Goal: Task Accomplishment & Management: Manage account settings

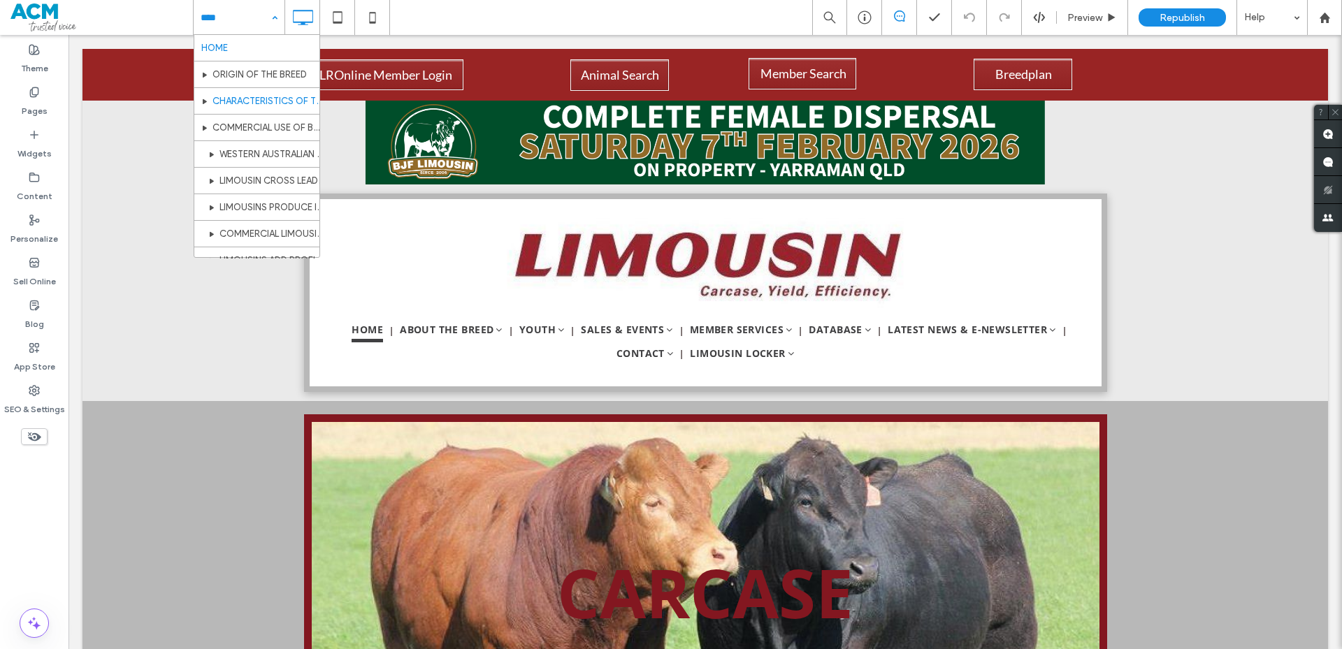
scroll to position [210, 0]
click at [49, 103] on div "Pages" at bounding box center [34, 101] width 68 height 43
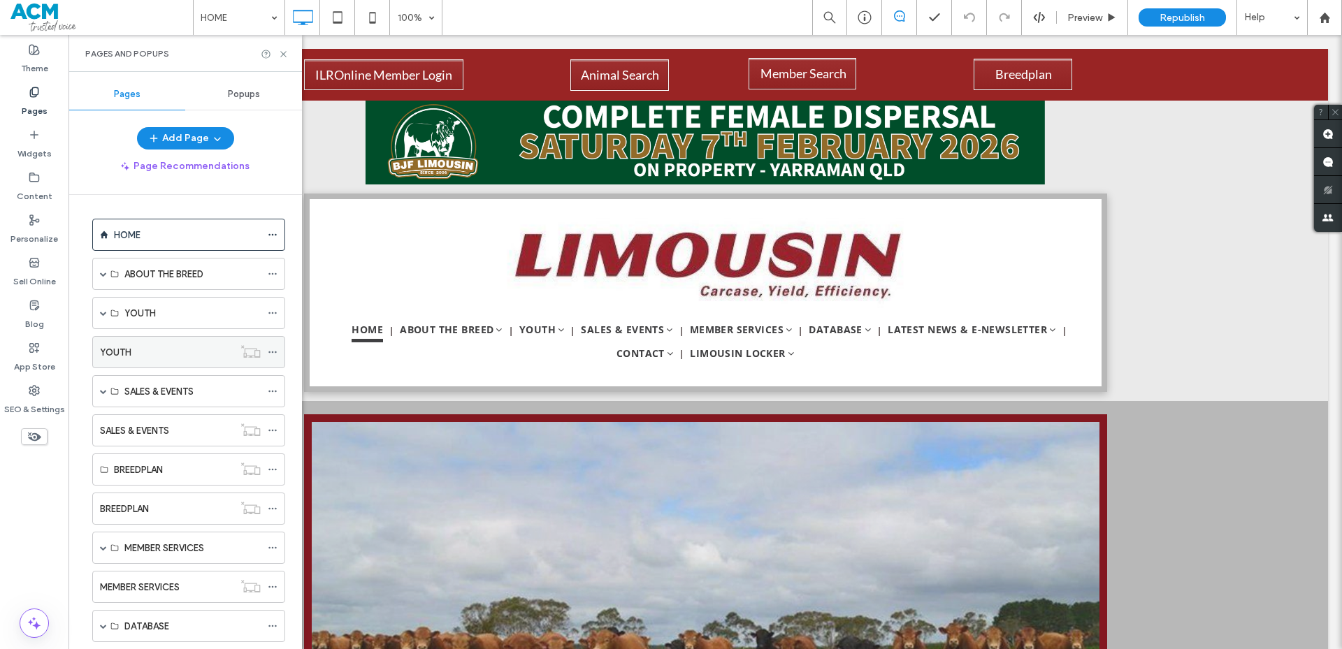
scroll to position [70, 0]
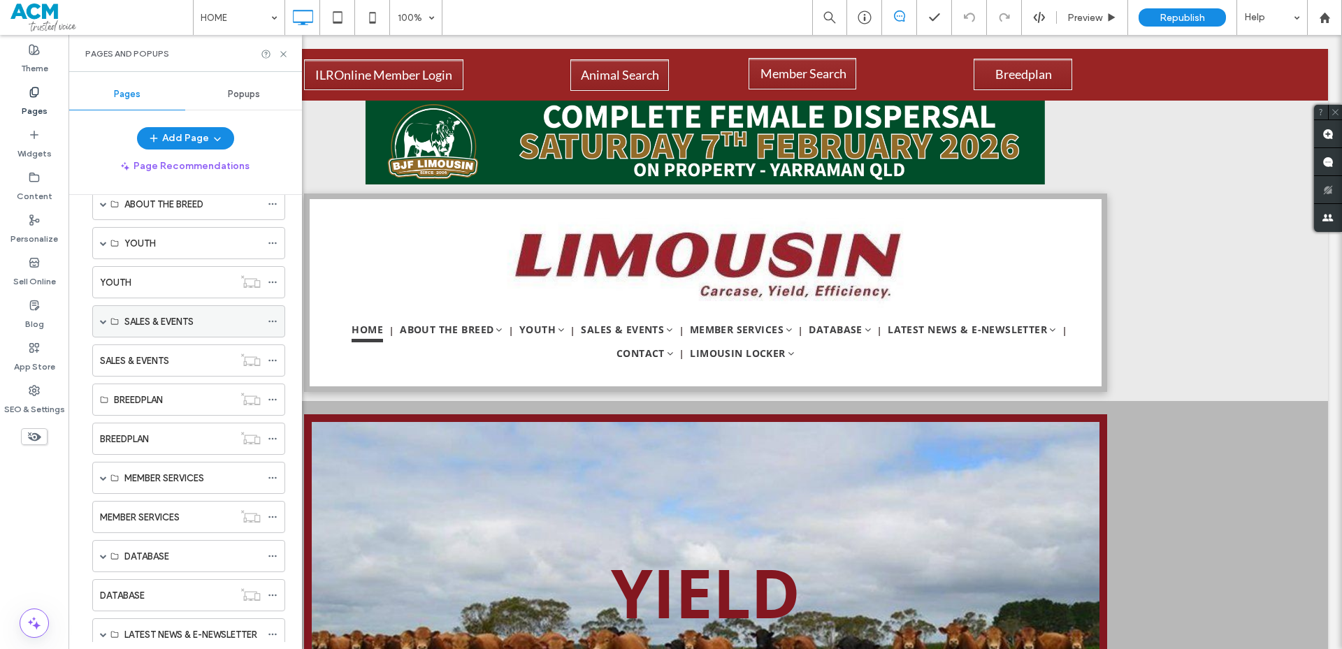
click at [103, 321] on span at bounding box center [103, 321] width 7 height 7
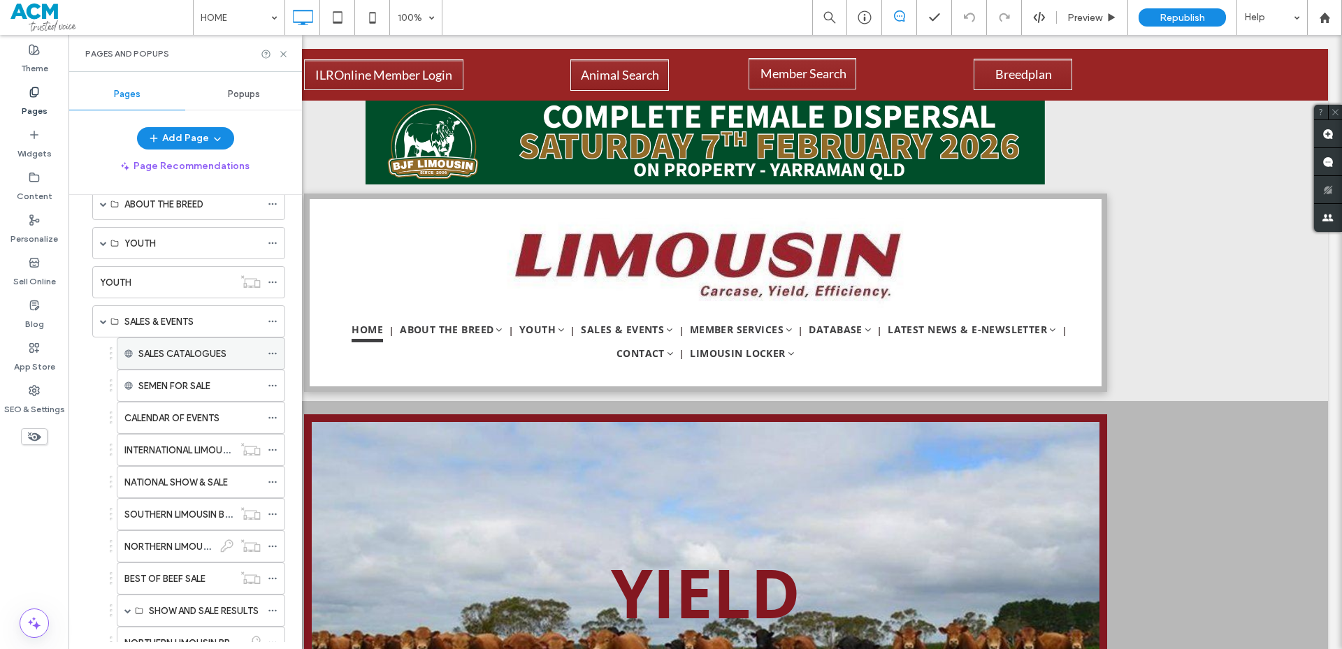
scroll to position [140, 0]
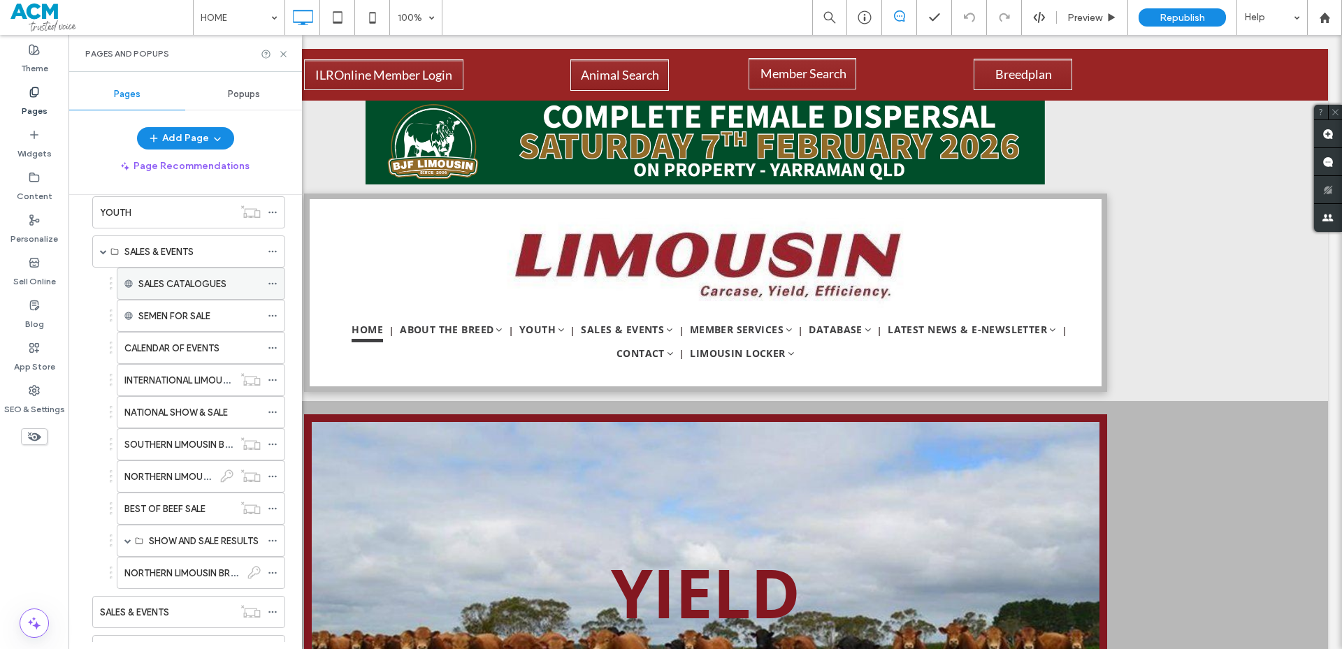
click at [171, 346] on label "CALENDAR OF EVENTS" at bounding box center [171, 348] width 95 height 24
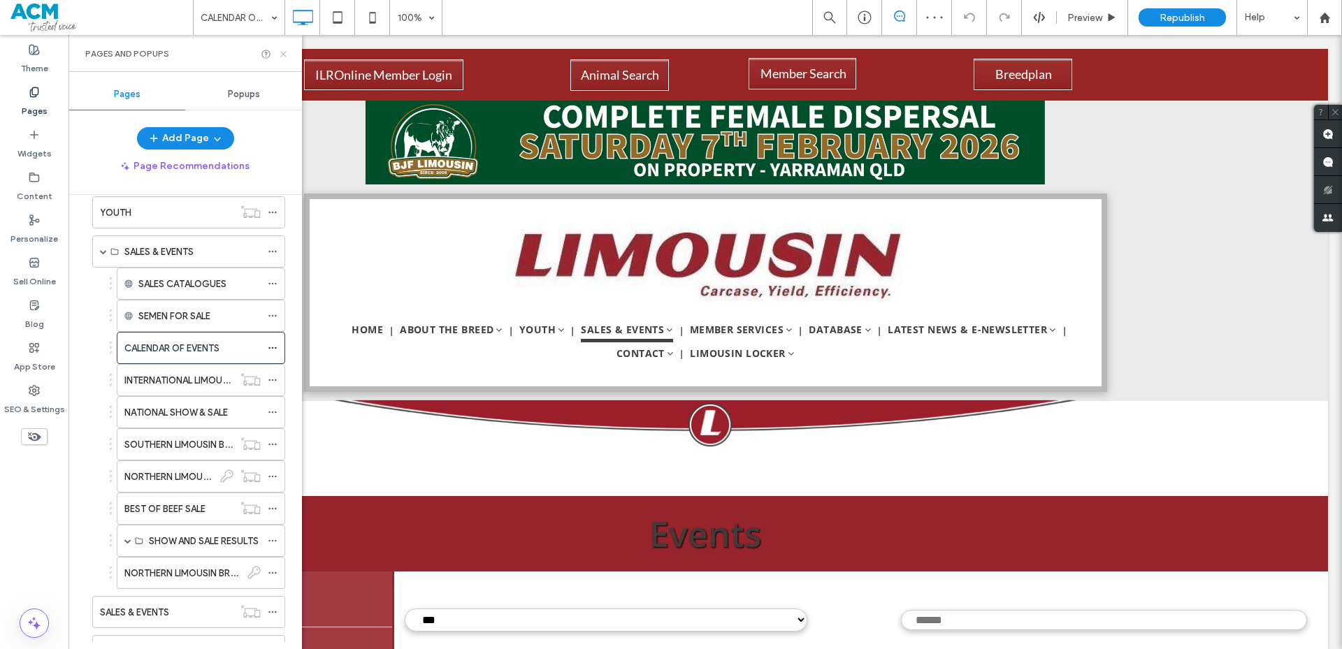
click at [287, 56] on icon at bounding box center [283, 54] width 10 height 10
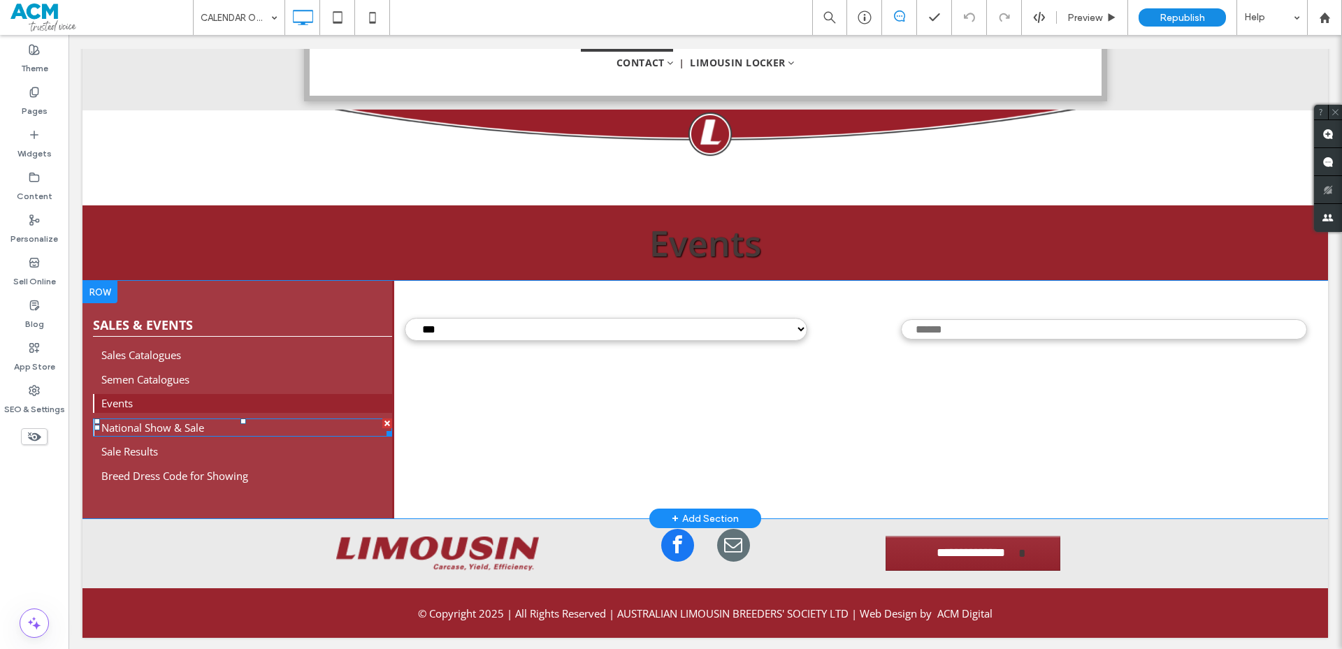
scroll to position [294, 0]
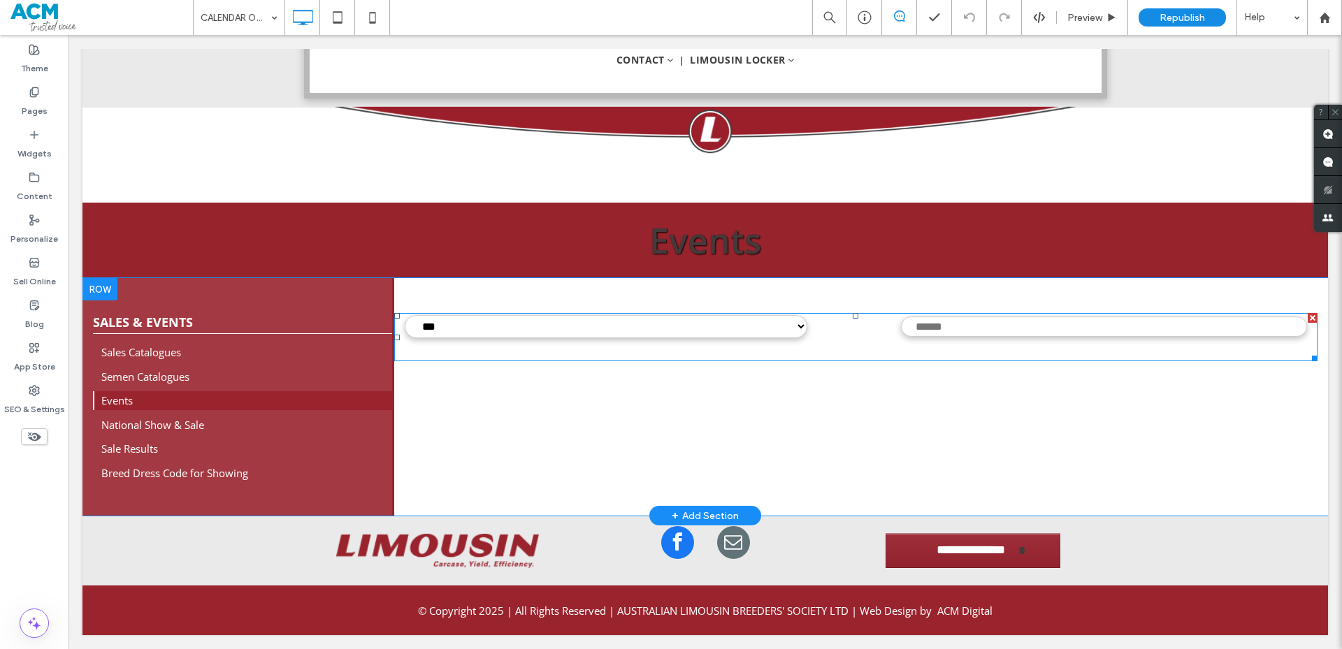
click at [535, 340] on span at bounding box center [856, 337] width 924 height 48
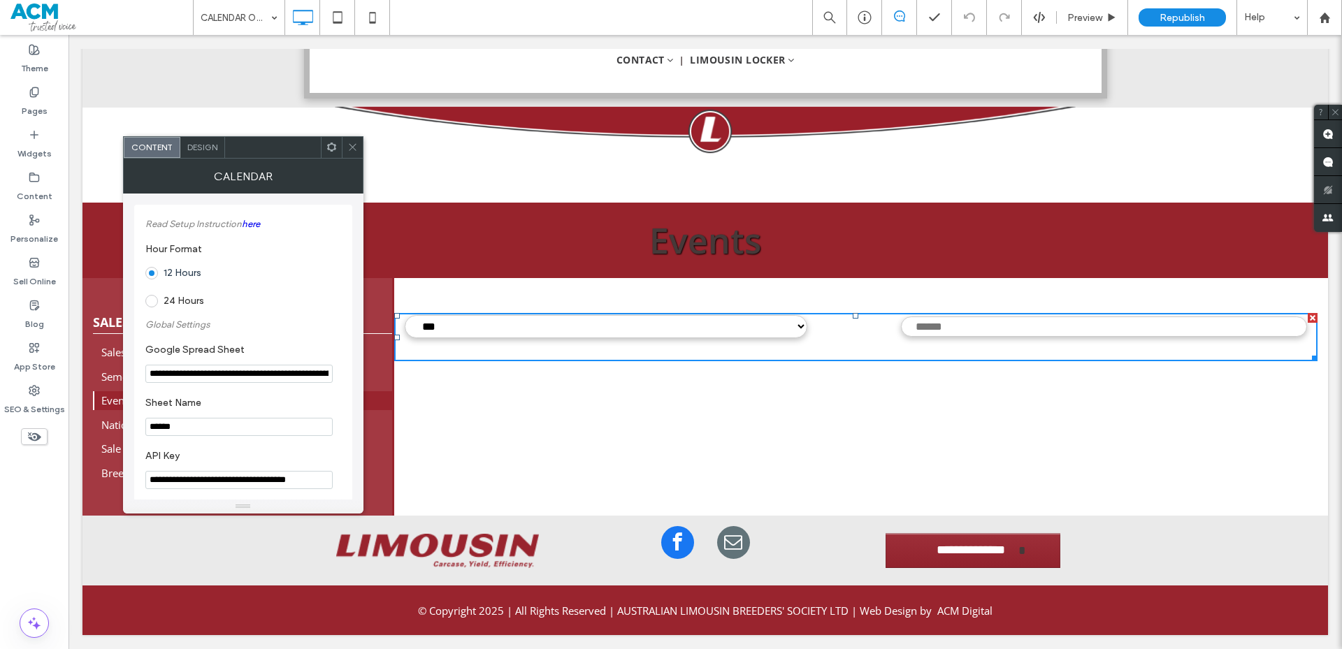
click at [309, 376] on input "**********" at bounding box center [238, 374] width 187 height 18
click at [354, 153] on span at bounding box center [352, 147] width 10 height 21
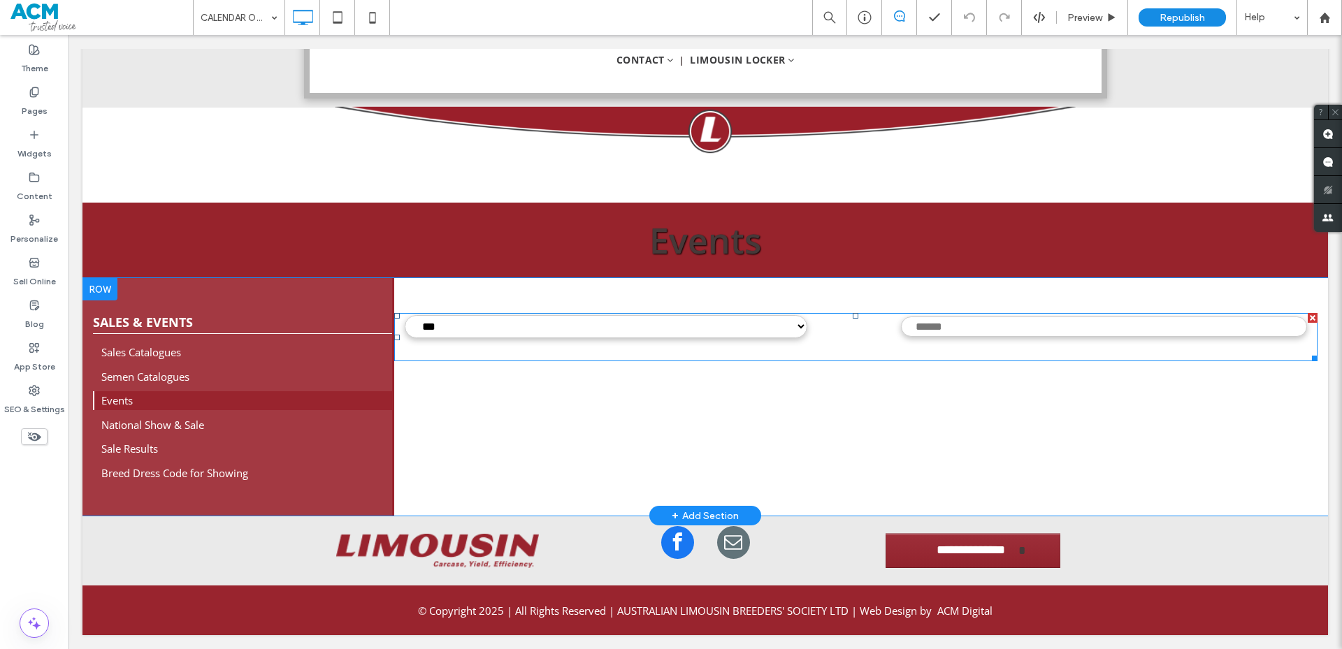
click at [560, 344] on span at bounding box center [856, 337] width 924 height 48
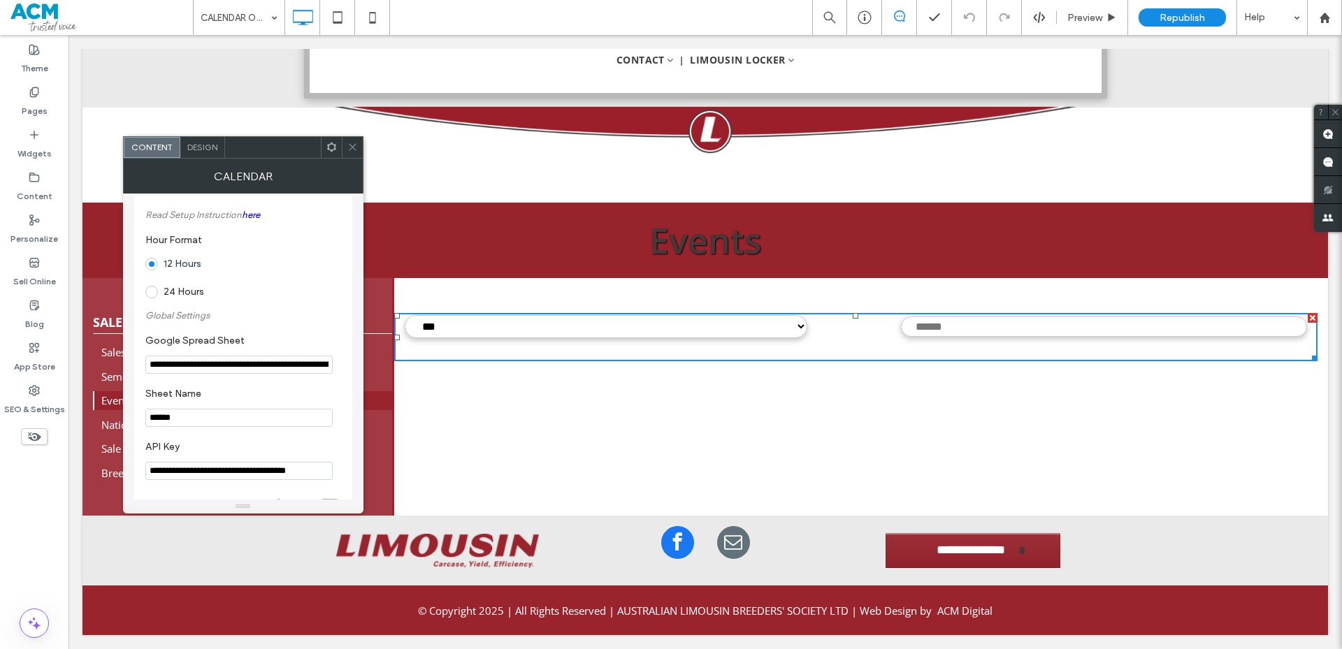
scroll to position [0, 0]
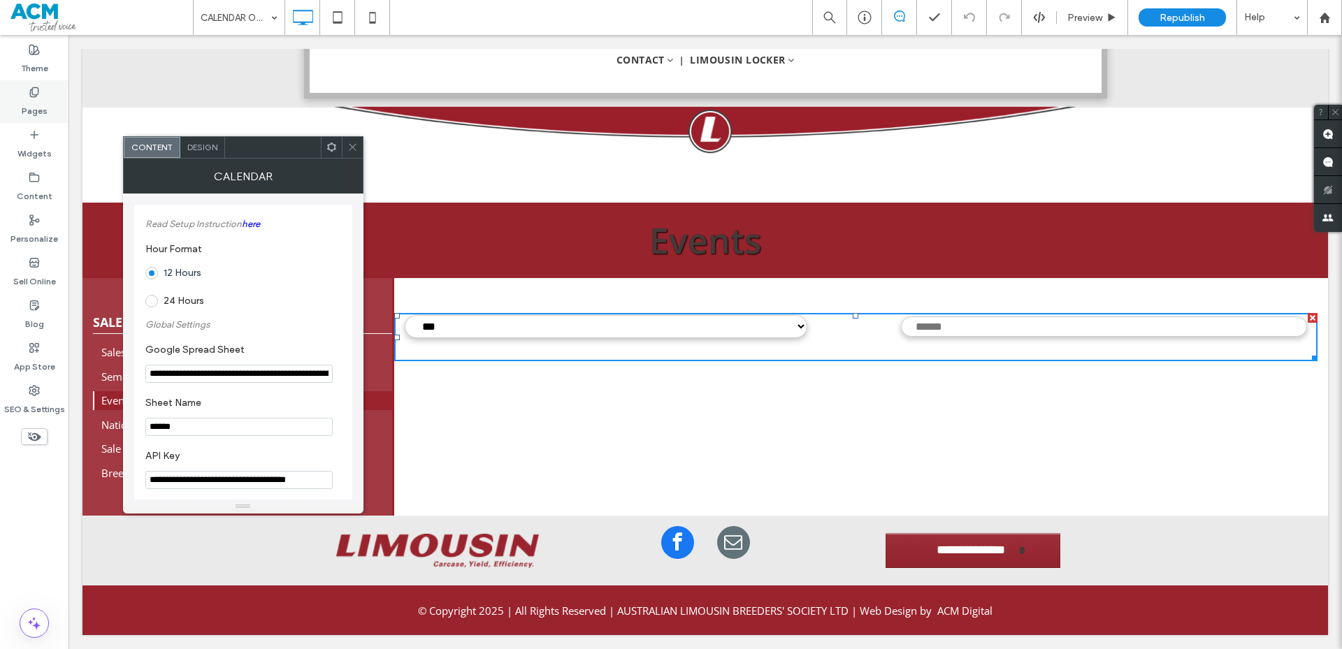
click at [31, 106] on label "Pages" at bounding box center [35, 108] width 26 height 20
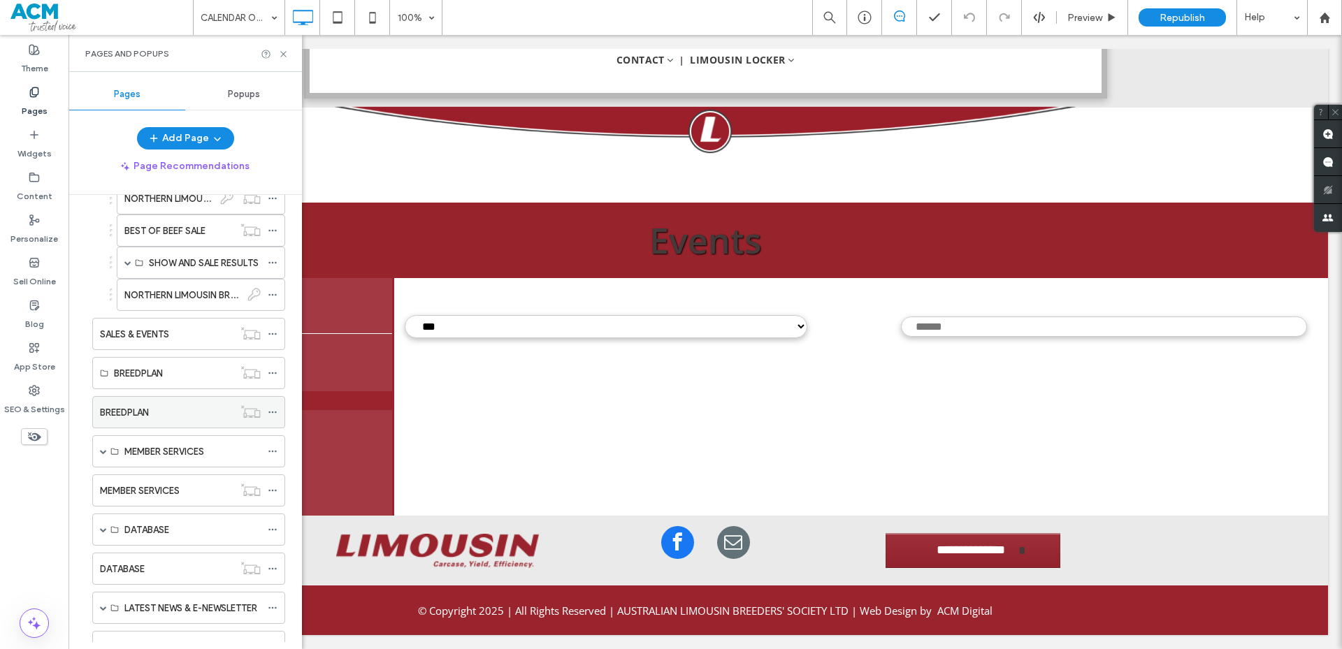
scroll to position [419, 0]
click at [104, 451] on span at bounding box center [103, 450] width 7 height 7
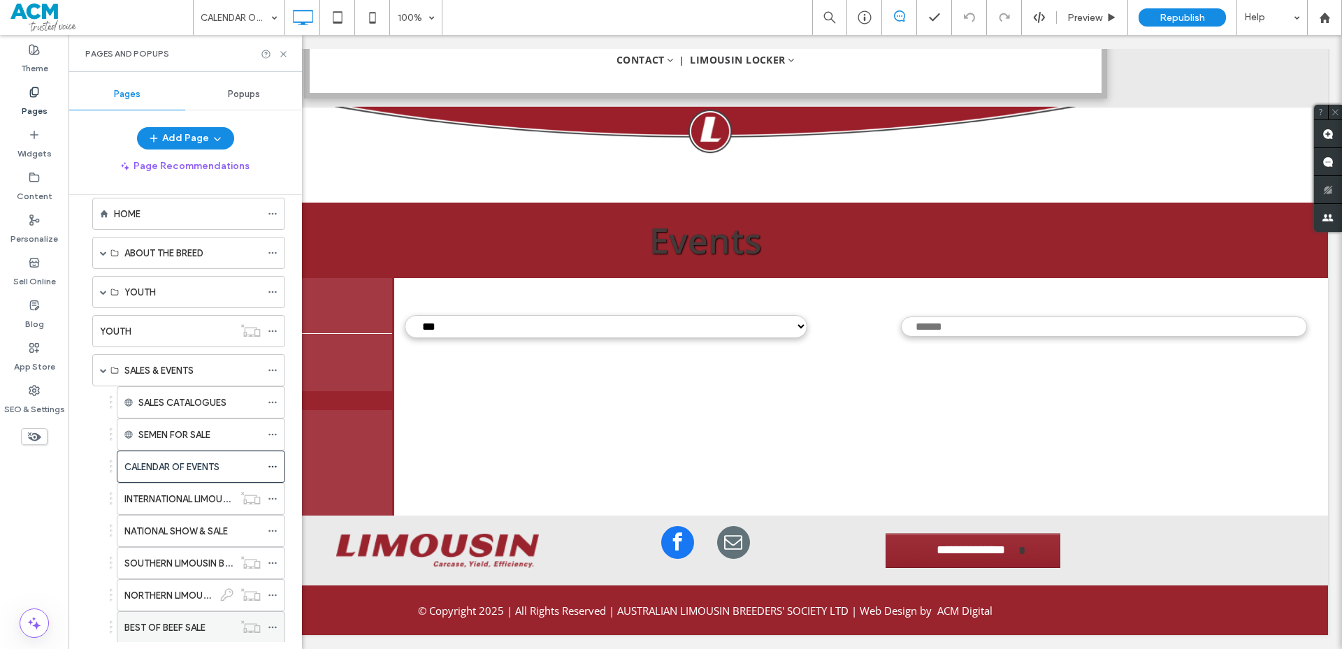
scroll to position [0, 0]
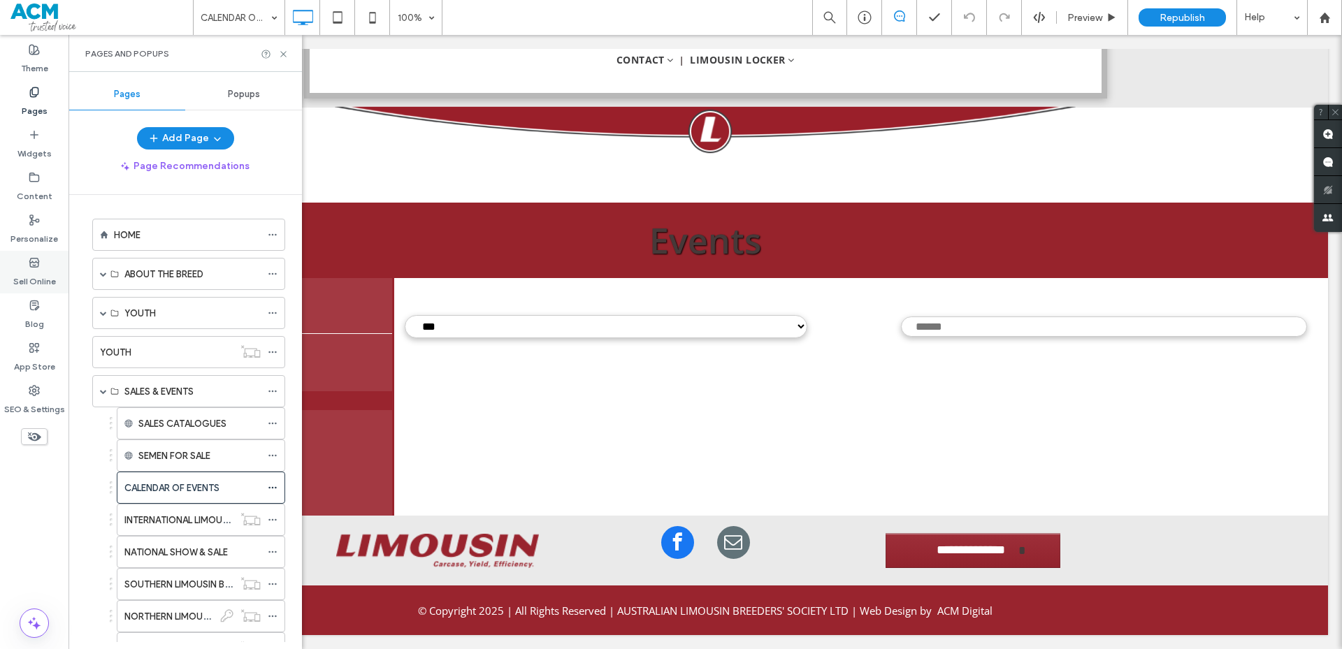
click at [45, 268] on label "Sell Online" at bounding box center [34, 278] width 43 height 20
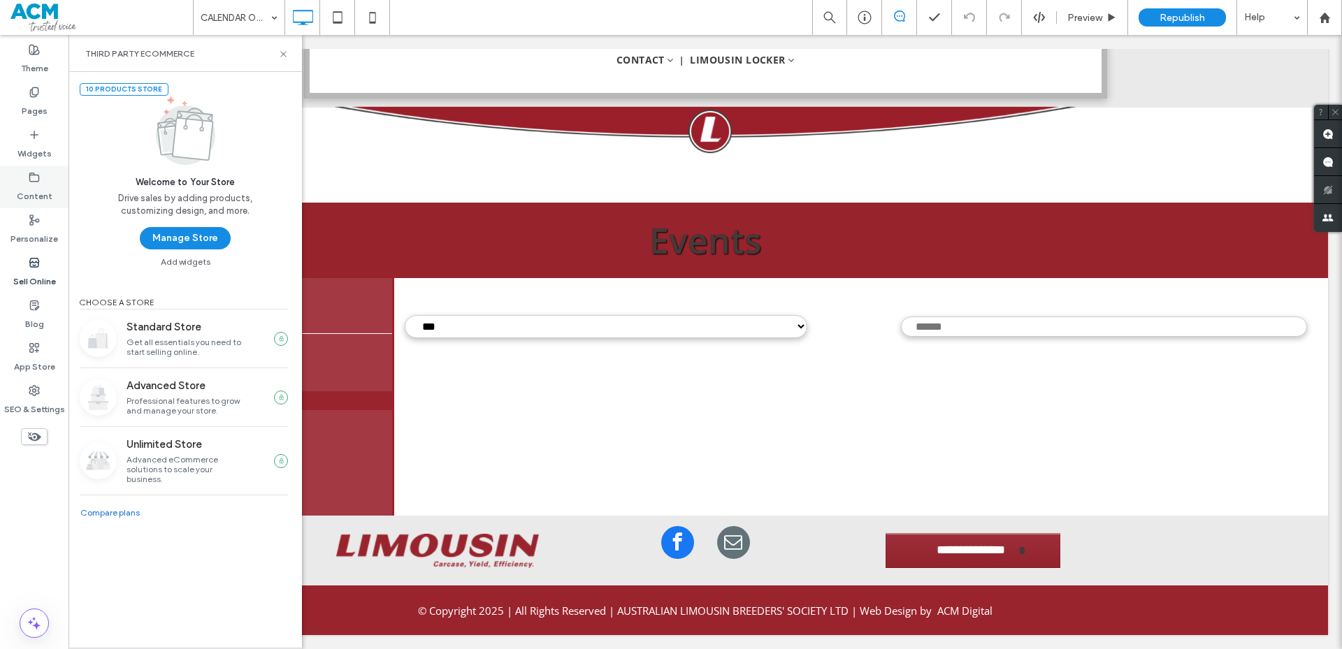
click at [39, 183] on label "Content" at bounding box center [35, 193] width 36 height 20
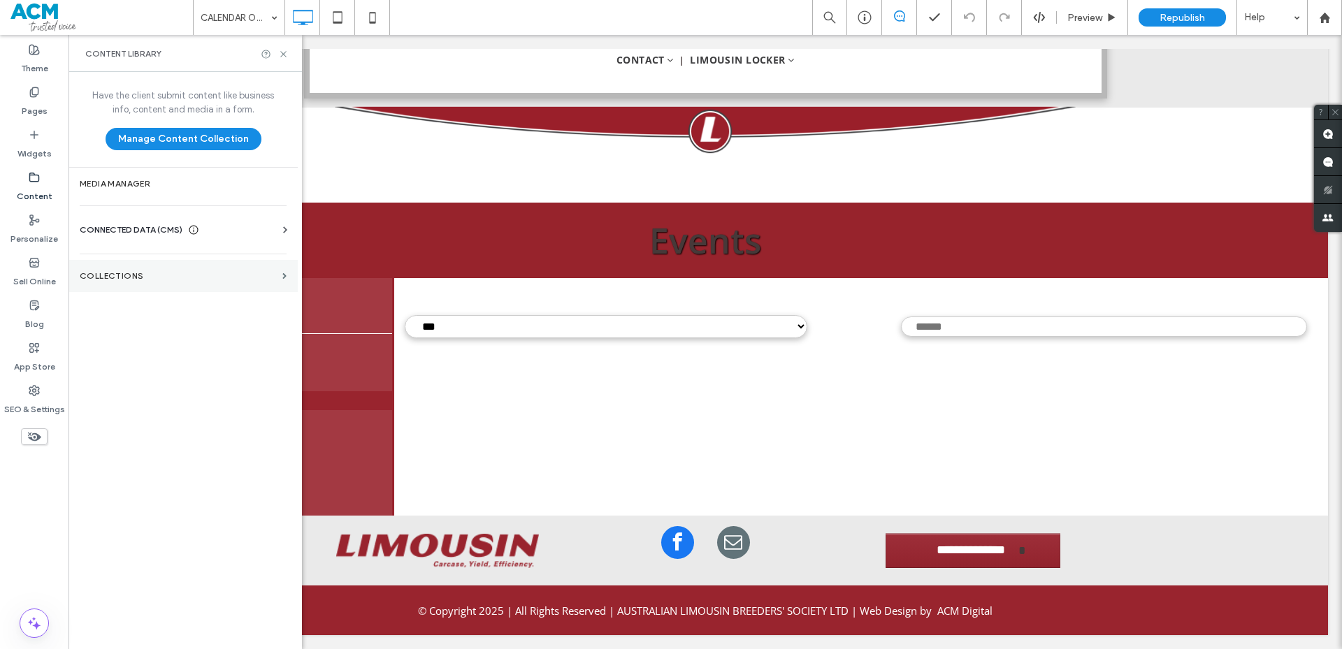
click at [277, 284] on section "Collections" at bounding box center [182, 276] width 229 height 32
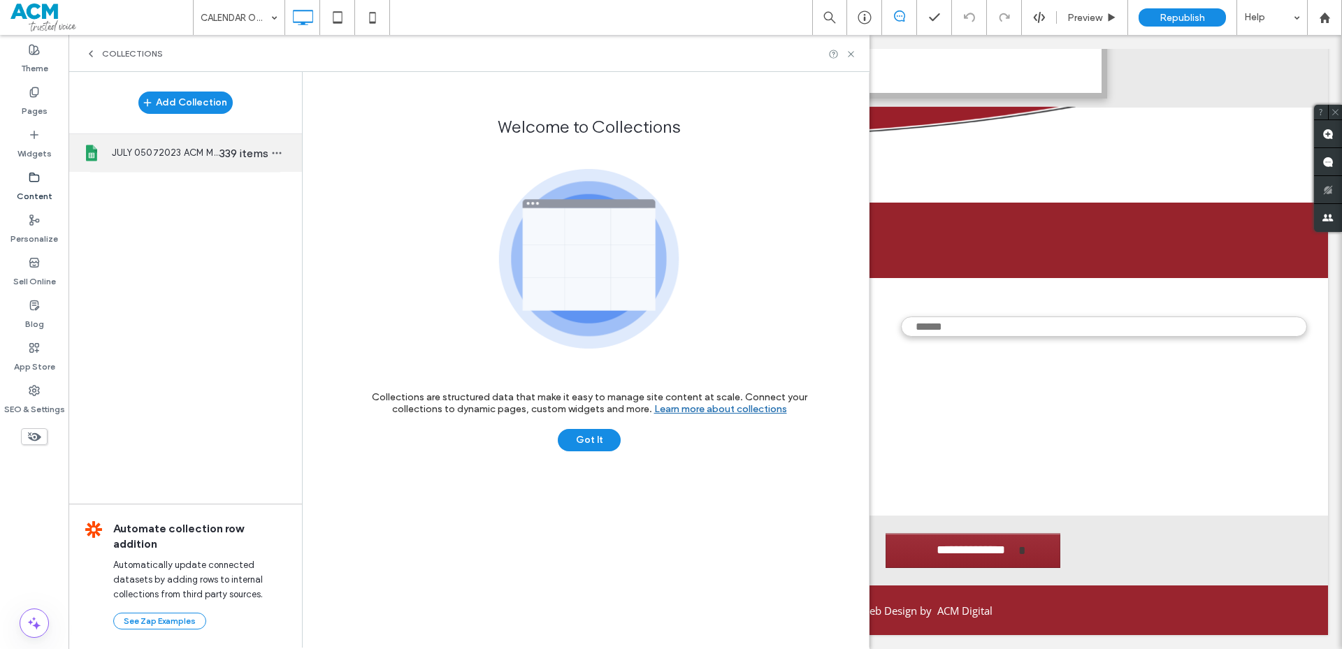
click at [203, 166] on div "JULY 05072023 ACM MAPS Limousin Data Template 339 items" at bounding box center [184, 153] width 233 height 38
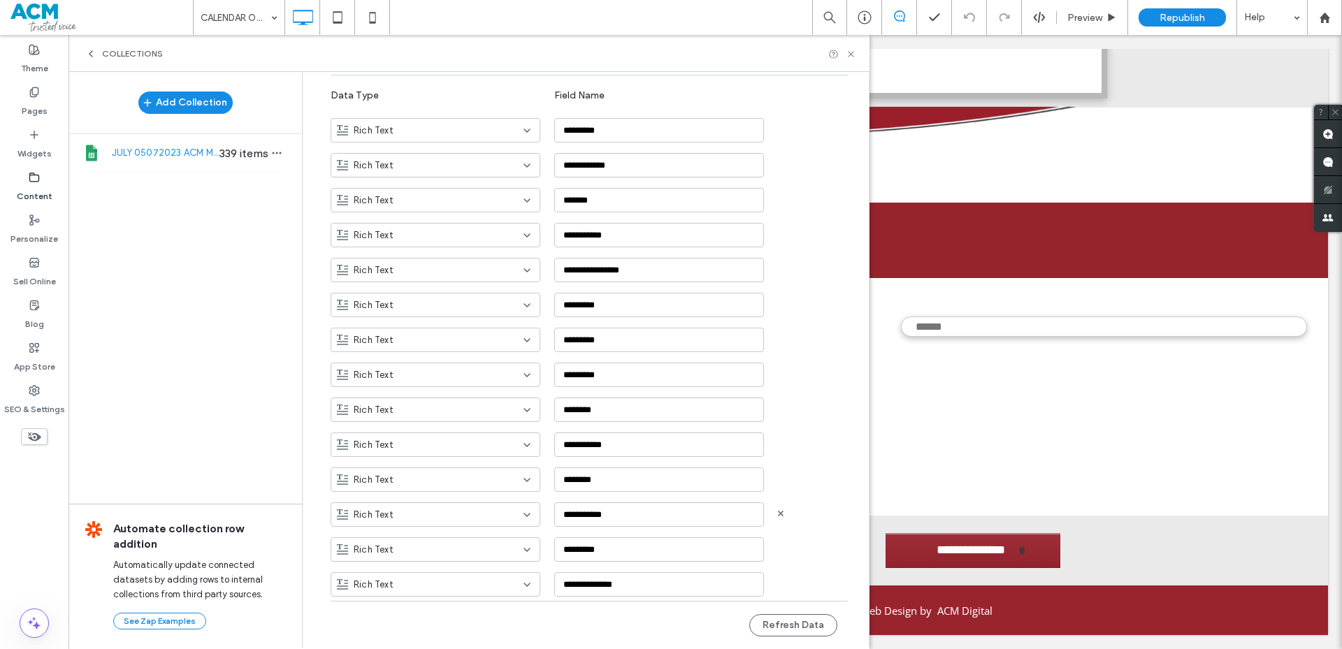
scroll to position [70, 0]
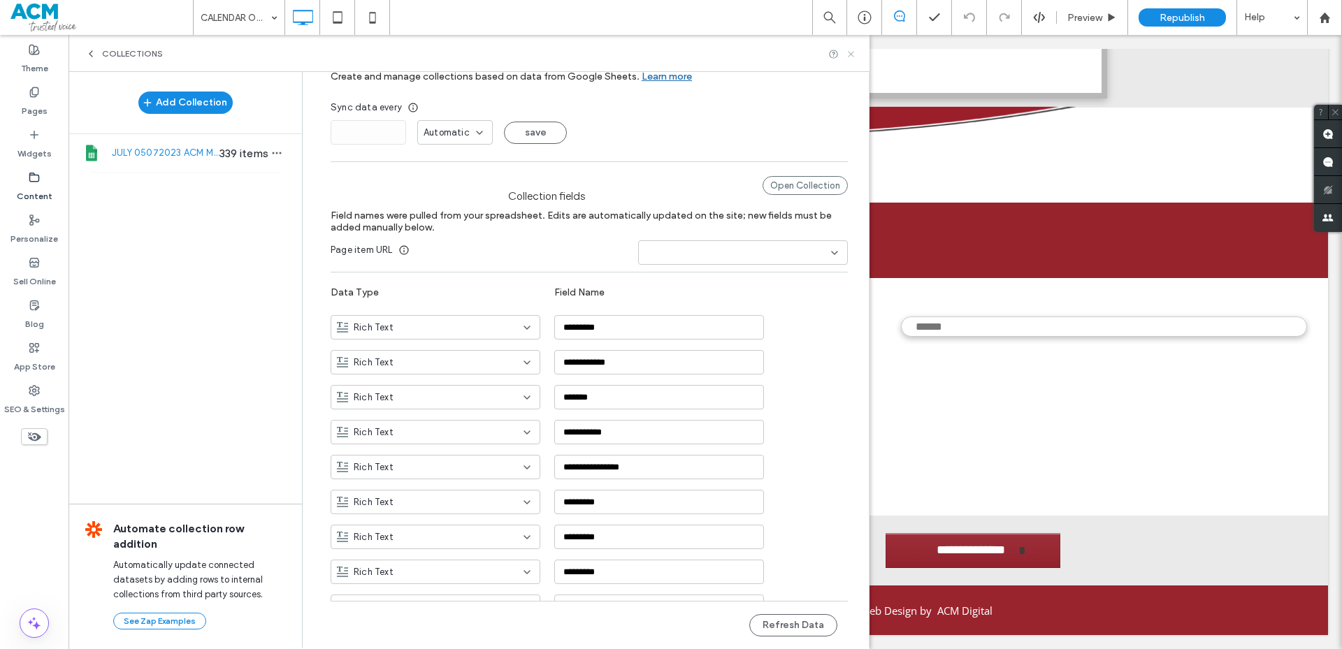
click at [855, 53] on icon at bounding box center [851, 54] width 10 height 10
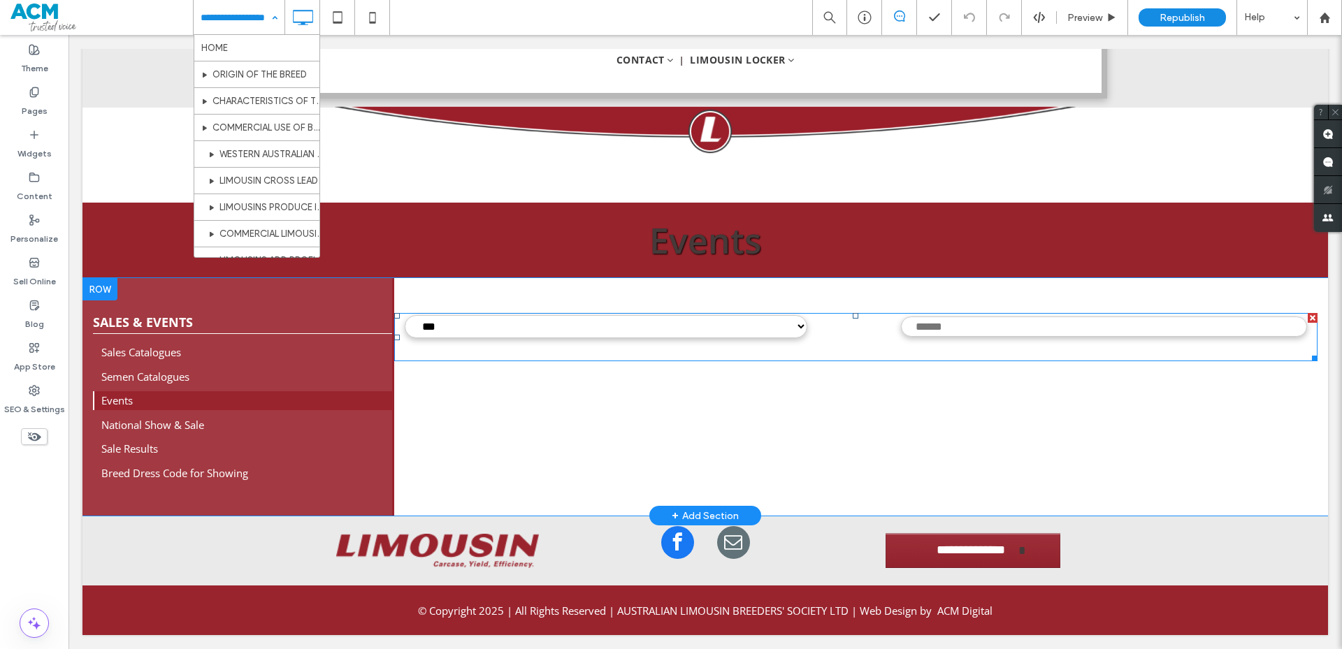
click at [450, 332] on span at bounding box center [856, 337] width 924 height 48
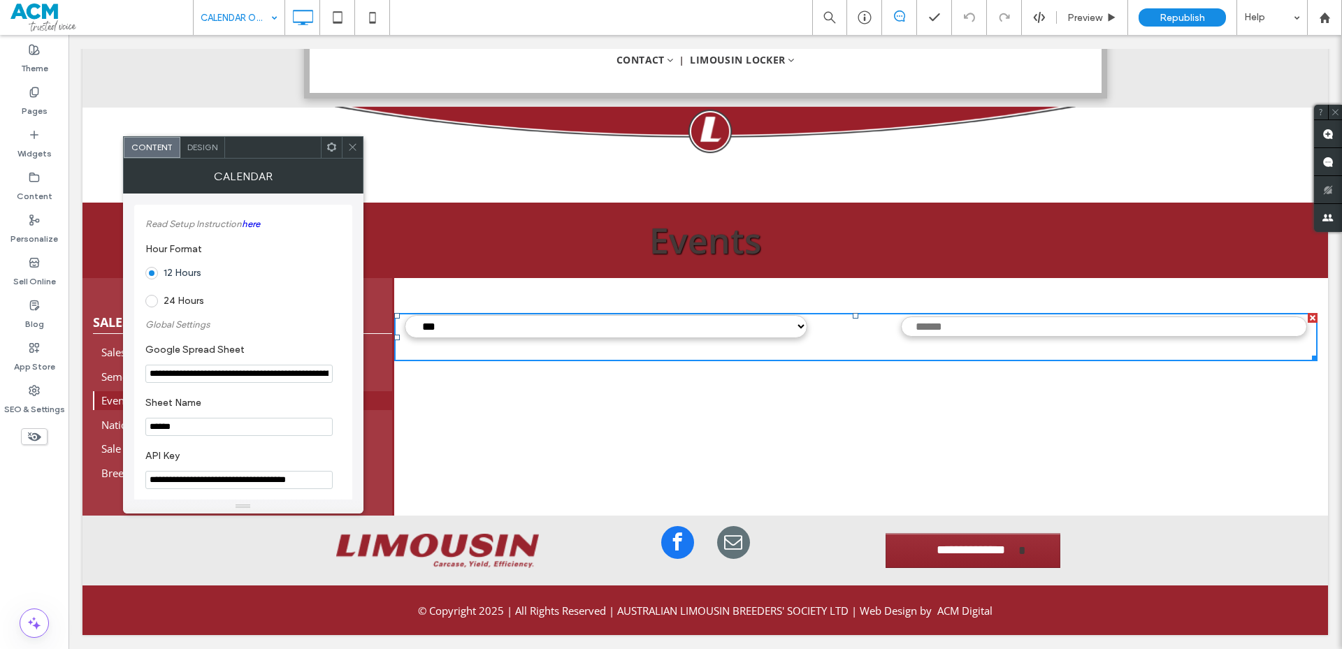
click at [277, 23] on div "CALENDAR OF EVENTS" at bounding box center [239, 17] width 91 height 35
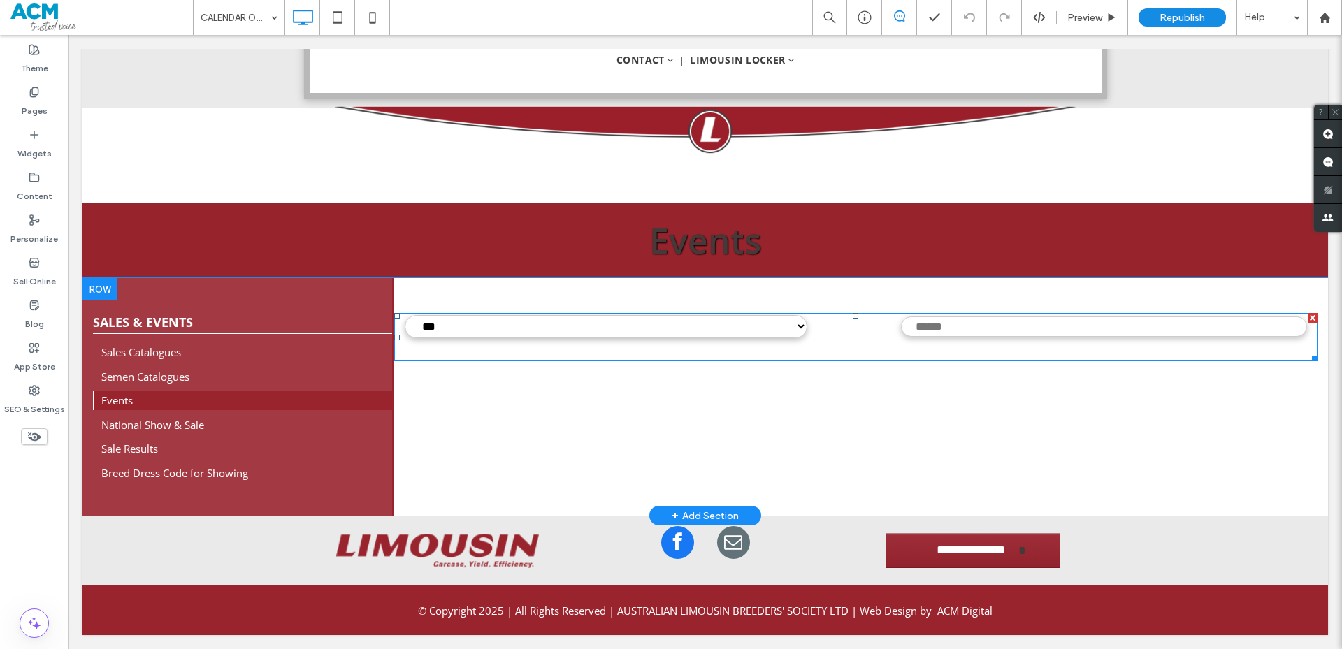
click at [472, 341] on span at bounding box center [856, 337] width 924 height 48
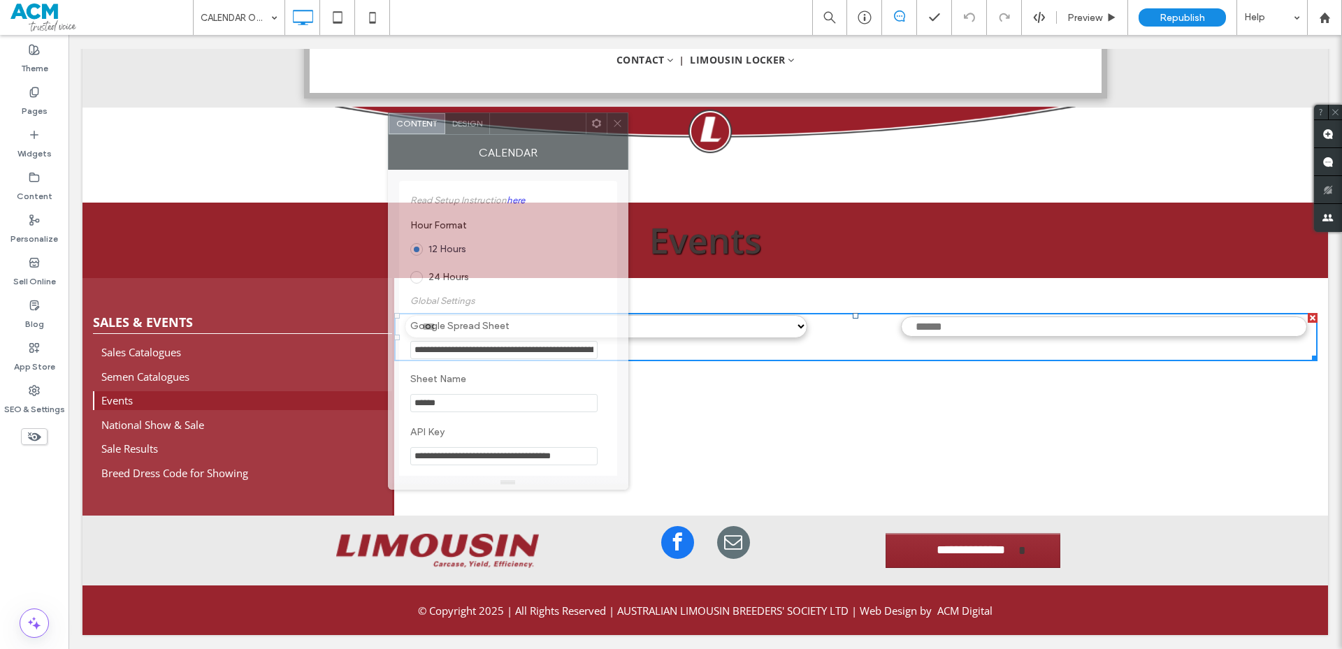
drag, startPoint x: 289, startPoint y: 150, endPoint x: 557, endPoint y: 124, distance: 269.5
click at [557, 124] on div at bounding box center [538, 123] width 96 height 21
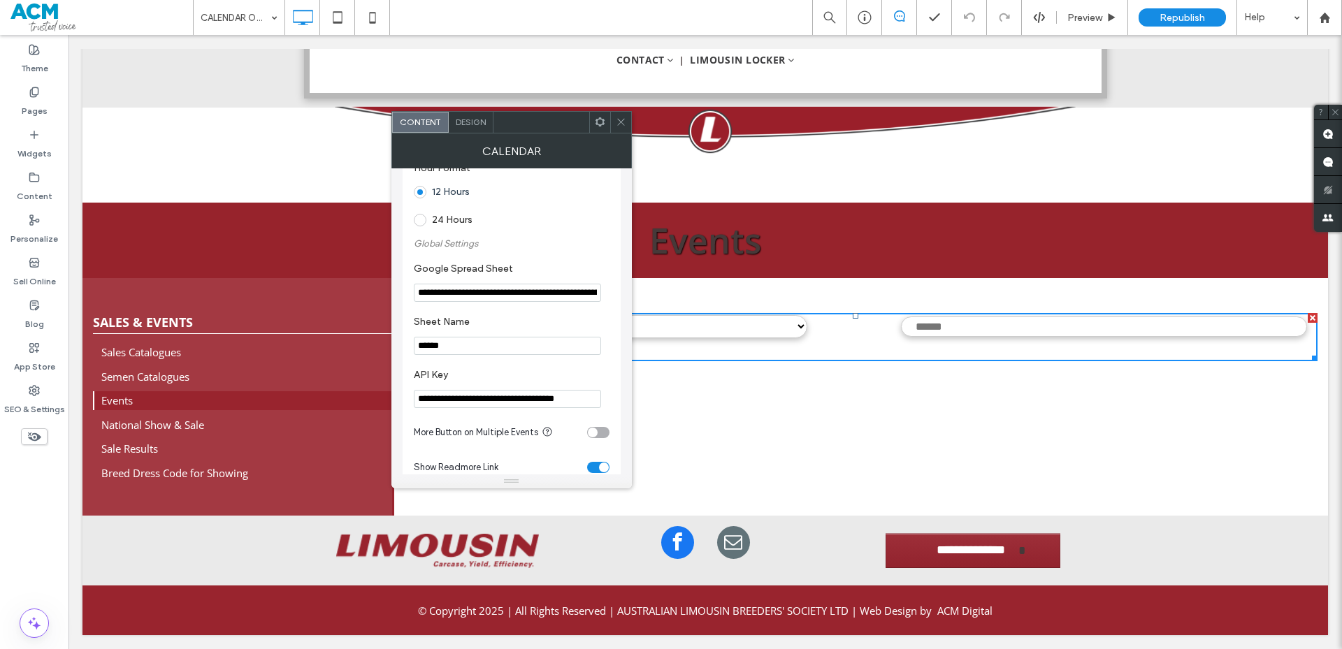
scroll to position [349, 0]
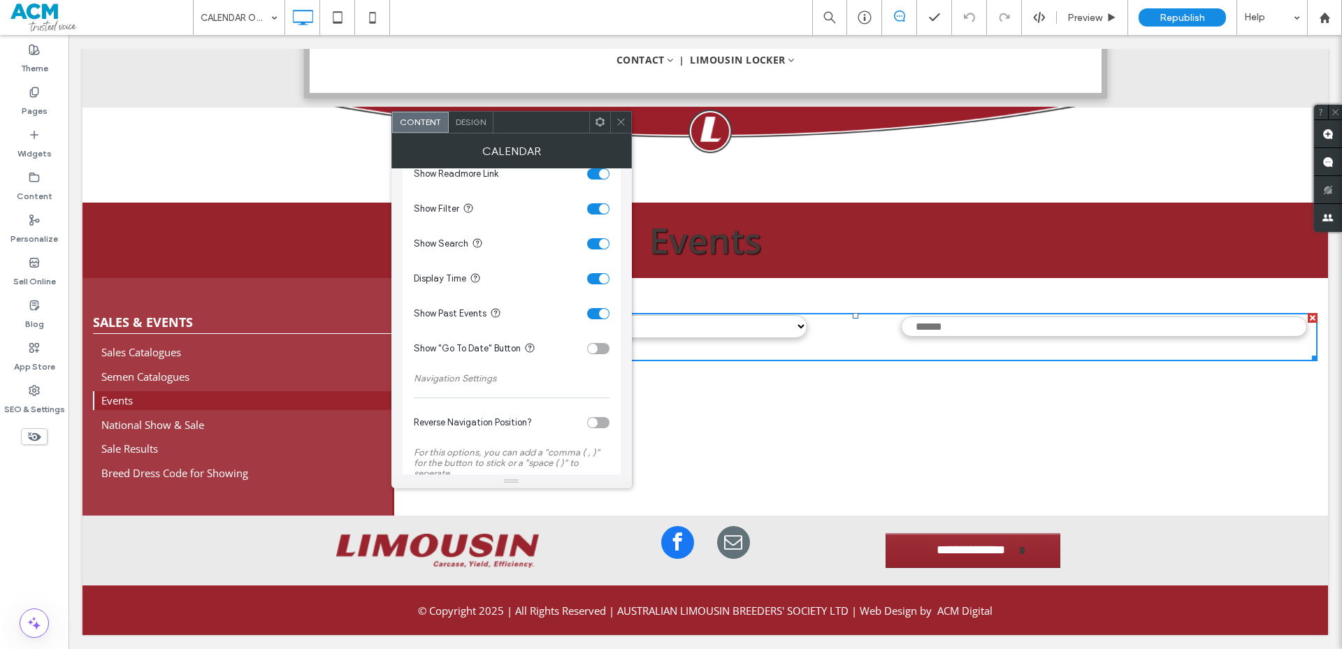
click at [619, 126] on icon at bounding box center [621, 122] width 10 height 10
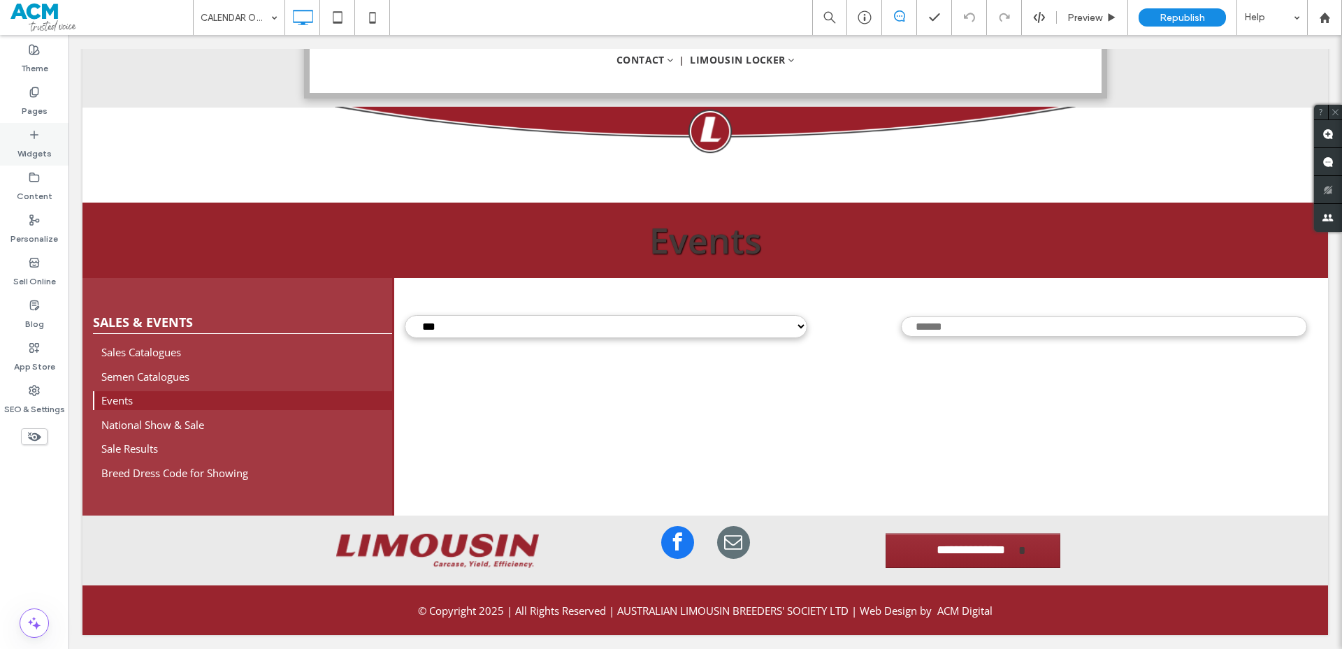
click at [49, 162] on div "Widgets" at bounding box center [34, 144] width 68 height 43
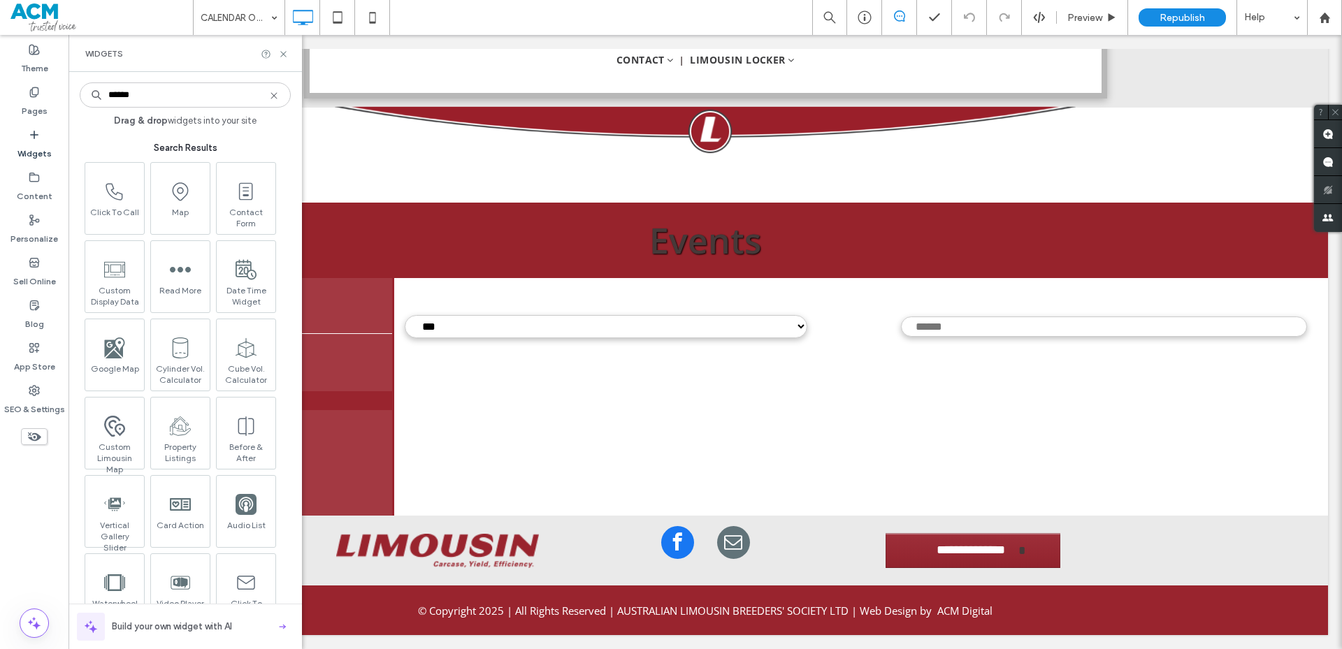
type input "*******"
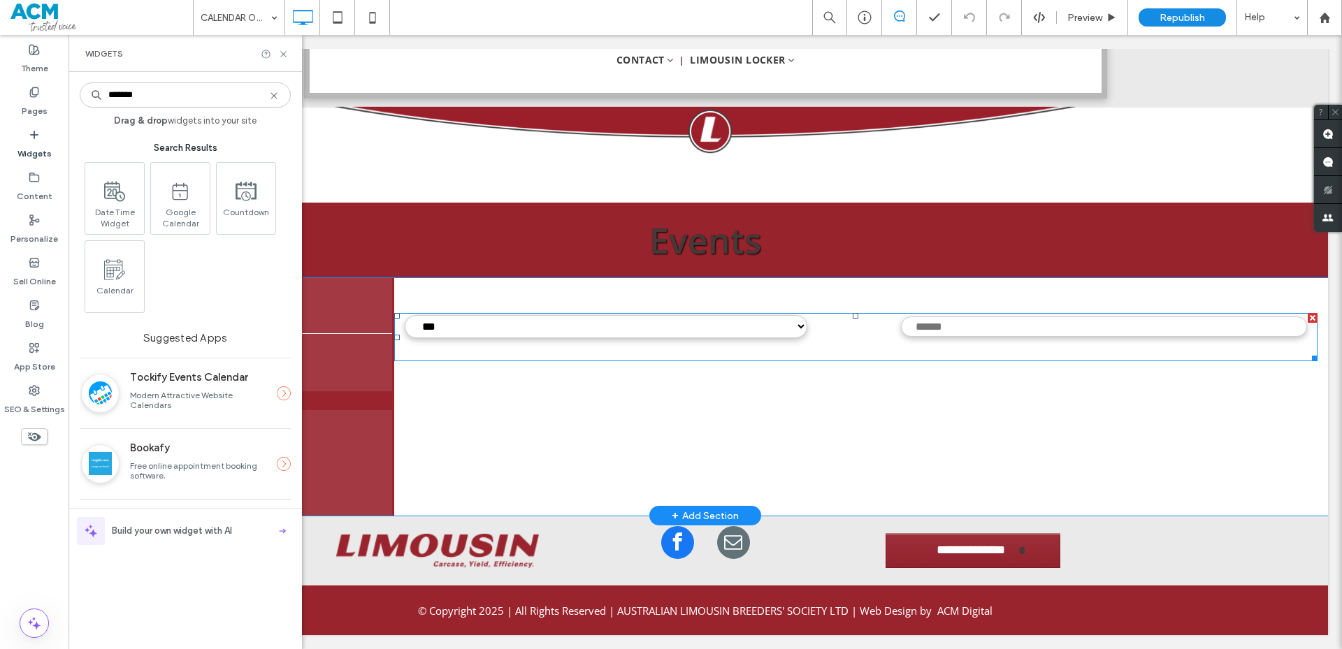
click at [536, 338] on span at bounding box center [856, 337] width 924 height 48
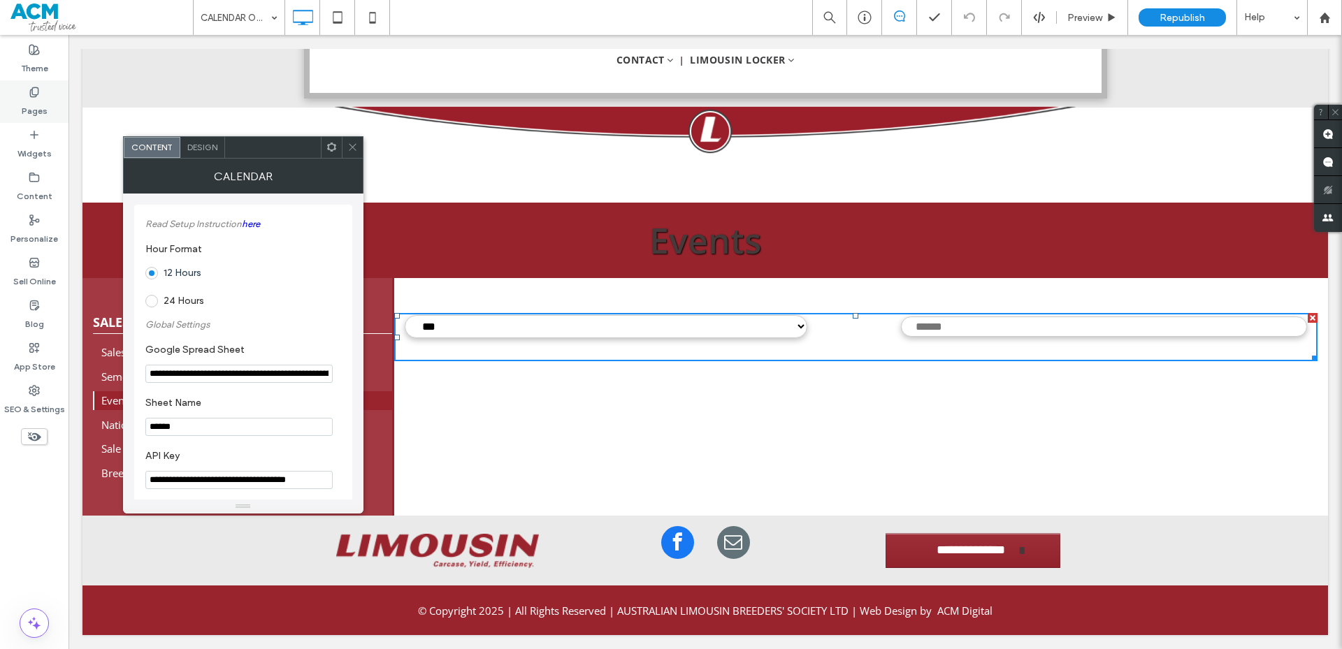
click at [17, 92] on div "Pages" at bounding box center [34, 101] width 68 height 43
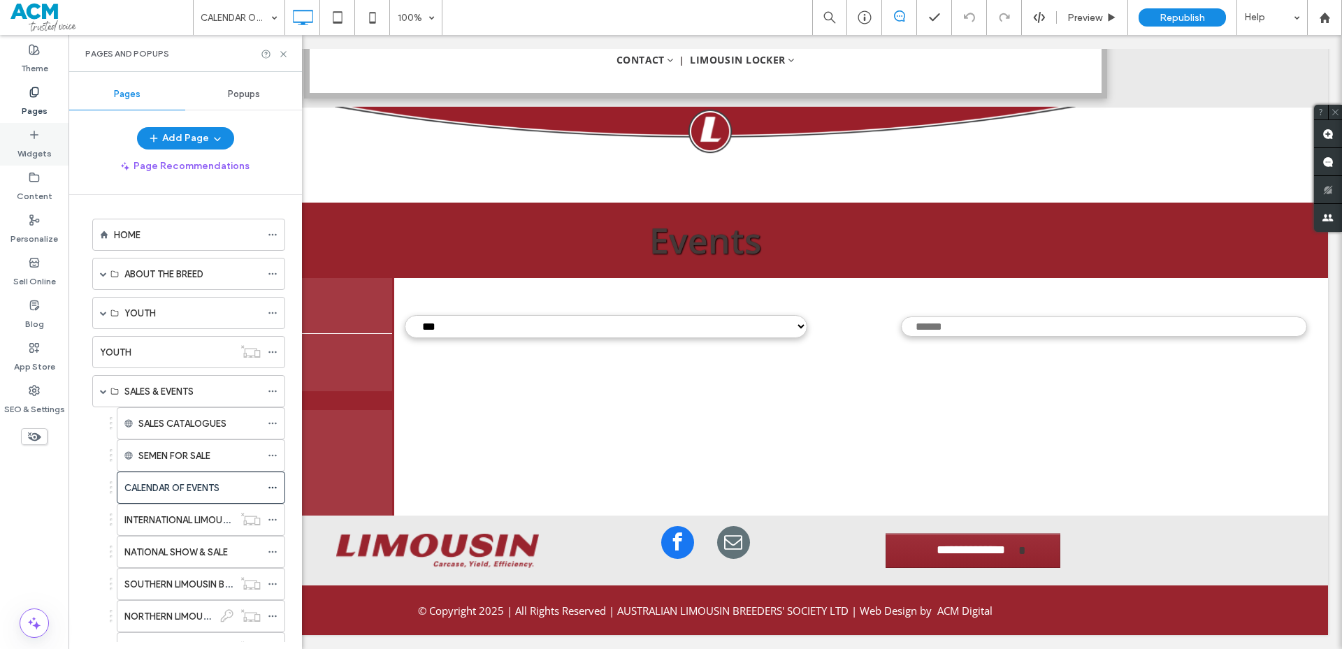
click at [27, 133] on div "Widgets" at bounding box center [34, 144] width 68 height 43
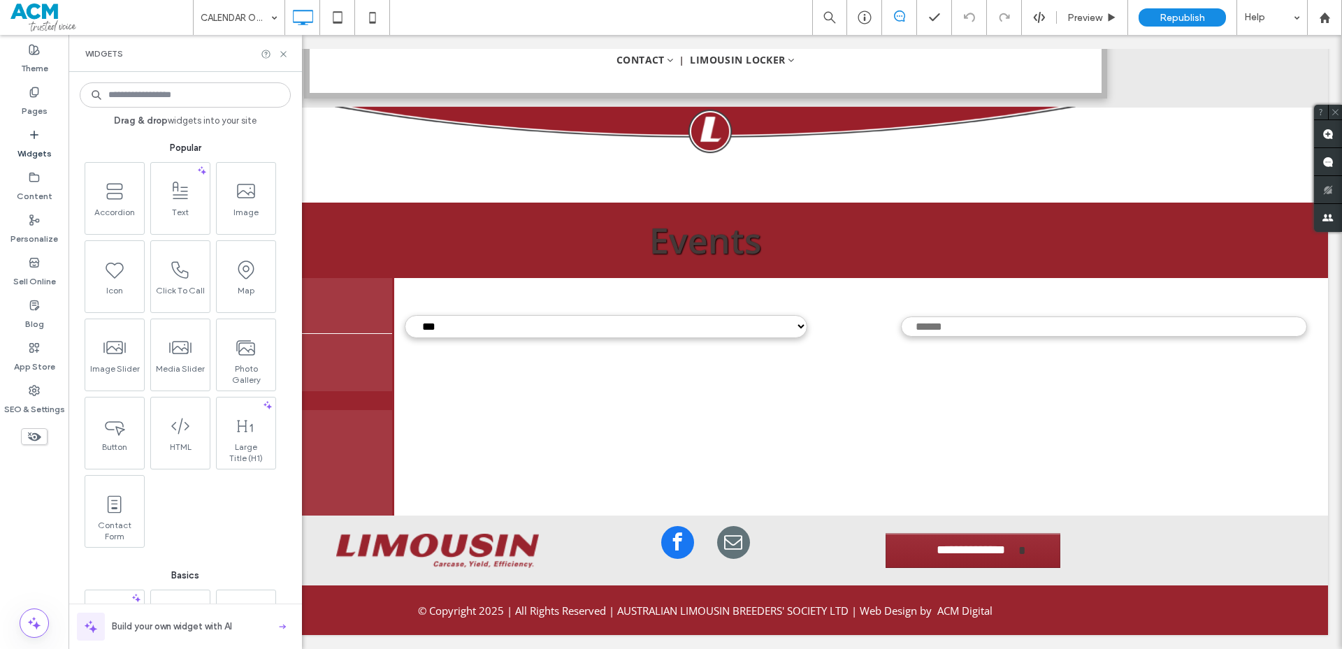
click at [145, 96] on input at bounding box center [185, 94] width 211 height 25
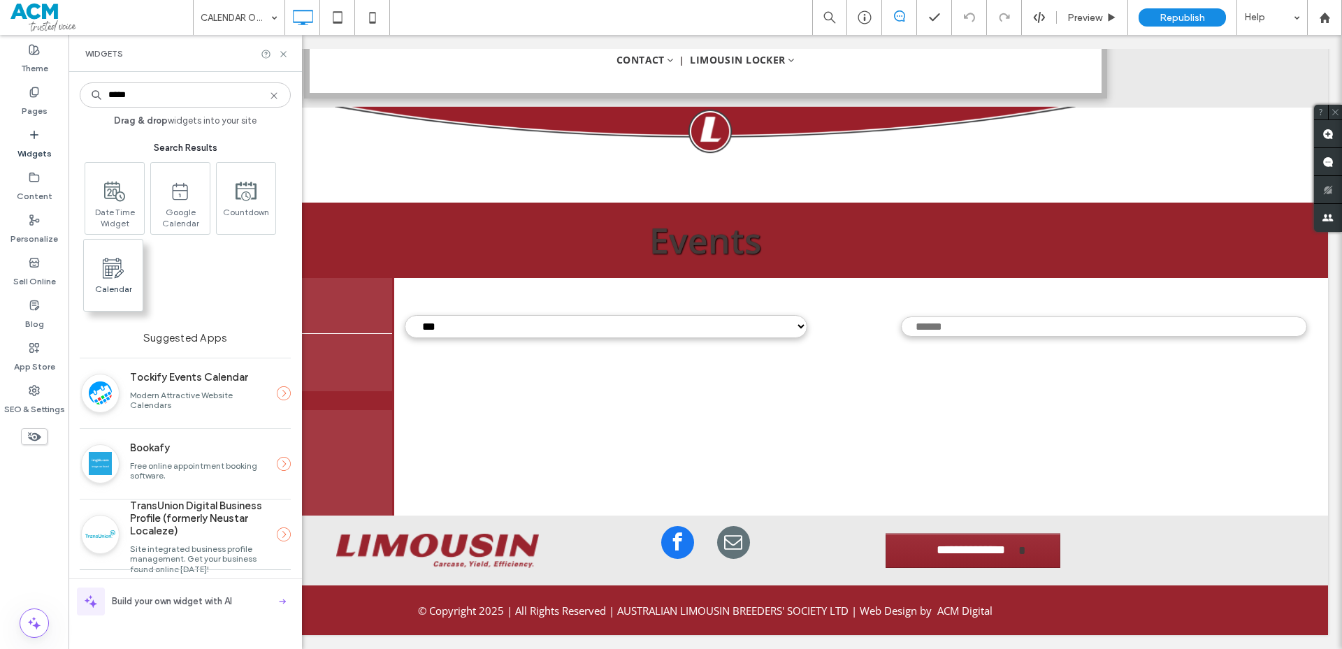
type input "*****"
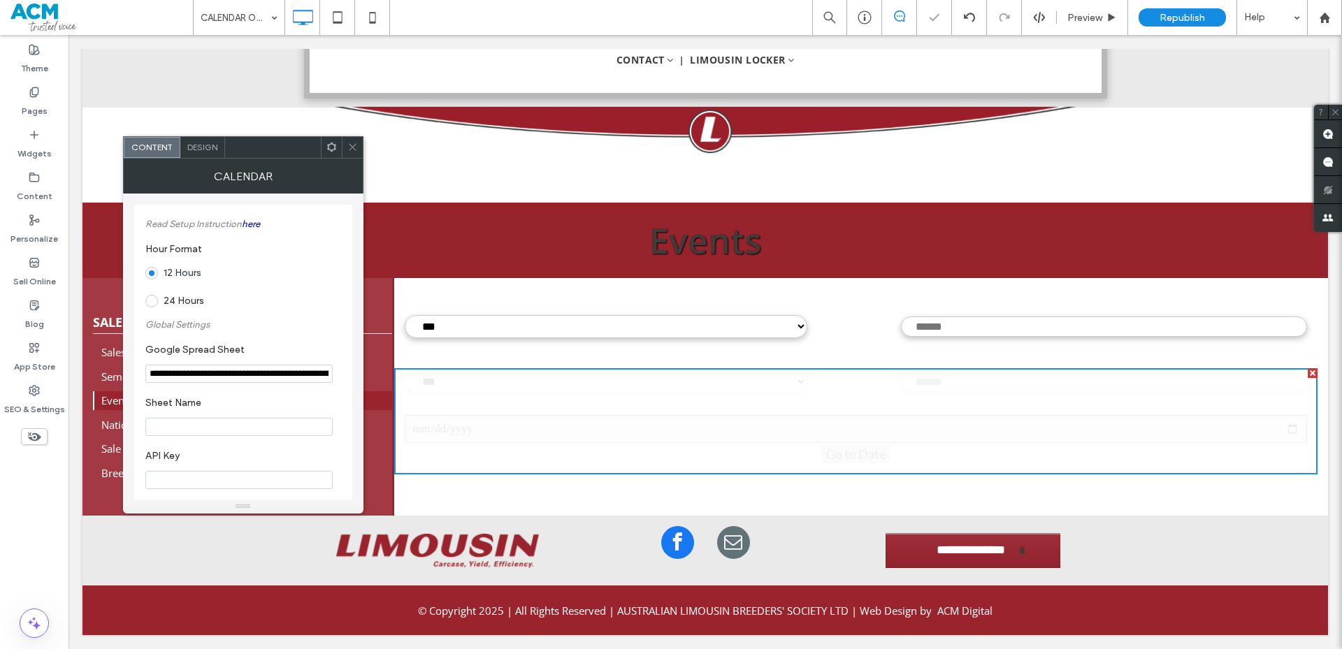
type input "**********"
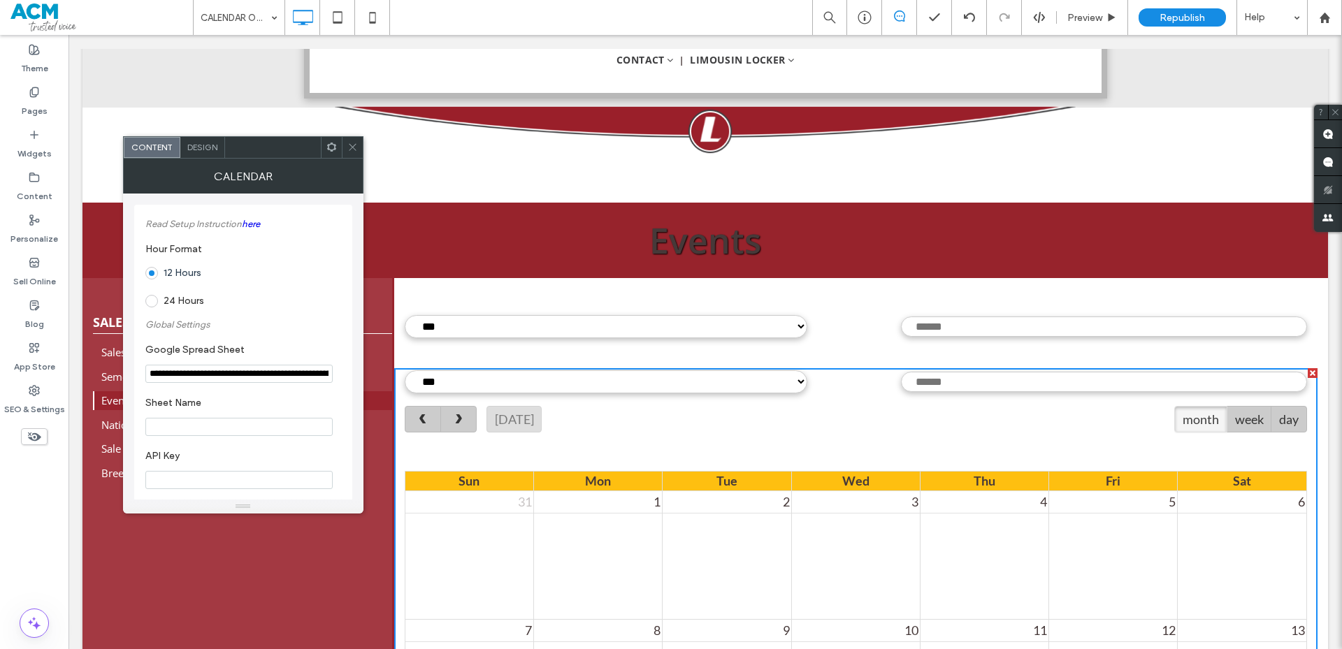
click at [219, 376] on input "**********" at bounding box center [238, 374] width 187 height 18
click at [496, 345] on div at bounding box center [856, 350] width 924 height 21
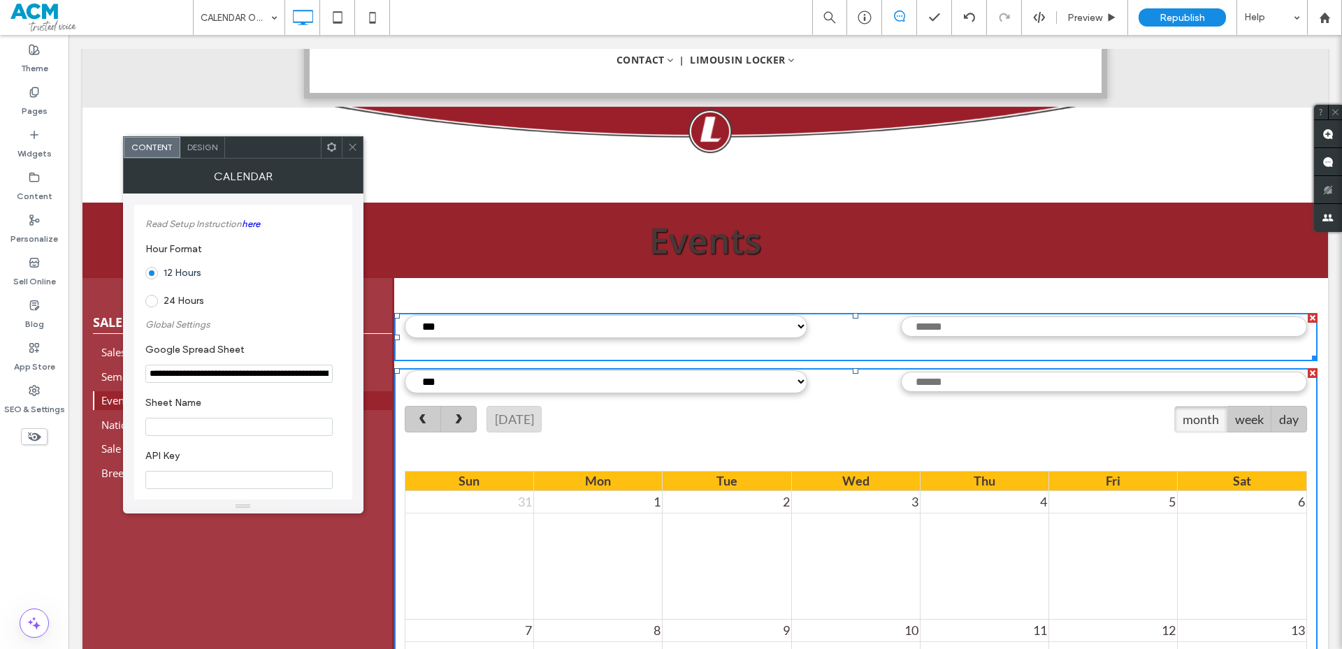
click at [354, 145] on use at bounding box center [352, 147] width 7 height 7
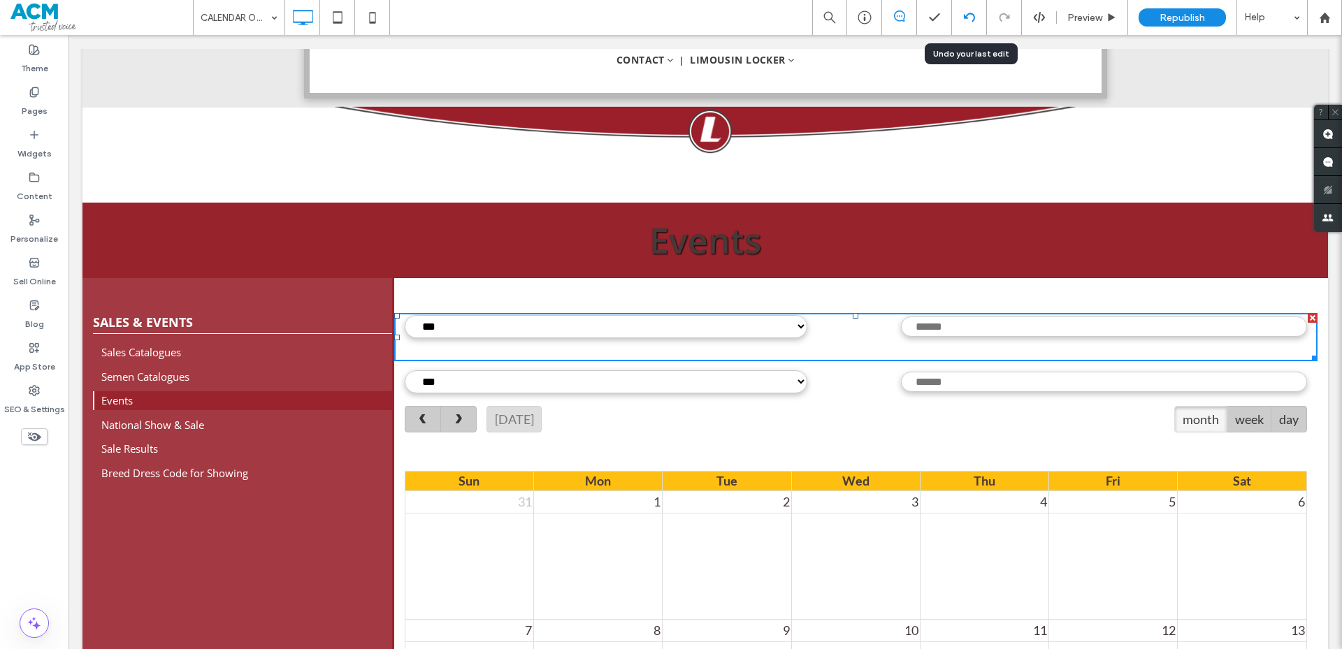
click at [969, 20] on icon at bounding box center [969, 17] width 11 height 11
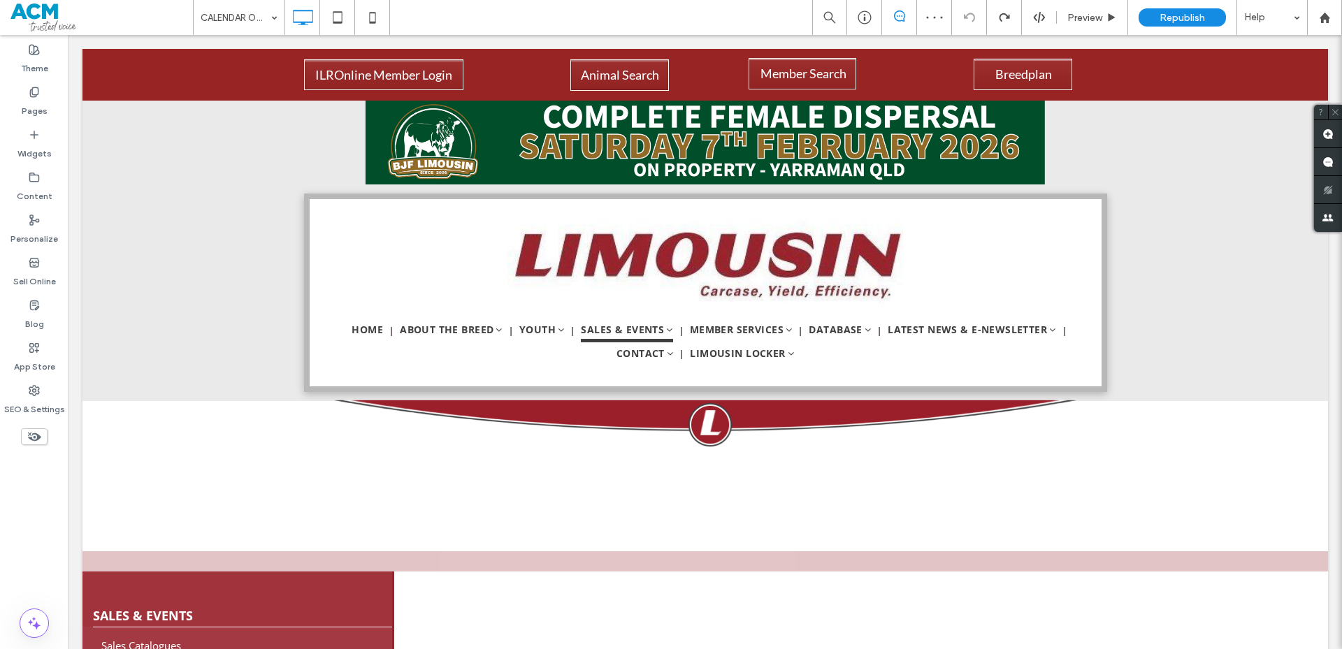
scroll to position [280, 0]
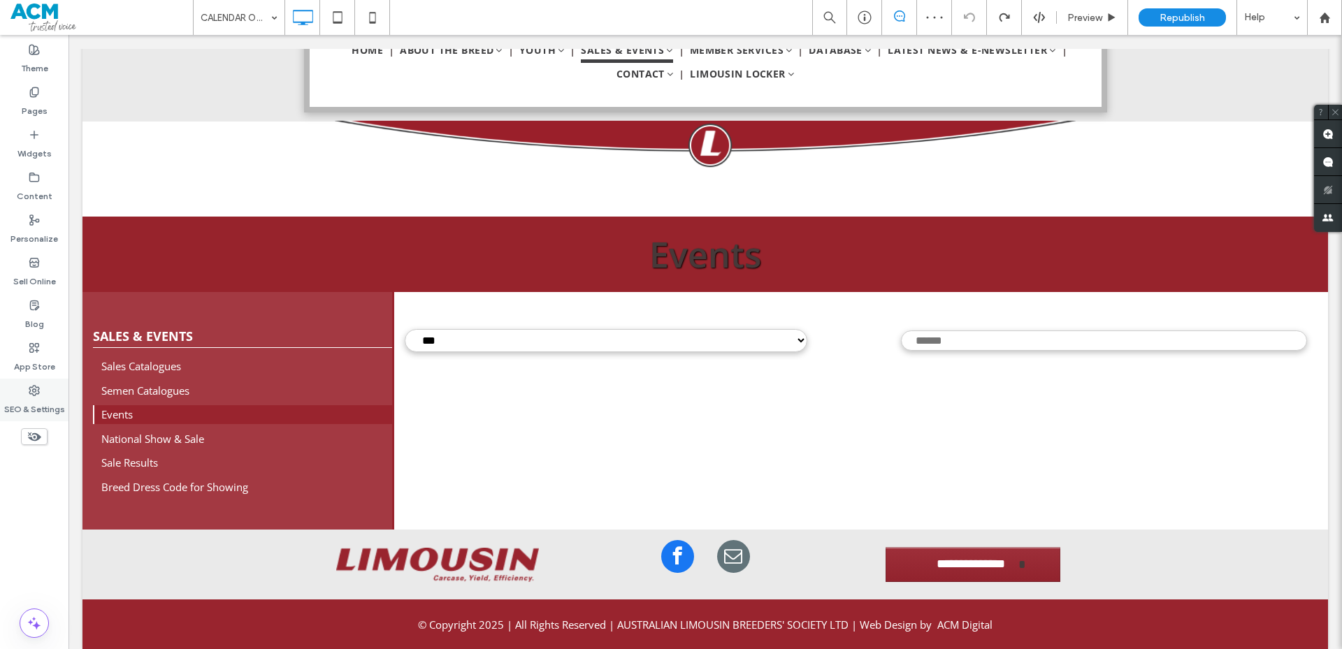
click at [52, 395] on div "SEO & Settings" at bounding box center [34, 400] width 68 height 43
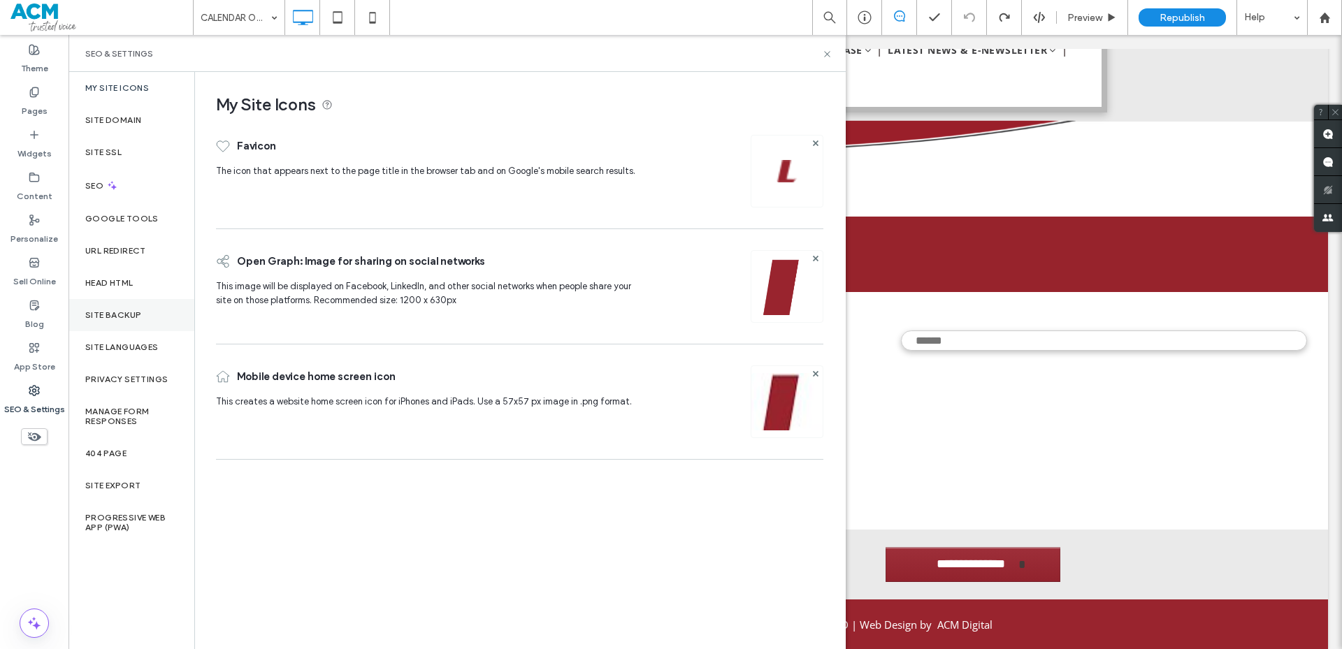
click at [101, 307] on div "Site Backup" at bounding box center [131, 315] width 126 height 32
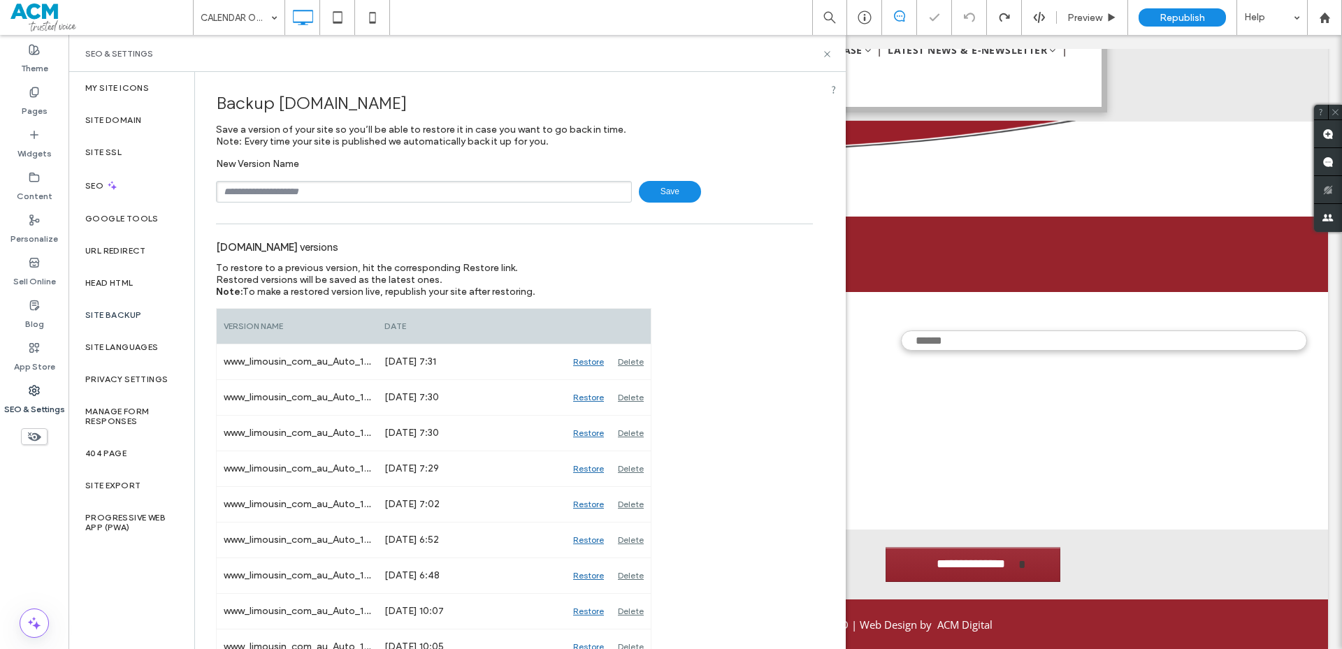
click at [237, 191] on input "text" at bounding box center [424, 192] width 416 height 22
drag, startPoint x: 335, startPoint y: 194, endPoint x: 326, endPoint y: 197, distance: 9.5
click at [326, 197] on input "**********" at bounding box center [424, 192] width 416 height 22
drag, startPoint x: 336, startPoint y: 190, endPoint x: 328, endPoint y: 192, distance: 8.6
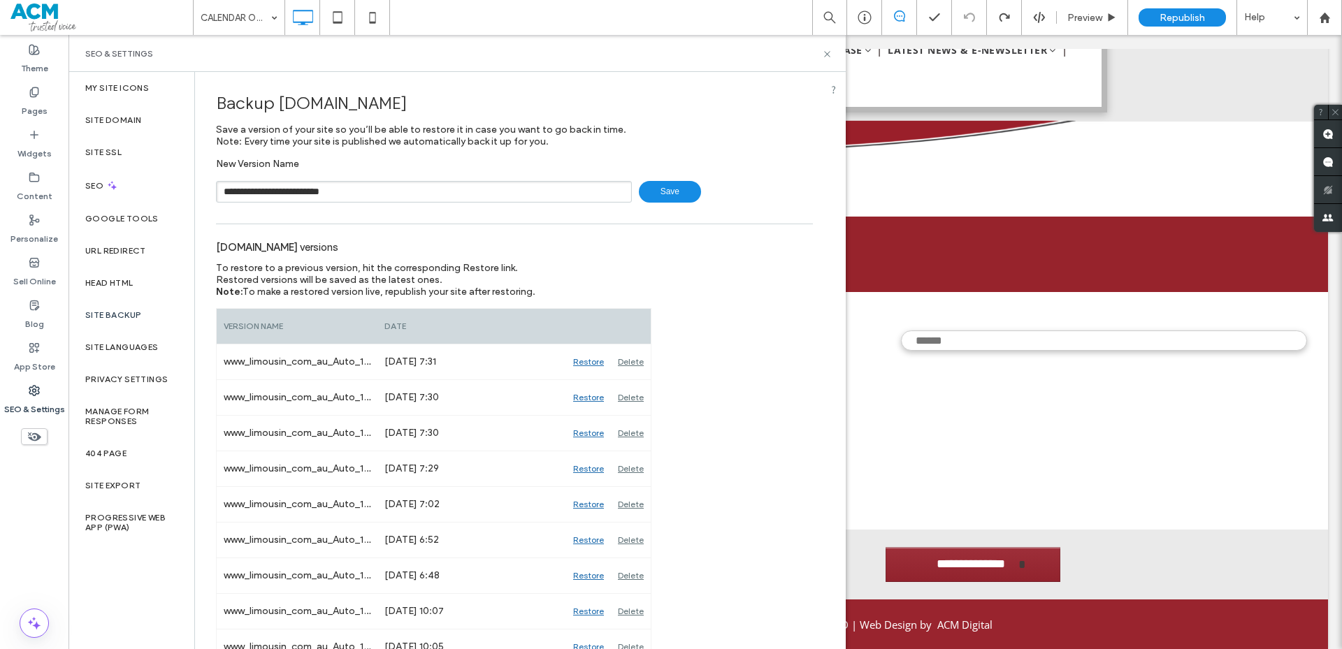
click at [328, 192] on input "**********" at bounding box center [424, 192] width 416 height 22
click at [354, 196] on input "**********" at bounding box center [424, 192] width 416 height 22
type input "**********"
click at [663, 194] on span "Save" at bounding box center [670, 192] width 62 height 22
drag, startPoint x: 826, startPoint y: 59, endPoint x: 756, endPoint y: 24, distance: 77.8
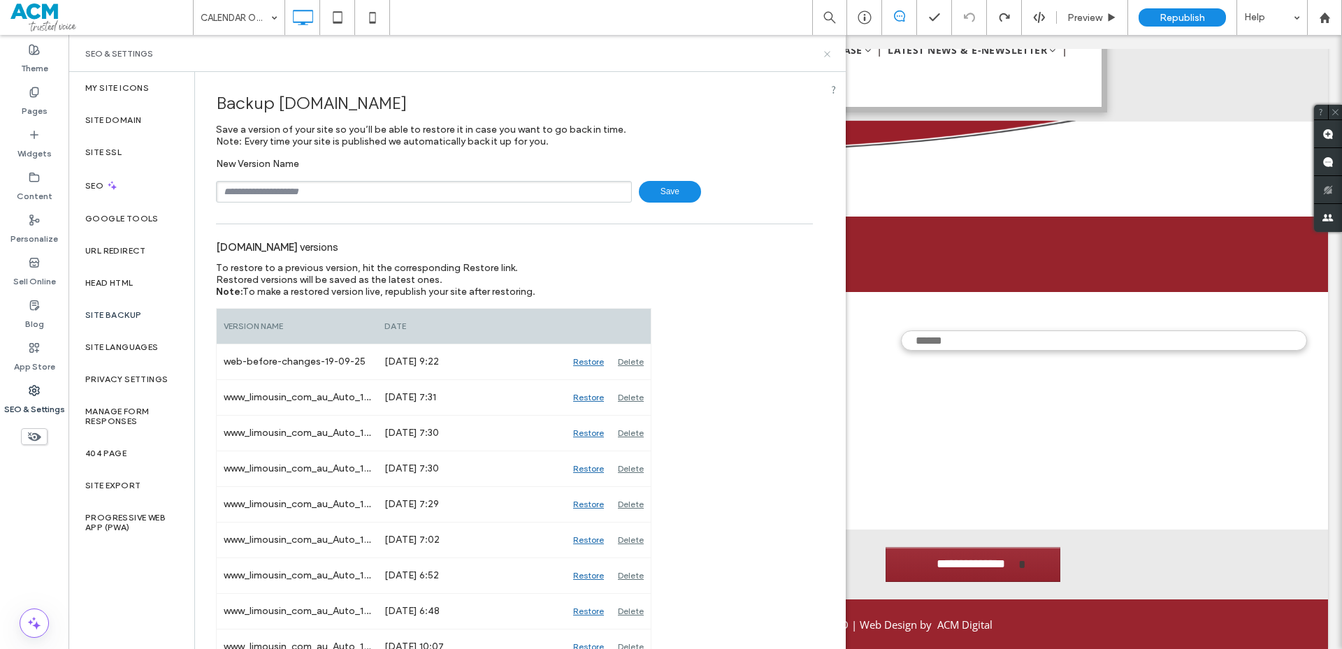
click at [826, 59] on icon at bounding box center [827, 54] width 10 height 10
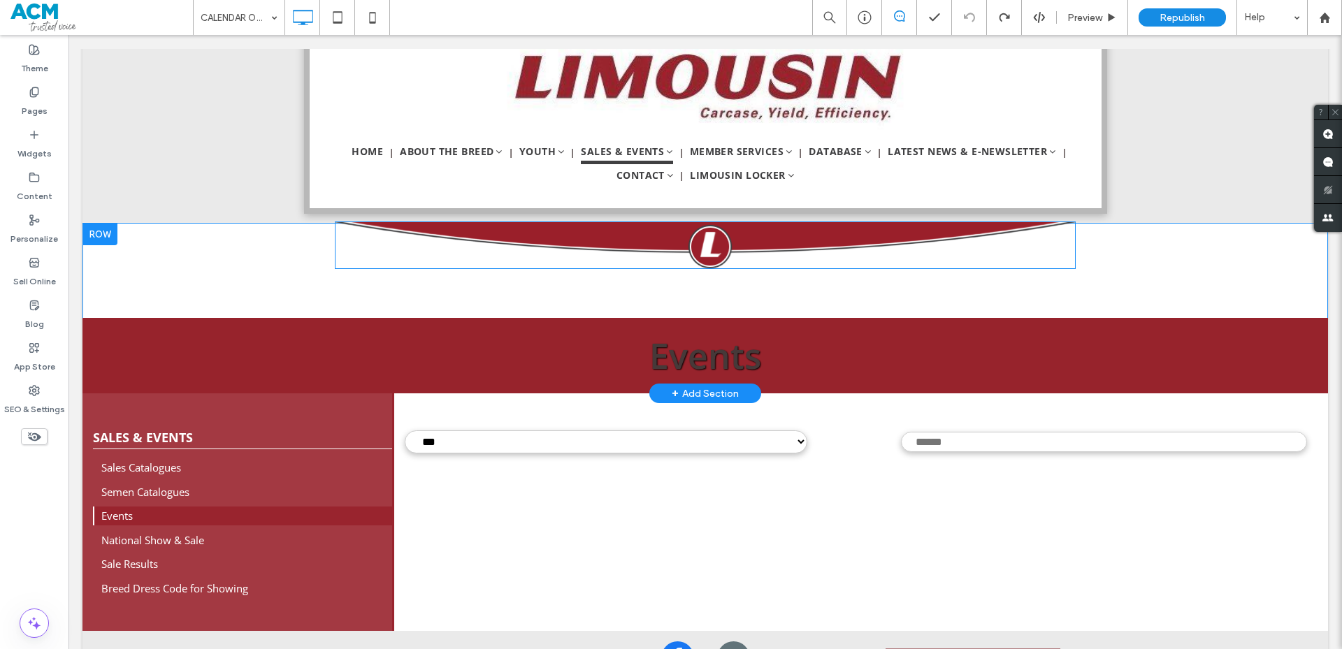
scroll to position [0, 0]
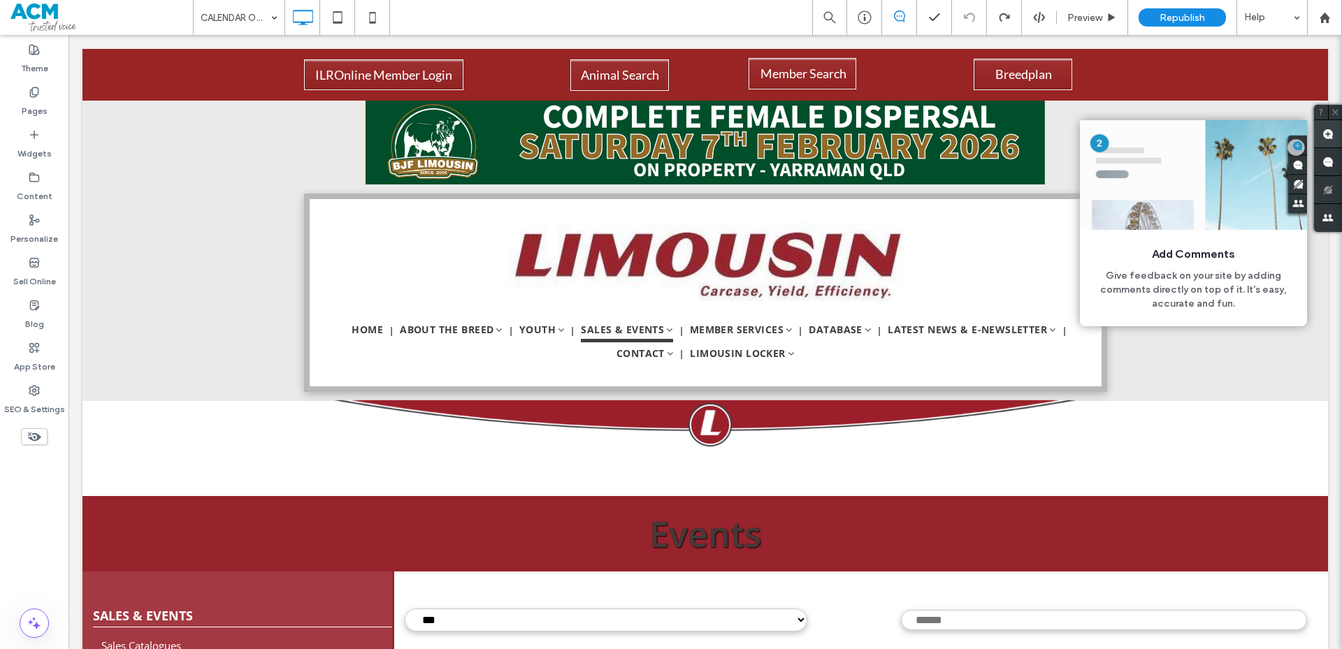
click at [1328, 141] on span at bounding box center [1328, 133] width 28 height 27
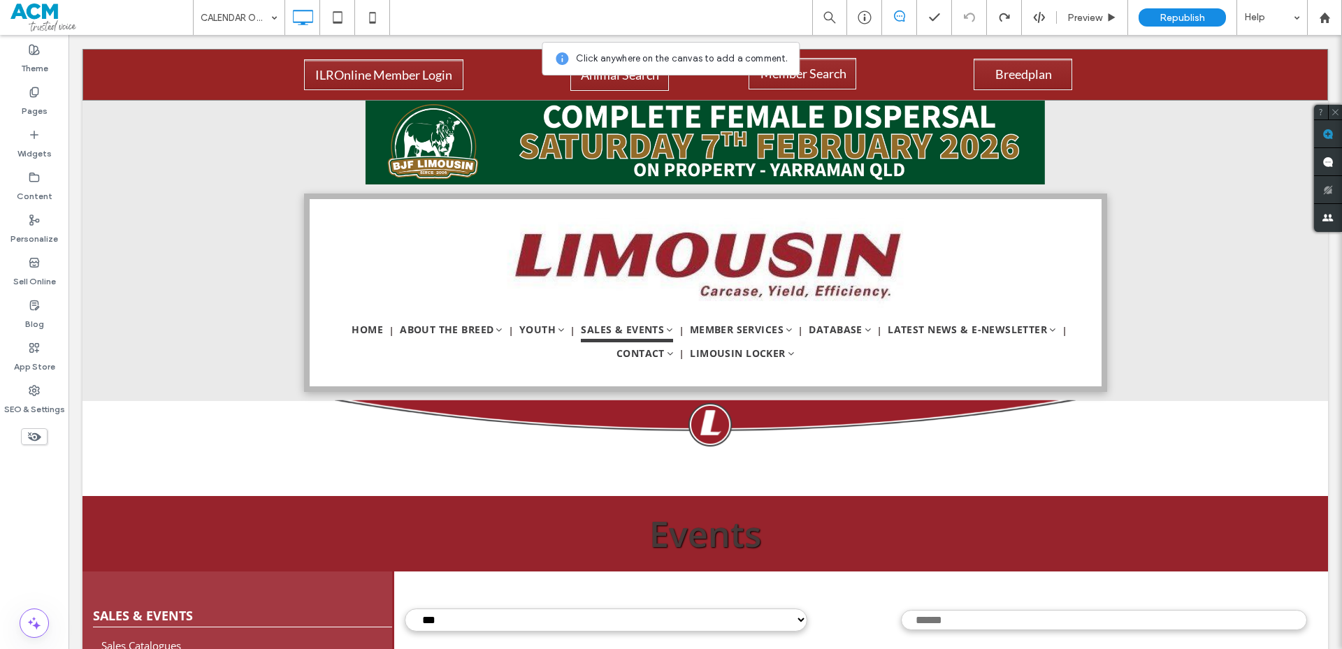
click at [147, 78] on div "ILROnline Member Login Click To Paste Animal Search Click To Paste Member Searc…" at bounding box center [704, 75] width 1245 height 52
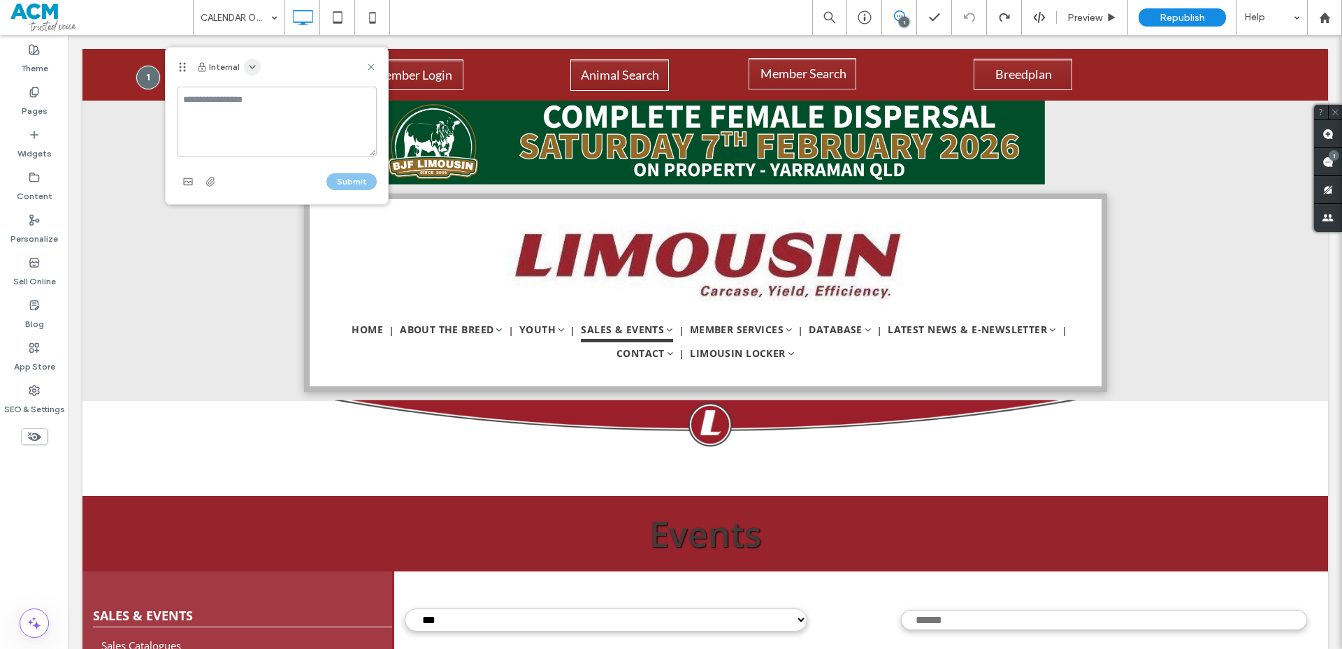
click at [249, 70] on icon "button" at bounding box center [252, 66] width 11 height 11
click at [255, 92] on div "Public - visible to clients & team" at bounding box center [321, 100] width 160 height 27
click at [249, 104] on textarea at bounding box center [277, 122] width 200 height 70
type textarea "***"
click at [356, 182] on button "Submit" at bounding box center [351, 181] width 50 height 17
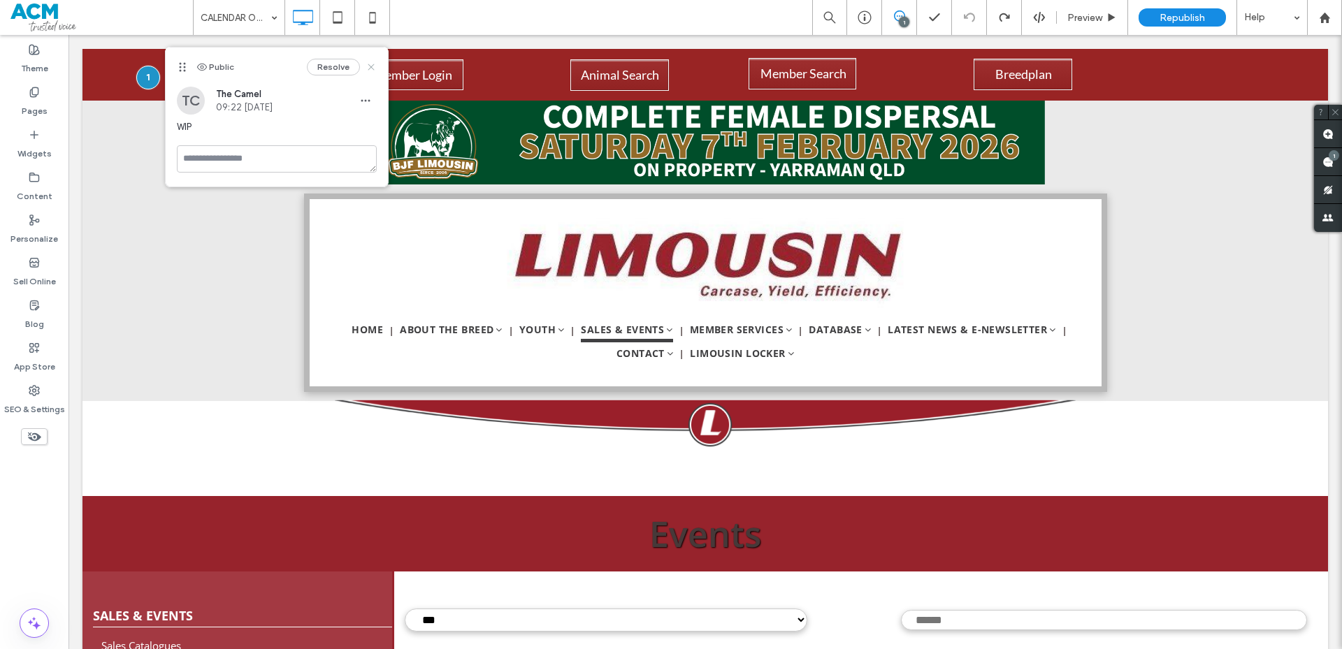
click at [369, 67] on icon at bounding box center [371, 66] width 11 height 11
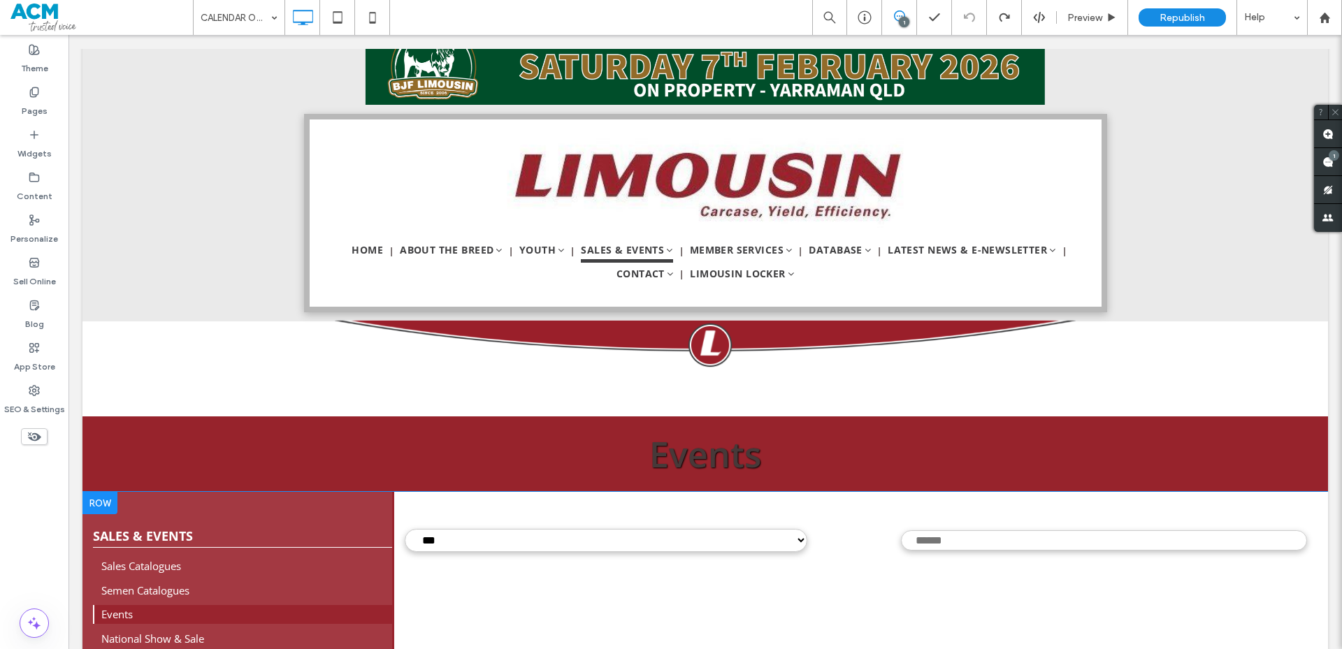
scroll to position [294, 0]
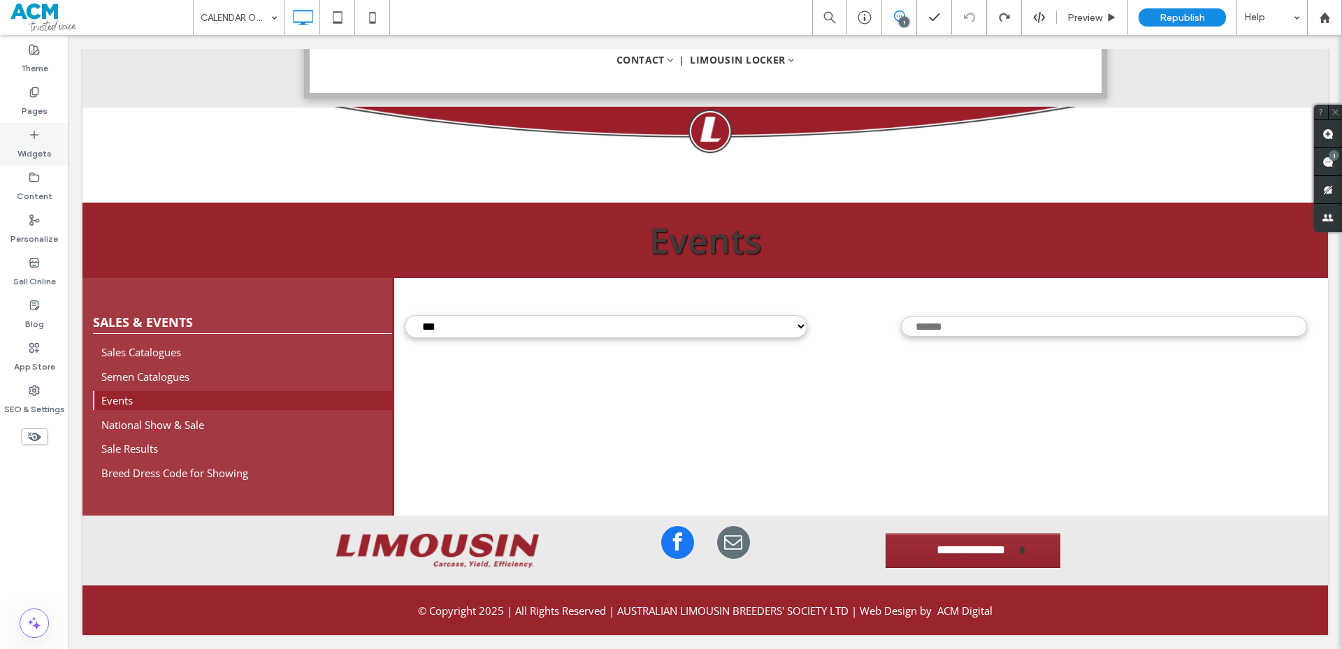
click at [30, 141] on label "Widgets" at bounding box center [34, 150] width 34 height 20
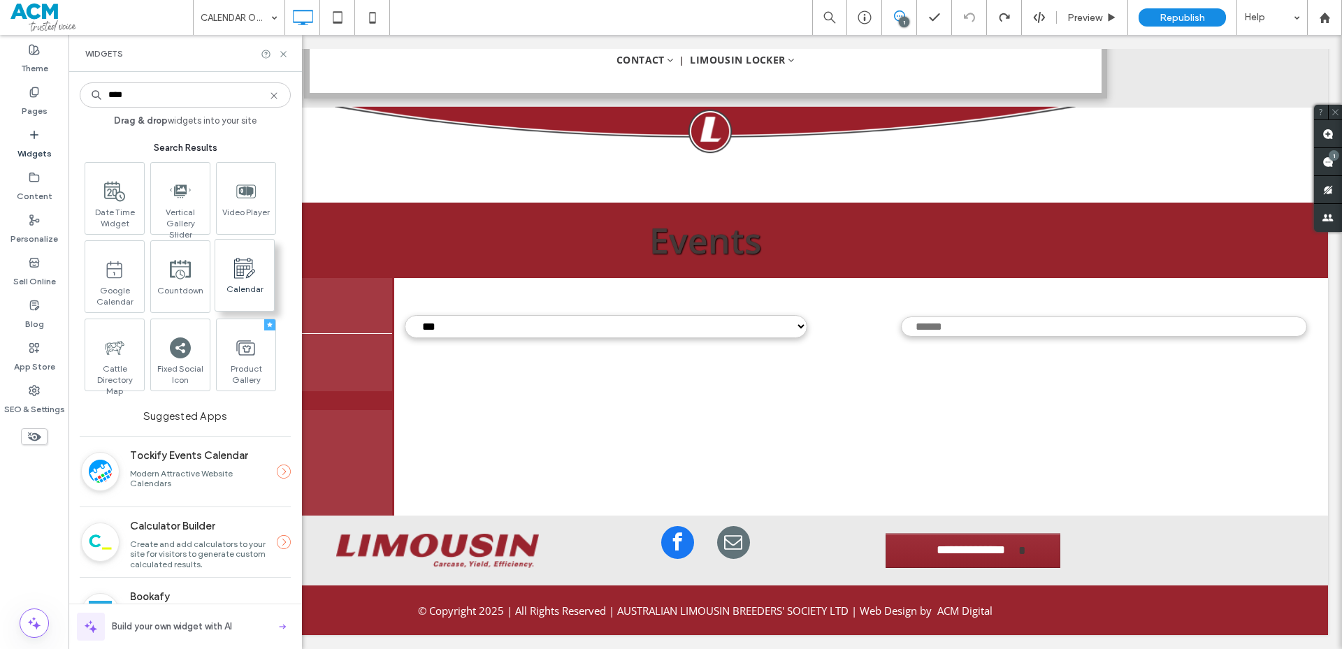
type input "****"
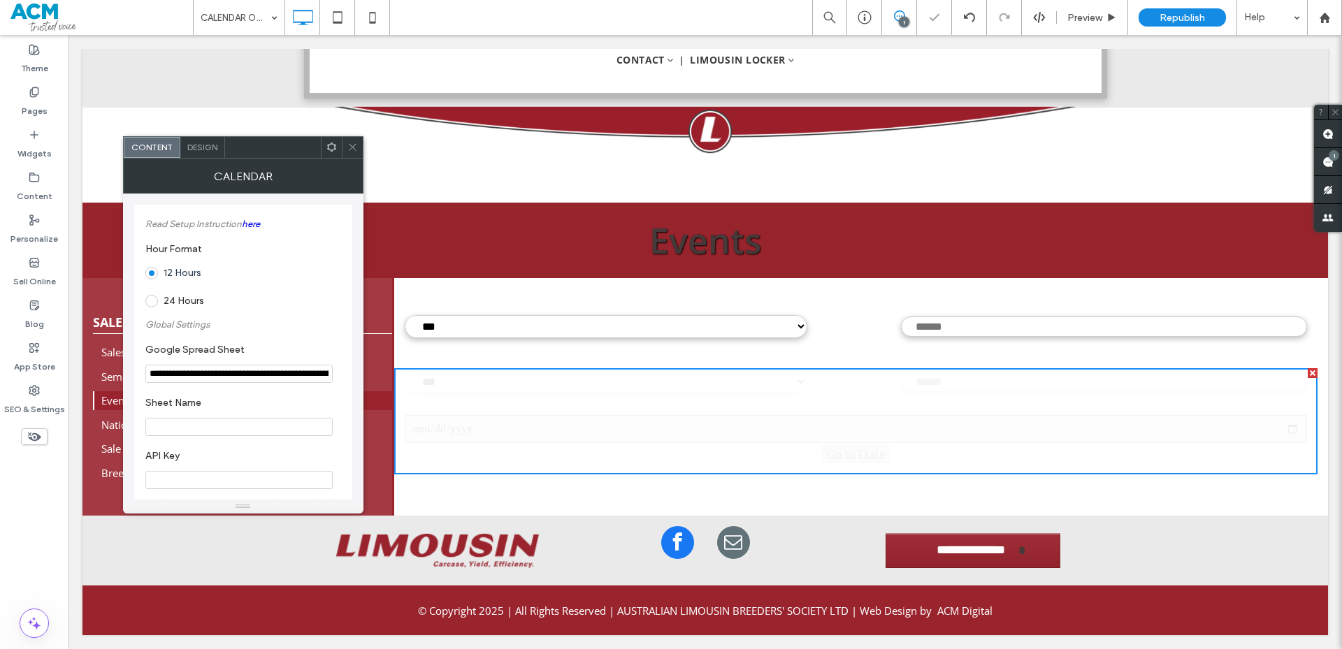
type input "**********"
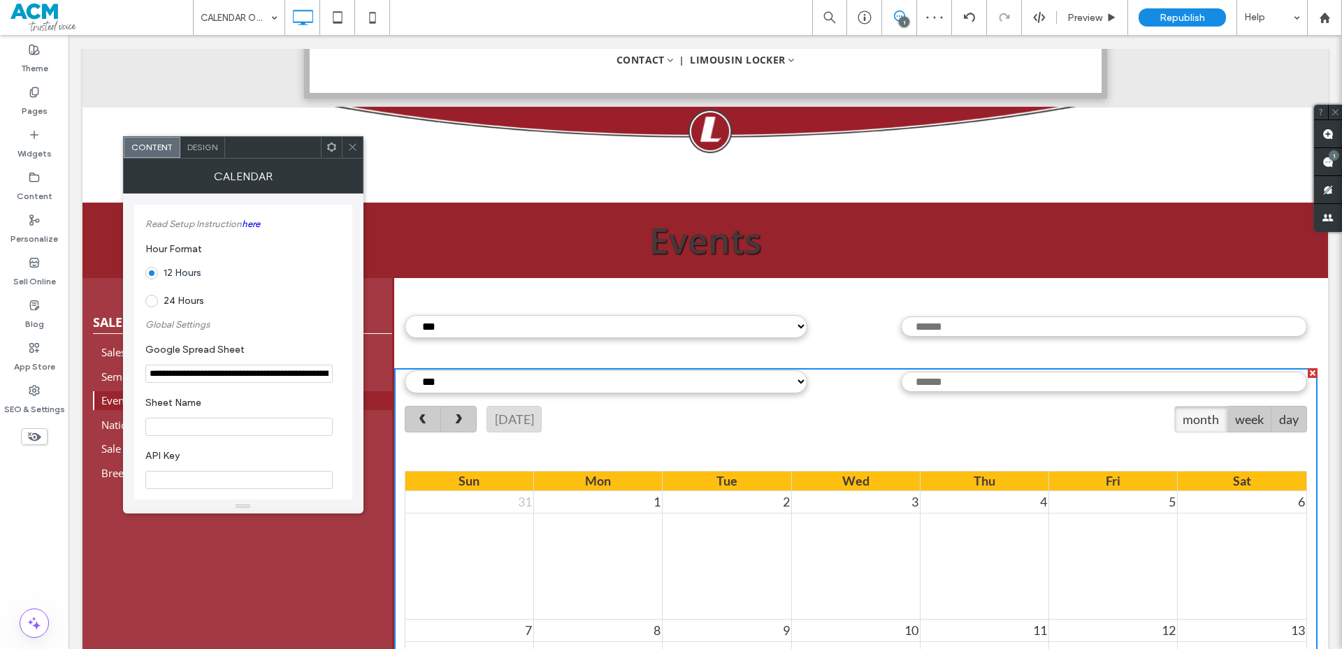
click at [519, 330] on select "***" at bounding box center [606, 326] width 403 height 23
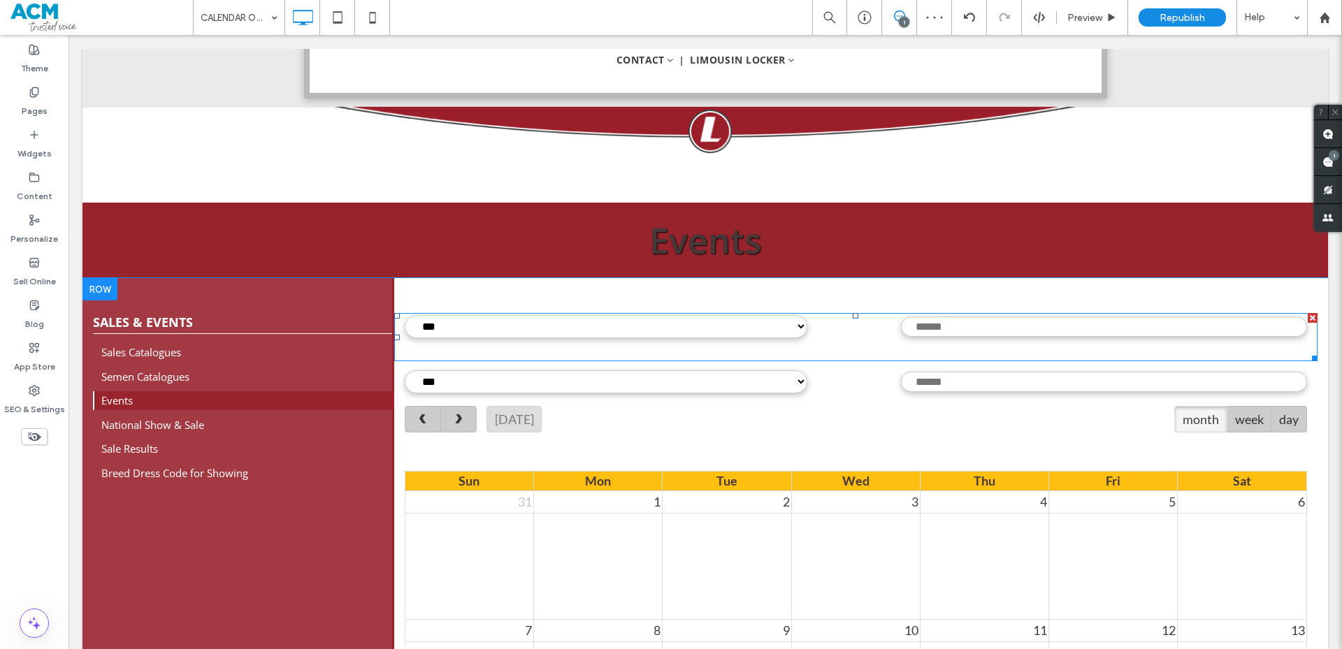
click at [519, 326] on span at bounding box center [856, 337] width 924 height 48
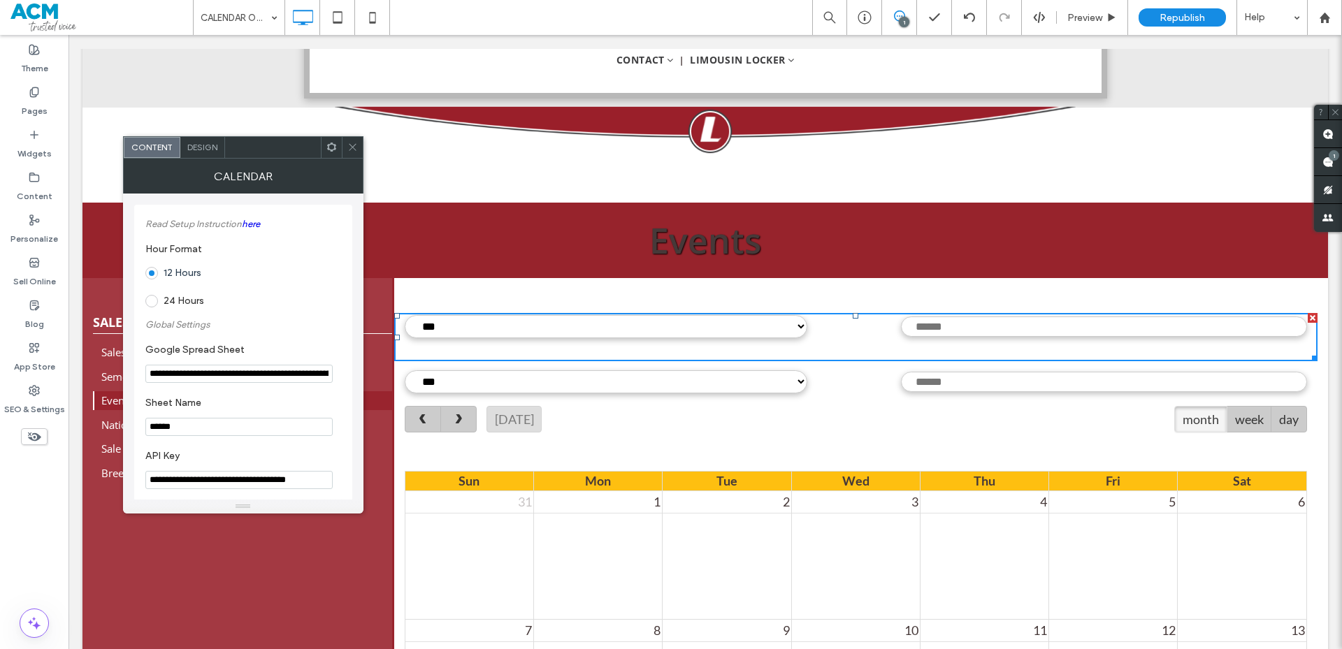
click at [220, 367] on input "**********" at bounding box center [238, 374] width 187 height 18
click at [356, 151] on icon at bounding box center [352, 147] width 10 height 10
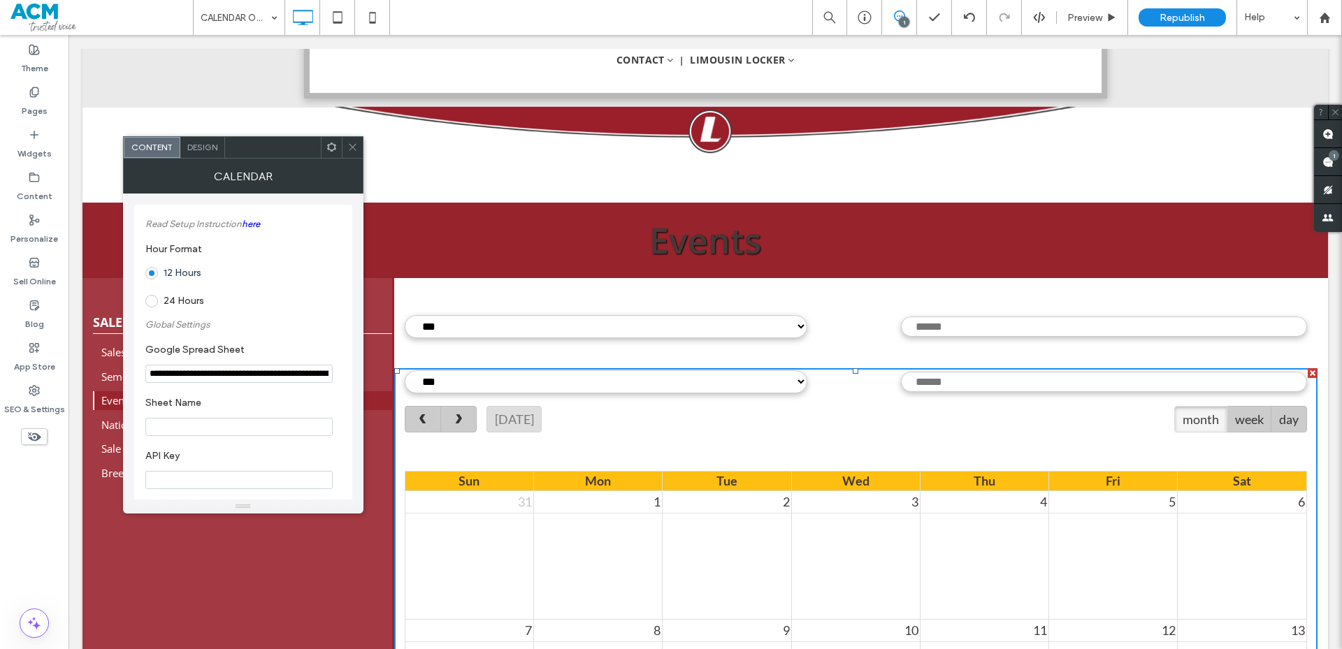
click at [261, 382] on input "**********" at bounding box center [238, 374] width 187 height 18
paste input "**********"
type input "**********"
click at [258, 396] on section "Sheet Name" at bounding box center [243, 417] width 196 height 53
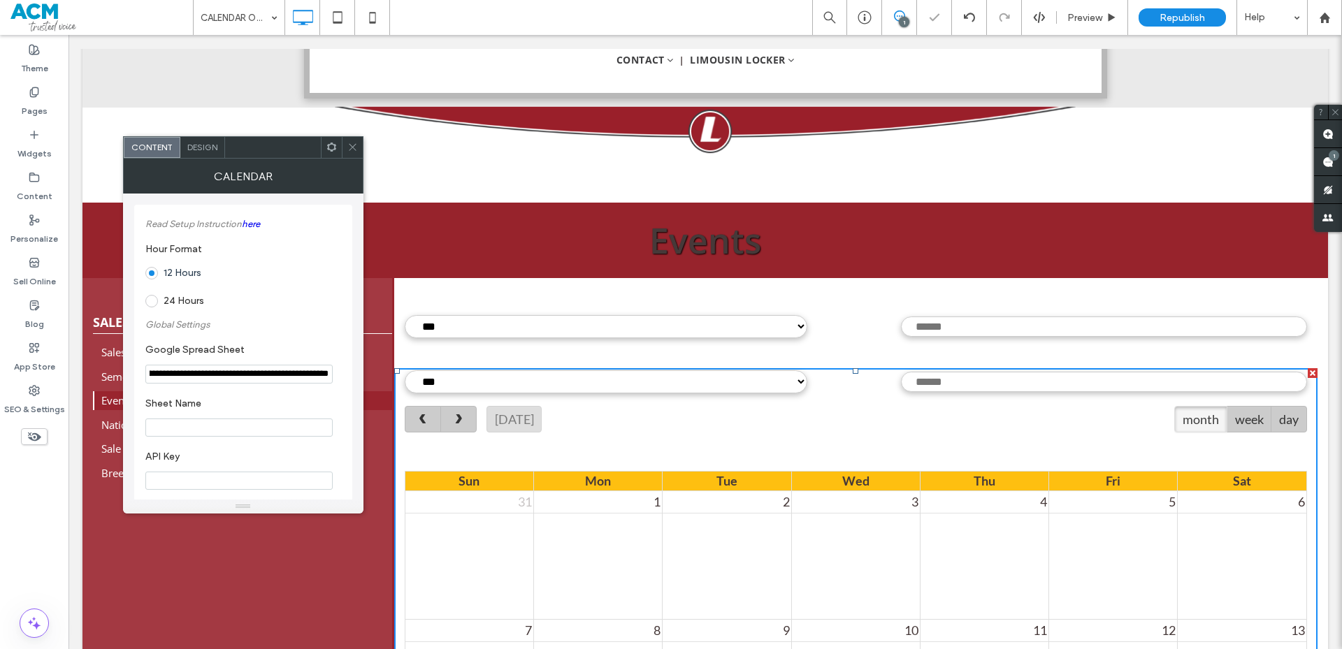
scroll to position [0, 0]
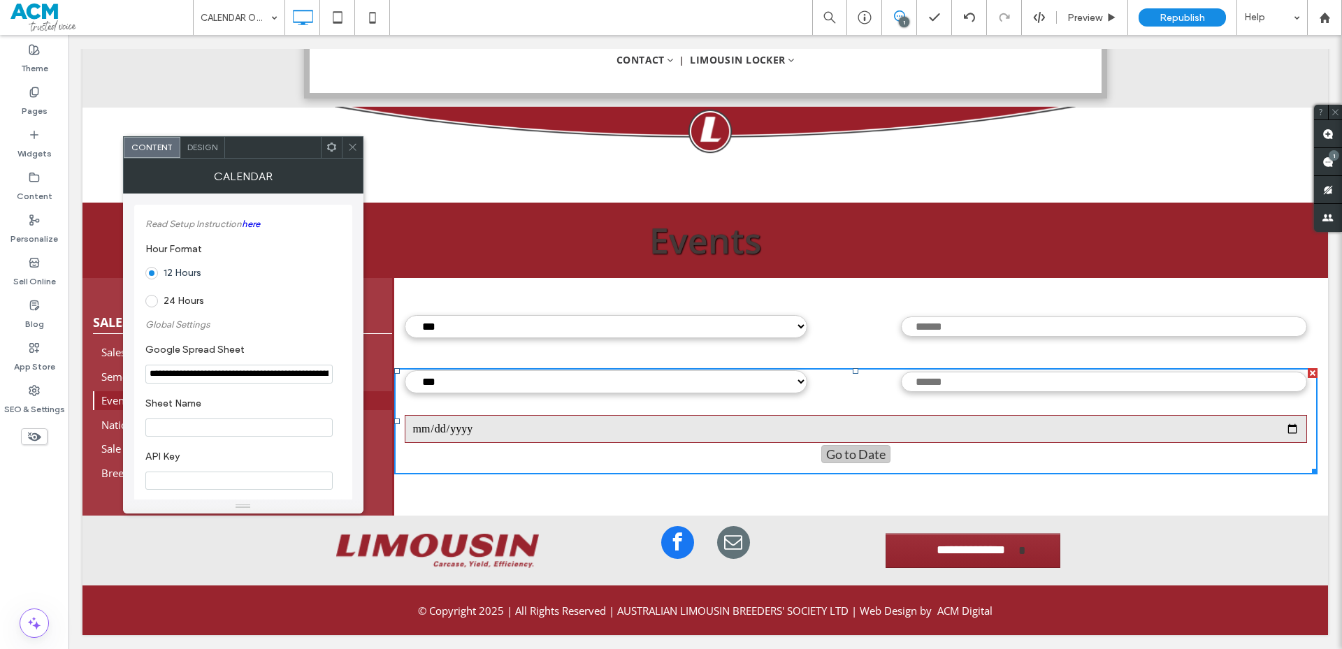
click at [210, 428] on input "Sheet Name" at bounding box center [238, 428] width 187 height 18
click at [440, 361] on div at bounding box center [856, 350] width 924 height 21
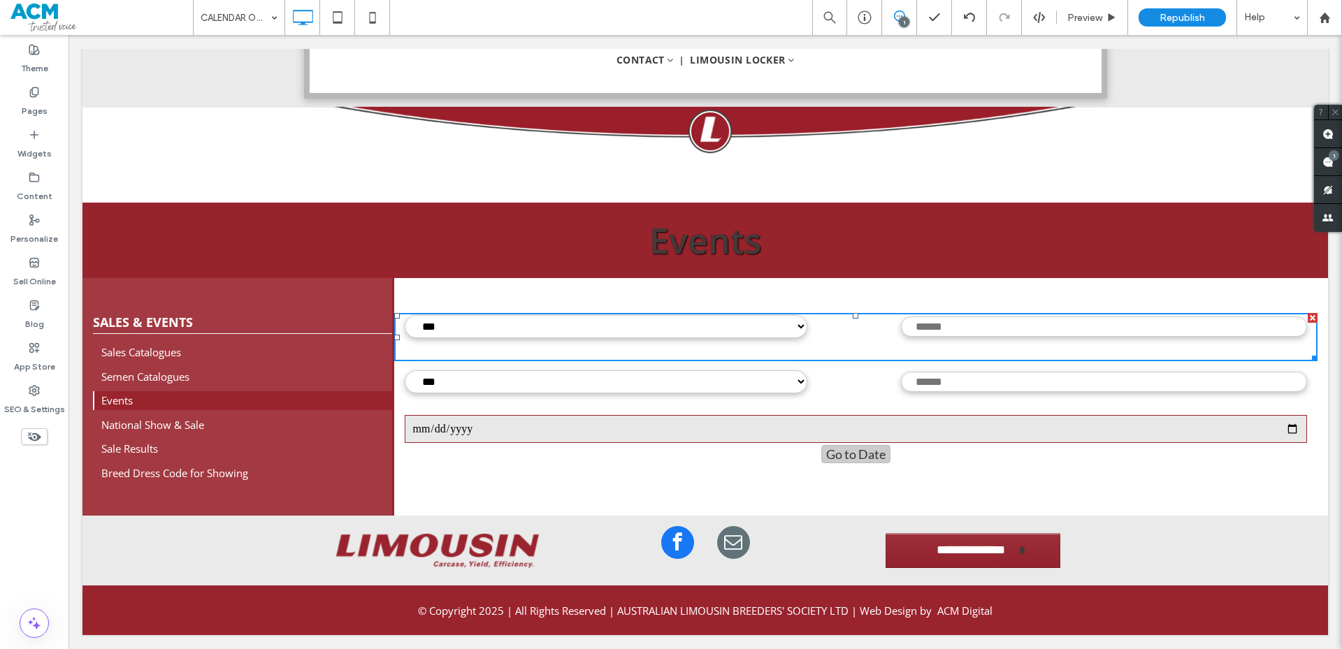
click at [447, 339] on div "***" at bounding box center [856, 337] width 924 height 48
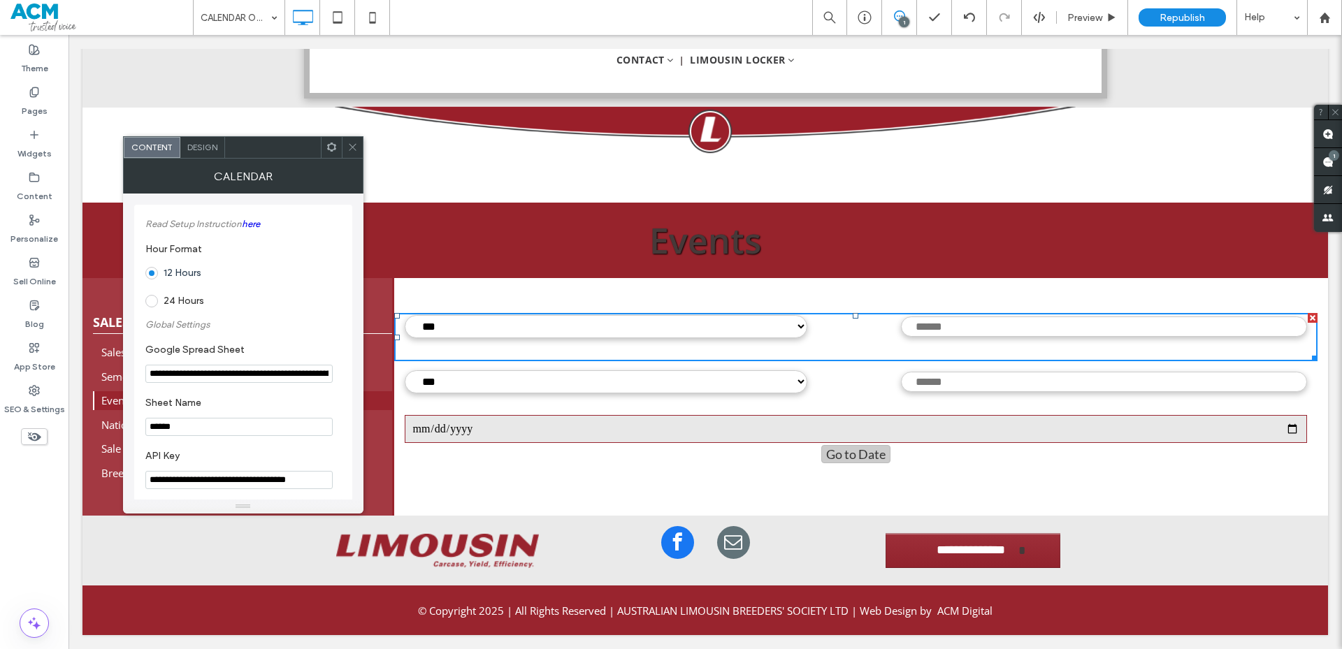
click at [205, 428] on input "******" at bounding box center [238, 427] width 187 height 18
click at [387, 423] on h5 "National Show & Sale" at bounding box center [246, 425] width 291 height 16
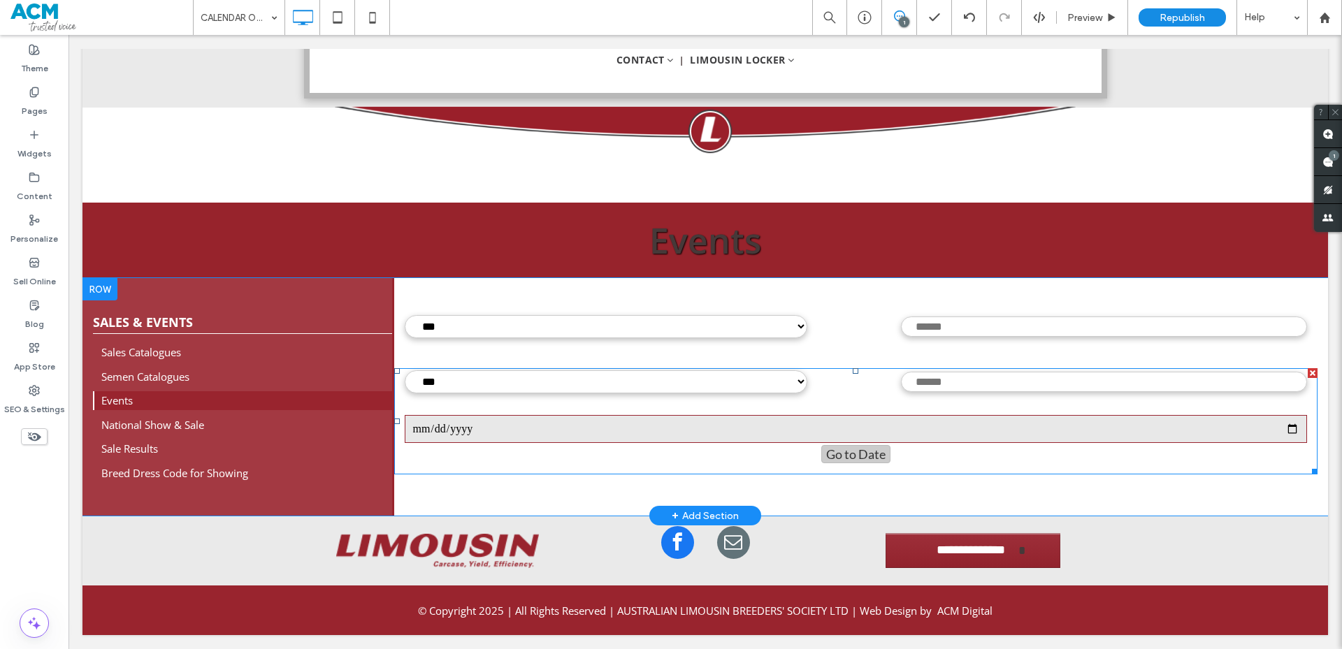
click at [409, 419] on span at bounding box center [856, 421] width 924 height 106
click at [460, 403] on span at bounding box center [856, 421] width 924 height 106
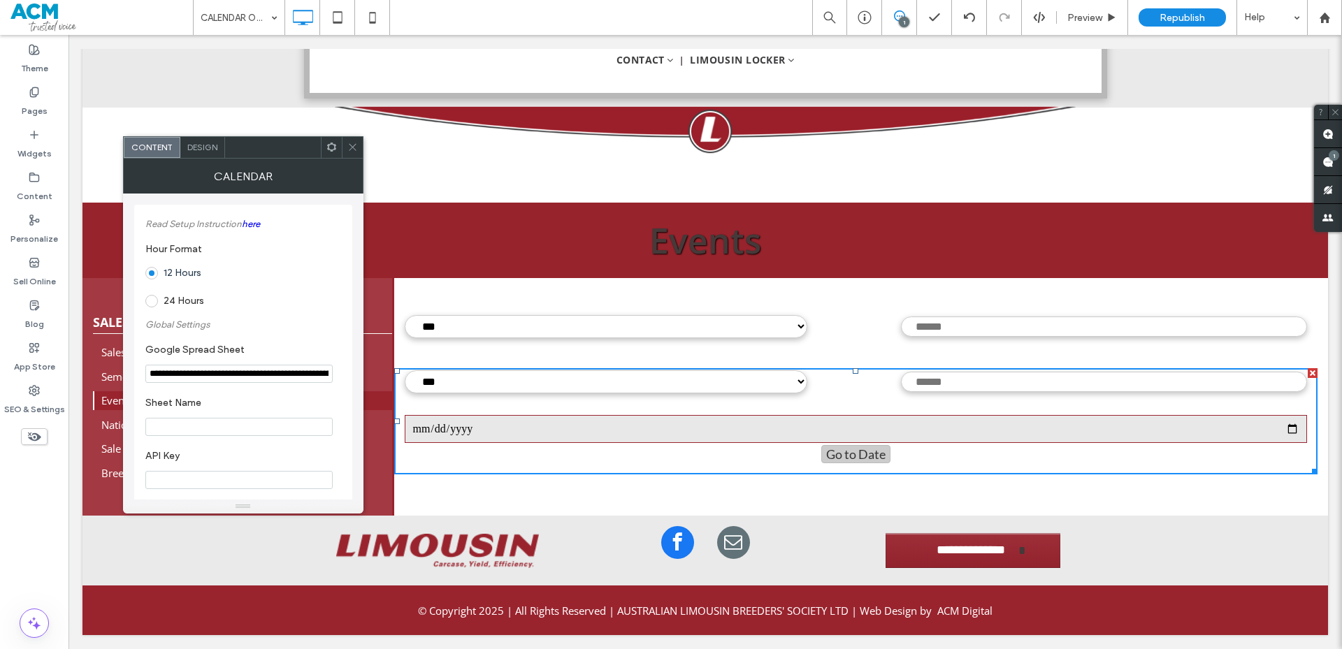
click at [203, 427] on input "Sheet Name" at bounding box center [238, 427] width 187 height 18
paste input "******"
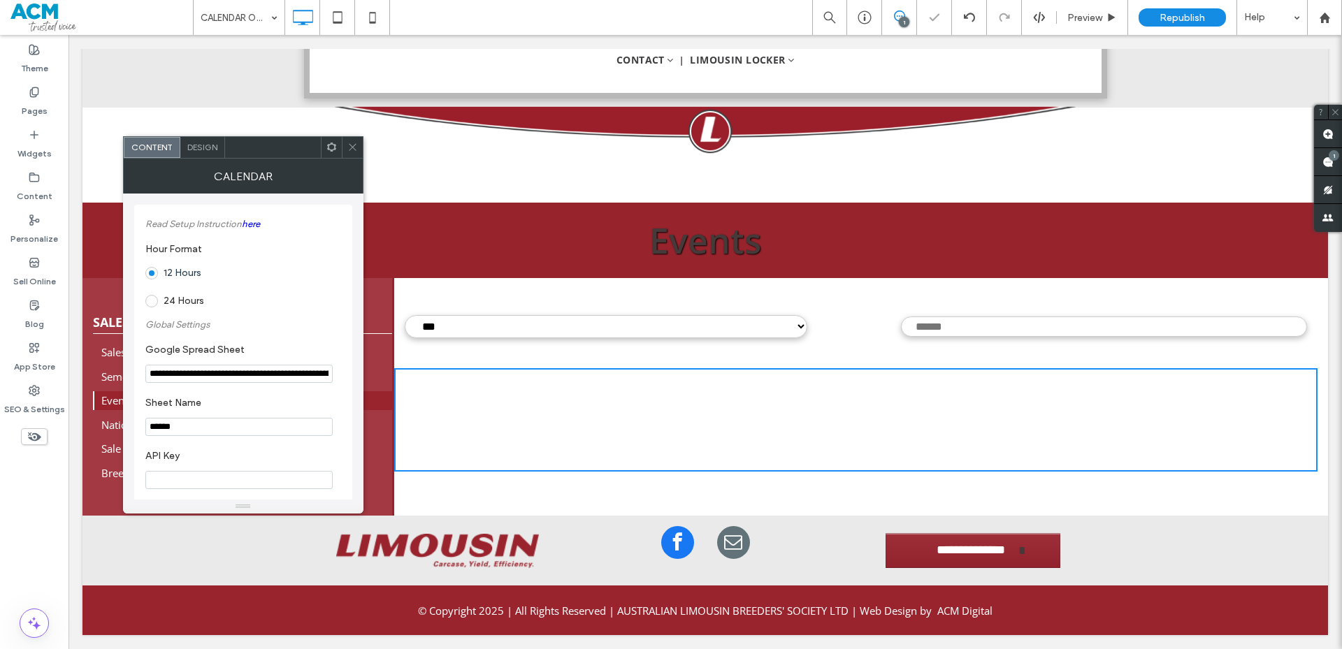
type input "******"
click at [210, 479] on input "API Key" at bounding box center [238, 480] width 187 height 18
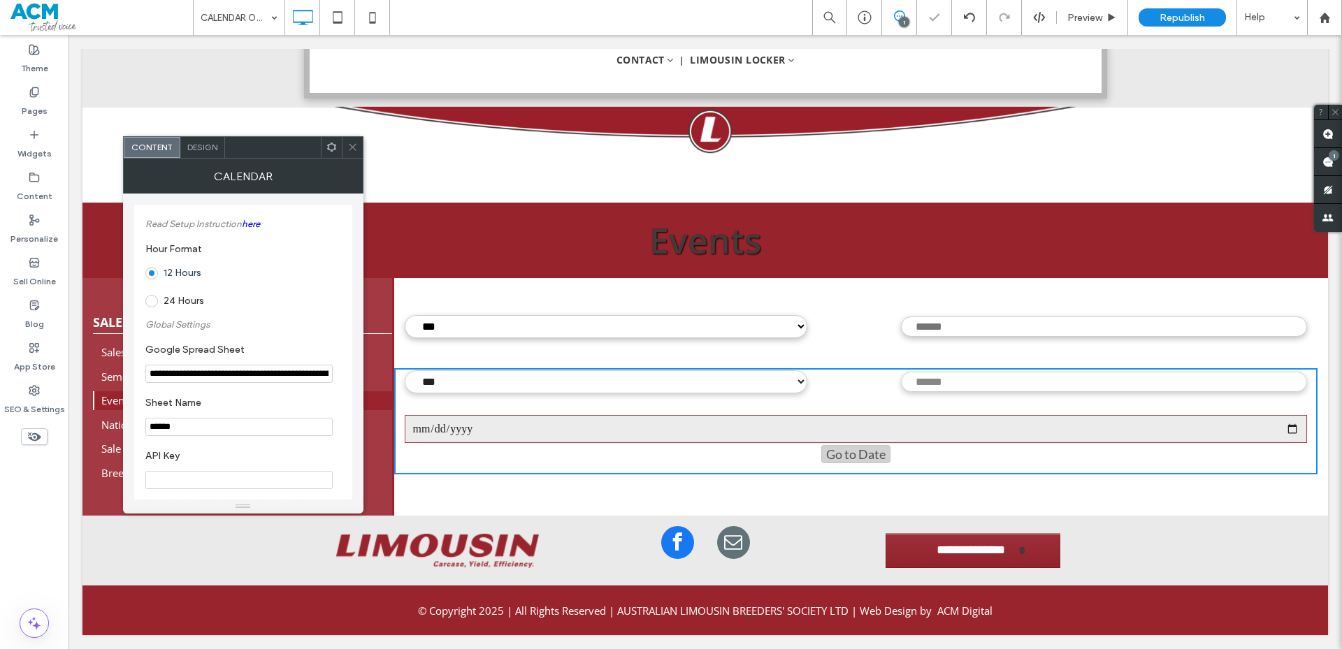
click at [482, 329] on select "***" at bounding box center [606, 326] width 403 height 23
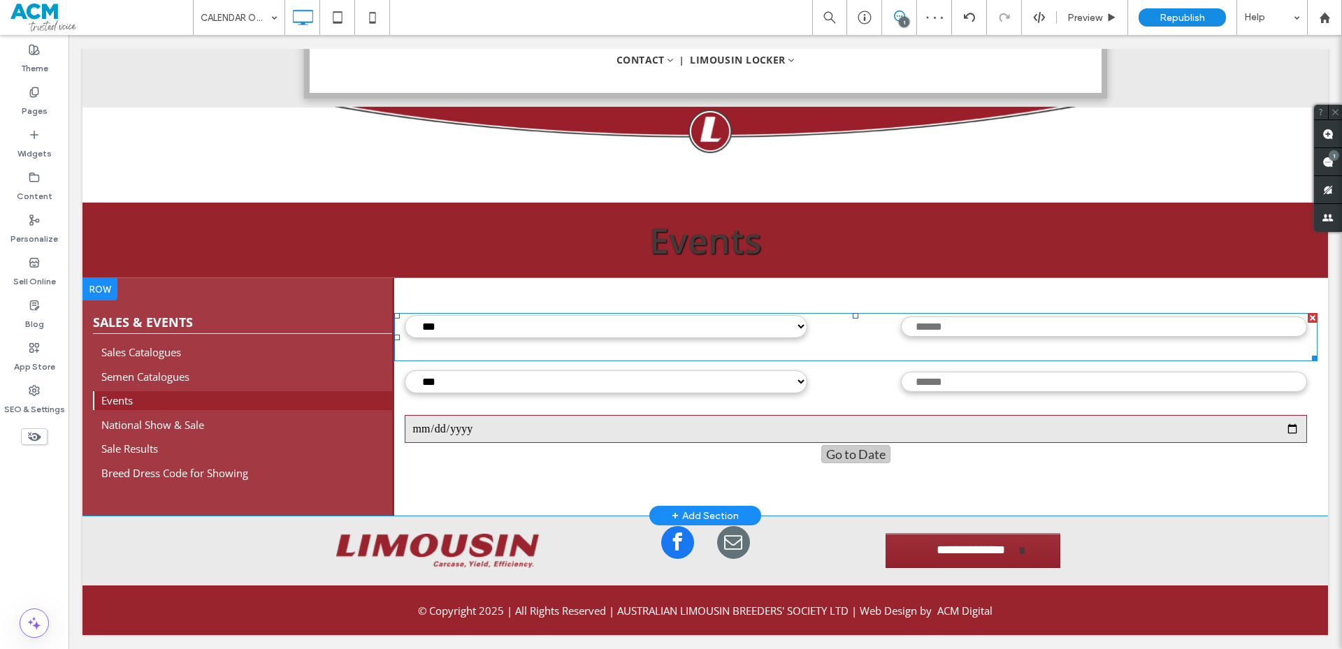
click at [479, 338] on span at bounding box center [856, 337] width 924 height 48
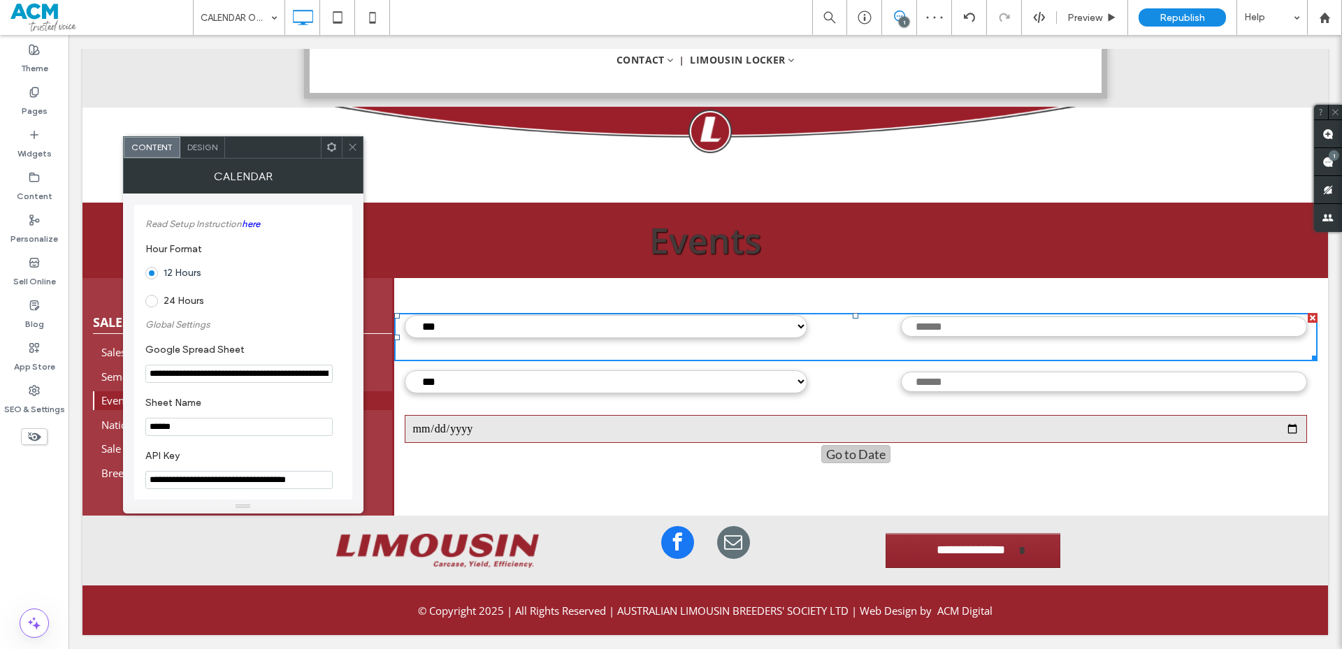
click at [198, 477] on input "**********" at bounding box center [238, 480] width 187 height 18
click at [439, 437] on input "**********" at bounding box center [856, 429] width 903 height 28
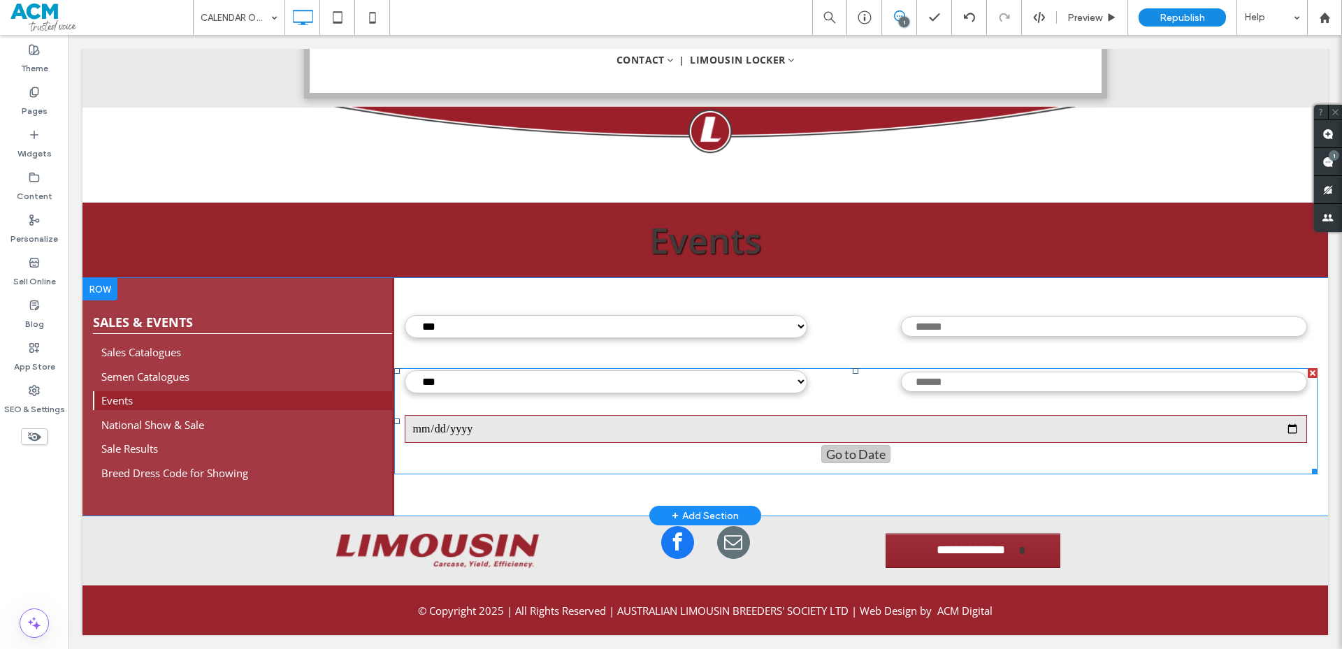
click at [444, 432] on span at bounding box center [856, 421] width 924 height 106
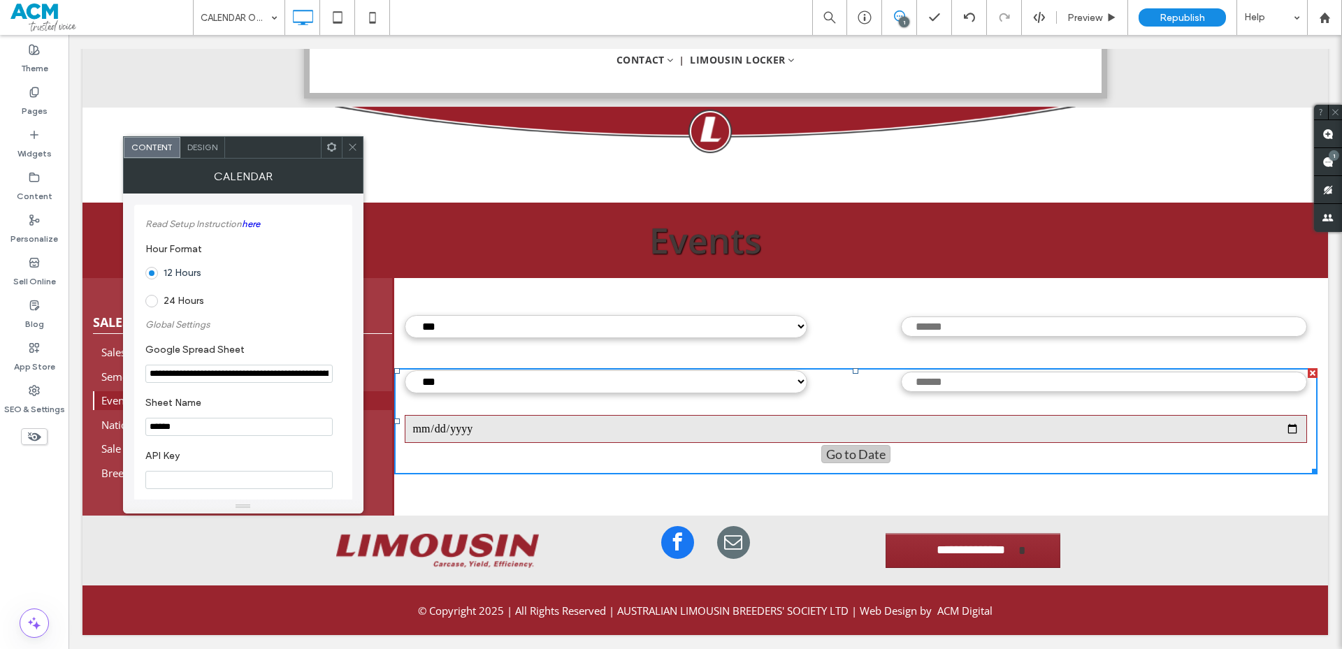
click at [174, 476] on input "API Key" at bounding box center [238, 480] width 187 height 18
paste input "**********"
type input "**********"
click at [207, 452] on label "API Key" at bounding box center [240, 457] width 190 height 15
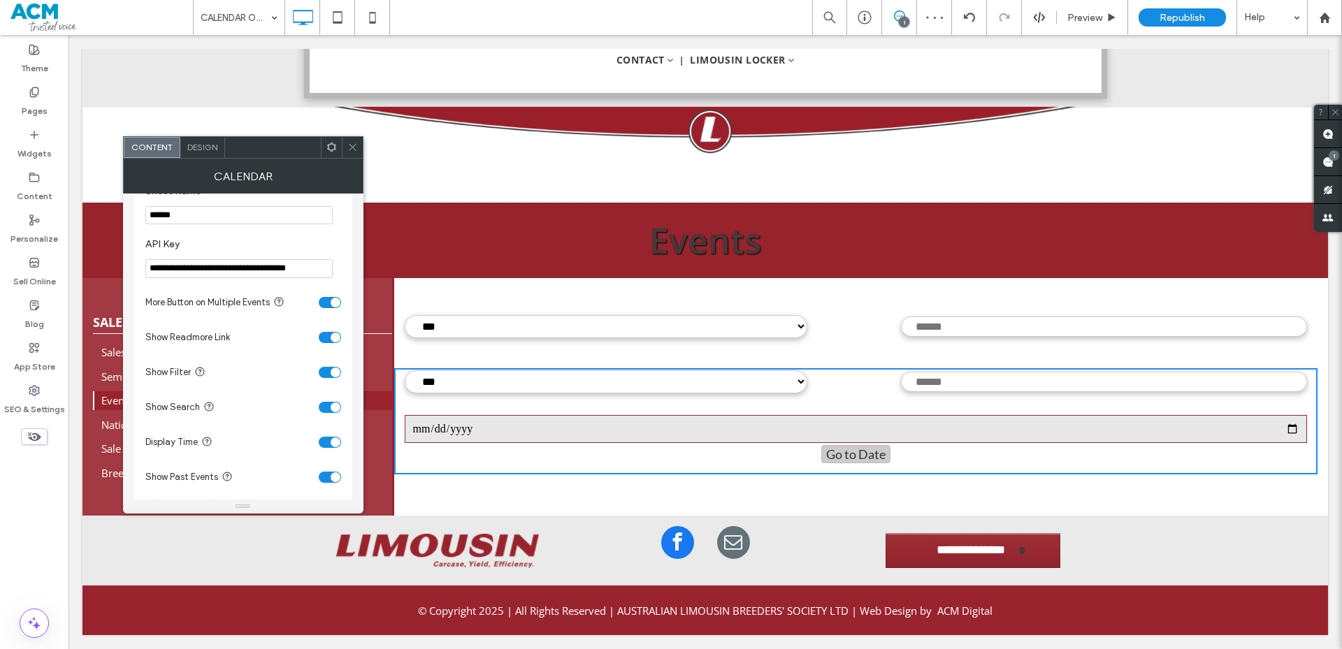
scroll to position [210, 0]
click at [328, 305] on div "toggle" at bounding box center [330, 304] width 22 height 11
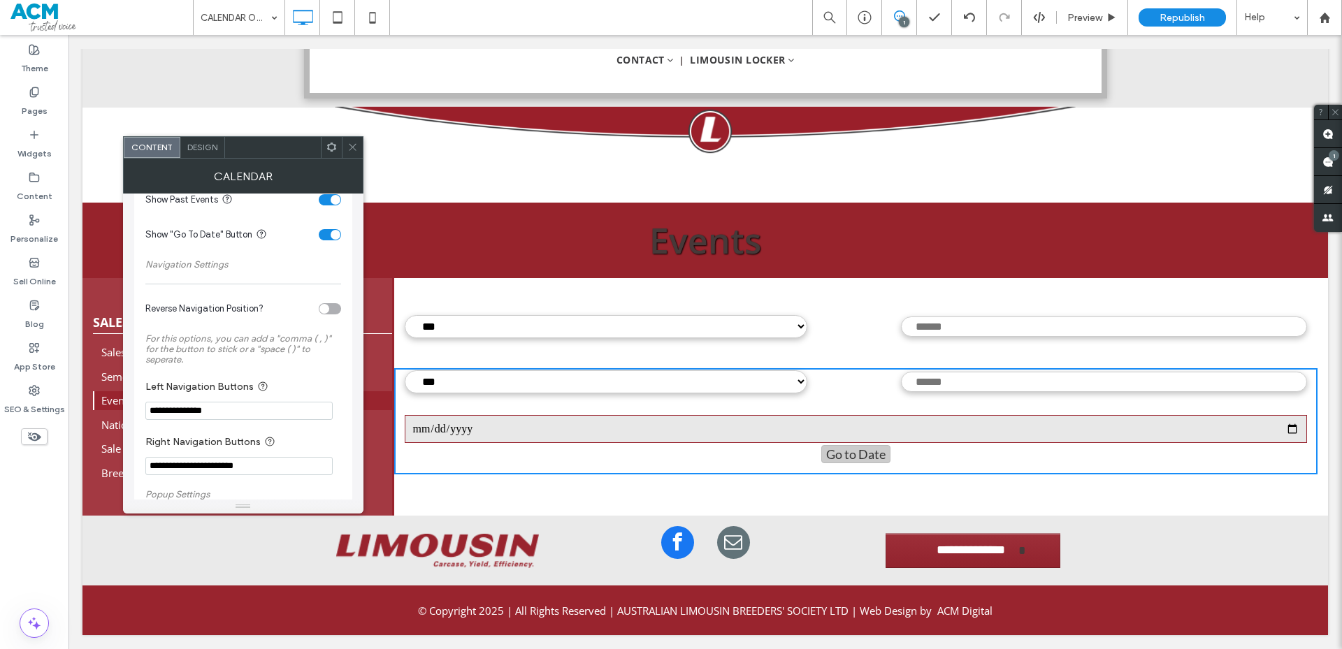
scroll to position [559, 0]
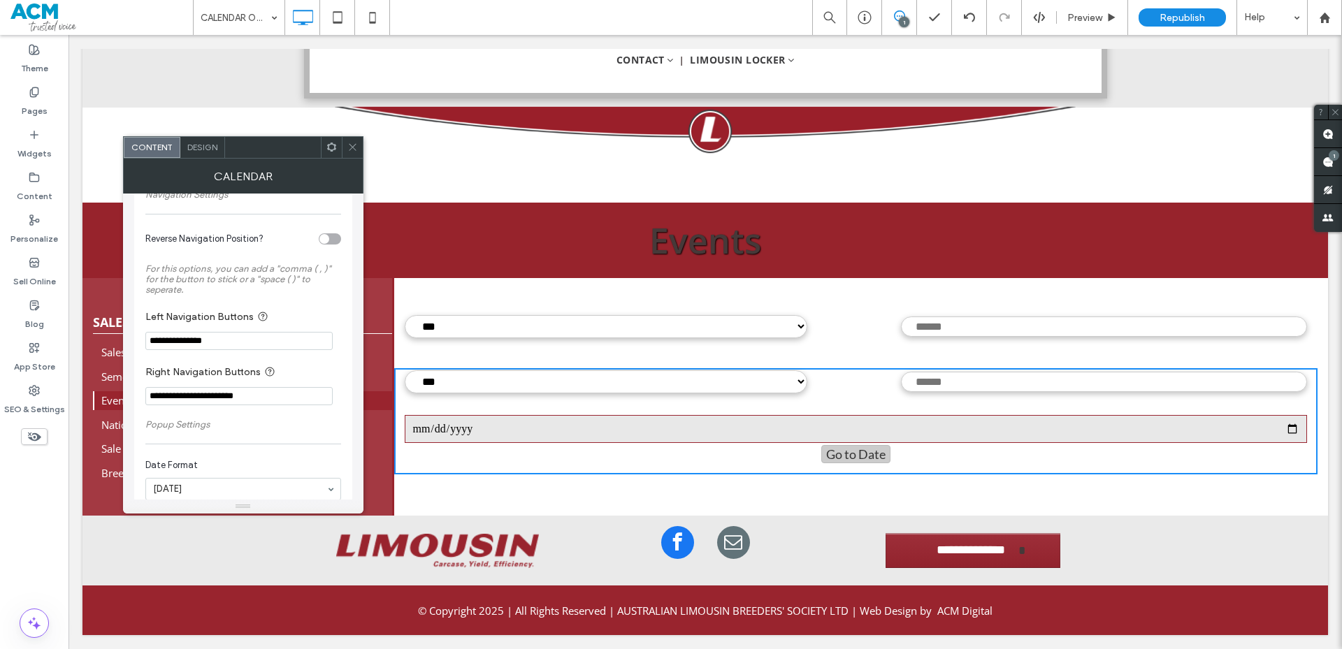
click at [425, 330] on select "***" at bounding box center [606, 326] width 403 height 23
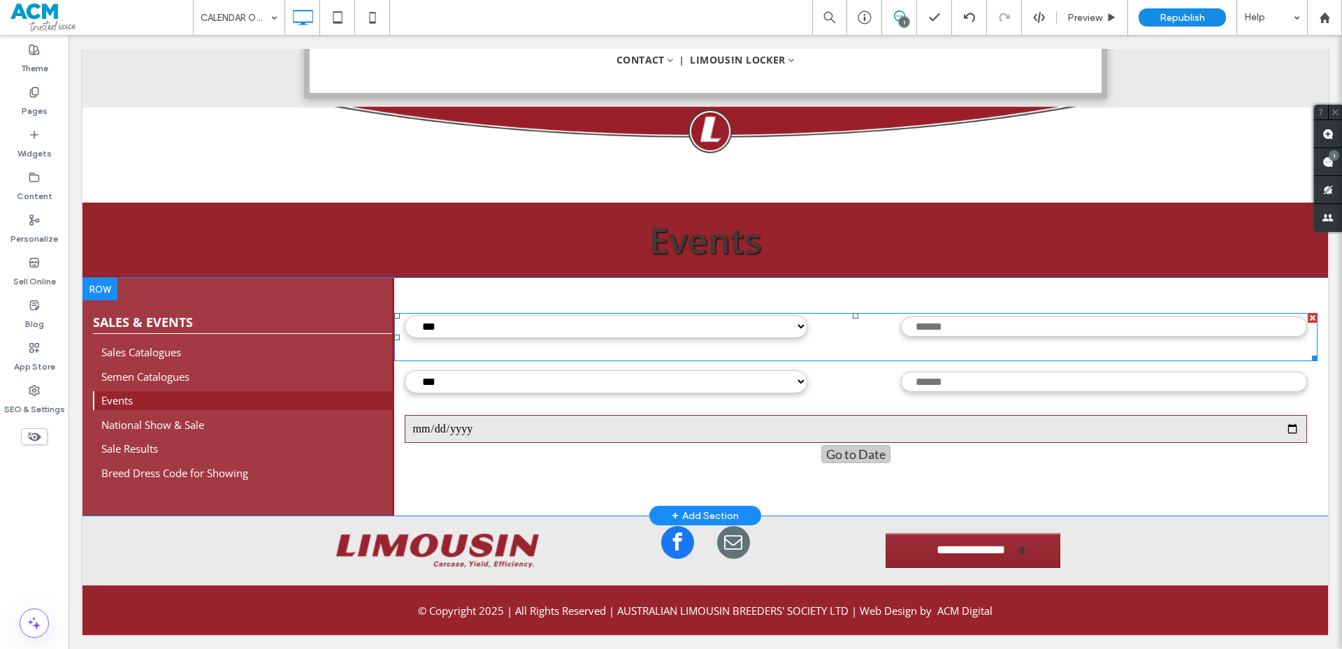
click at [425, 330] on span at bounding box center [856, 337] width 924 height 48
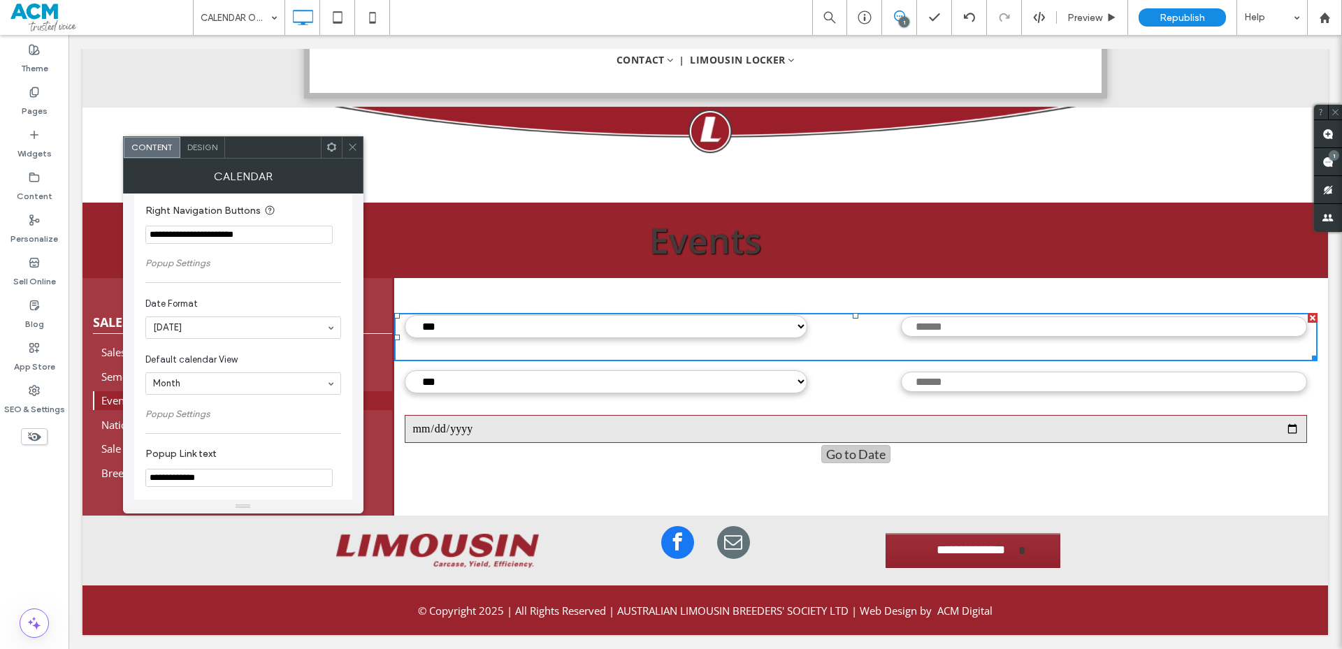
scroll to position [729, 0]
click at [347, 151] on icon at bounding box center [352, 147] width 10 height 10
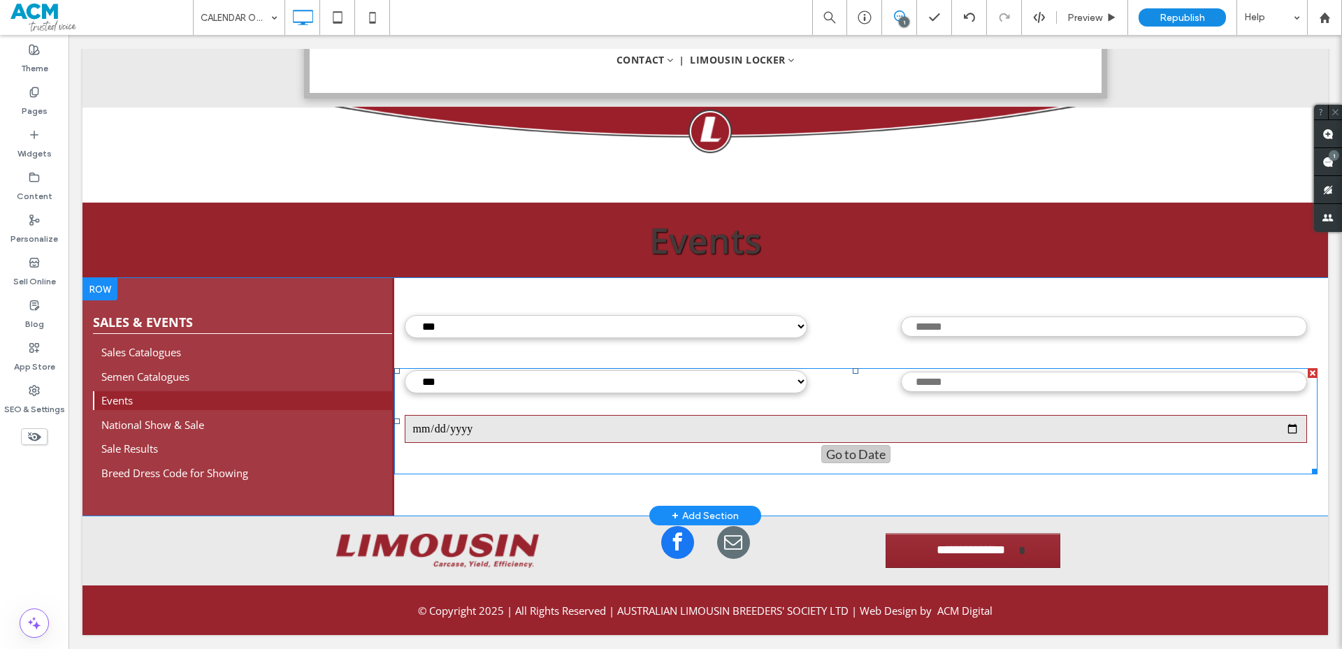
click at [453, 426] on span at bounding box center [856, 421] width 924 height 106
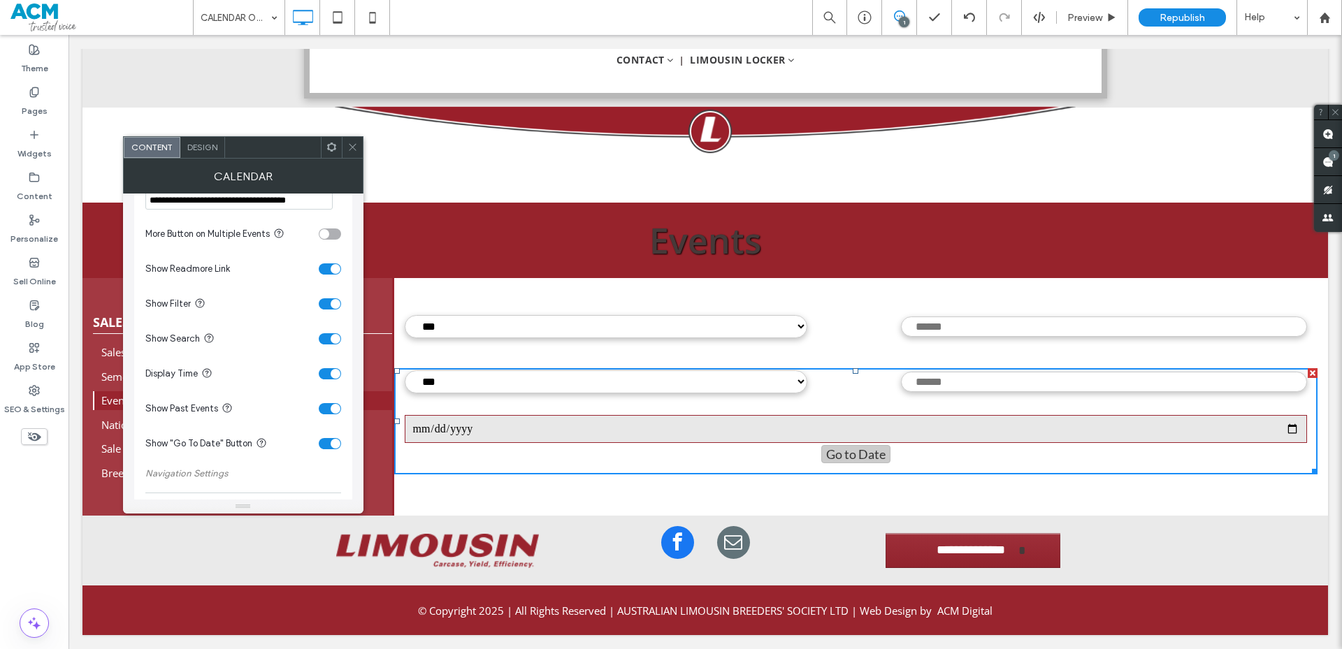
scroll to position [349, 0]
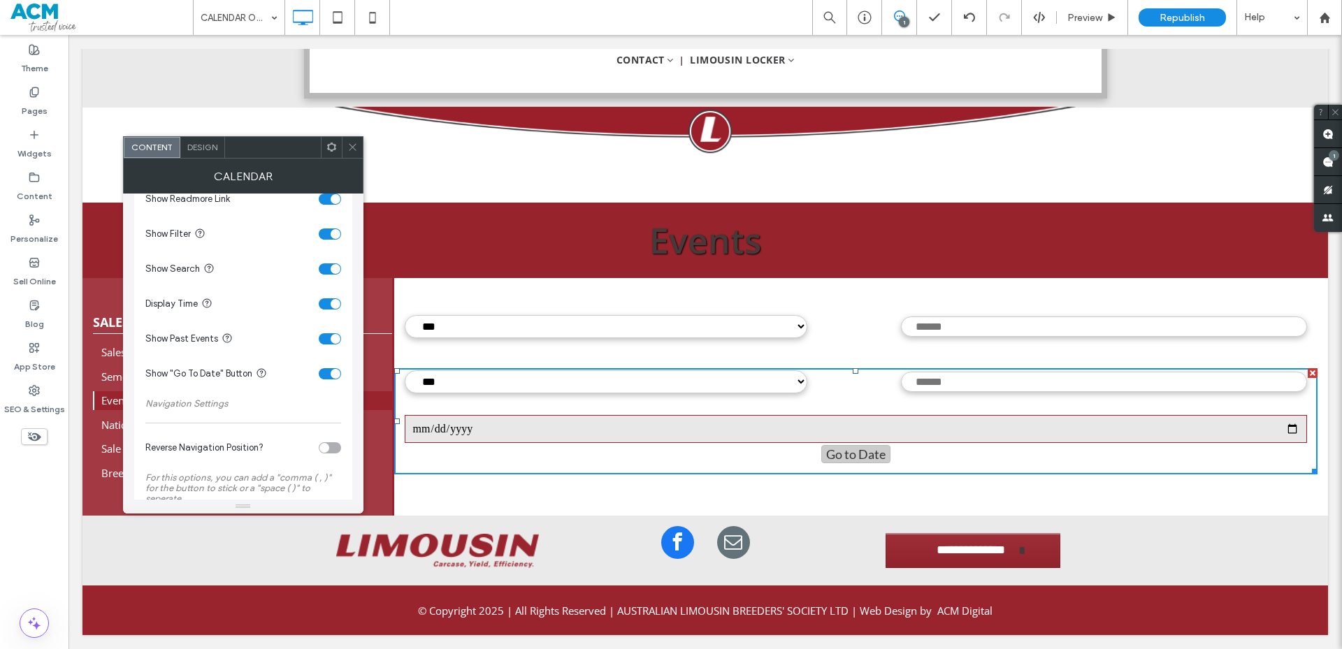
click at [326, 376] on div "toggle" at bounding box center [330, 373] width 22 height 11
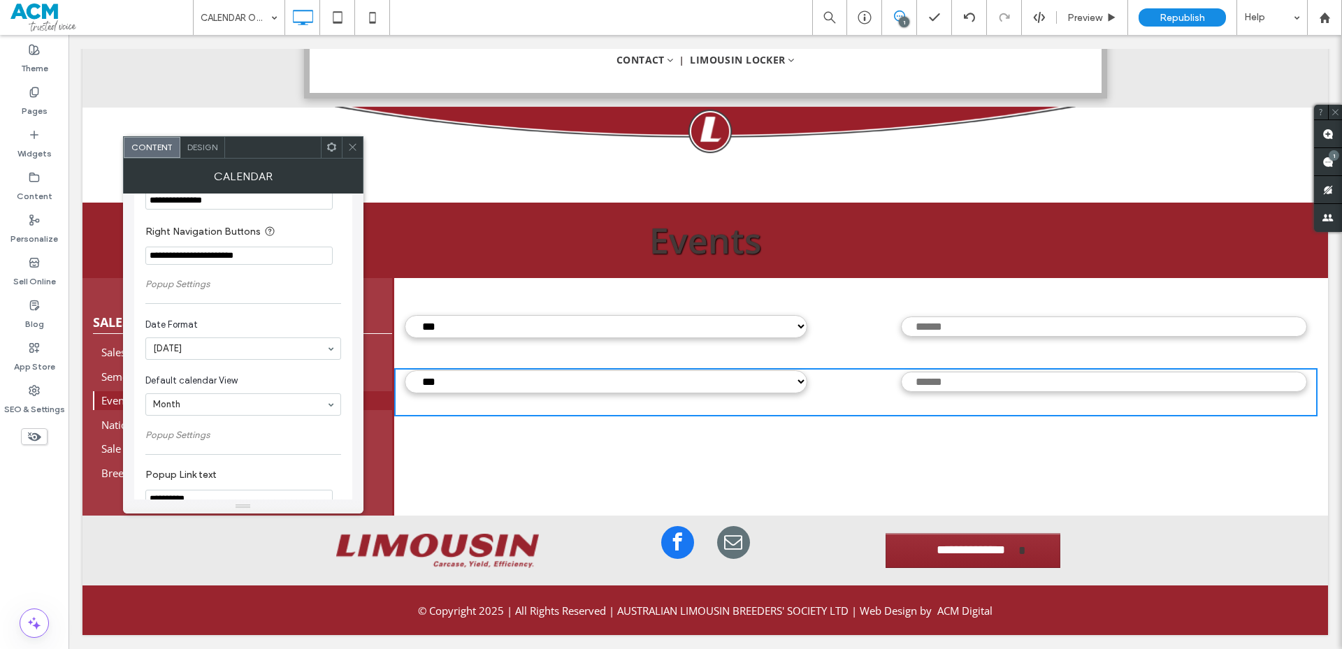
scroll to position [729, 0]
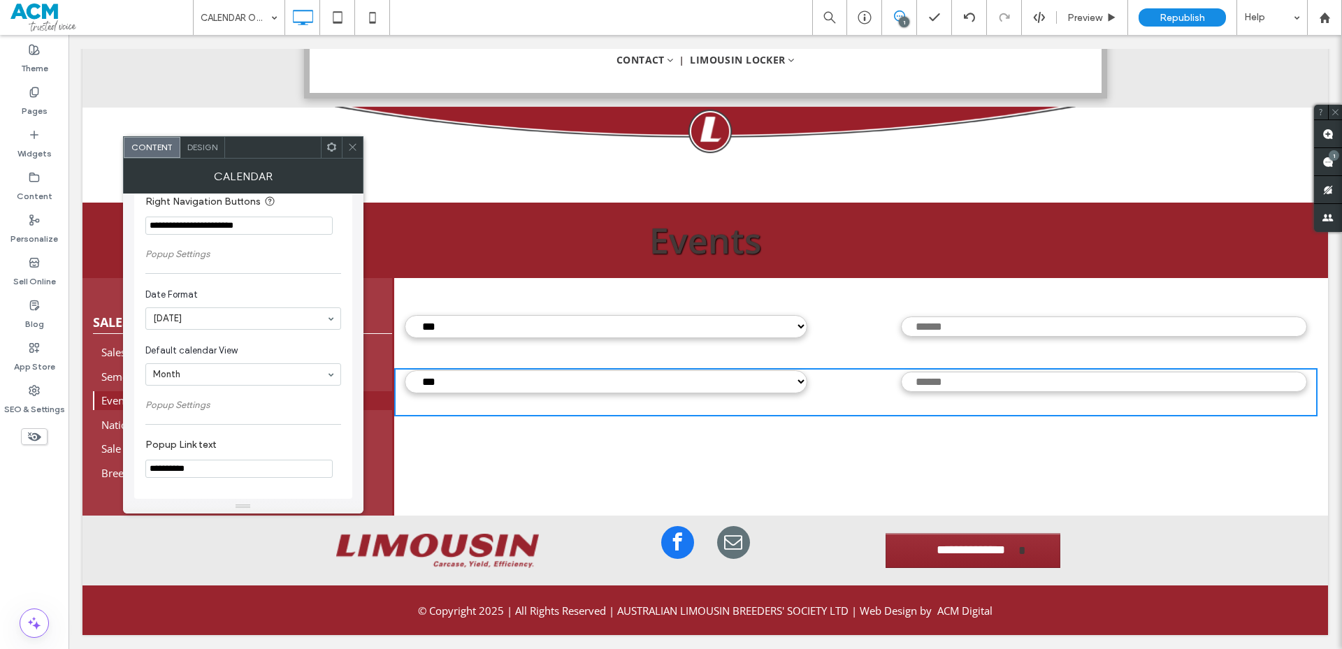
click at [350, 159] on div "Calendar" at bounding box center [243, 176] width 240 height 35
click at [349, 139] on span at bounding box center [352, 147] width 10 height 21
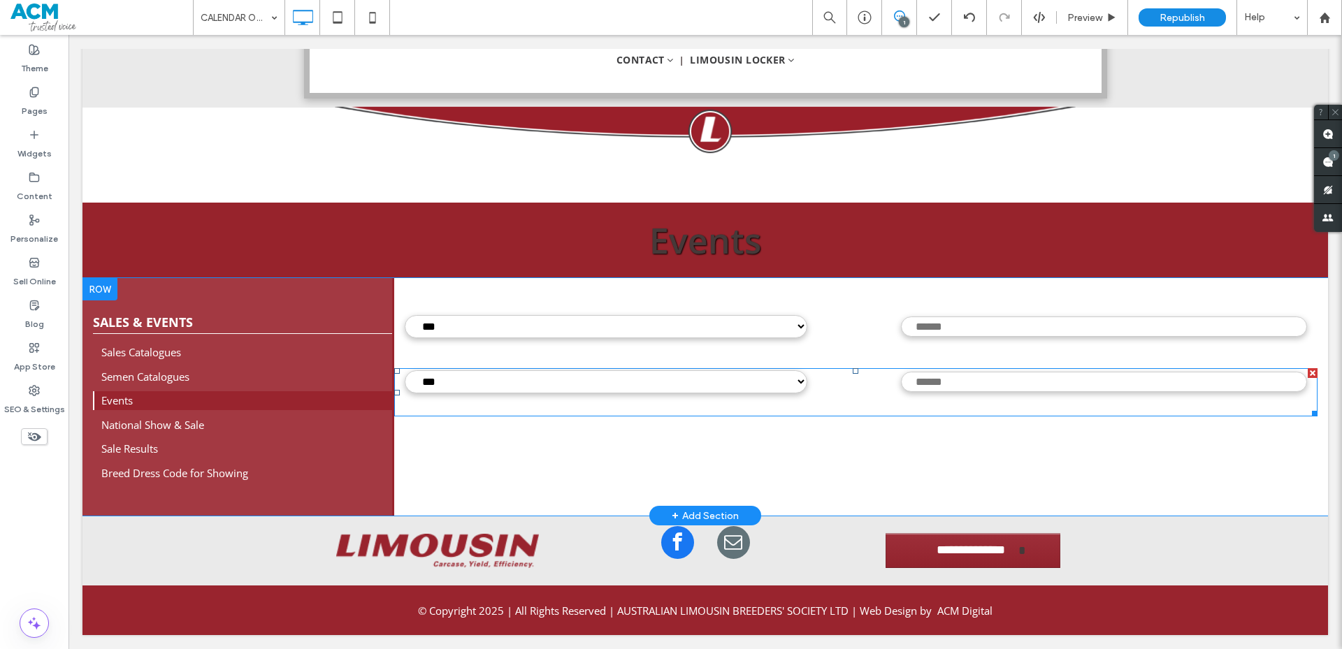
click at [1308, 376] on div at bounding box center [1313, 373] width 10 height 10
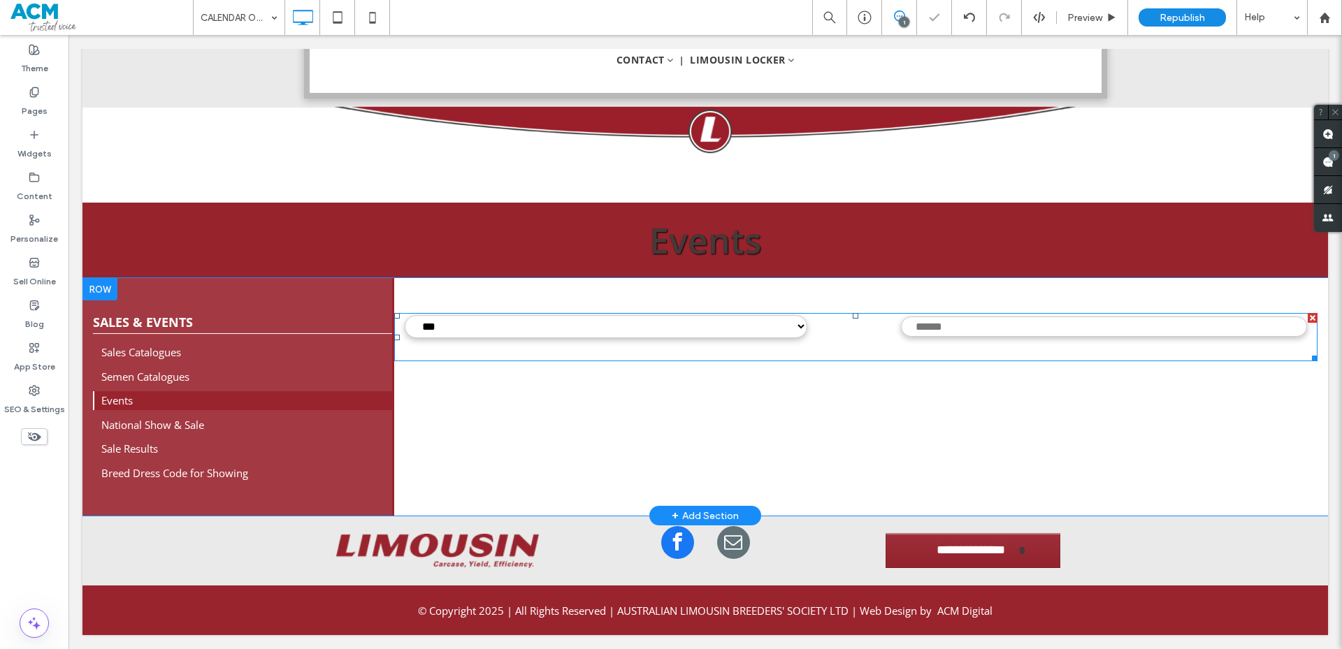
click at [688, 324] on span at bounding box center [856, 337] width 924 height 48
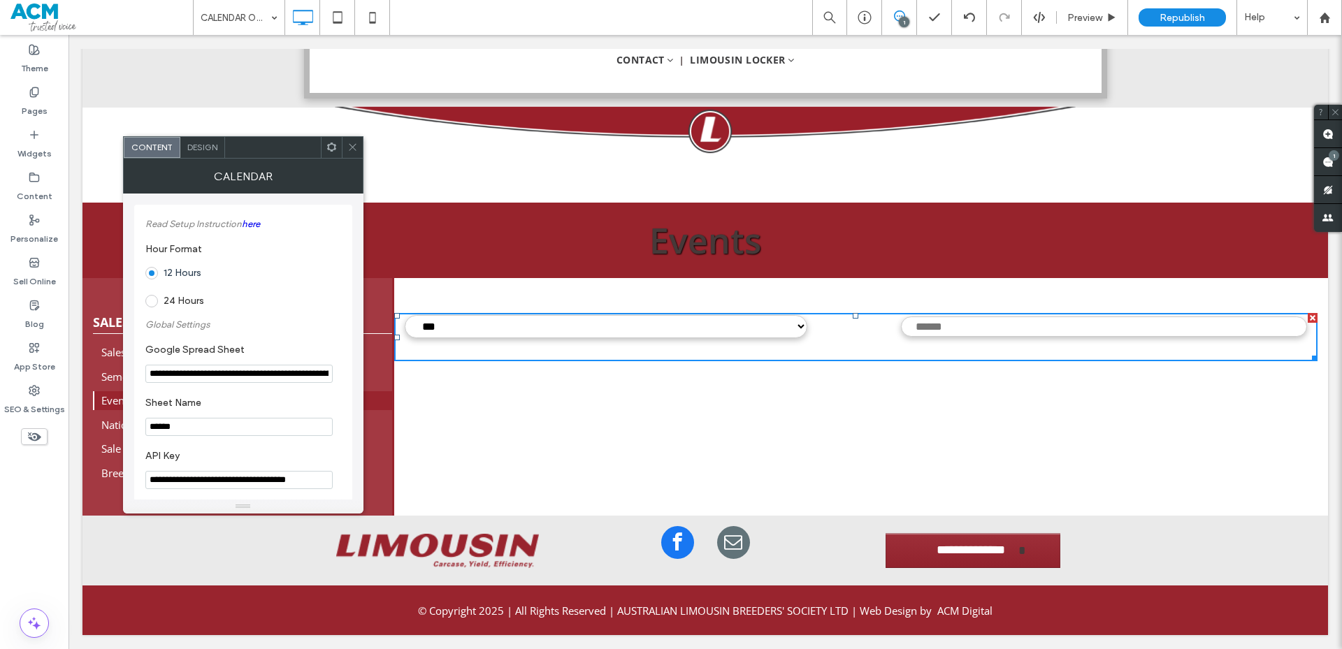
click at [359, 150] on div at bounding box center [352, 147] width 21 height 21
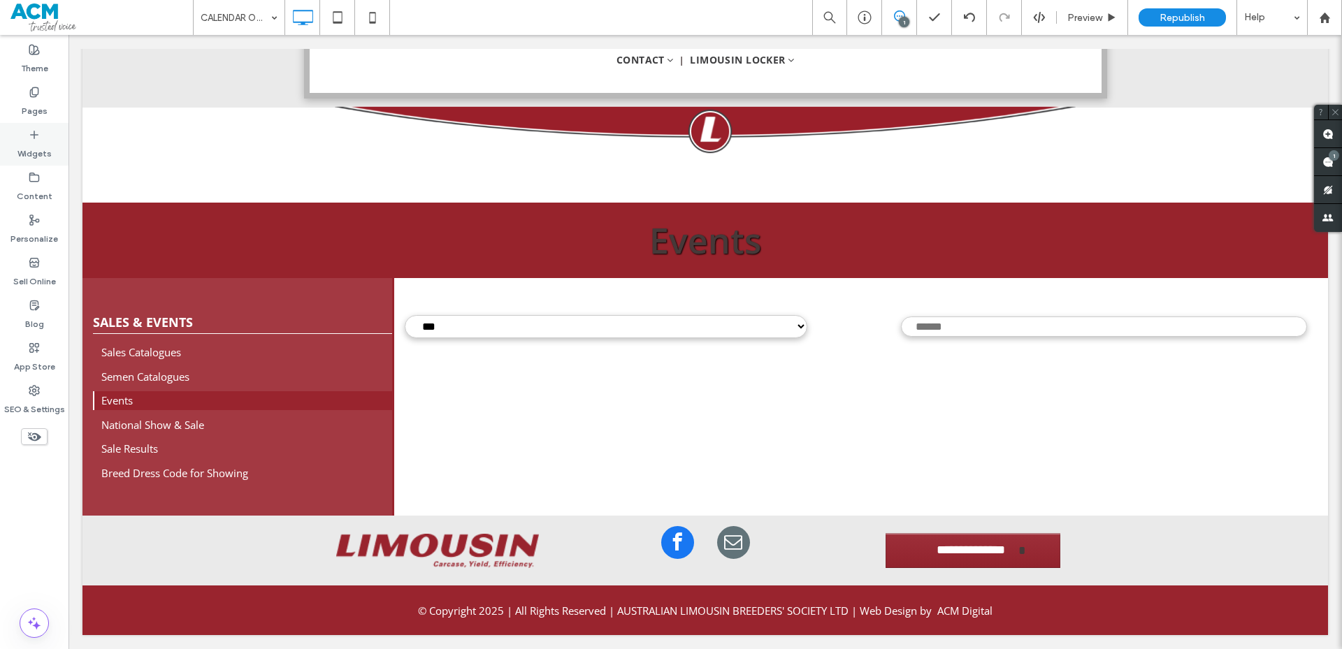
click at [26, 154] on label "Widgets" at bounding box center [34, 150] width 34 height 20
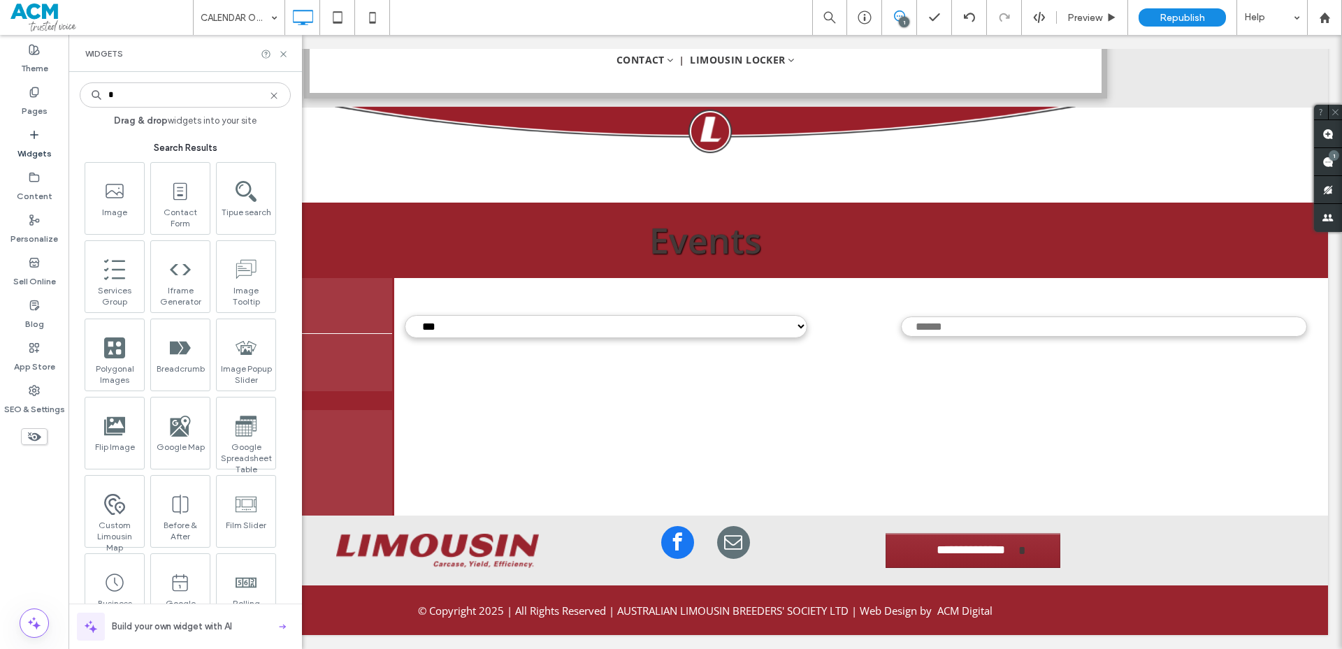
type input "*"
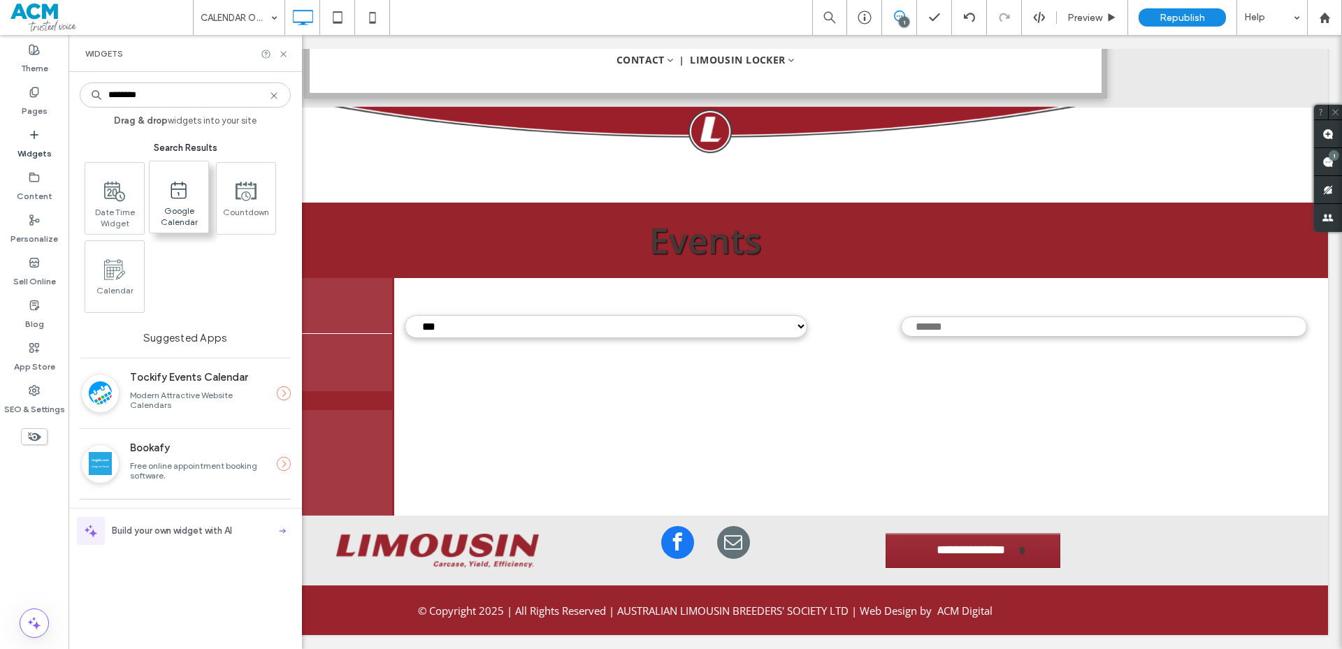
type input "********"
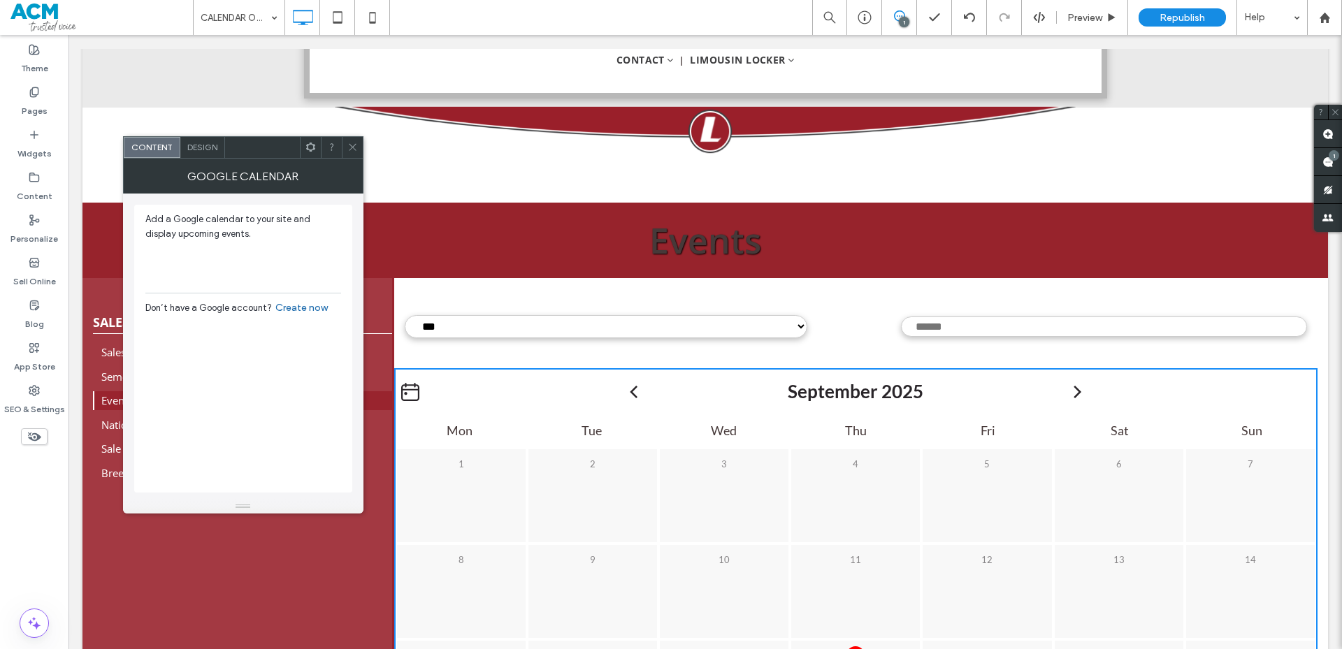
click at [198, 147] on div "Design" at bounding box center [202, 147] width 45 height 21
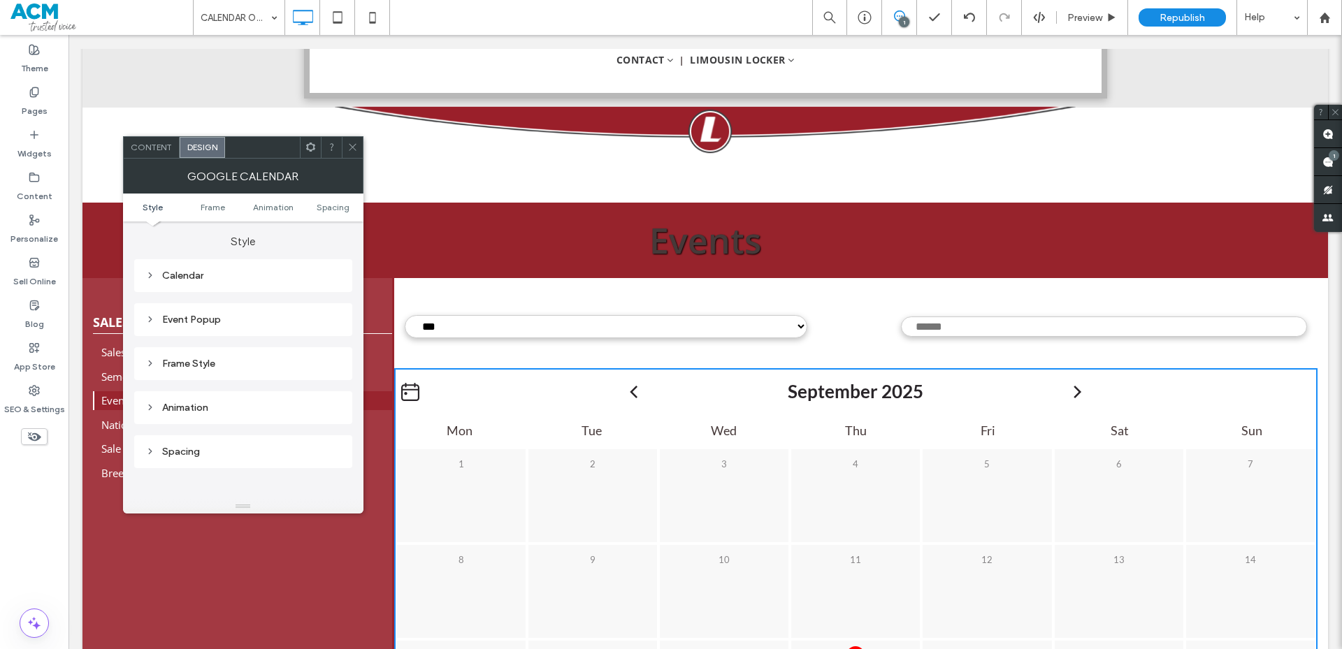
click at [169, 149] on span "Content" at bounding box center [151, 147] width 41 height 10
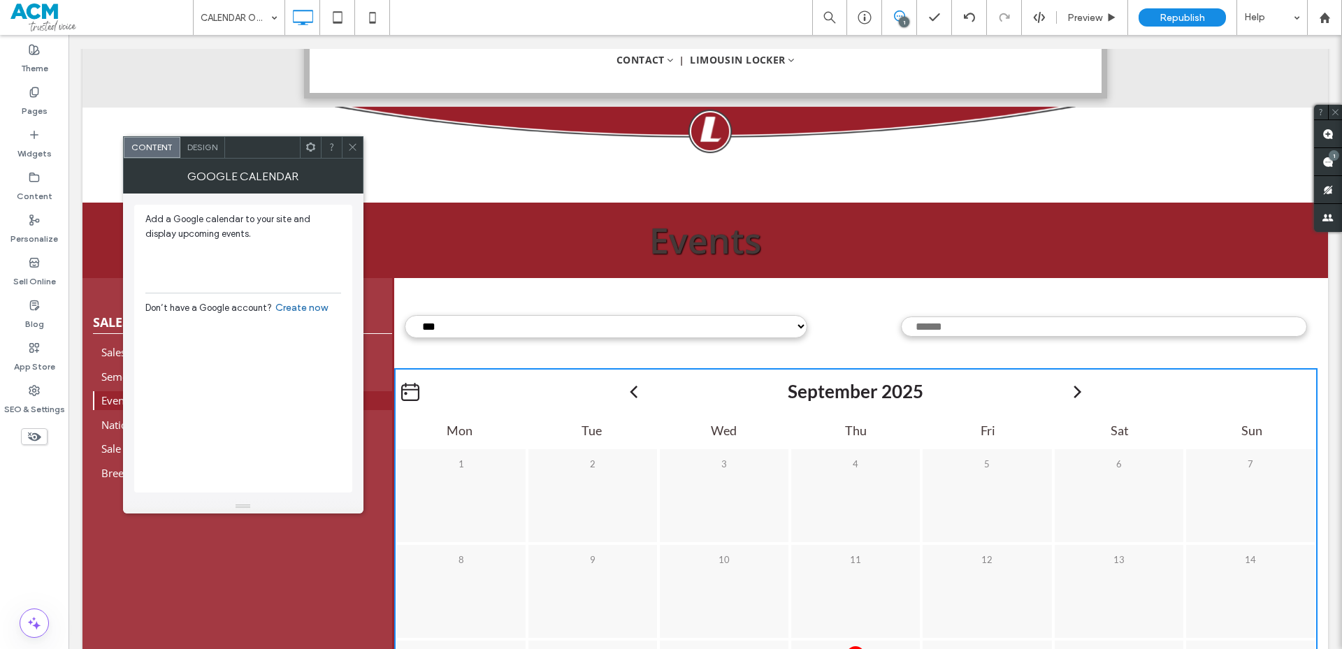
click at [348, 155] on span at bounding box center [352, 147] width 10 height 21
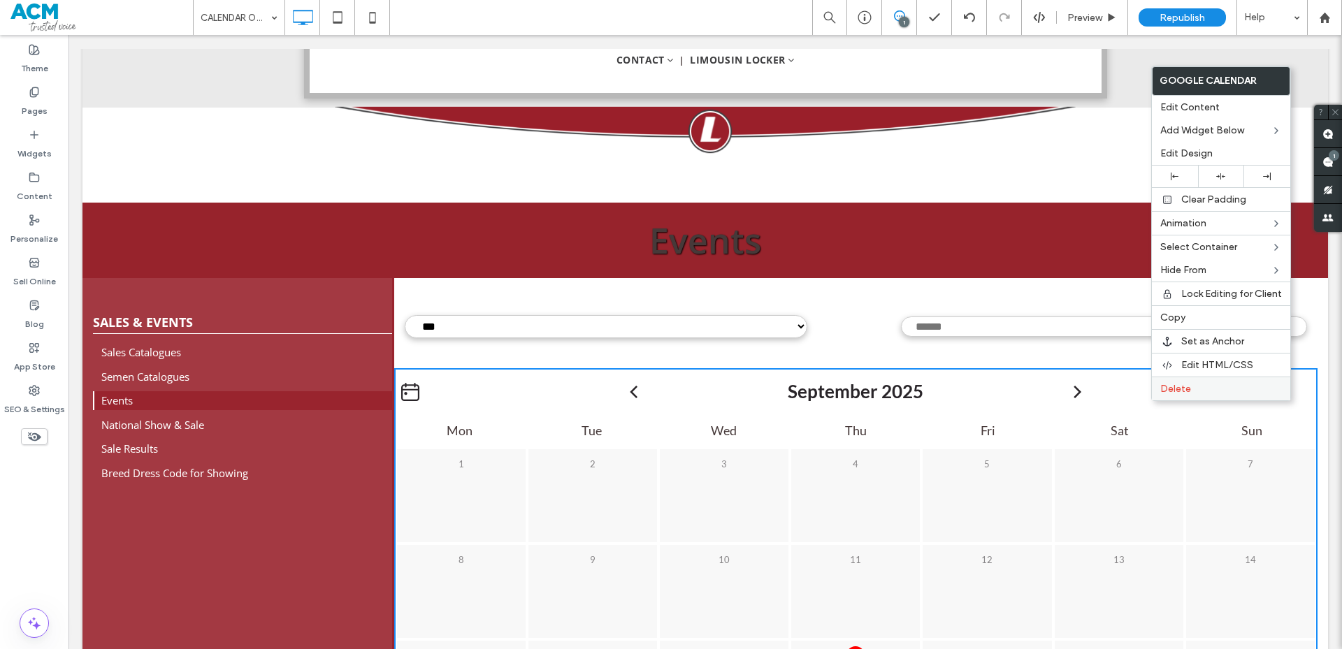
click at [1272, 395] on div "Delete" at bounding box center [1221, 389] width 138 height 24
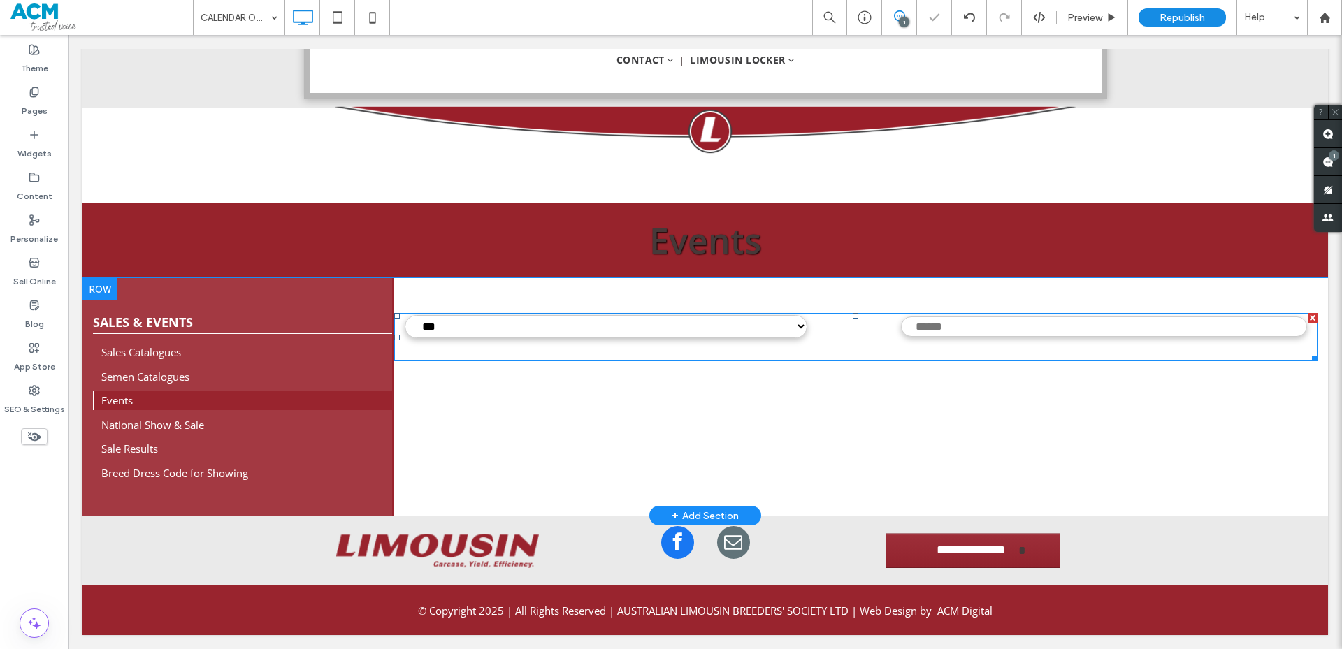
click at [640, 333] on span at bounding box center [856, 337] width 924 height 48
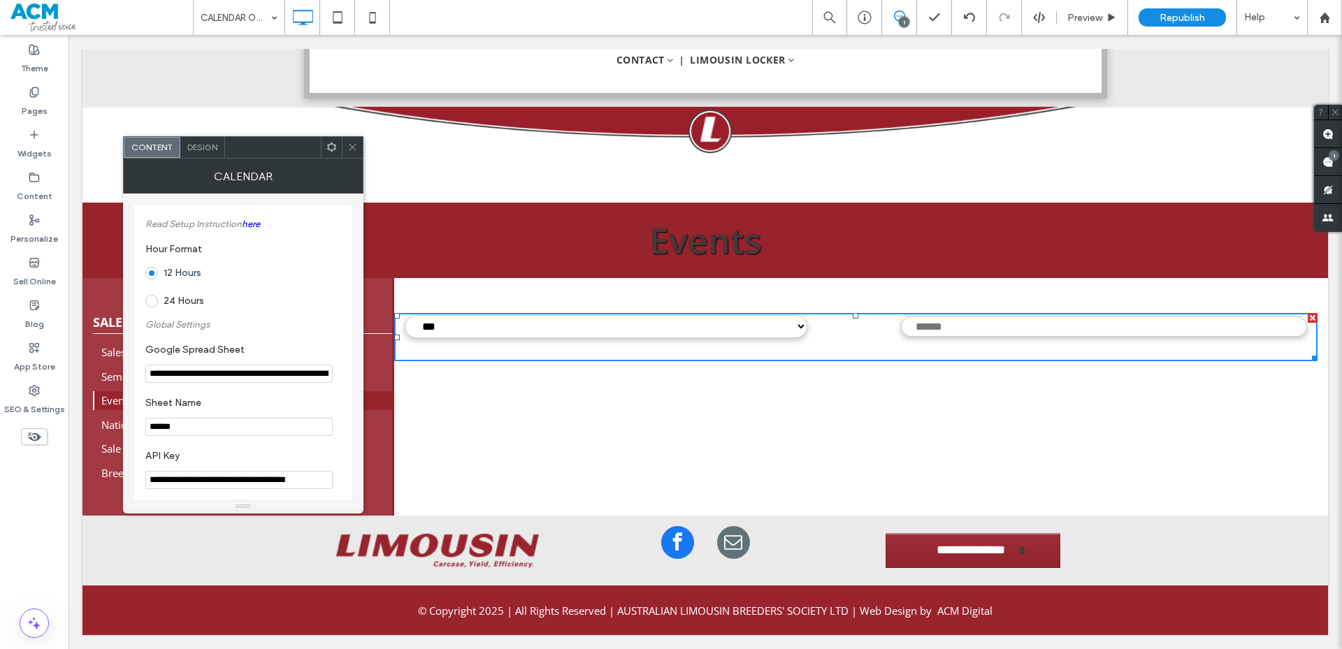
click at [356, 140] on span at bounding box center [352, 147] width 10 height 21
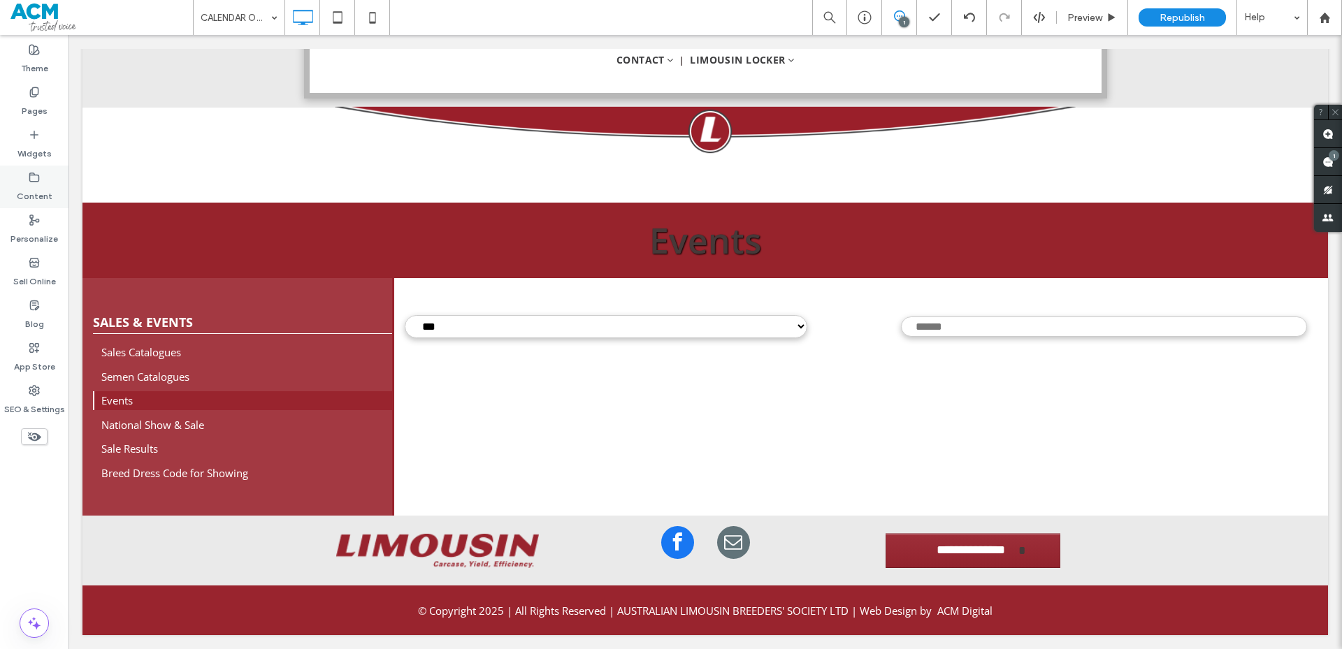
click at [28, 178] on div "Content" at bounding box center [34, 187] width 68 height 43
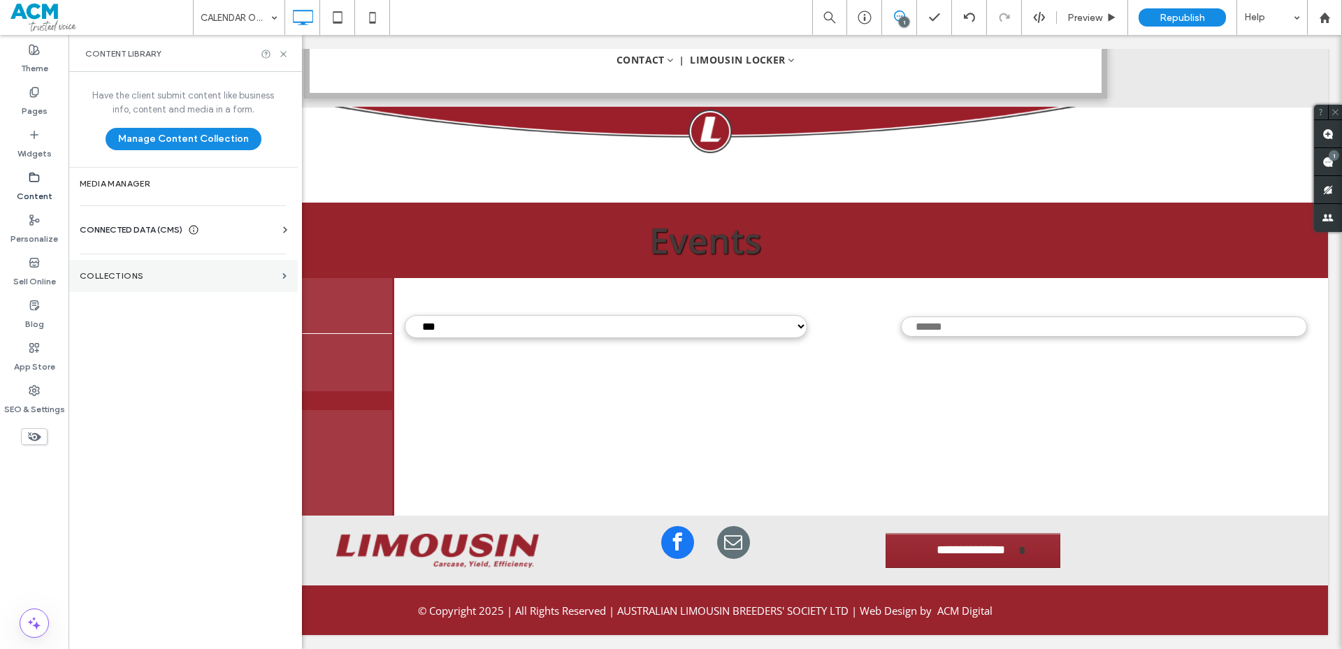
click at [278, 277] on section "Collections" at bounding box center [182, 276] width 229 height 32
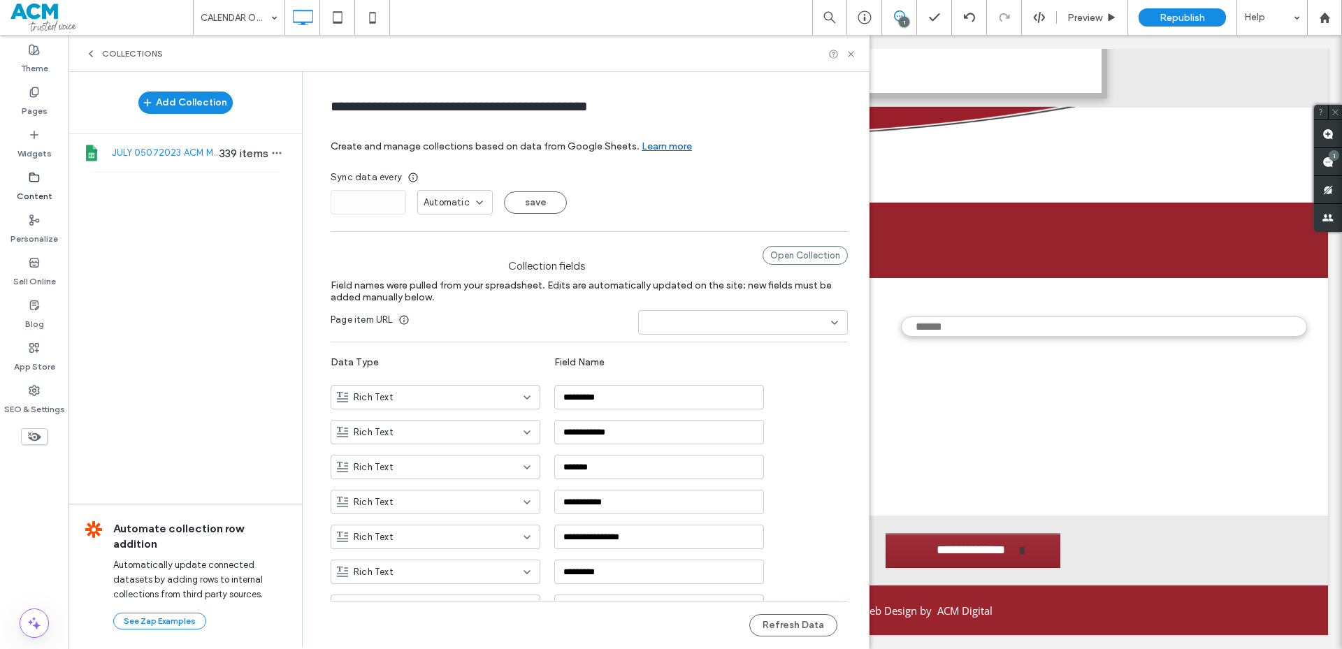
click at [189, 166] on div "JULY 05072023 ACM MAPS Limousin Data Template 339 items" at bounding box center [184, 153] width 233 height 38
click at [849, 57] on icon at bounding box center [851, 54] width 10 height 10
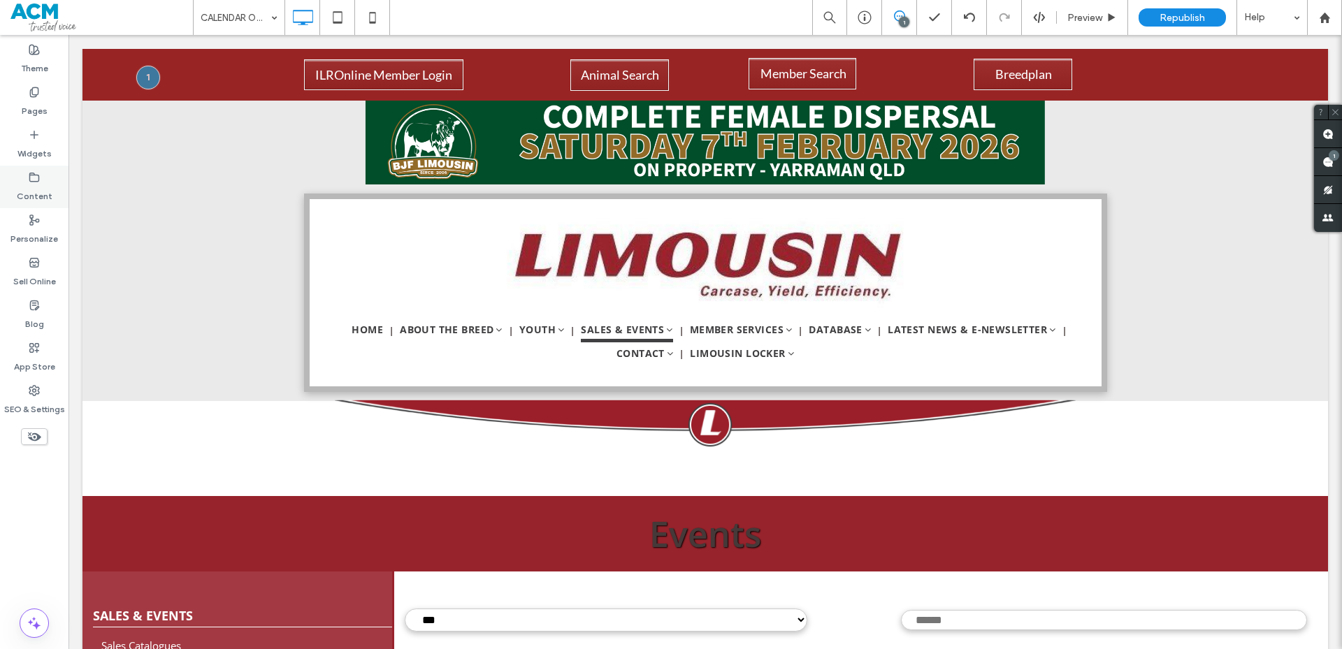
click at [43, 187] on label "Content" at bounding box center [35, 193] width 36 height 20
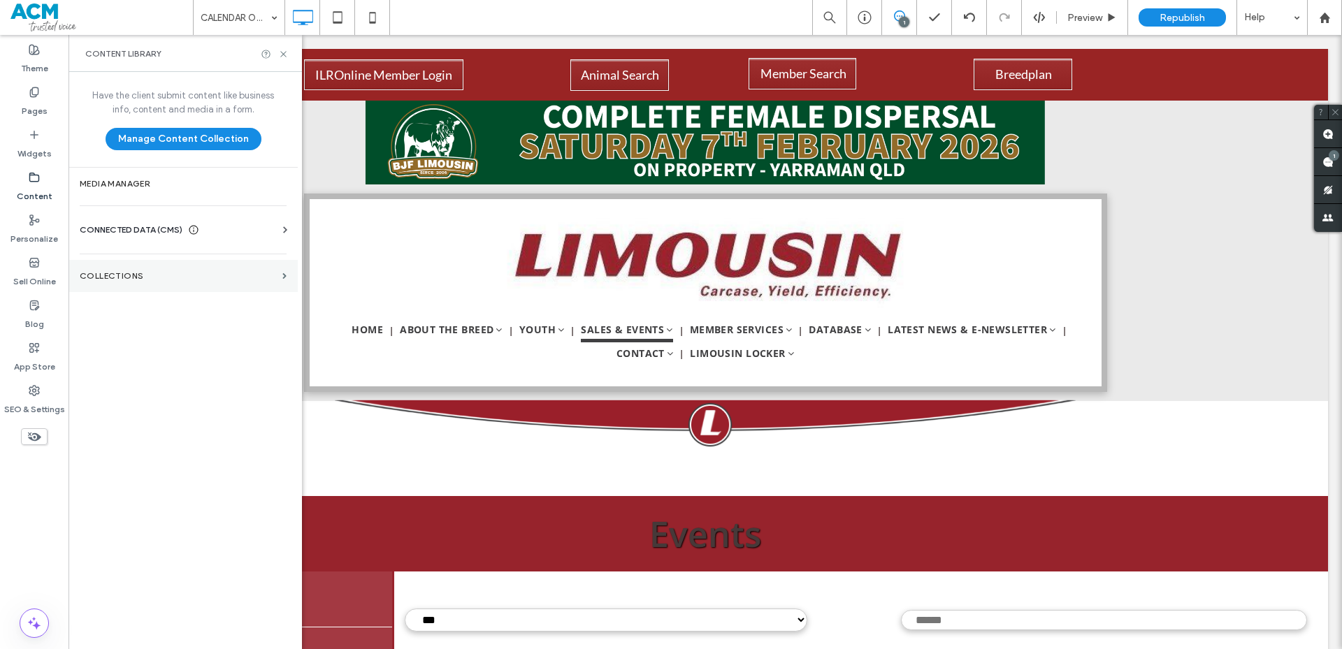
click at [275, 277] on label "Collections" at bounding box center [178, 276] width 197 height 10
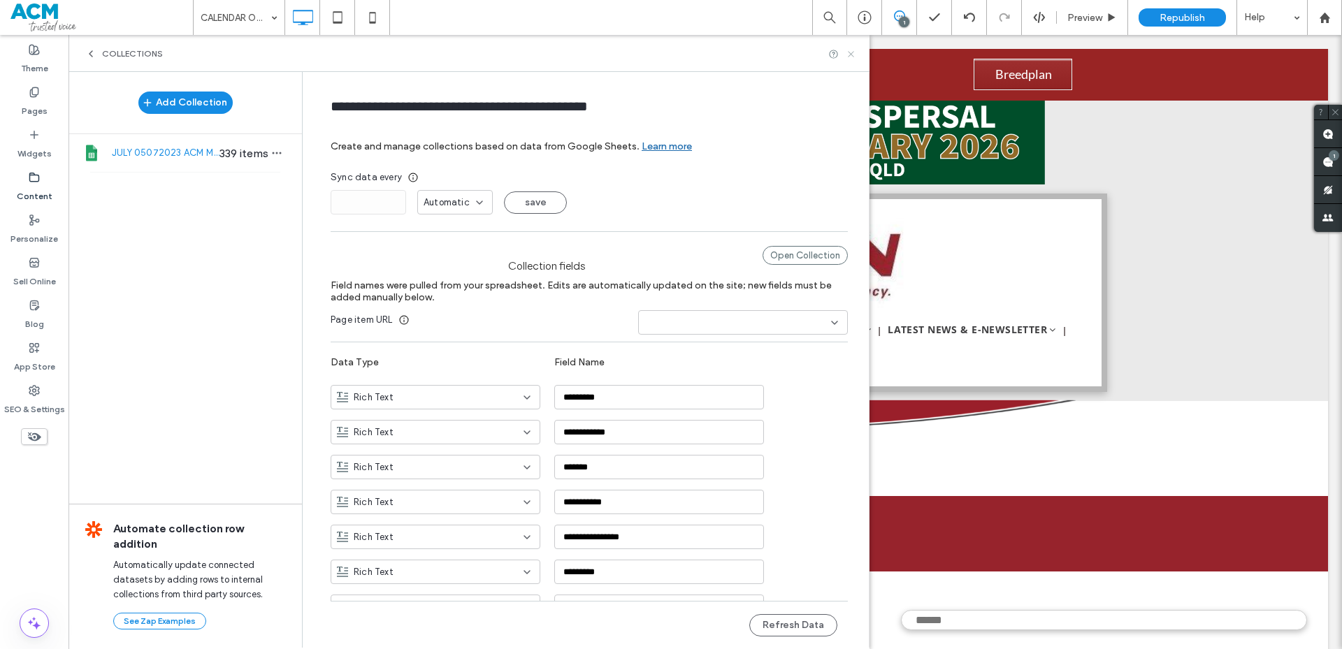
click at [846, 59] on icon at bounding box center [851, 54] width 10 height 10
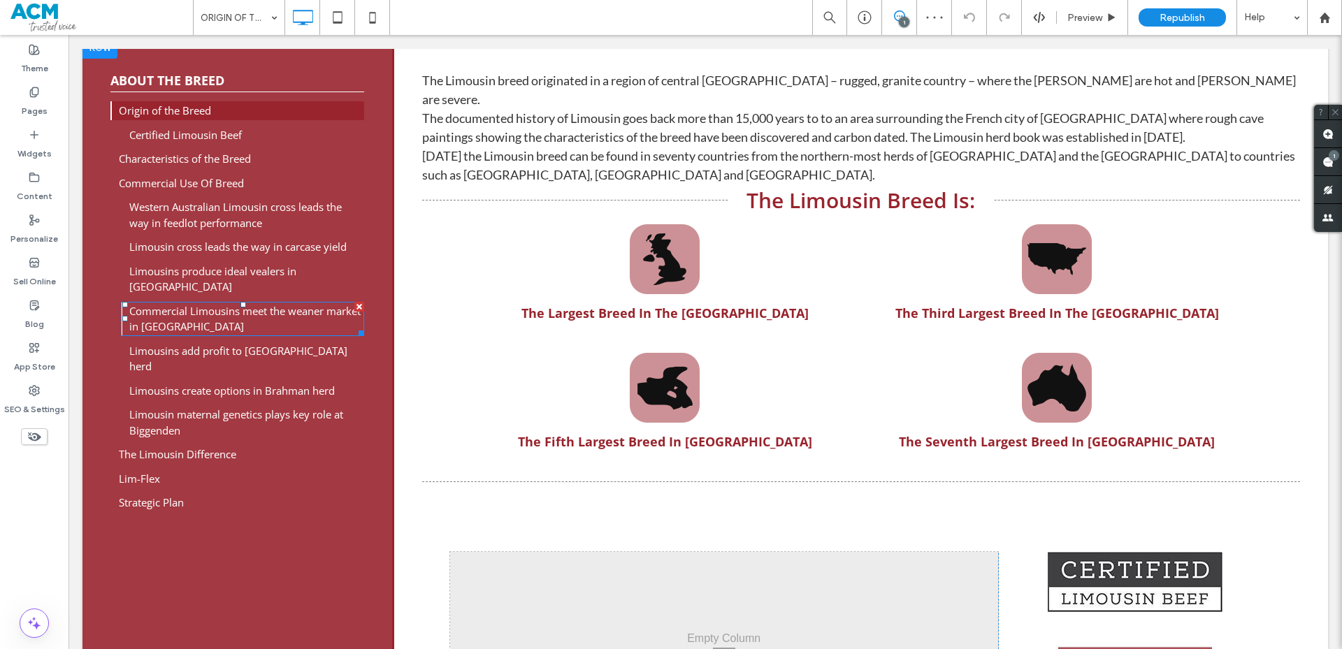
scroll to position [489, 0]
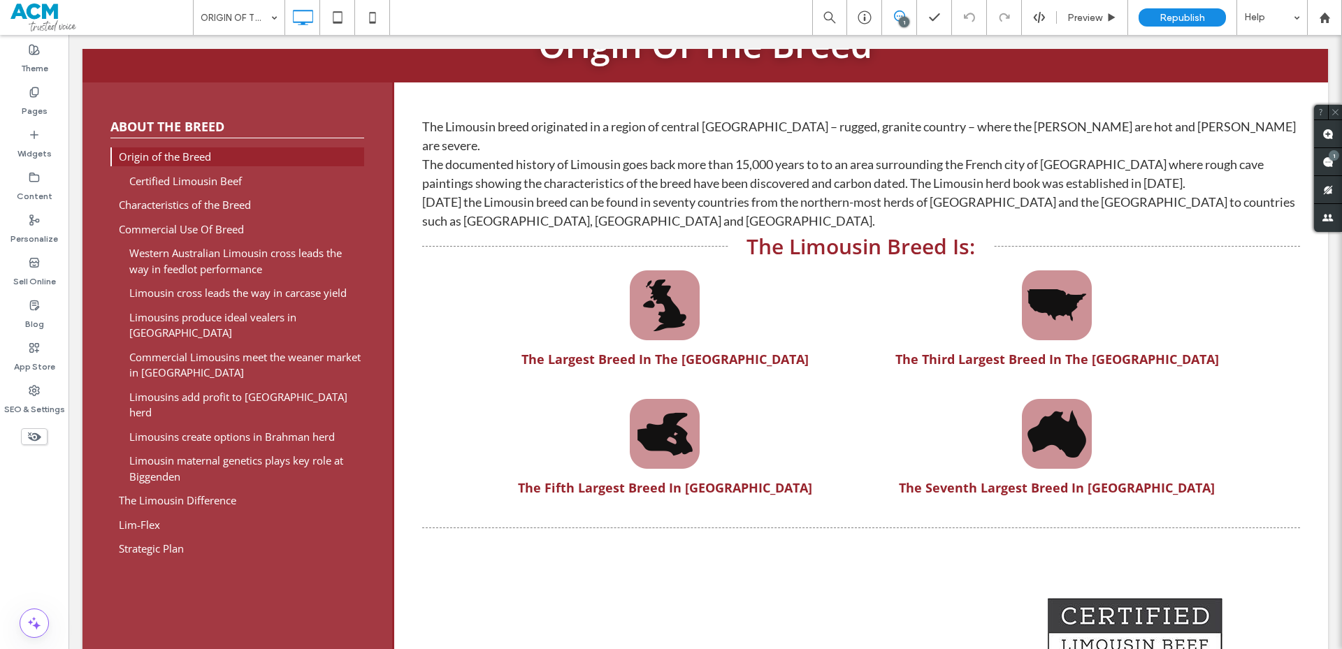
click at [249, 20] on input at bounding box center [236, 17] width 70 height 35
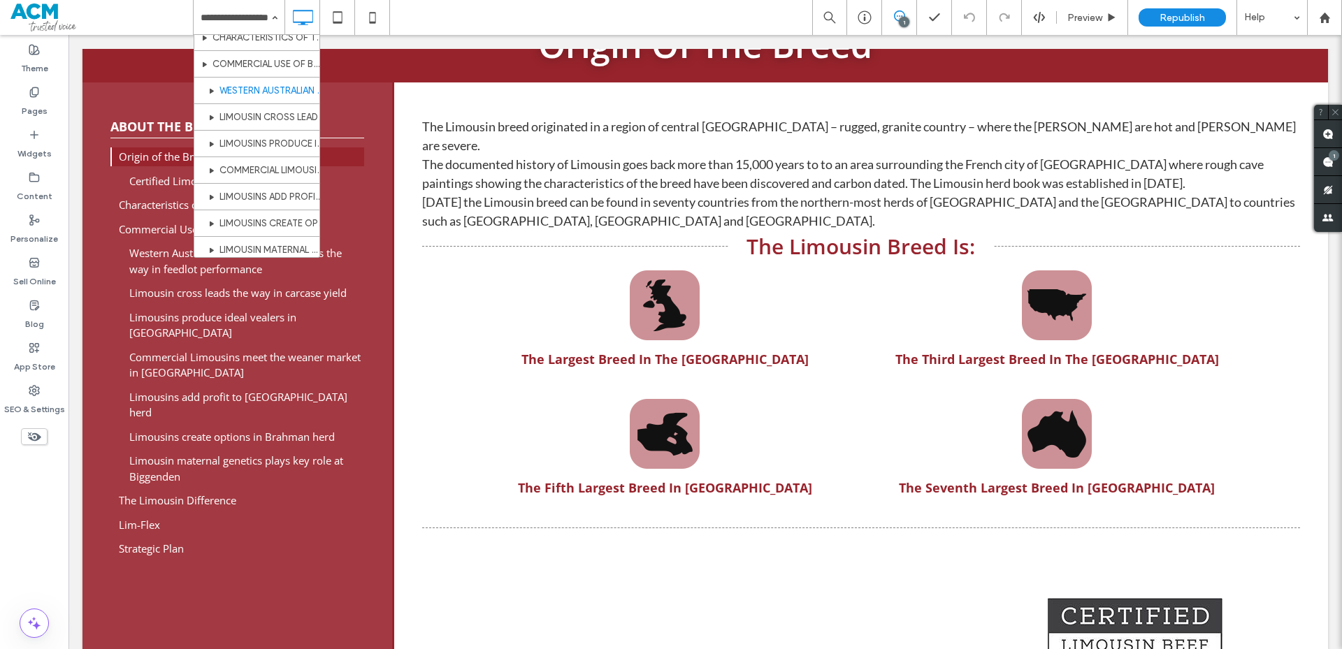
scroll to position [210, 0]
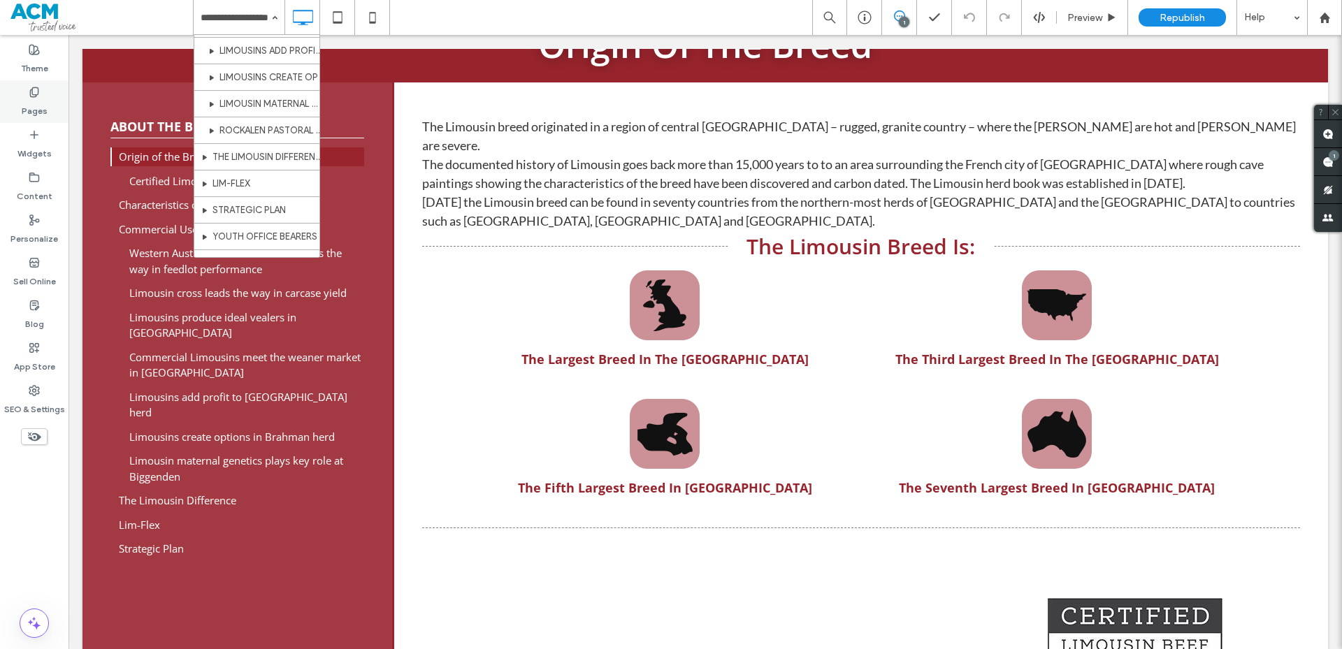
click at [29, 101] on label "Pages" at bounding box center [35, 108] width 26 height 20
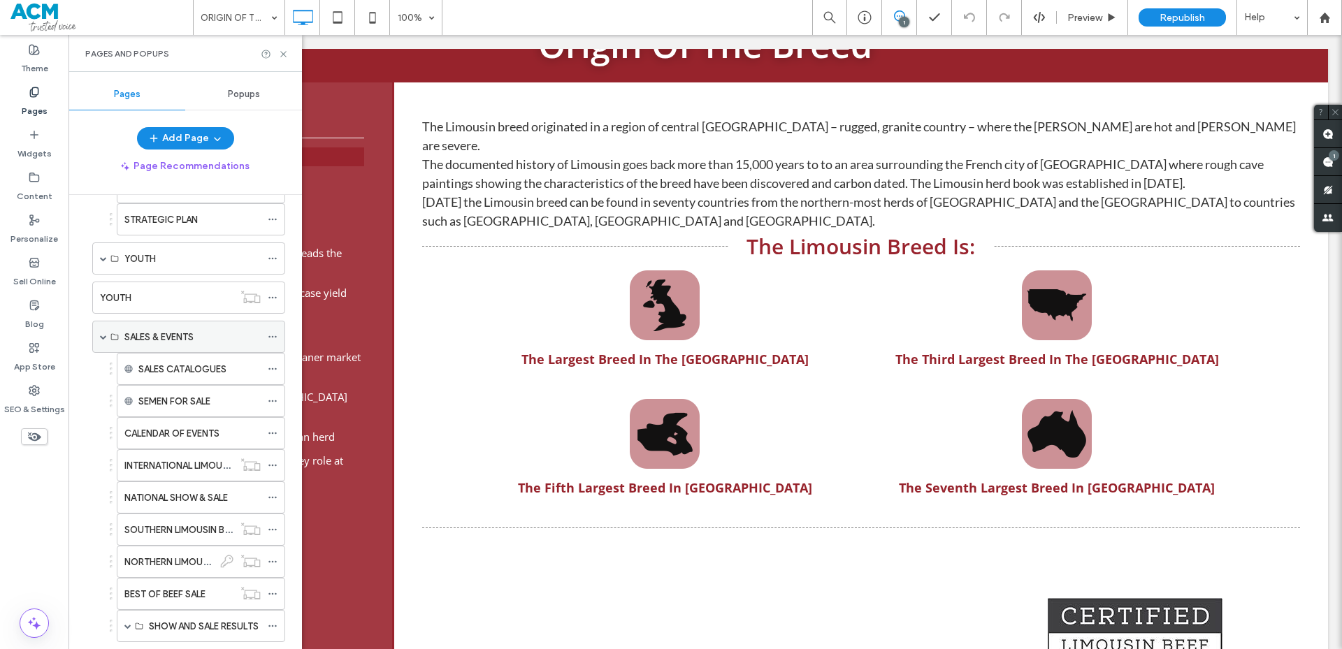
scroll to position [349, 0]
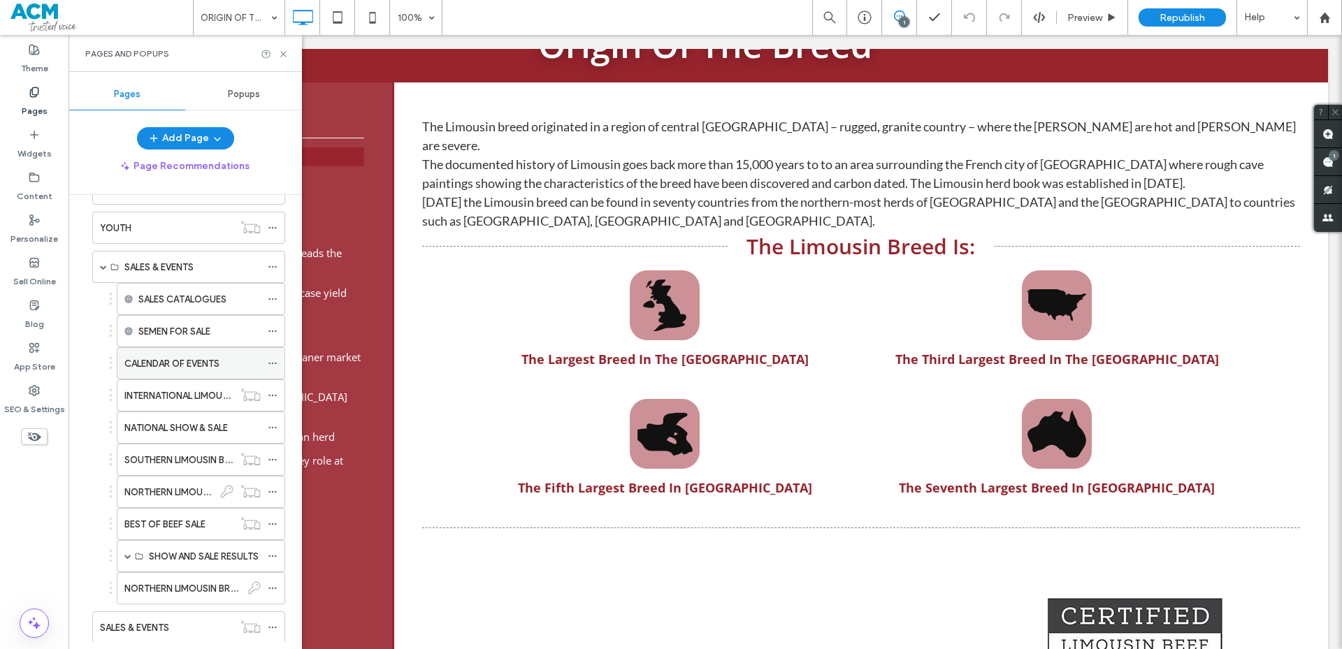
click at [190, 368] on label "CALENDAR OF EVENTS" at bounding box center [171, 364] width 95 height 24
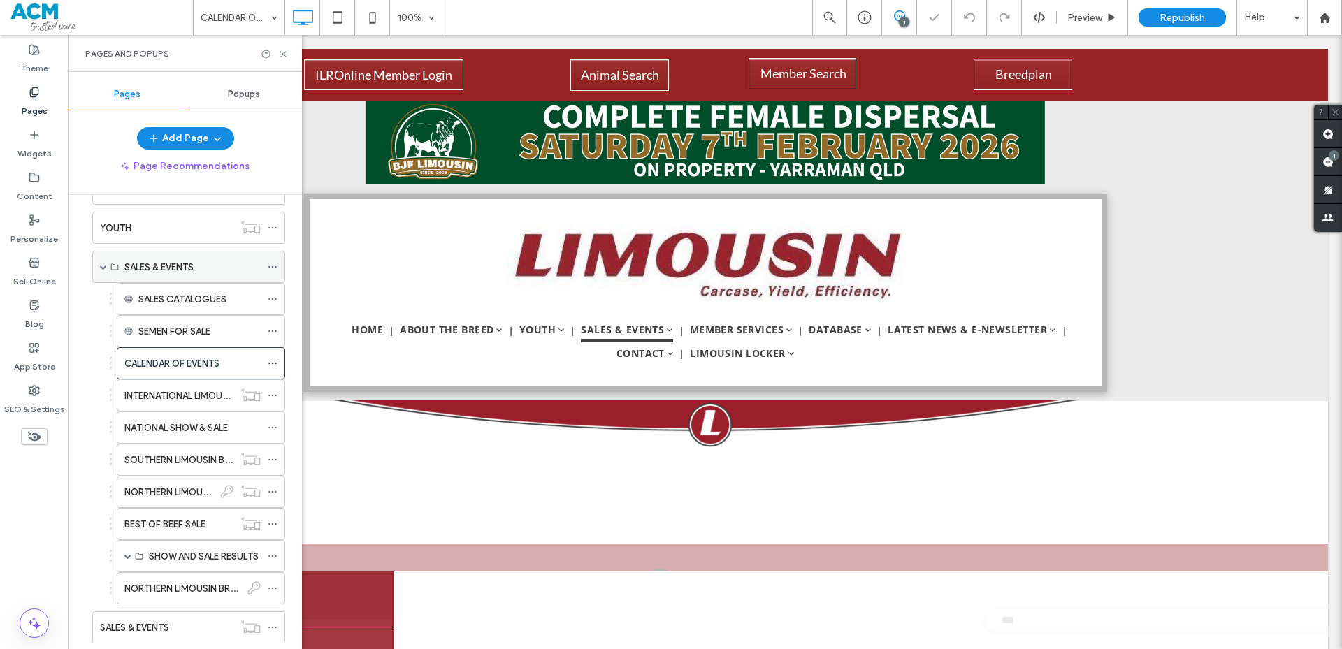
click at [105, 261] on span at bounding box center [103, 267] width 7 height 31
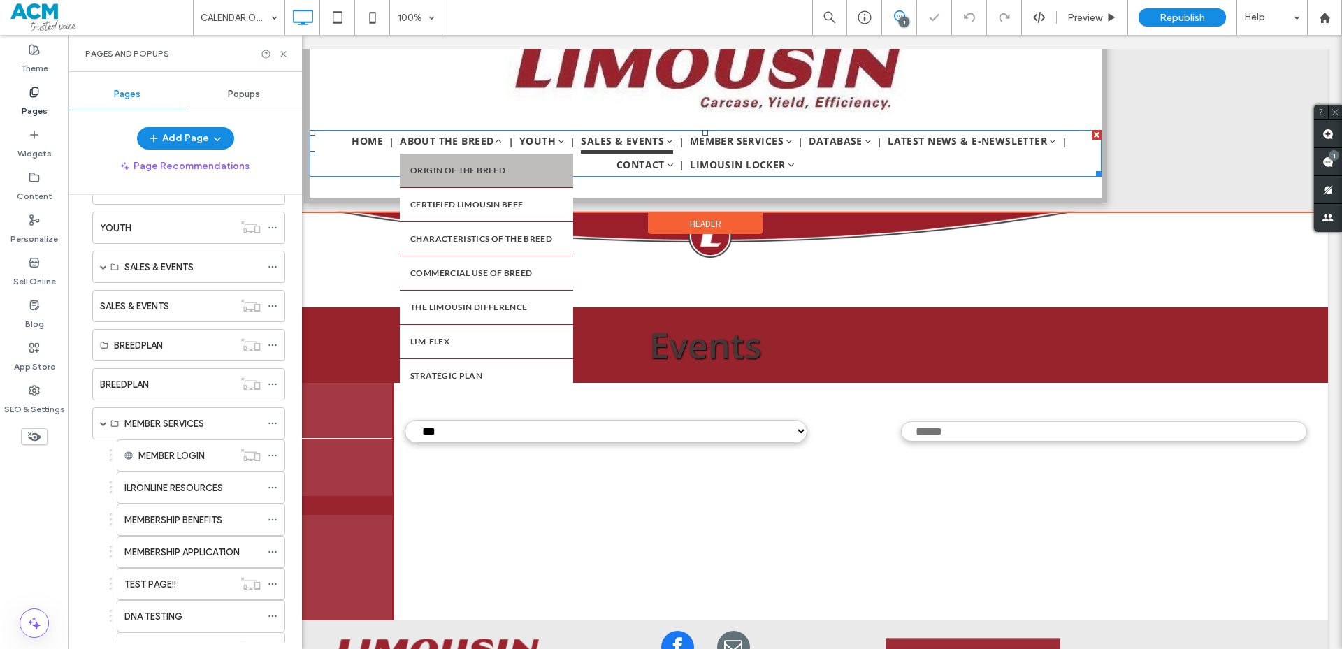
scroll to position [280, 0]
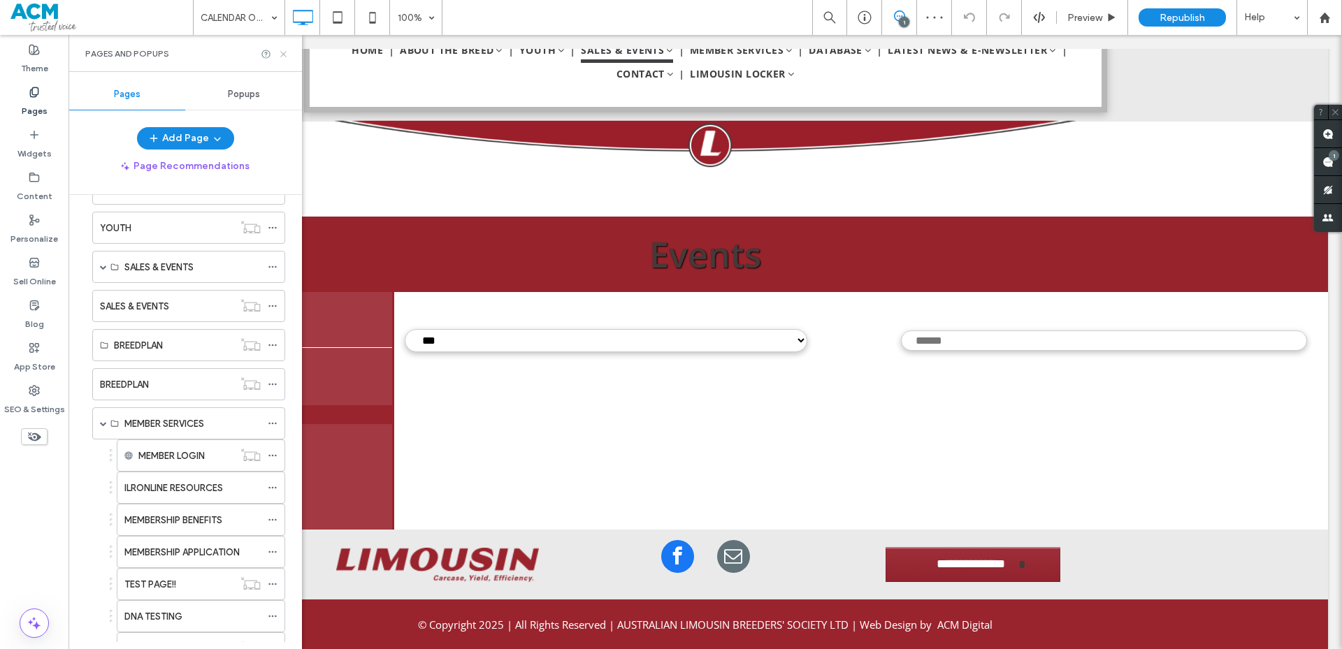
click at [280, 55] on icon at bounding box center [283, 54] width 10 height 10
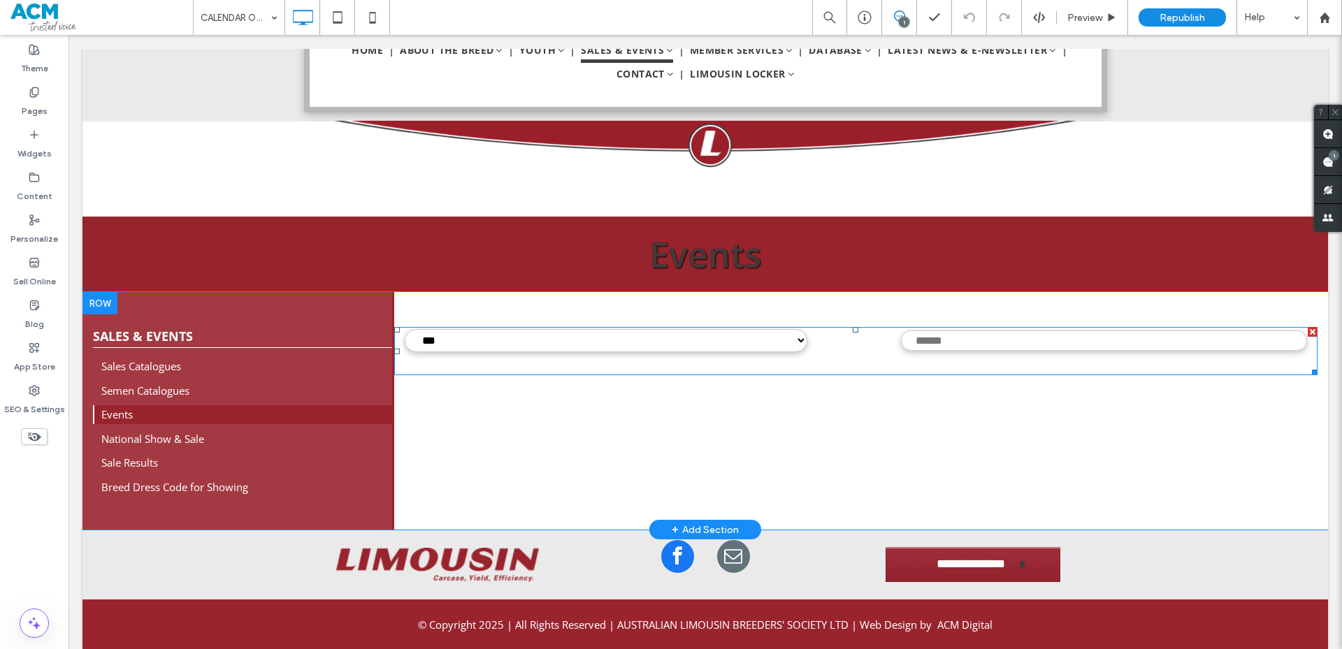
click at [451, 354] on span at bounding box center [856, 351] width 924 height 48
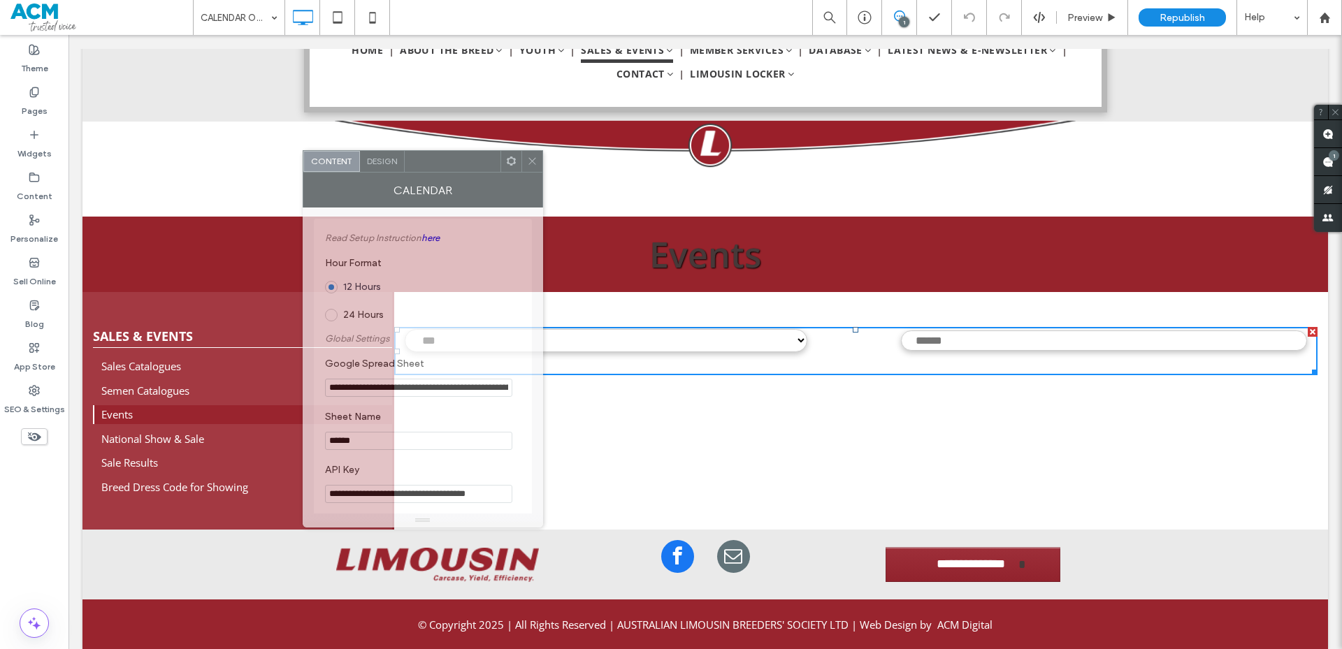
drag, startPoint x: 265, startPoint y: 150, endPoint x: 444, endPoint y: 163, distance: 180.1
click at [444, 163] on div at bounding box center [453, 161] width 96 height 21
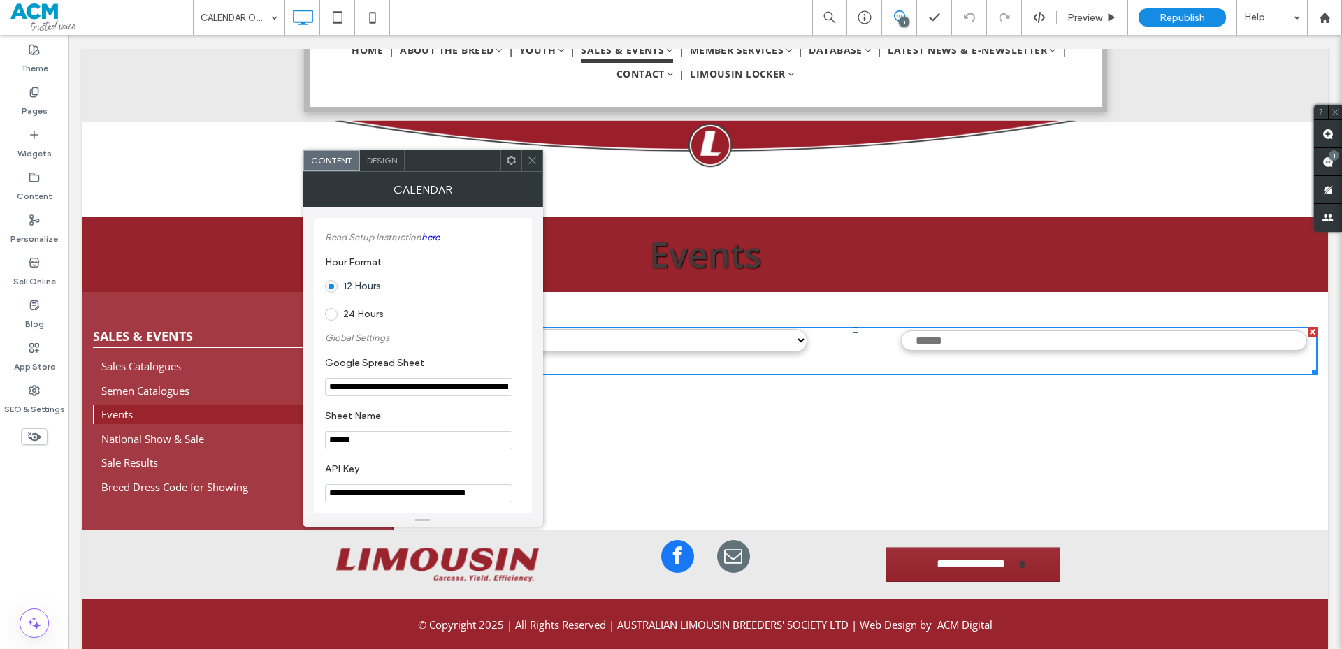
click at [430, 241] on link "here" at bounding box center [430, 237] width 18 height 10
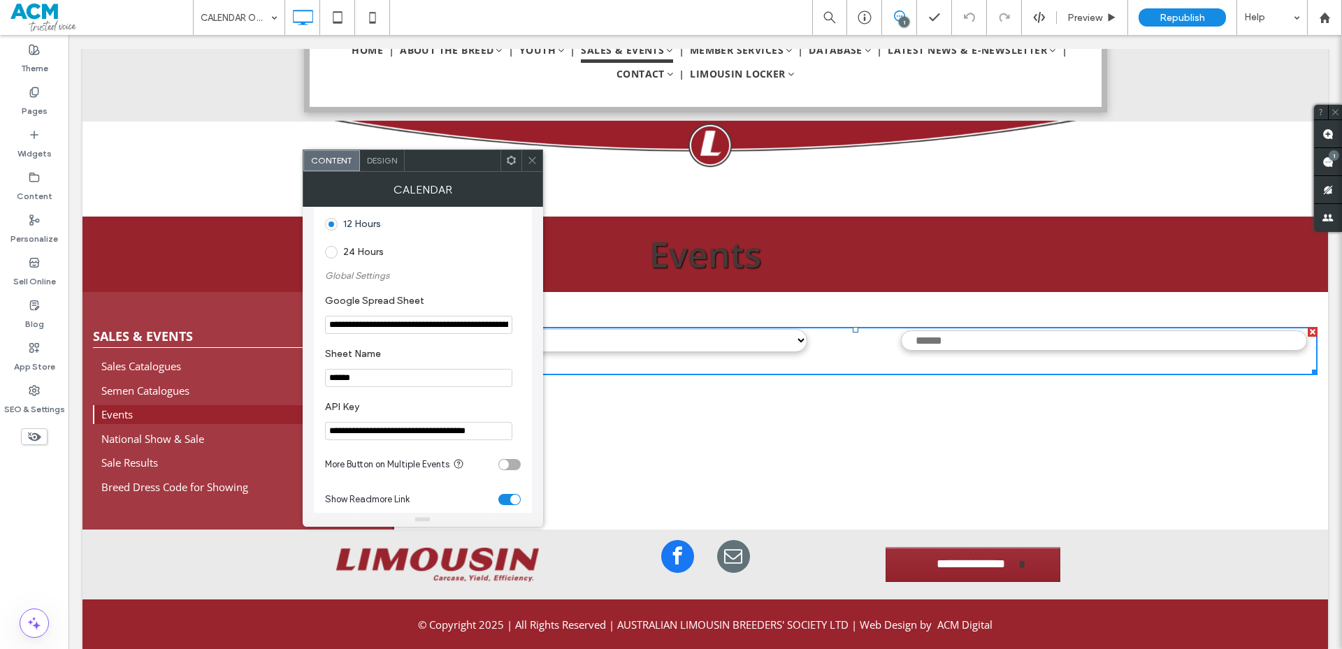
scroll to position [30, 0]
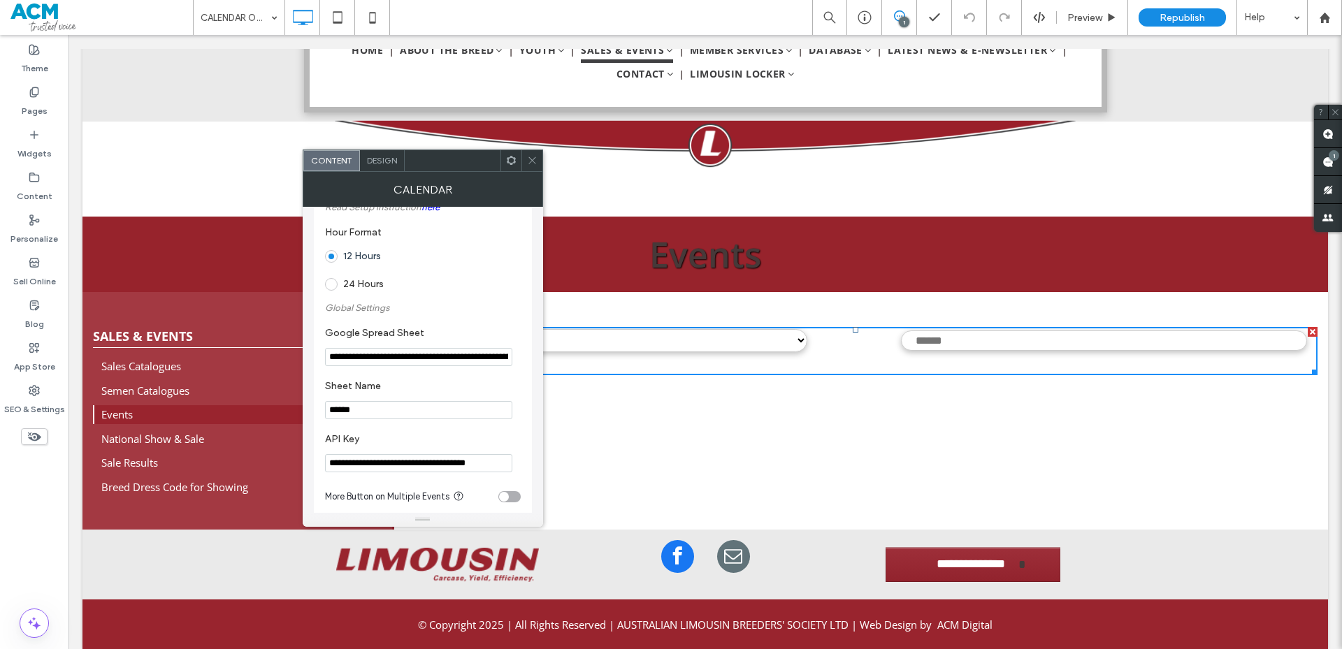
click at [533, 164] on icon at bounding box center [532, 160] width 10 height 10
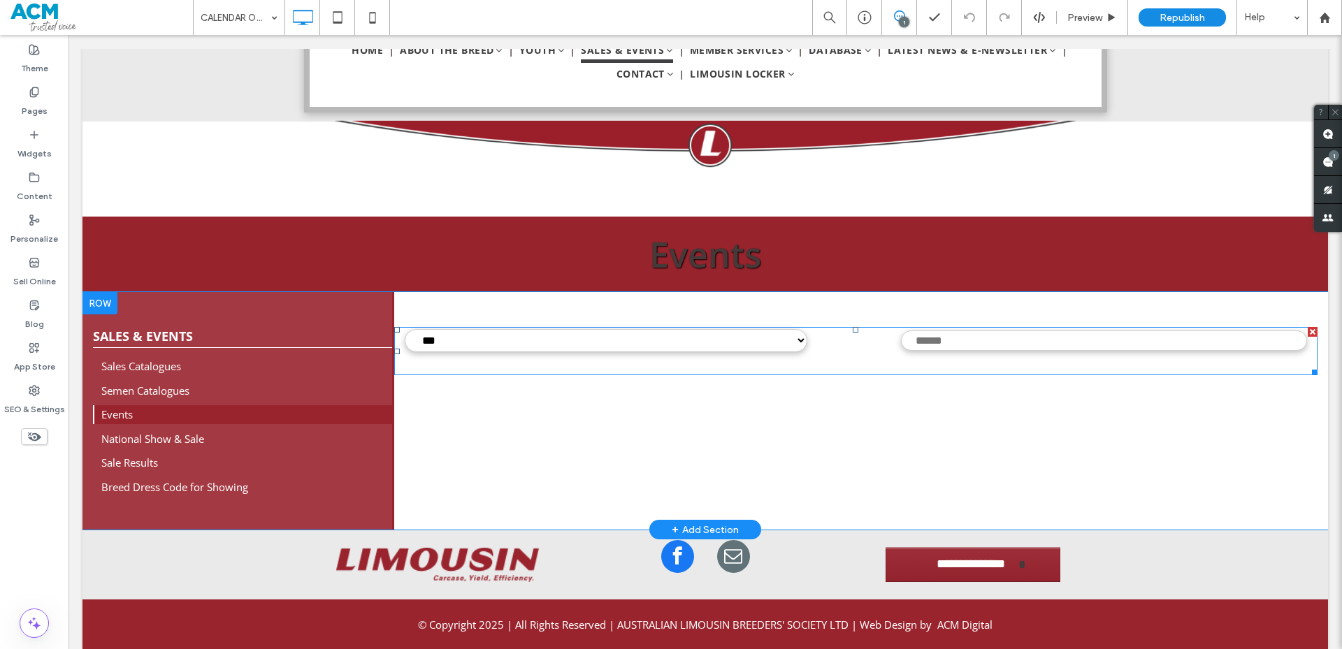
click at [618, 346] on span at bounding box center [856, 351] width 924 height 48
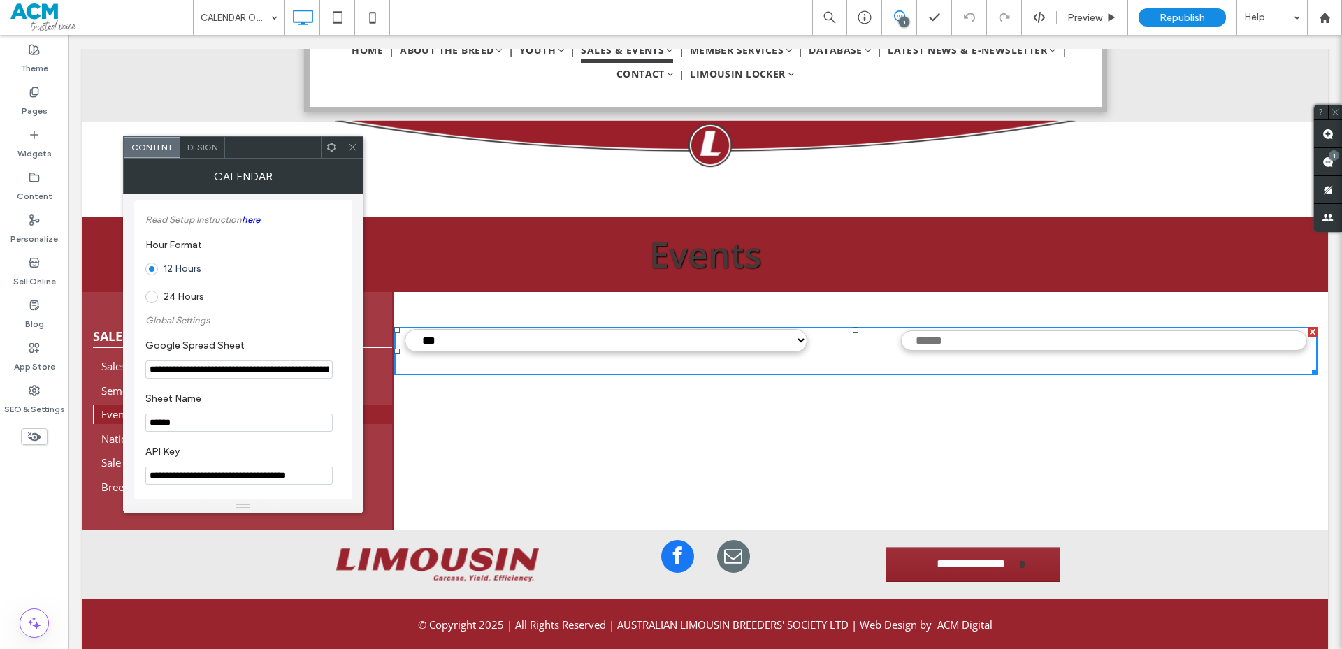
scroll to position [0, 0]
click at [358, 146] on div at bounding box center [352, 147] width 21 height 21
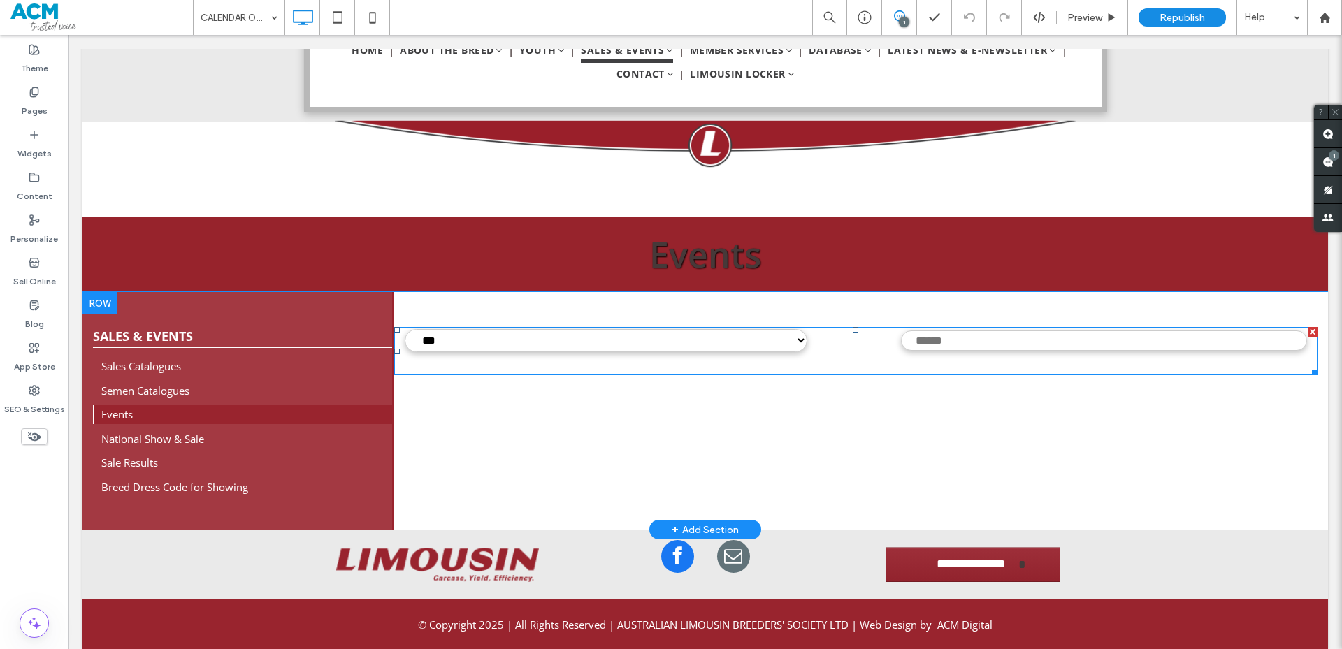
click at [461, 359] on span at bounding box center [856, 351] width 924 height 48
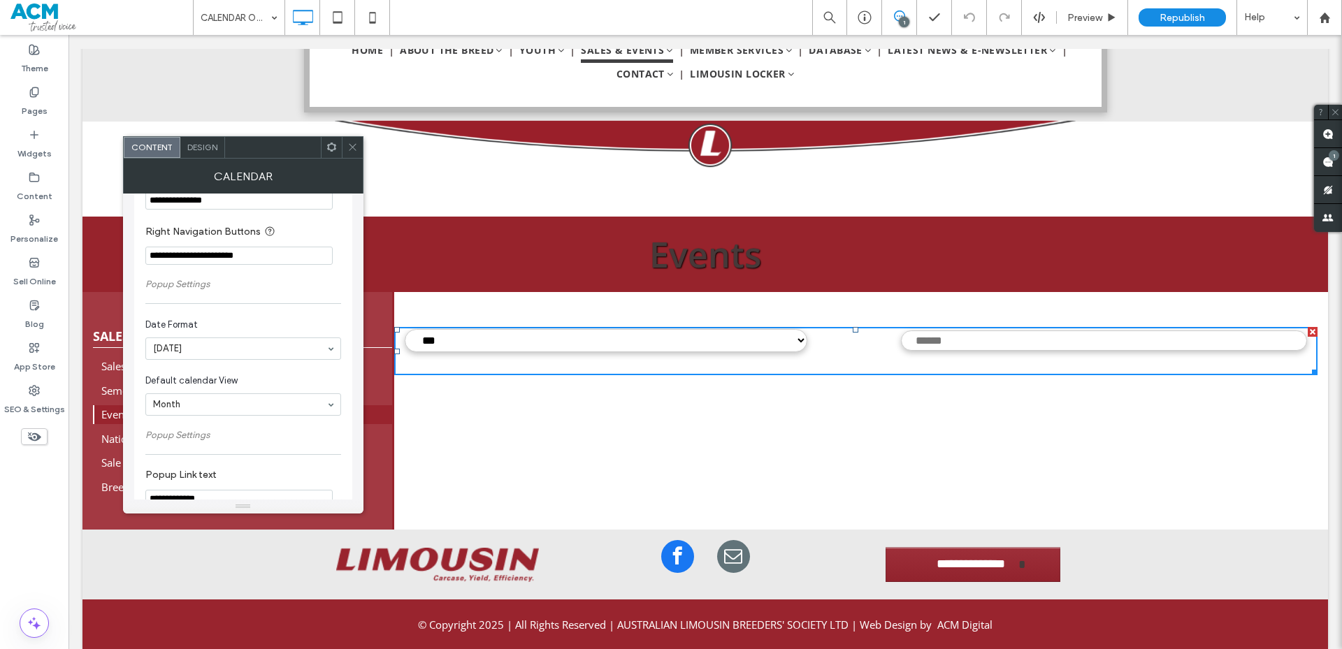
scroll to position [729, 0]
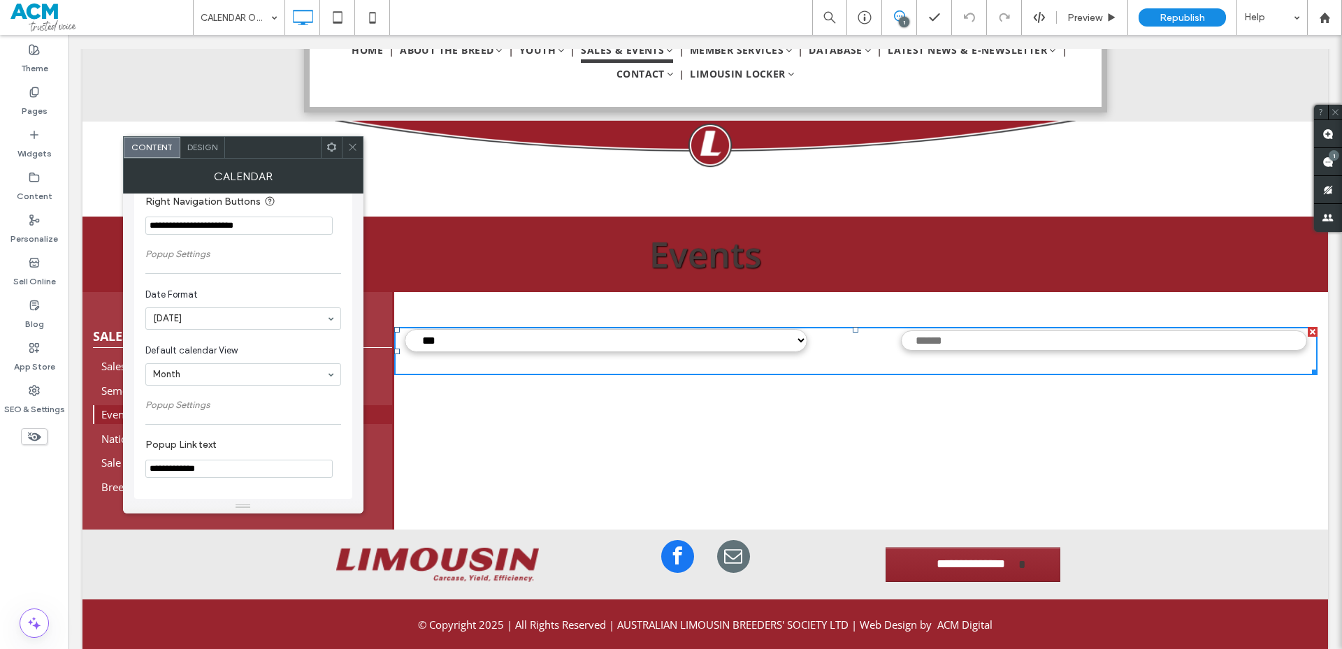
click at [348, 153] on span at bounding box center [352, 147] width 10 height 21
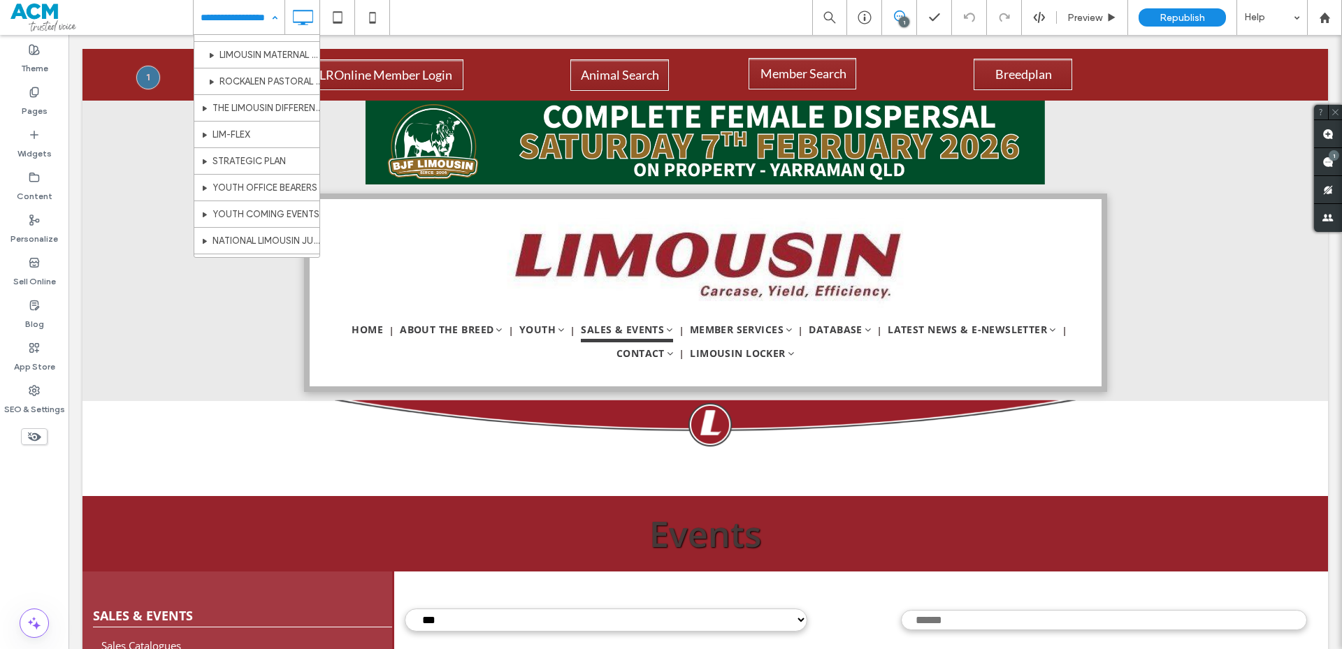
scroll to position [280, 0]
click at [15, 100] on div "Pages" at bounding box center [34, 101] width 68 height 43
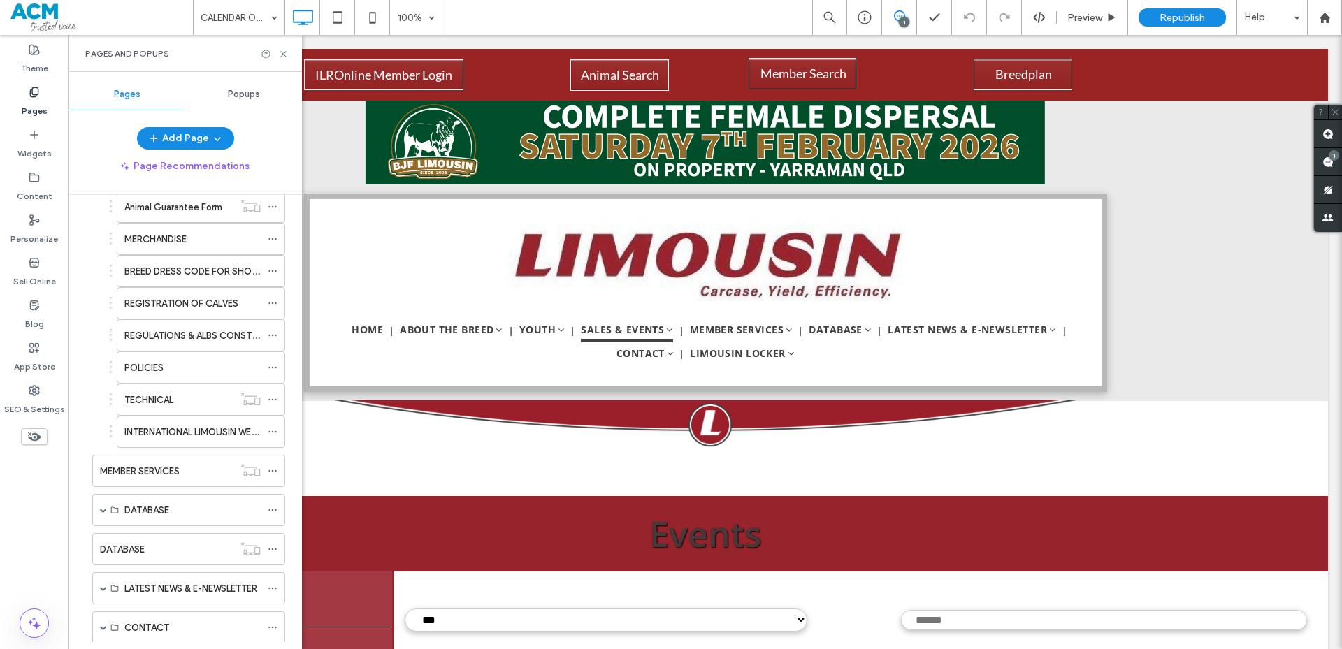
scroll to position [1118, 0]
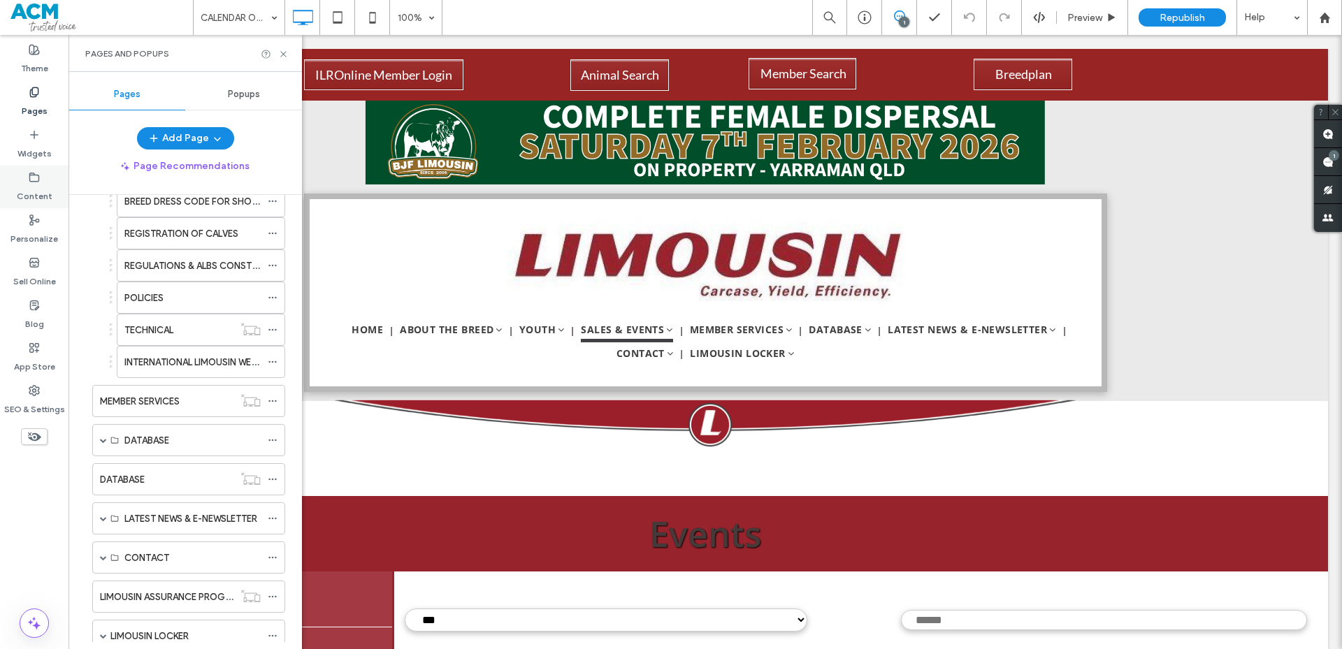
click at [31, 186] on label "Content" at bounding box center [35, 193] width 36 height 20
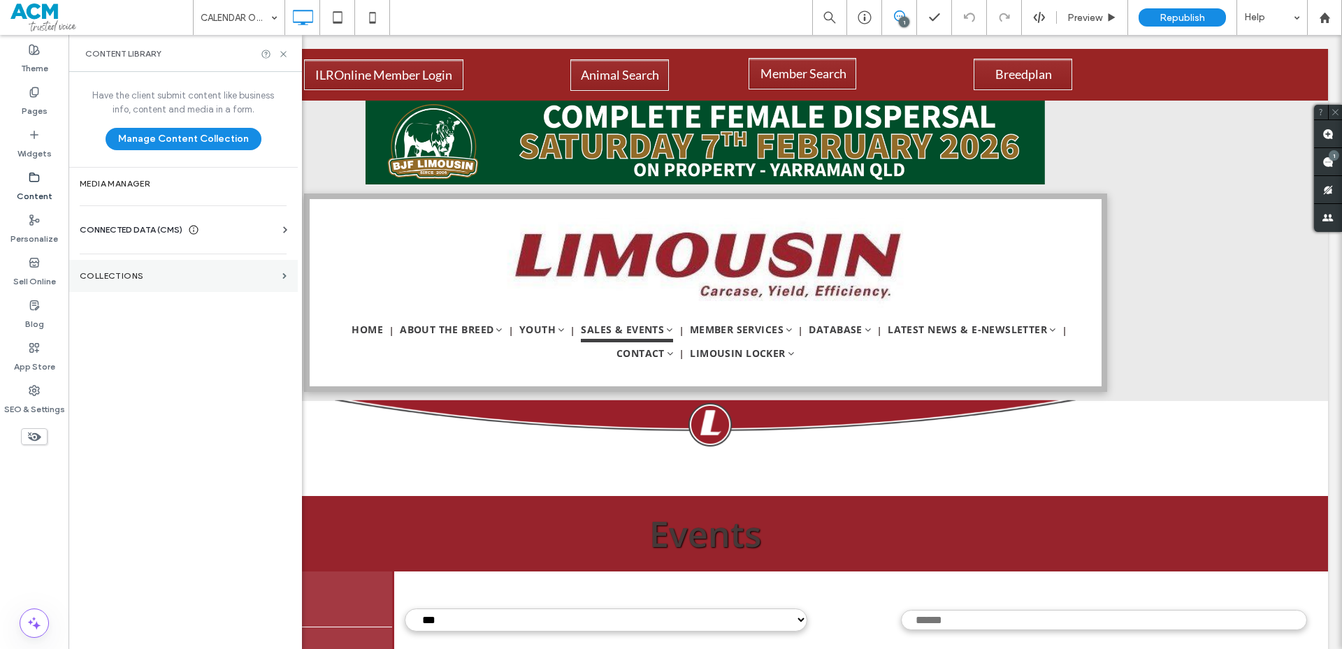
click at [229, 291] on section "Collections" at bounding box center [182, 276] width 229 height 32
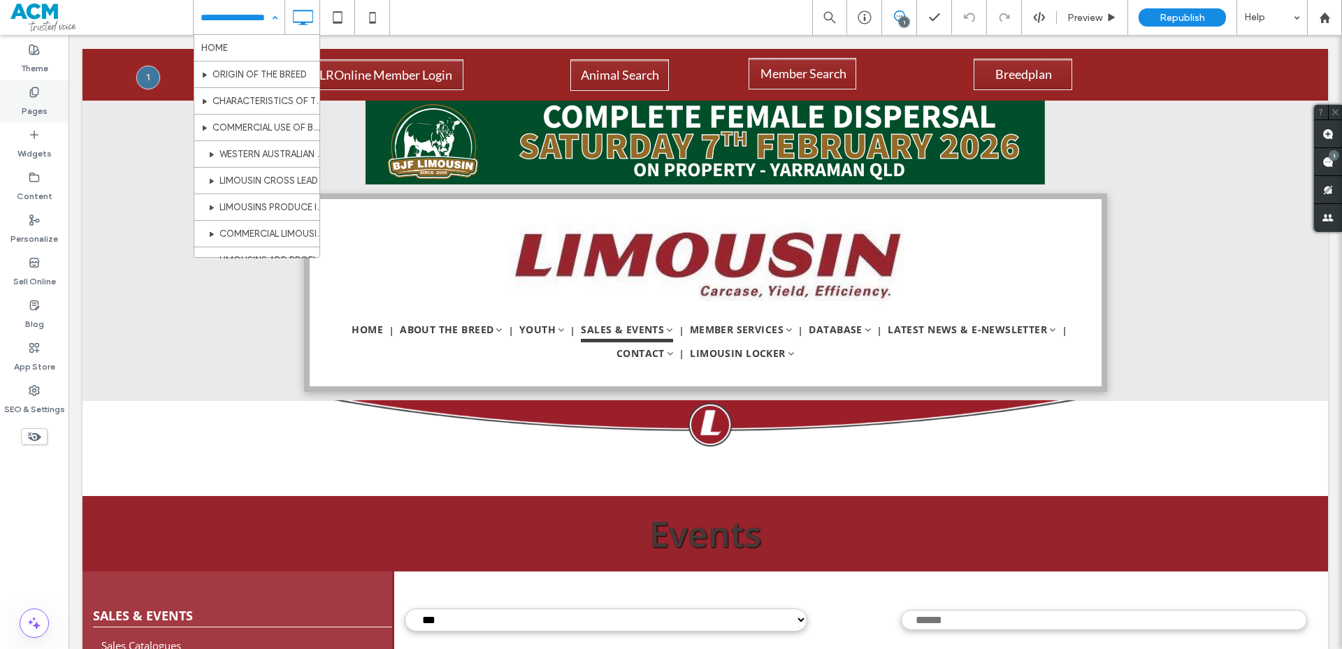
click at [15, 103] on div "Pages" at bounding box center [34, 101] width 68 height 43
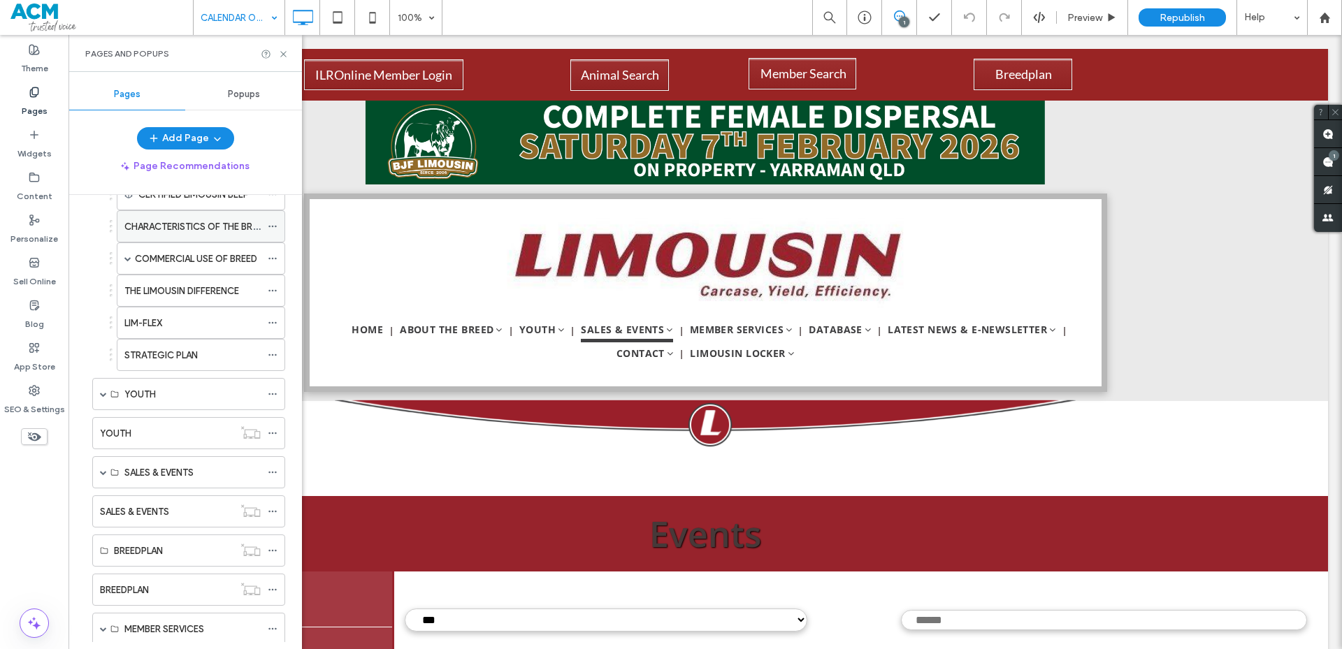
scroll to position [210, 0]
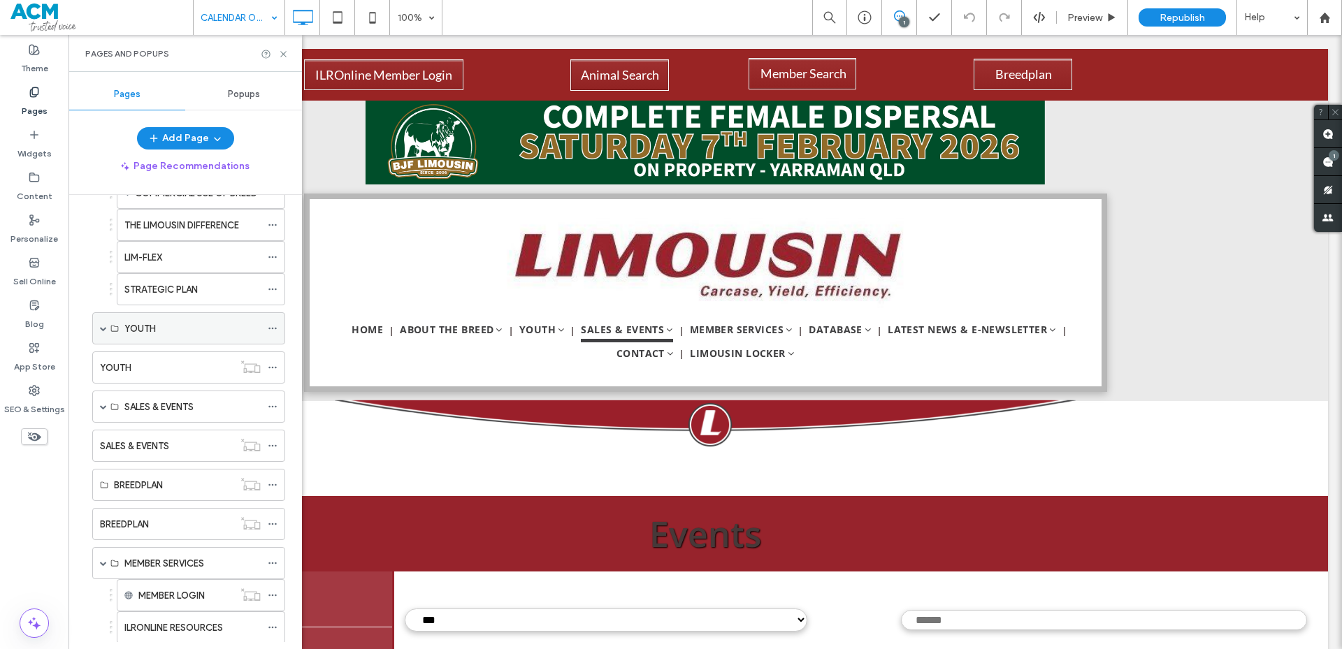
click at [103, 331] on span at bounding box center [103, 328] width 7 height 7
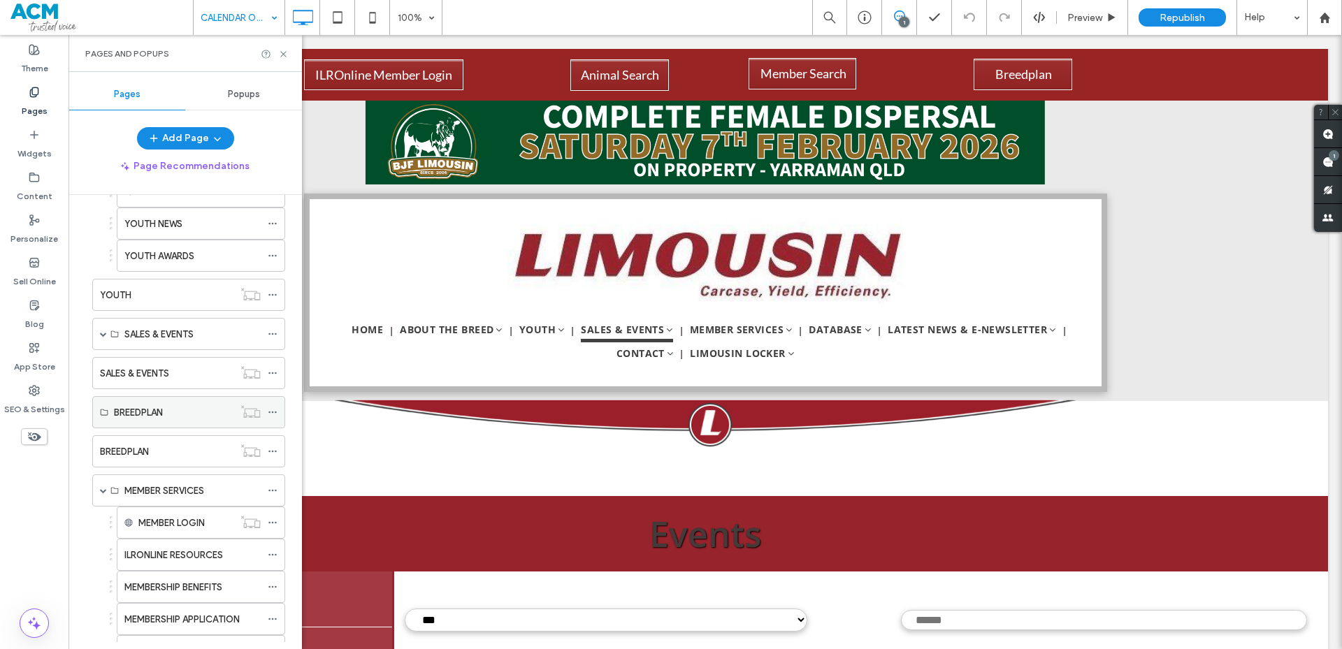
scroll to position [489, 0]
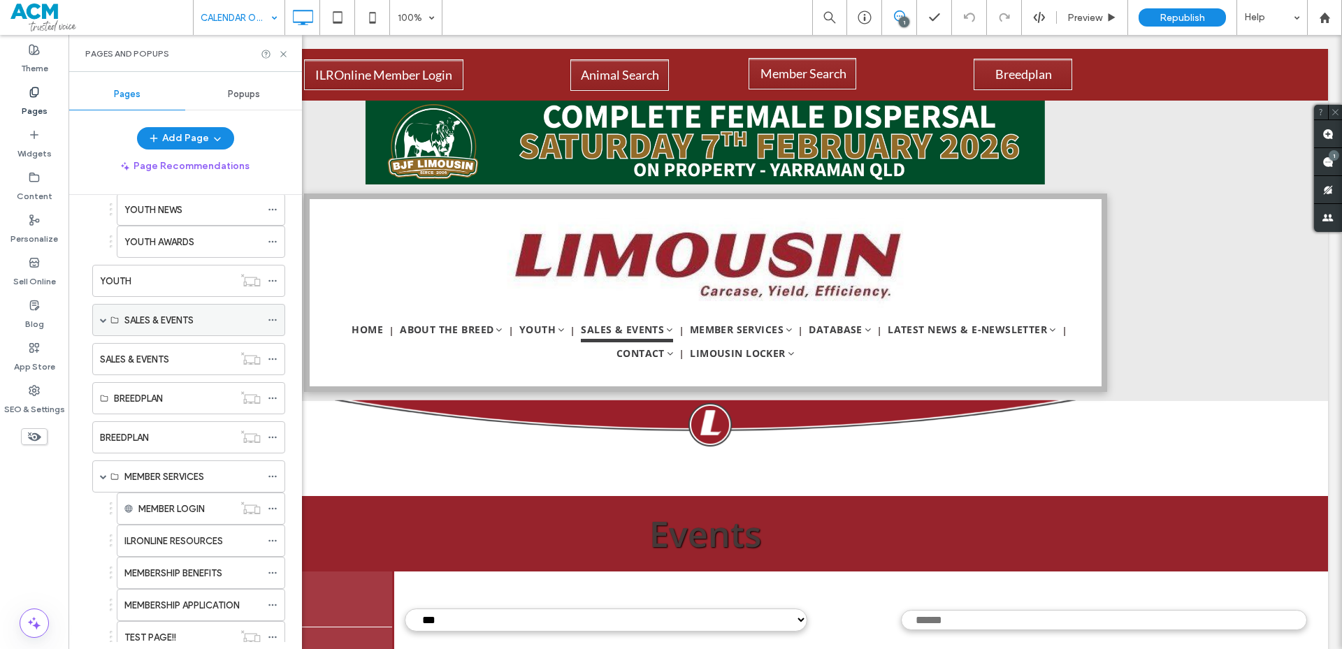
click at [103, 324] on span at bounding box center [103, 320] width 7 height 31
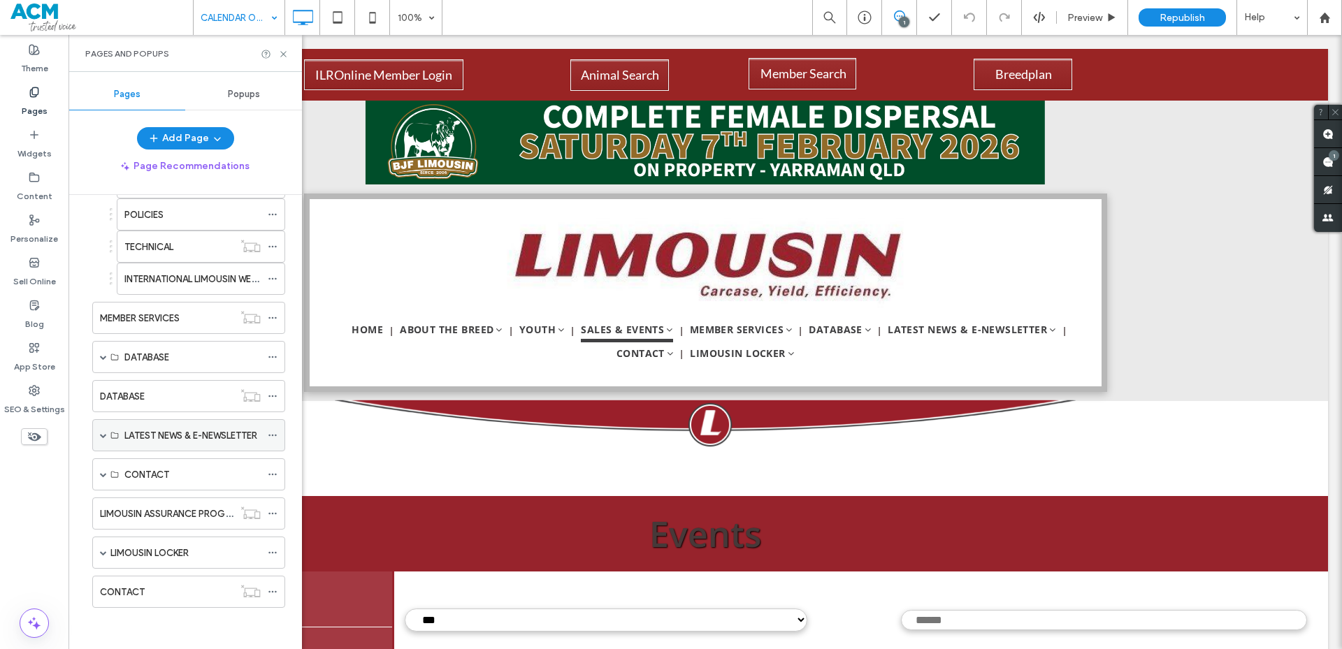
scroll to position [1716, 0]
click at [105, 470] on span at bounding box center [103, 473] width 7 height 7
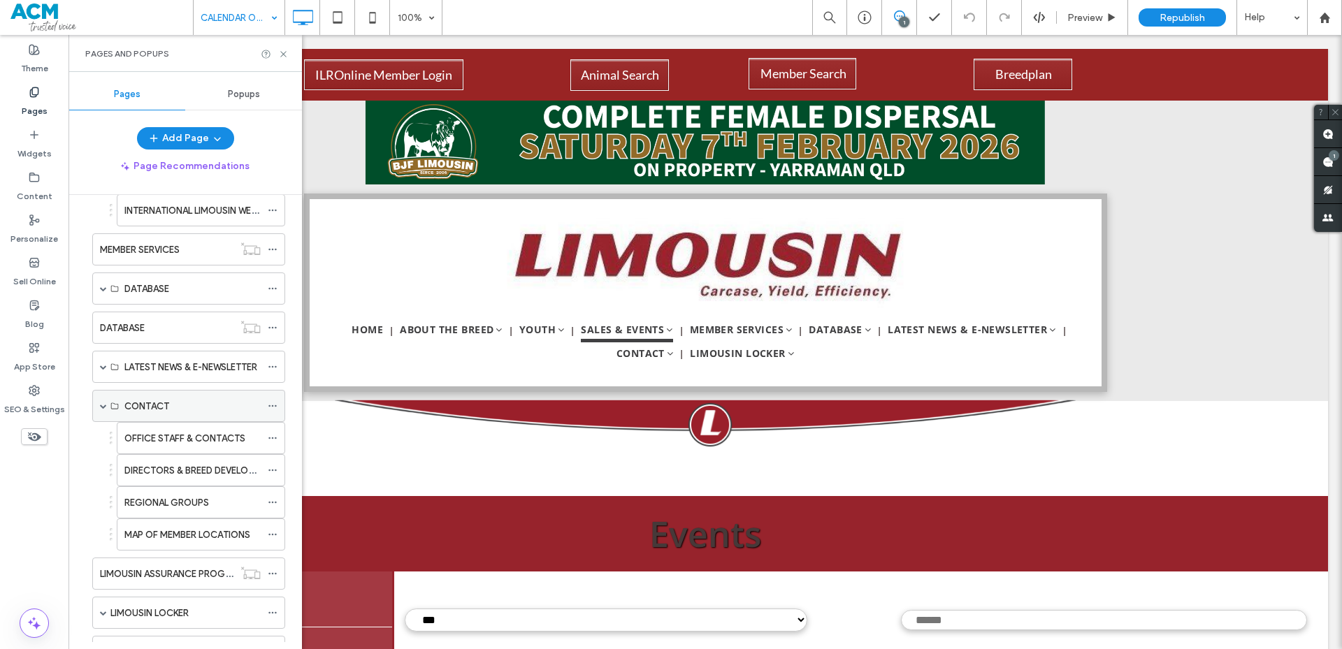
scroll to position [1786, 0]
click at [161, 524] on div "MAP OF MEMBER LOCATIONS" at bounding box center [192, 532] width 136 height 31
click at [284, 55] on use at bounding box center [283, 54] width 6 height 6
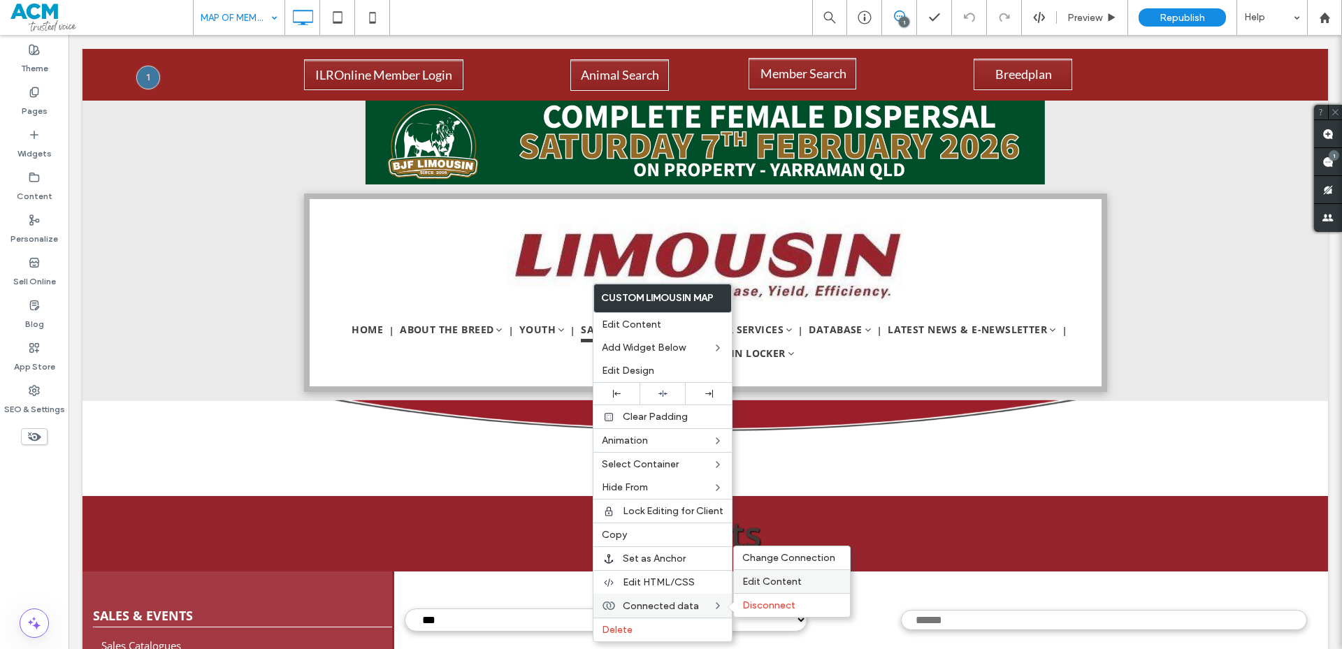
click at [765, 586] on span "Edit Content" at bounding box center [771, 582] width 59 height 12
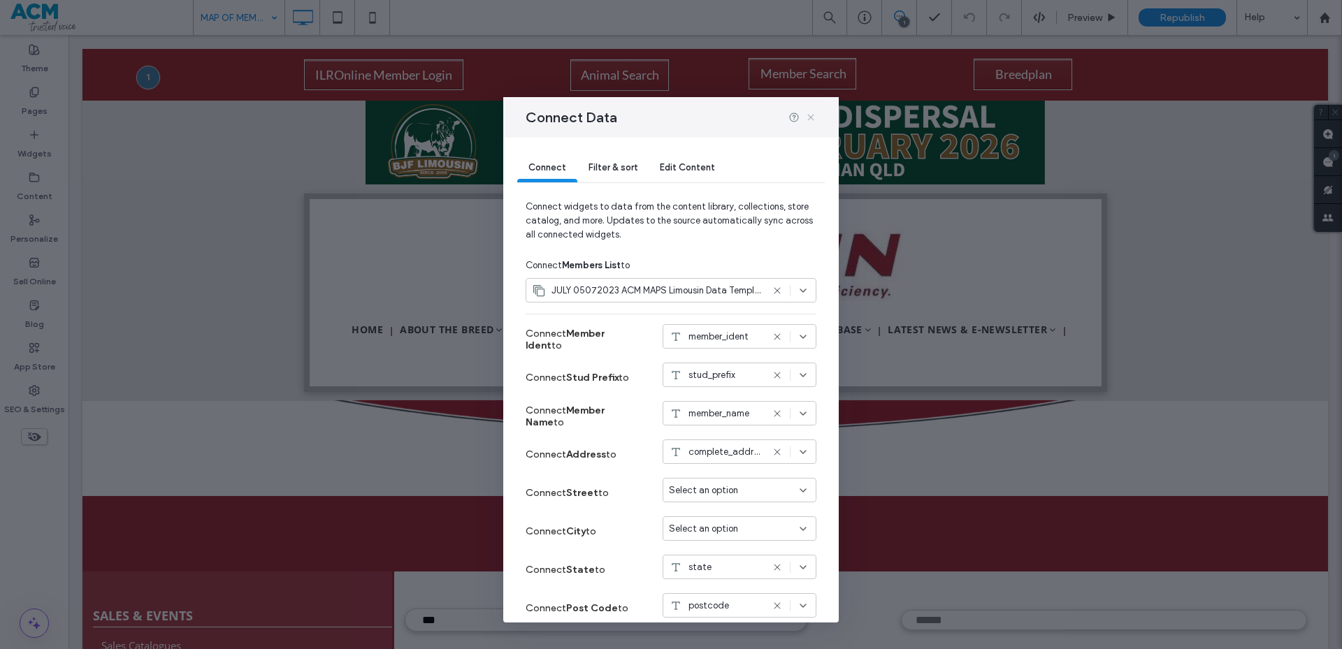
click at [812, 112] on icon at bounding box center [810, 117] width 11 height 11
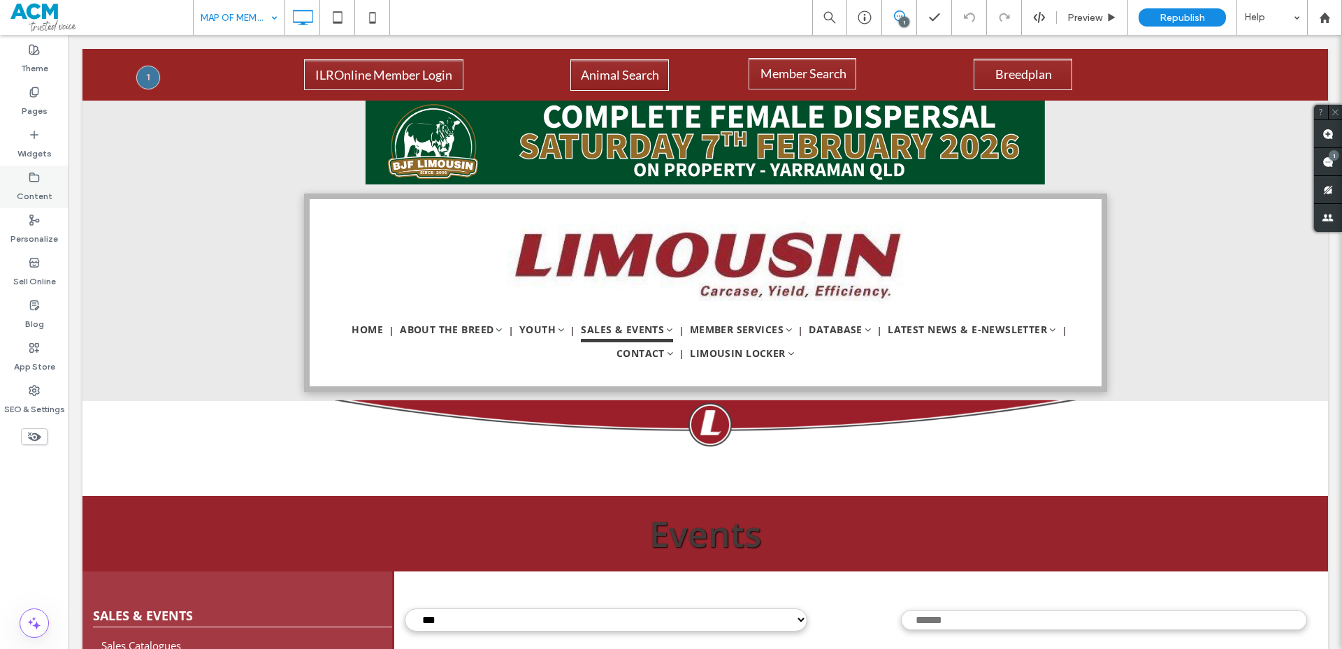
click at [36, 191] on label "Content" at bounding box center [35, 193] width 36 height 20
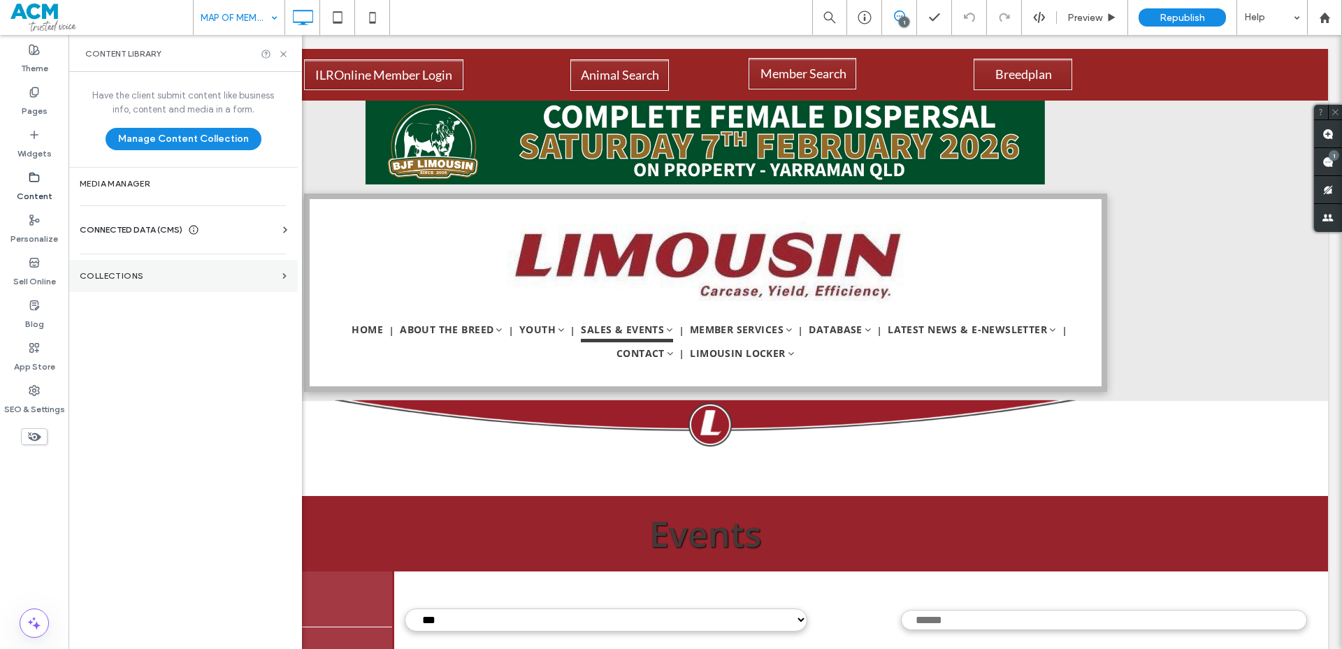
click at [268, 278] on label "Collections" at bounding box center [178, 276] width 197 height 10
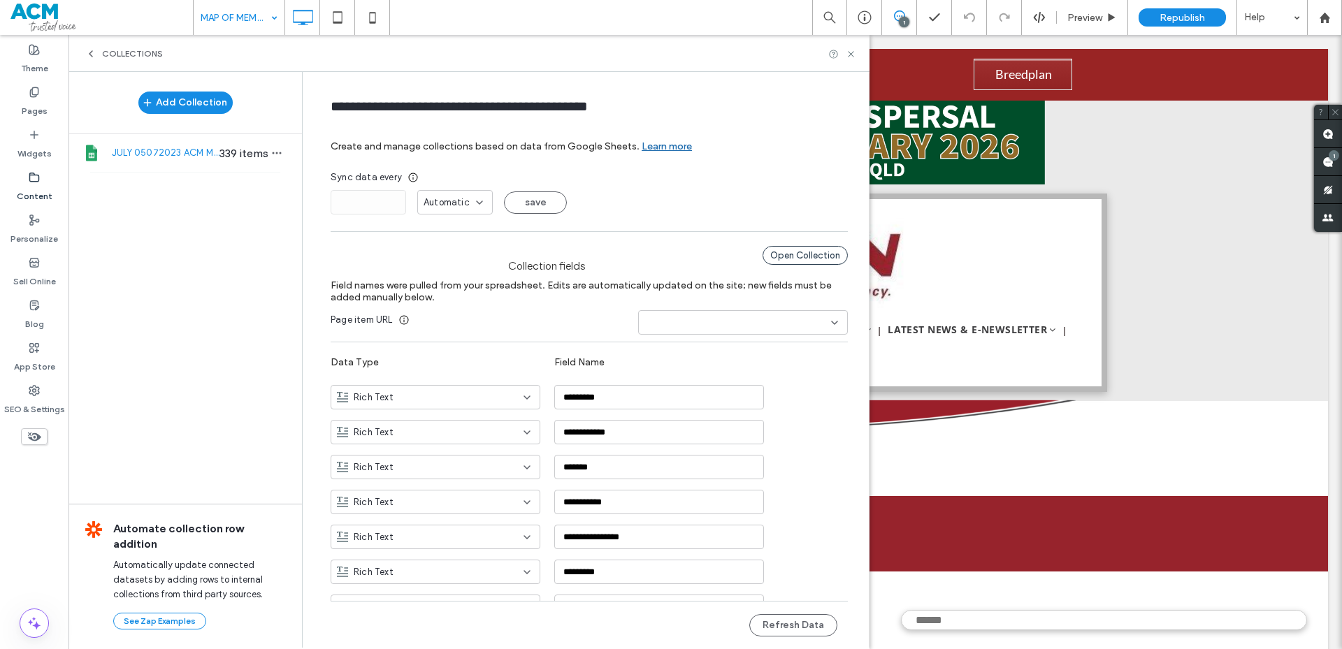
click at [818, 259] on div "Open Collection" at bounding box center [804, 255] width 85 height 19
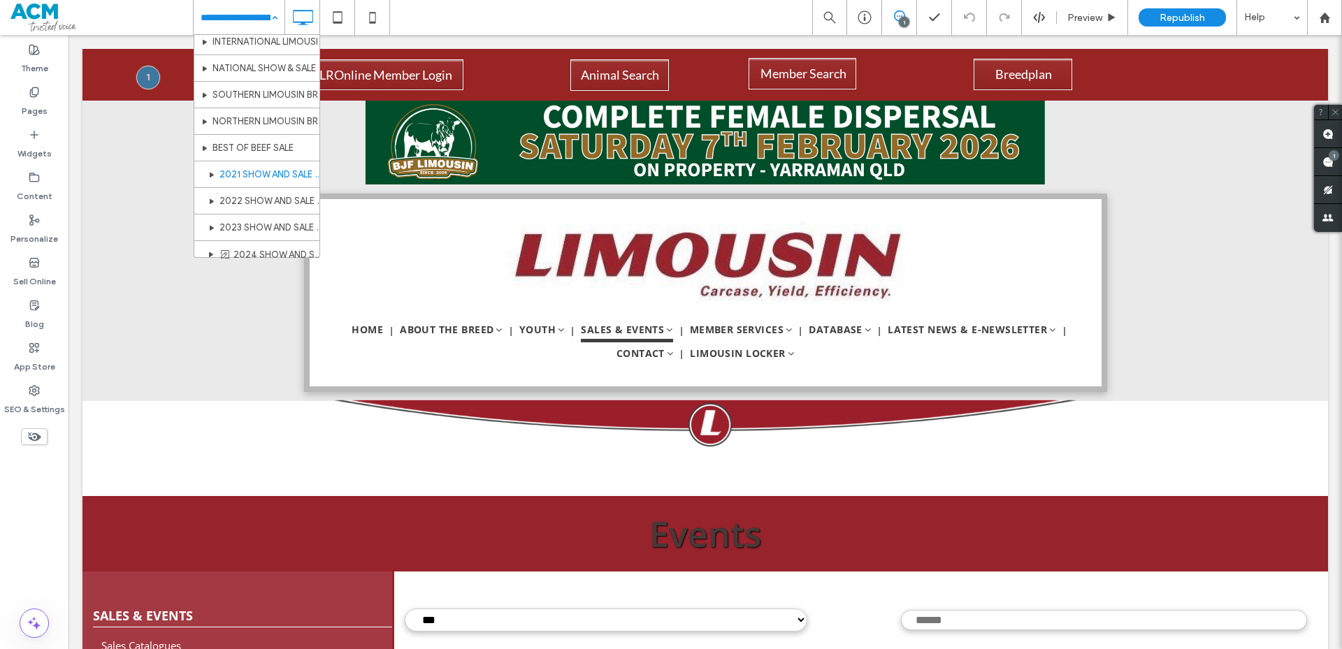
scroll to position [629, 0]
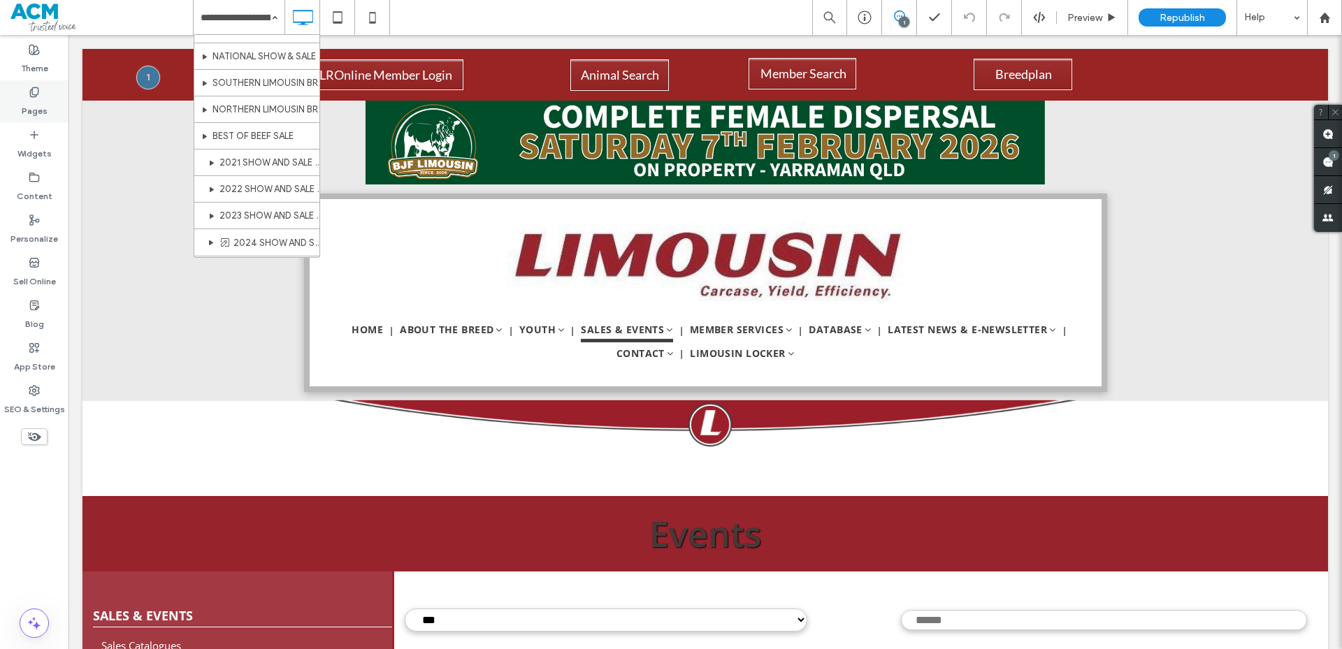
click at [31, 107] on label "Pages" at bounding box center [35, 108] width 26 height 20
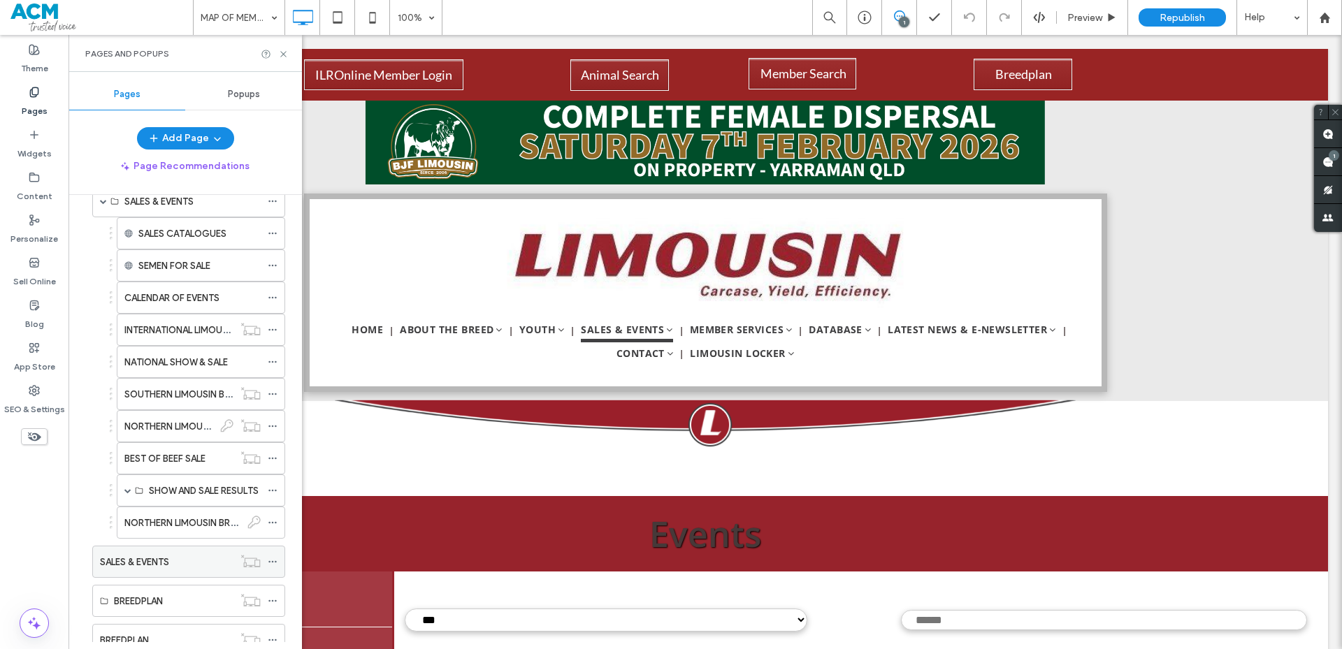
scroll to position [559, 0]
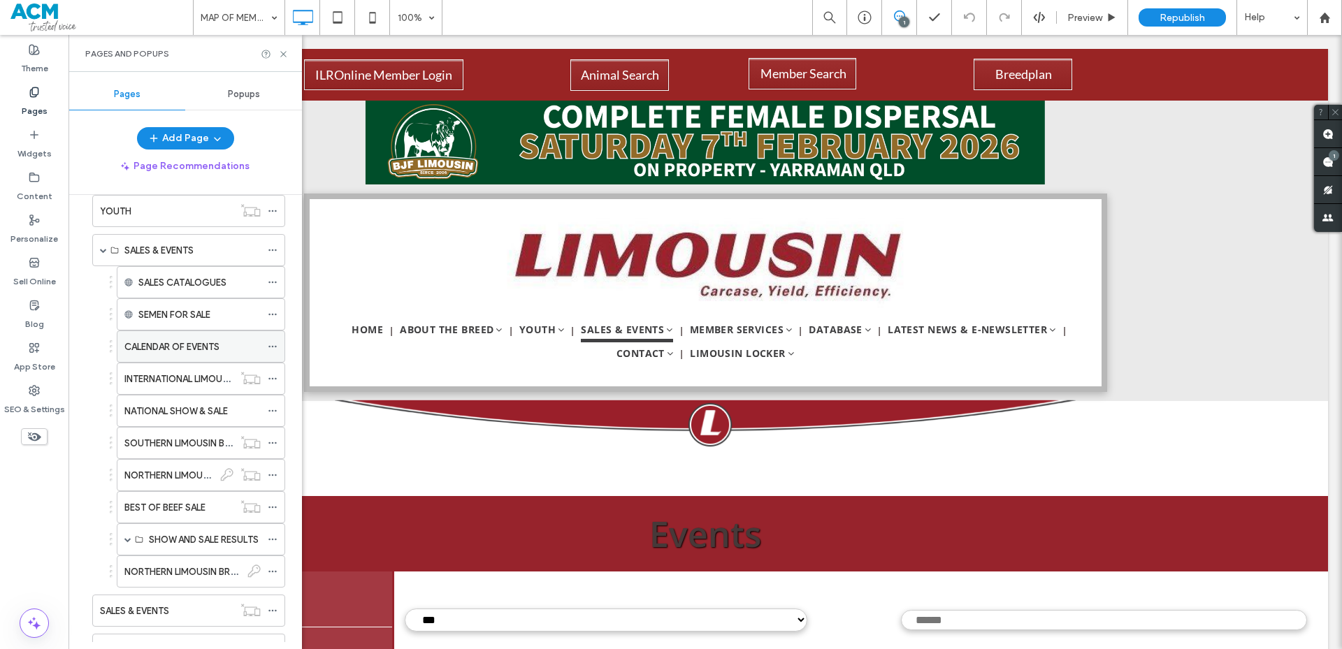
click at [180, 345] on label "CALENDAR OF EVENTS" at bounding box center [171, 347] width 95 height 24
click at [287, 55] on icon at bounding box center [283, 54] width 10 height 10
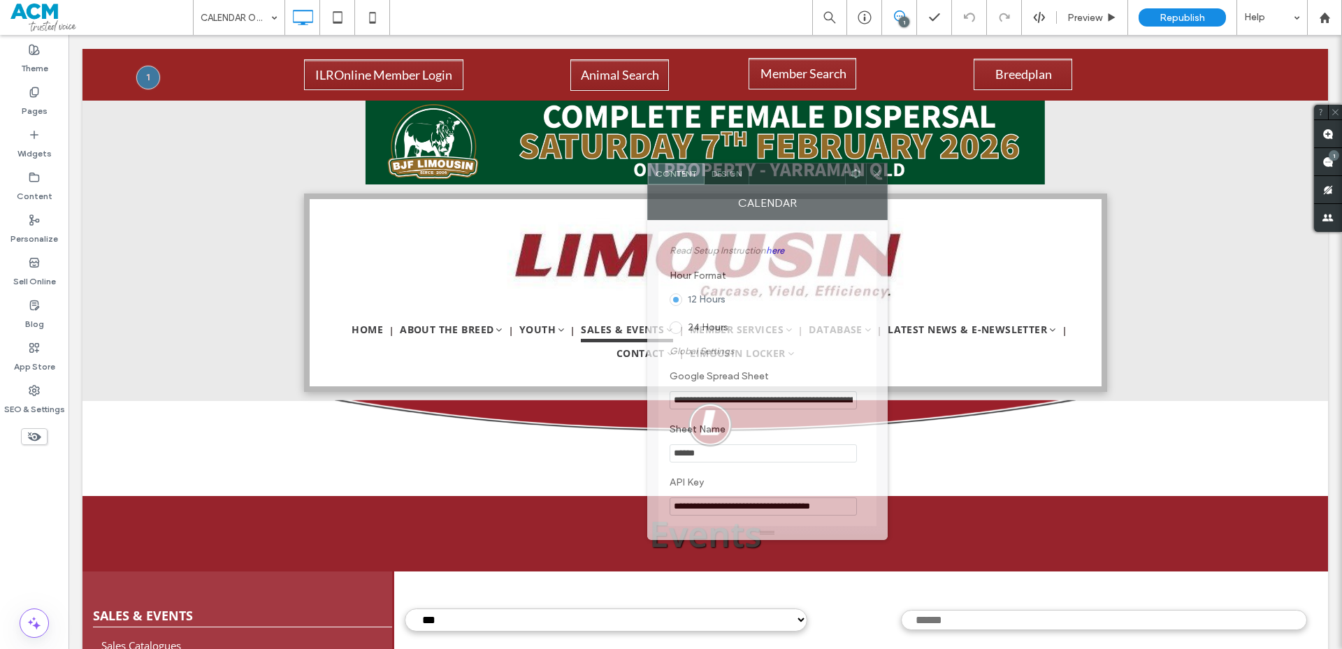
drag, startPoint x: 254, startPoint y: 146, endPoint x: 779, endPoint y: 173, distance: 524.8
click at [779, 173] on div at bounding box center [797, 174] width 96 height 21
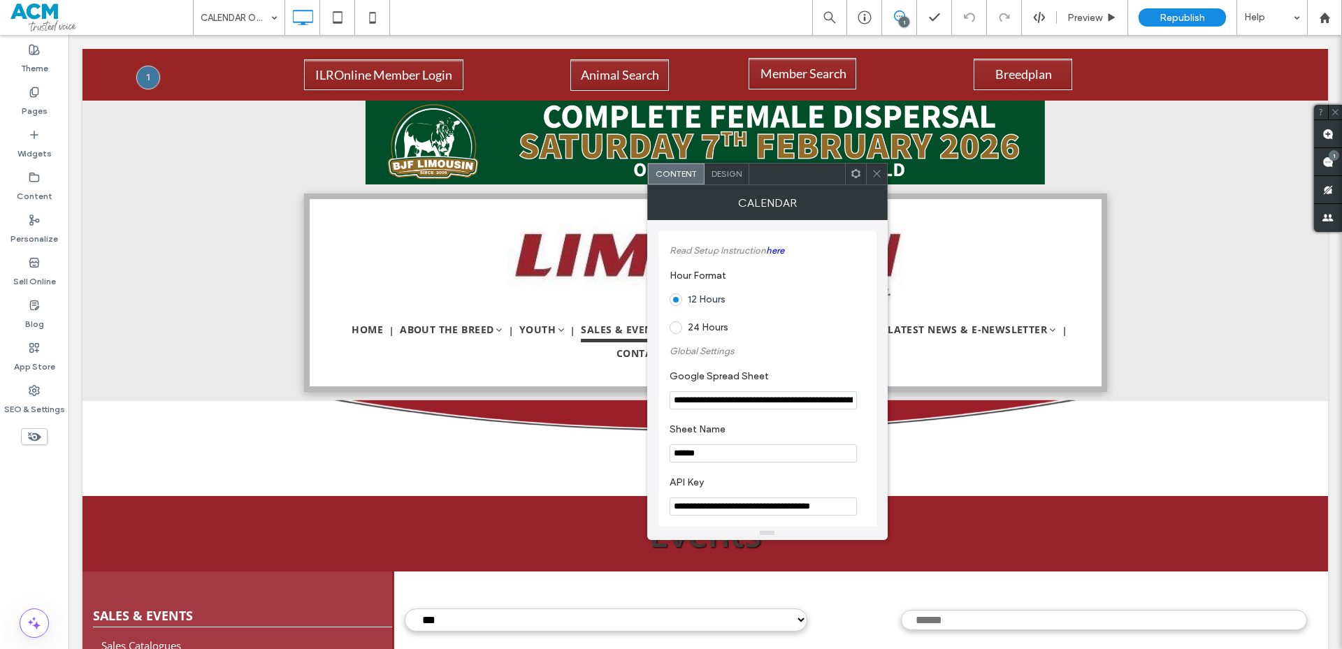
click at [758, 507] on input "**********" at bounding box center [763, 507] width 187 height 18
click at [22, 145] on label "Widgets" at bounding box center [34, 150] width 34 height 20
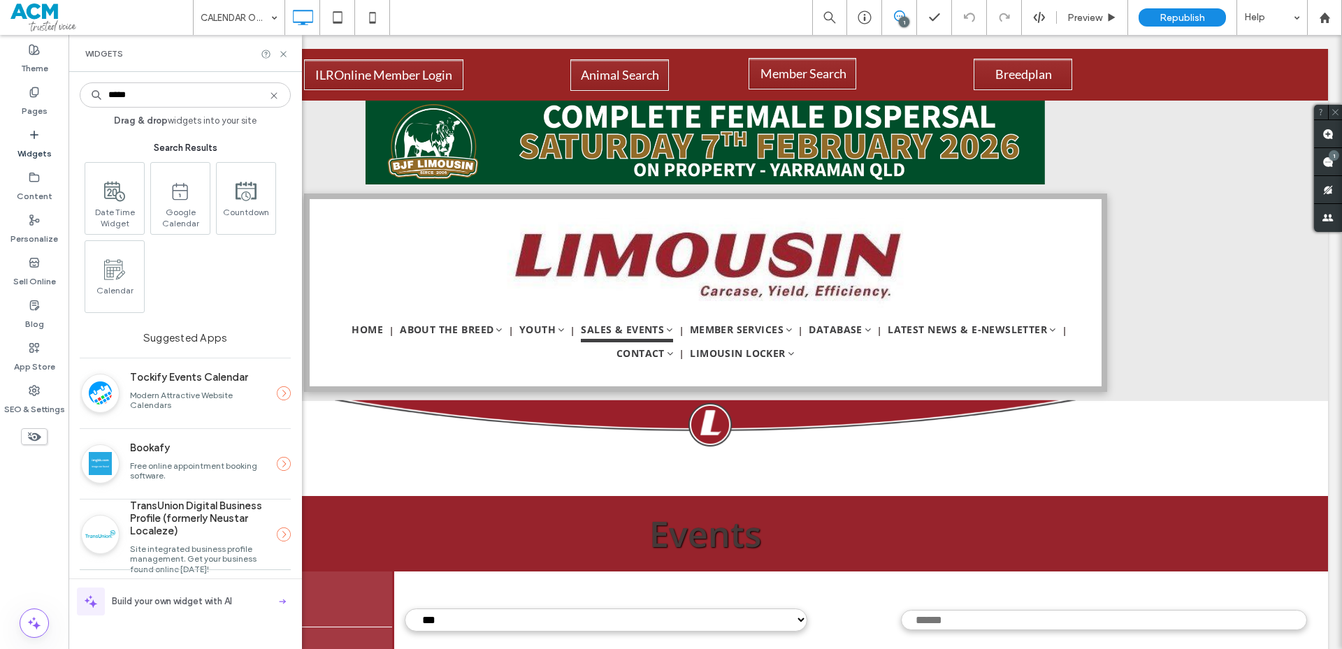
type input "*****"
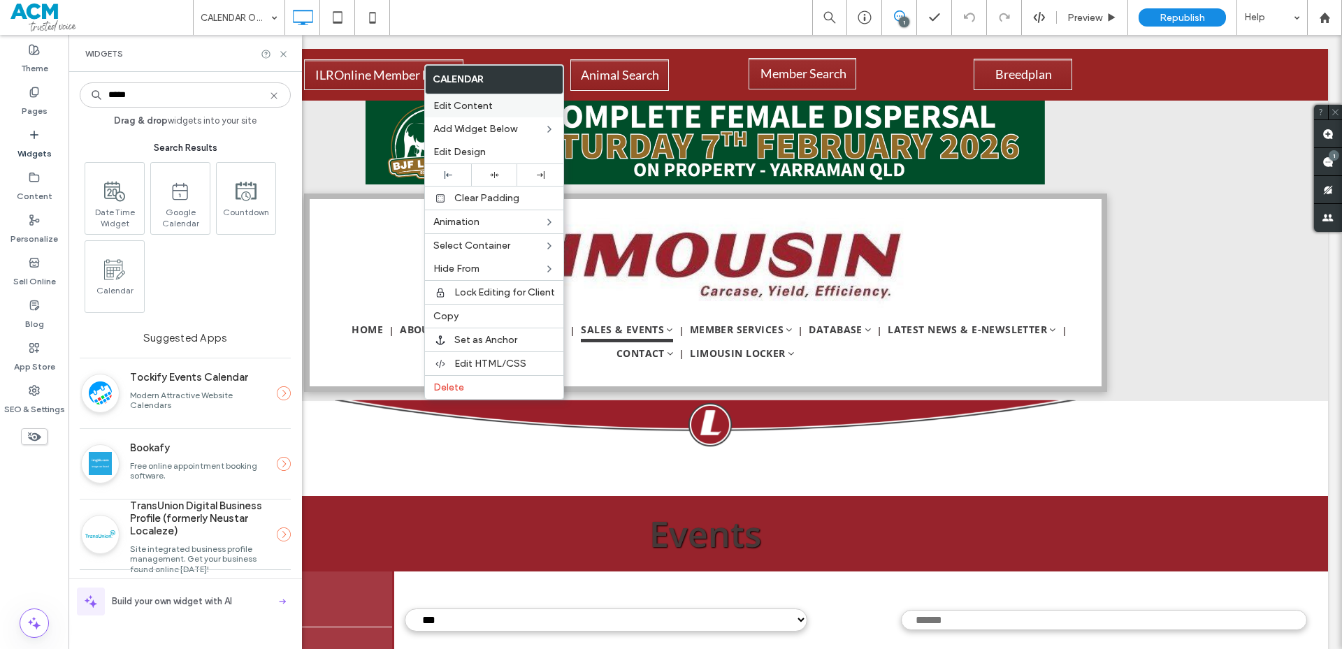
click at [479, 115] on div "Edit Content" at bounding box center [494, 105] width 138 height 23
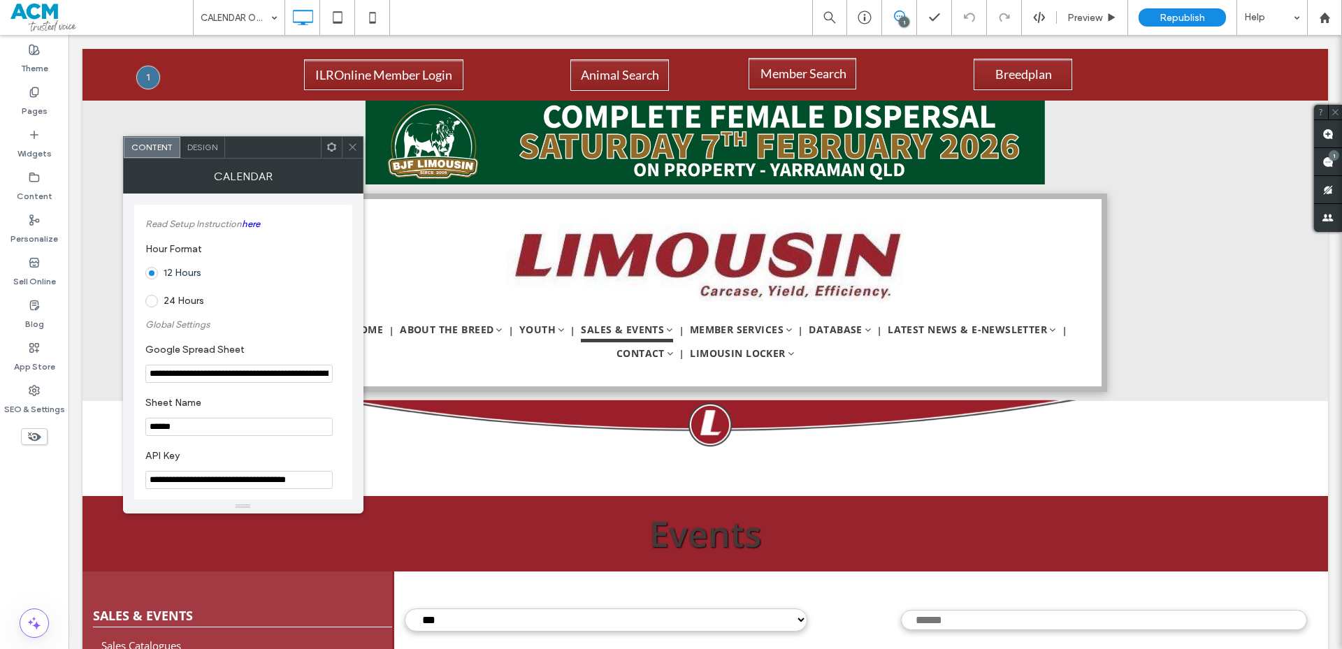
click at [359, 147] on div at bounding box center [352, 147] width 21 height 21
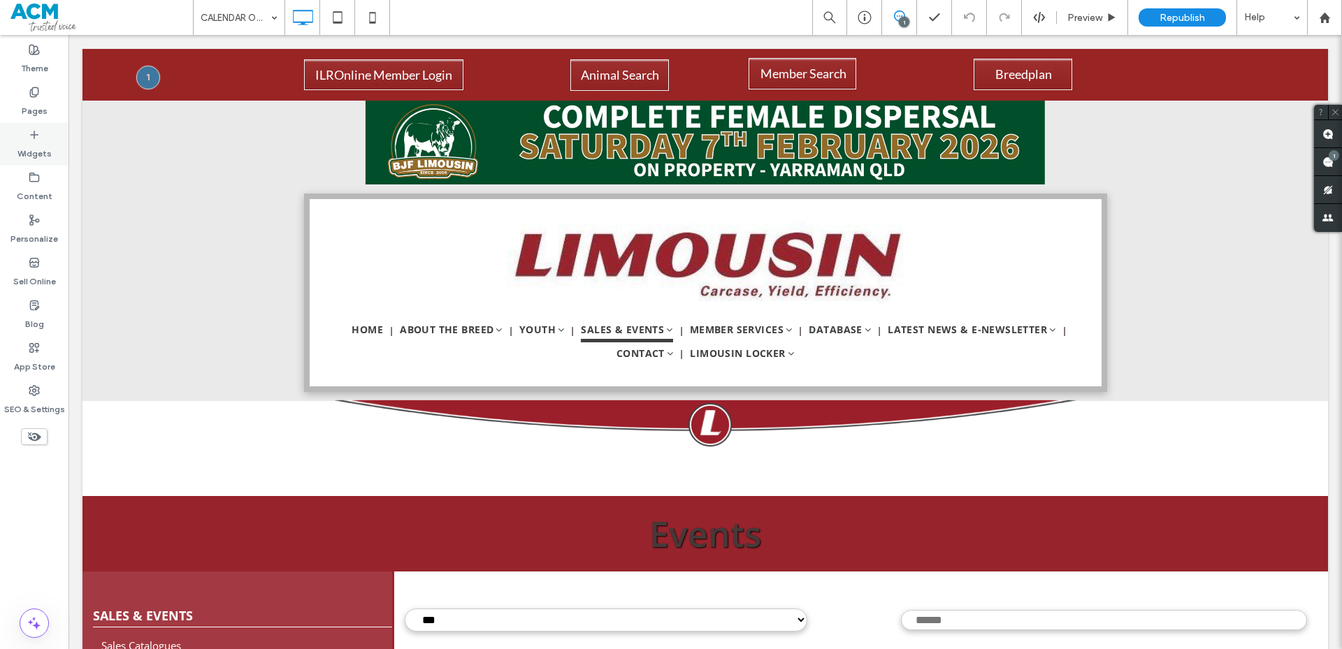
click at [58, 148] on div "Widgets" at bounding box center [34, 144] width 68 height 43
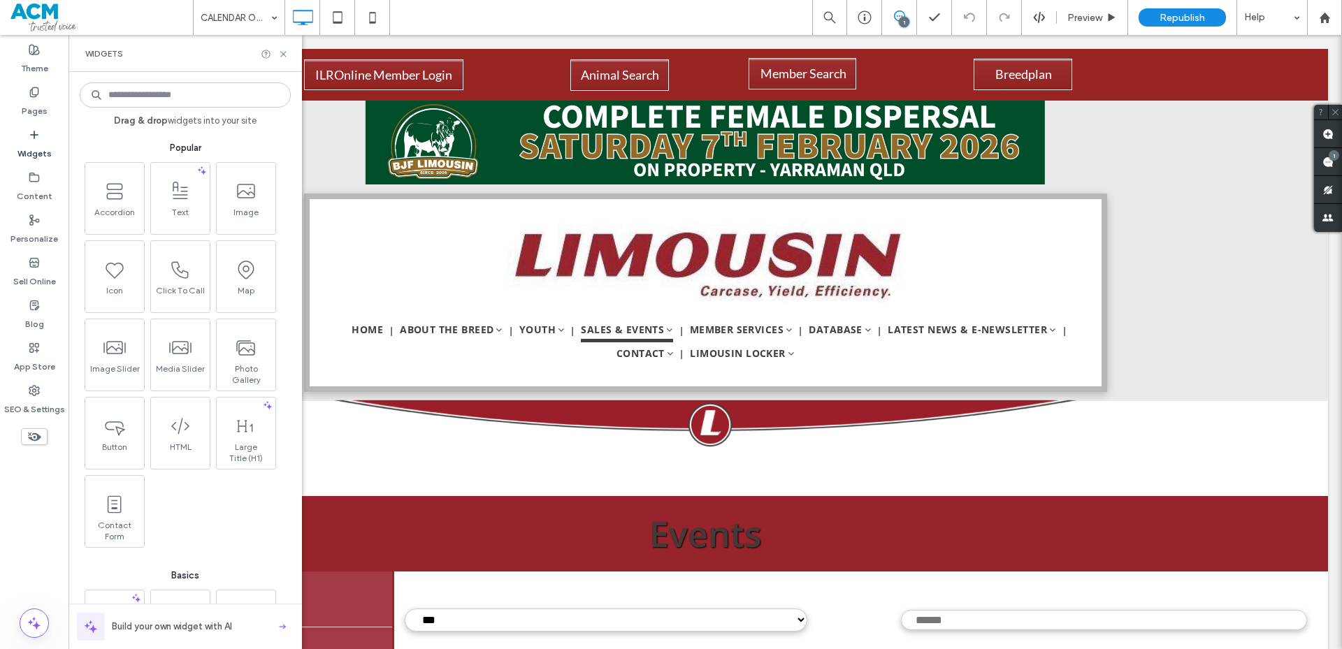
click at [125, 102] on input at bounding box center [185, 94] width 211 height 25
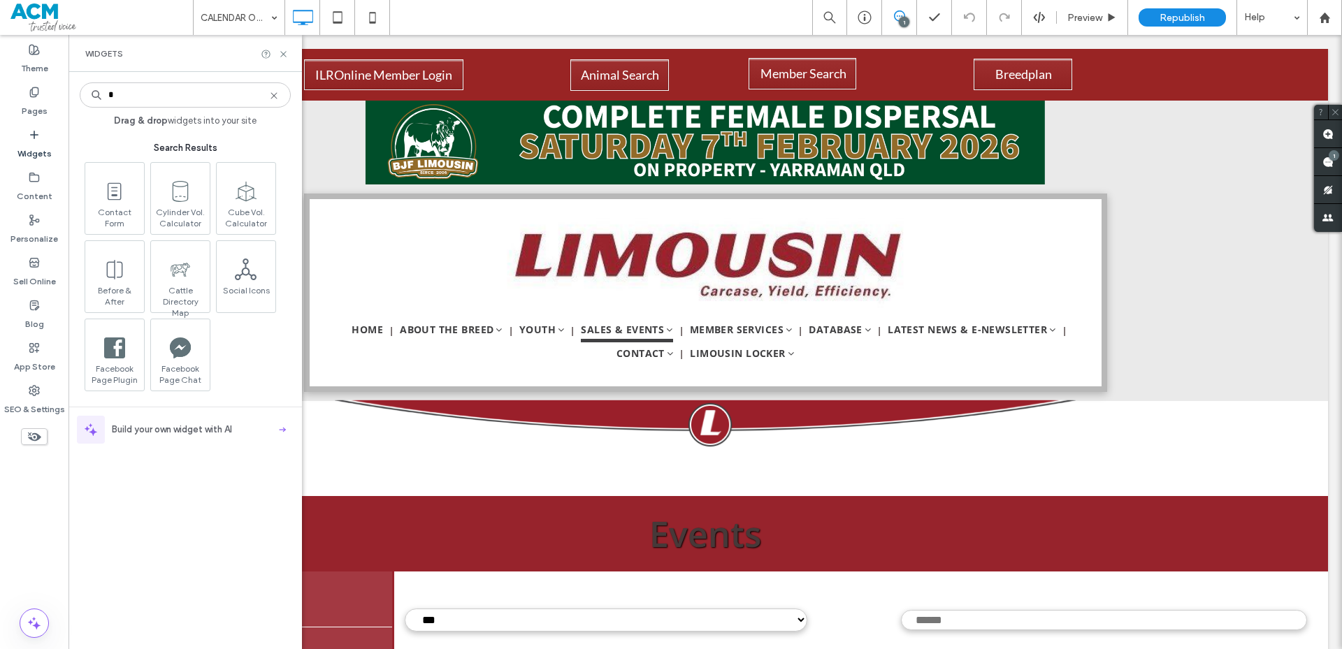
type input "*"
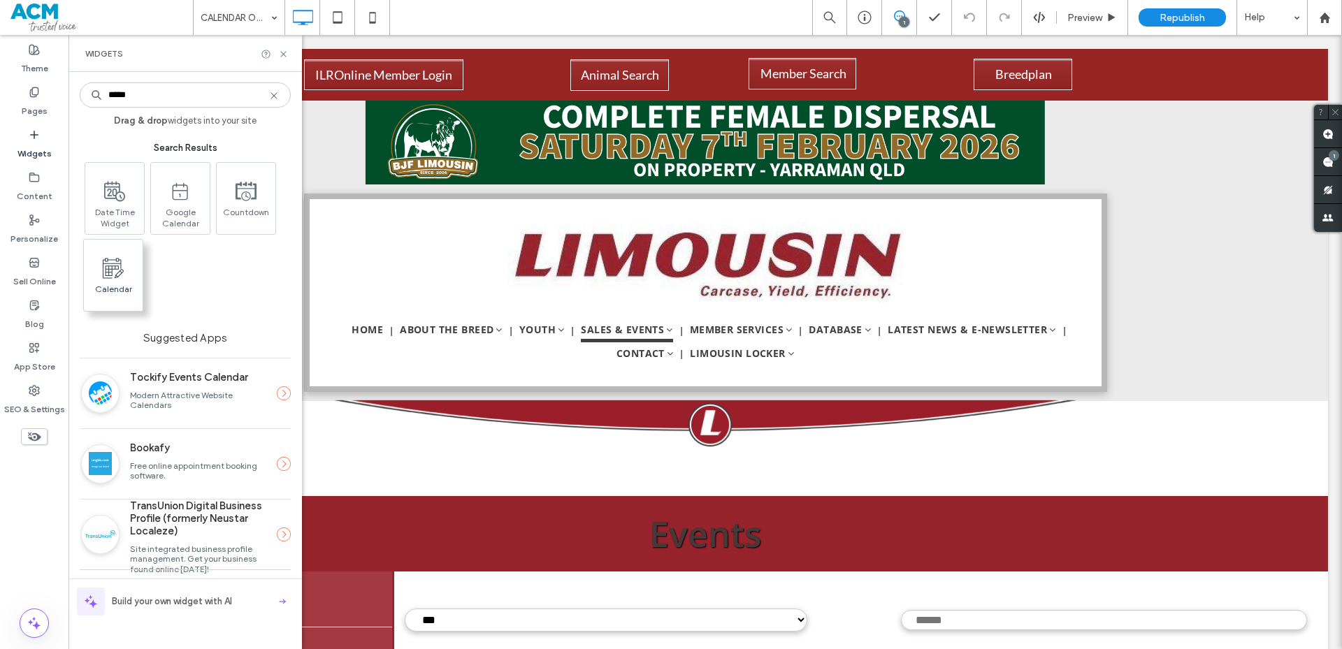
type input "*****"
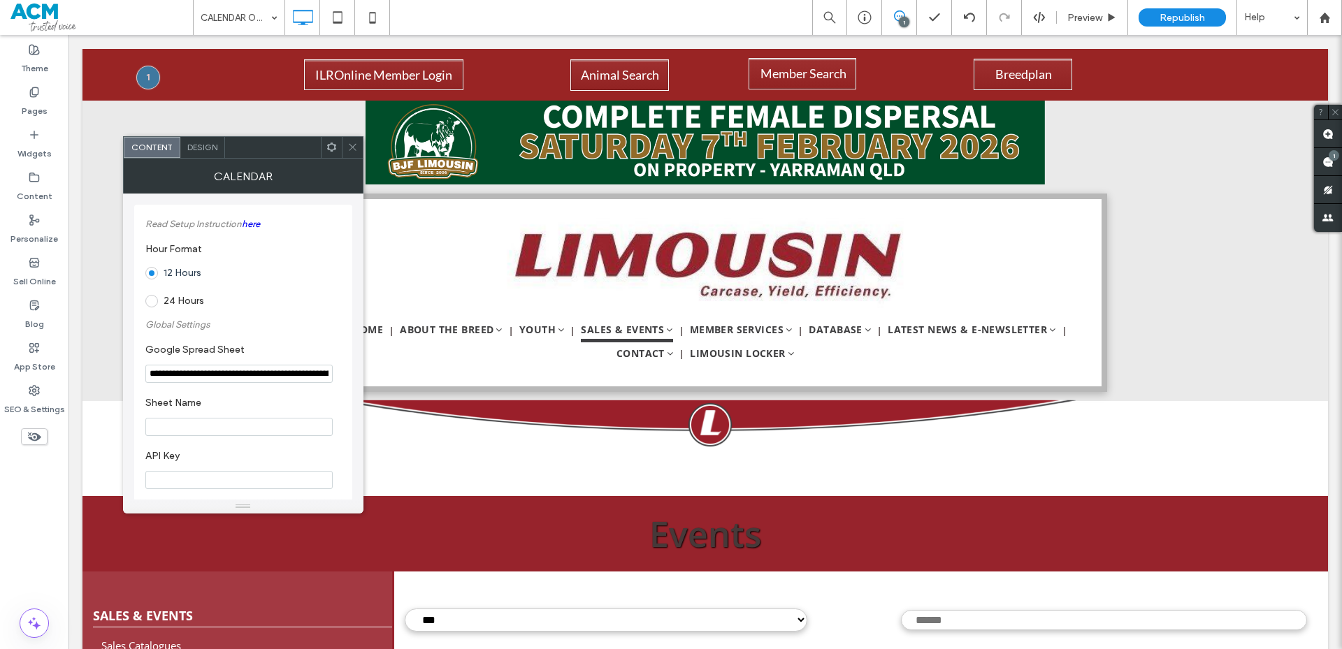
click at [358, 159] on div "Calendar" at bounding box center [243, 176] width 240 height 35
click at [355, 150] on use at bounding box center [352, 147] width 7 height 7
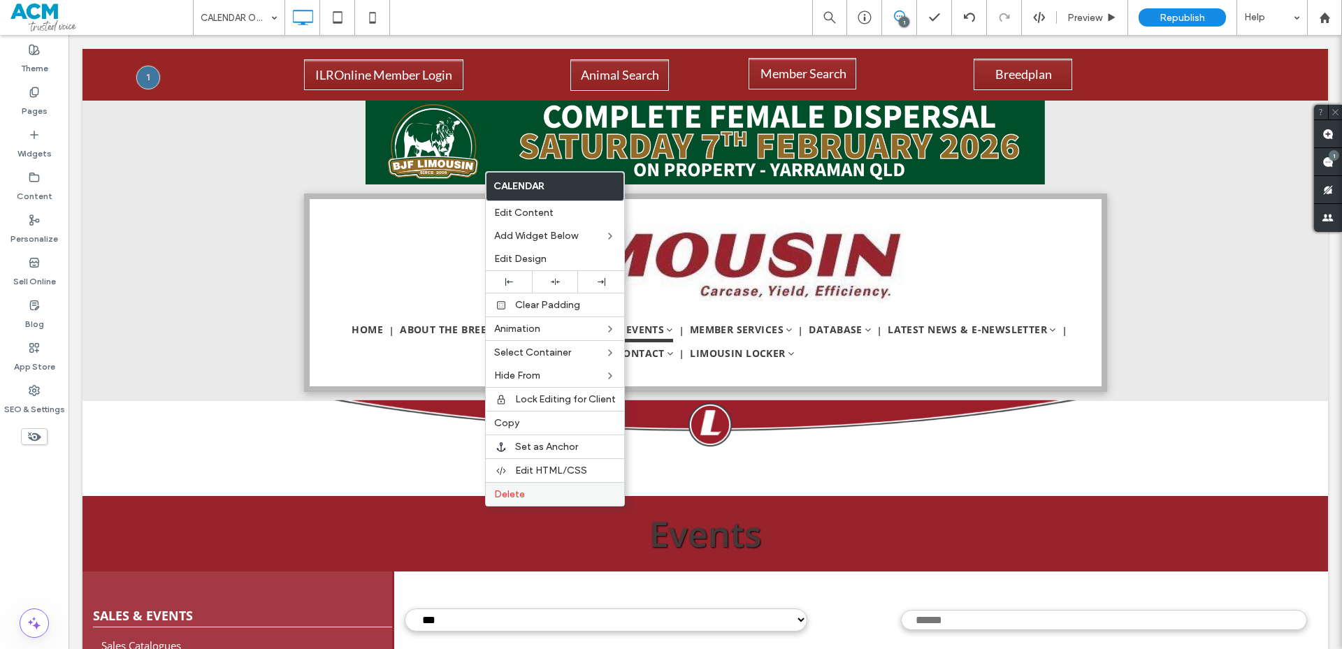
click at [509, 492] on span "Delete" at bounding box center [509, 494] width 31 height 12
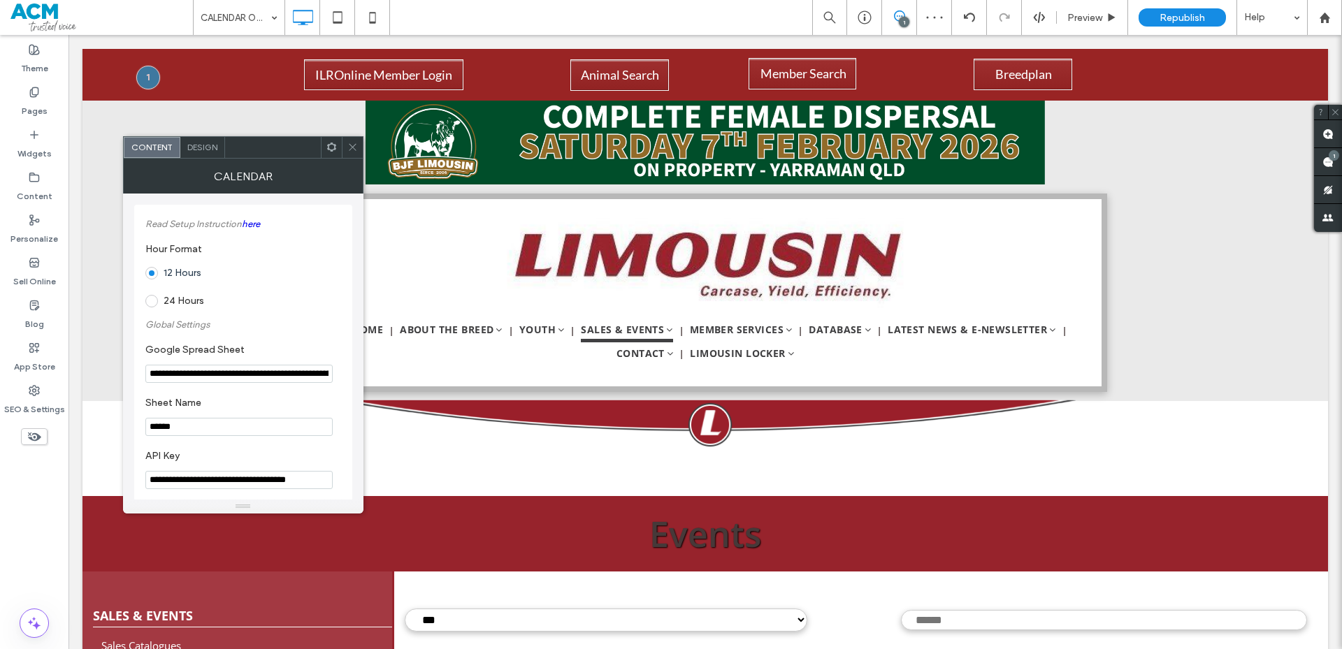
click at [256, 233] on label "Read Setup Instruction here" at bounding box center [243, 224] width 196 height 24
click at [256, 226] on link "here" at bounding box center [251, 224] width 18 height 10
click at [289, 365] on input "**********" at bounding box center [238, 374] width 187 height 18
drag, startPoint x: 291, startPoint y: 366, endPoint x: 241, endPoint y: 379, distance: 52.0
click at [241, 379] on input "**********" at bounding box center [238, 374] width 187 height 18
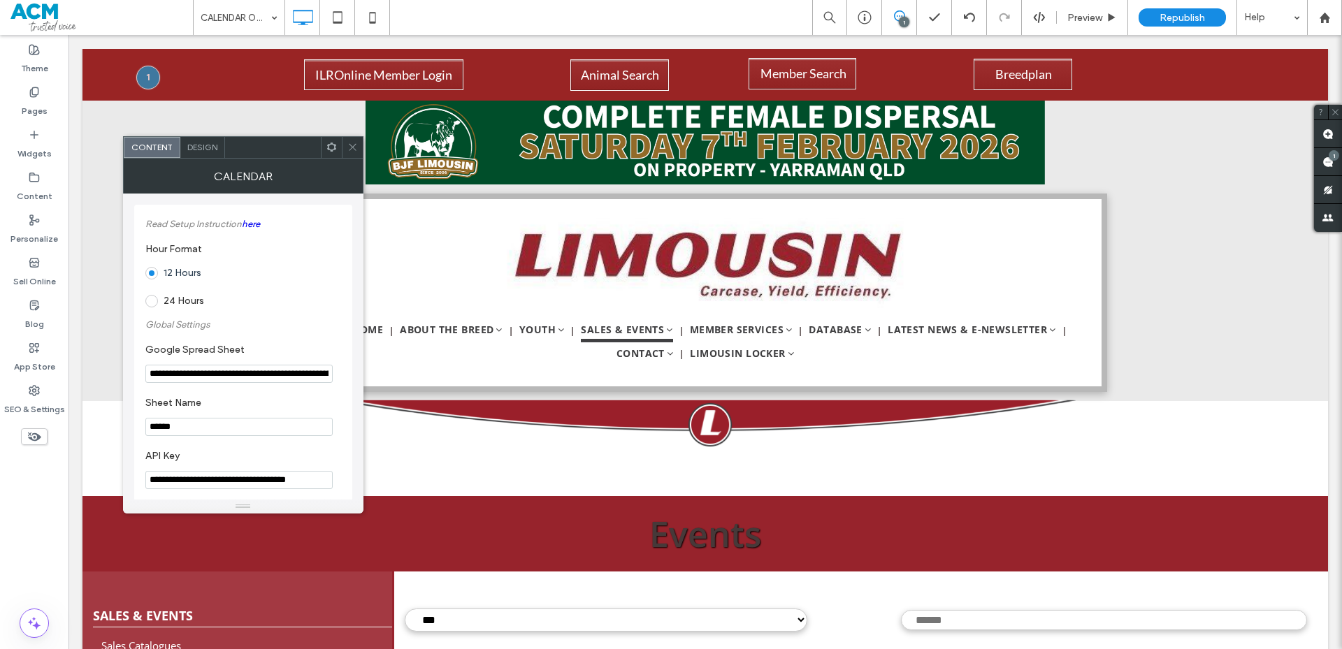
click at [241, 379] on input "**********" at bounding box center [238, 374] width 187 height 18
click at [340, 145] on div at bounding box center [331, 147] width 21 height 21
click at [28, 109] on label "Pages" at bounding box center [35, 108] width 26 height 20
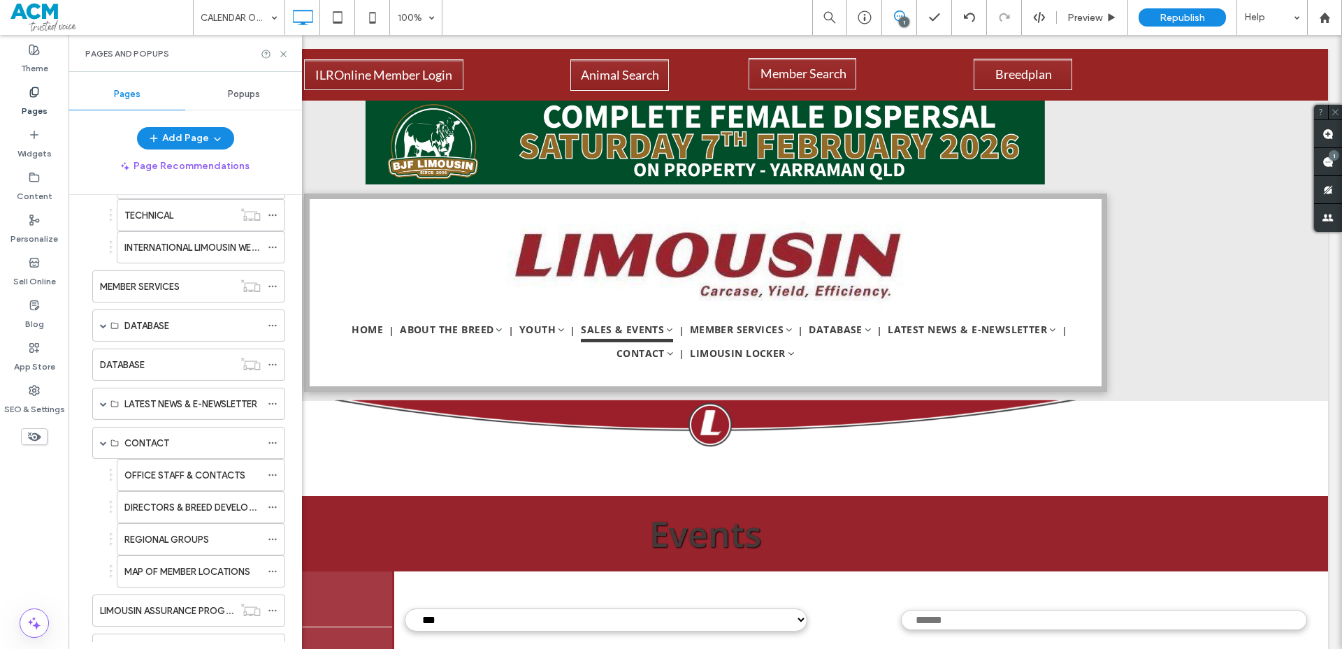
scroll to position [1817, 0]
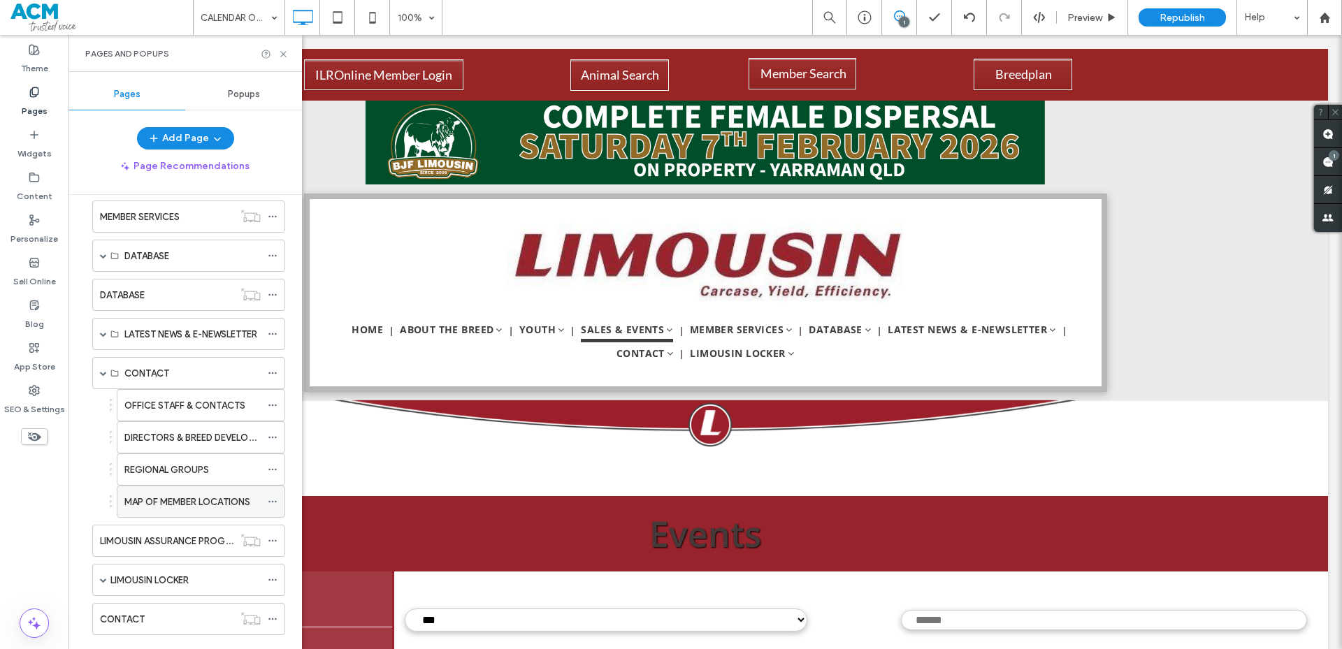
click at [213, 498] on label "MAP OF MEMBER LOCATIONS" at bounding box center [187, 502] width 126 height 24
click at [284, 55] on div at bounding box center [671, 324] width 1342 height 649
click at [284, 55] on use at bounding box center [283, 54] width 6 height 6
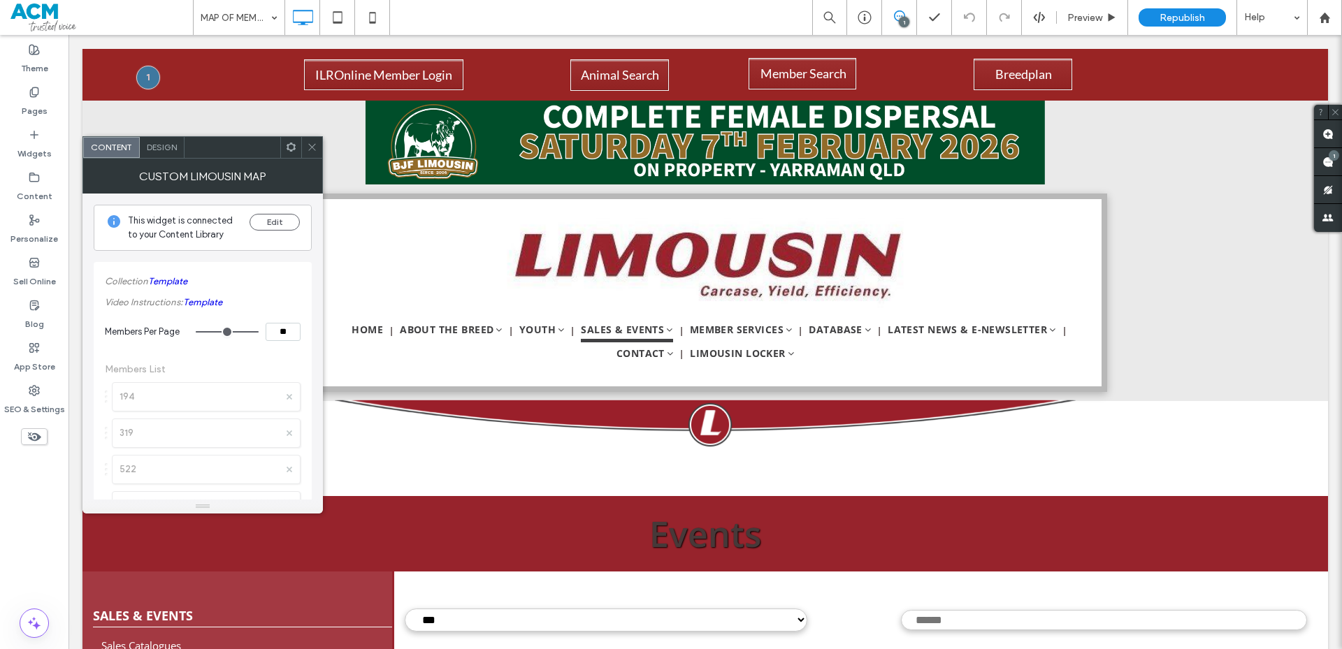
click at [312, 147] on use at bounding box center [311, 147] width 7 height 7
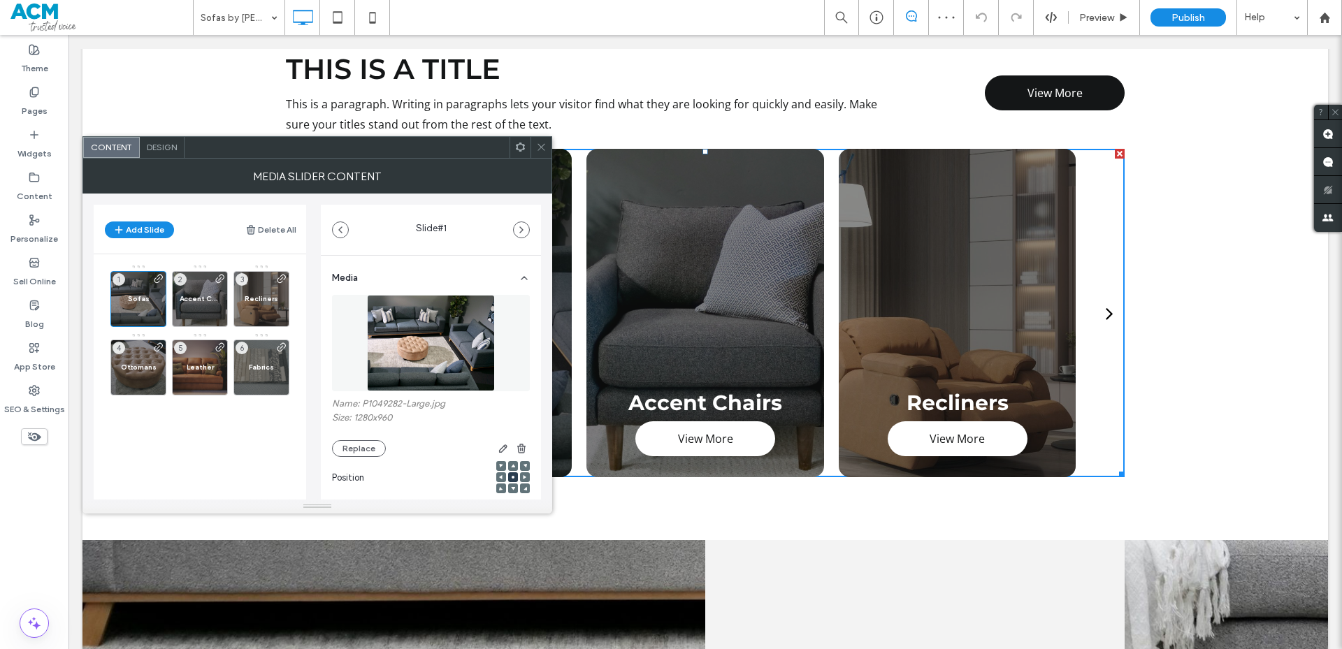
click at [164, 145] on span "Design" at bounding box center [162, 147] width 30 height 10
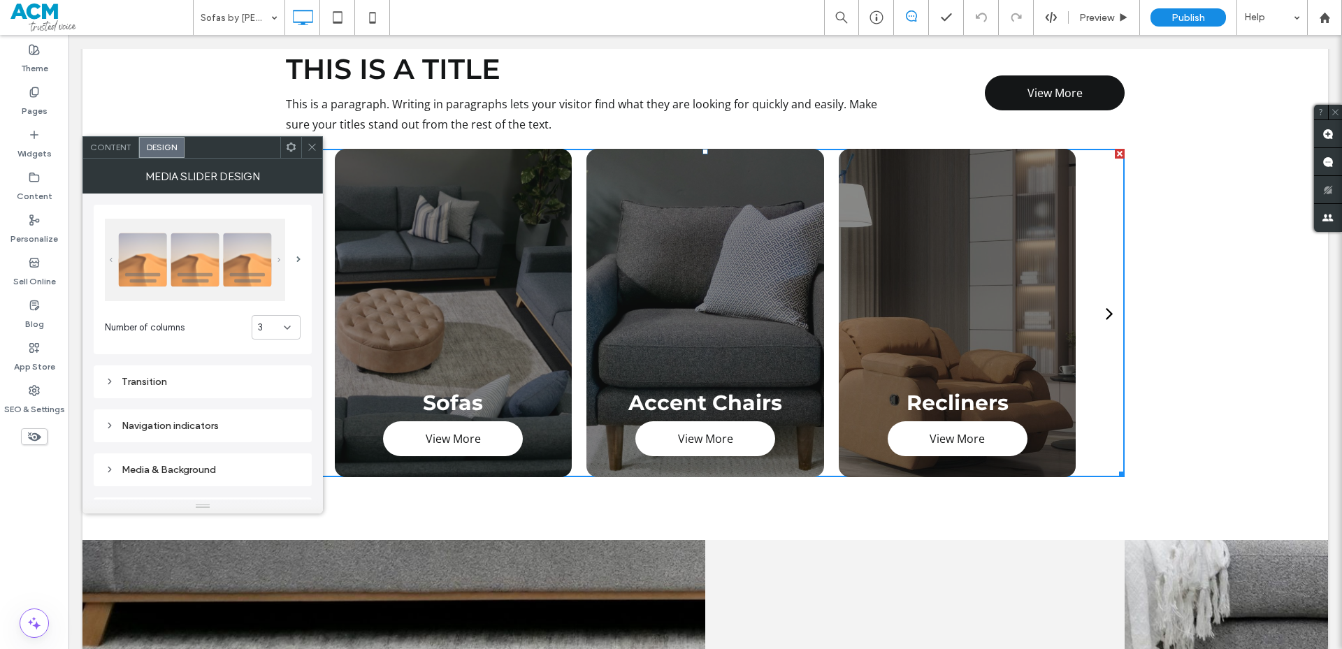
click at [201, 384] on div "Transition" at bounding box center [203, 382] width 196 height 12
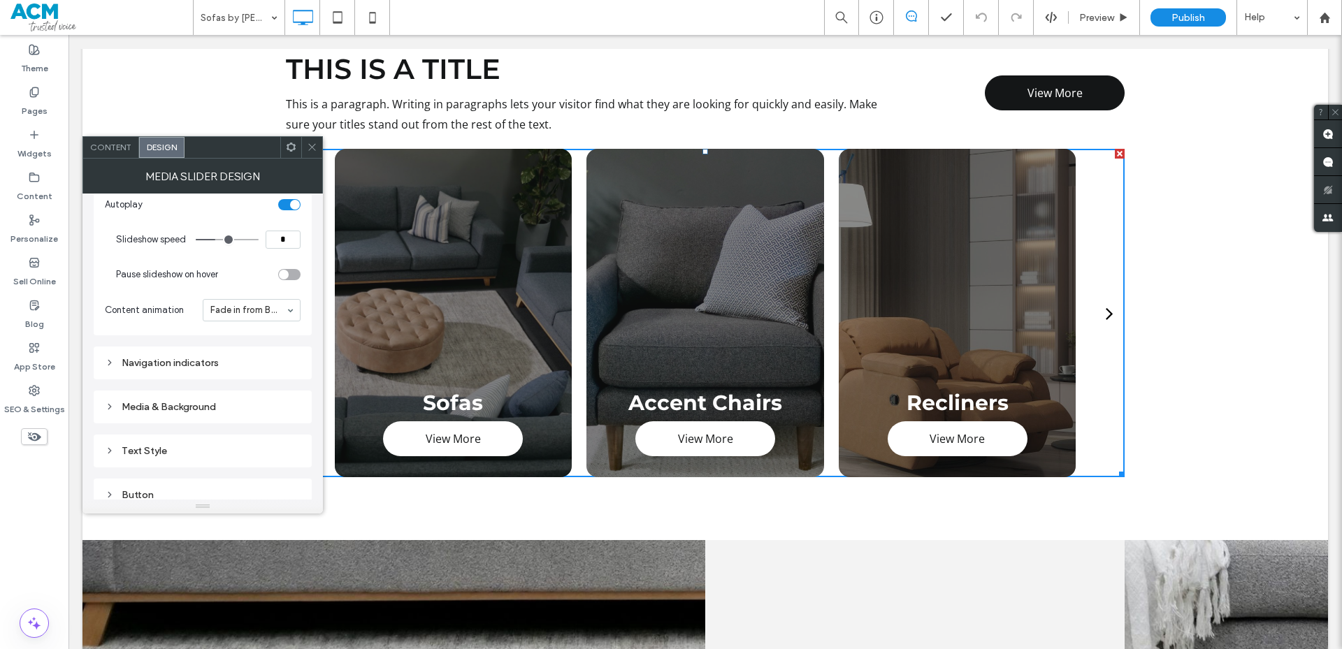
scroll to position [280, 0]
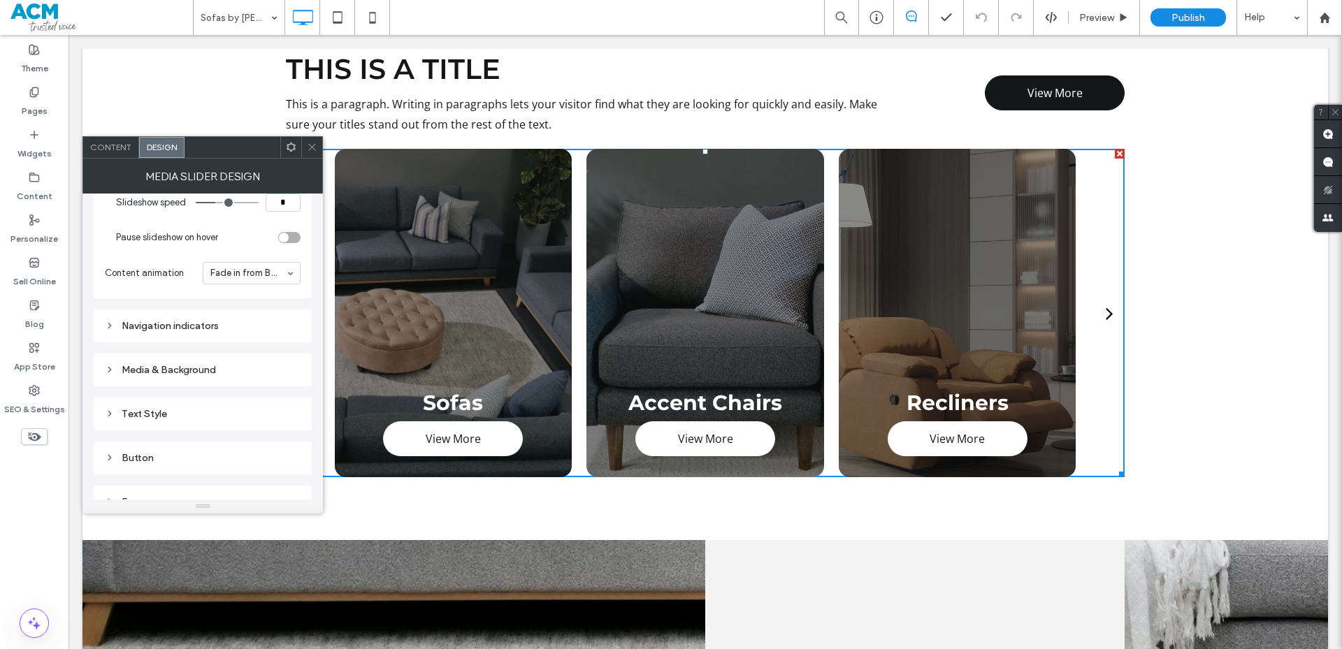
click at [209, 338] on div "Navigation indicators" at bounding box center [203, 326] width 218 height 33
click at [213, 327] on div "Navigation indicators" at bounding box center [203, 326] width 196 height 12
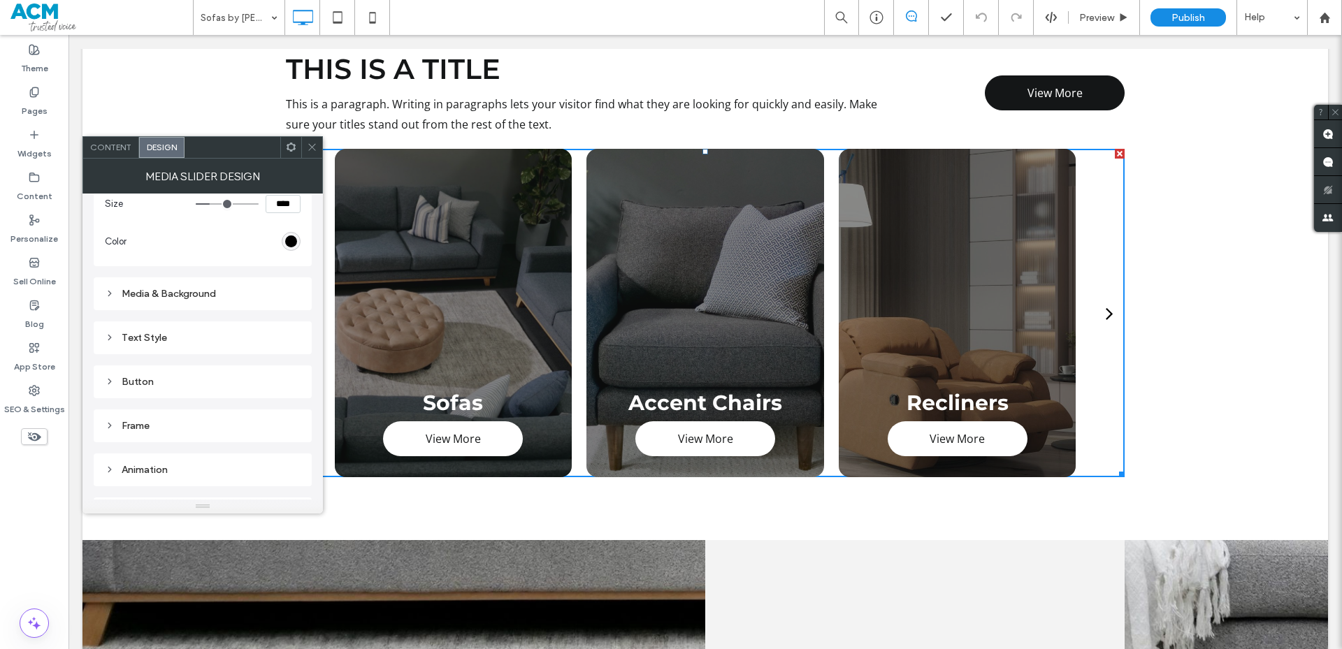
scroll to position [559, 0]
click at [219, 287] on div "Media & Background" at bounding box center [203, 287] width 196 height 12
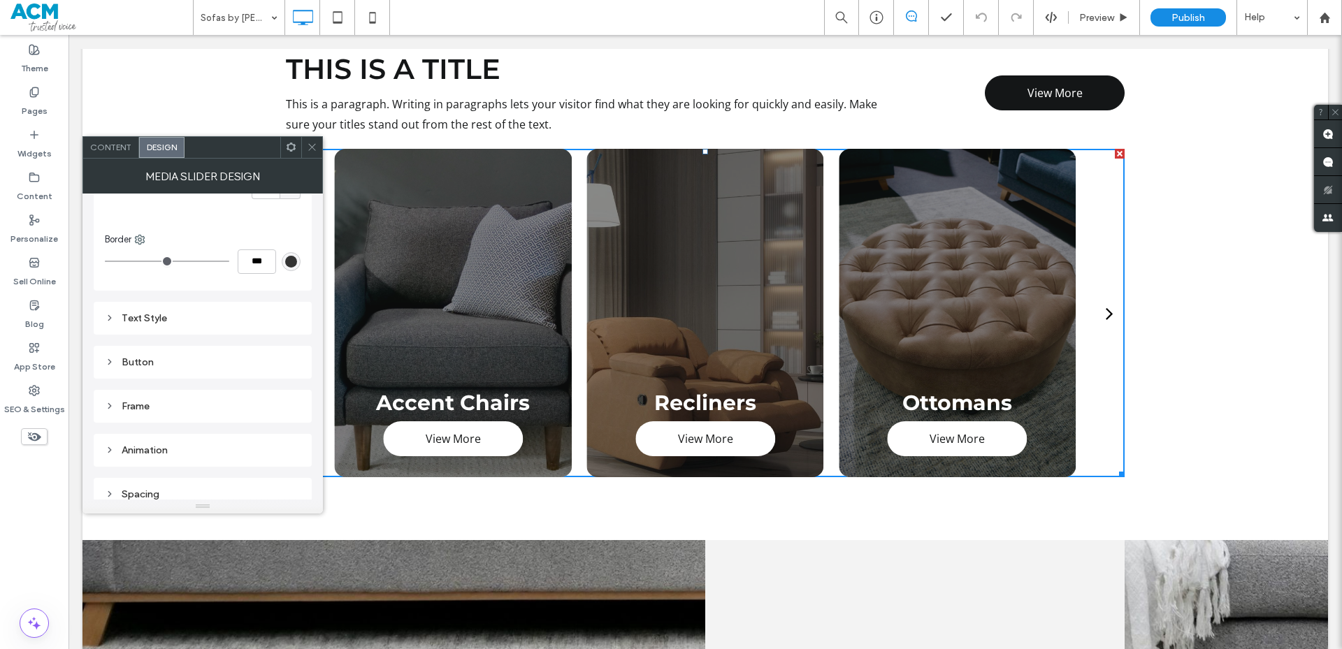
scroll to position [1011, 0]
click at [115, 152] on div "Content" at bounding box center [111, 147] width 56 height 21
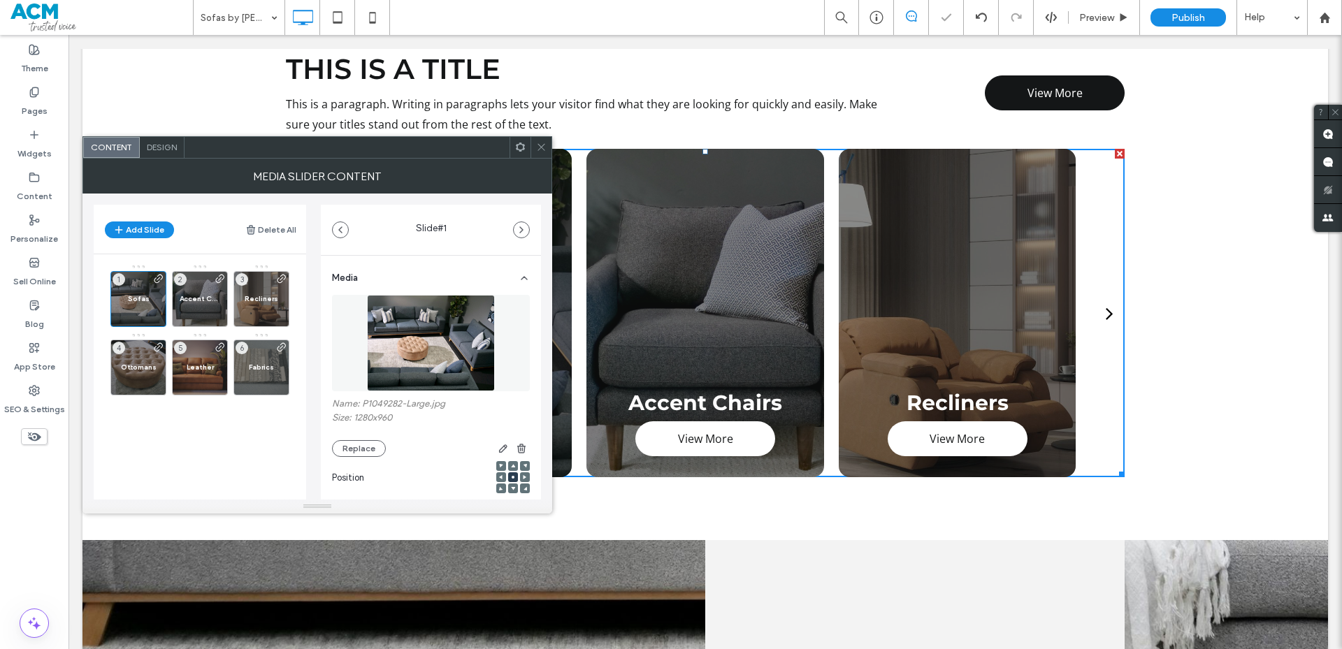
click at [169, 151] on span "Design" at bounding box center [162, 147] width 30 height 10
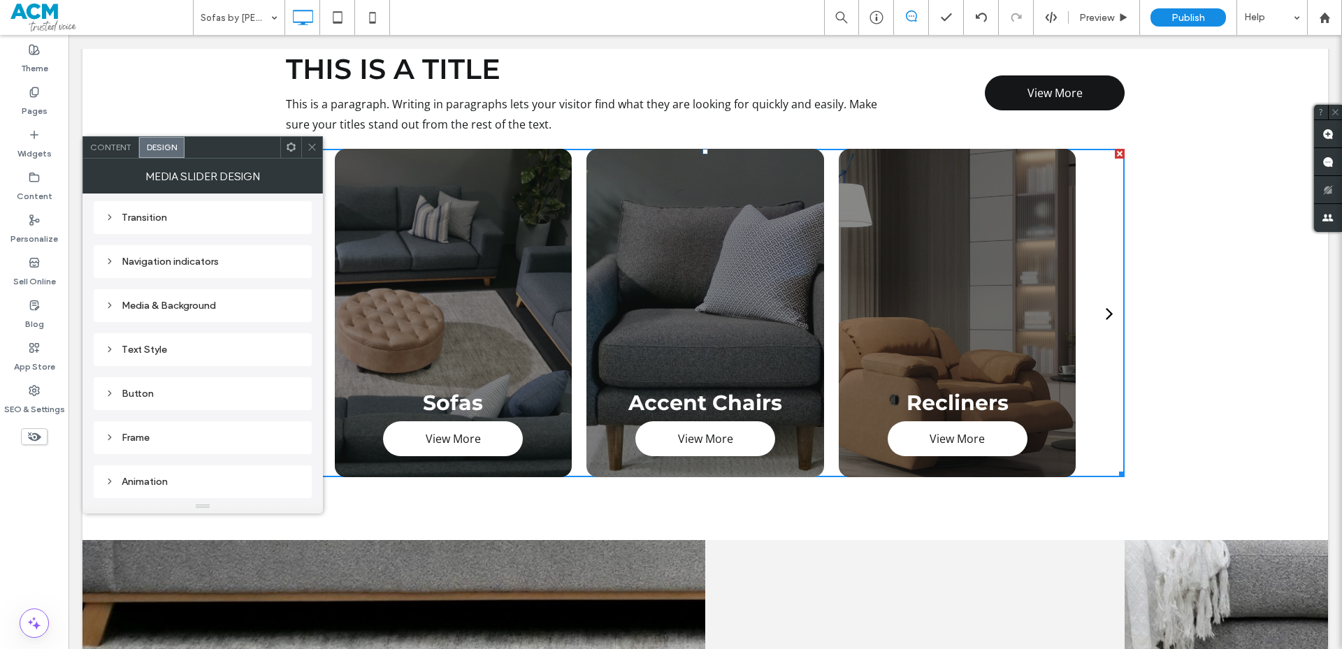
scroll to position [0, 0]
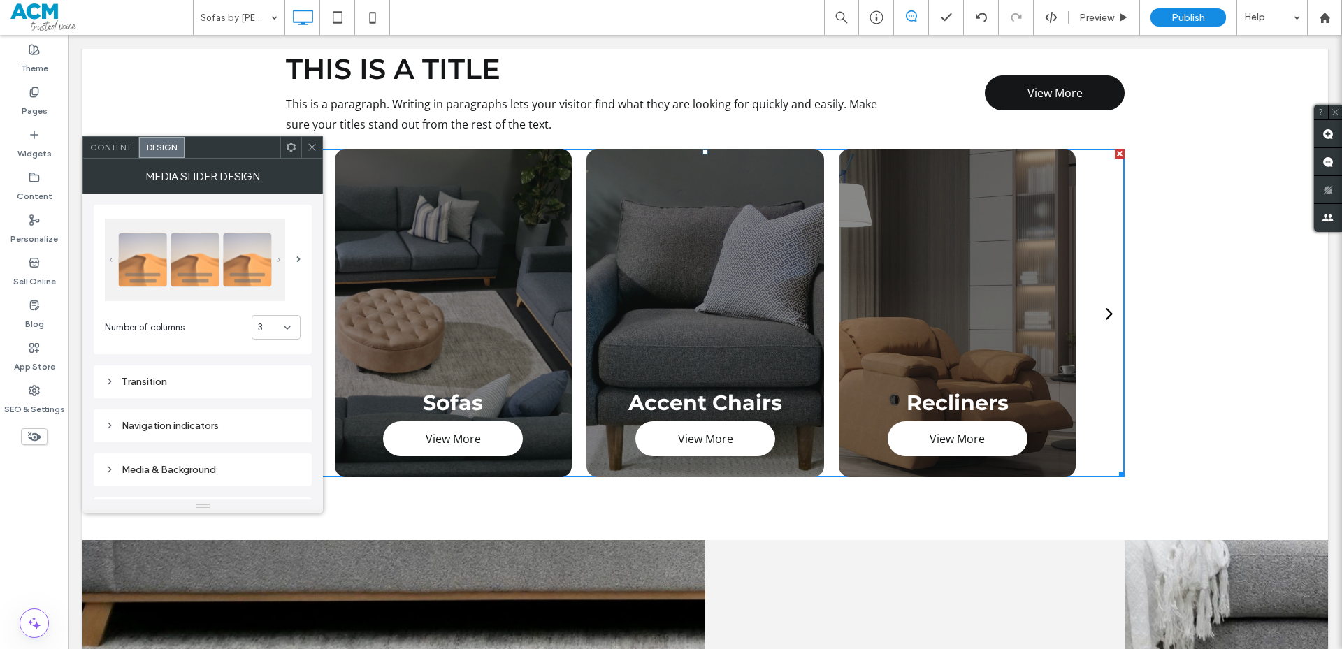
click at [205, 385] on div "Transition" at bounding box center [203, 382] width 196 height 12
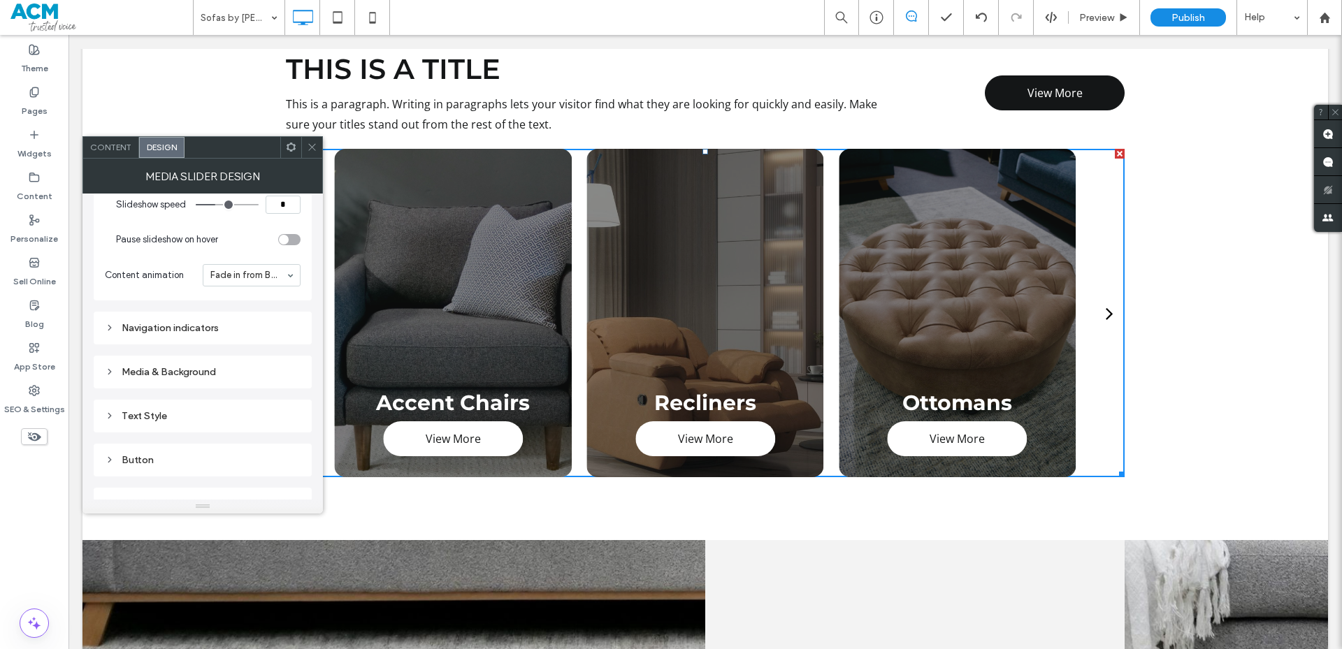
scroll to position [280, 0]
click at [216, 333] on div "Navigation indicators" at bounding box center [203, 326] width 196 height 19
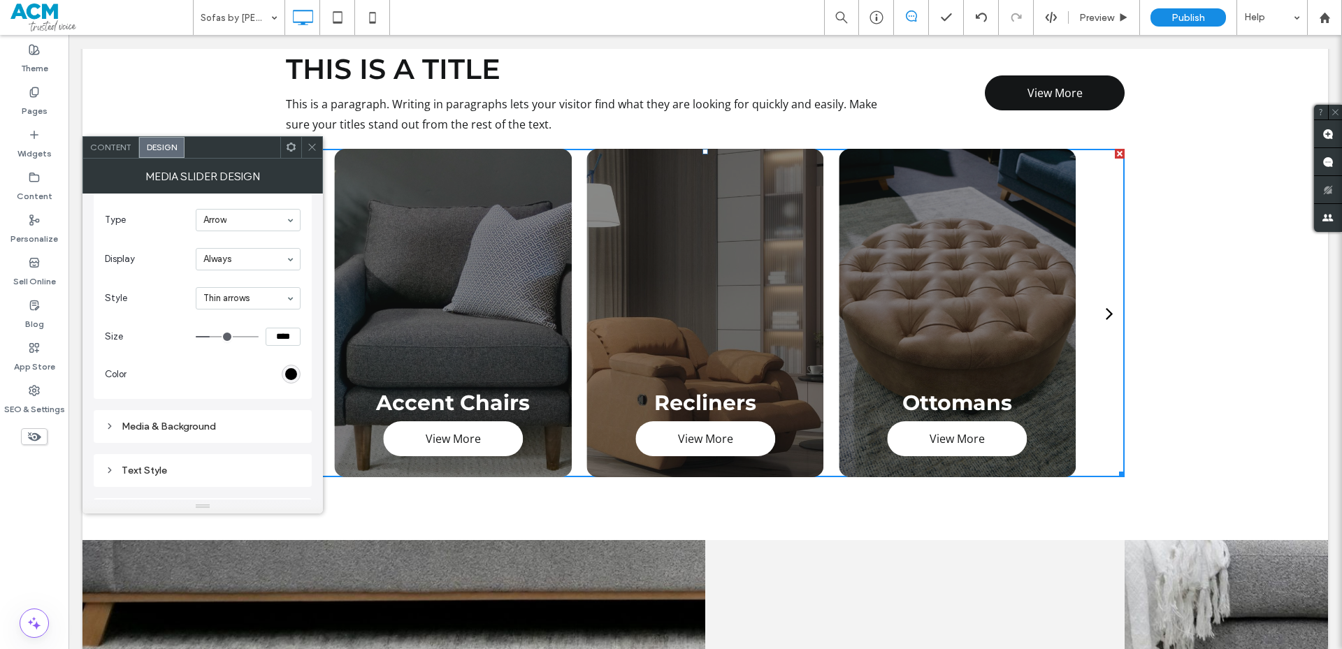
scroll to position [489, 0]
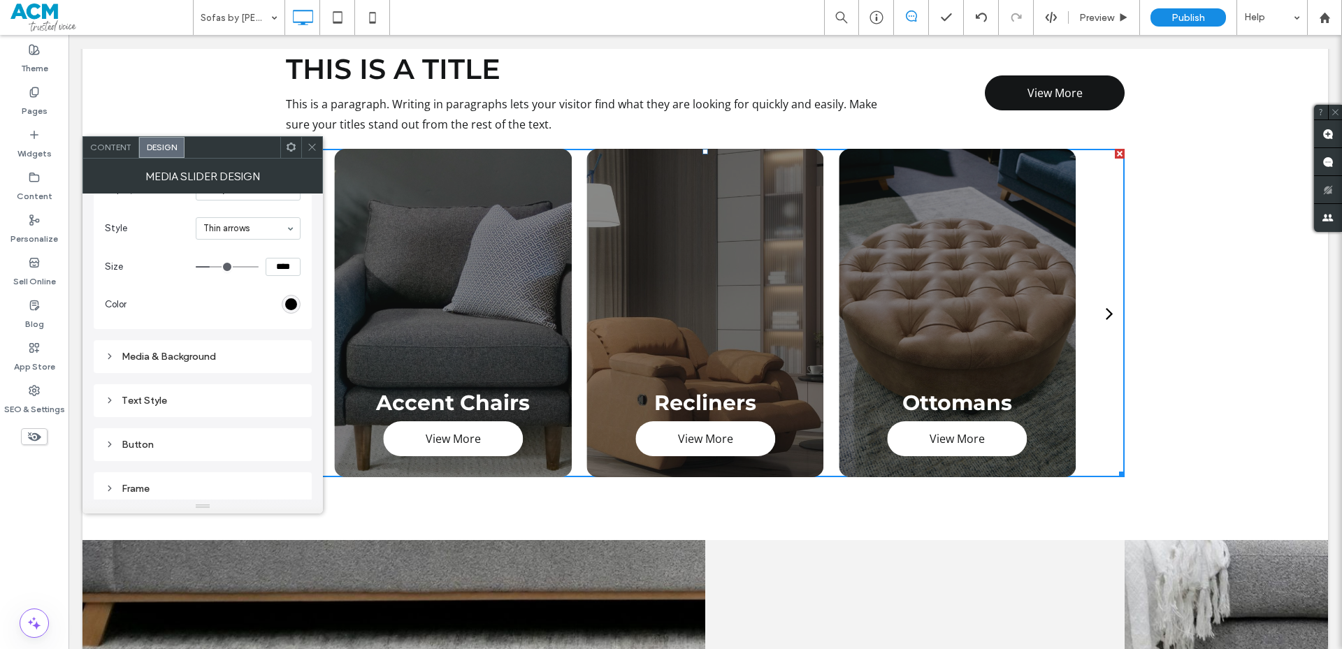
click at [201, 342] on div "Media & Background" at bounding box center [203, 356] width 218 height 33
click at [201, 347] on div "Media & Background" at bounding box center [203, 356] width 196 height 19
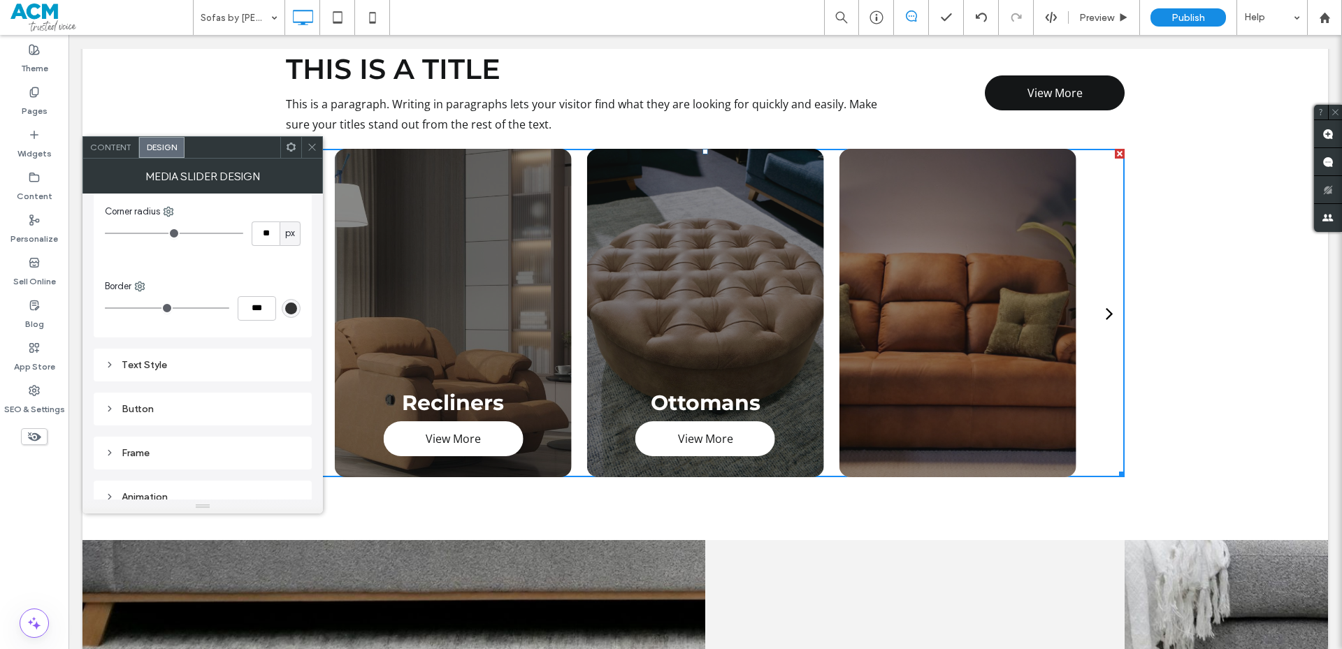
scroll to position [978, 0]
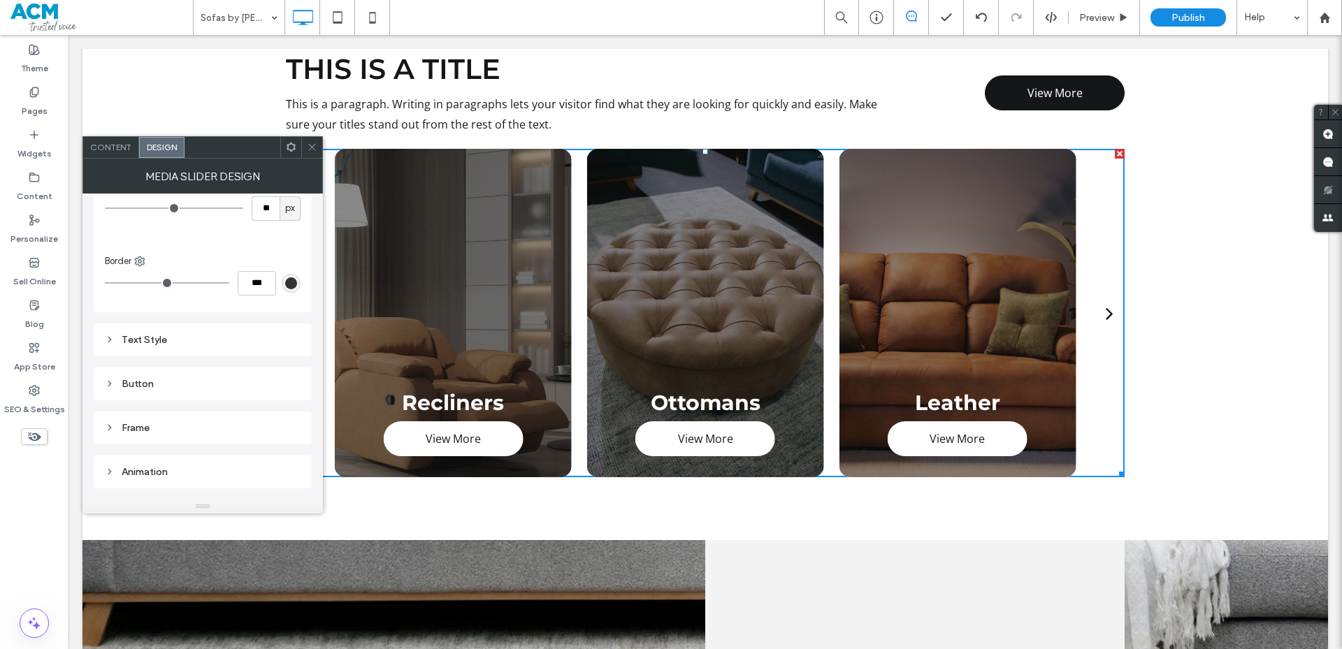
click at [201, 347] on div "Text Style" at bounding box center [203, 340] width 196 height 19
click at [201, 350] on div "Button" at bounding box center [203, 352] width 196 height 12
click at [195, 379] on div "Frame" at bounding box center [203, 395] width 218 height 33
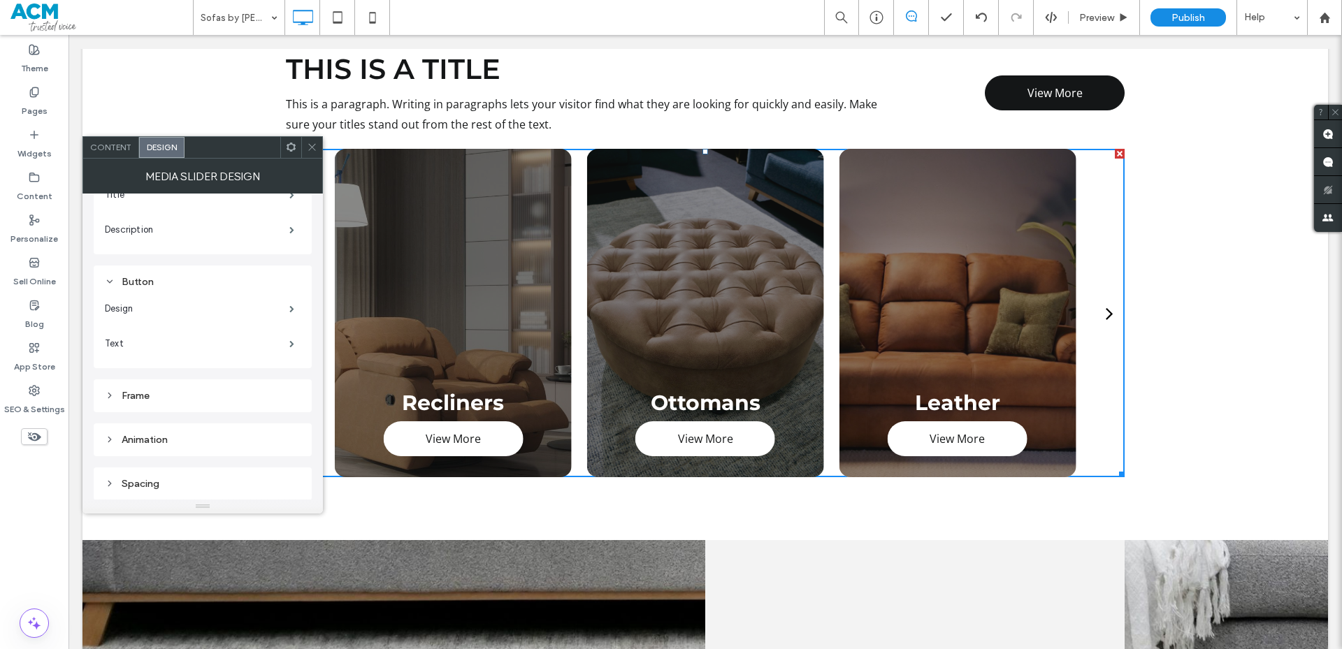
click at [194, 398] on div "Frame" at bounding box center [203, 396] width 196 height 12
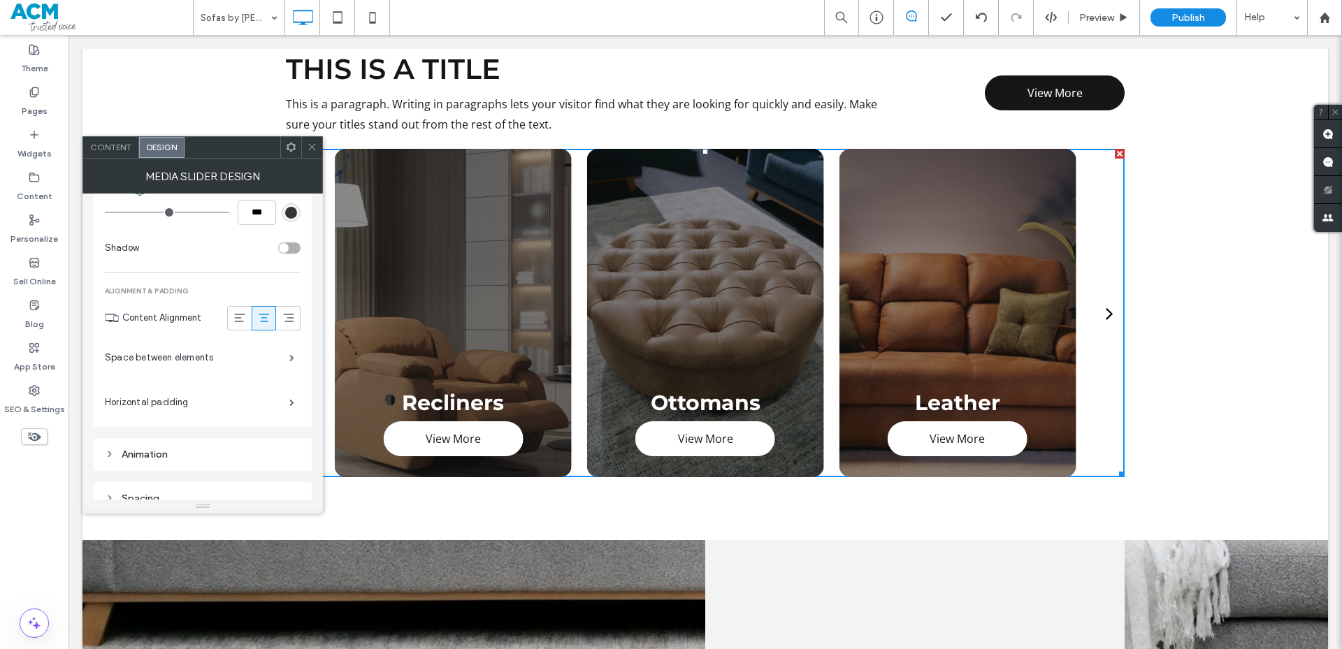
scroll to position [1593, 0]
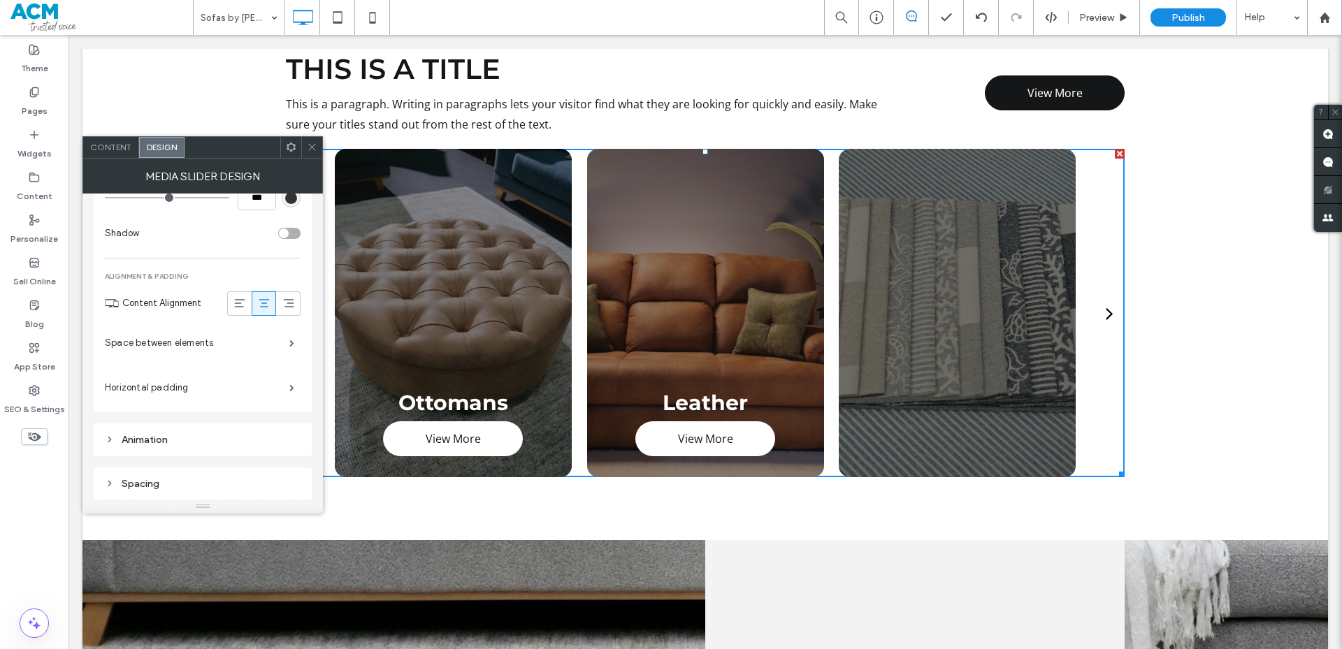
click at [124, 159] on div "MEDIA SLIDER DESIGN" at bounding box center [202, 176] width 240 height 35
click at [315, 152] on icon at bounding box center [312, 147] width 10 height 10
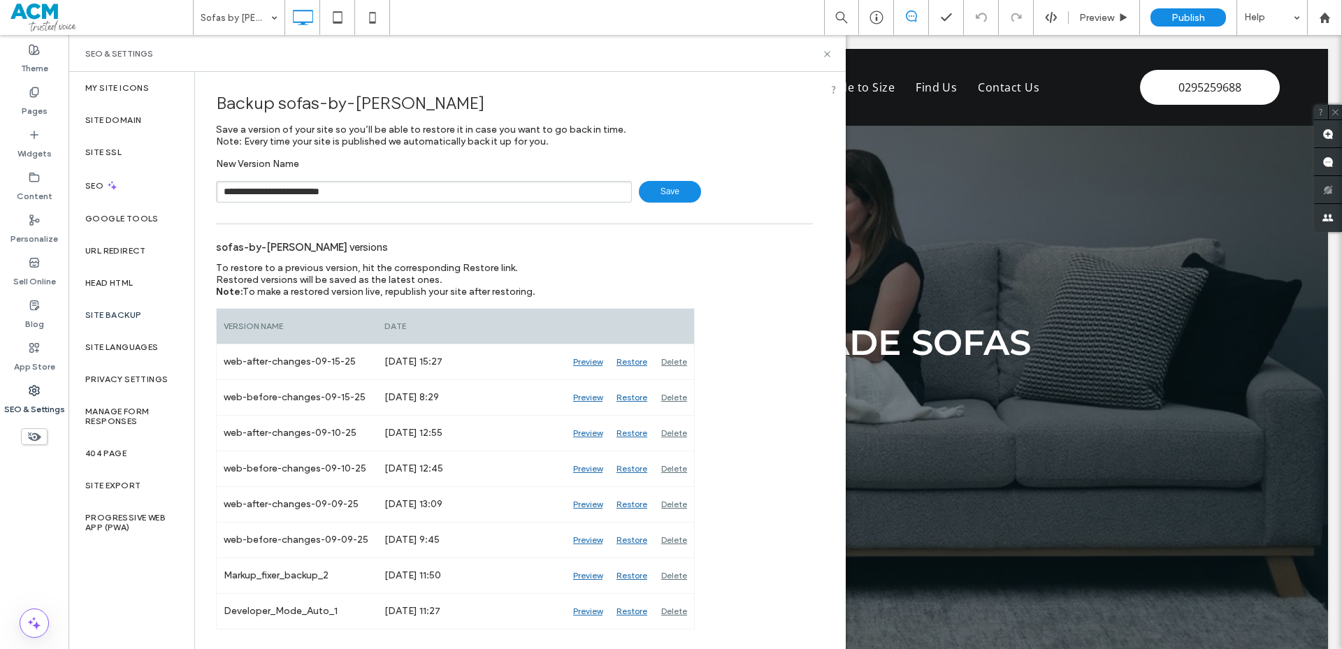
drag, startPoint x: 0, startPoint y: 0, endPoint x: 328, endPoint y: 193, distance: 380.3
click at [328, 193] on input "**********" at bounding box center [424, 192] width 416 height 22
drag, startPoint x: 823, startPoint y: 55, endPoint x: 753, endPoint y: 22, distance: 77.5
click at [823, 55] on icon at bounding box center [827, 54] width 10 height 10
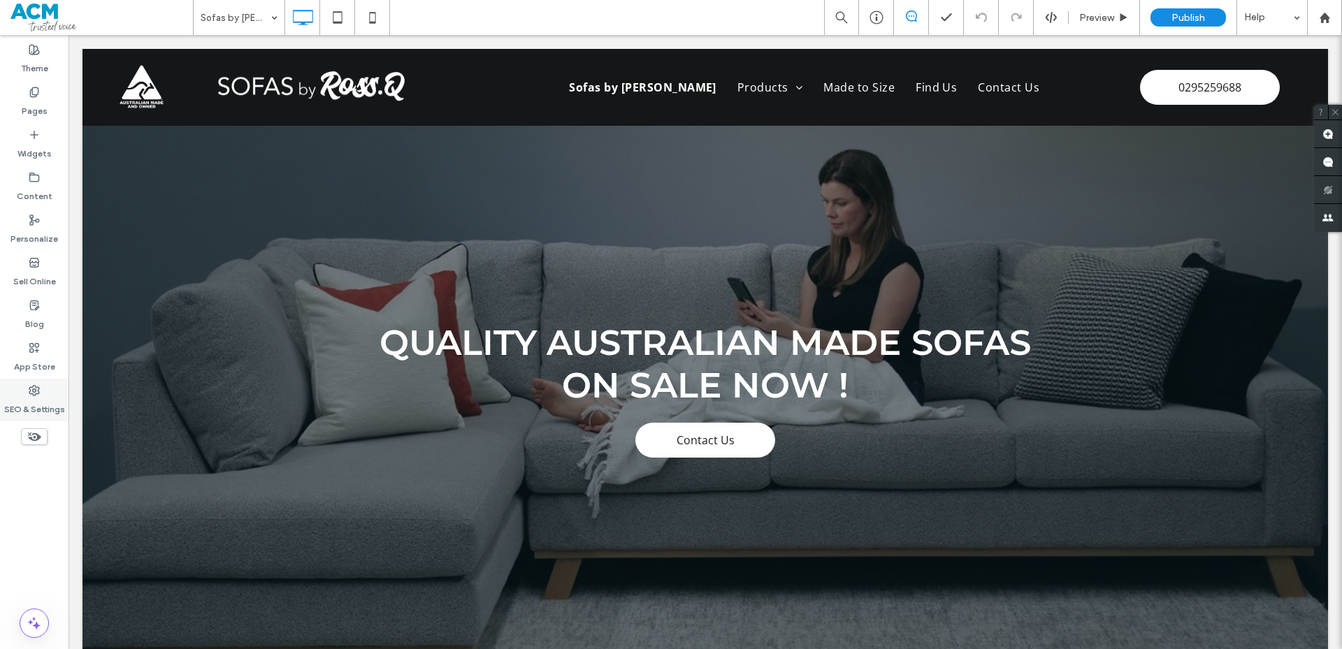
click at [28, 407] on label "SEO & Settings" at bounding box center [34, 406] width 61 height 20
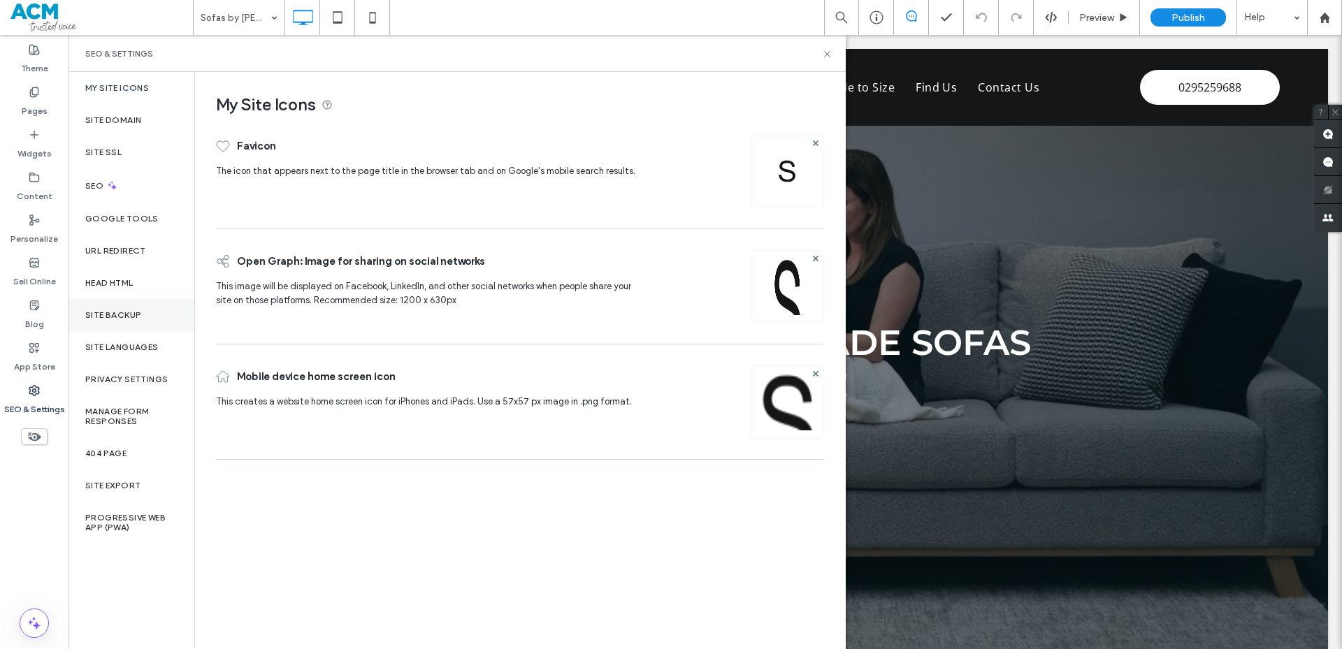
click at [147, 317] on div "Site Backup" at bounding box center [131, 315] width 126 height 32
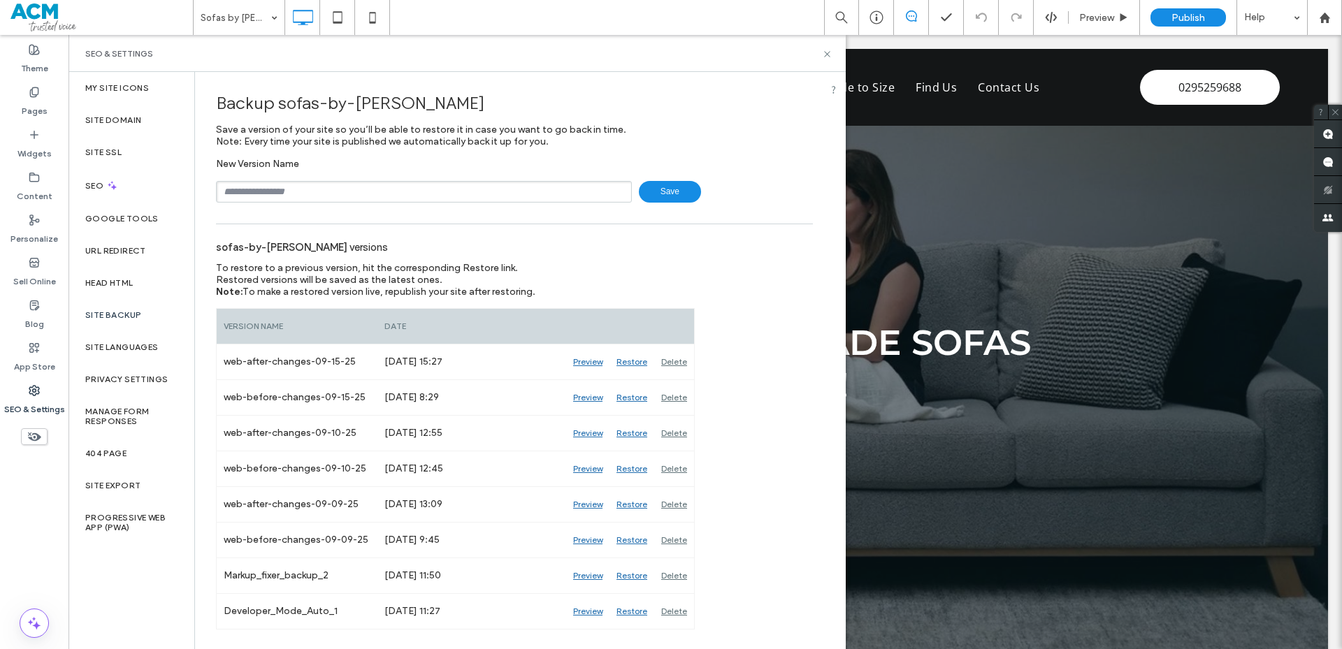
click at [345, 193] on input "text" at bounding box center [424, 192] width 416 height 22
click at [331, 196] on input "**********" at bounding box center [424, 192] width 416 height 22
click at [333, 196] on input "**********" at bounding box center [424, 192] width 416 height 22
click at [350, 195] on input "**********" at bounding box center [424, 192] width 416 height 22
type input "**********"
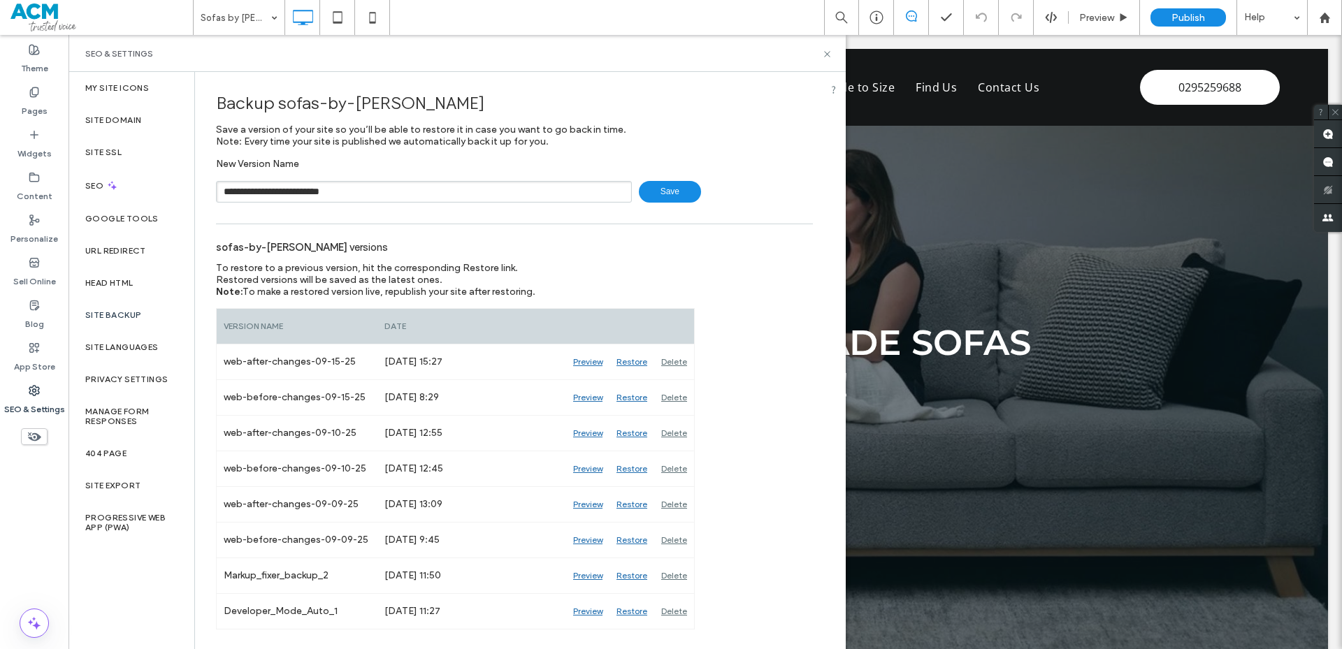
click at [669, 194] on span "Save" at bounding box center [670, 192] width 62 height 22
click at [825, 53] on icon at bounding box center [827, 54] width 10 height 10
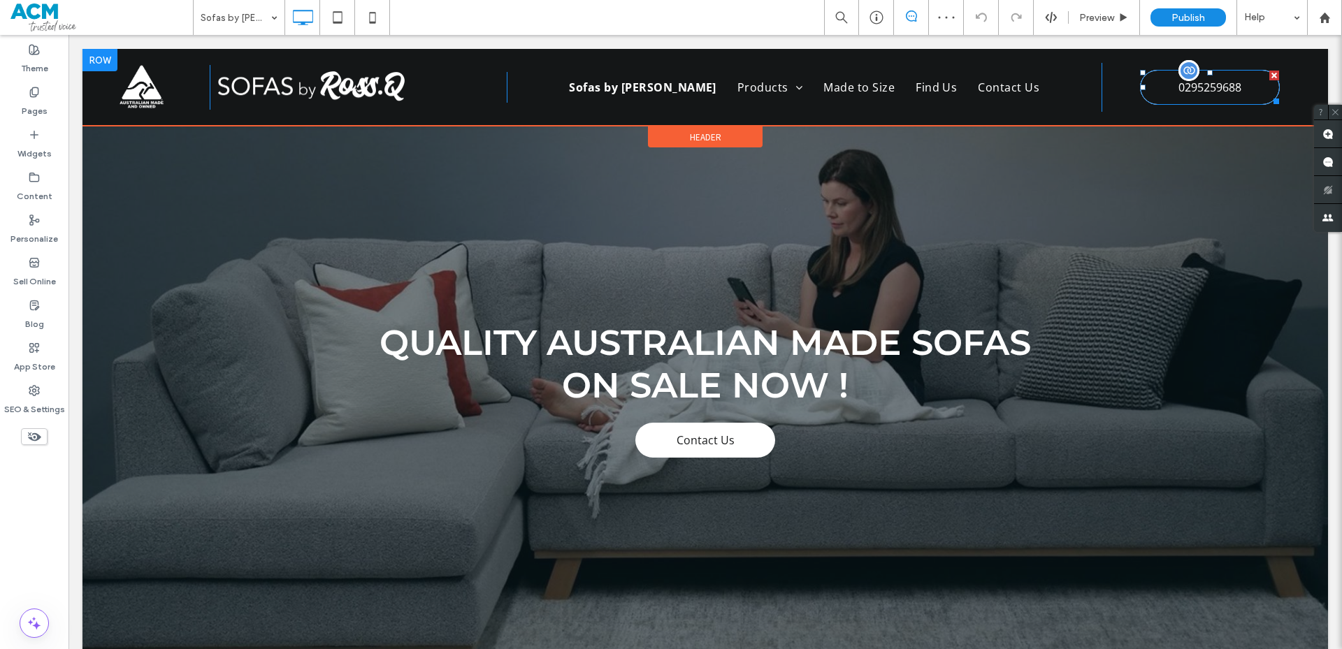
click at [1181, 90] on span "0295259688" at bounding box center [1209, 87] width 63 height 15
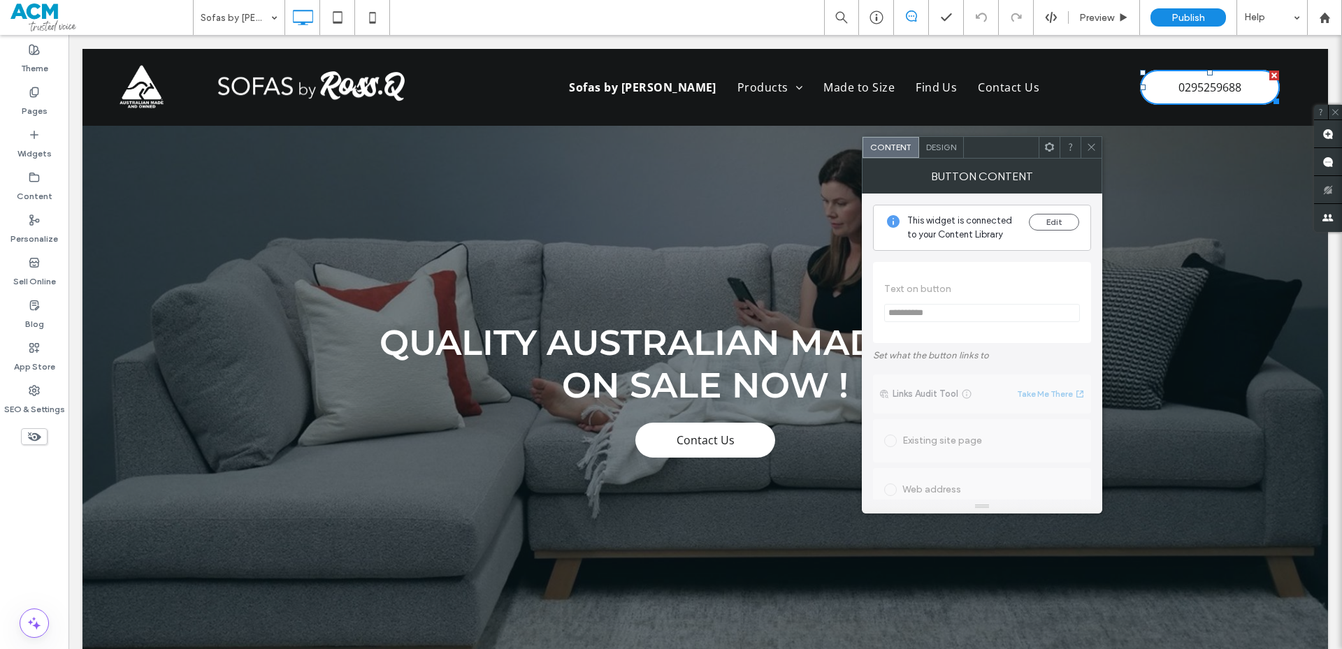
click at [950, 154] on div "Design" at bounding box center [941, 147] width 45 height 21
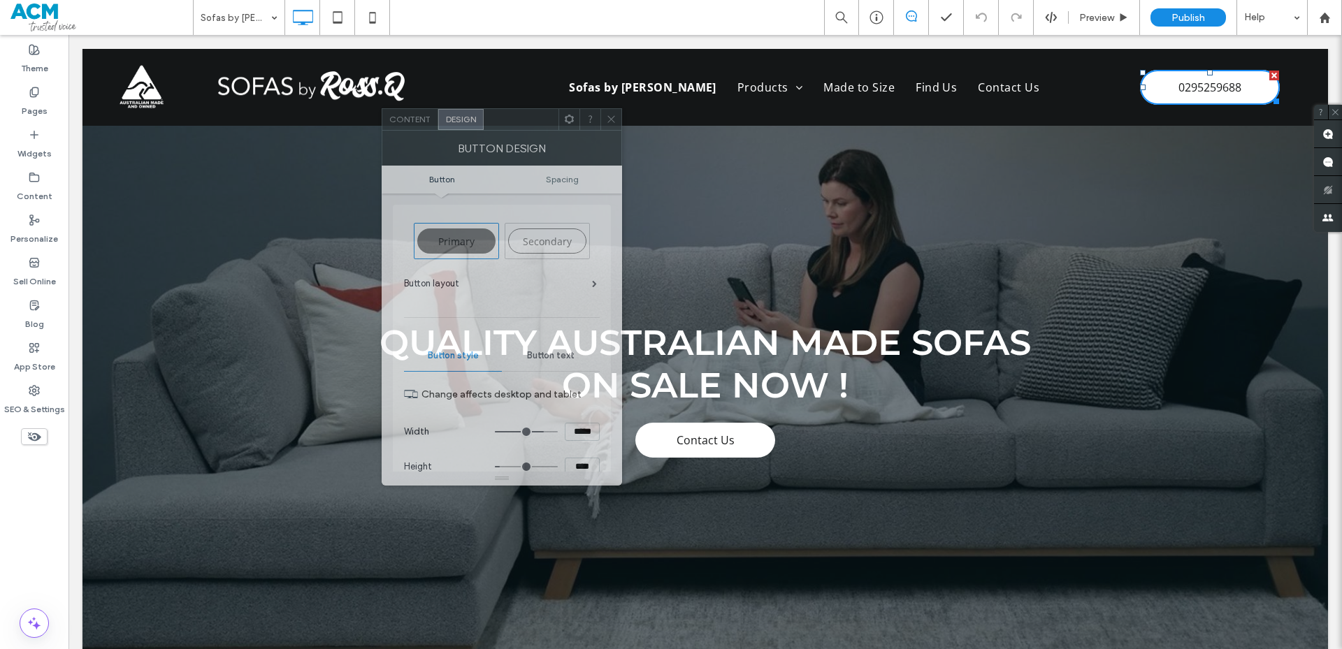
drag, startPoint x: 999, startPoint y: 152, endPoint x: 519, endPoint y: 124, distance: 480.9
click at [519, 124] on div at bounding box center [521, 119] width 75 height 21
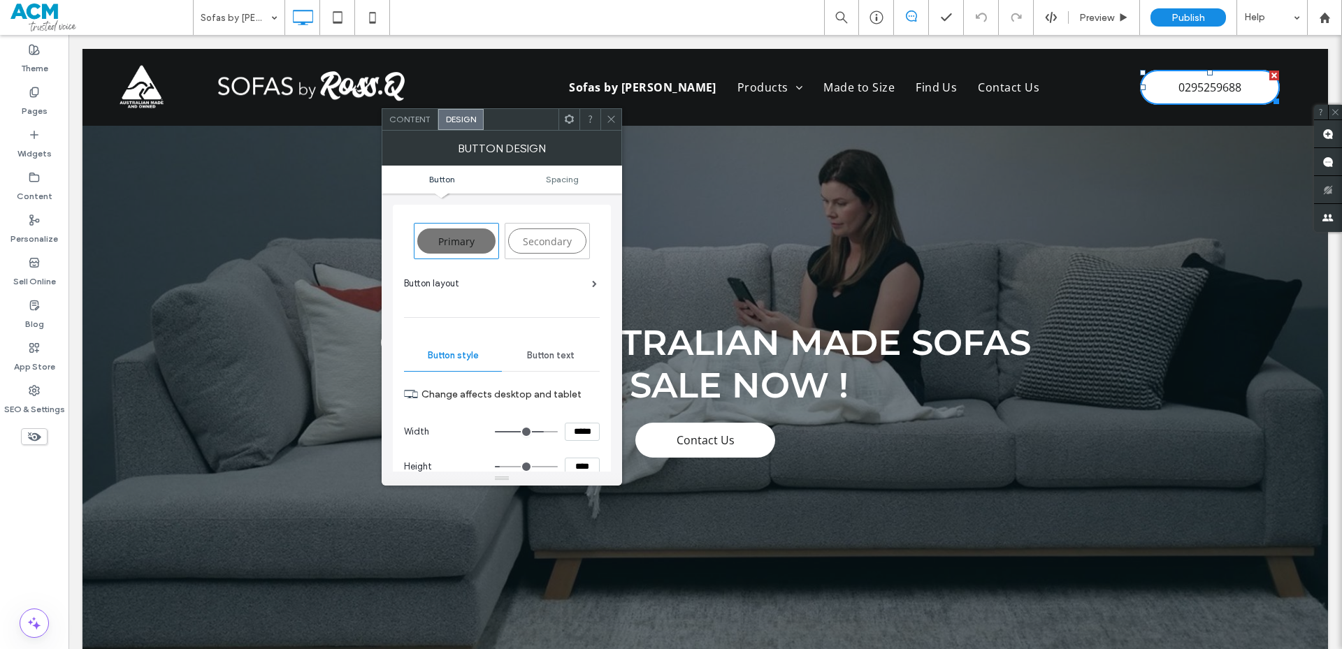
click at [560, 282] on div "Button layout" at bounding box center [500, 284] width 193 height 14
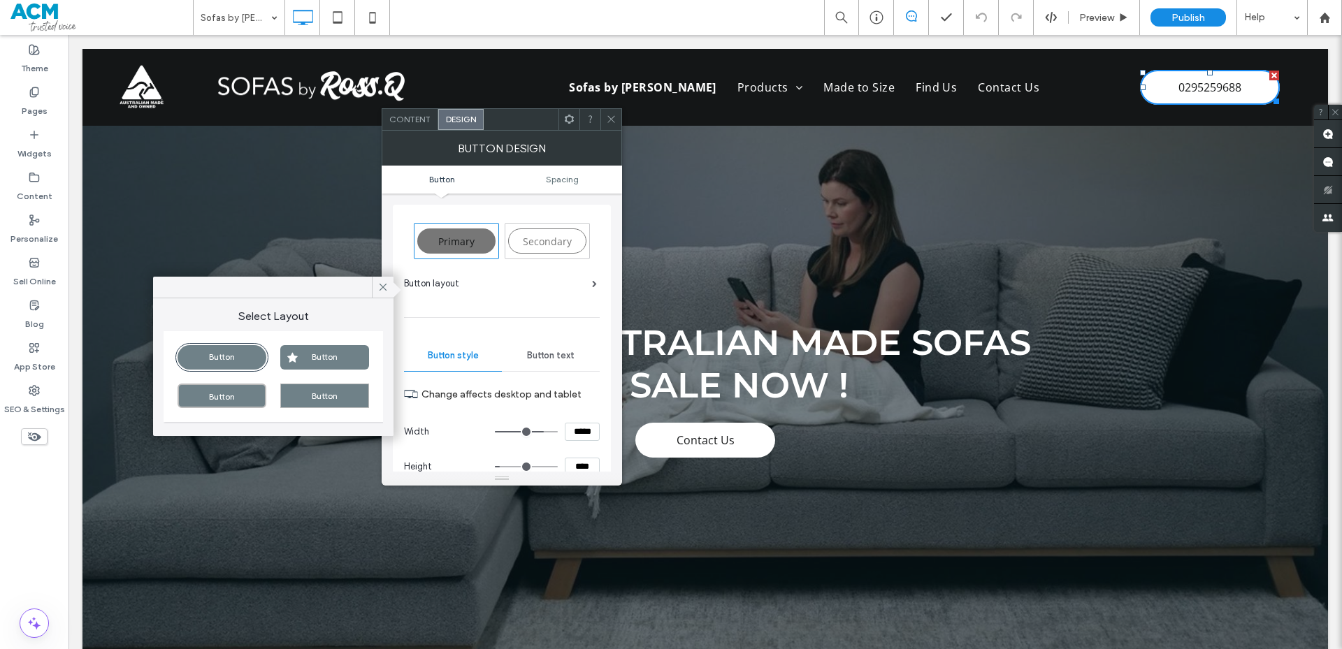
click at [361, 351] on div "Button" at bounding box center [324, 357] width 89 height 24
click at [266, 356] on div "Button" at bounding box center [222, 357] width 89 height 24
click at [297, 352] on div "Button" at bounding box center [324, 357] width 89 height 24
click at [216, 360] on div "Button" at bounding box center [222, 357] width 89 height 24
click at [296, 361] on div "Button" at bounding box center [324, 357] width 89 height 24
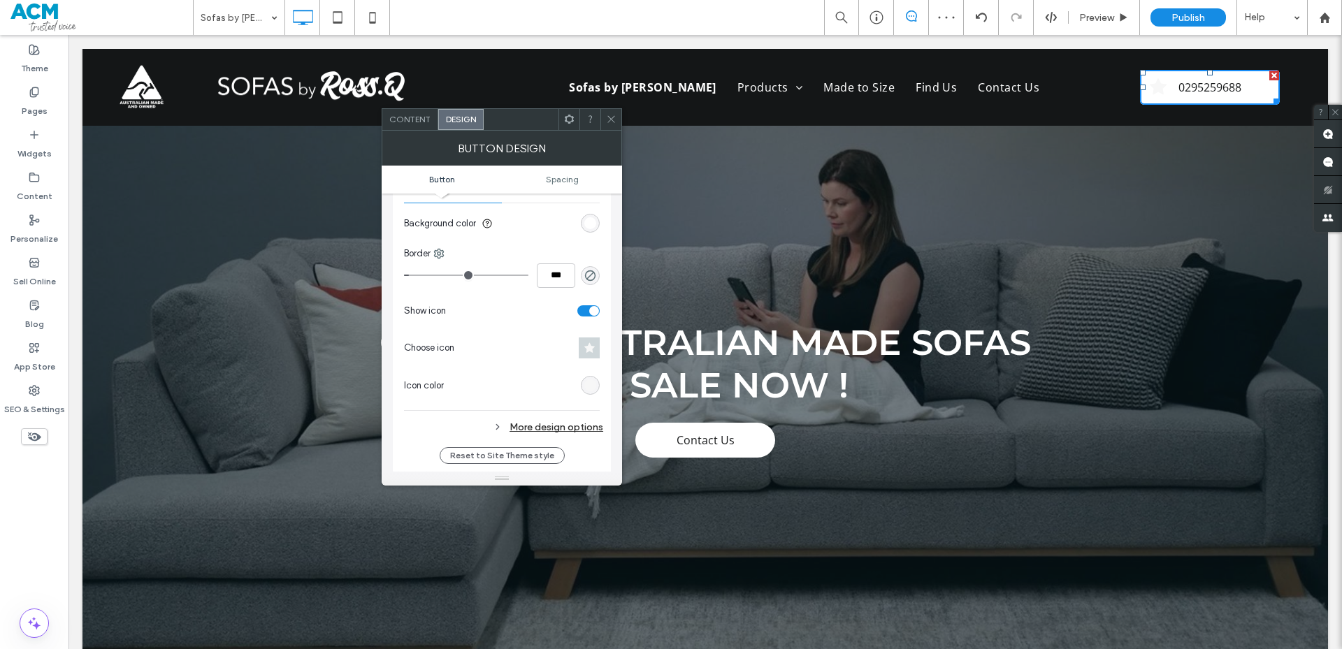
scroll to position [419, 0]
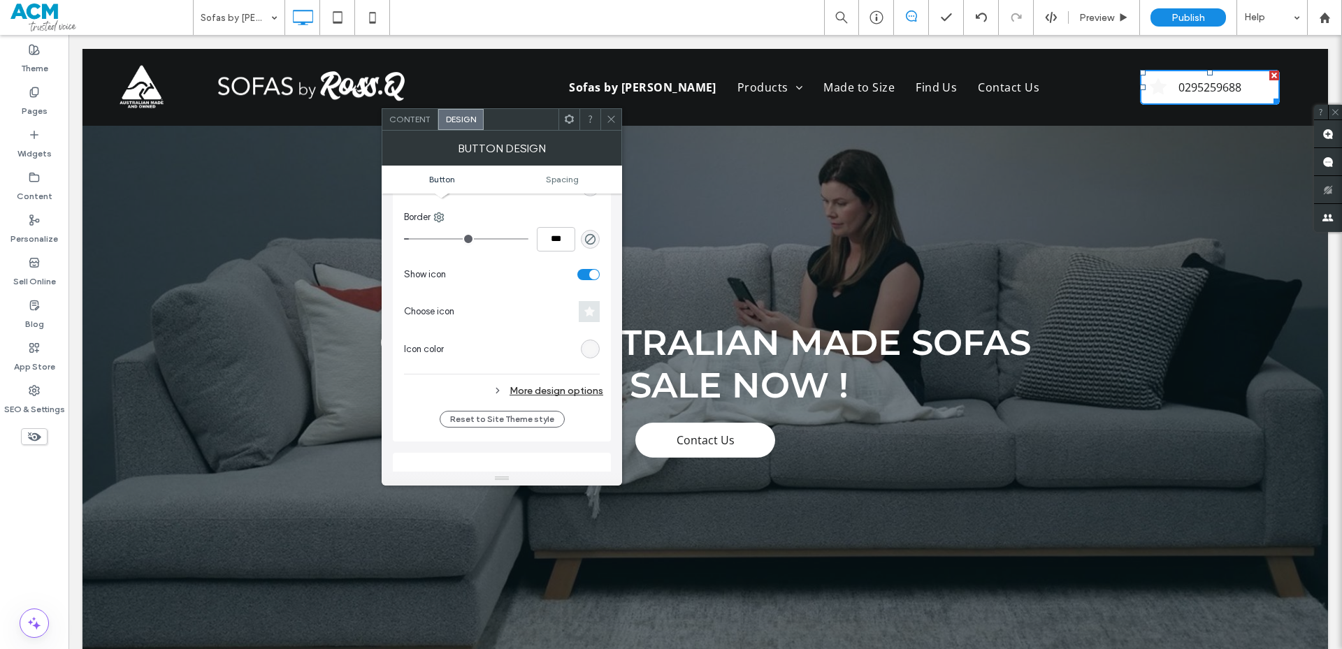
click at [584, 310] on icon at bounding box center [589, 311] width 10 height 11
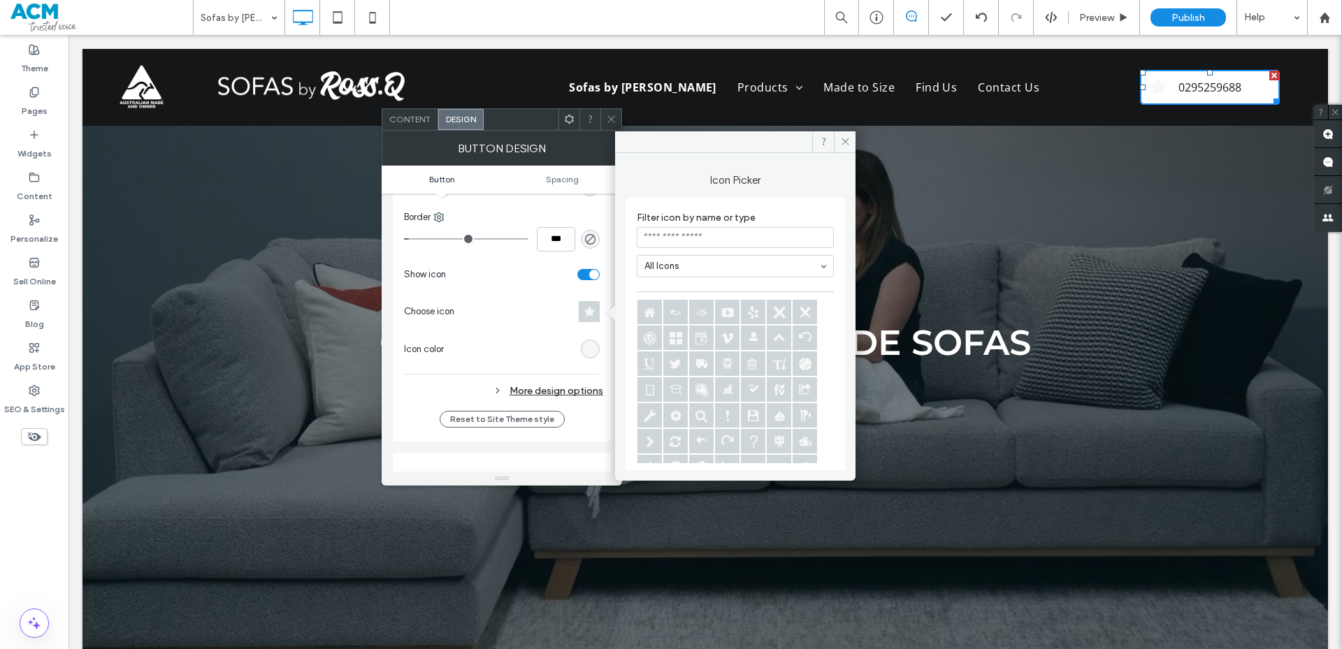
click at [674, 239] on input at bounding box center [735, 237] width 197 height 21
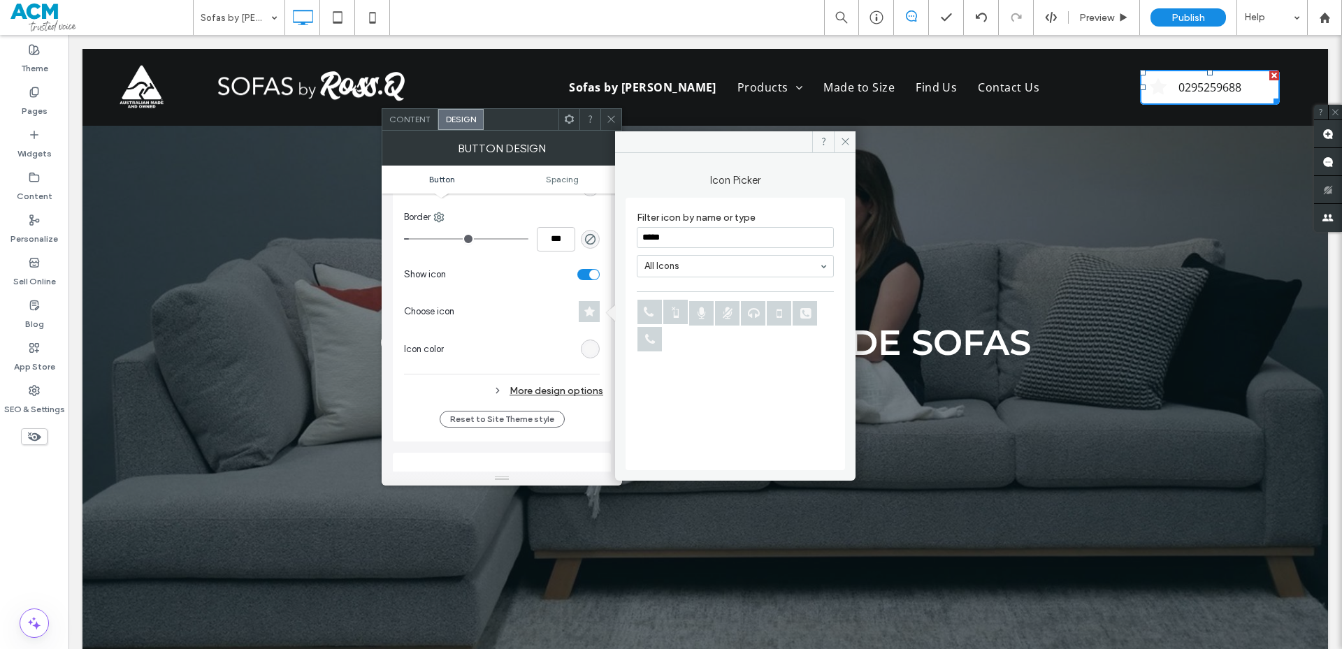
type input "*****"
click at [649, 310] on icon at bounding box center [649, 312] width 24 height 24
click at [588, 345] on div "rgb(247, 247, 247)" at bounding box center [590, 349] width 12 height 12
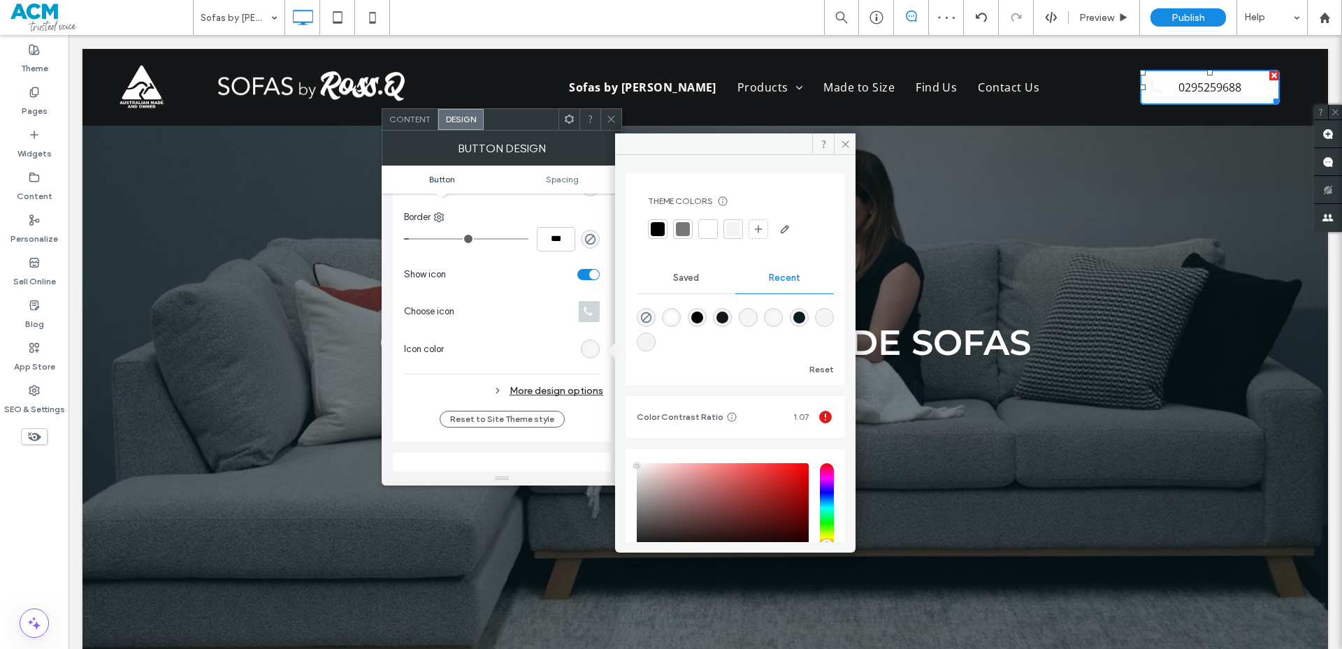
click at [656, 221] on div at bounding box center [658, 229] width 20 height 20
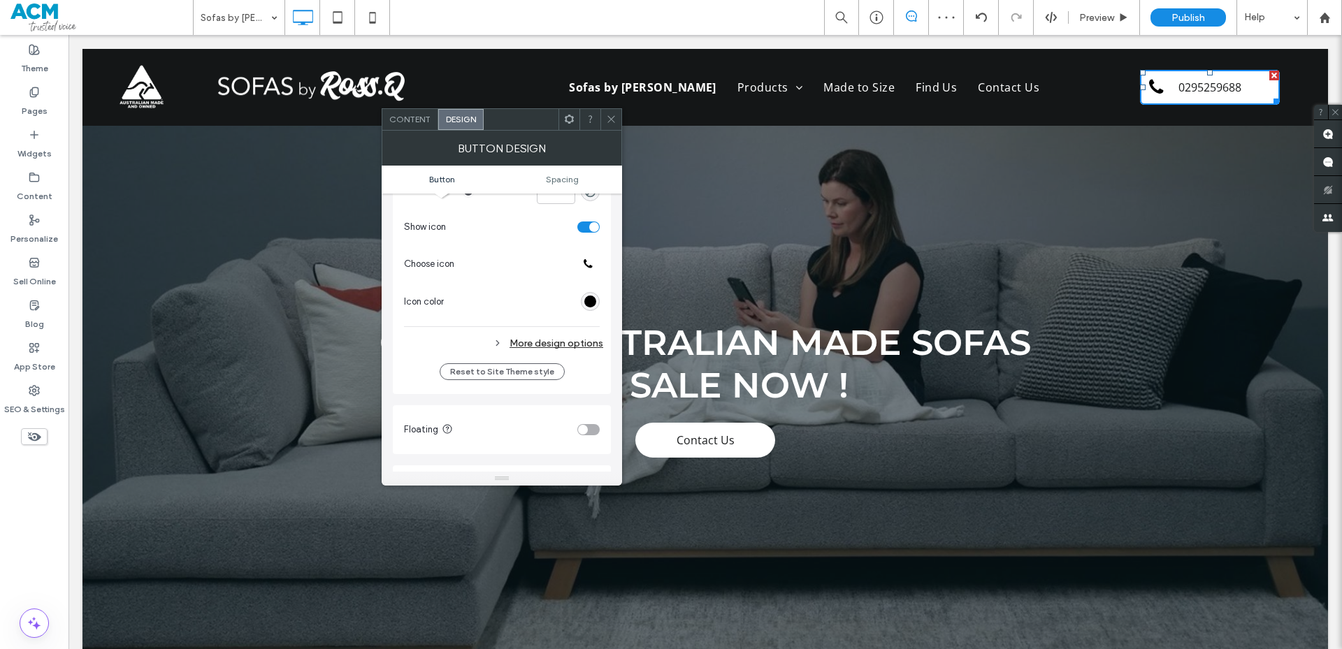
scroll to position [489, 0]
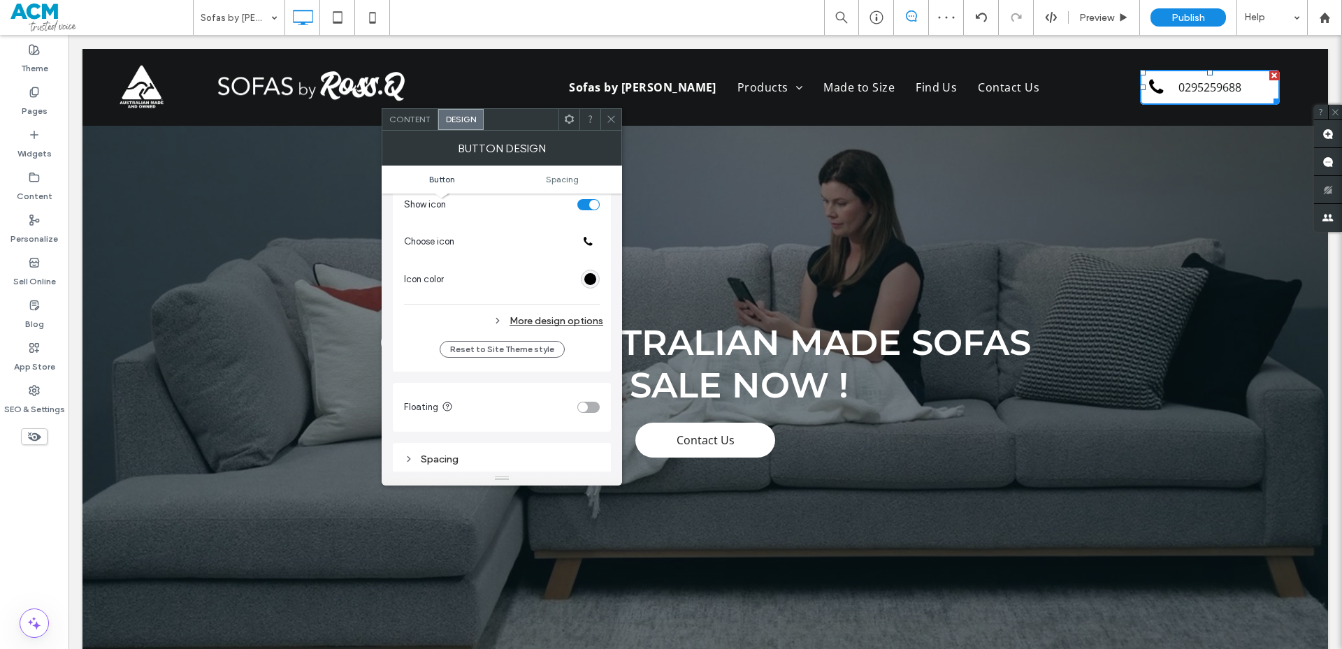
click at [553, 321] on div "More design options" at bounding box center [503, 321] width 199 height 19
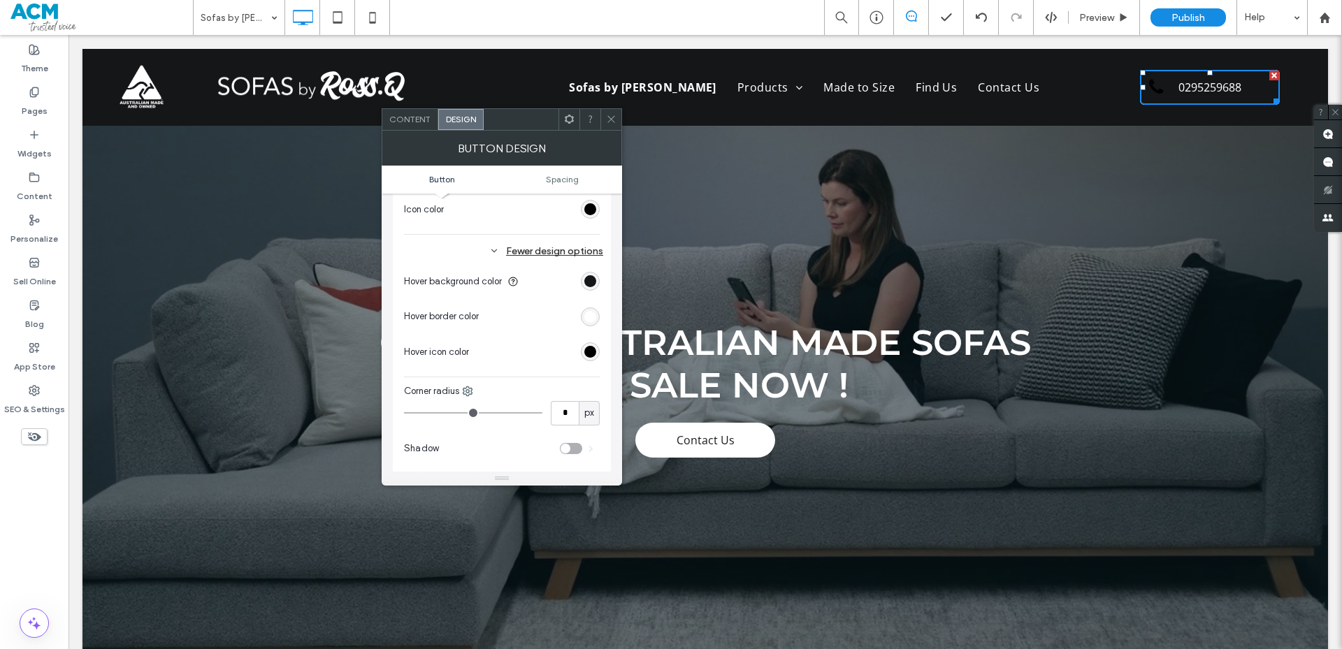
click at [597, 346] on div "rgb(0, 0, 0)" at bounding box center [590, 351] width 19 height 19
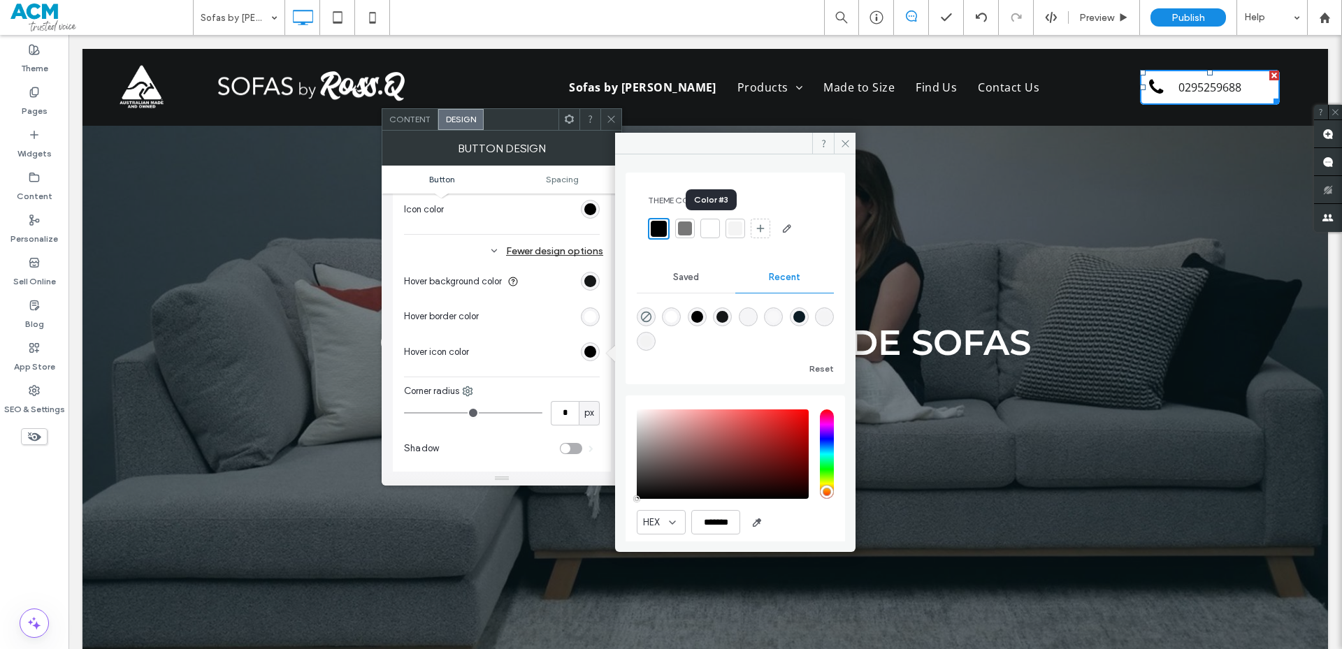
click at [709, 231] on div at bounding box center [710, 229] width 14 height 14
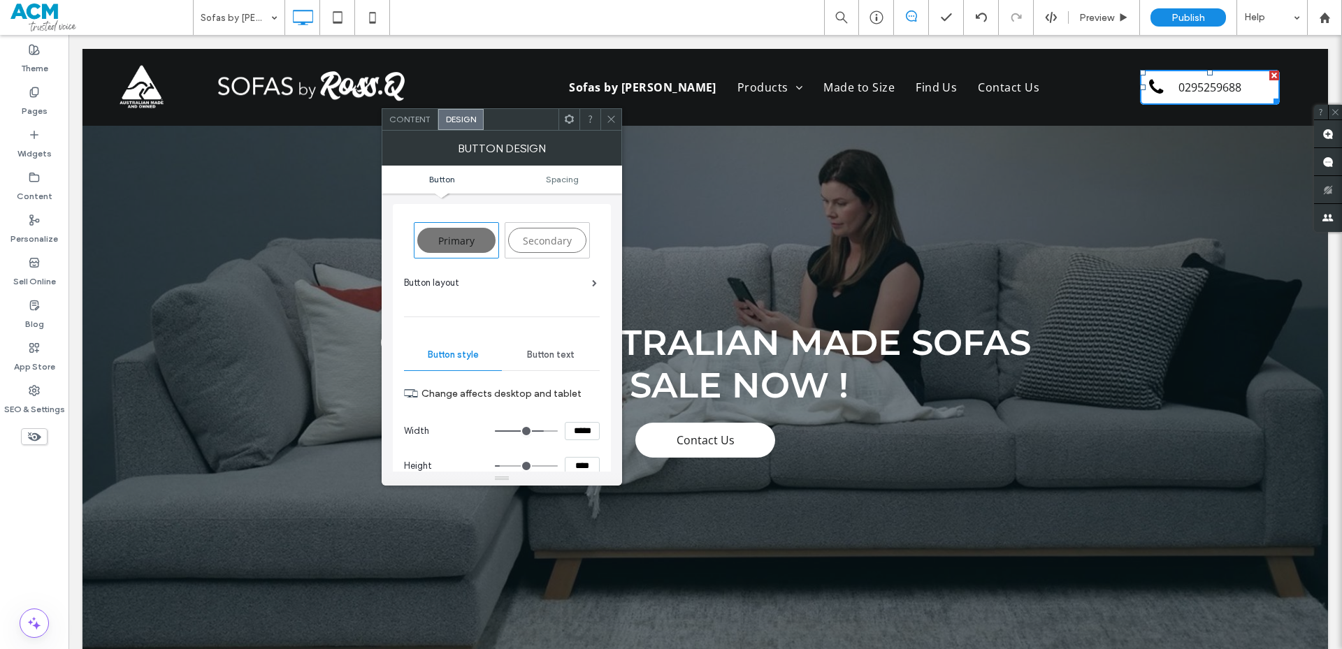
scroll to position [0, 0]
click at [547, 352] on span "Button text" at bounding box center [551, 355] width 48 height 11
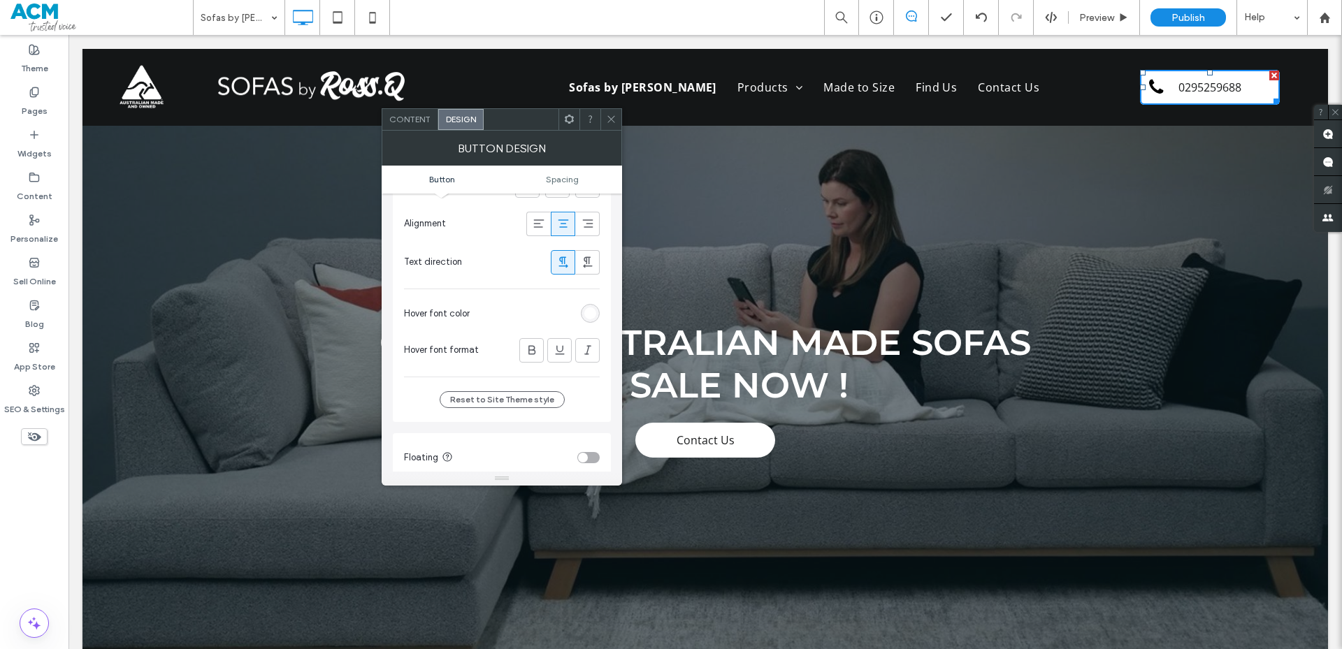
scroll to position [70, 0]
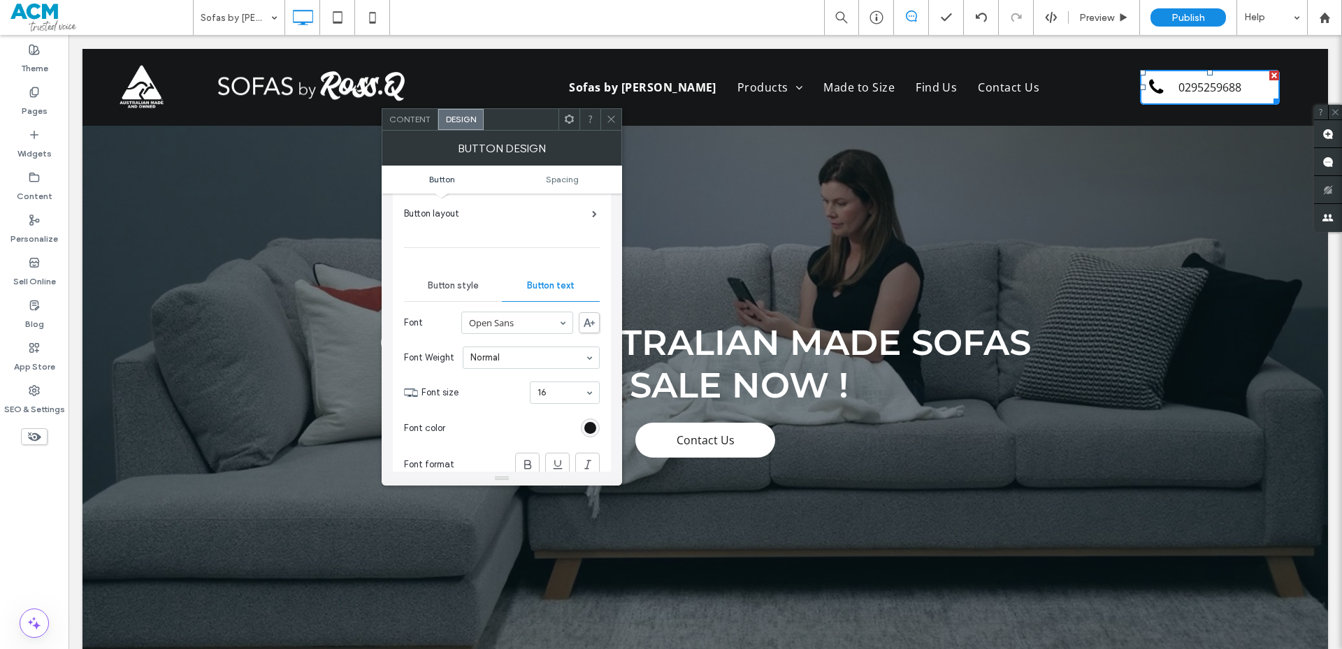
click at [474, 277] on div "Button style" at bounding box center [453, 285] width 98 height 31
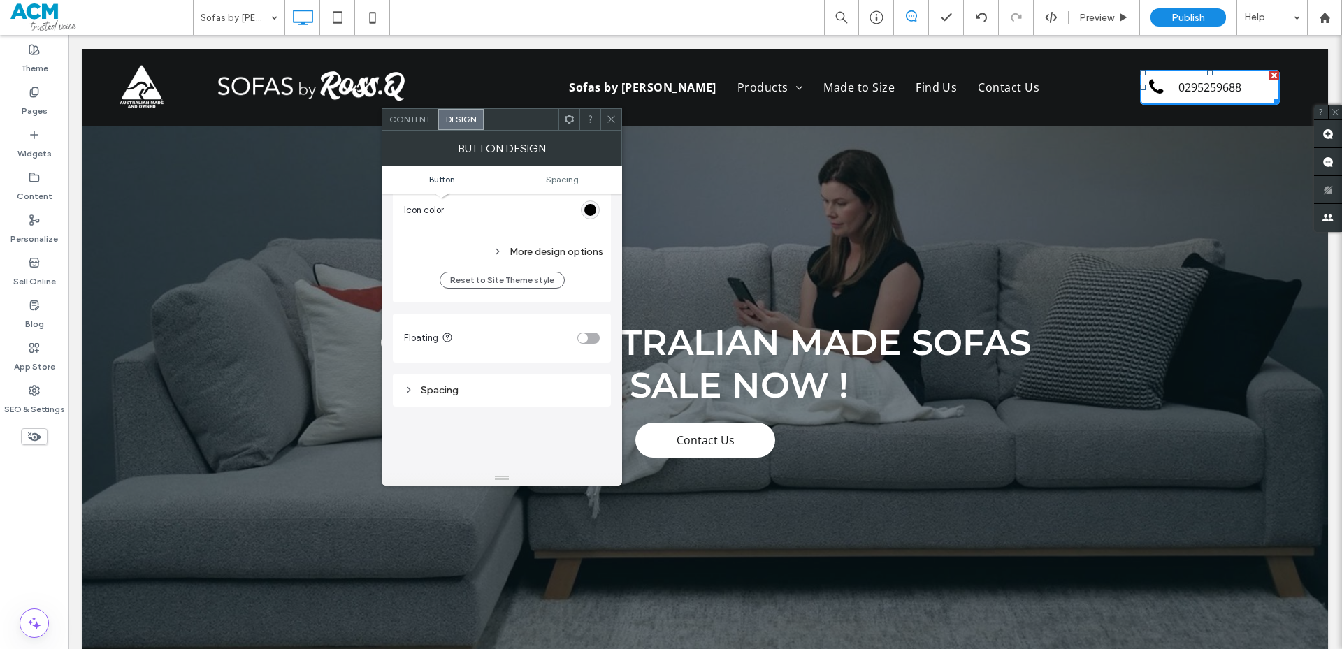
scroll to position [559, 0]
click at [510, 253] on div "More design options" at bounding box center [503, 251] width 199 height 19
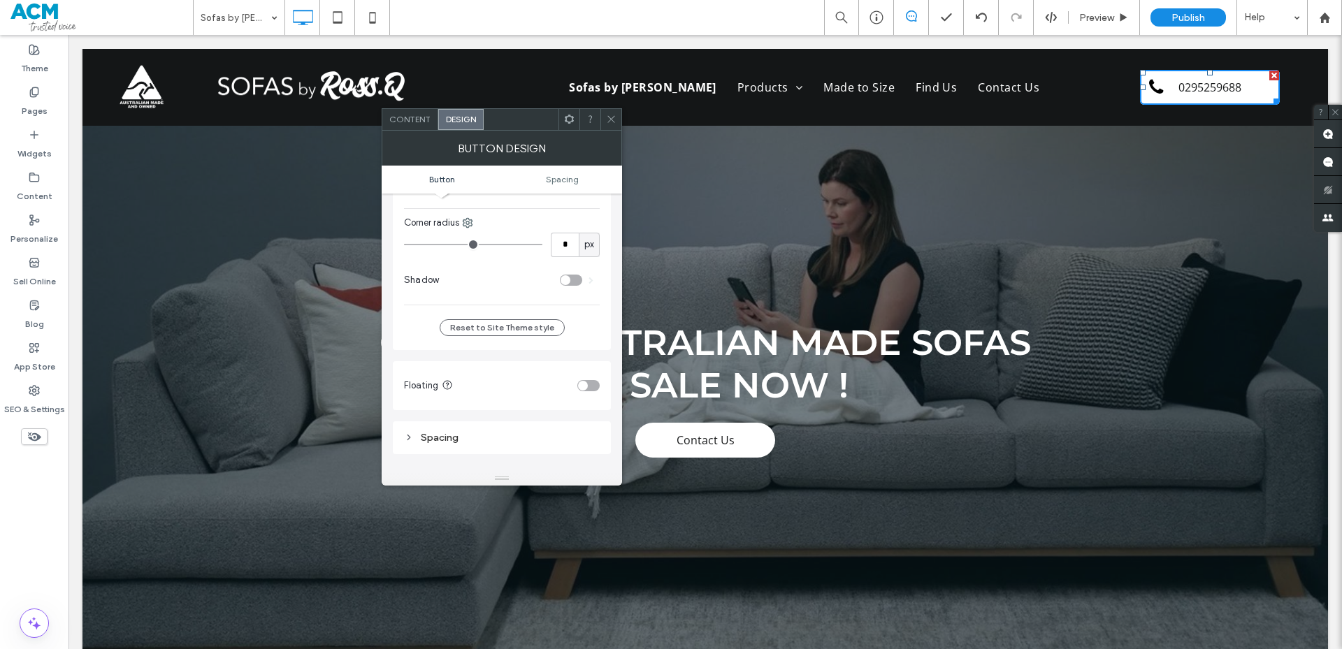
scroll to position [699, 0]
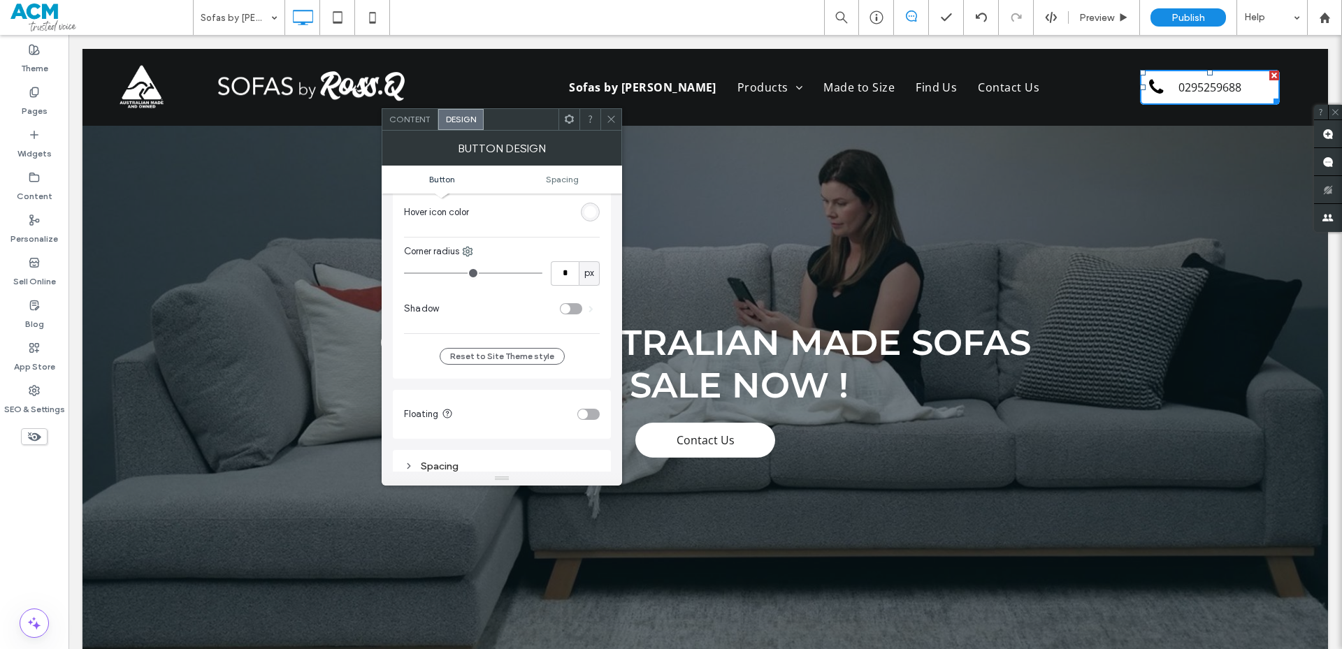
type input "*"
type input "**"
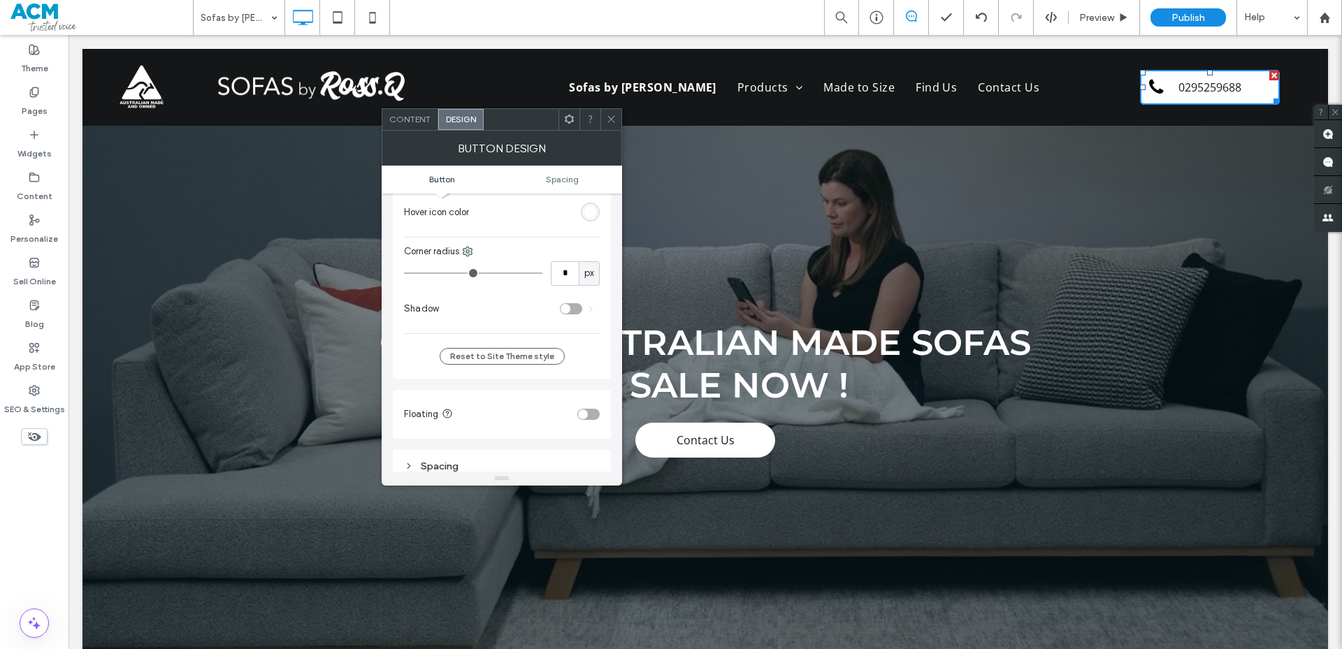
type input "**"
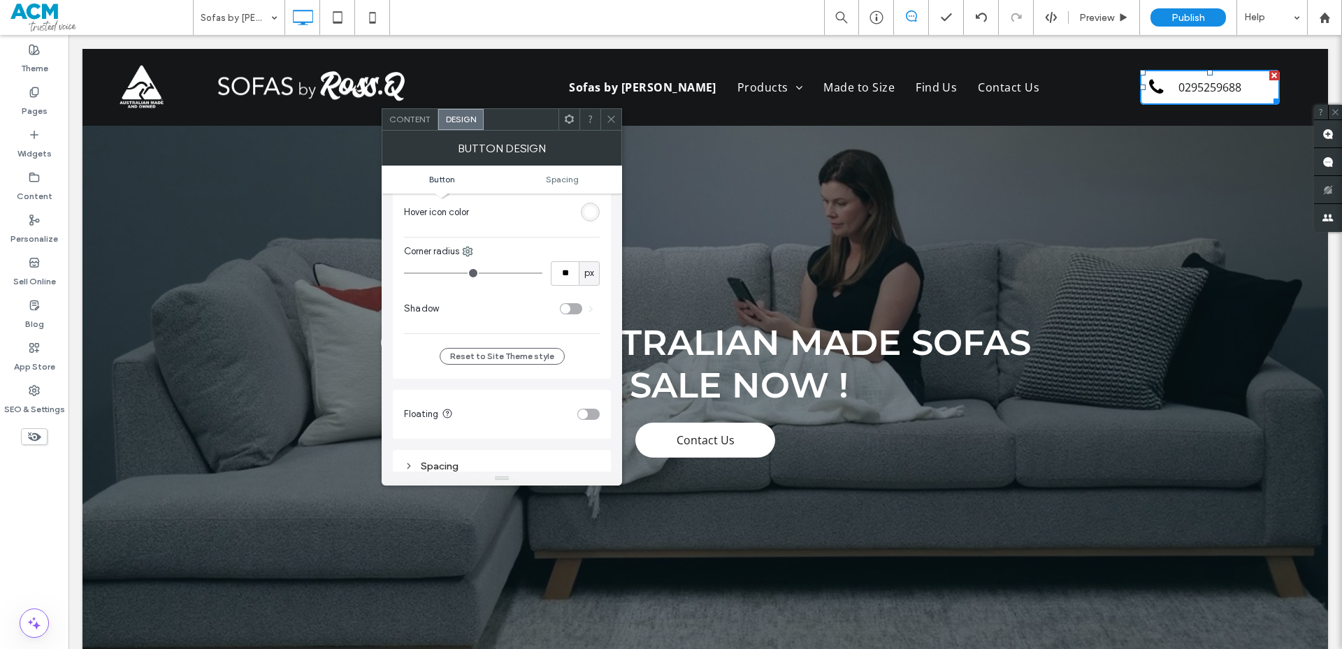
type input "**"
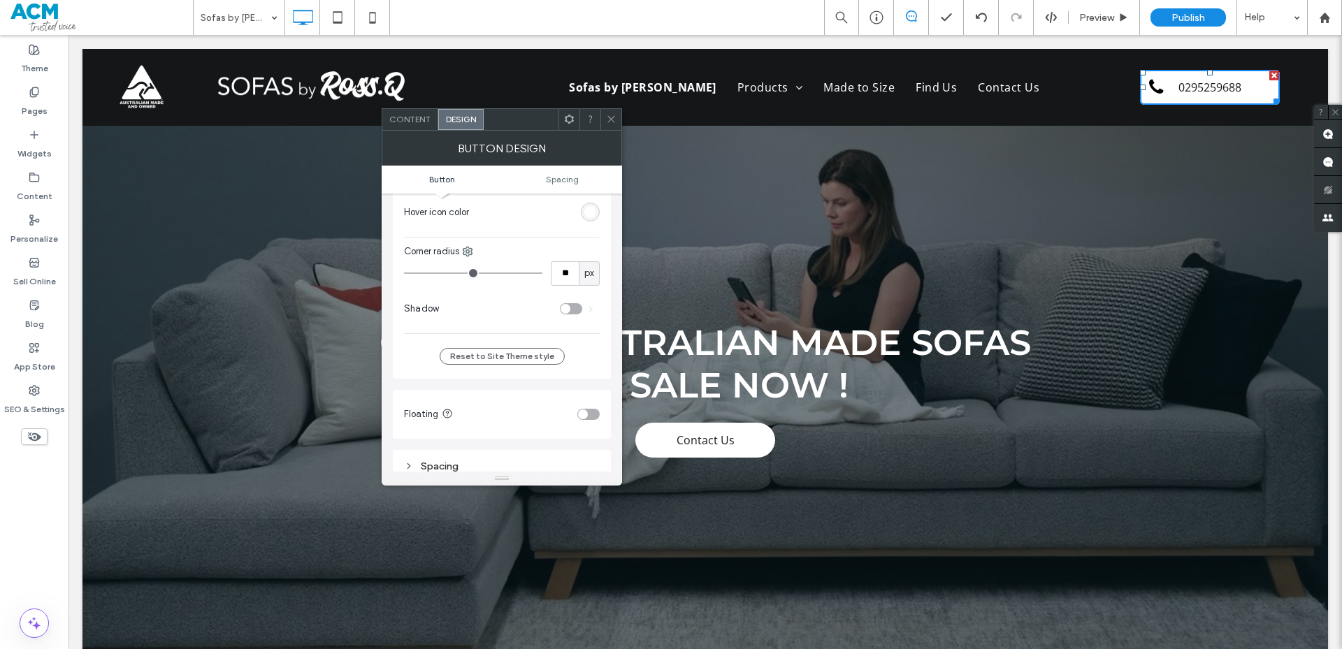
type input "**"
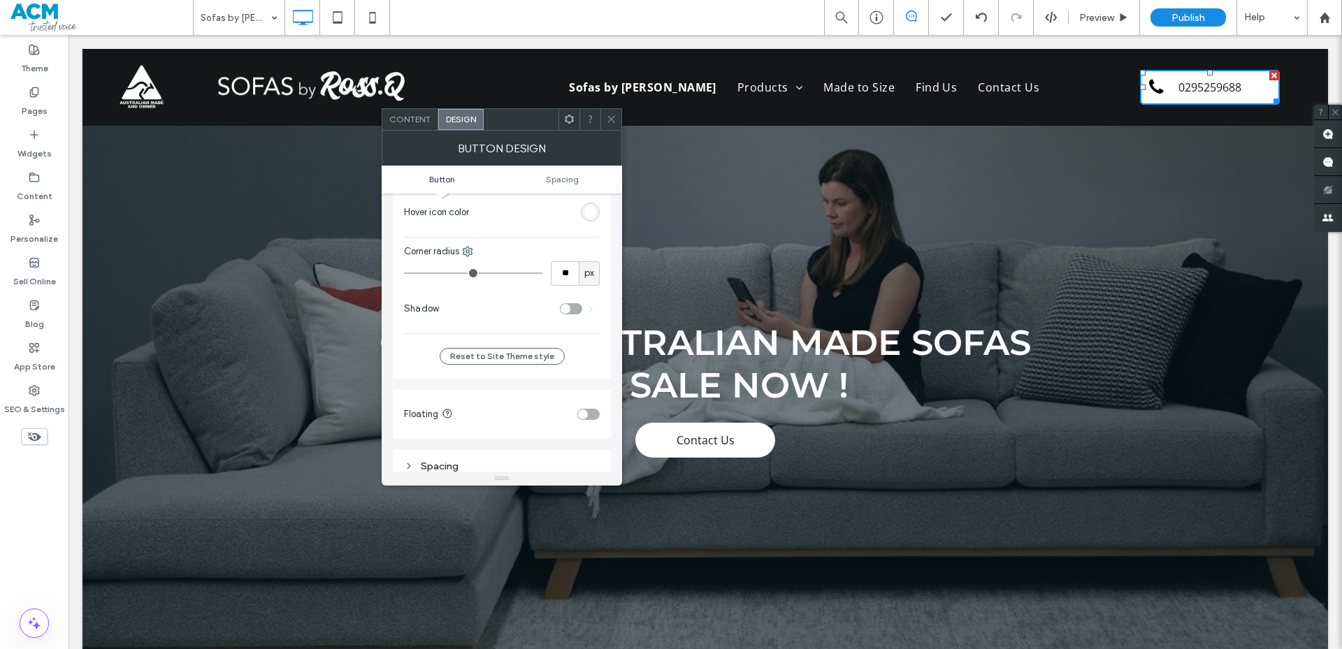
type input "**"
type input "***"
drag, startPoint x: 420, startPoint y: 275, endPoint x: 584, endPoint y: 285, distance: 164.5
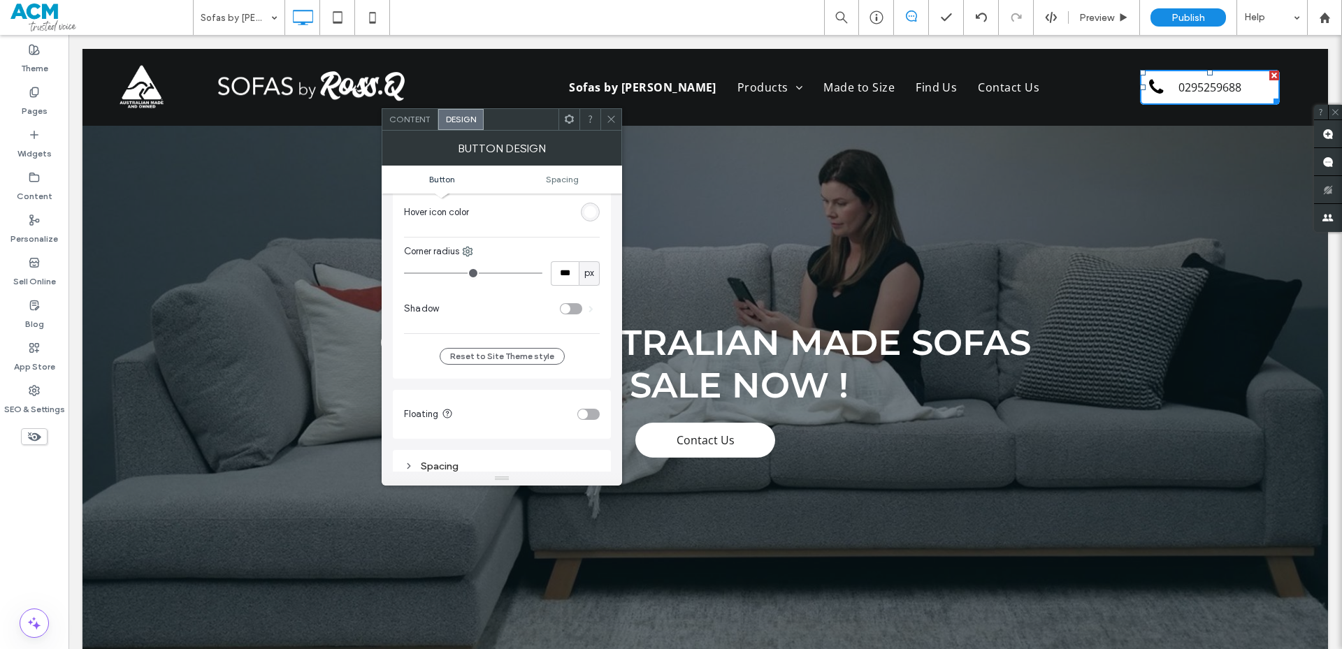
type input "***"
click at [542, 274] on input "range" at bounding box center [473, 273] width 138 height 1
click at [608, 120] on icon at bounding box center [611, 119] width 10 height 10
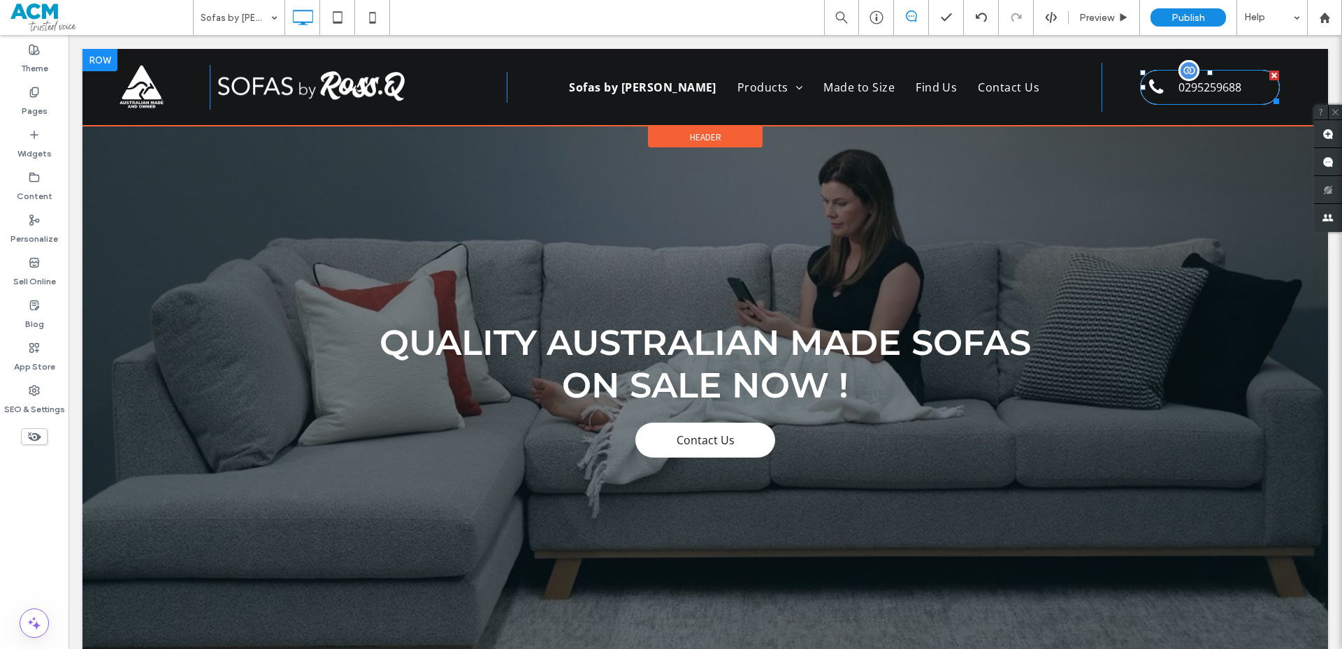
click at [1208, 99] on link "0295259688" at bounding box center [1210, 87] width 140 height 35
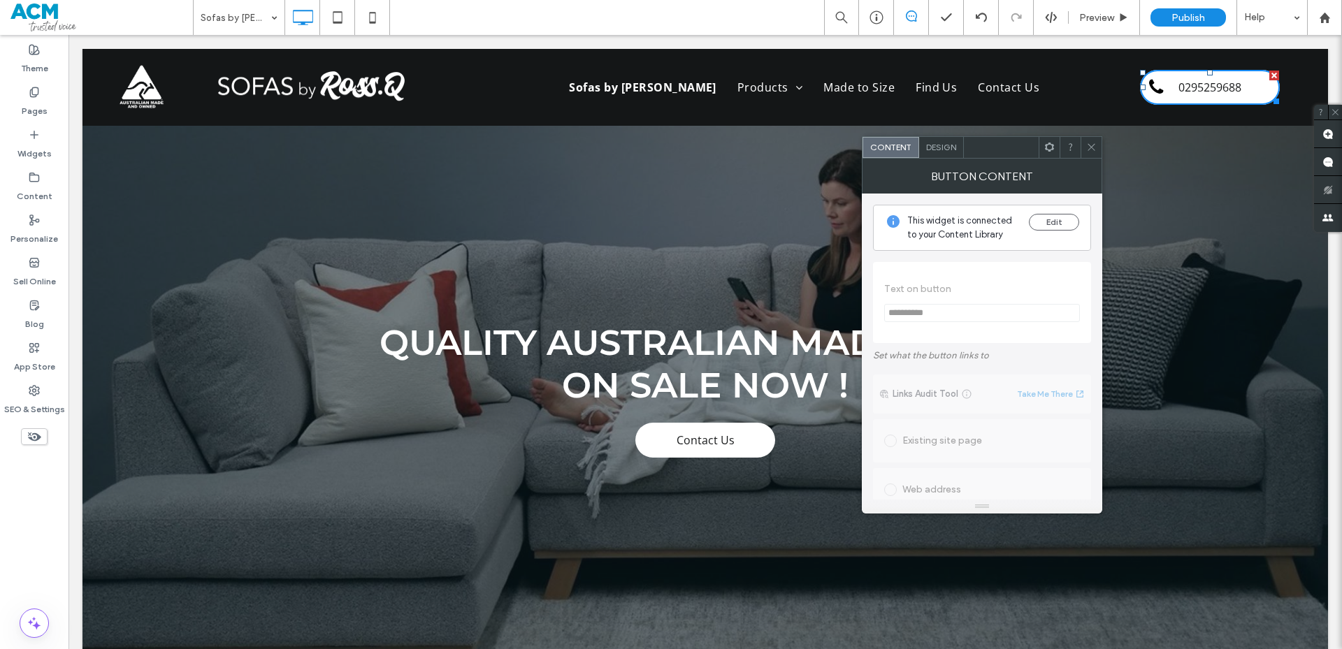
click at [938, 148] on span "Design" at bounding box center [941, 147] width 30 height 10
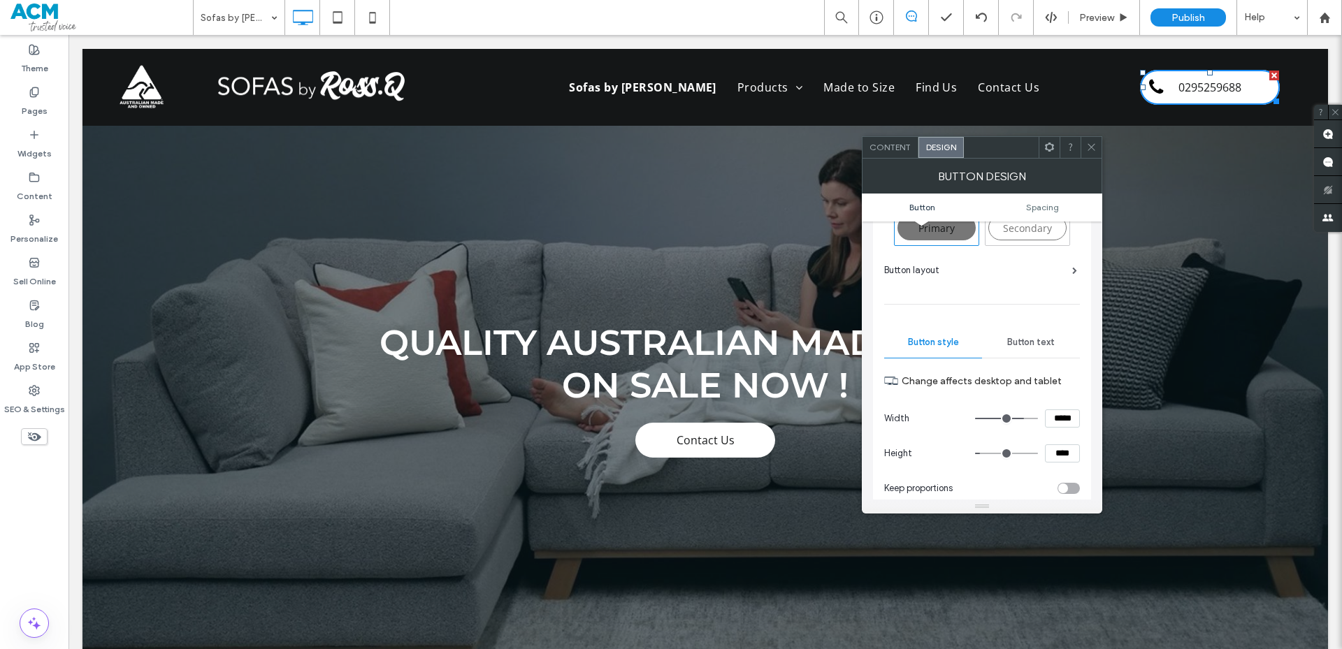
scroll to position [70, 0]
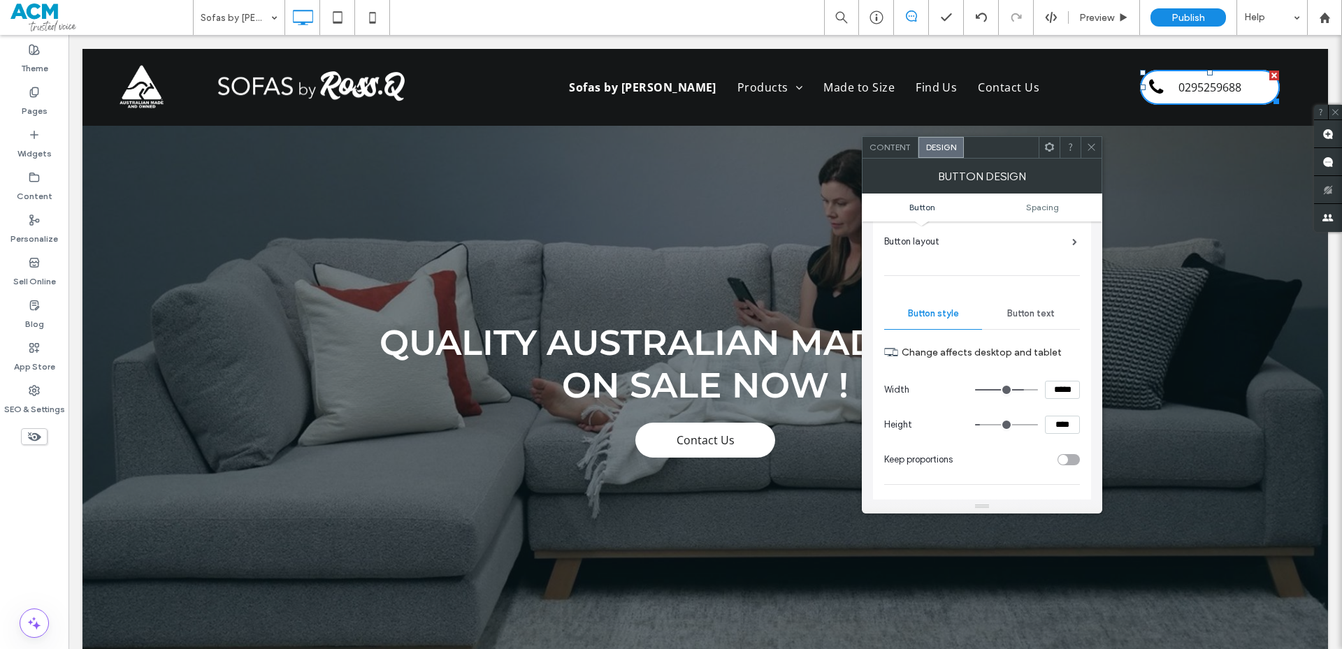
click at [1017, 317] on span "Button text" at bounding box center [1031, 313] width 48 height 11
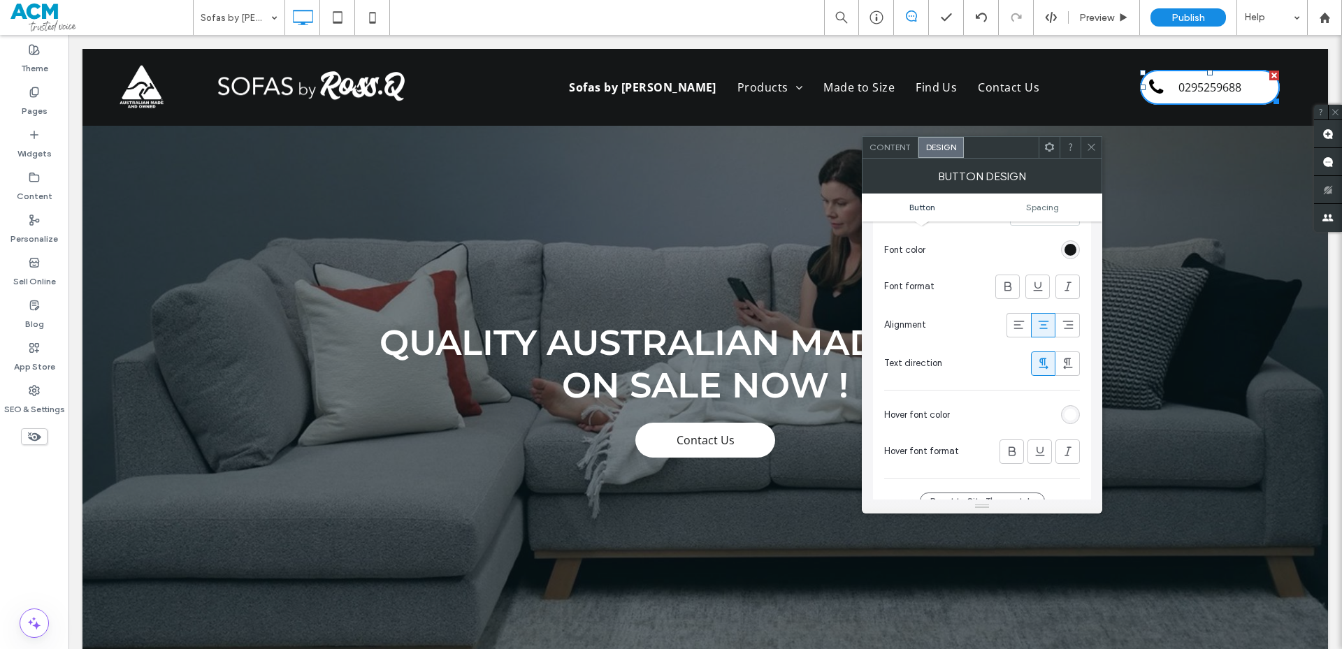
scroll to position [280, 0]
click at [1065, 324] on icon at bounding box center [1068, 321] width 14 height 14
click at [1052, 324] on div at bounding box center [1043, 321] width 23 height 23
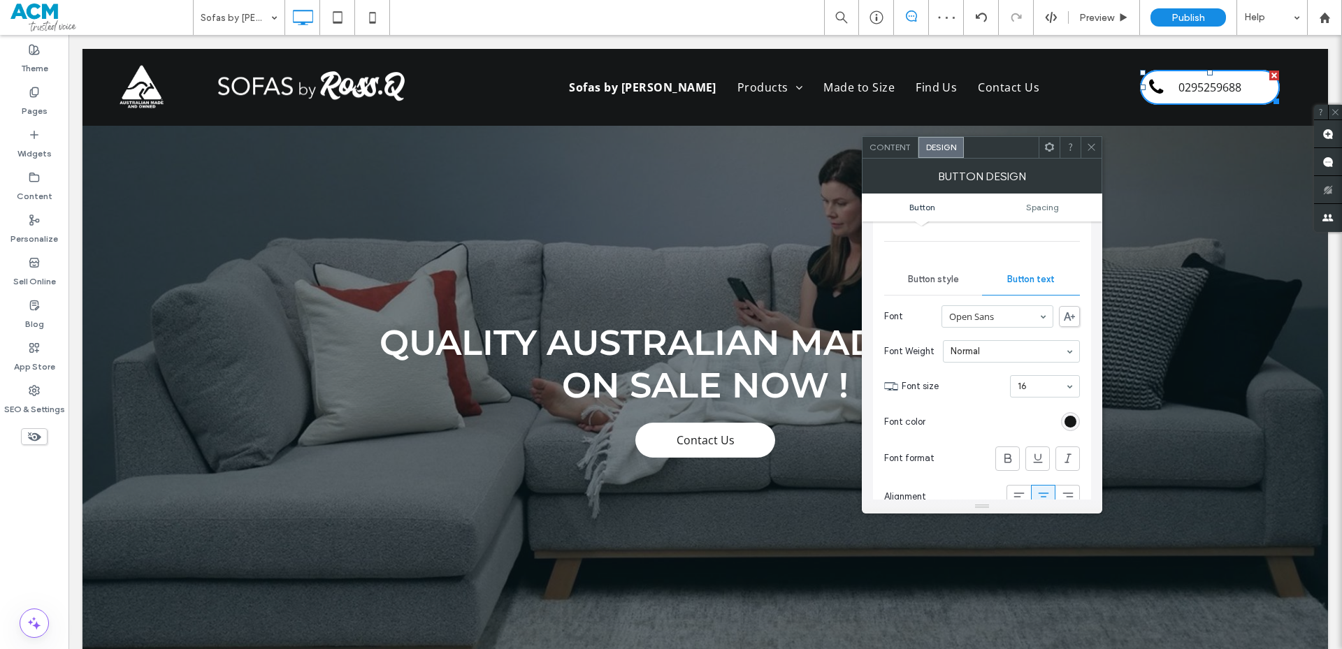
scroll to position [0, 0]
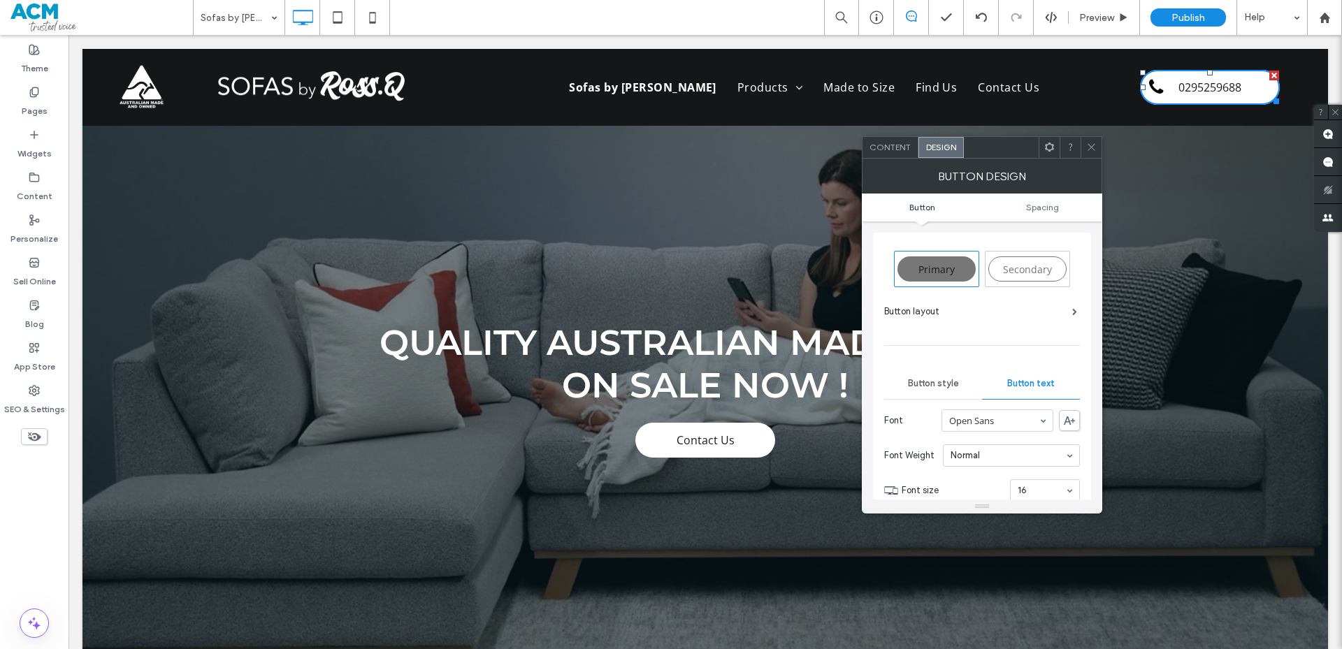
click at [949, 391] on div "Button style" at bounding box center [933, 383] width 98 height 31
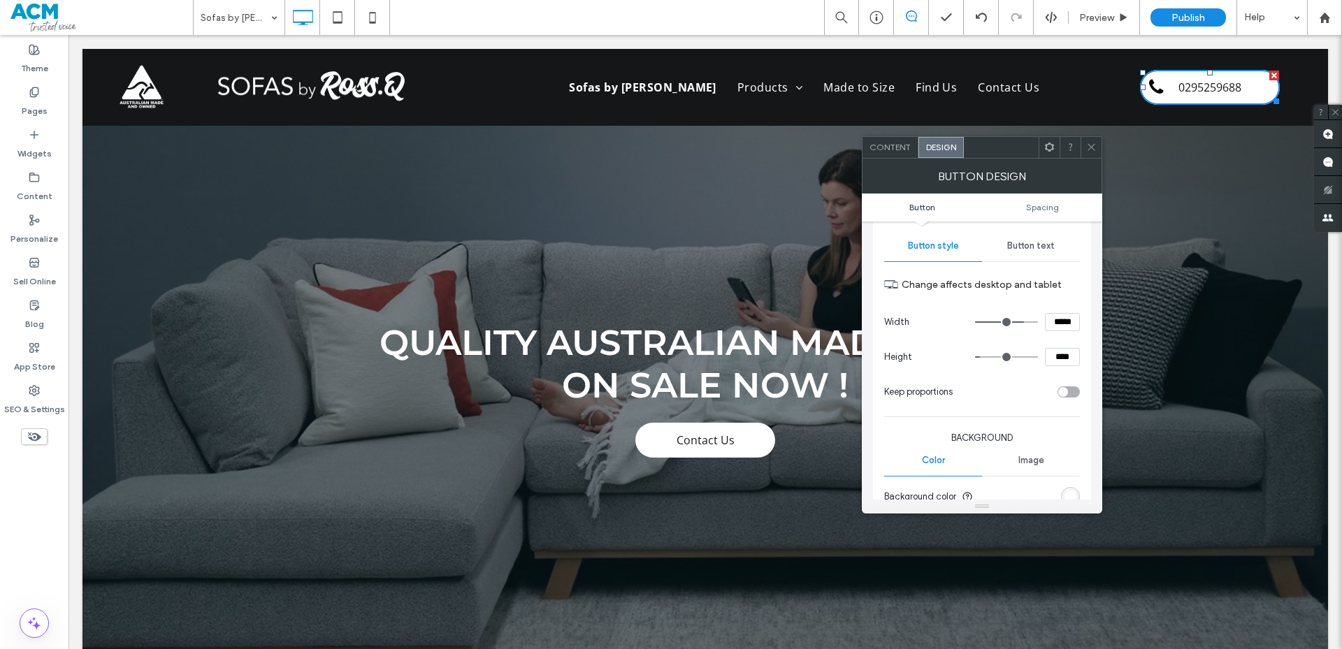
scroll to position [140, 0]
click at [1050, 324] on input "*****" at bounding box center [1062, 320] width 35 height 18
click at [1097, 153] on span at bounding box center [1091, 147] width 10 height 21
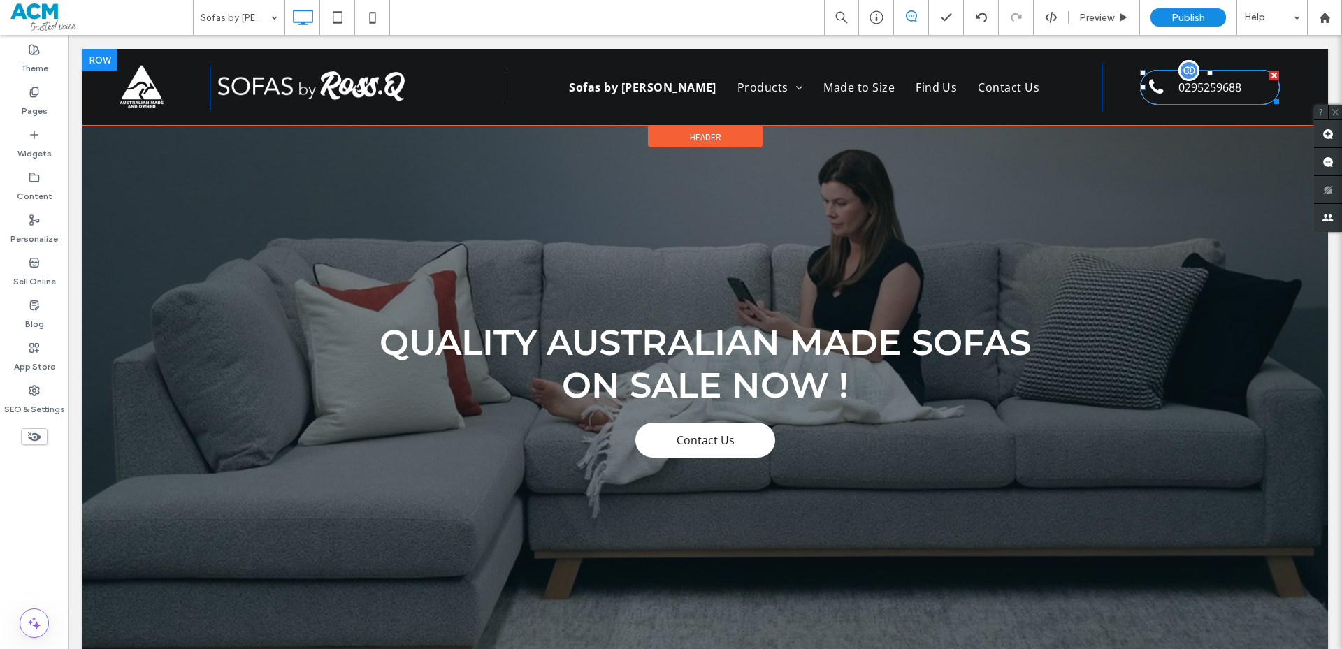
click at [1149, 94] on span at bounding box center [1158, 87] width 18 height 18
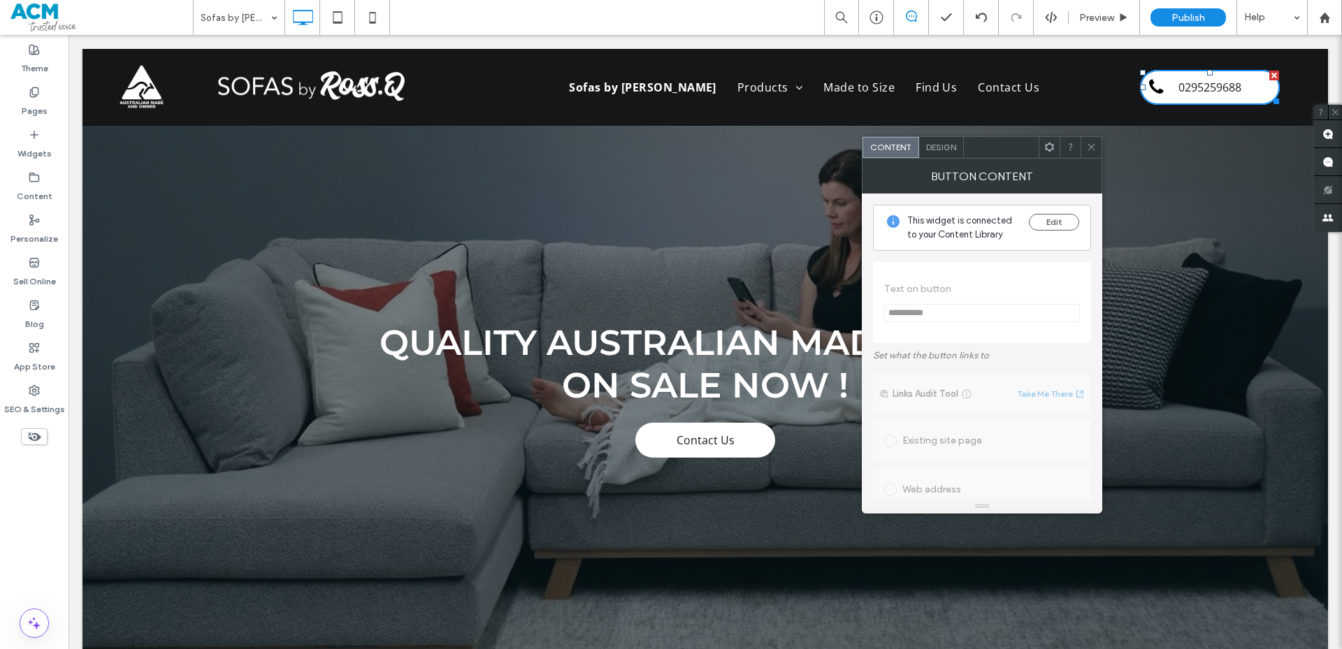
click at [945, 150] on span "Design" at bounding box center [941, 147] width 30 height 10
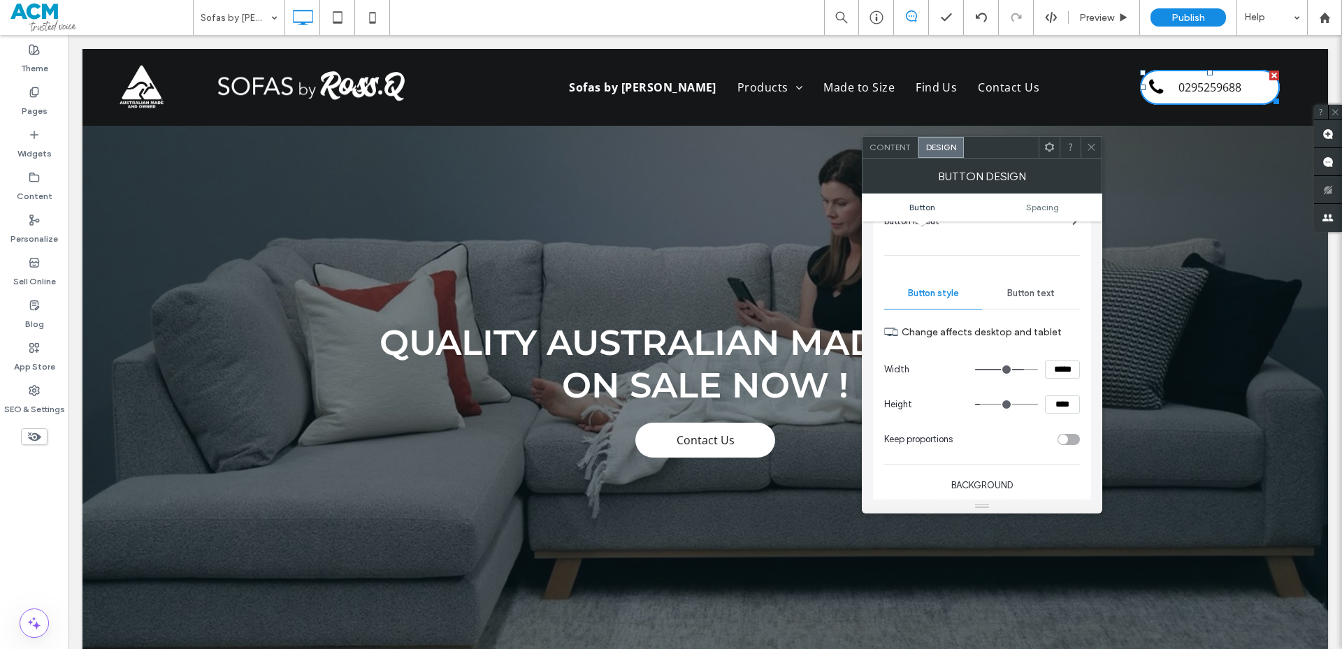
scroll to position [0, 0]
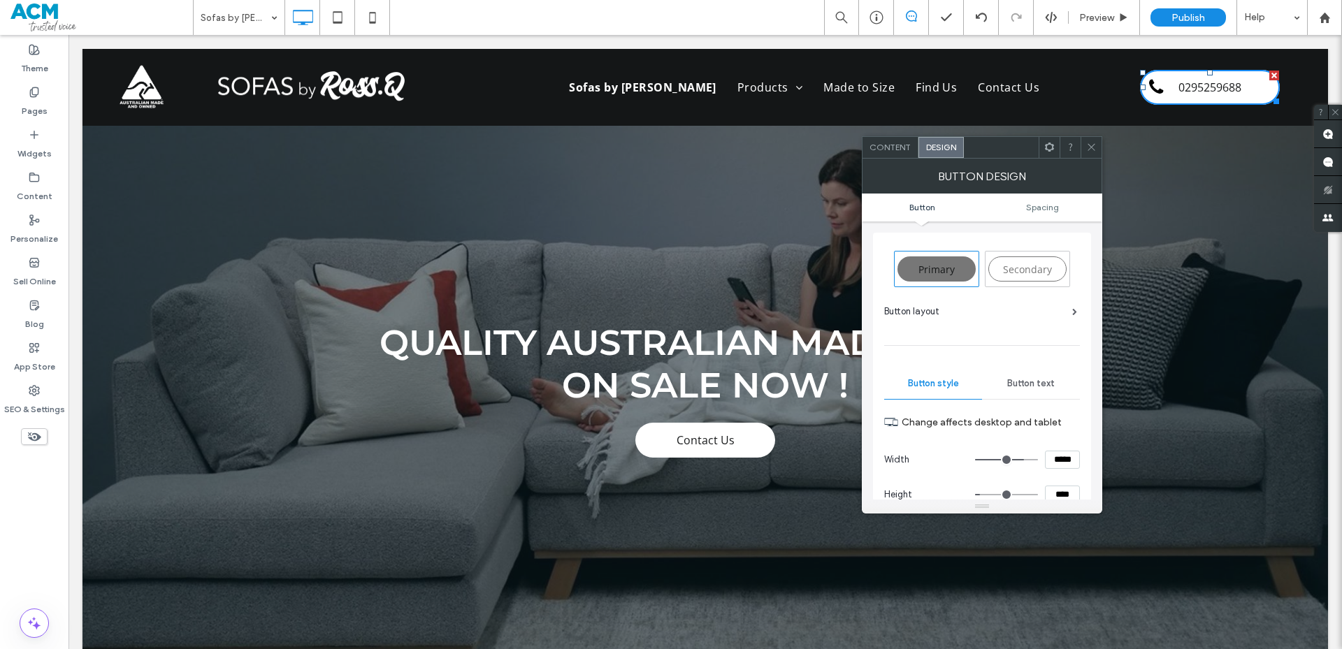
click at [1013, 302] on div "Primary Secondary Button layout Button style Button text Change affects desktop…" at bounding box center [982, 561] width 196 height 642
click at [1083, 313] on div "Primary Secondary Button layout Button style Button text Change affects desktop…" at bounding box center [982, 561] width 218 height 656
click at [1078, 314] on div "Button layout" at bounding box center [982, 317] width 196 height 25
click at [1074, 314] on span at bounding box center [1074, 311] width 5 height 7
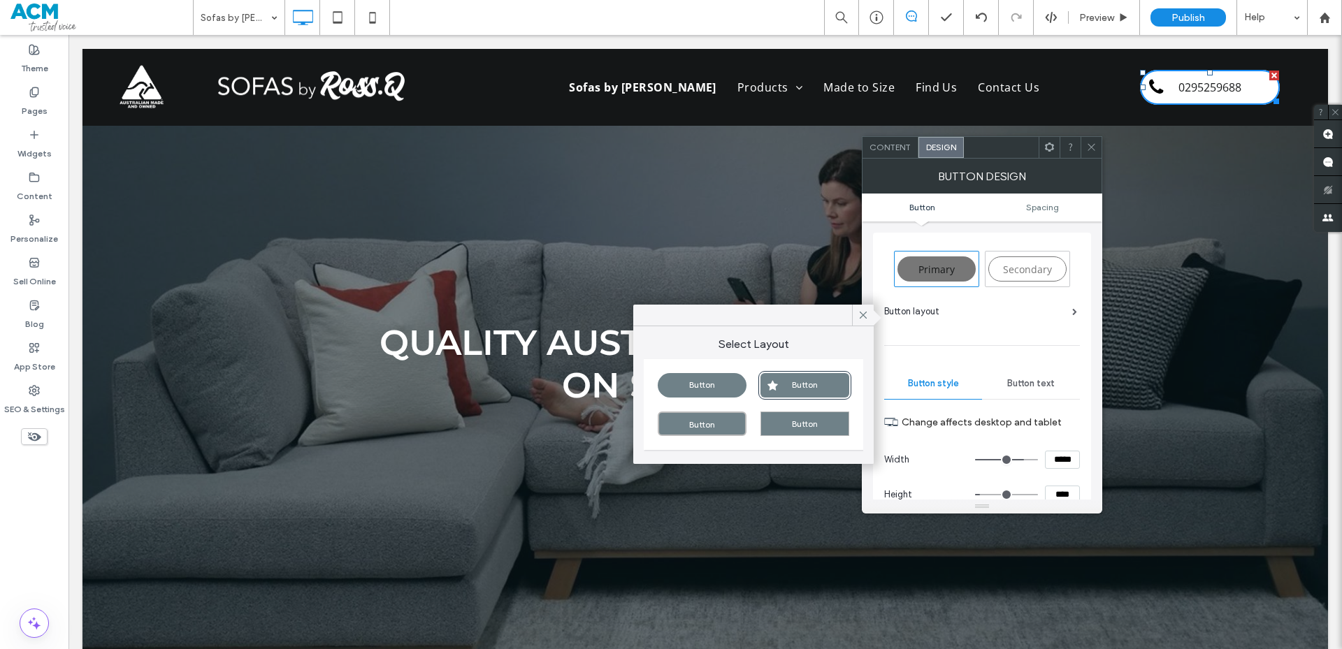
click at [1074, 314] on span at bounding box center [1074, 311] width 5 height 7
click at [857, 313] on icon at bounding box center [863, 315] width 13 height 13
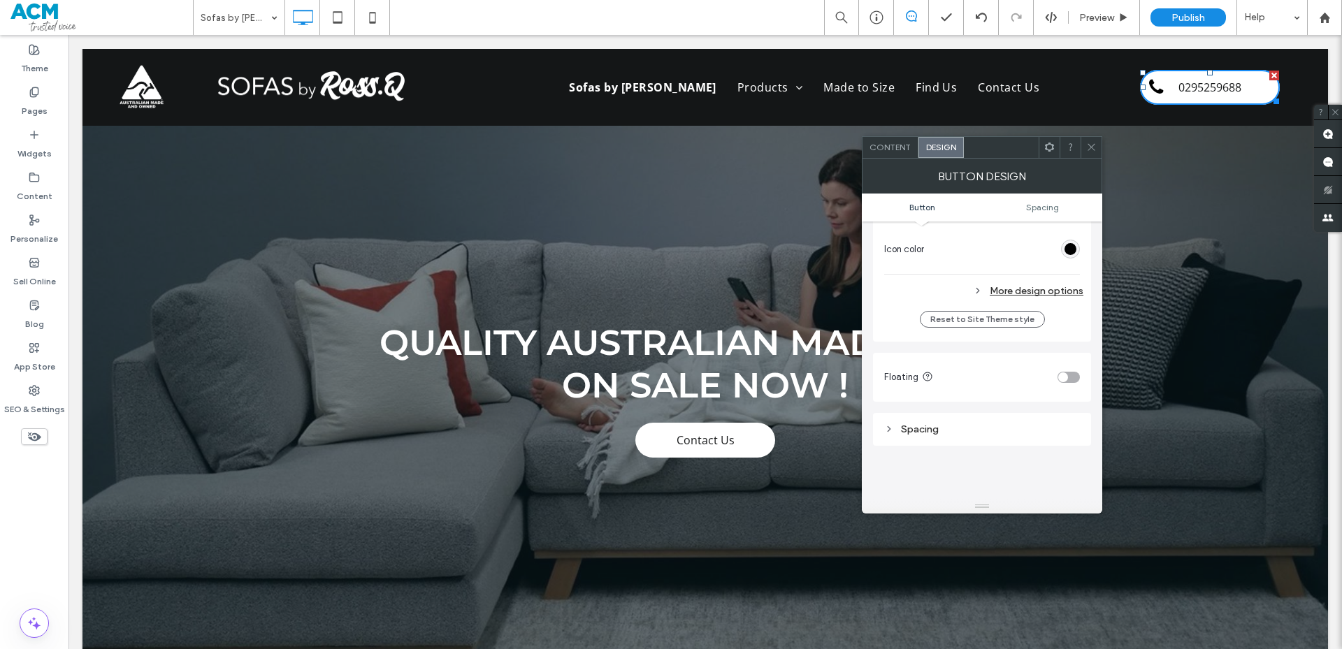
scroll to position [559, 0]
click at [1034, 270] on div "More design options" at bounding box center [983, 279] width 199 height 19
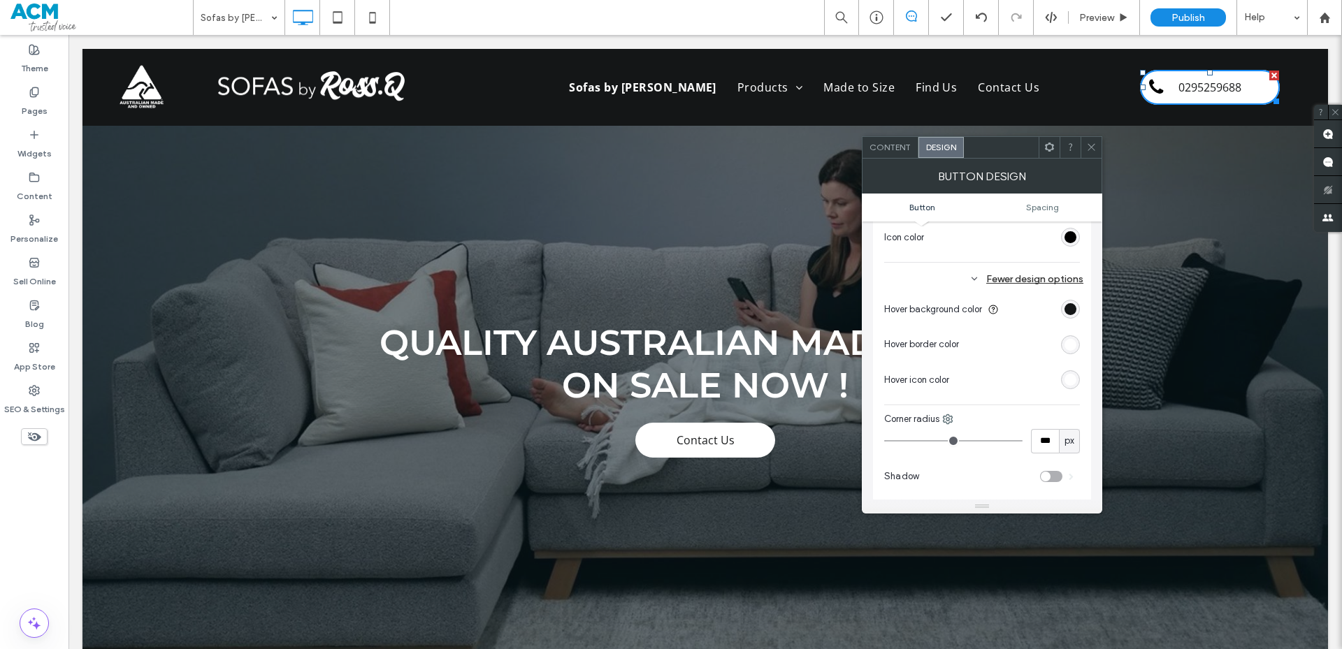
click at [1099, 149] on div at bounding box center [1090, 147] width 21 height 21
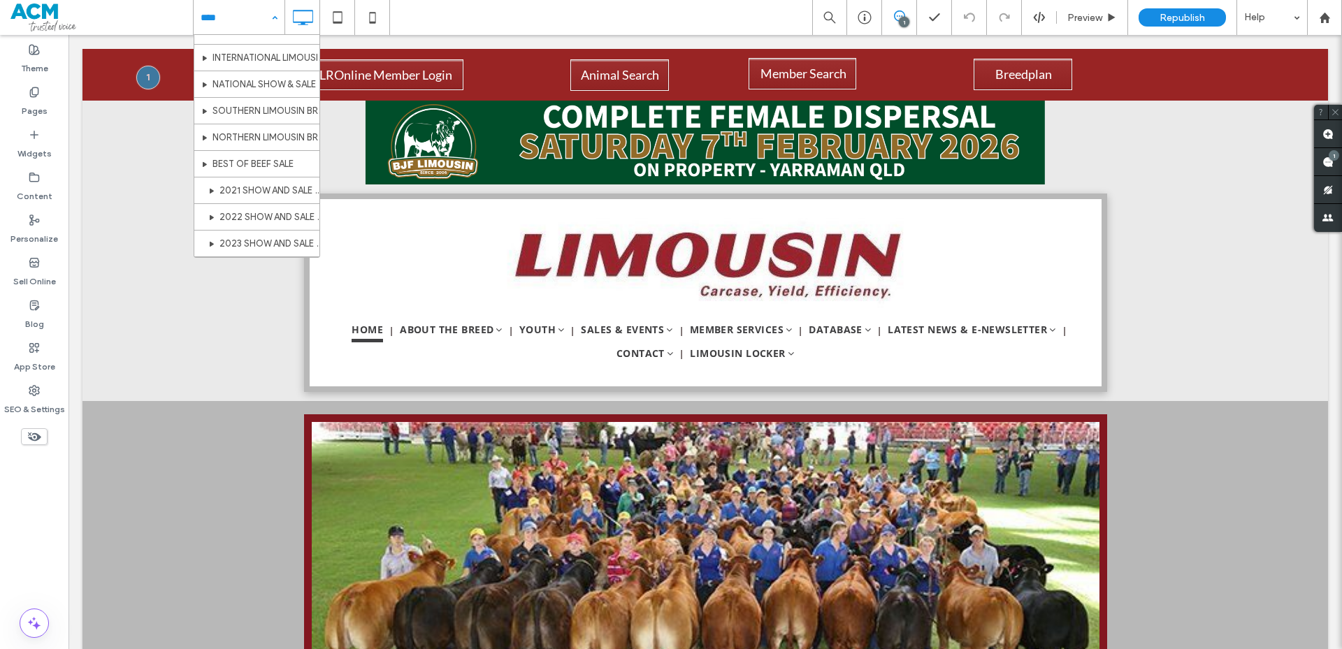
scroll to position [839, 0]
click at [25, 112] on label "Pages" at bounding box center [35, 108] width 26 height 20
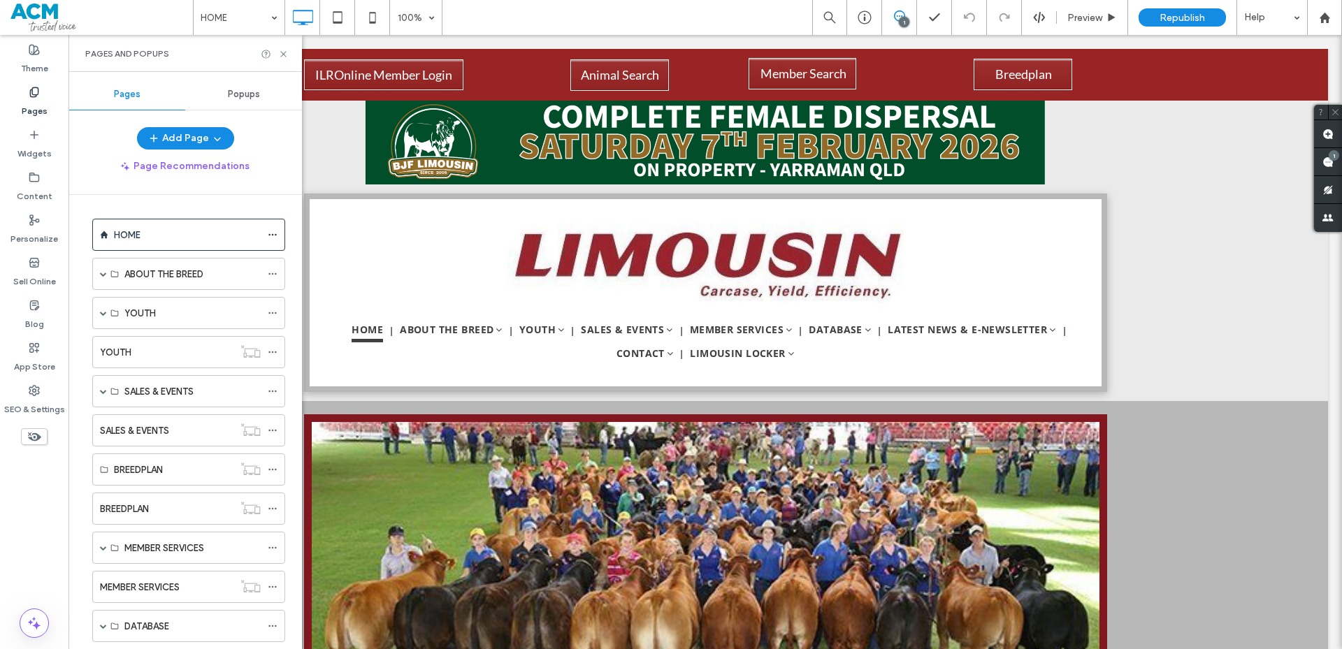
scroll to position [270, 0]
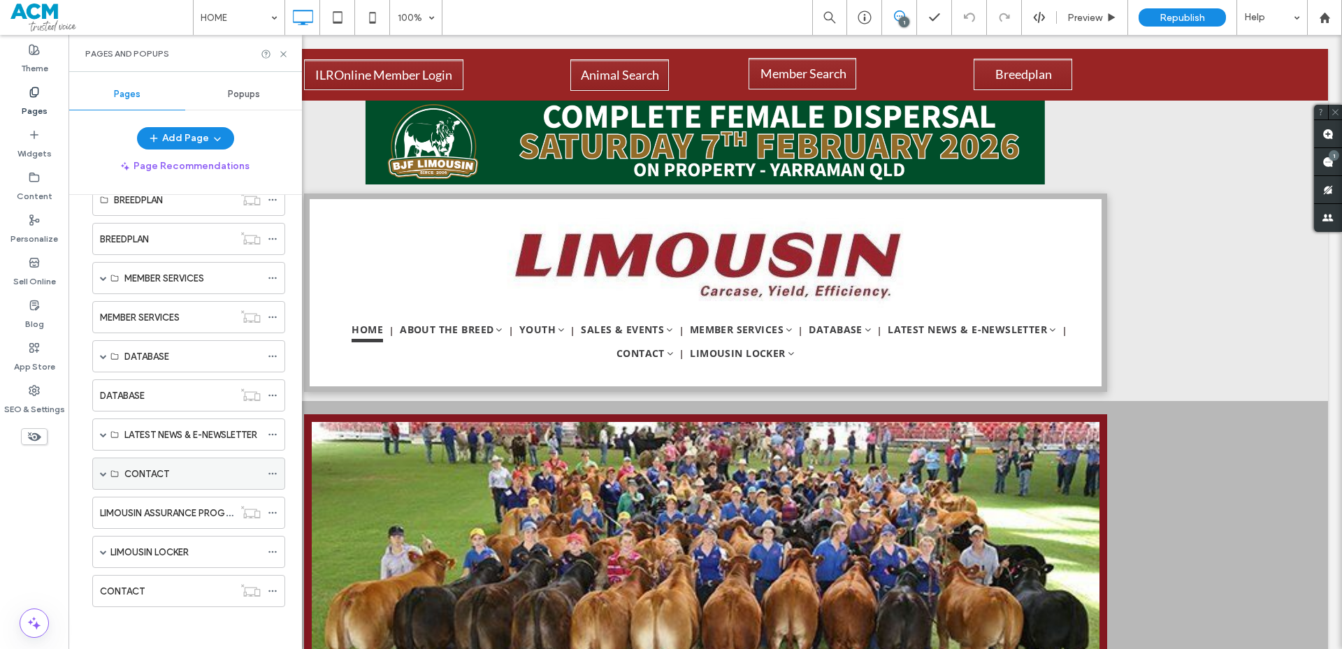
click at [101, 475] on span at bounding box center [103, 473] width 7 height 7
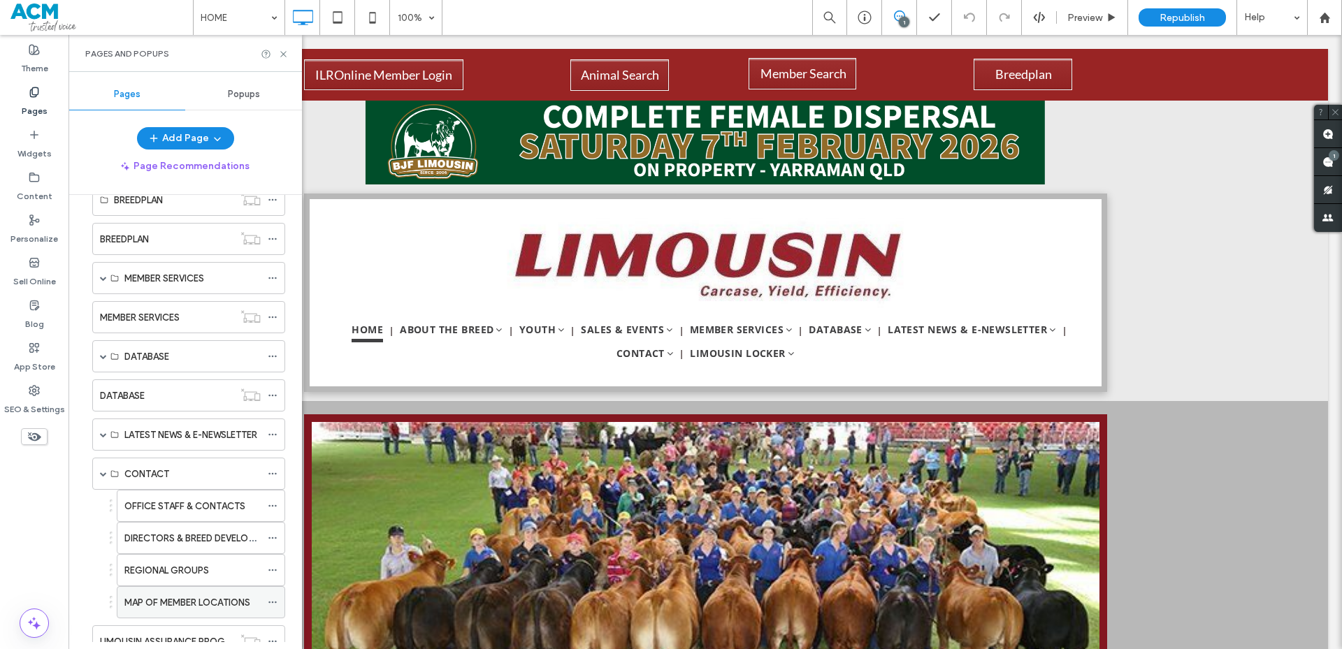
click at [157, 600] on label "MAP OF MEMBER LOCATIONS" at bounding box center [187, 603] width 126 height 24
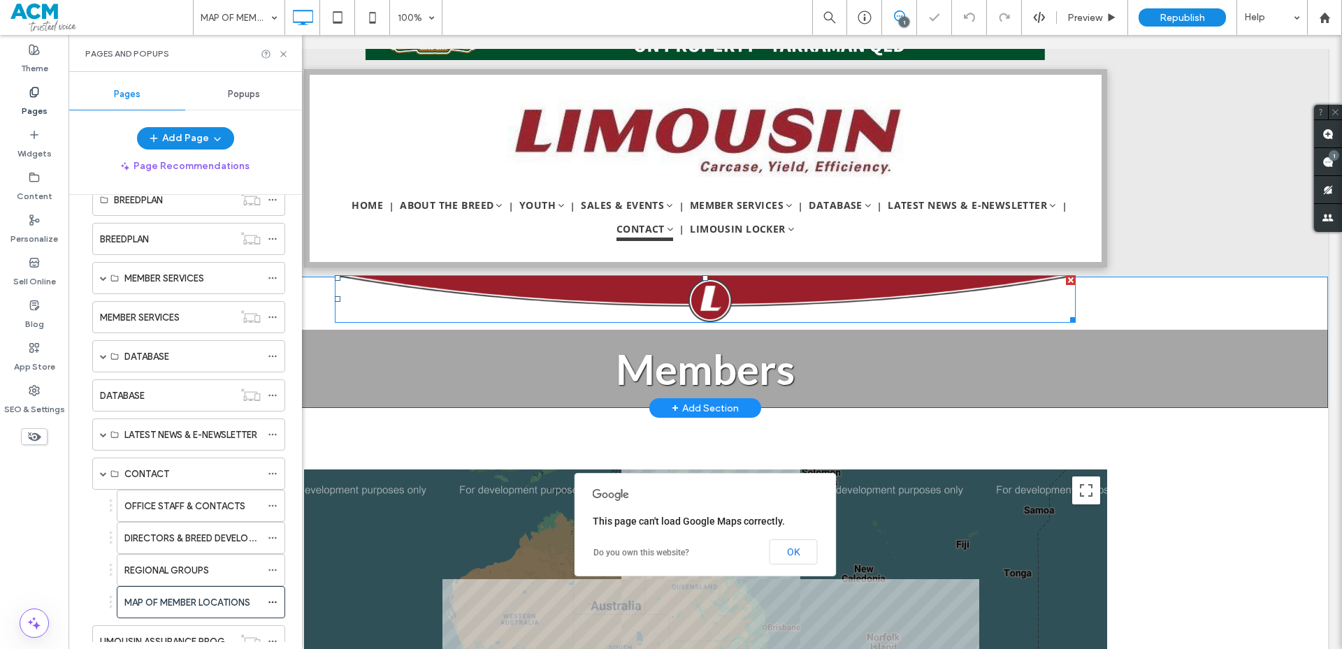
scroll to position [280, 0]
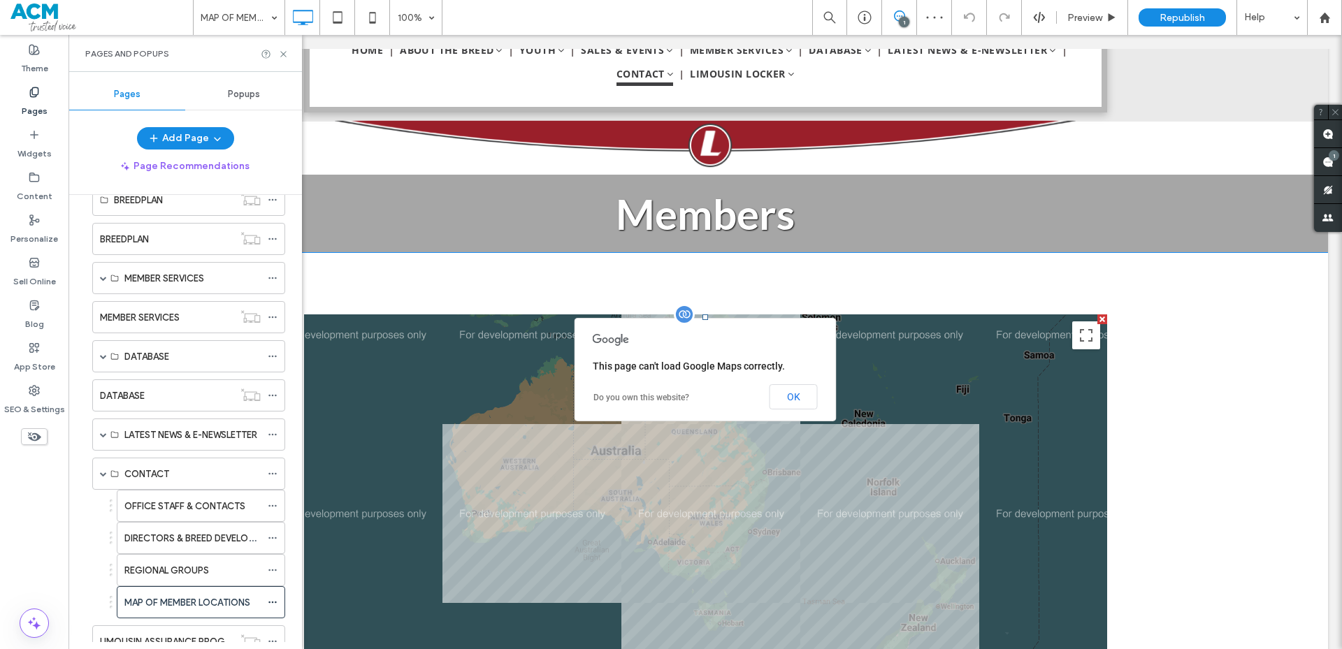
click at [447, 458] on span at bounding box center [705, 582] width 803 height 536
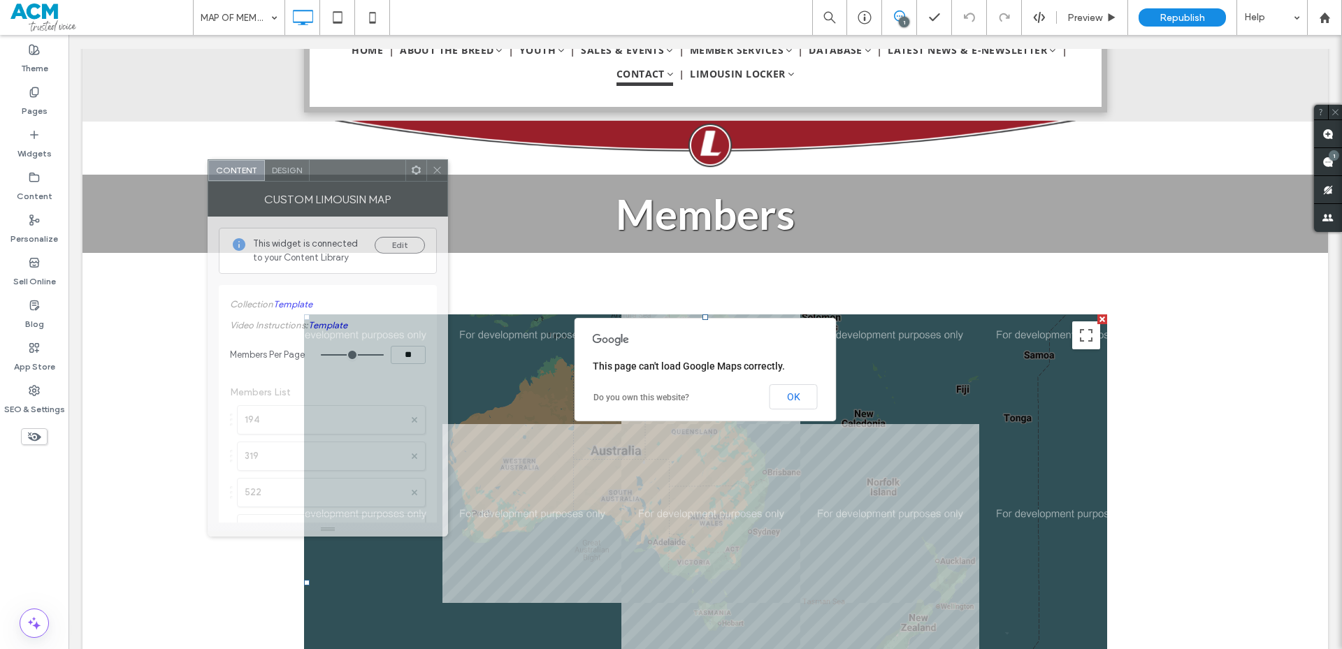
drag, startPoint x: 288, startPoint y: 172, endPoint x: 336, endPoint y: 176, distance: 48.4
click at [336, 176] on div at bounding box center [358, 170] width 96 height 21
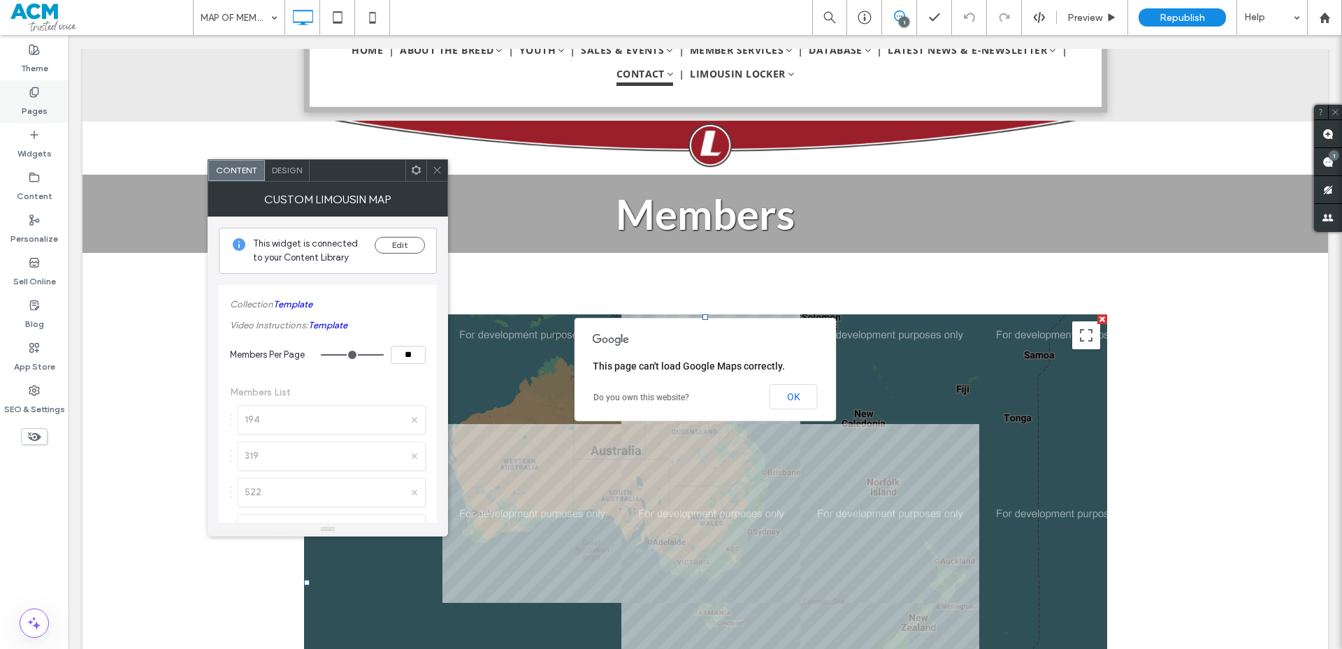
click at [29, 96] on icon at bounding box center [34, 92] width 11 height 11
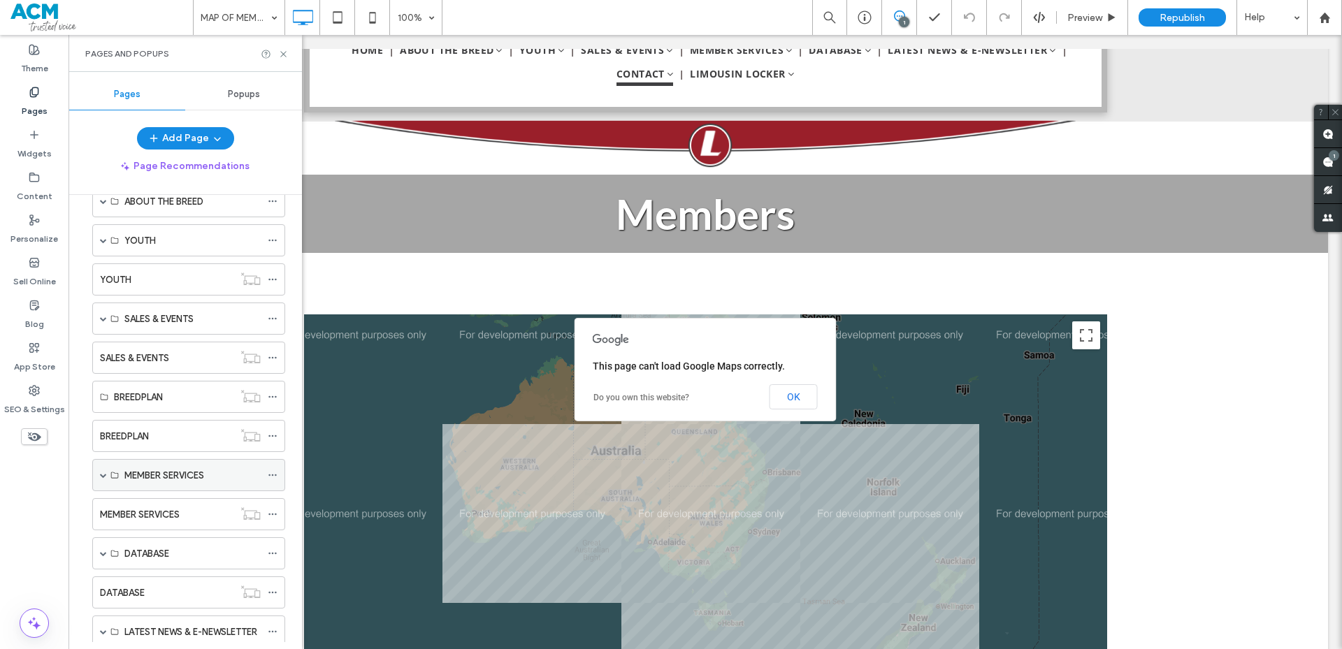
scroll to position [70, 0]
click at [103, 326] on span at bounding box center [103, 321] width 7 height 31
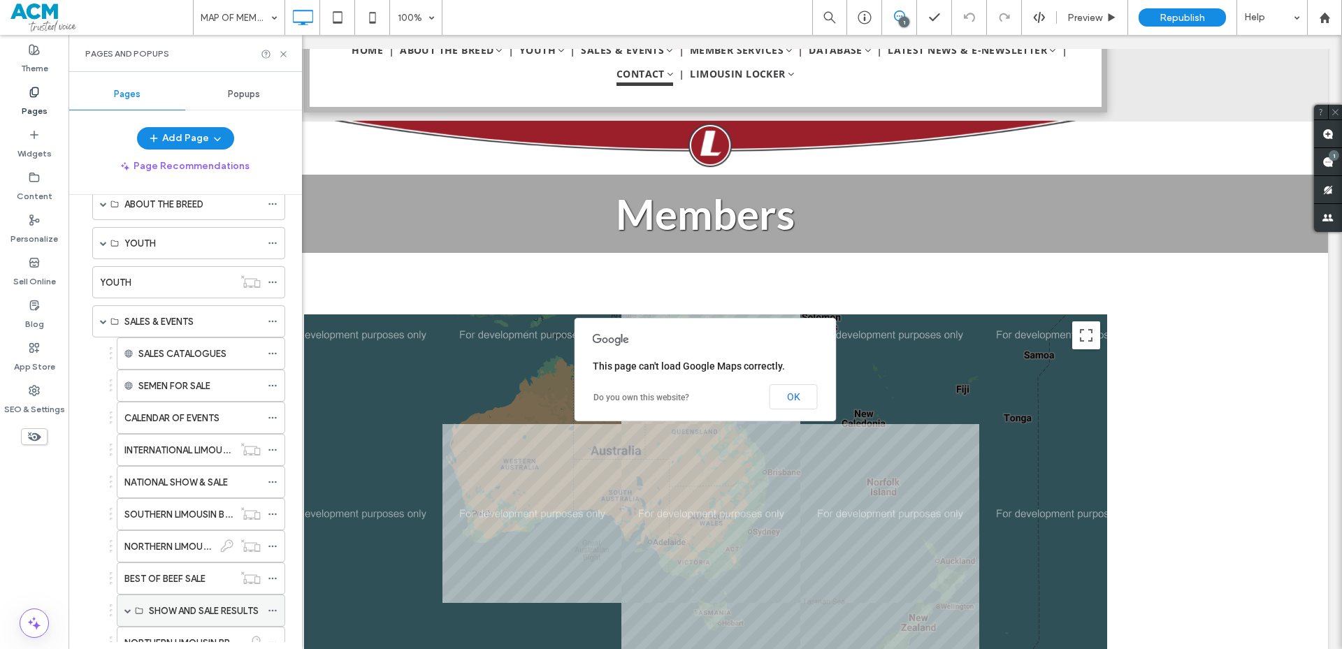
scroll to position [140, 0]
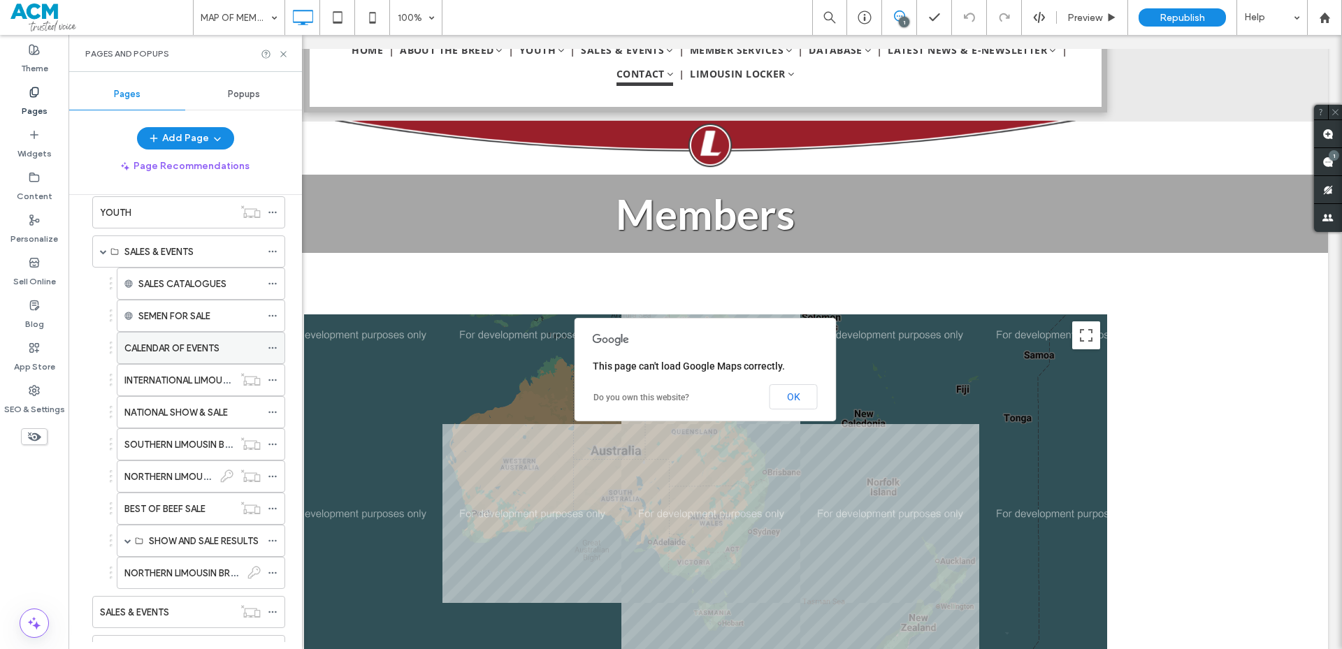
click at [211, 357] on div "CALENDAR OF EVENTS" at bounding box center [192, 348] width 136 height 31
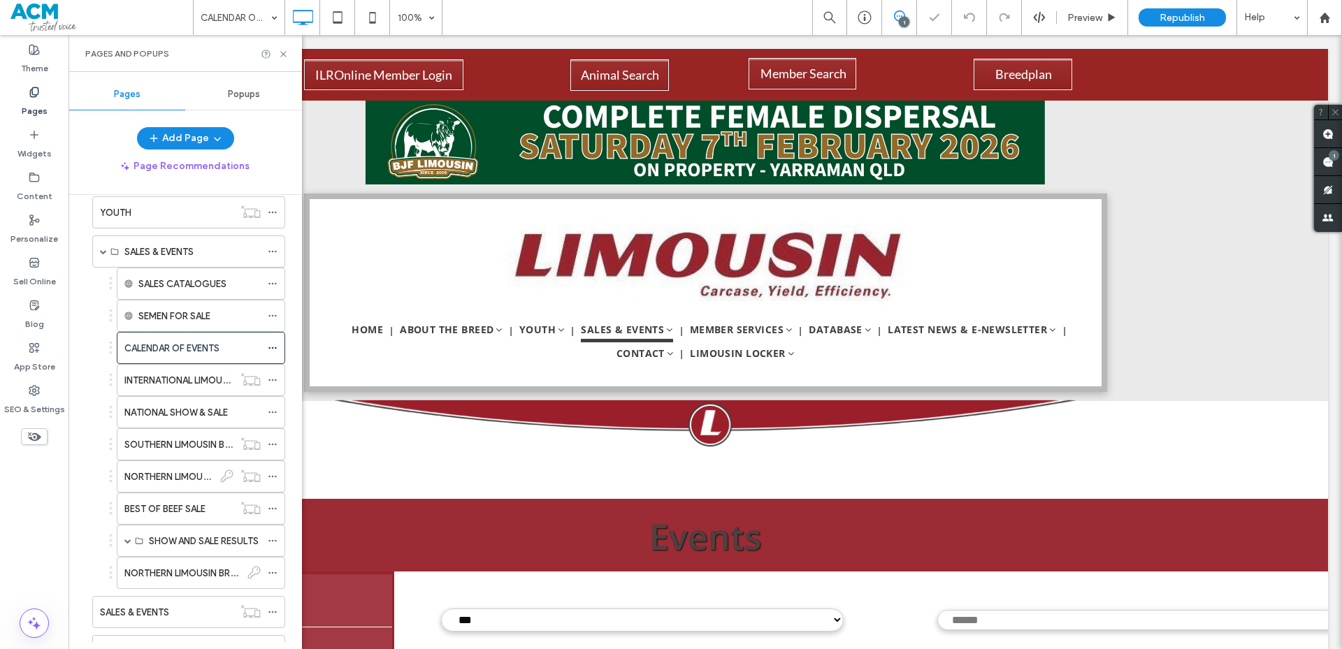
click at [289, 57] on div "Pages and Popups" at bounding box center [184, 53] width 233 height 37
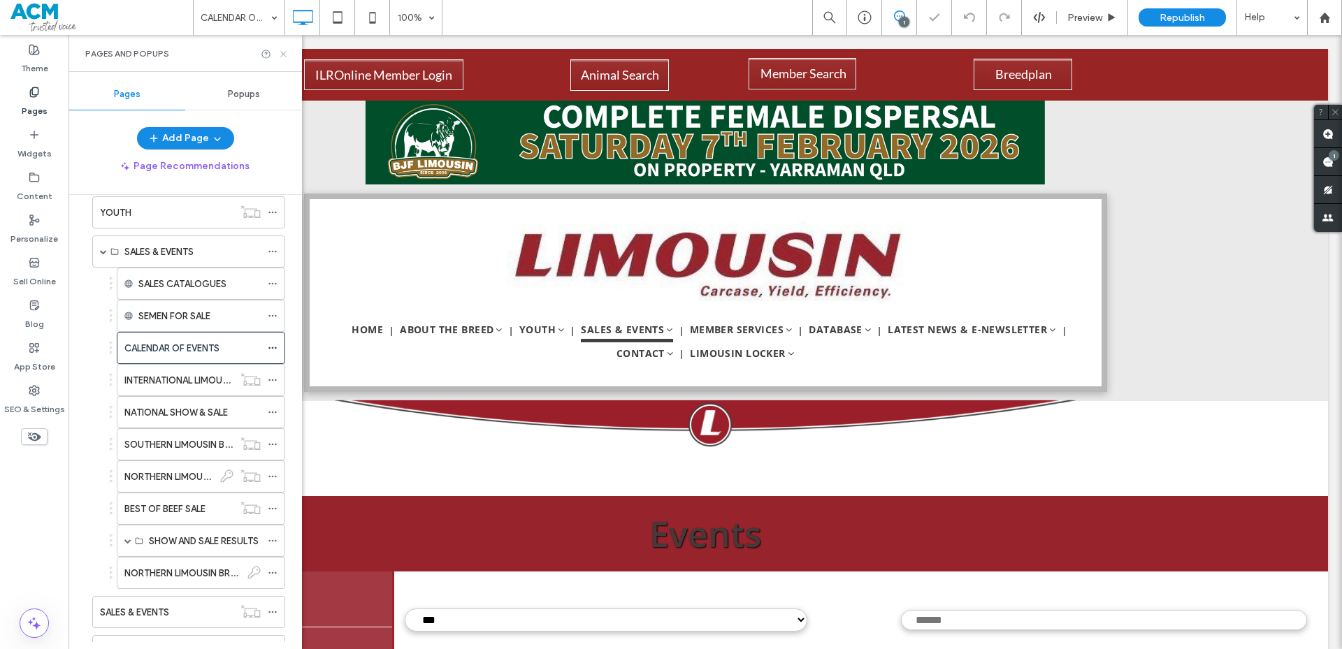
click at [288, 56] on icon at bounding box center [283, 54] width 10 height 10
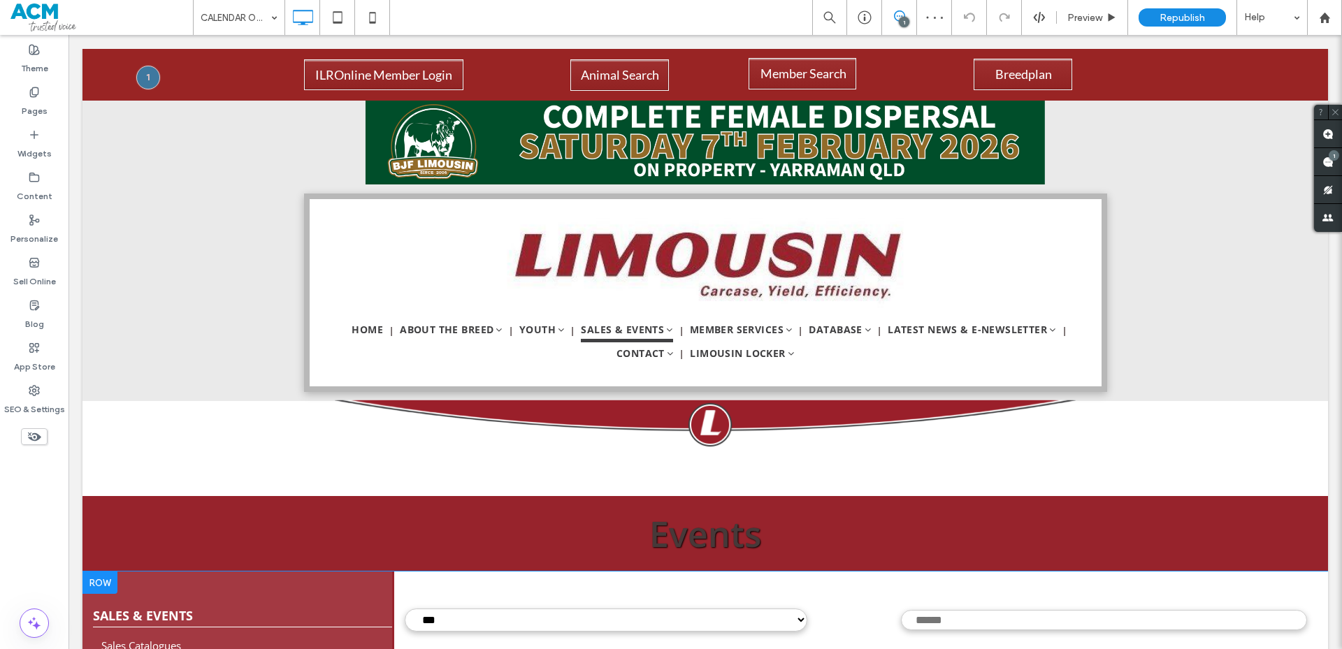
scroll to position [210, 0]
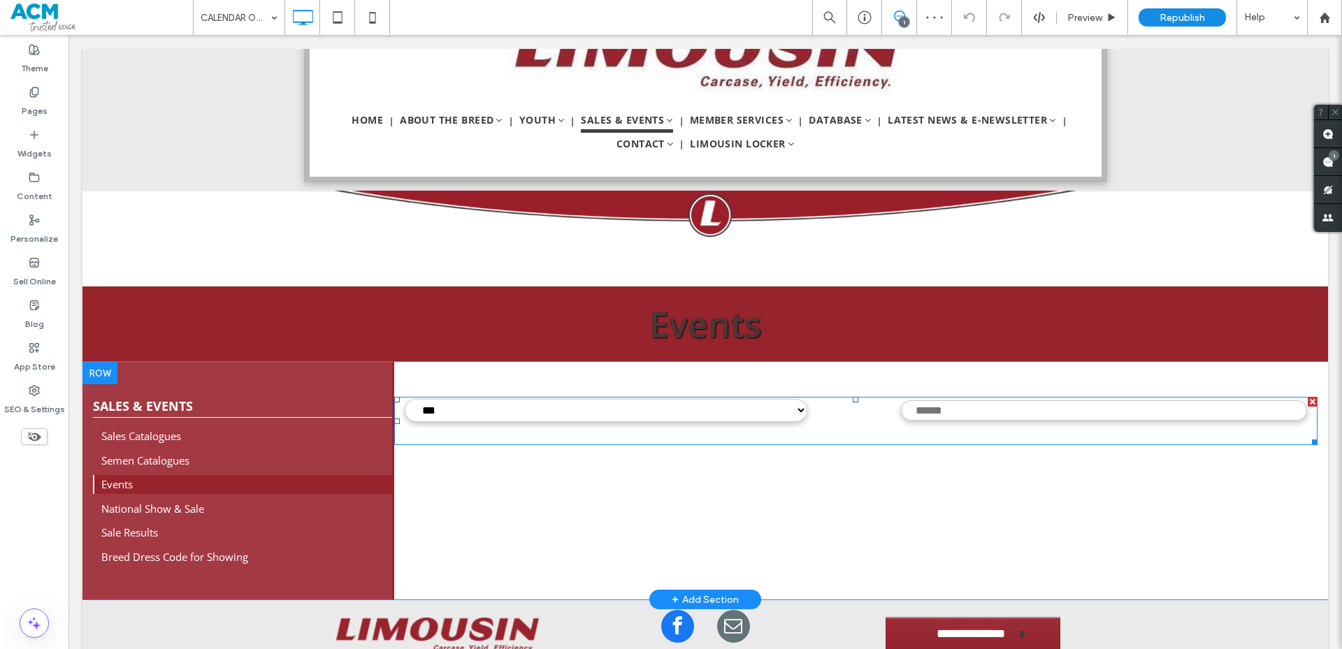
click at [620, 412] on span at bounding box center [856, 421] width 924 height 48
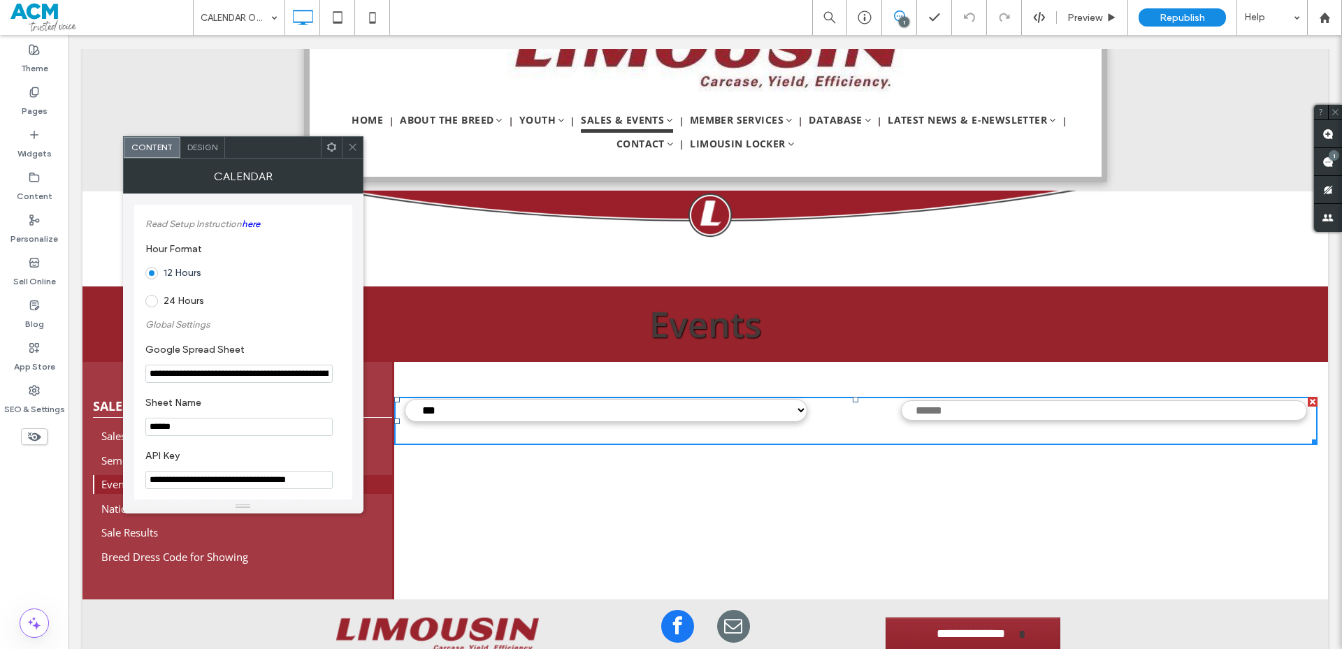
click at [355, 145] on use at bounding box center [352, 147] width 7 height 7
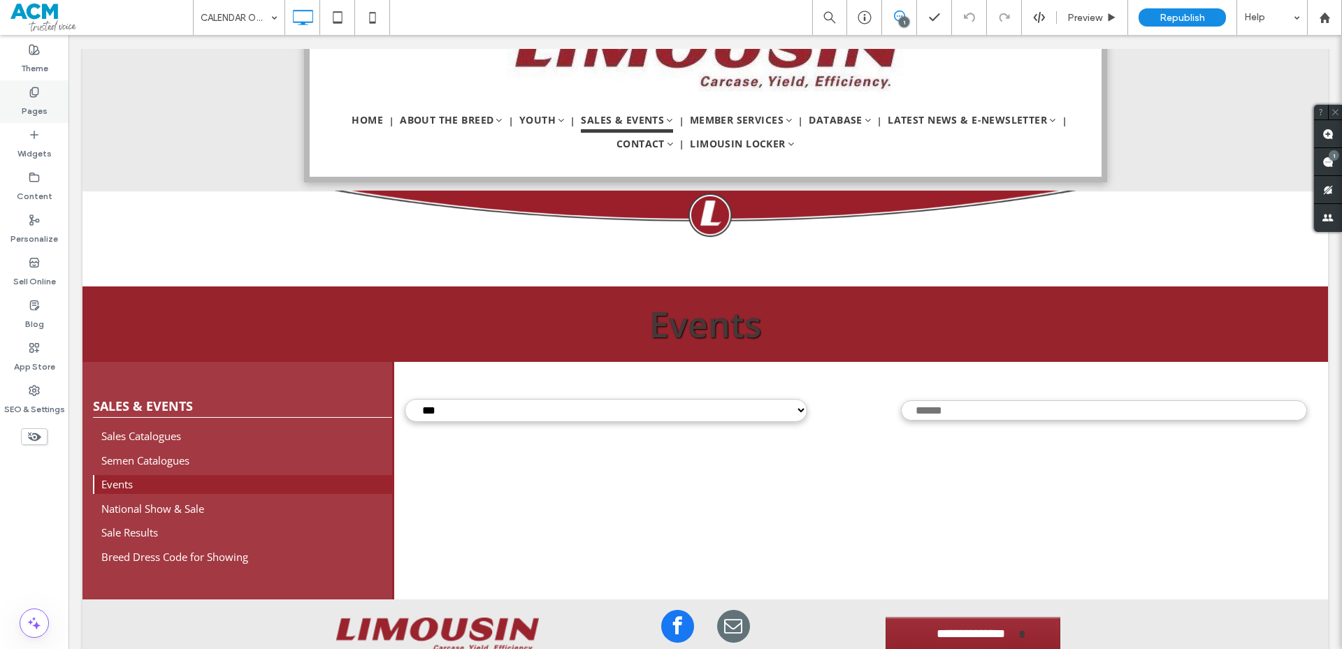
click at [36, 112] on label "Pages" at bounding box center [35, 108] width 26 height 20
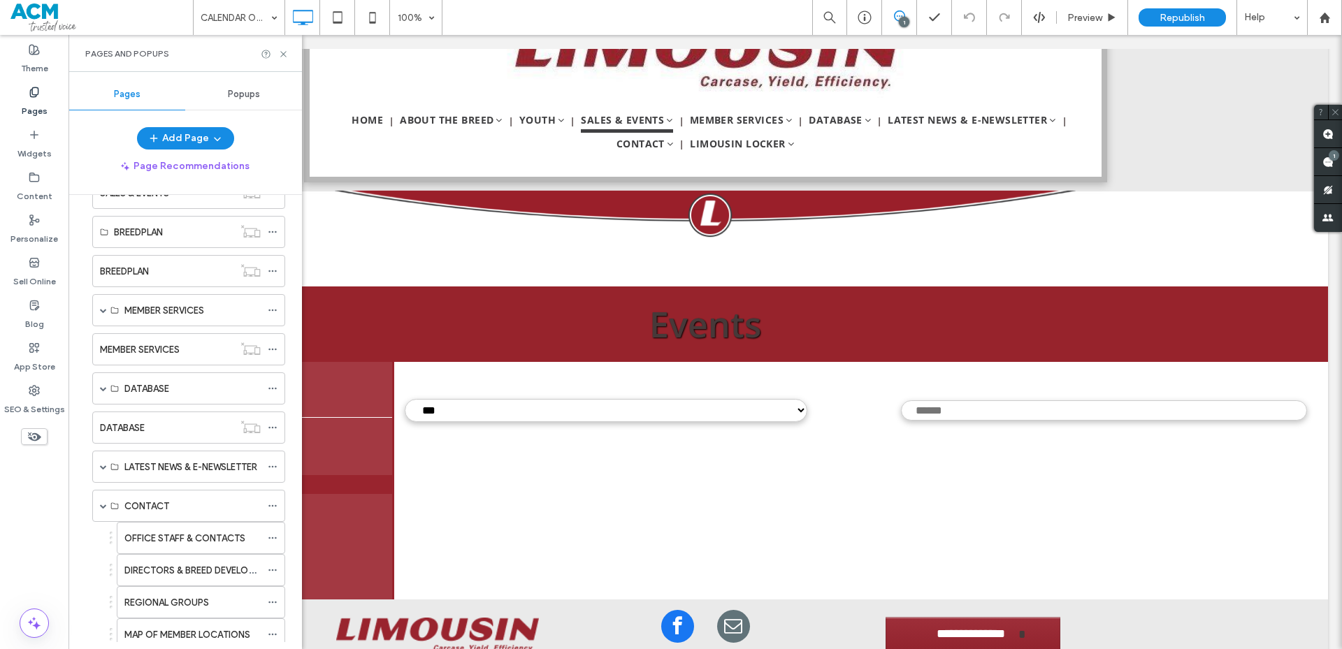
scroll to position [629, 0]
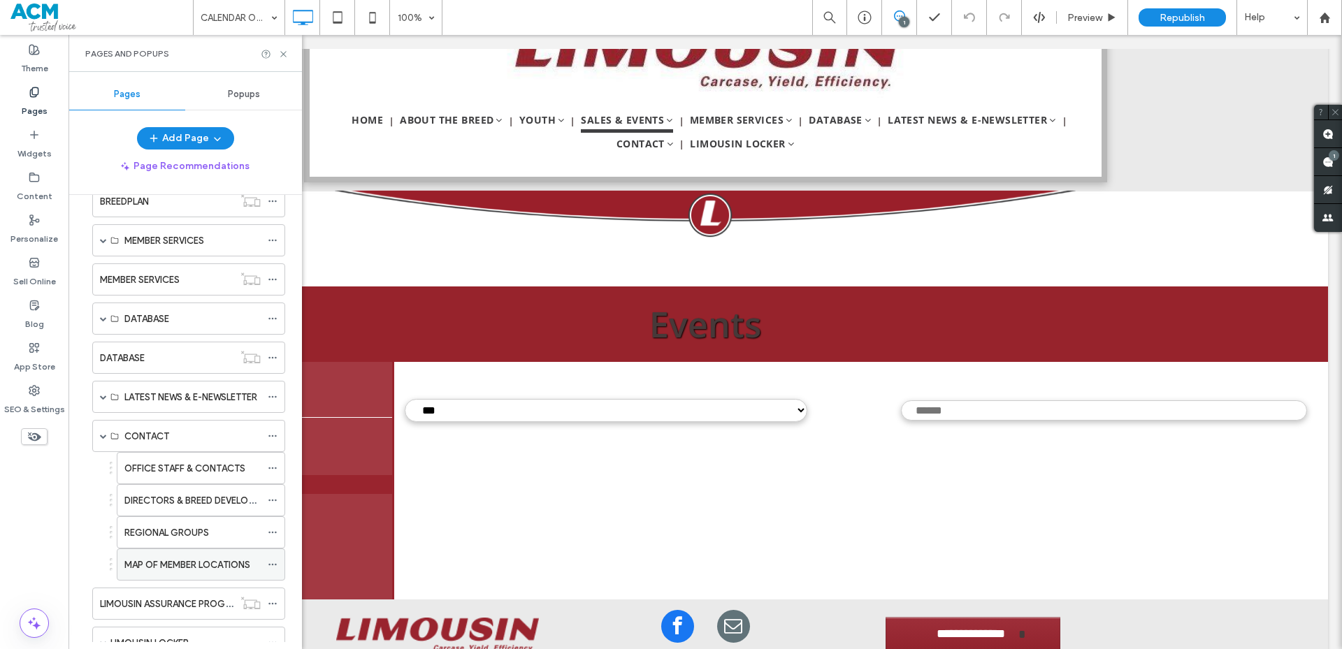
click at [206, 559] on label "MAP OF MEMBER LOCATIONS" at bounding box center [187, 565] width 126 height 24
click at [284, 54] on use at bounding box center [283, 54] width 6 height 6
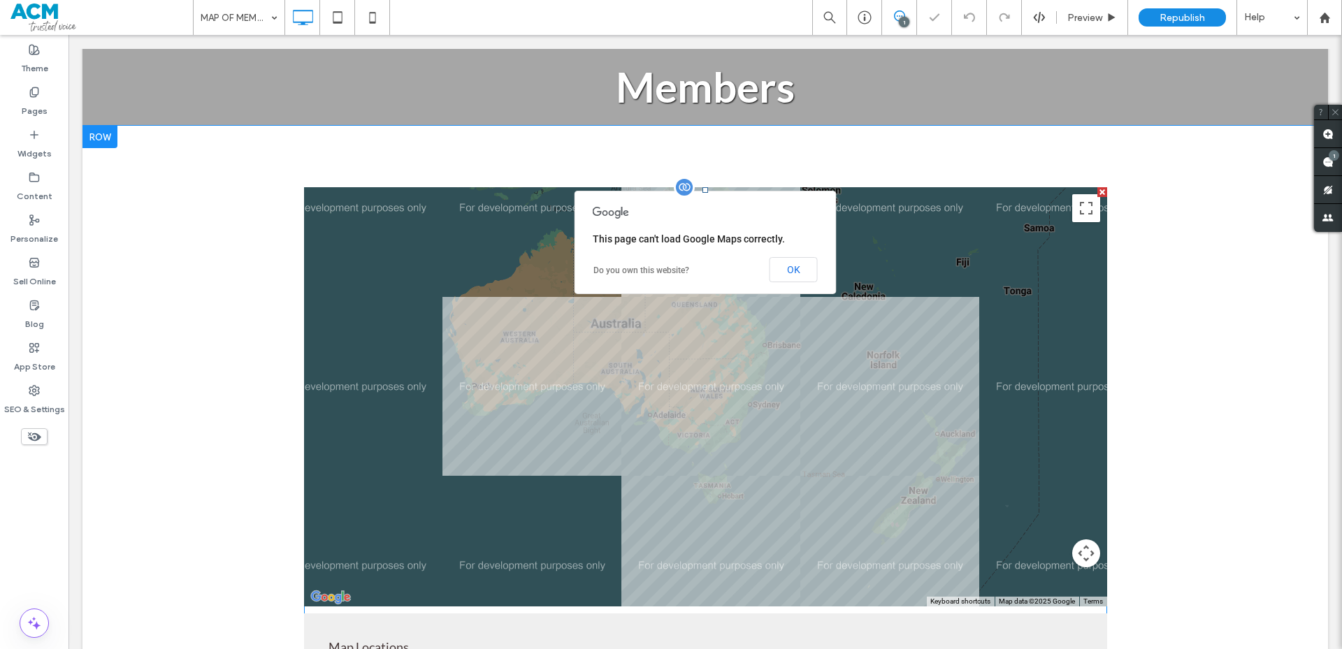
scroll to position [419, 0]
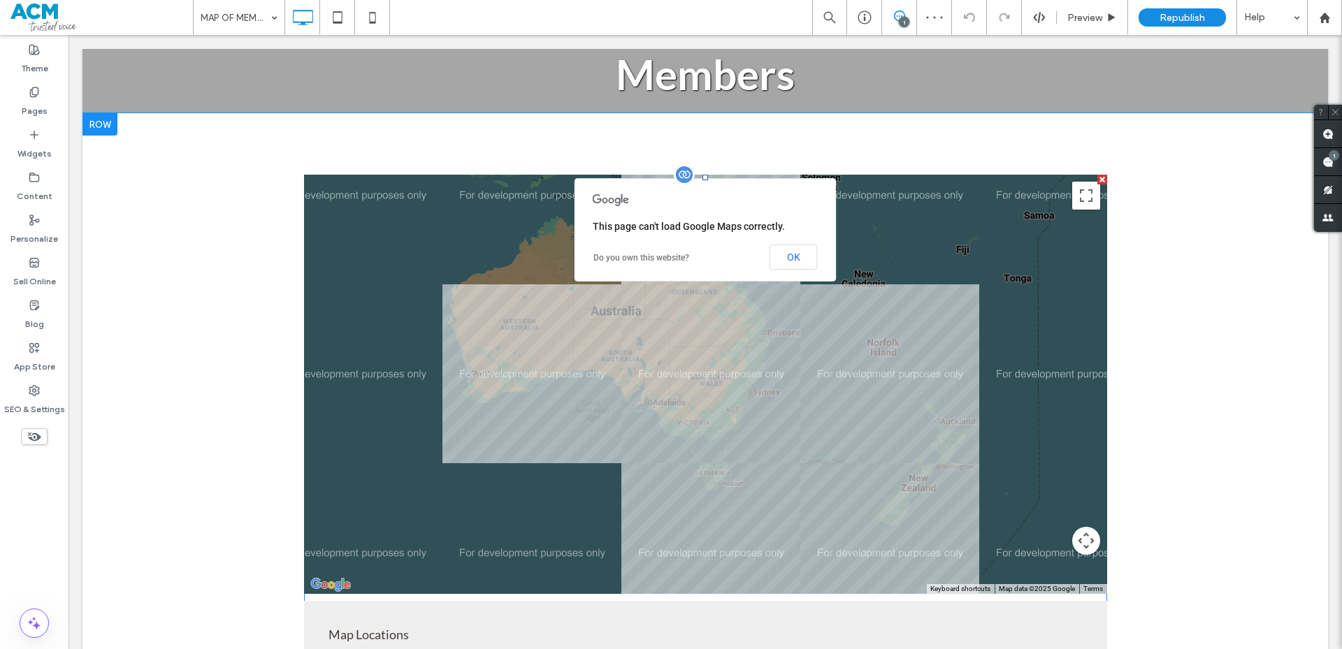
click at [385, 448] on span at bounding box center [705, 443] width 803 height 536
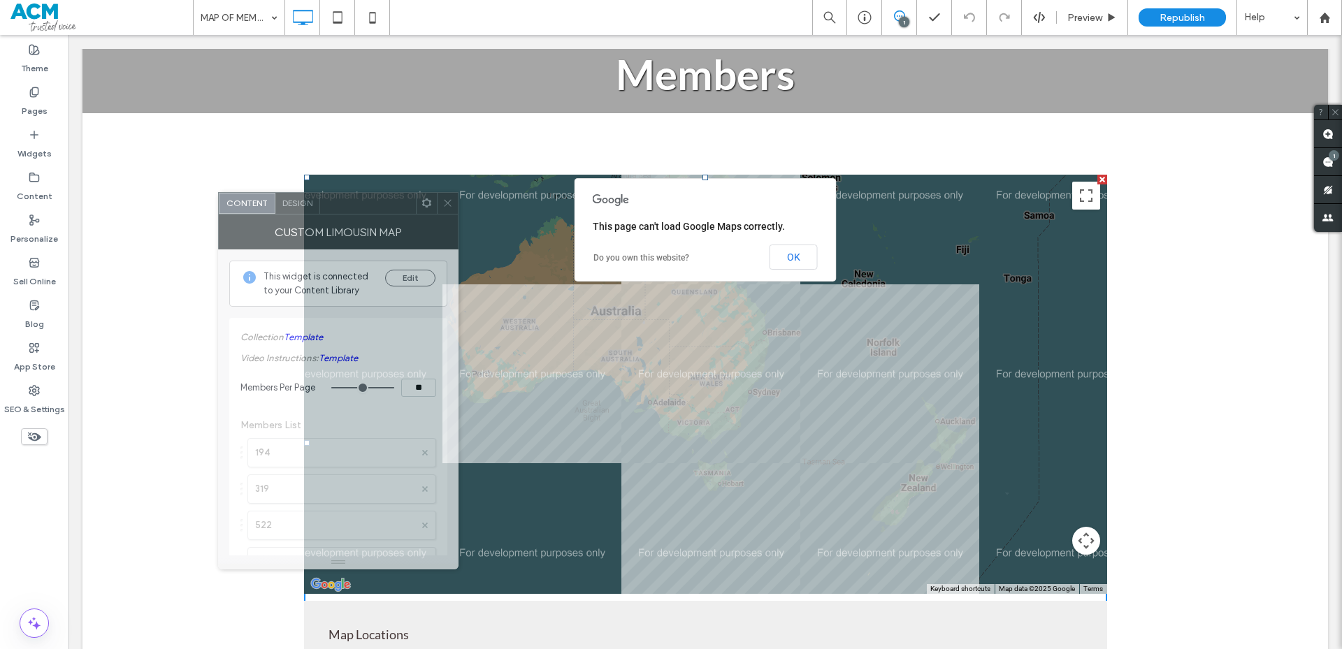
drag, startPoint x: 307, startPoint y: 192, endPoint x: 355, endPoint y: 208, distance: 50.2
click at [355, 208] on div at bounding box center [368, 203] width 96 height 21
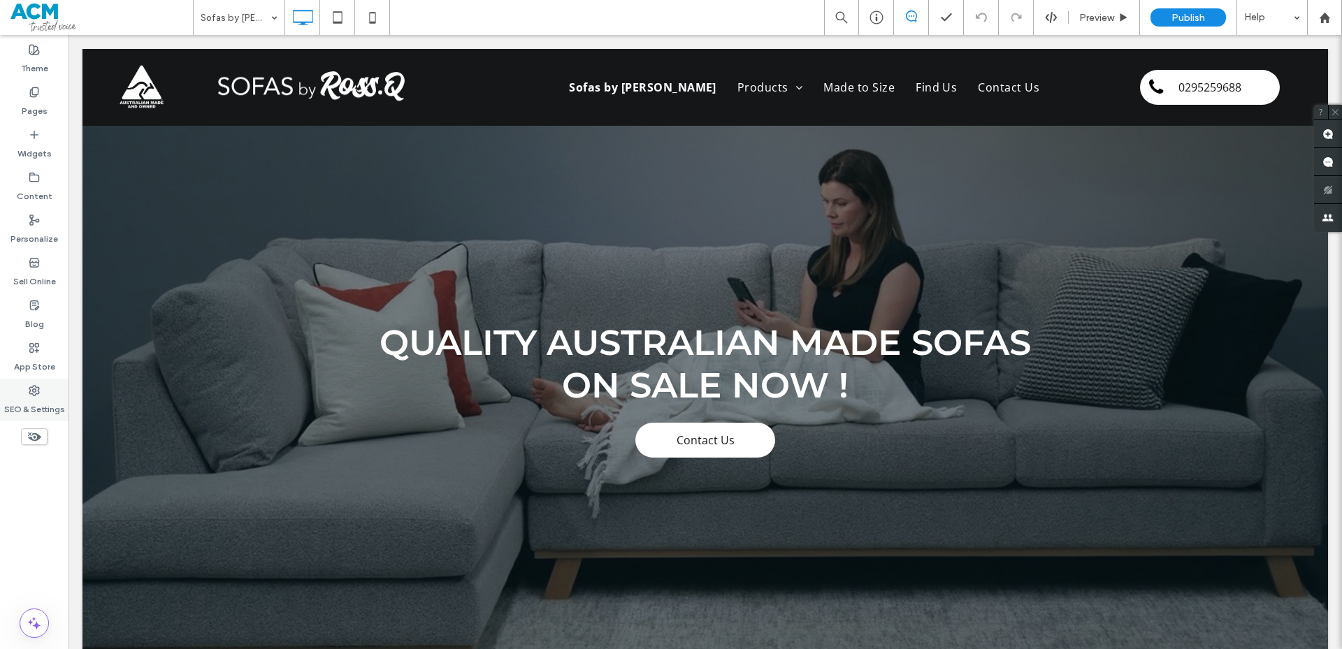
click at [35, 396] on use at bounding box center [34, 391] width 10 height 10
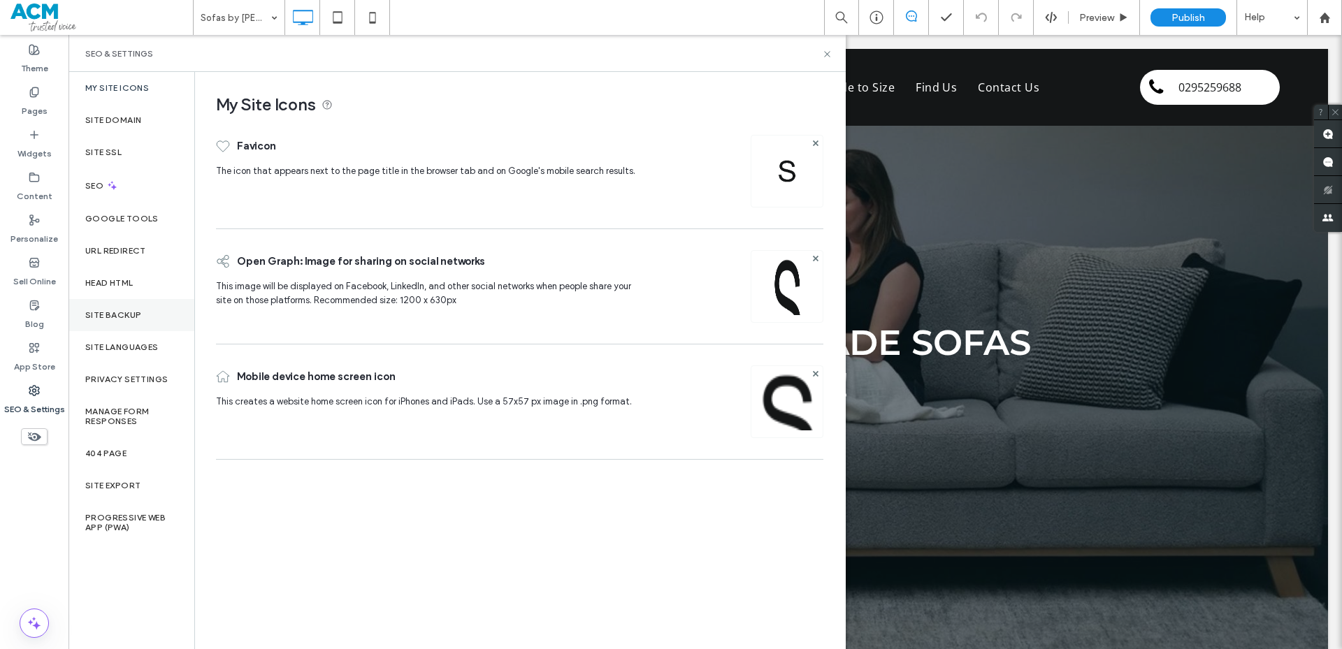
click at [140, 320] on div "Site Backup" at bounding box center [131, 315] width 126 height 32
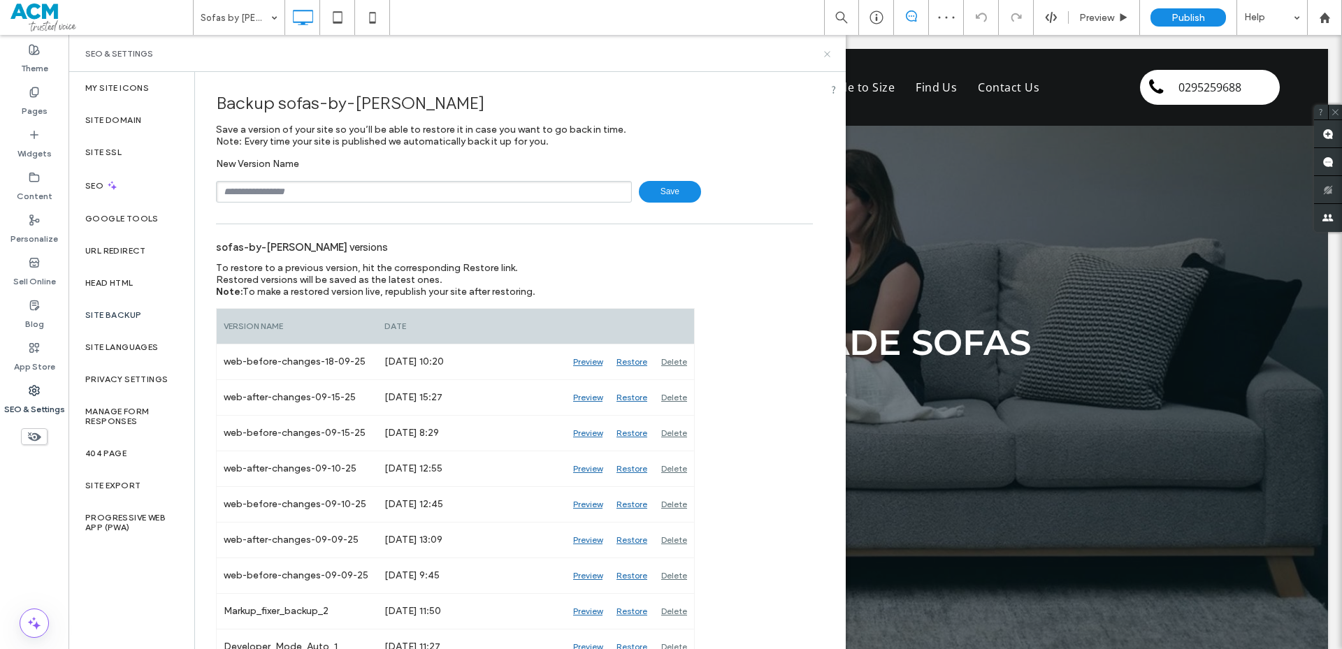
click at [824, 55] on icon at bounding box center [827, 54] width 10 height 10
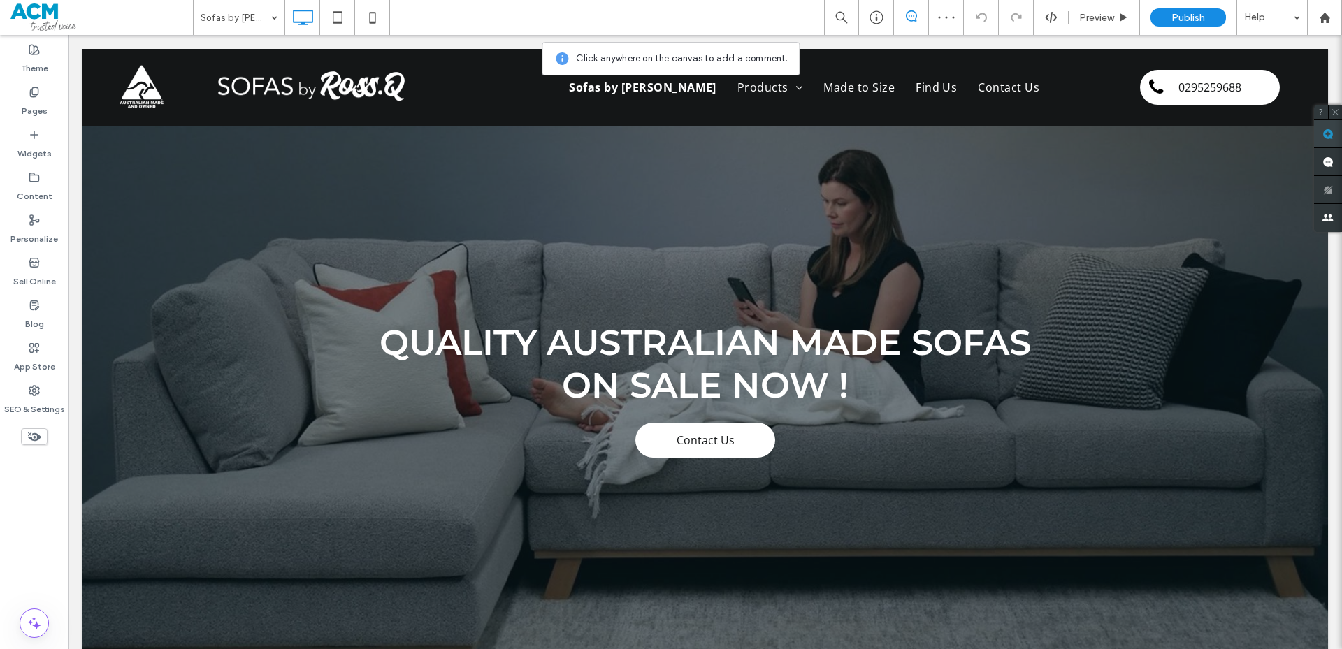
drag, startPoint x: 1331, startPoint y: 140, endPoint x: 909, endPoint y: 205, distance: 427.1
click at [1331, 140] on span at bounding box center [1328, 133] width 28 height 27
click at [210, 94] on img at bounding box center [315, 87] width 210 height 32
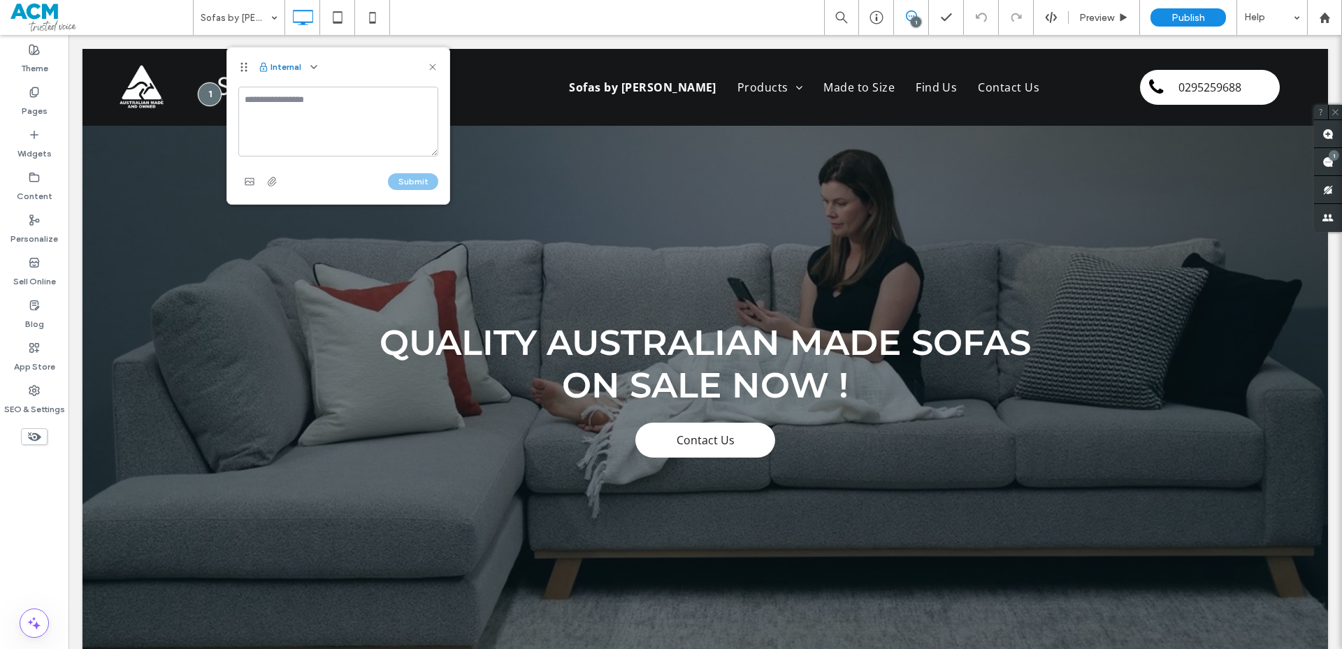
click at [294, 70] on button "Internal" at bounding box center [279, 67] width 43 height 17
click at [319, 67] on span "button" at bounding box center [313, 67] width 17 height 17
click at [325, 93] on div "Public - visible to clients & team" at bounding box center [383, 100] width 160 height 27
click at [319, 98] on textarea at bounding box center [338, 122] width 200 height 70
type textarea "***"
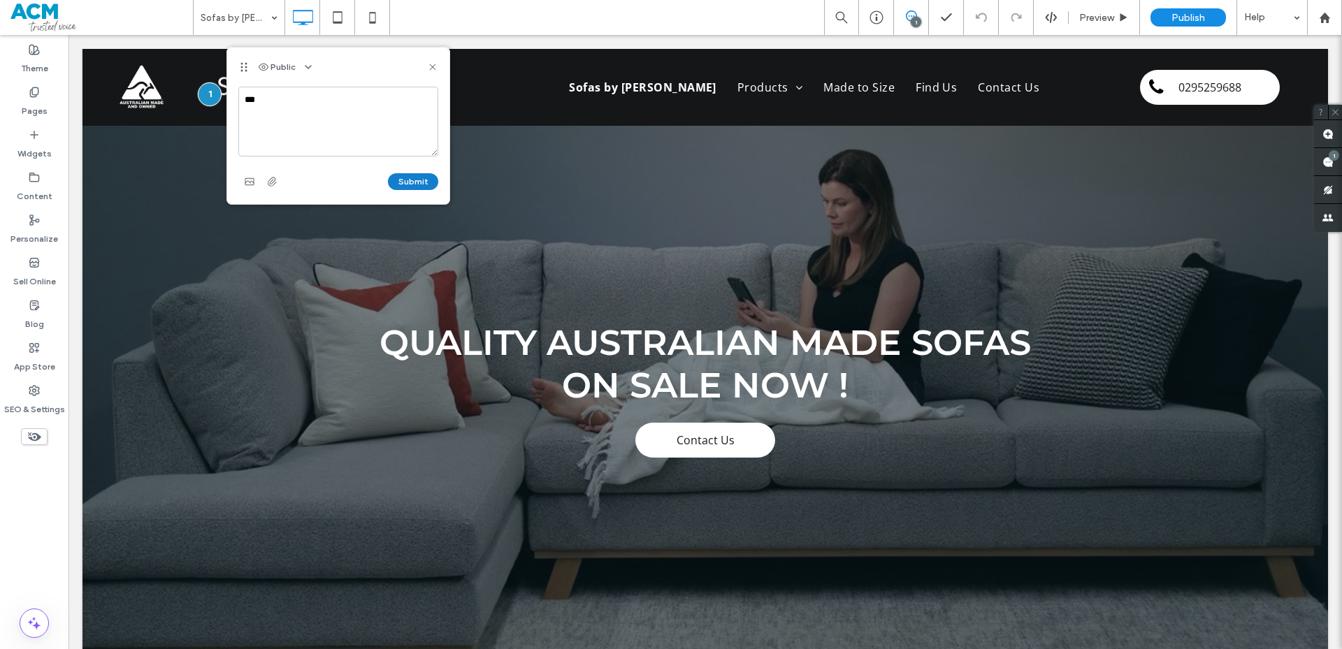
click at [397, 180] on button "Submit" at bounding box center [413, 181] width 50 height 17
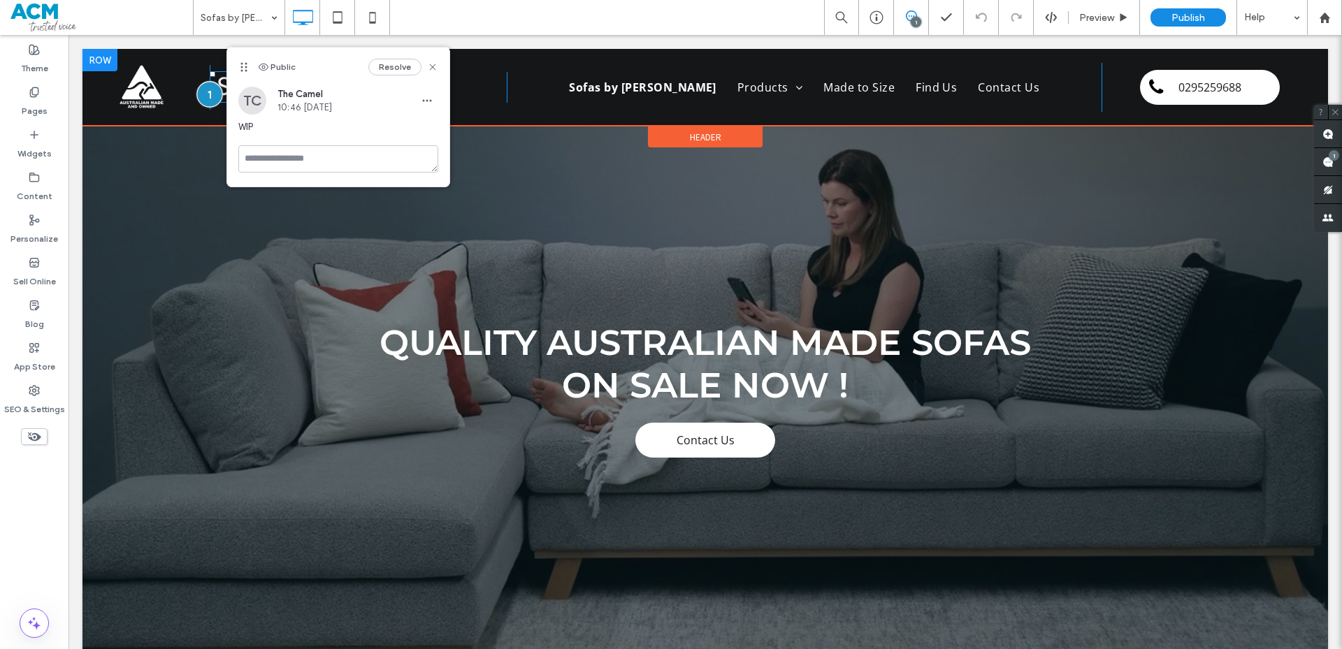
click at [212, 101] on div at bounding box center [210, 94] width 26 height 26
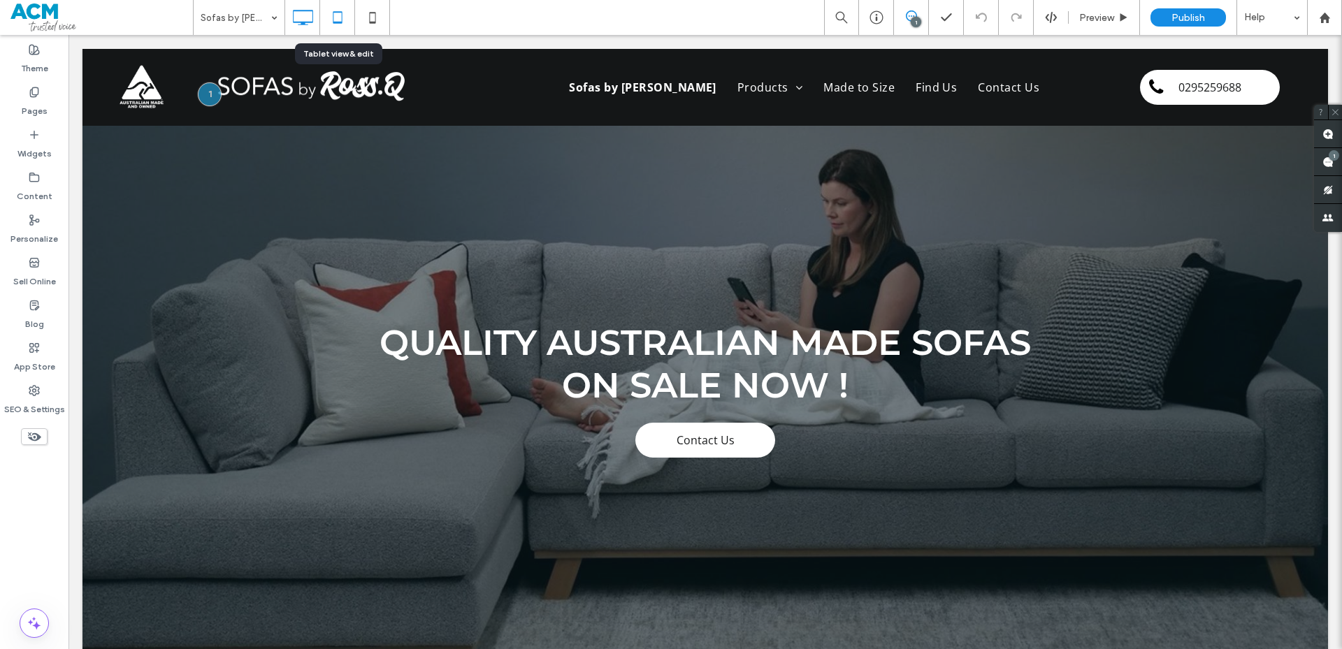
click at [340, 10] on icon at bounding box center [338, 17] width 28 height 28
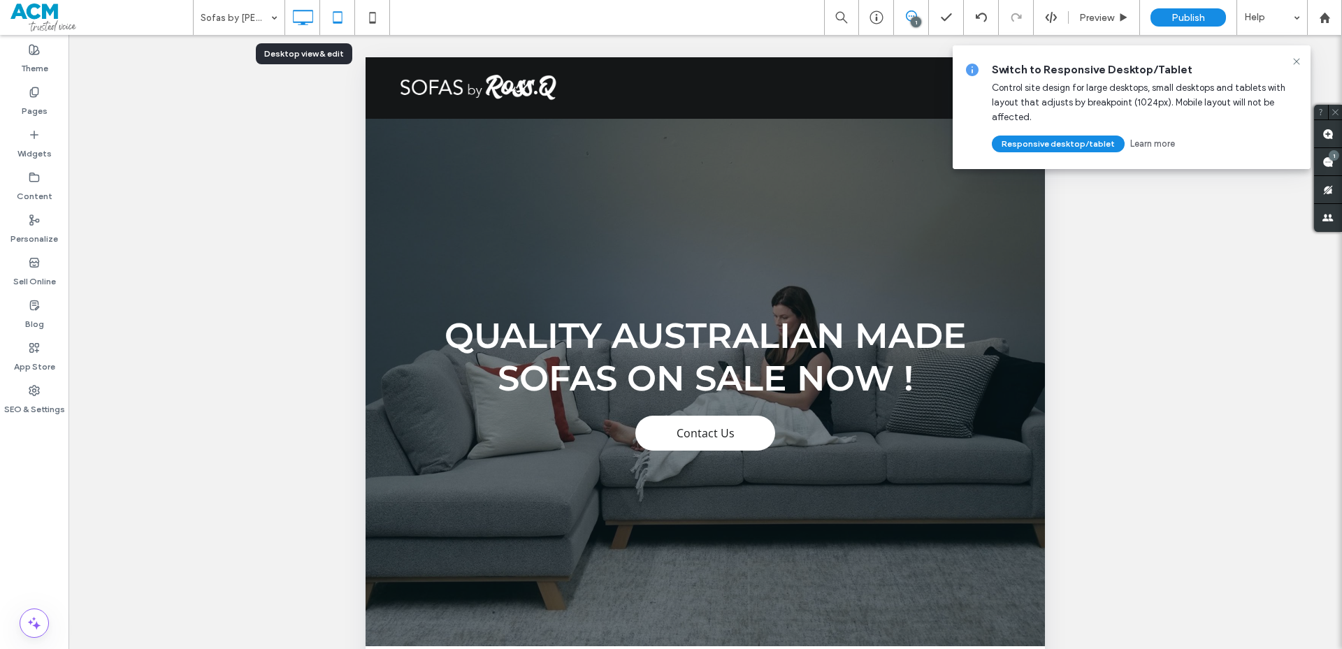
click at [315, 21] on icon at bounding box center [303, 17] width 28 height 28
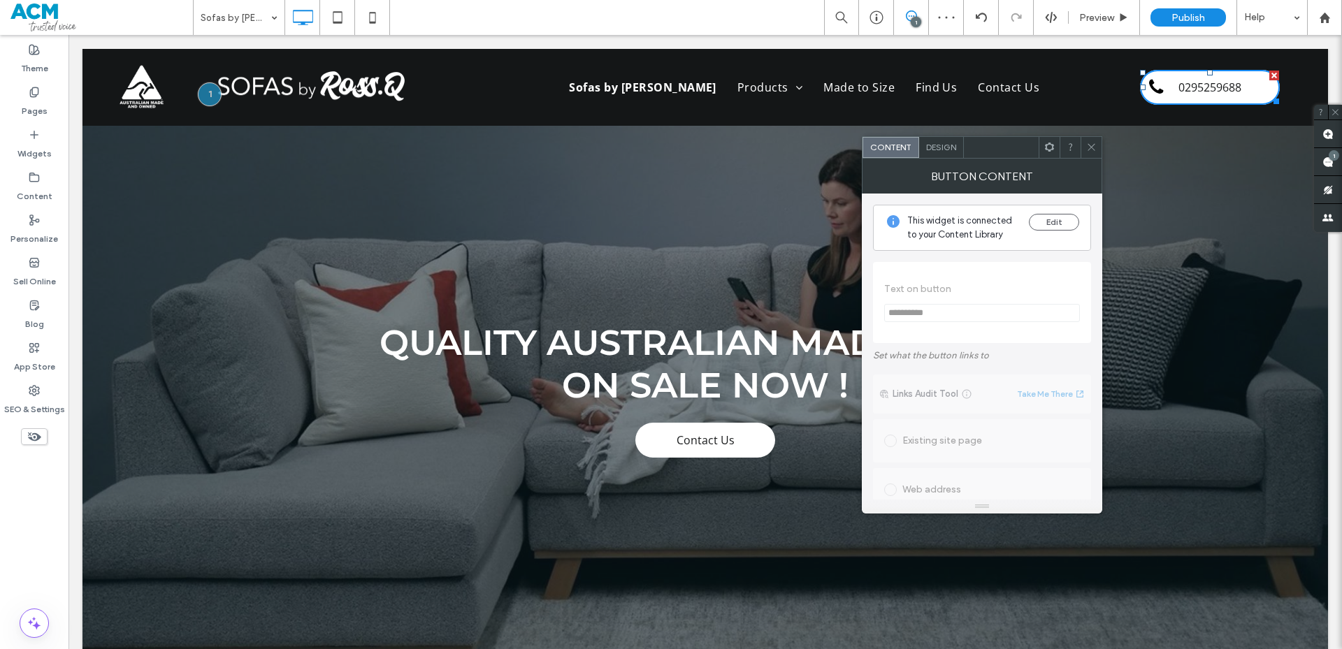
click at [947, 153] on div "Design" at bounding box center [941, 147] width 45 height 21
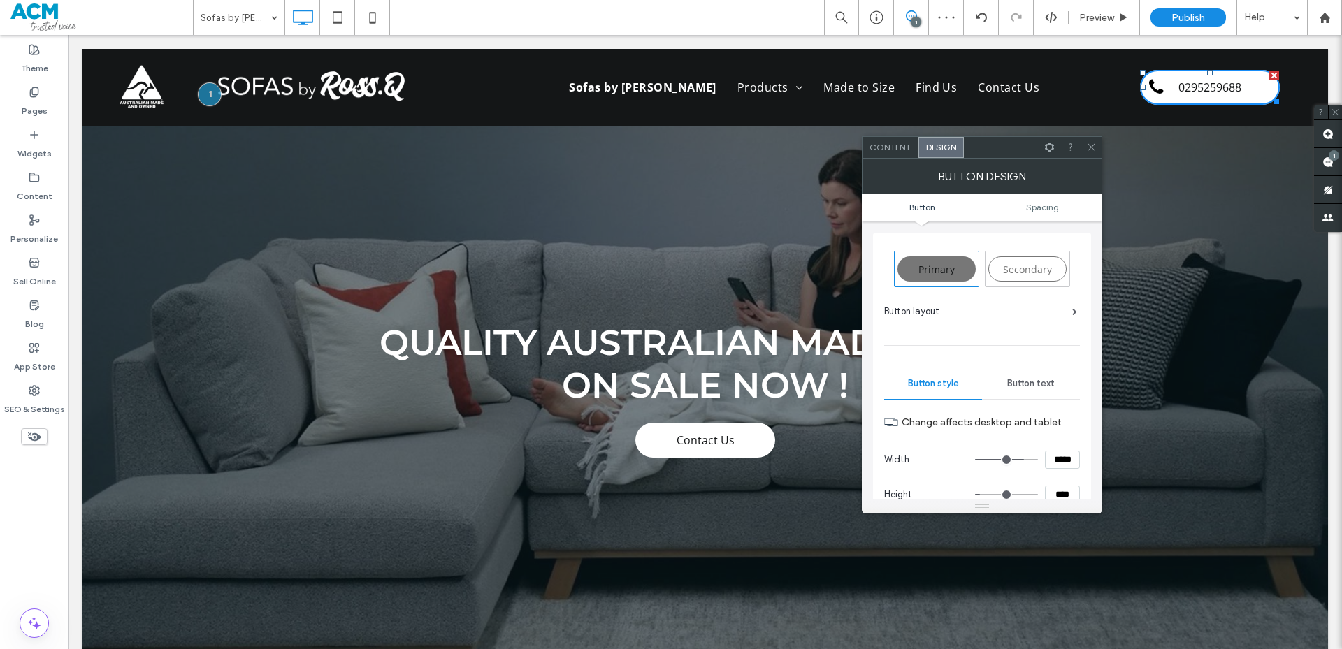
click at [1015, 389] on div "Button text" at bounding box center [1031, 383] width 98 height 31
click at [955, 385] on span "Button style" at bounding box center [933, 383] width 51 height 11
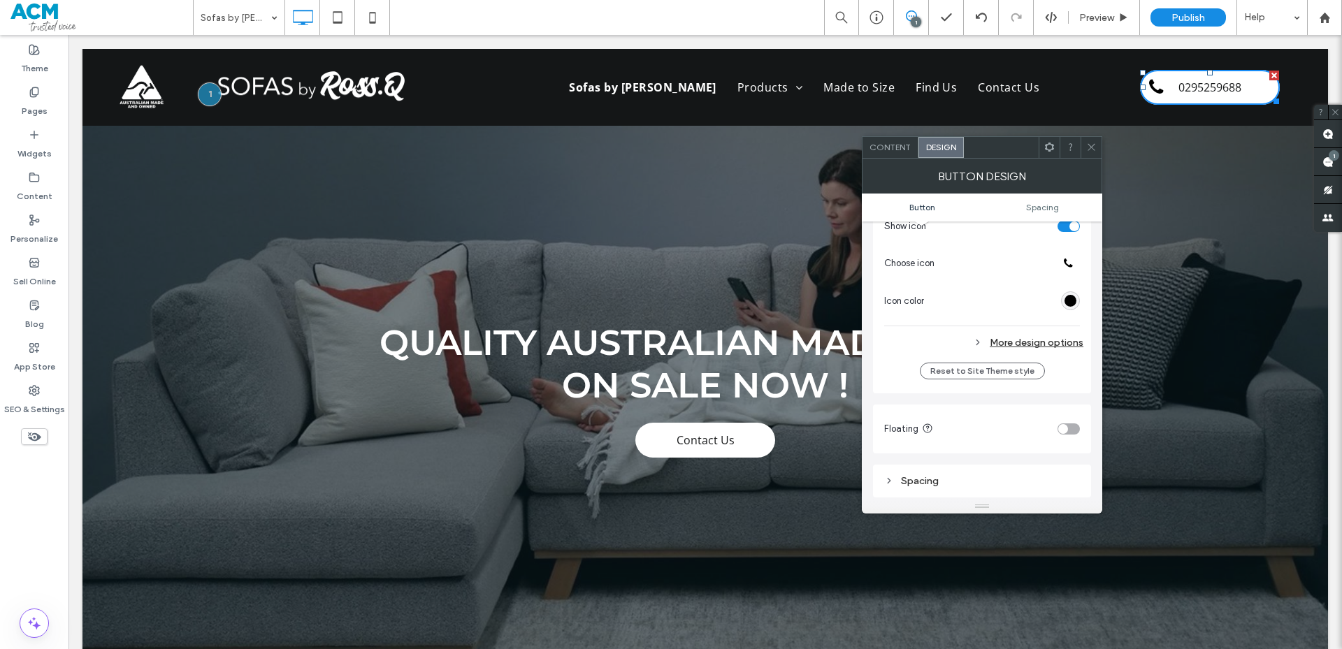
scroll to position [489, 0]
click at [1019, 345] on div "More design options" at bounding box center [983, 349] width 199 height 19
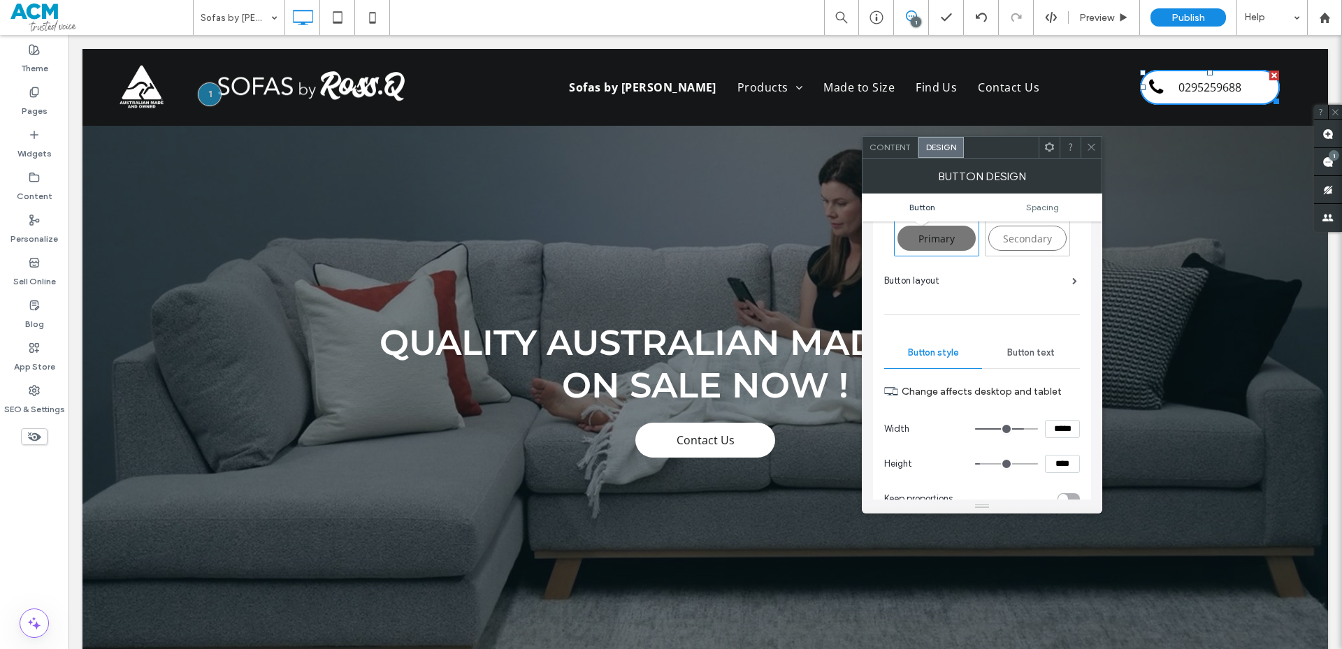
scroll to position [0, 0]
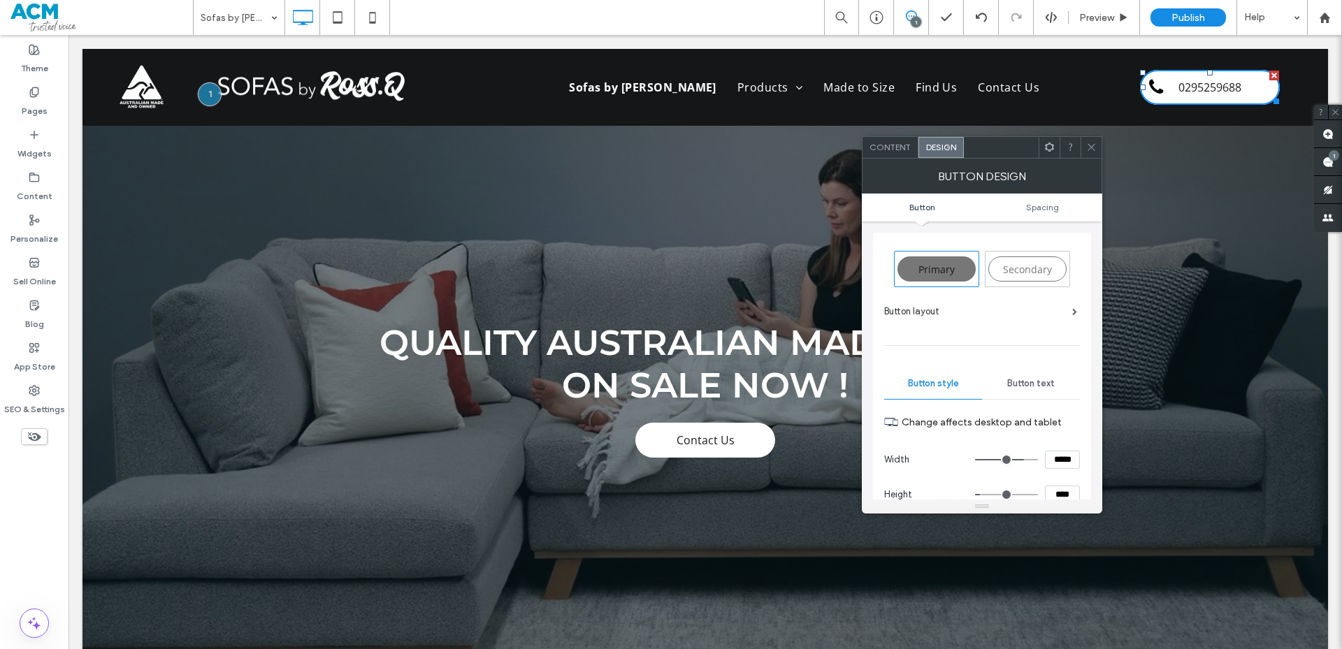
click at [1028, 368] on div "Button text" at bounding box center [1031, 383] width 98 height 31
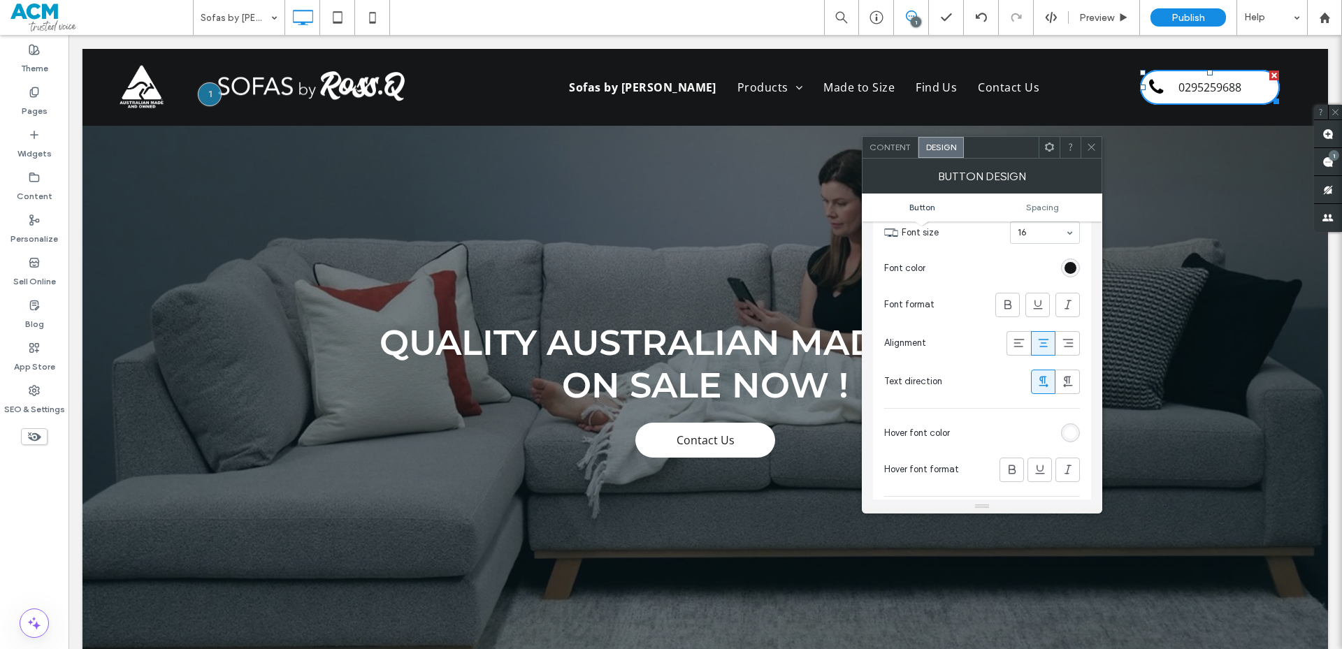
scroll to position [280, 0]
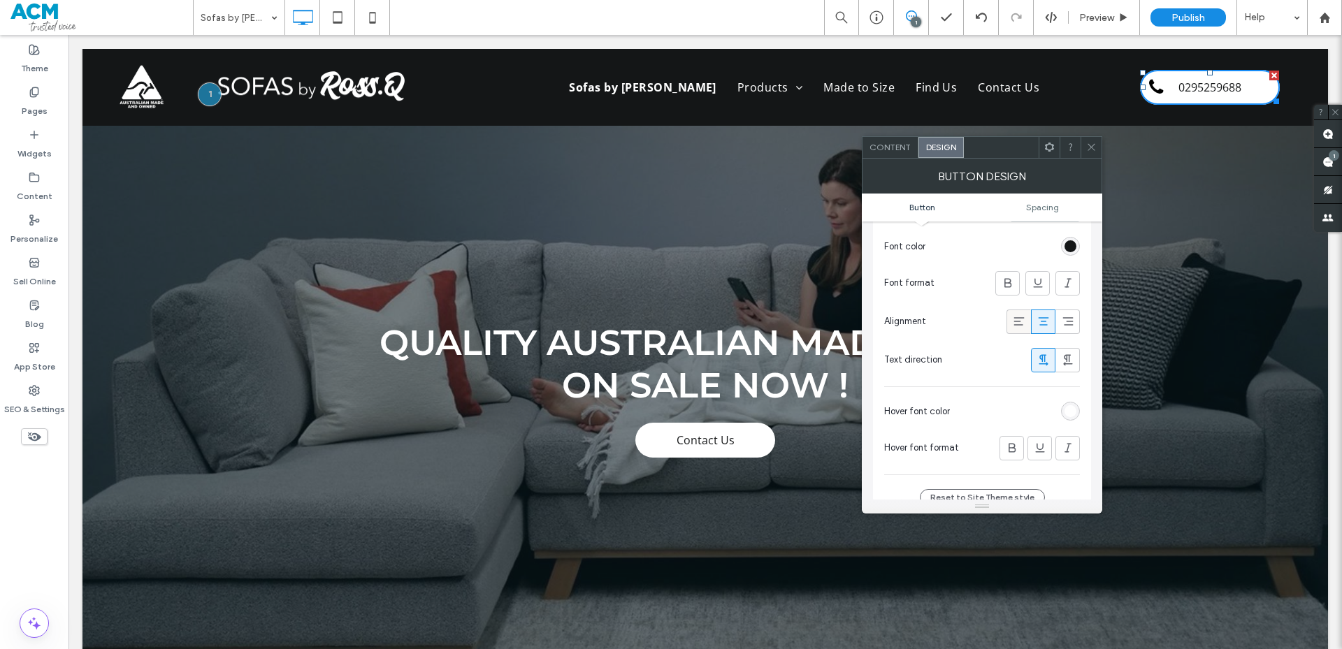
click at [1024, 332] on span at bounding box center [1019, 321] width 14 height 23
click at [1059, 329] on div at bounding box center [1067, 321] width 23 height 23
click at [1048, 325] on icon at bounding box center [1043, 321] width 14 height 14
click at [1092, 152] on icon at bounding box center [1091, 147] width 10 height 10
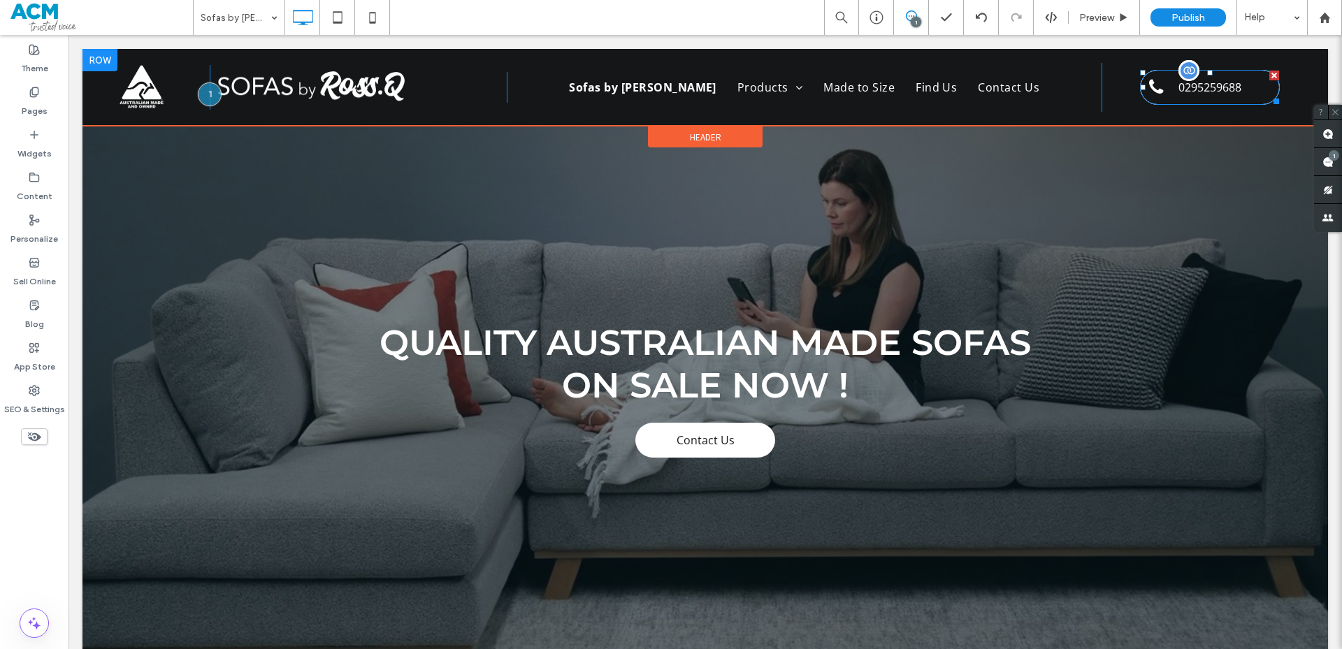
click at [1184, 99] on link "0295259688" at bounding box center [1210, 87] width 140 height 35
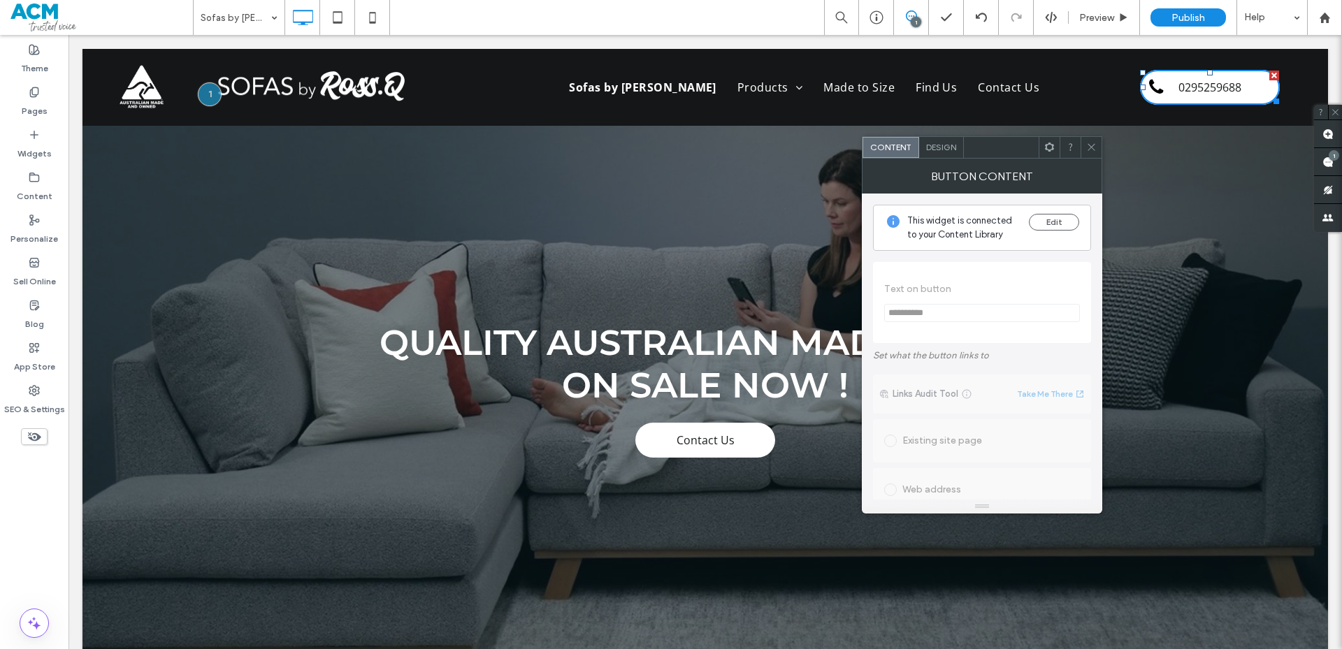
click at [938, 143] on span "Design" at bounding box center [941, 147] width 30 height 10
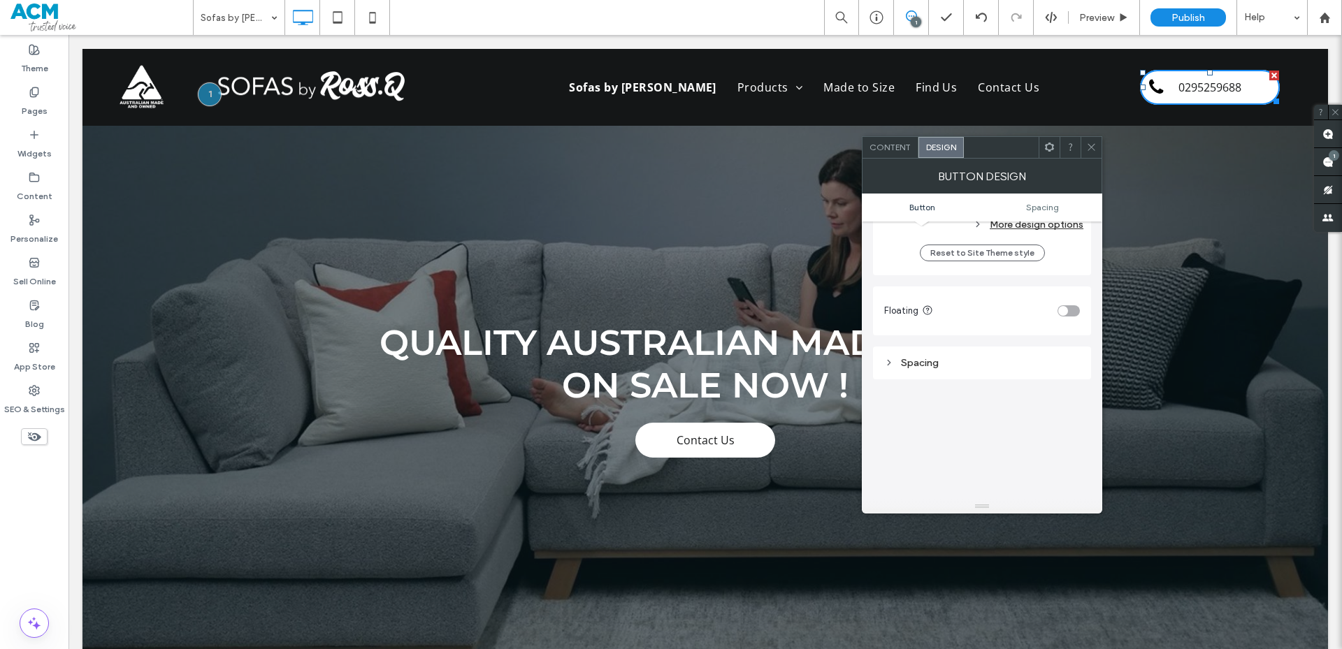
scroll to position [728, 0]
click at [928, 247] on div "Spacing" at bounding box center [982, 249] width 196 height 12
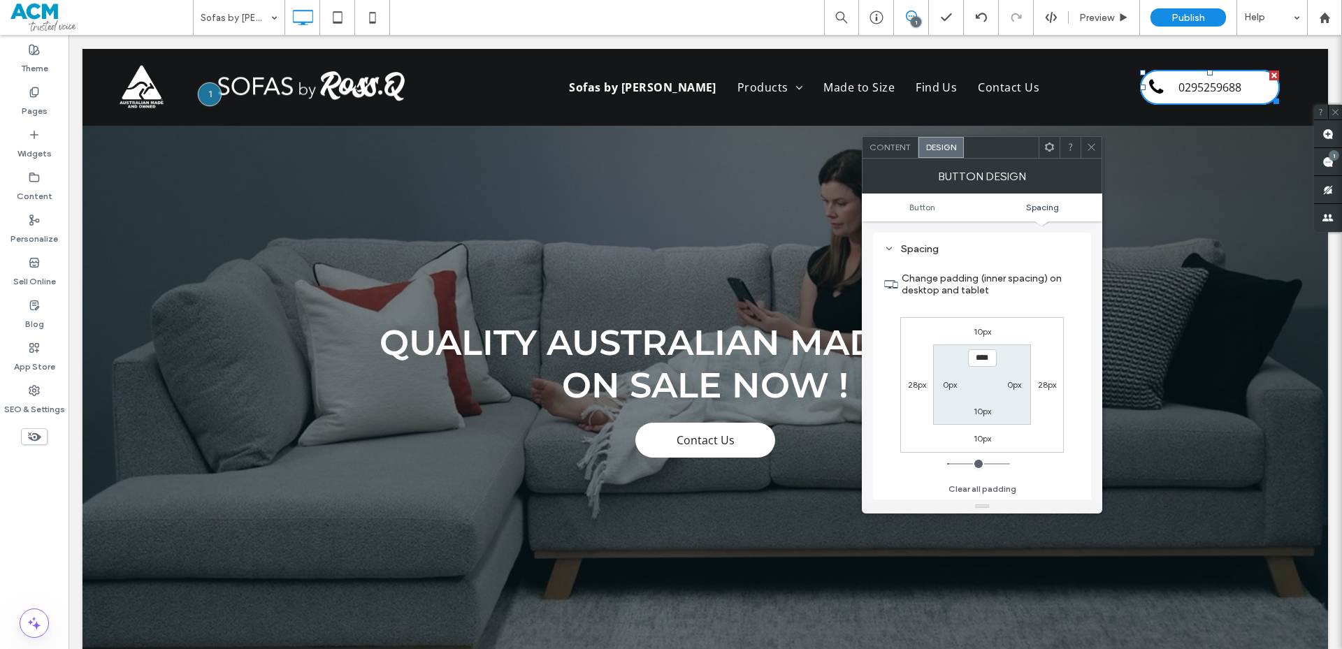
click at [1089, 145] on icon at bounding box center [1091, 147] width 10 height 10
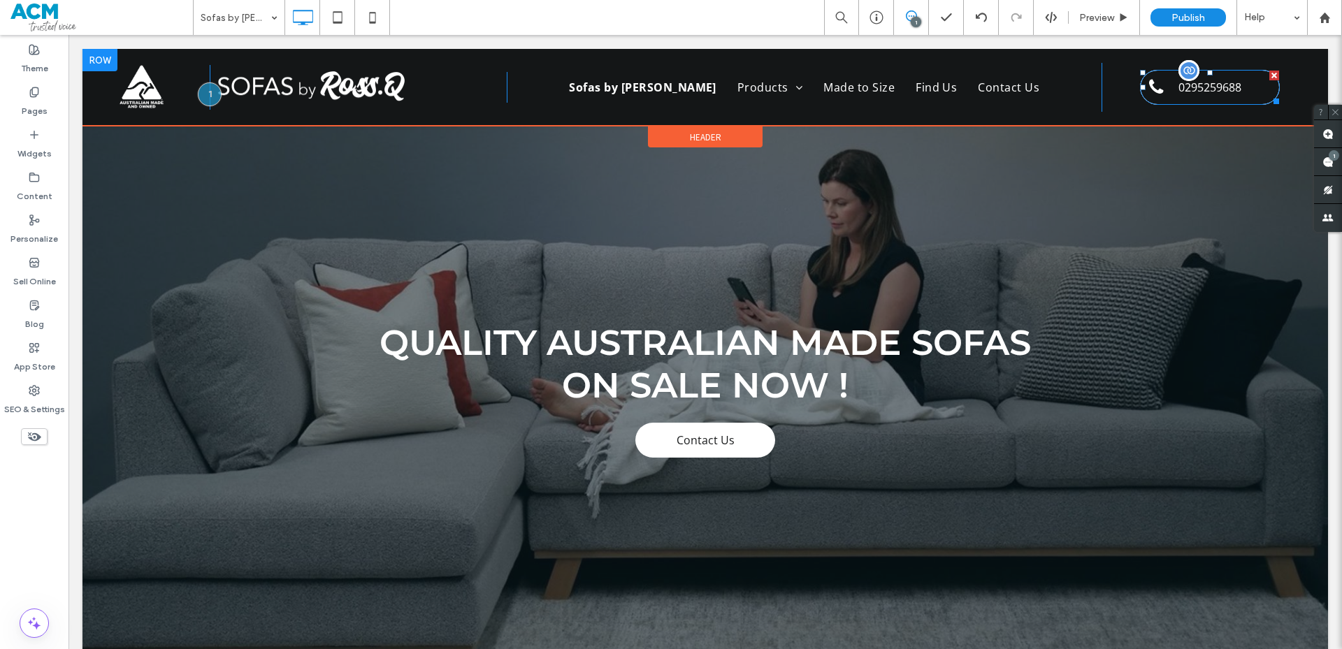
click at [1185, 89] on span "0295259688" at bounding box center [1209, 87] width 63 height 15
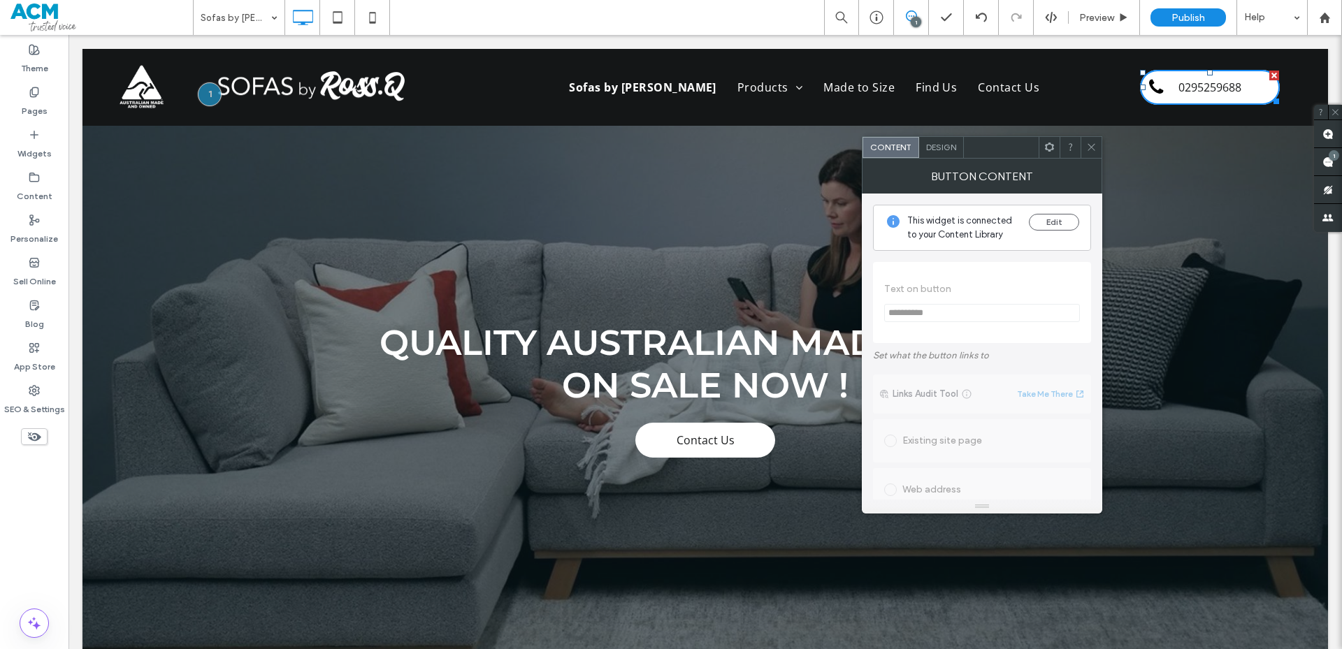
click at [940, 150] on span "Design" at bounding box center [941, 147] width 30 height 10
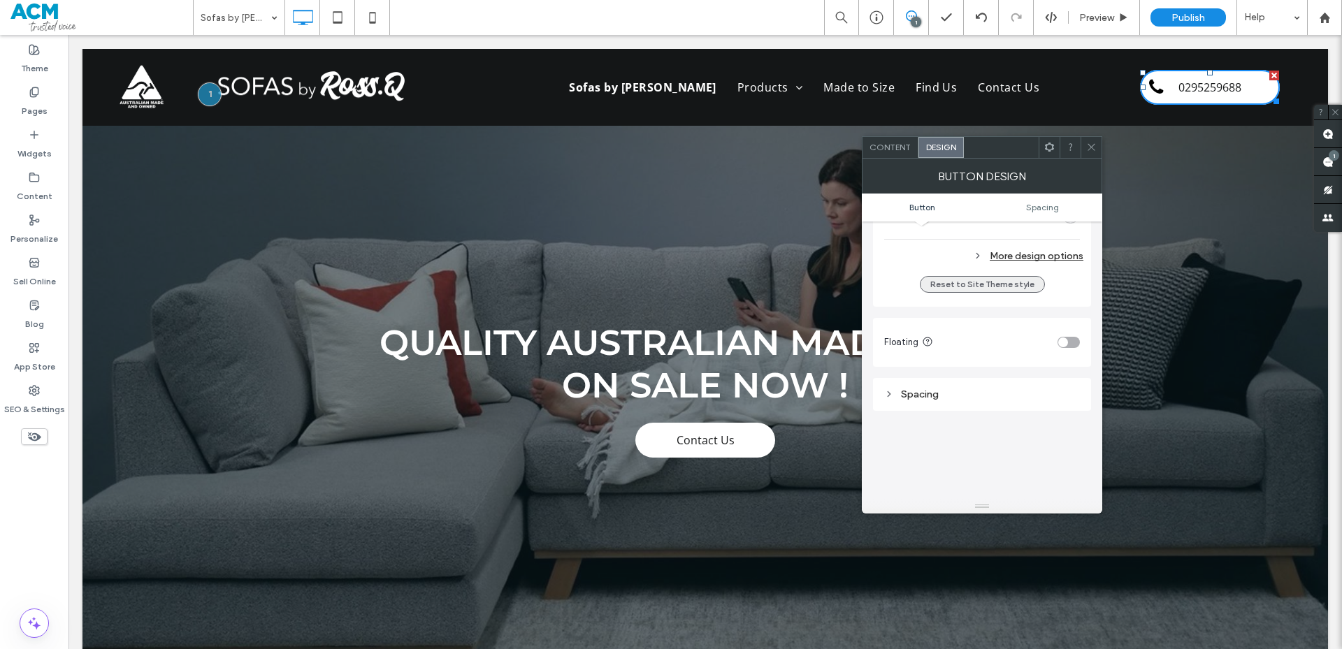
scroll to position [699, 0]
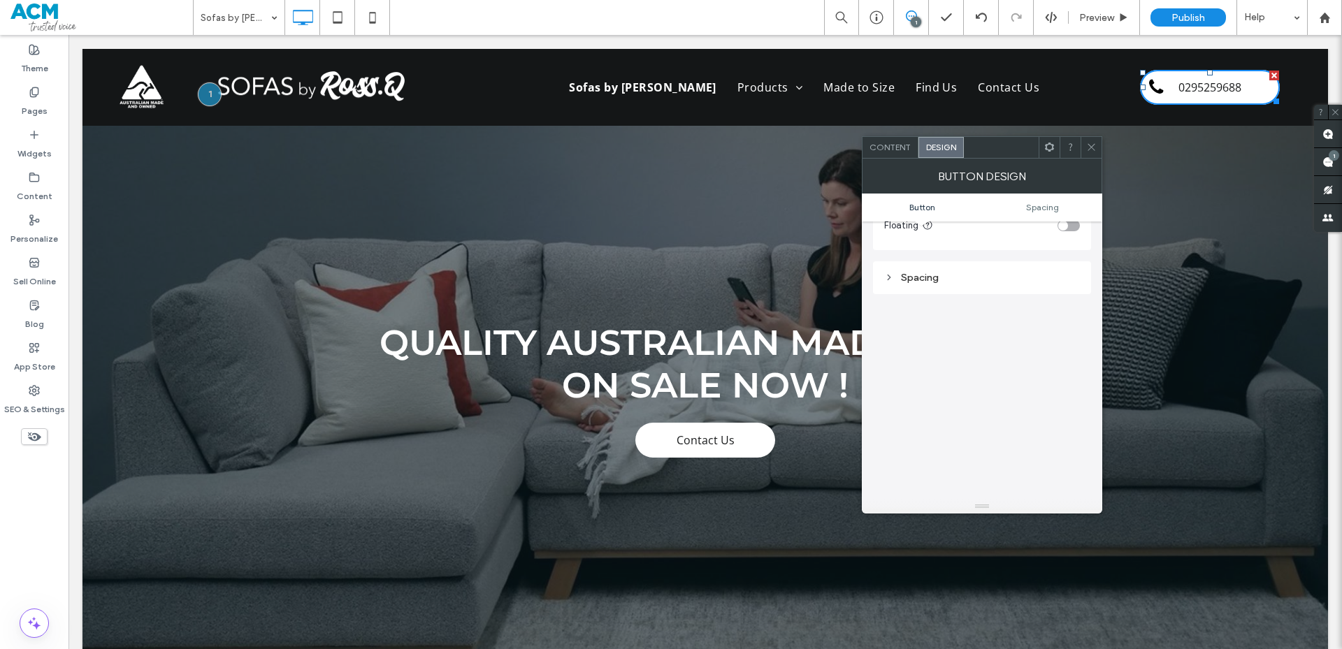
click at [975, 264] on div "Spacing" at bounding box center [982, 277] width 218 height 33
click at [978, 269] on div "Spacing" at bounding box center [982, 277] width 196 height 19
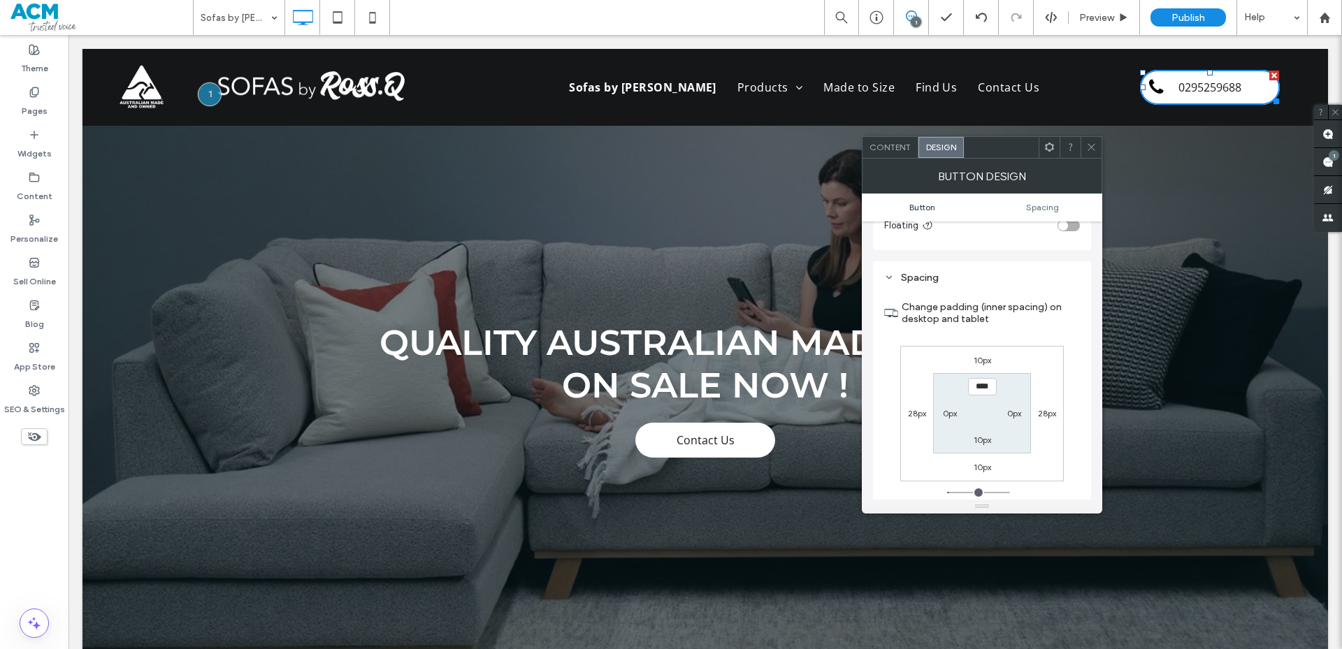
click at [953, 416] on label "0px" at bounding box center [950, 413] width 14 height 10
type input "*"
type input "**"
type input "*"
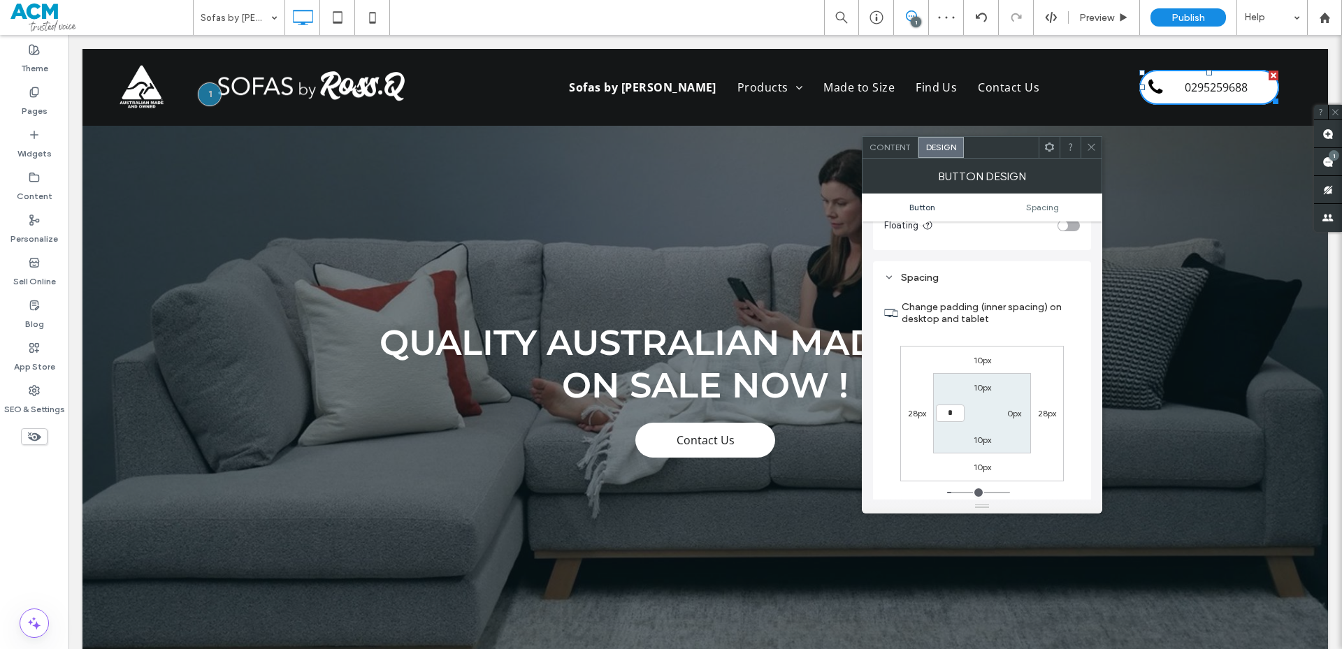
type input "***"
type input "*"
click at [1037, 151] on div at bounding box center [1001, 147] width 75 height 21
click at [1042, 150] on div at bounding box center [1048, 147] width 21 height 21
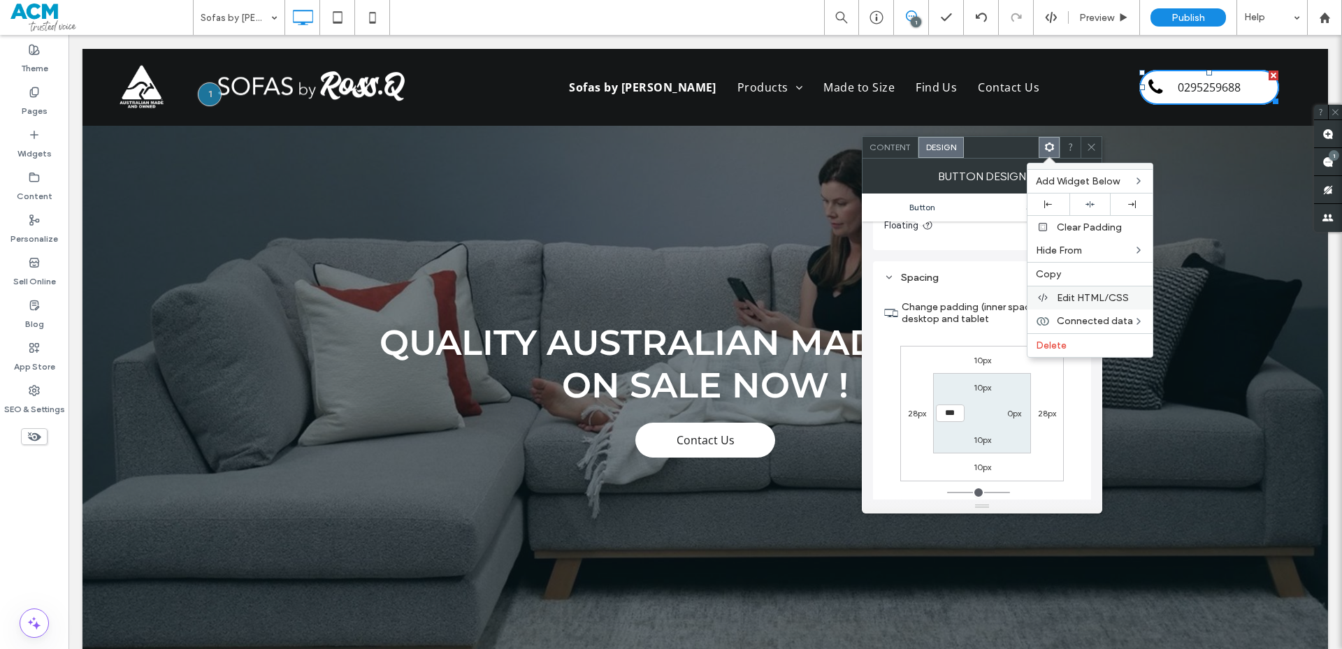
click at [1056, 294] on div "Edit HTML/CSS" at bounding box center [1089, 298] width 125 height 24
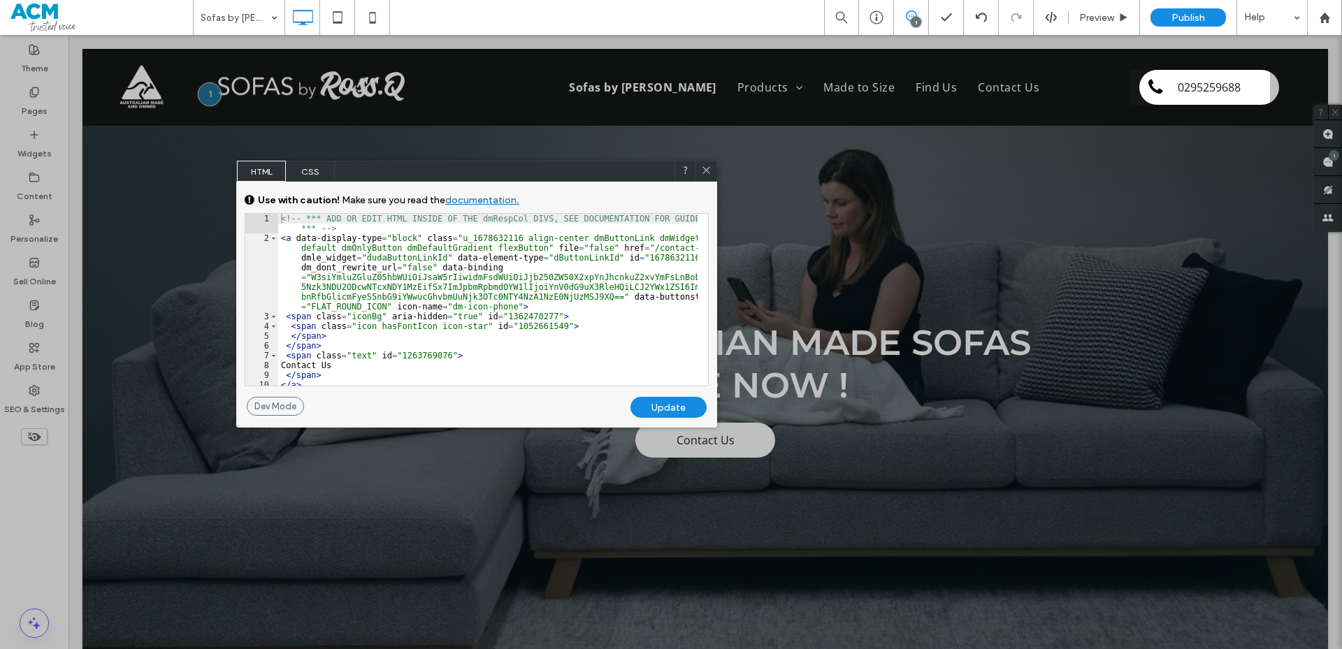
drag, startPoint x: 964, startPoint y: 115, endPoint x: 349, endPoint y: 164, distance: 616.2
click at [349, 164] on div "HTML CSS" at bounding box center [476, 171] width 481 height 21
click at [308, 173] on span "CSS" at bounding box center [310, 171] width 49 height 21
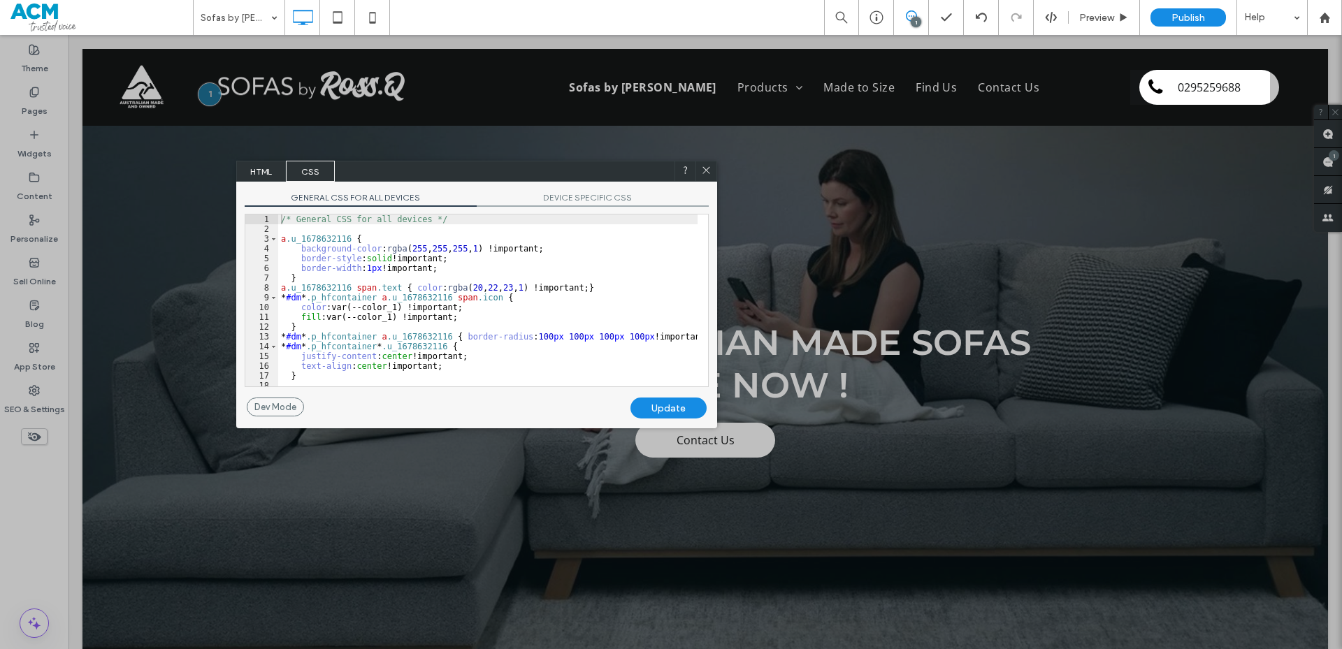
click at [586, 193] on span "DEVICE SPECIFIC CSS" at bounding box center [593, 199] width 232 height 15
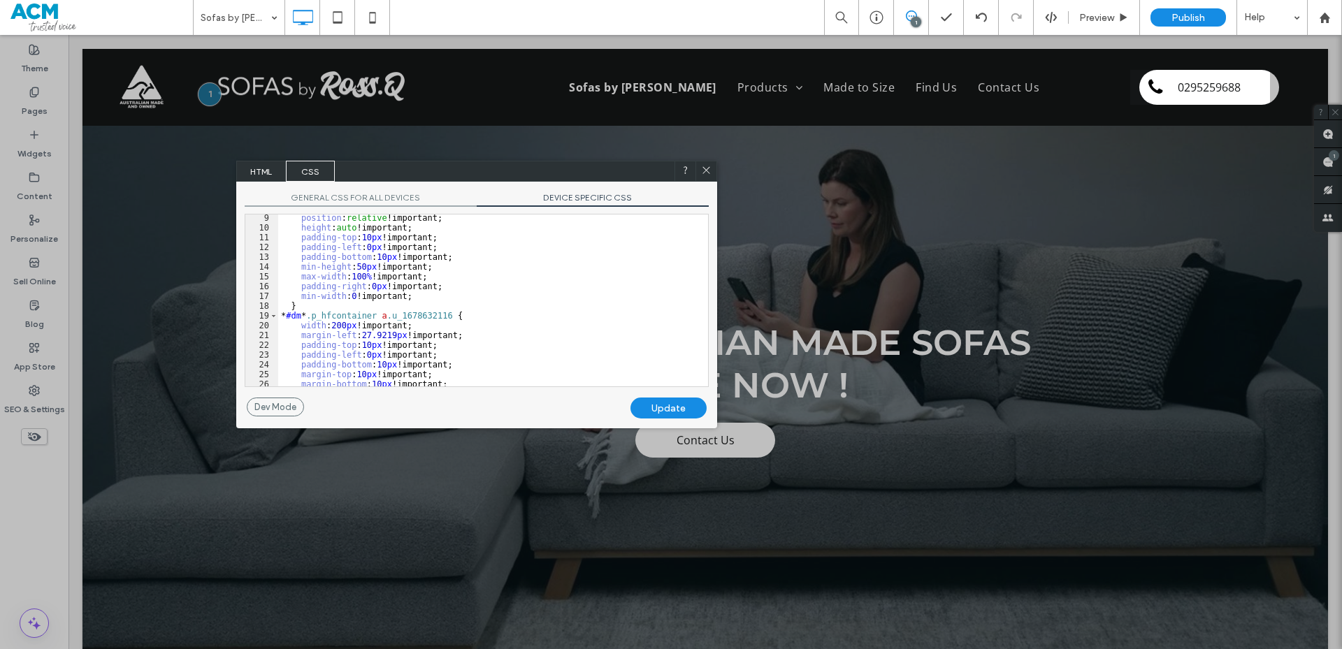
scroll to position [0, 0]
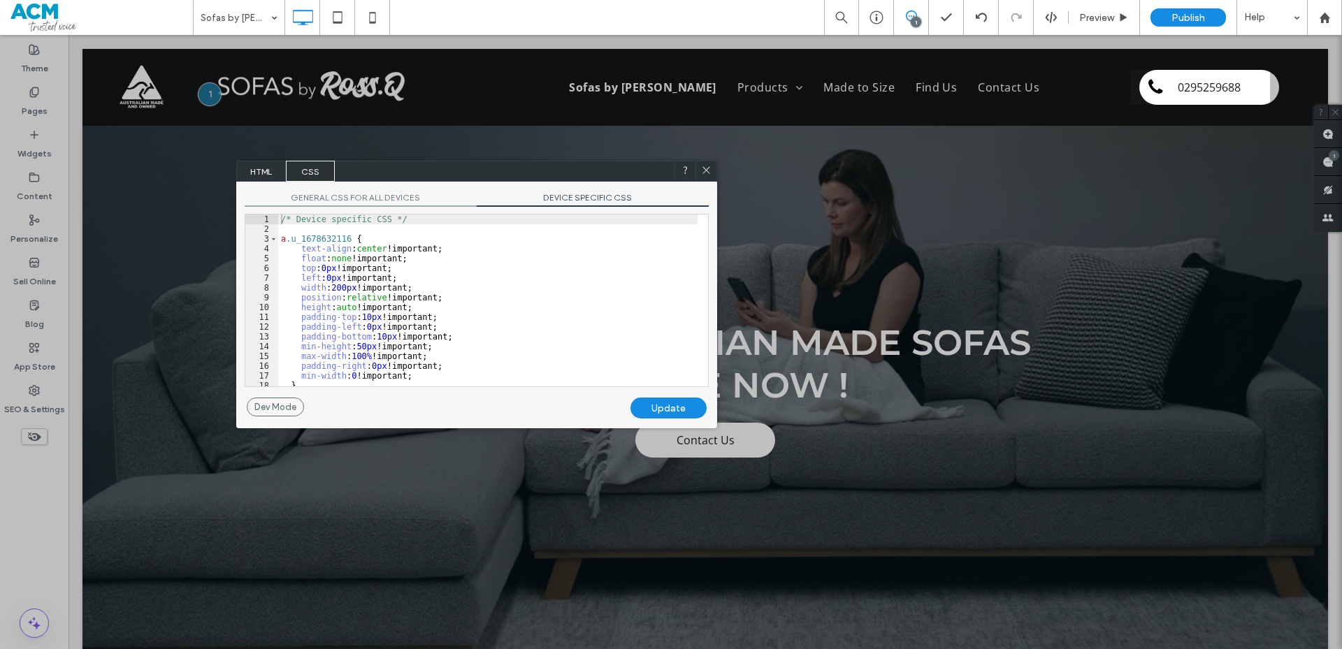
click at [295, 191] on div "GENERAL CSS FOR ALL DEVICES DEVICE SPECIFIC CSS Use with caution! Make sure you…" at bounding box center [476, 290] width 481 height 216
click at [303, 191] on div "GENERAL CSS FOR ALL DEVICES DEVICE SPECIFIC CSS Use with caution! Make sure you…" at bounding box center [476, 290] width 481 height 216
click at [307, 195] on span "GENERAL CSS FOR ALL DEVICES" at bounding box center [361, 199] width 232 height 15
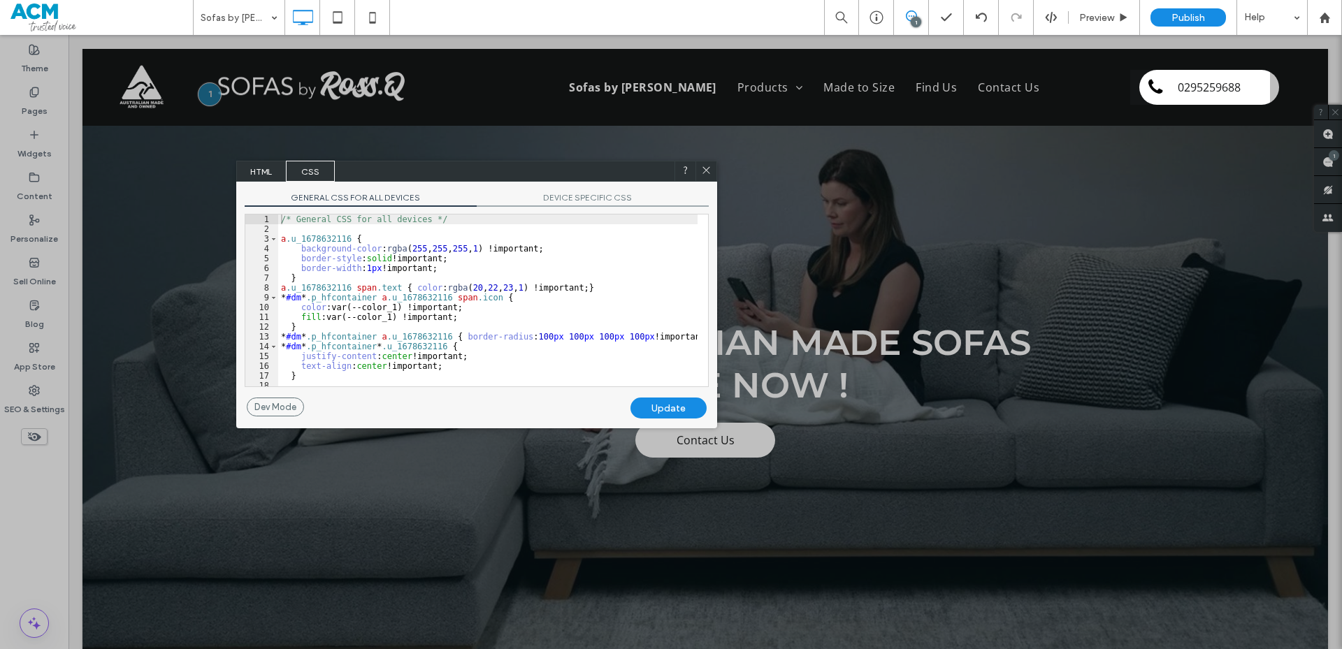
click at [572, 196] on span "DEVICE SPECIFIC CSS" at bounding box center [593, 199] width 232 height 15
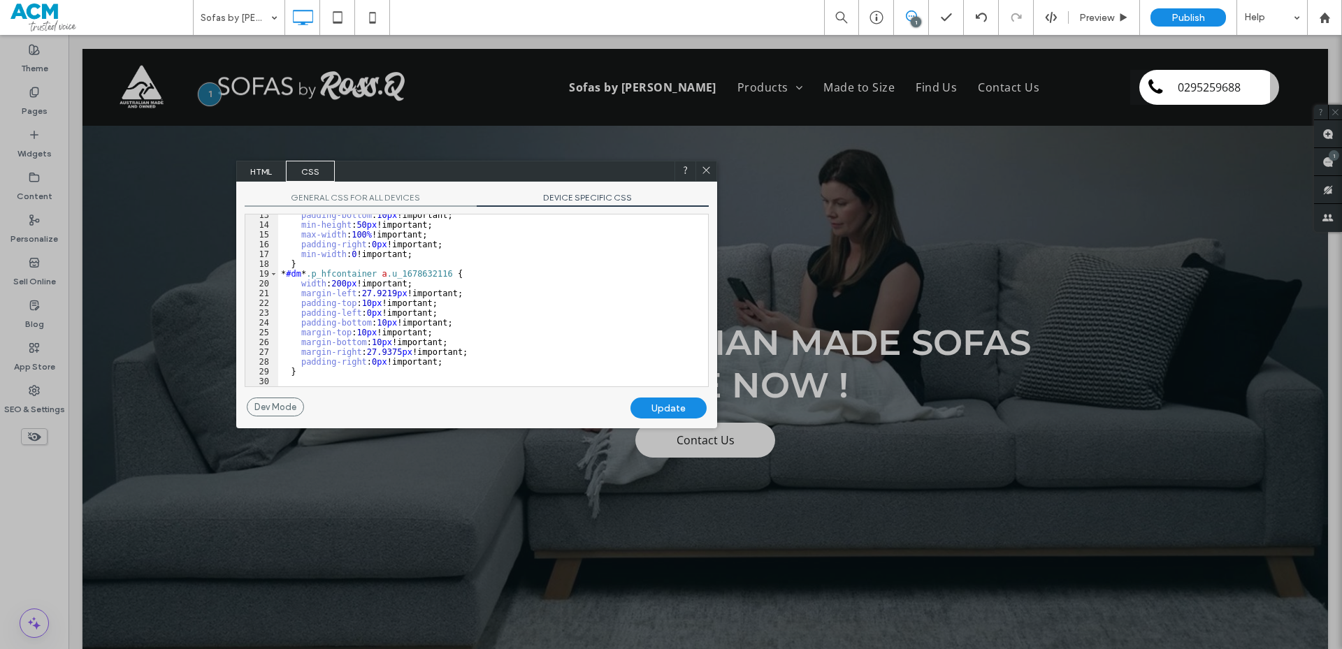
scroll to position [122, 0]
click at [707, 180] on div at bounding box center [705, 171] width 21 height 21
drag, startPoint x: 711, startPoint y: 175, endPoint x: 633, endPoint y: 129, distance: 90.2
click at [711, 175] on span at bounding box center [706, 171] width 10 height 13
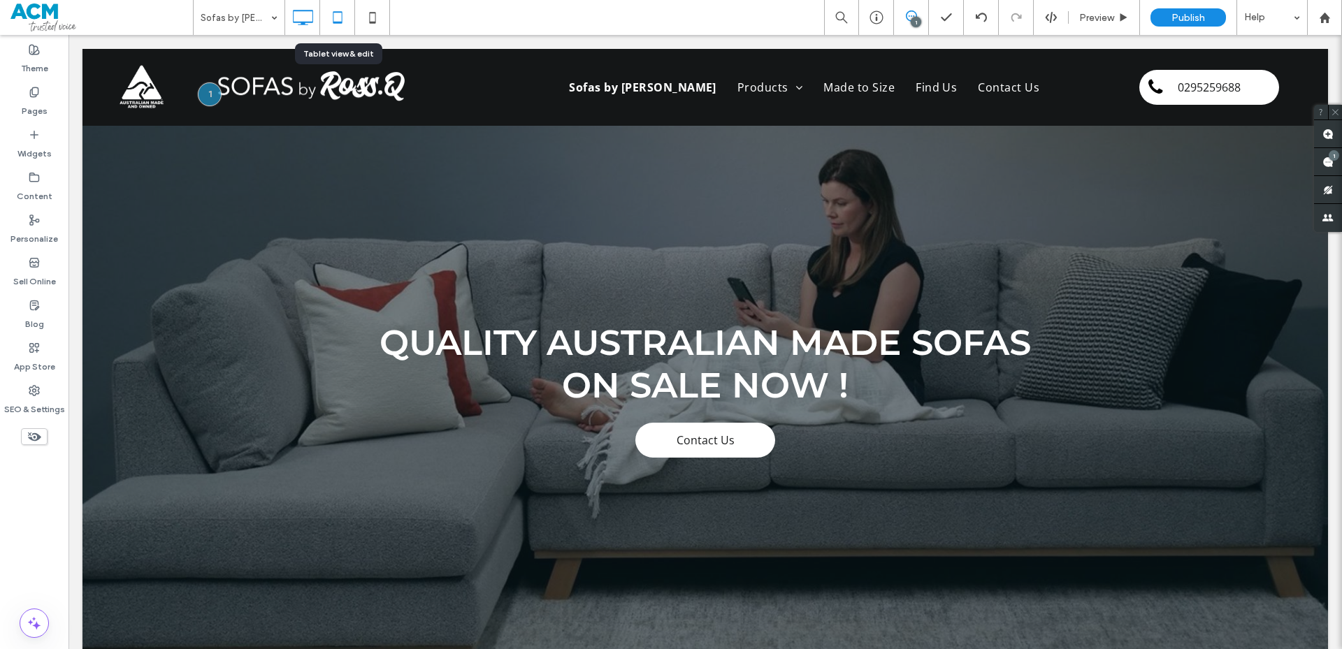
click at [347, 27] on icon at bounding box center [338, 17] width 28 height 28
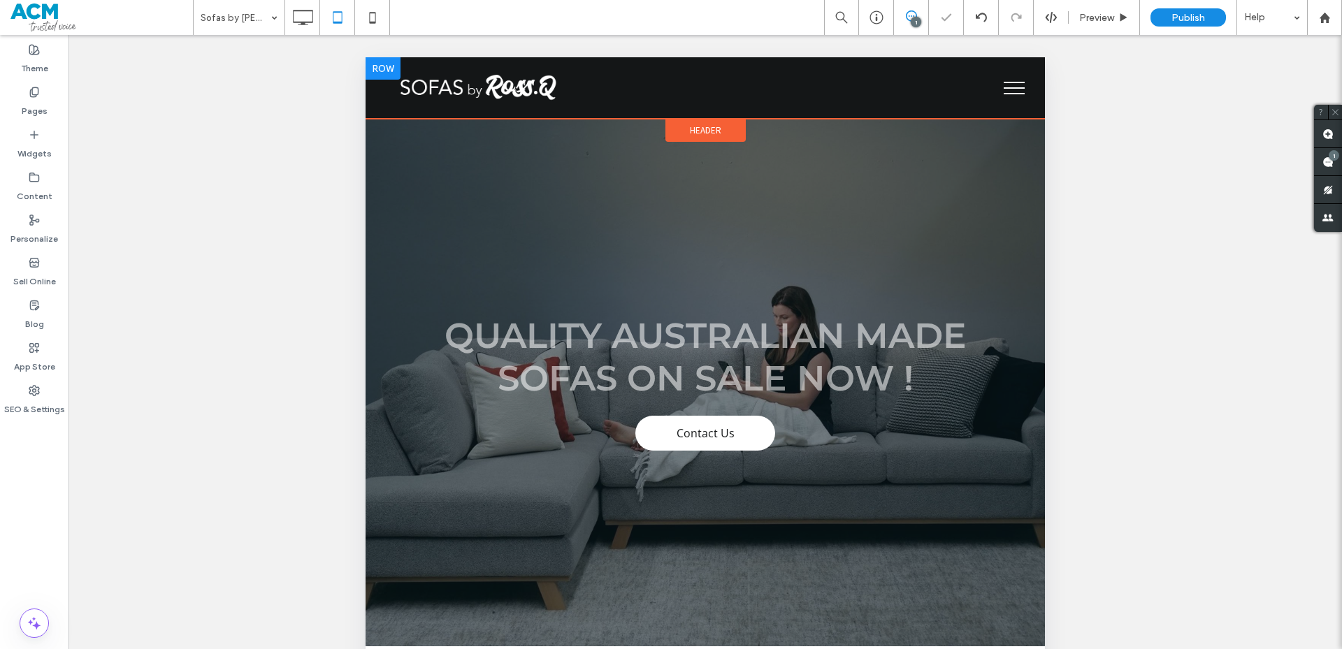
scroll to position [0, 0]
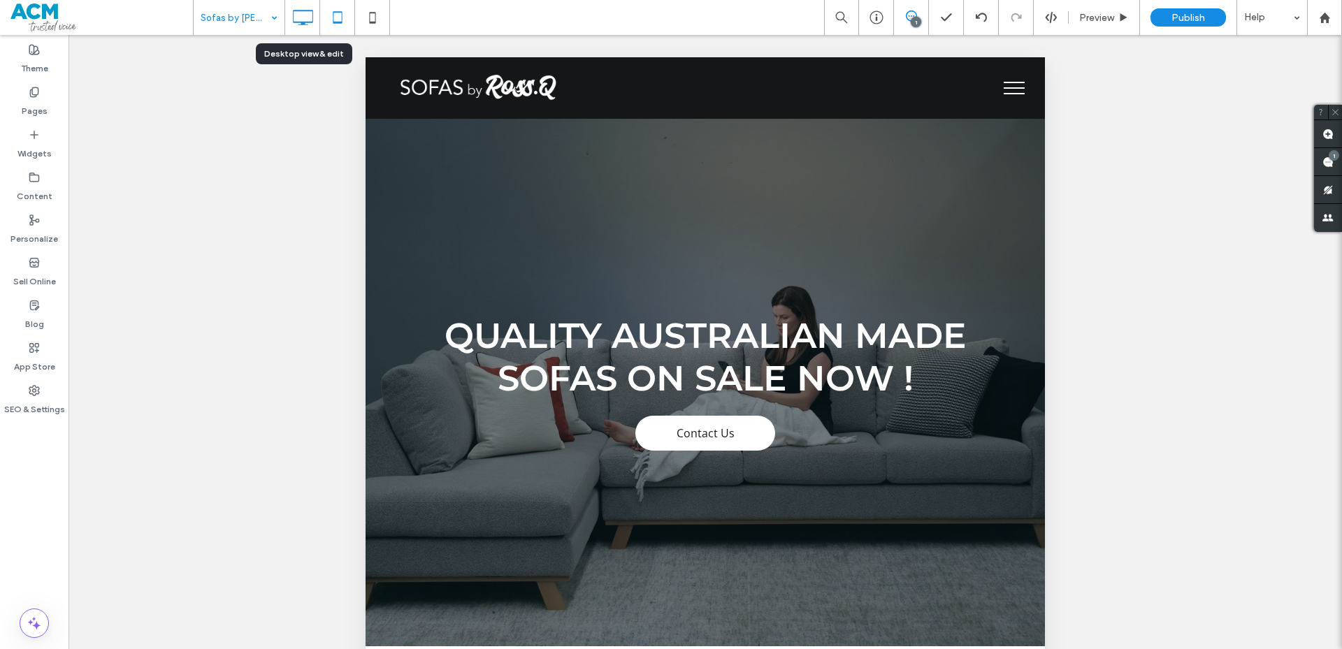
click at [297, 22] on use at bounding box center [303, 17] width 20 height 15
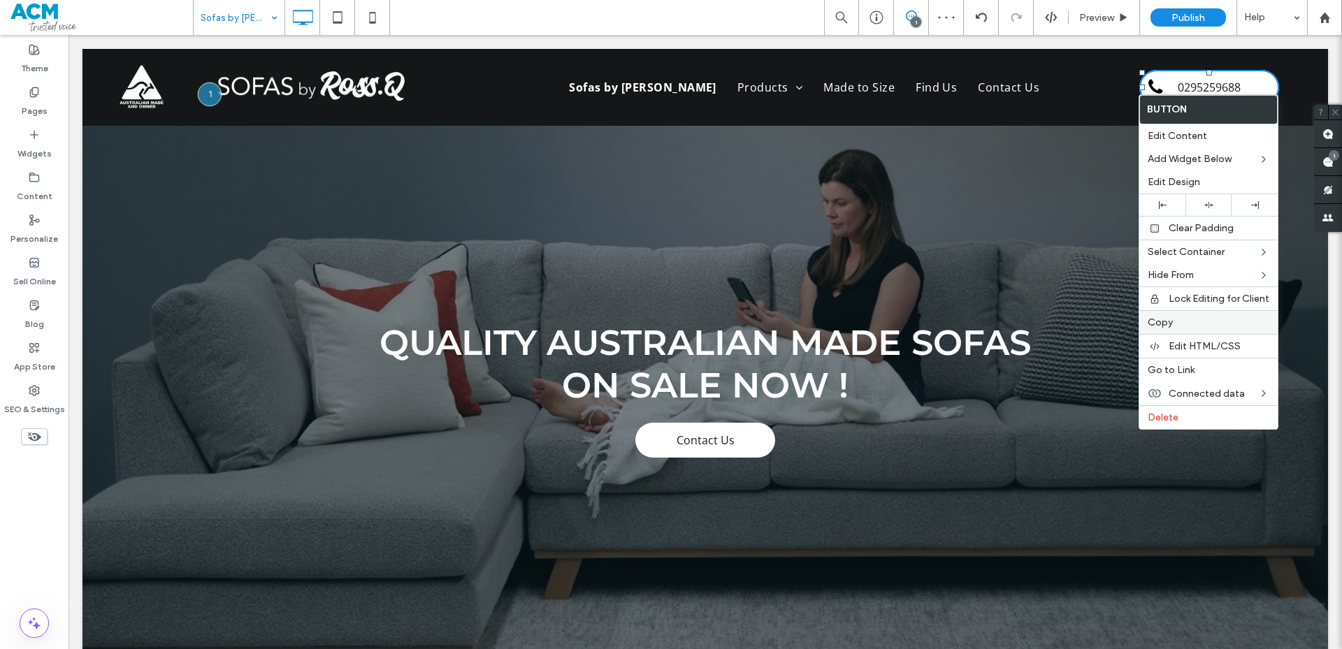
click at [1182, 326] on label "Copy" at bounding box center [1209, 323] width 122 height 12
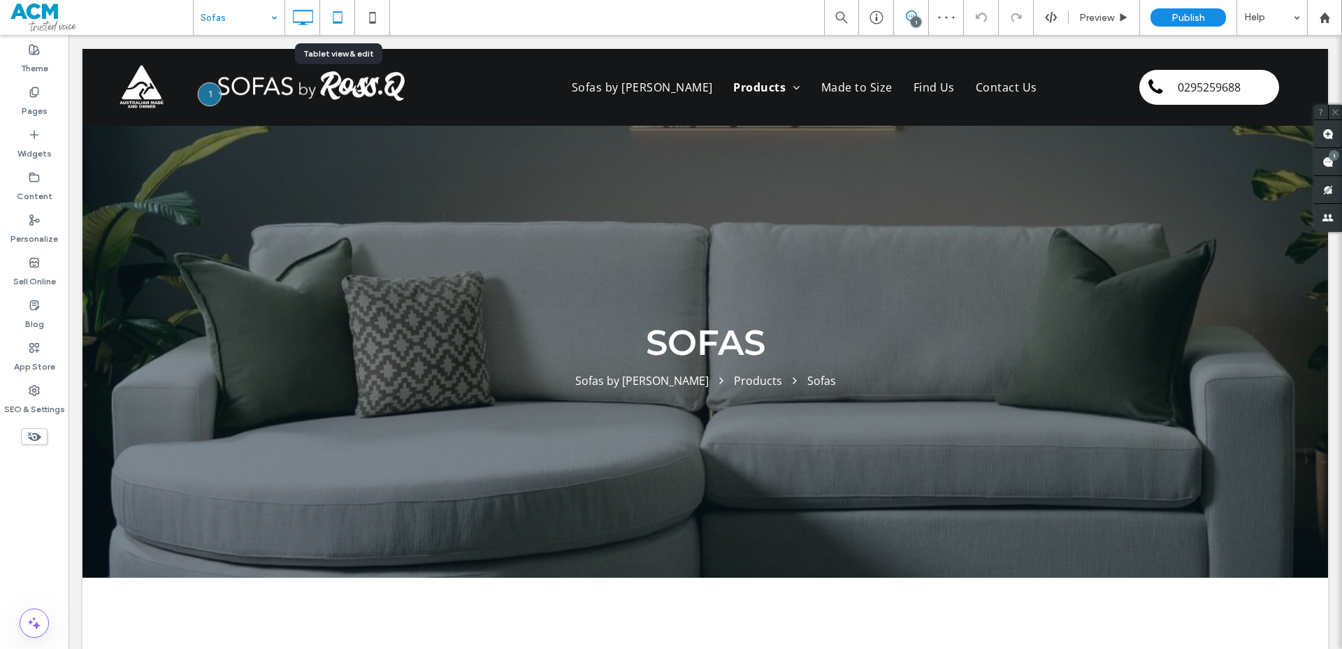
click at [332, 11] on icon at bounding box center [338, 17] width 28 height 28
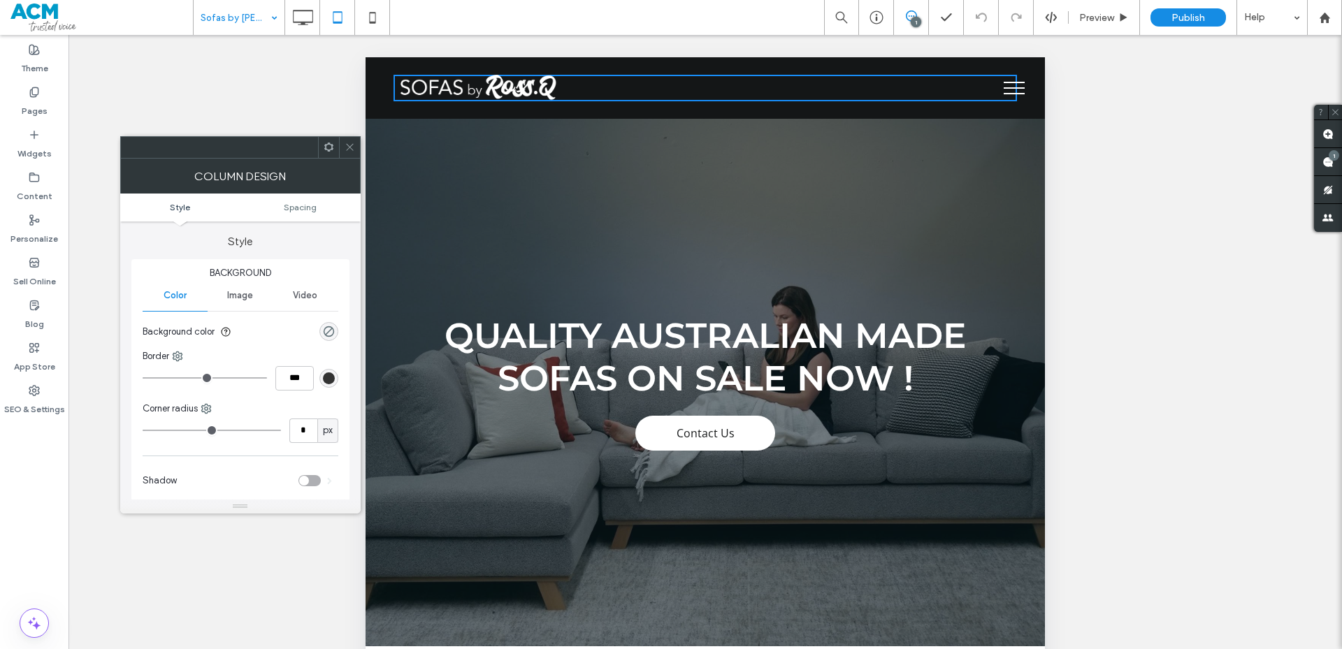
click at [342, 144] on div at bounding box center [349, 147] width 21 height 21
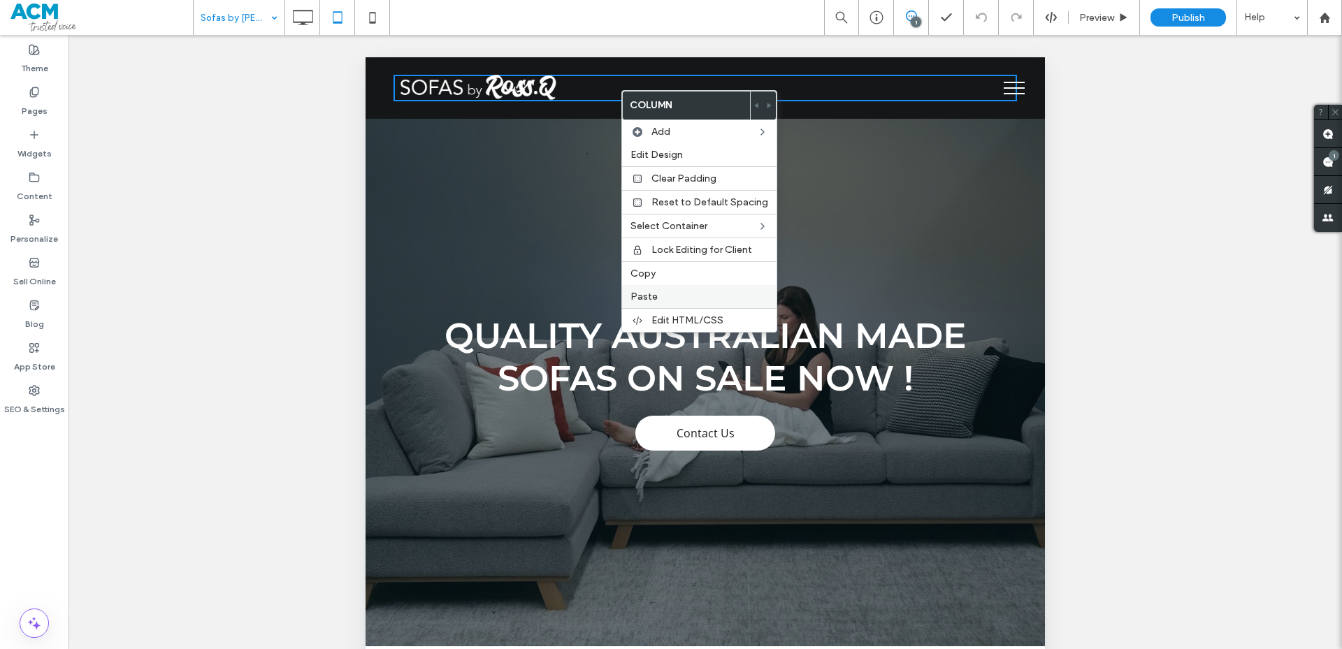
click at [667, 293] on label "Paste" at bounding box center [699, 297] width 138 height 12
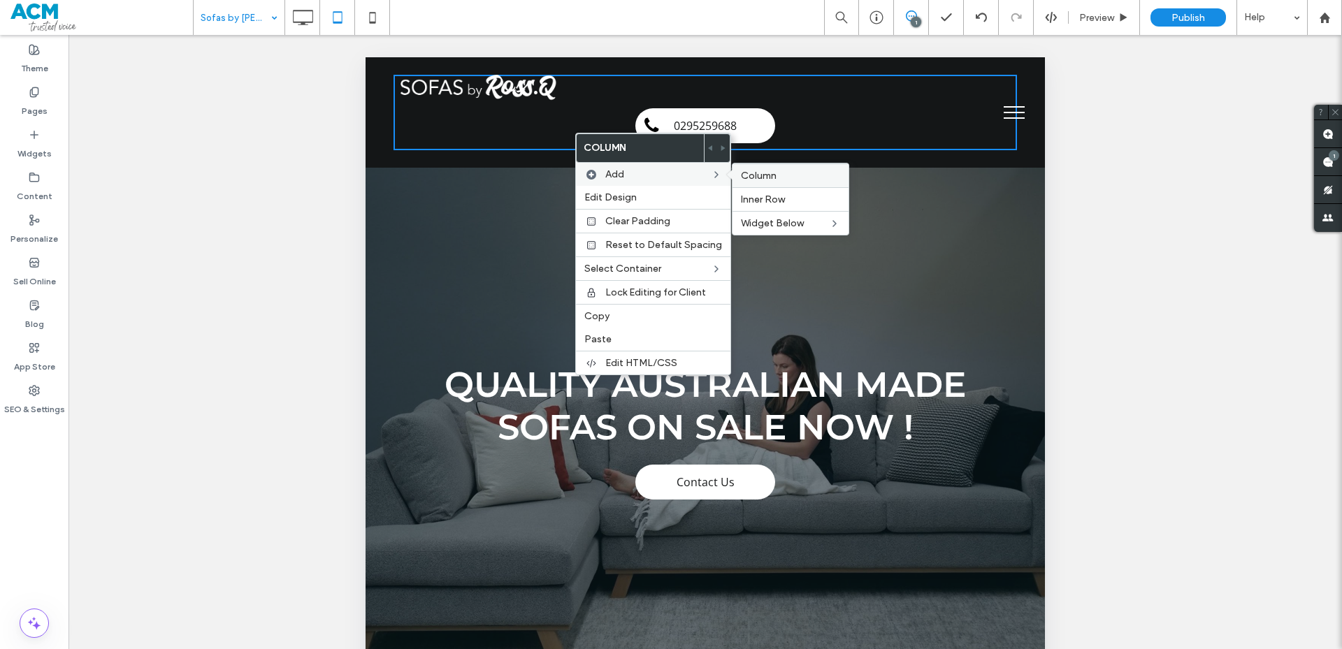
click at [741, 177] on span "Column" at bounding box center [759, 176] width 36 height 12
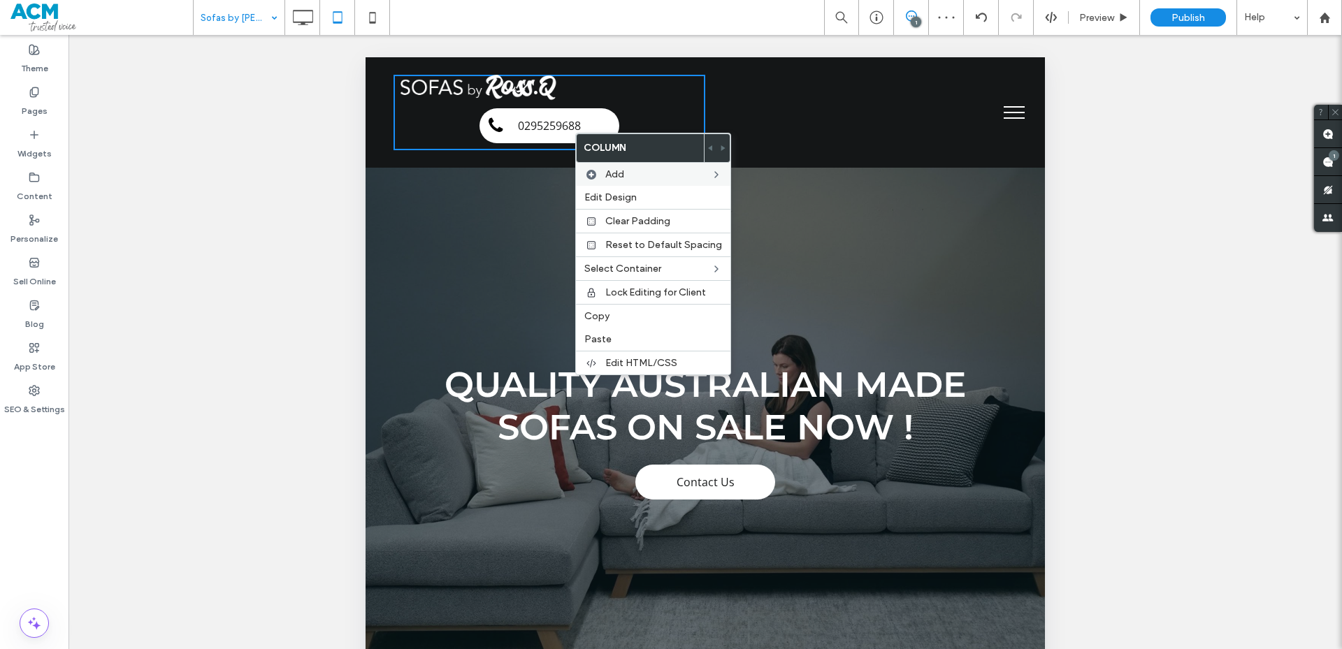
click at [649, 108] on div "Click To Paste 0295259688" at bounding box center [549, 112] width 312 height 75
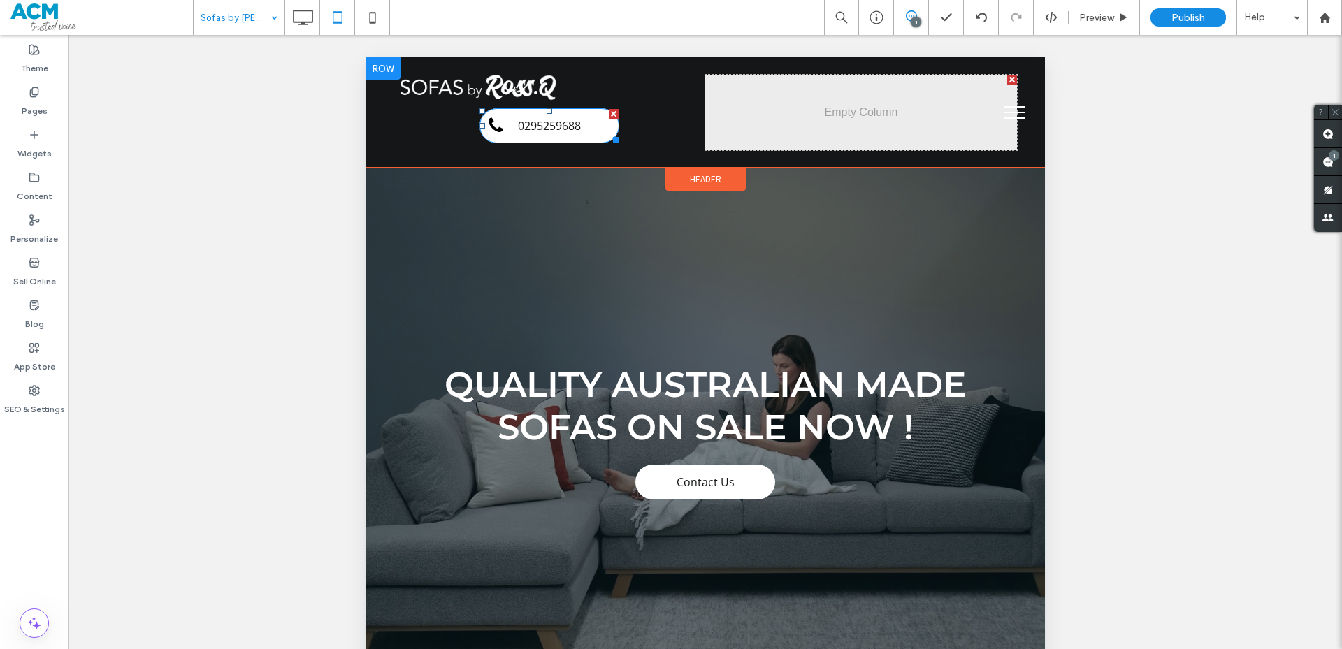
drag, startPoint x: 589, startPoint y: 121, endPoint x: 806, endPoint y: 121, distance: 217.3
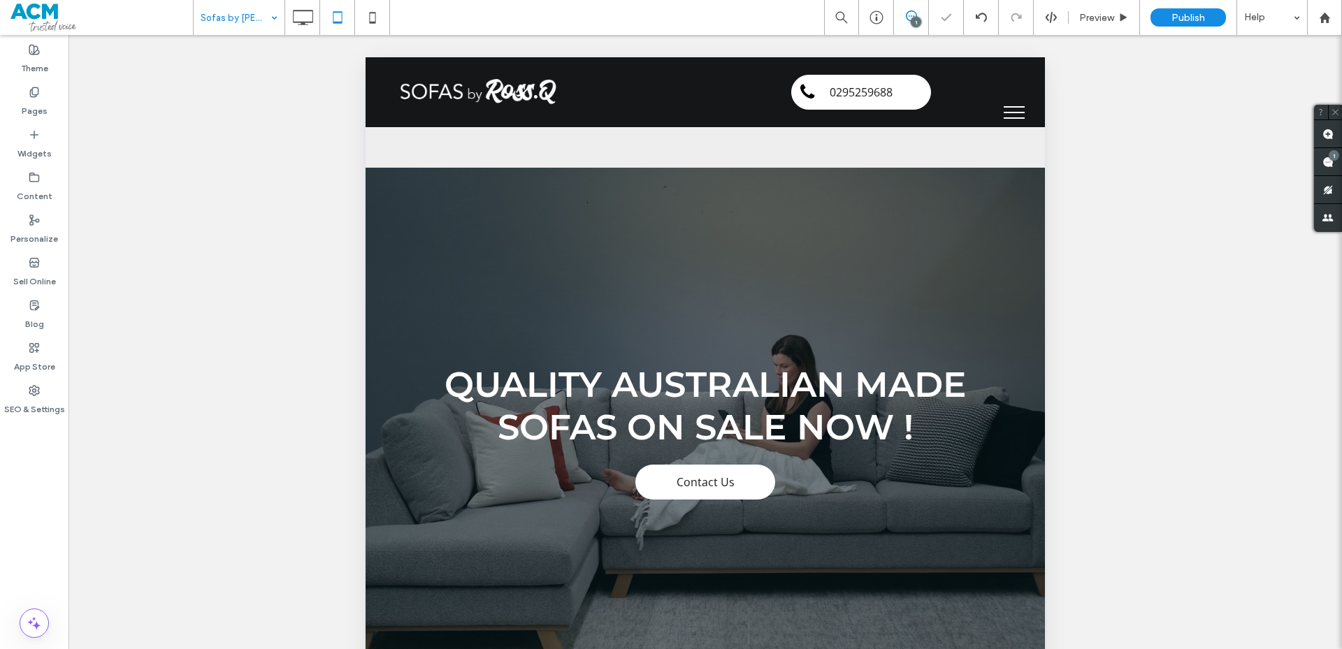
drag, startPoint x: 820, startPoint y: 118, endPoint x: 830, endPoint y: 114, distance: 10.6
click at [830, 114] on div at bounding box center [671, 324] width 1342 height 649
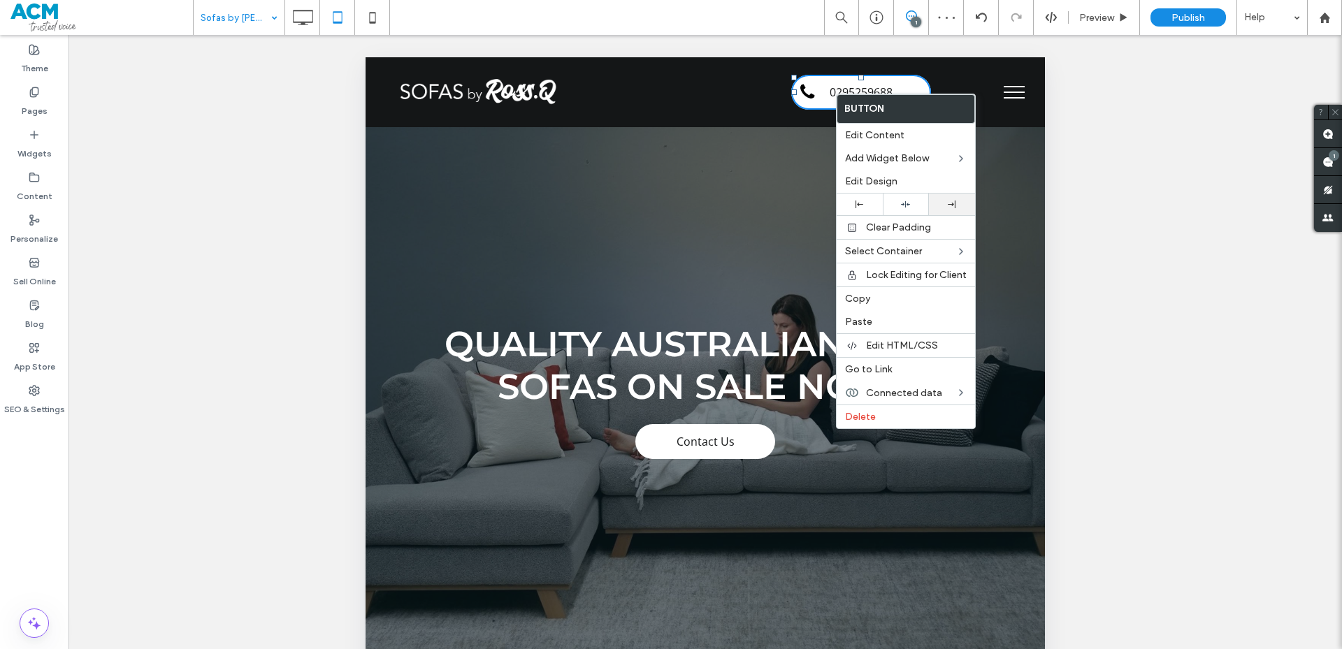
click at [943, 198] on div at bounding box center [952, 205] width 46 height 22
click at [867, 196] on div at bounding box center [860, 205] width 46 height 22
click at [898, 200] on div at bounding box center [906, 205] width 46 height 22
click at [942, 88] on div "Click To Paste Click To Paste 0295259688" at bounding box center [861, 92] width 312 height 35
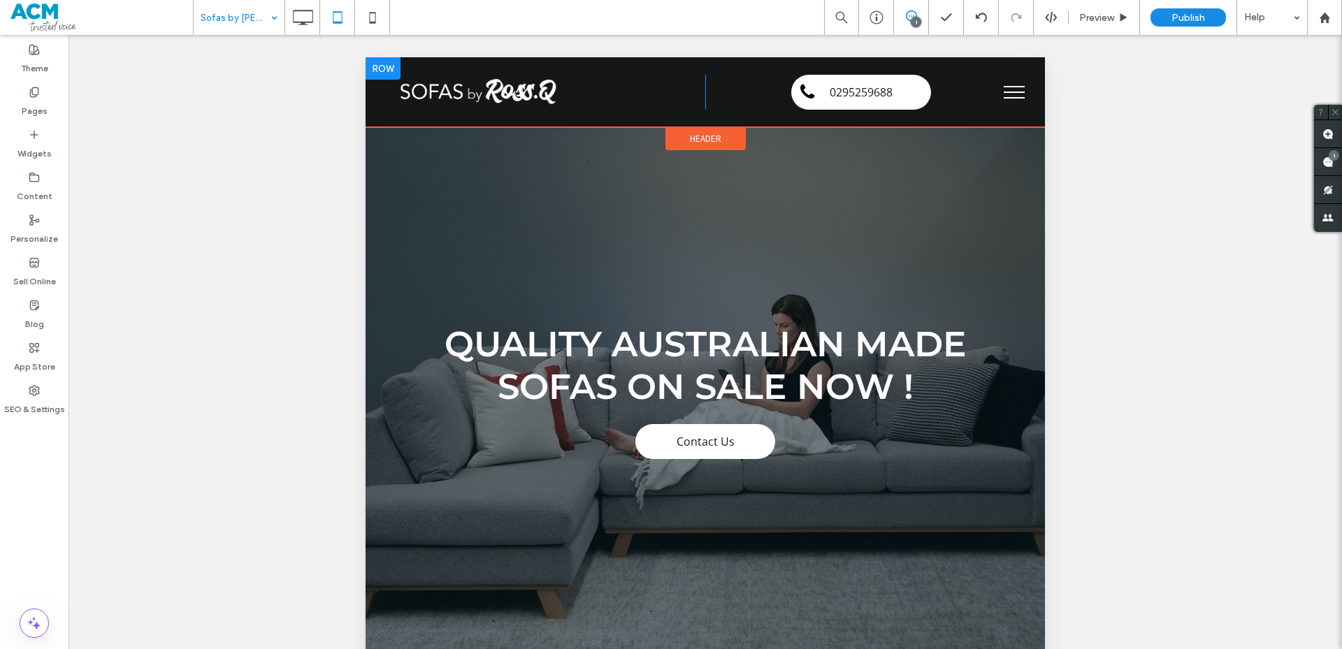
click at [951, 91] on div "Click To Paste Click To Paste 0295259688" at bounding box center [861, 92] width 312 height 35
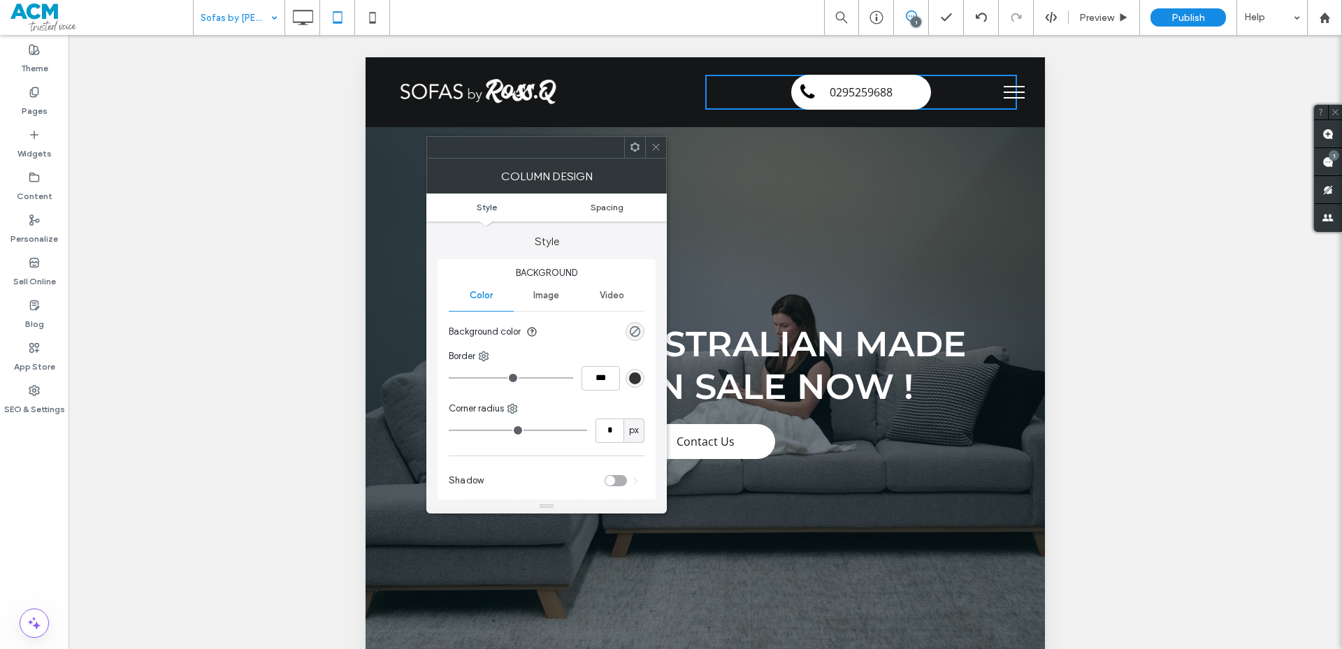
click at [621, 210] on span "Spacing" at bounding box center [607, 207] width 33 height 10
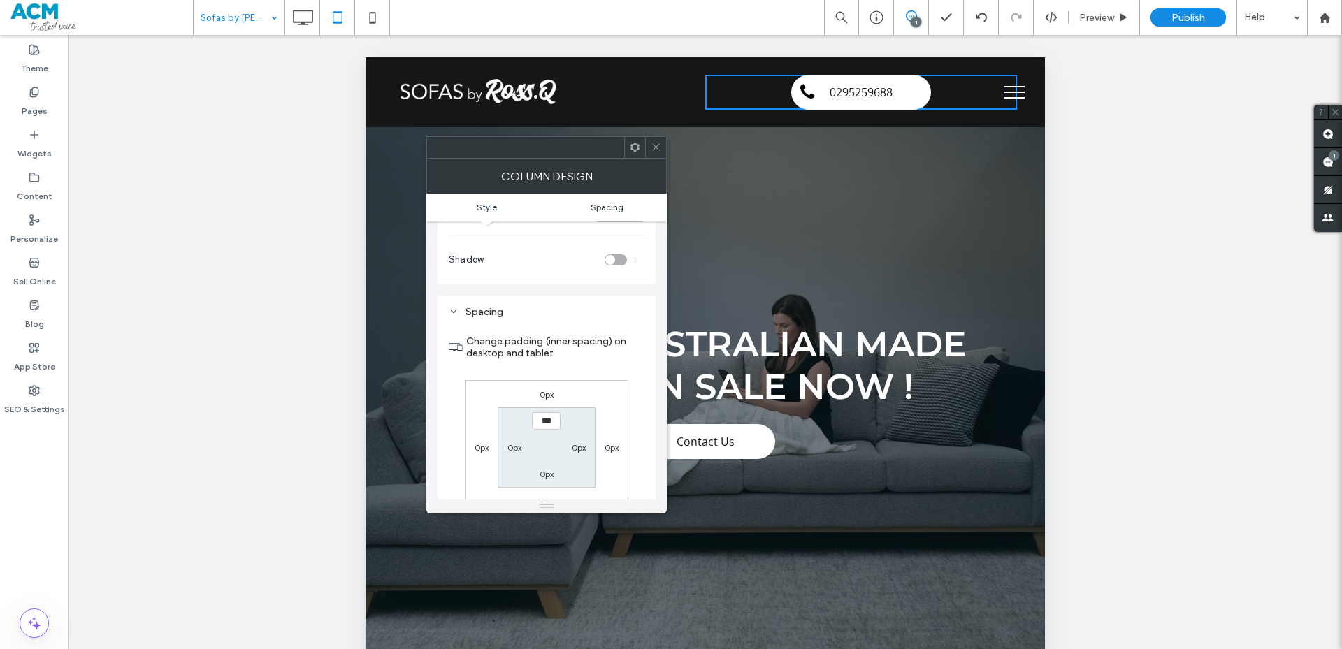
scroll to position [284, 0]
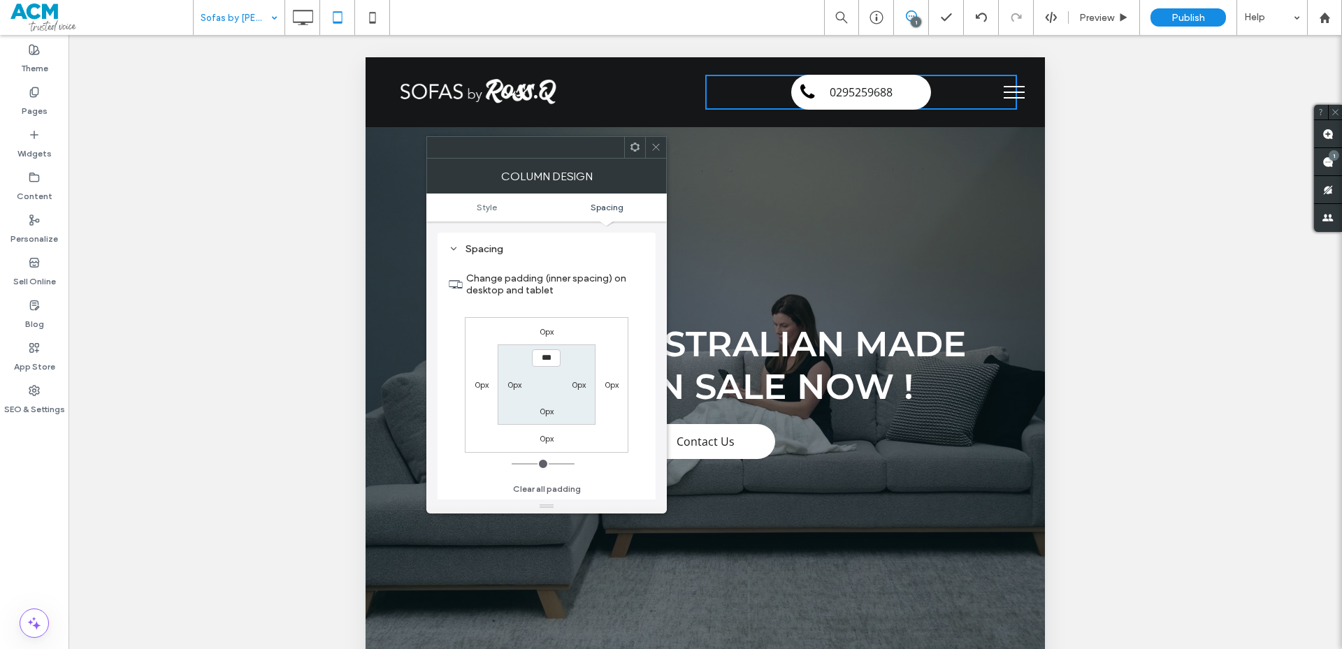
click at [639, 166] on div "Column Design" at bounding box center [546, 176] width 240 height 35
click at [651, 150] on icon at bounding box center [656, 147] width 10 height 10
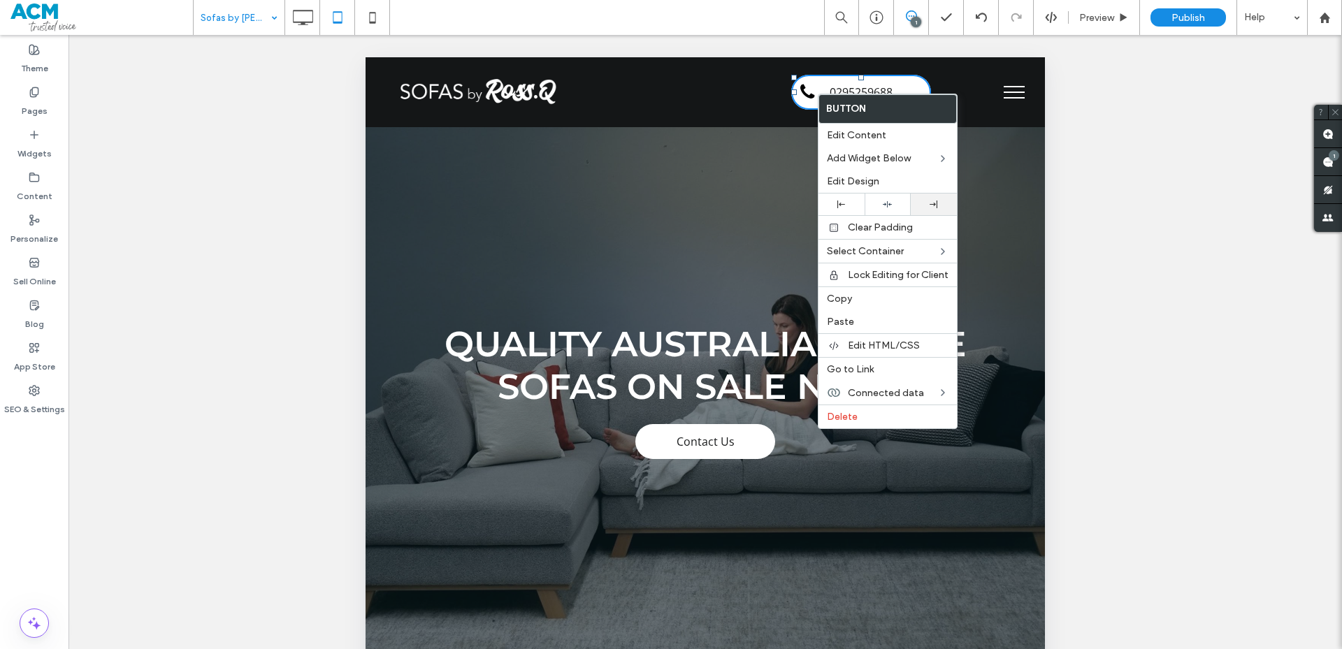
click at [924, 198] on div at bounding box center [934, 205] width 46 height 22
click at [906, 182] on label "Edit Design" at bounding box center [888, 181] width 122 height 12
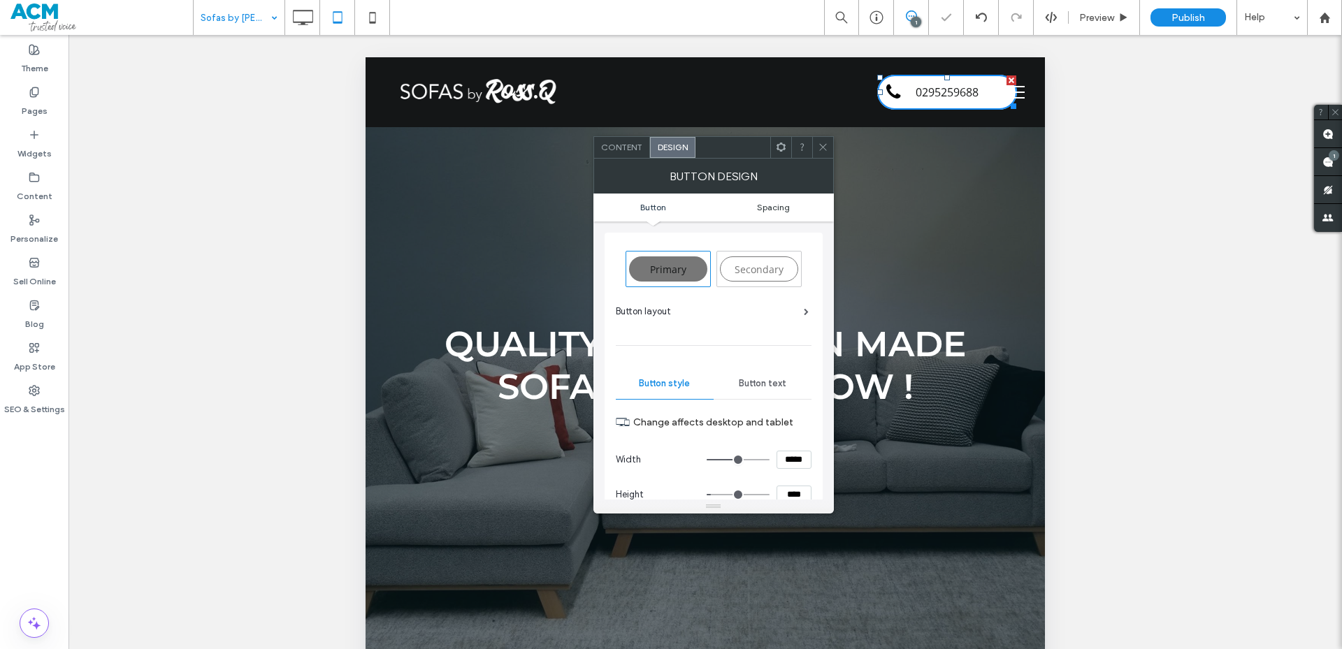
click at [776, 210] on span "Spacing" at bounding box center [773, 207] width 33 height 10
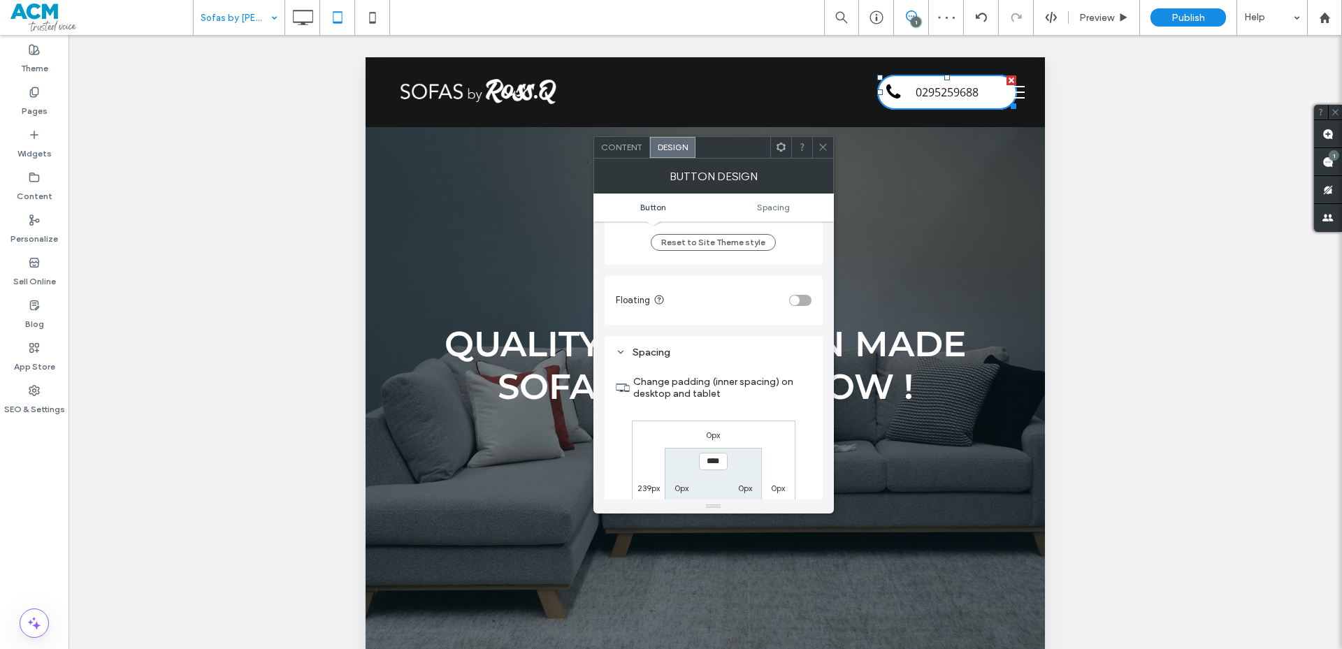
scroll to position [728, 0]
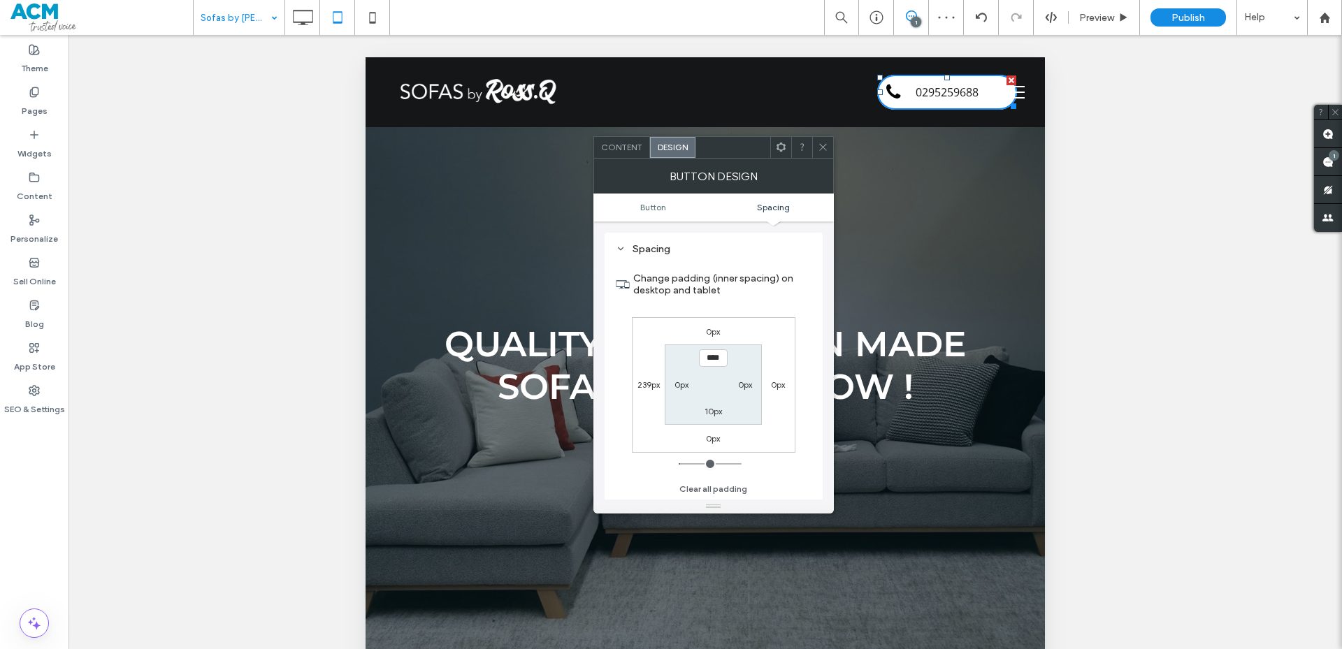
click at [651, 389] on label "239px" at bounding box center [648, 384] width 22 height 10
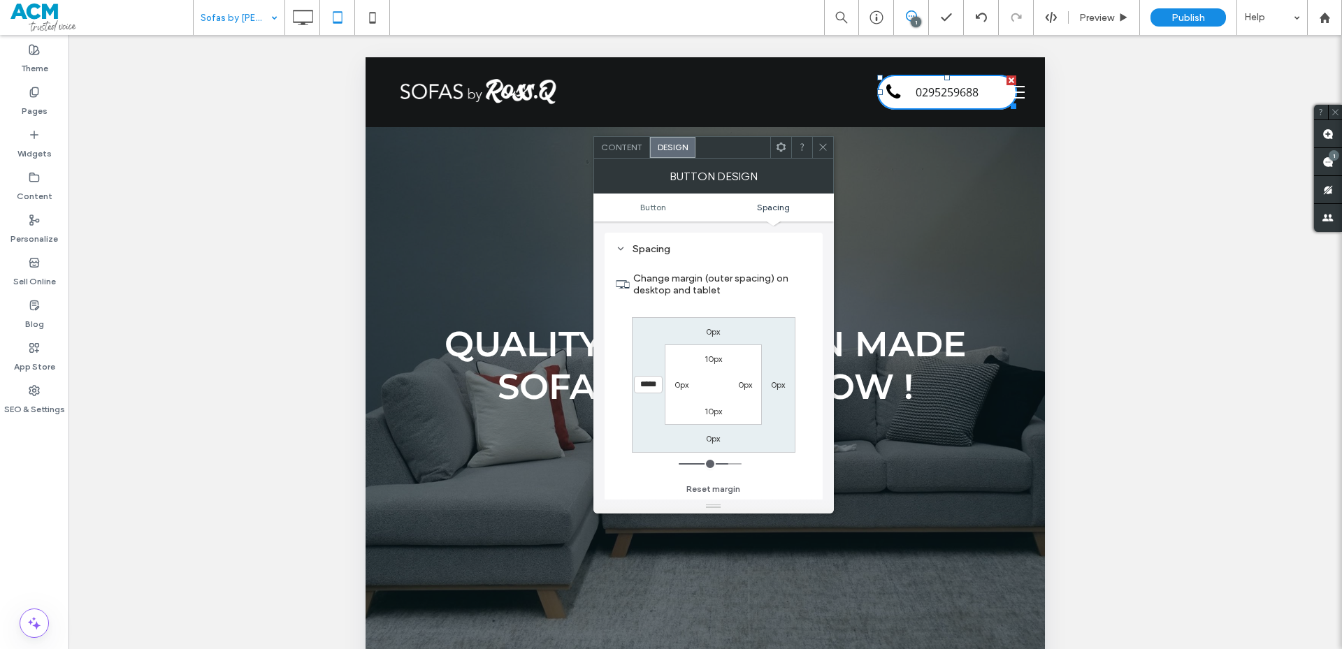
click at [775, 385] on label "0px" at bounding box center [778, 384] width 14 height 10
type input "*"
type input "**"
type input "****"
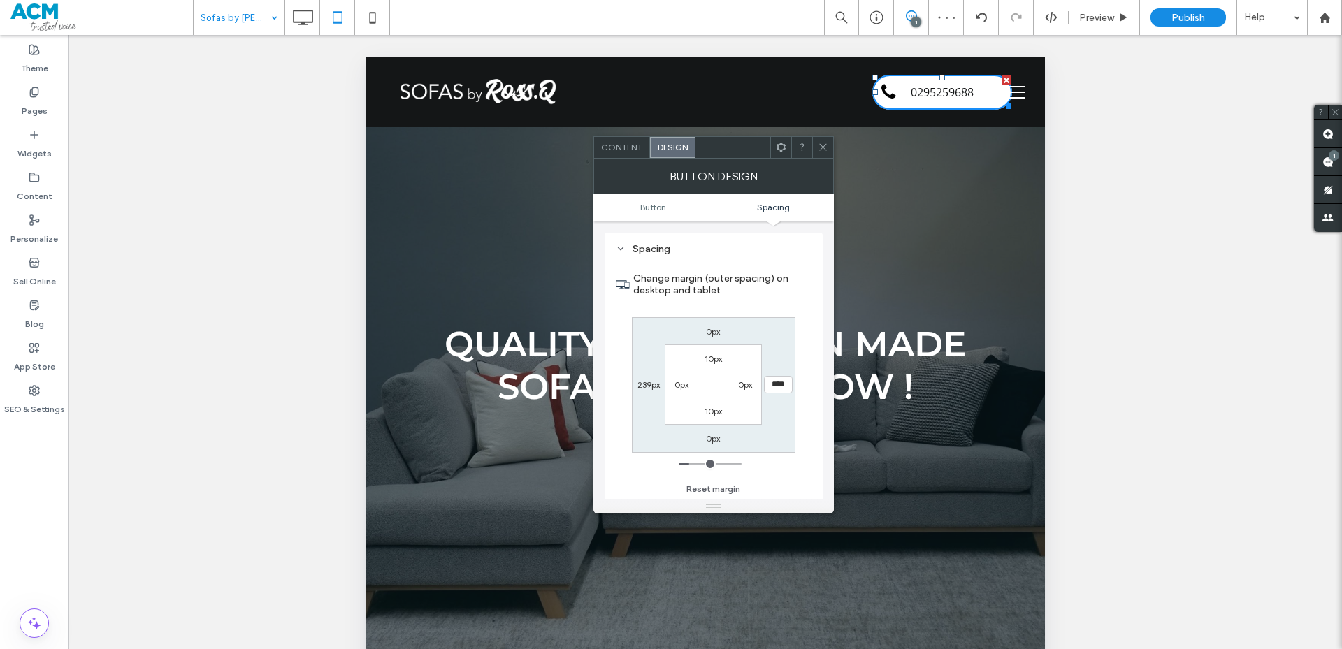
click at [651, 384] on label "239px" at bounding box center [648, 384] width 22 height 10
click at [771, 384] on label "50px" at bounding box center [778, 384] width 19 height 10
type input "**"
type input "*"
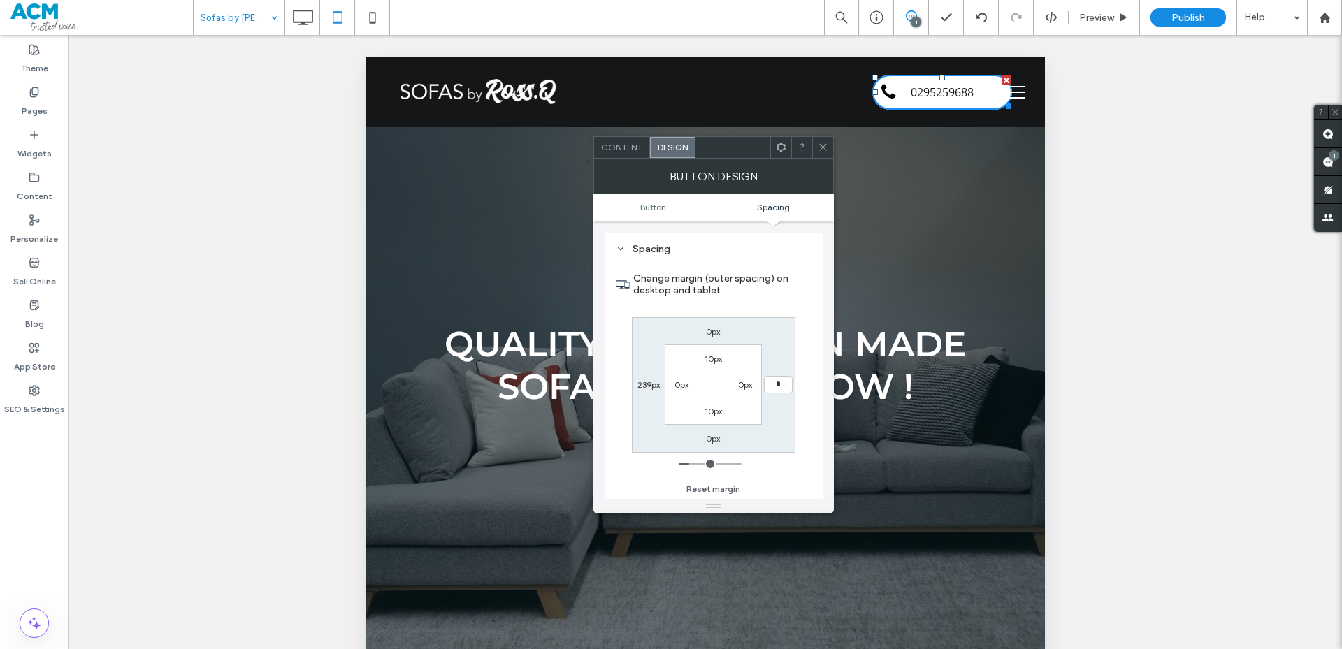
type input "***"
click at [642, 384] on label "239px" at bounding box center [648, 384] width 22 height 10
type input "***"
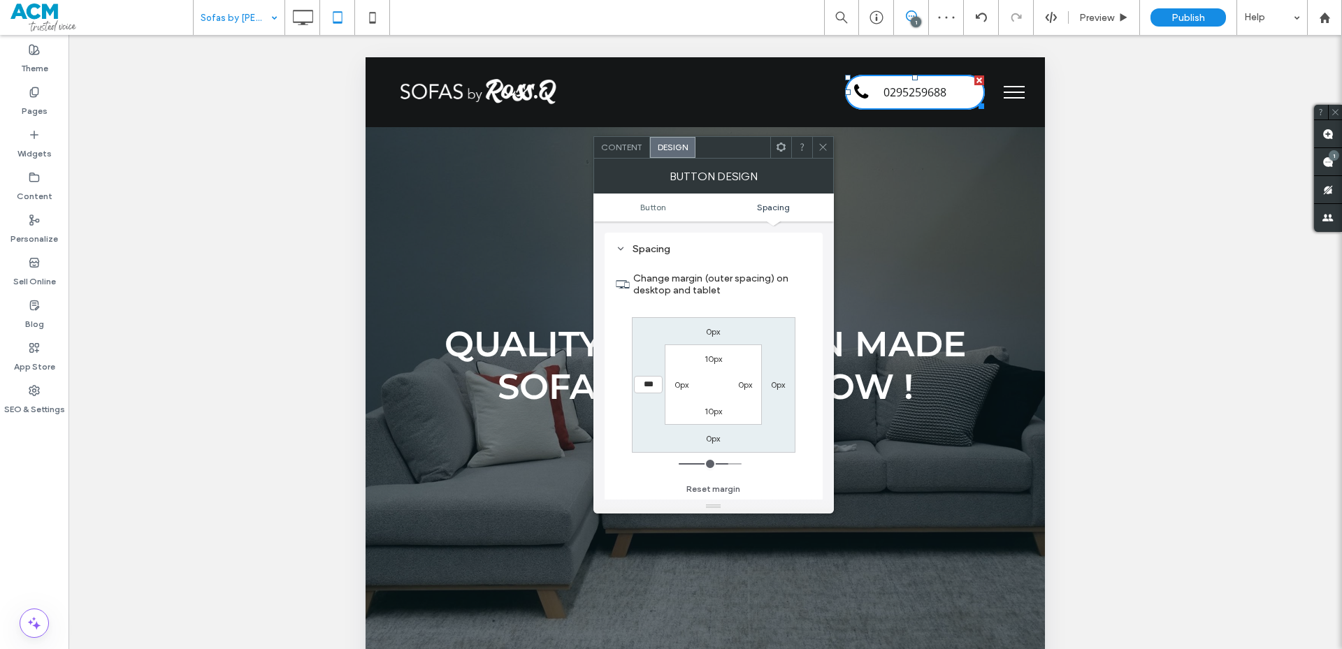
type input "*****"
click at [818, 146] on icon at bounding box center [823, 147] width 10 height 10
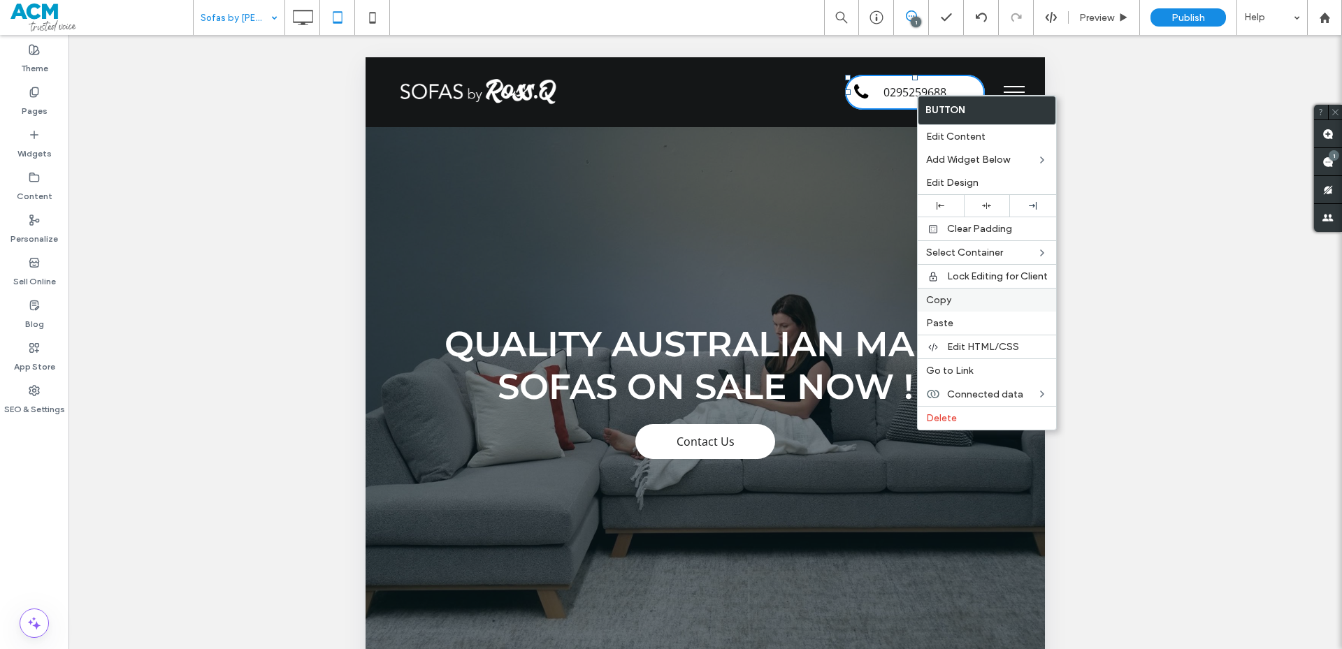
click at [941, 308] on div "Copy" at bounding box center [987, 300] width 138 height 24
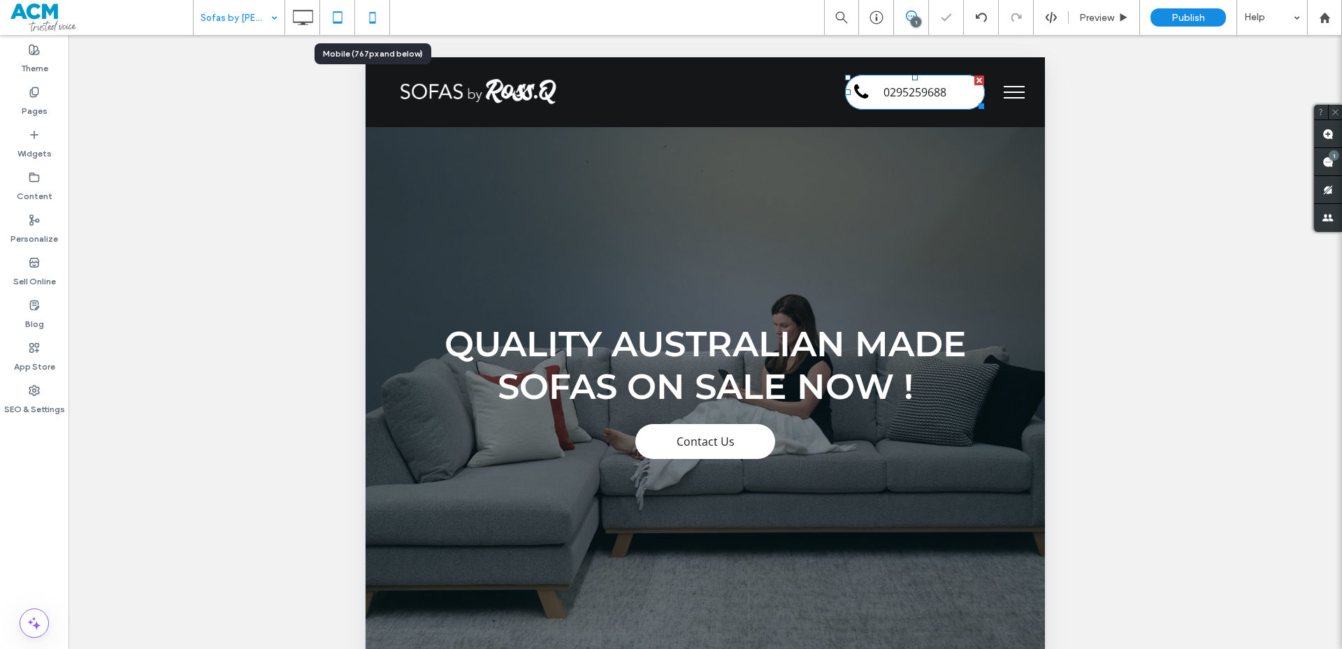
click at [374, 22] on use at bounding box center [372, 17] width 6 height 11
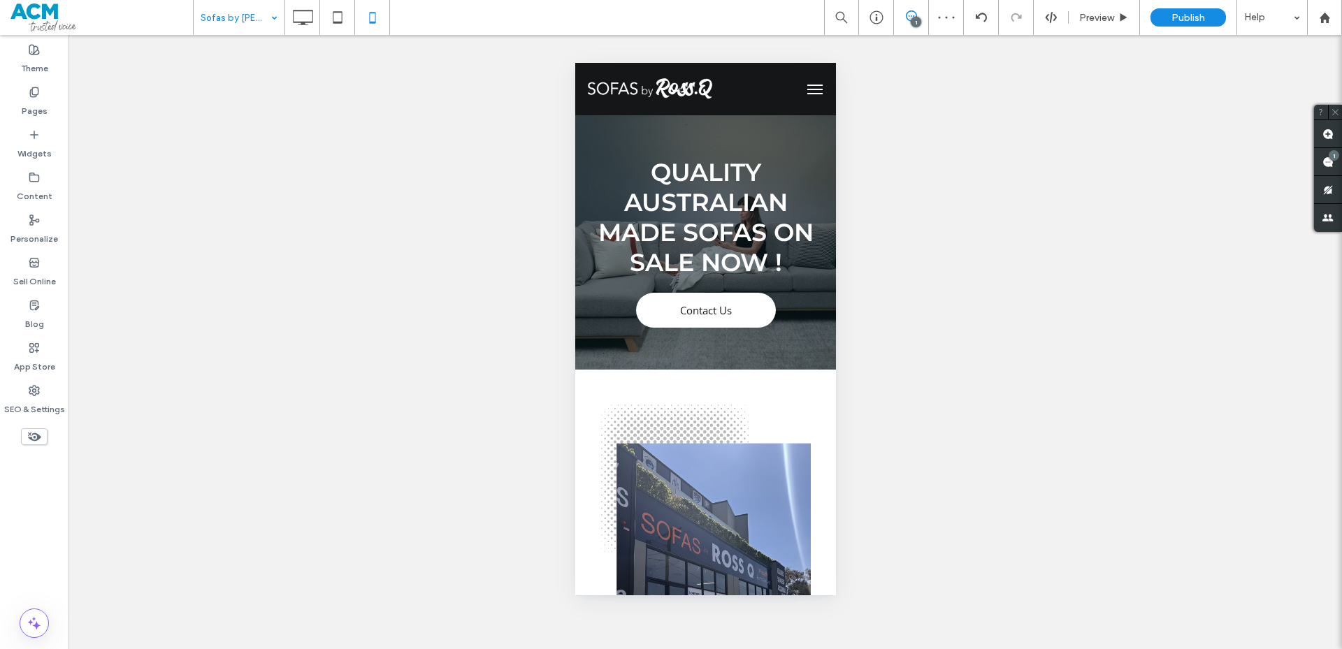
scroll to position [0, 0]
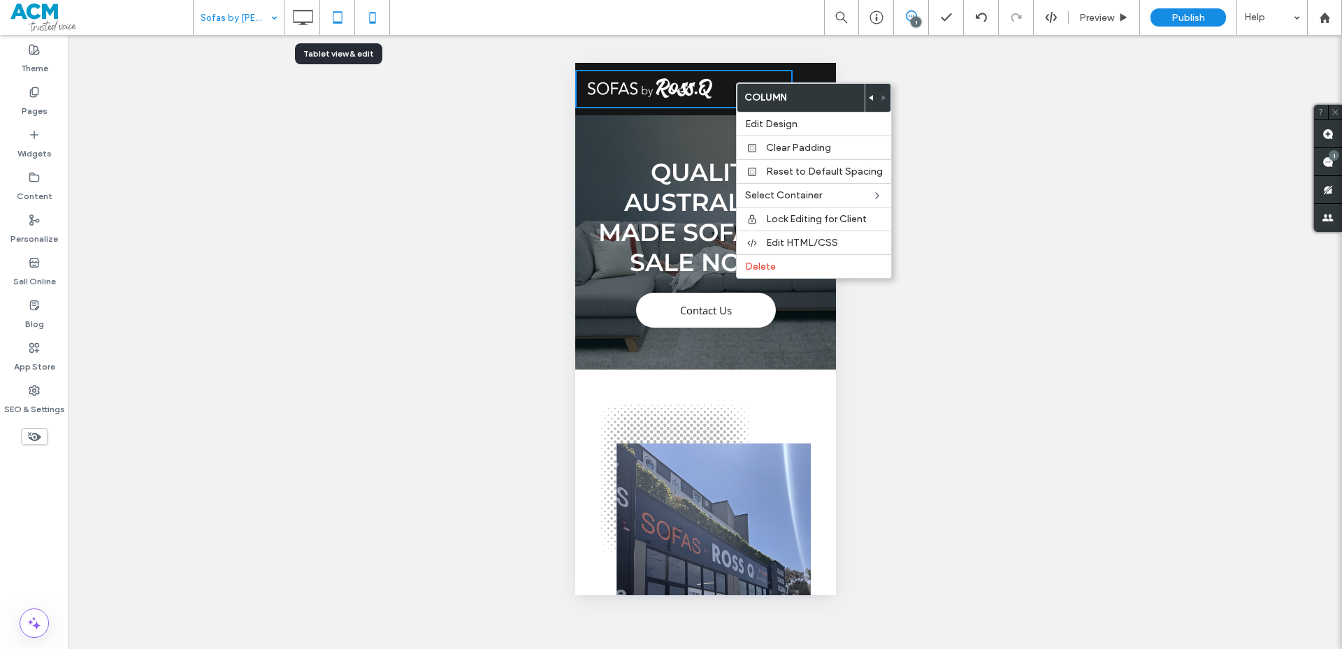
click at [335, 9] on icon at bounding box center [338, 17] width 28 height 28
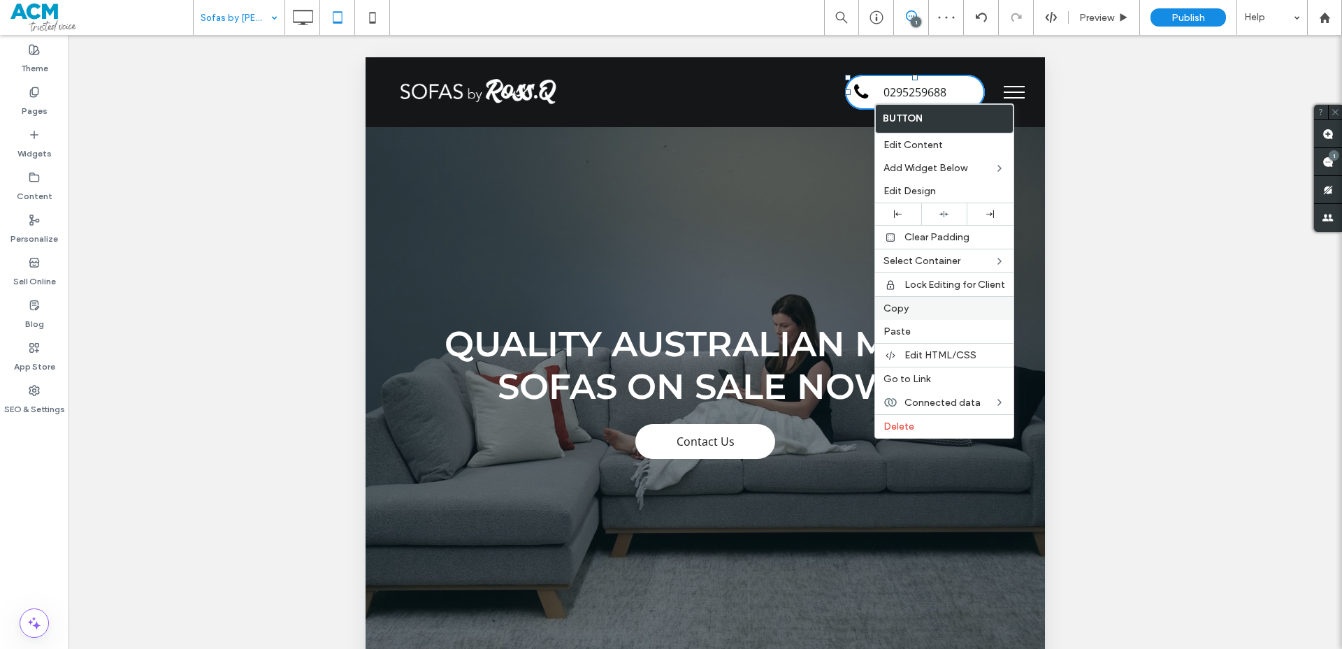
click at [889, 300] on div "Copy" at bounding box center [944, 308] width 138 height 24
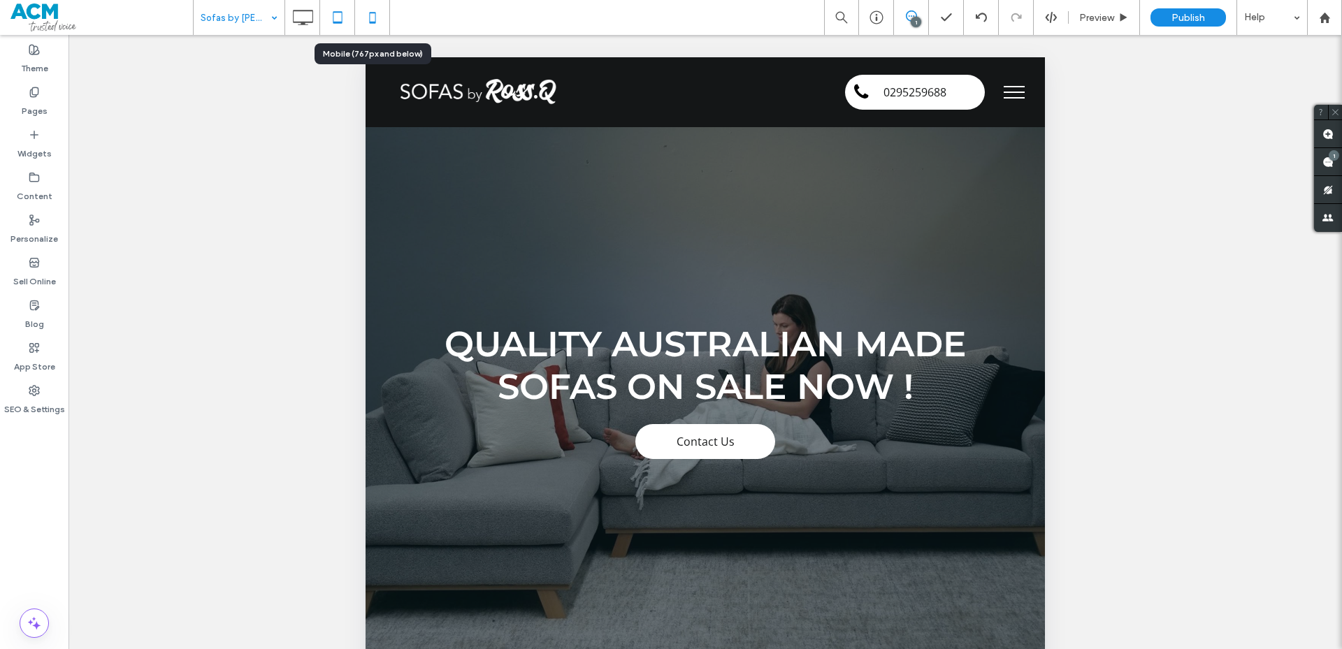
click at [364, 22] on icon at bounding box center [373, 17] width 28 height 28
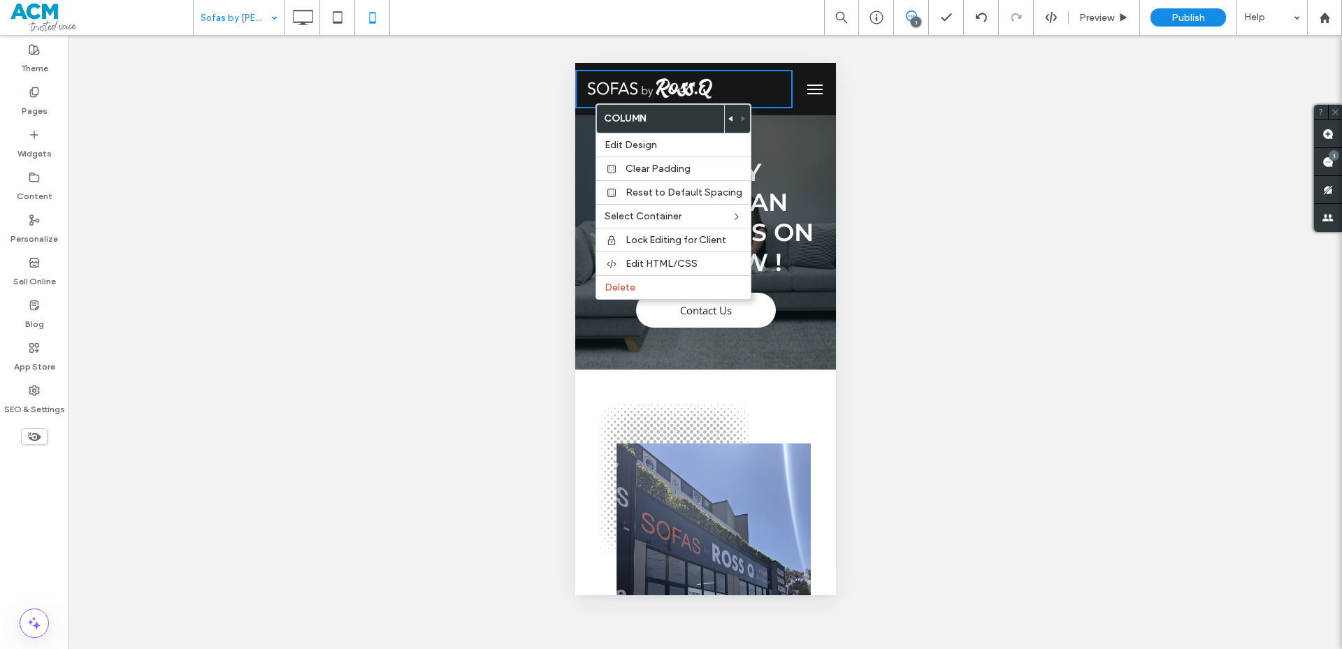
click at [707, 346] on div "Quality Australian Made Sofas on Sale Now ! Contact Us Click To Paste Row + Add…" at bounding box center [704, 242] width 261 height 254
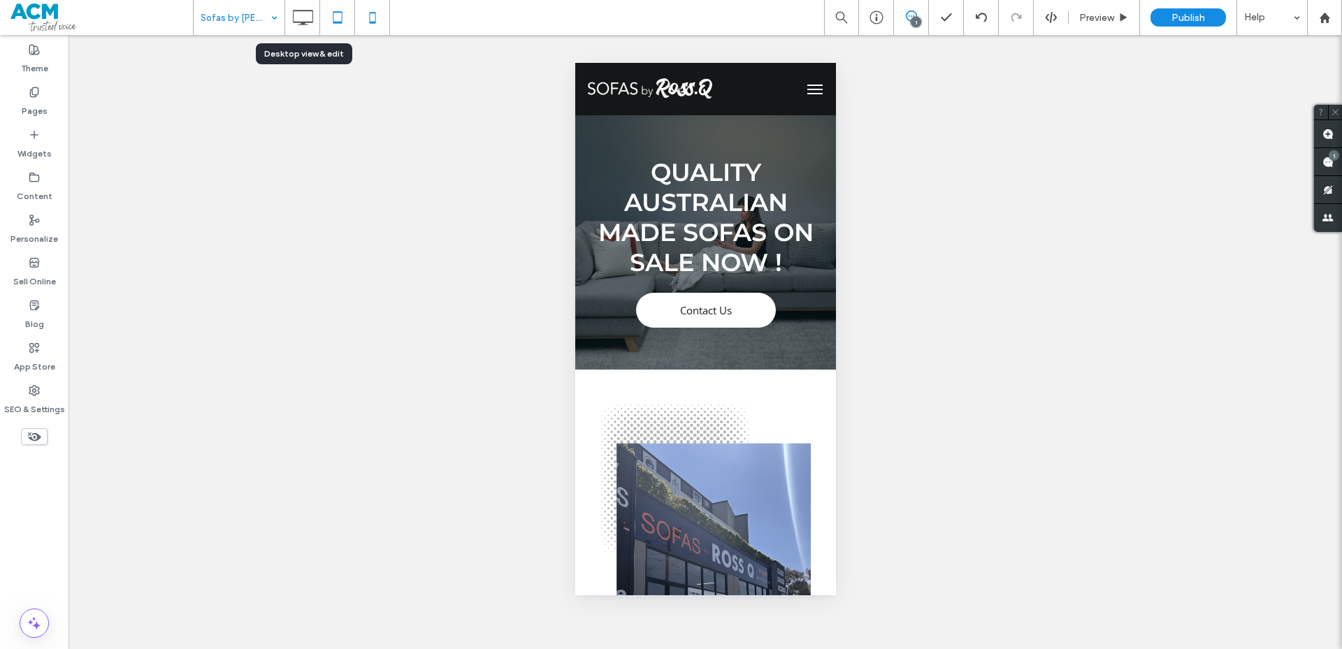
click at [328, 13] on icon at bounding box center [338, 17] width 28 height 28
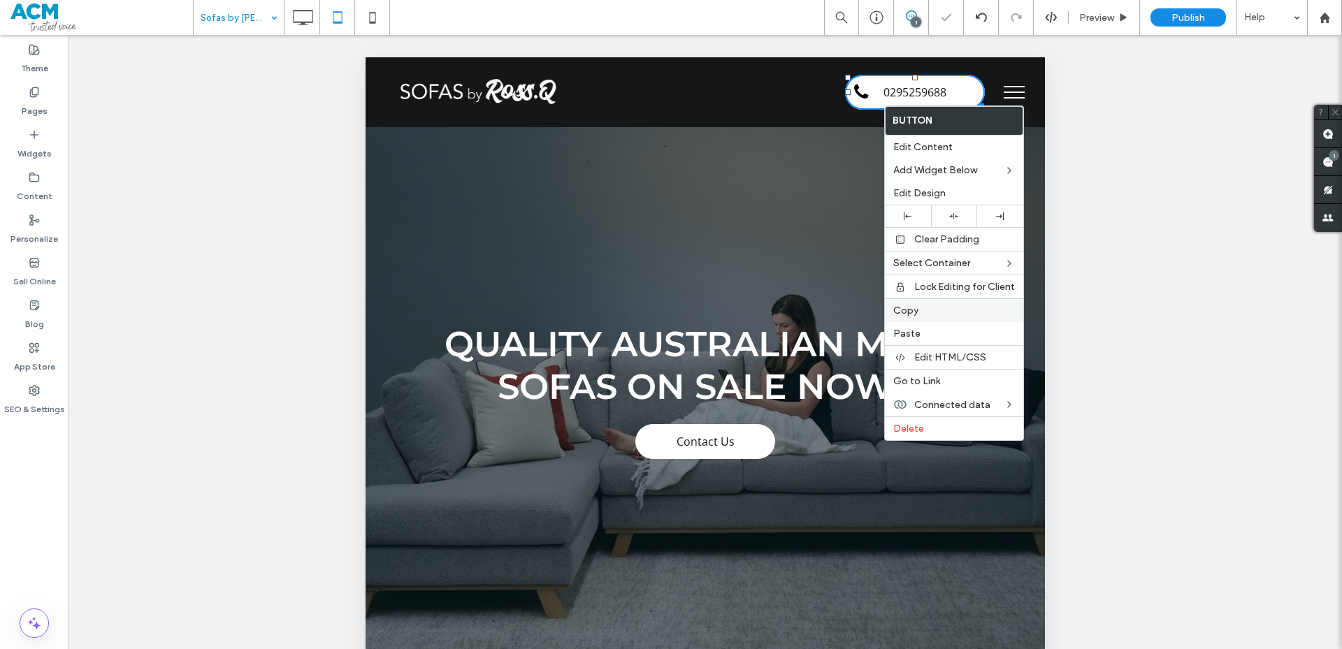
click at [904, 305] on span "Copy" at bounding box center [905, 311] width 25 height 12
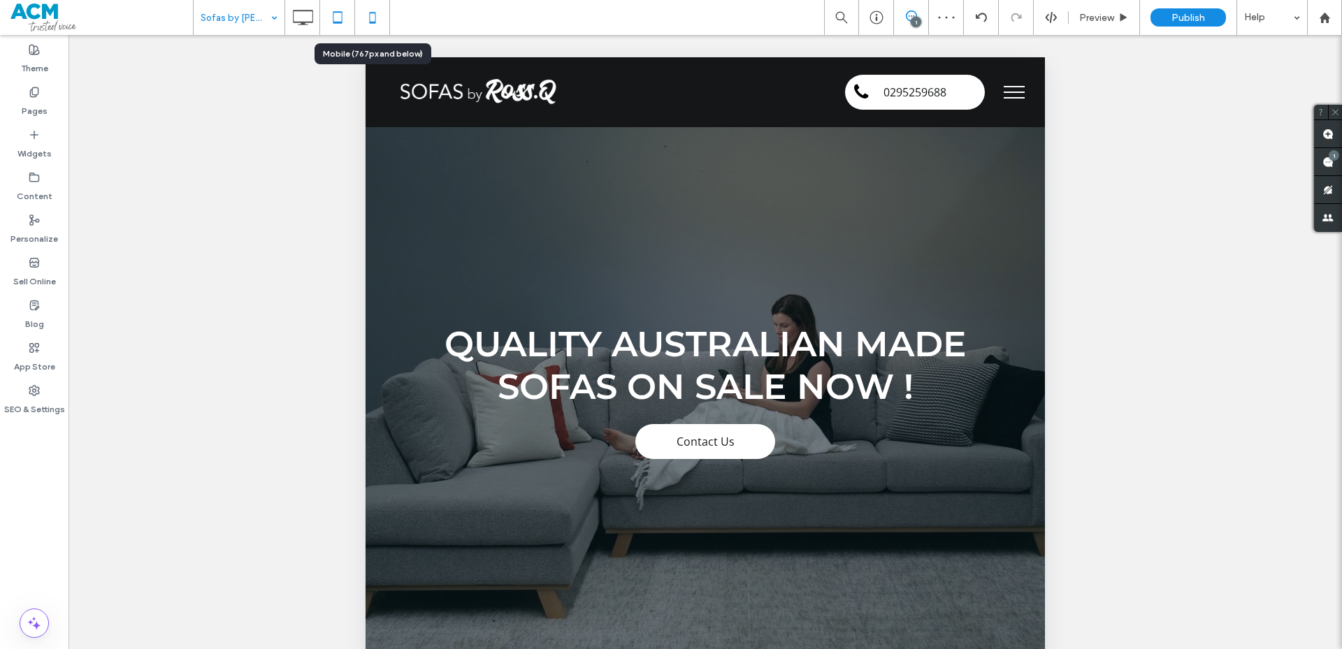
click at [374, 21] on icon at bounding box center [373, 17] width 28 height 28
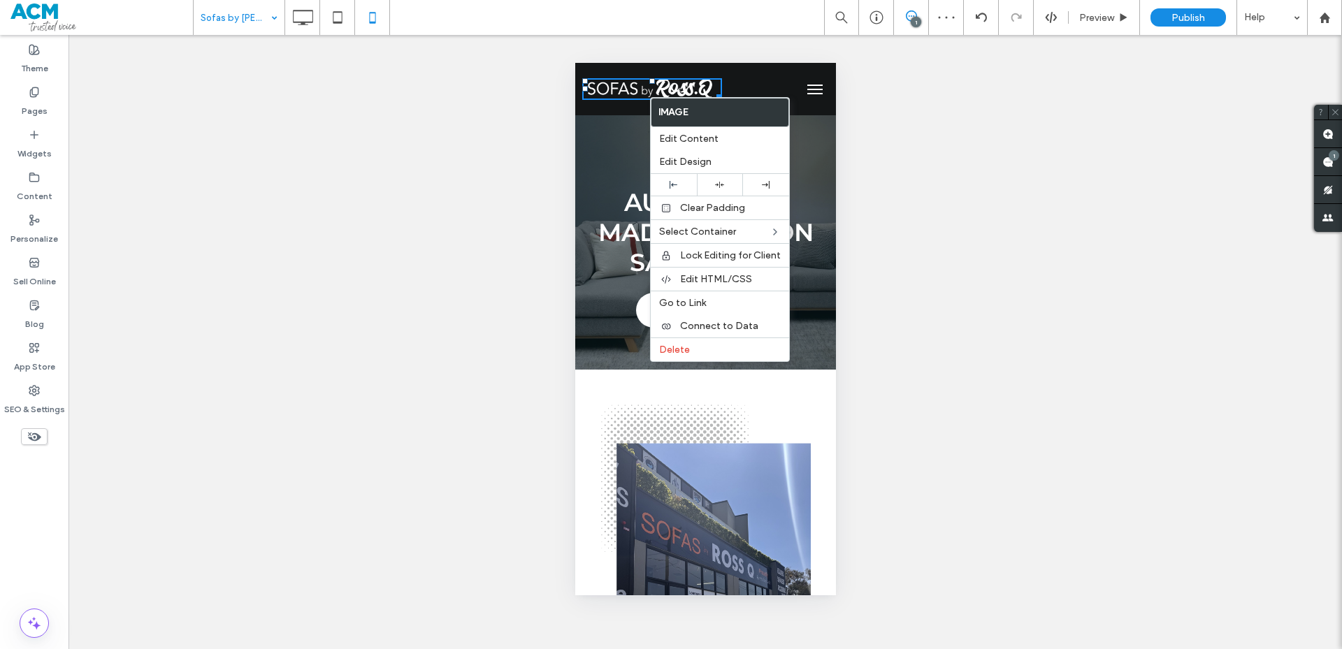
click at [607, 338] on div "Quality Australian Made Sofas on Sale Now ! Contact Us Click To Paste Row + Add…" at bounding box center [704, 242] width 261 height 254
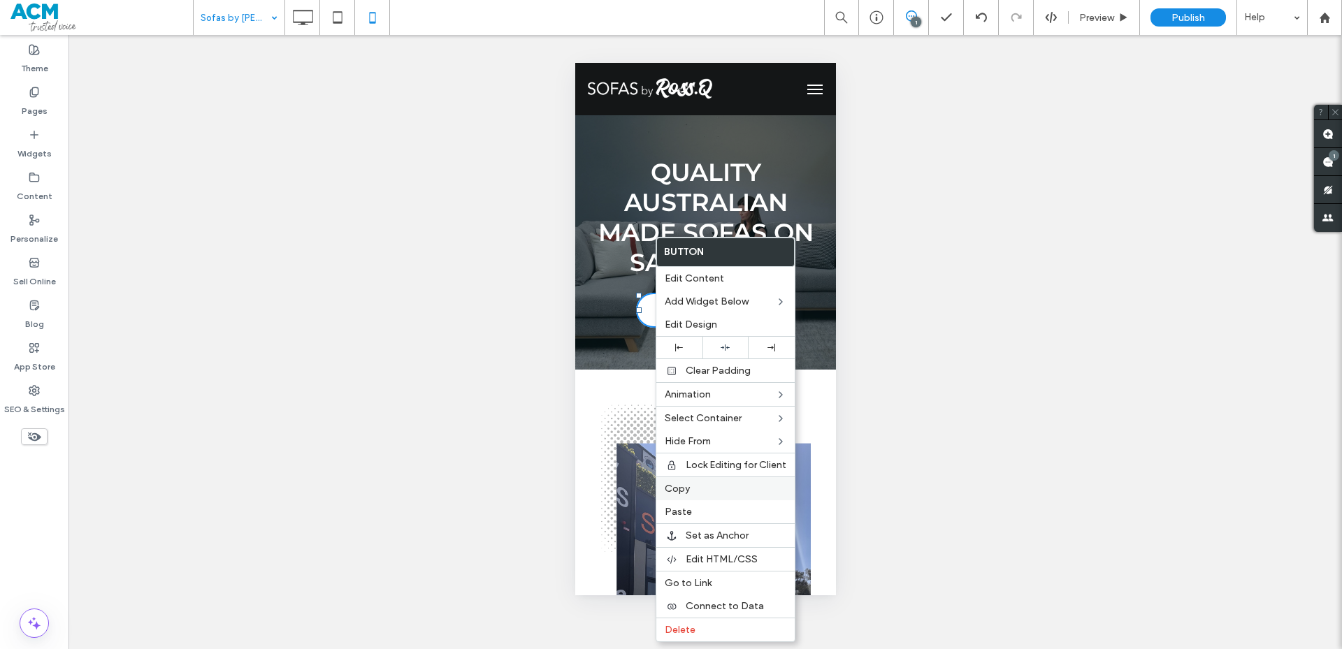
click at [682, 484] on span "Copy" at bounding box center [677, 489] width 25 height 12
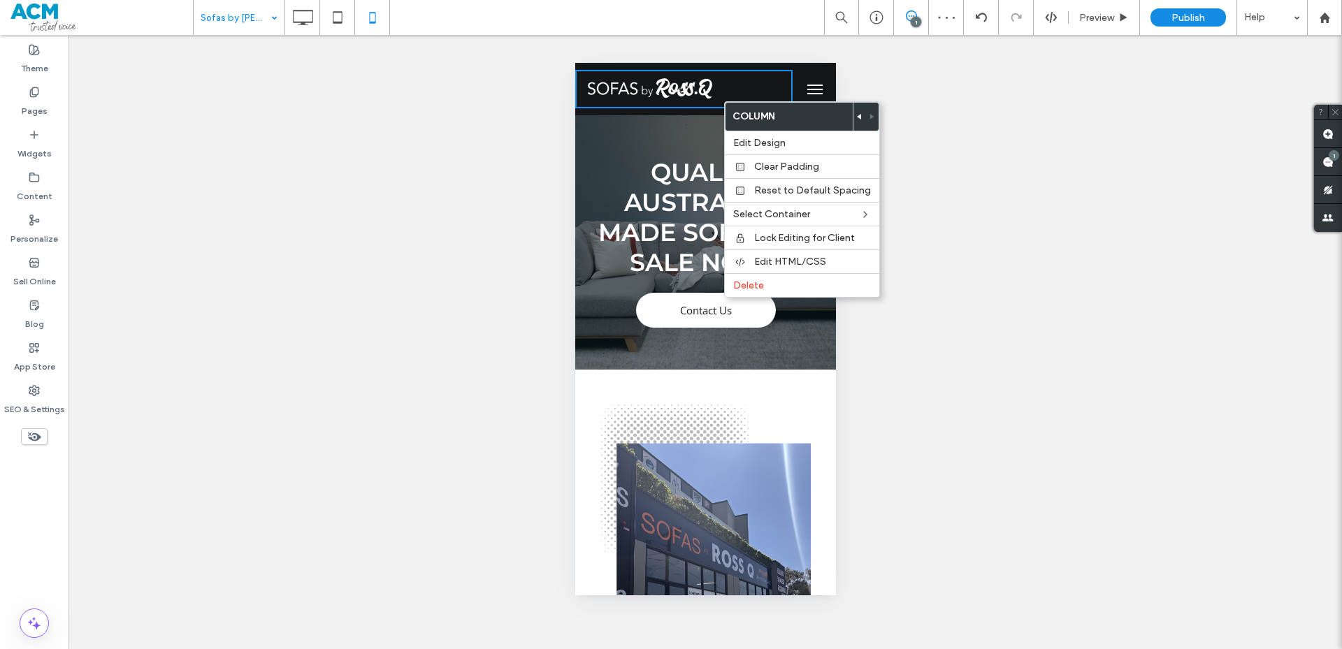
click at [741, 85] on div at bounding box center [682, 89] width 217 height 38
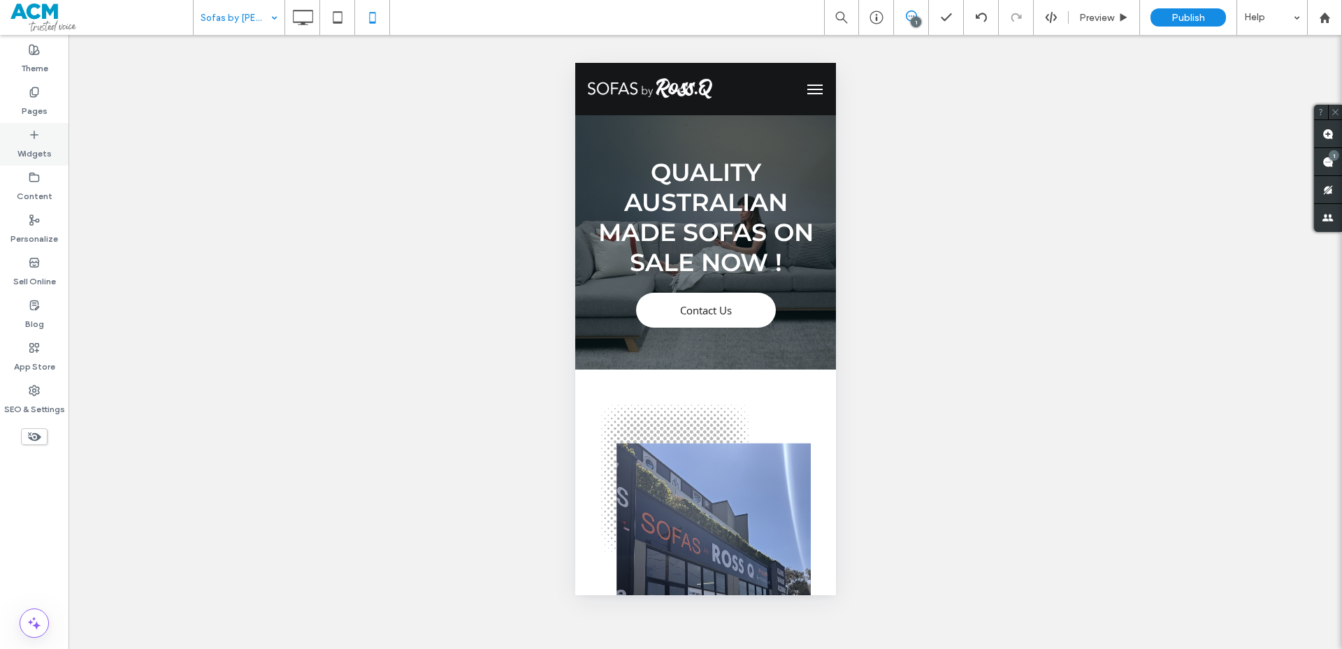
click at [0, 139] on div "Widgets" at bounding box center [34, 144] width 68 height 43
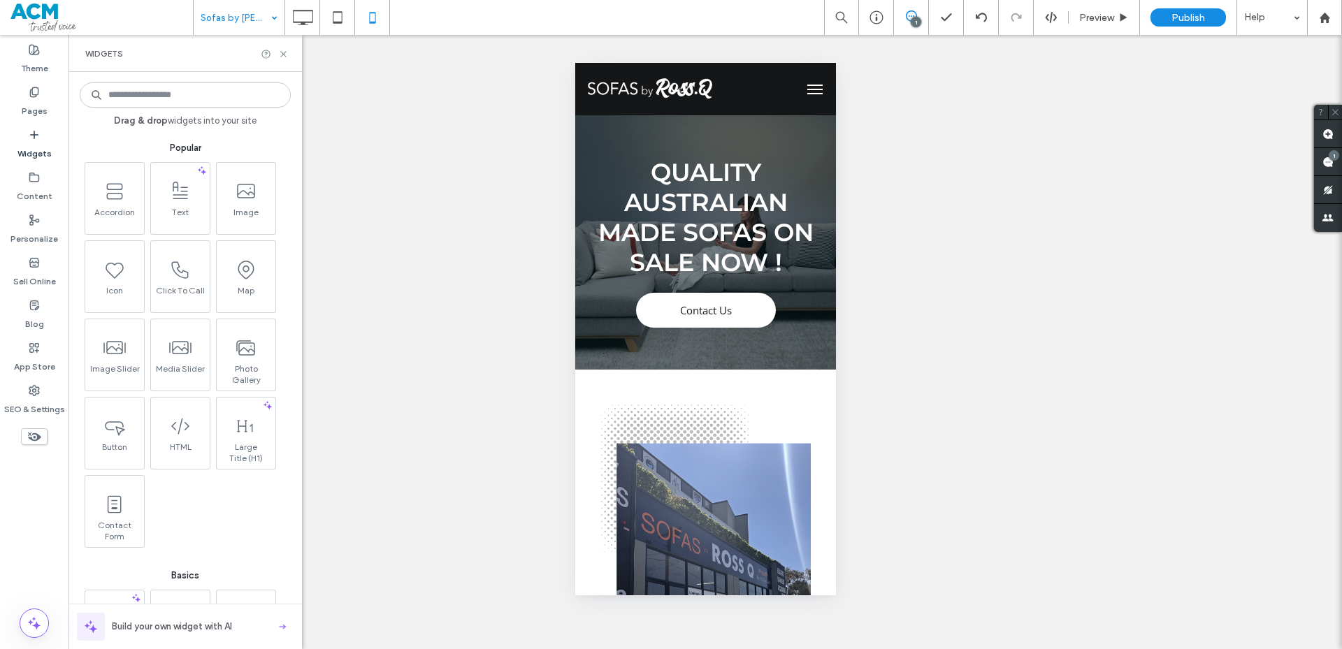
click at [24, 135] on div "Widgets" at bounding box center [34, 144] width 68 height 43
click at [119, 96] on input at bounding box center [185, 94] width 211 height 25
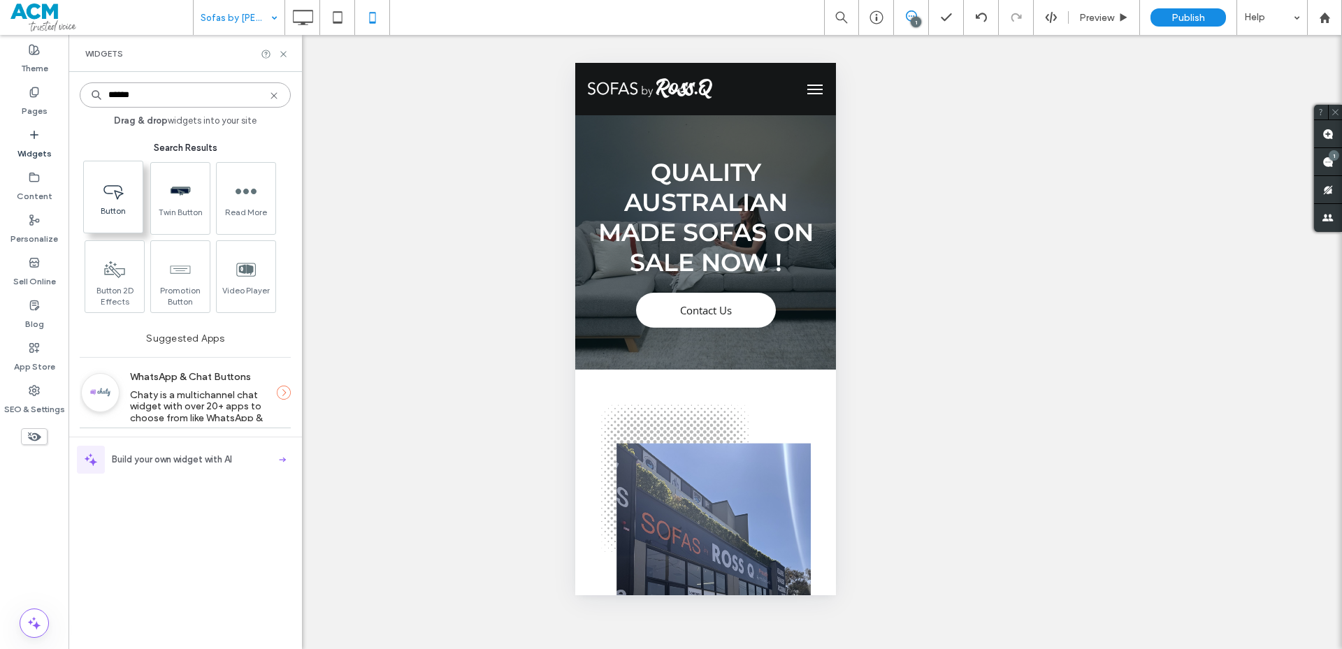
type input "******"
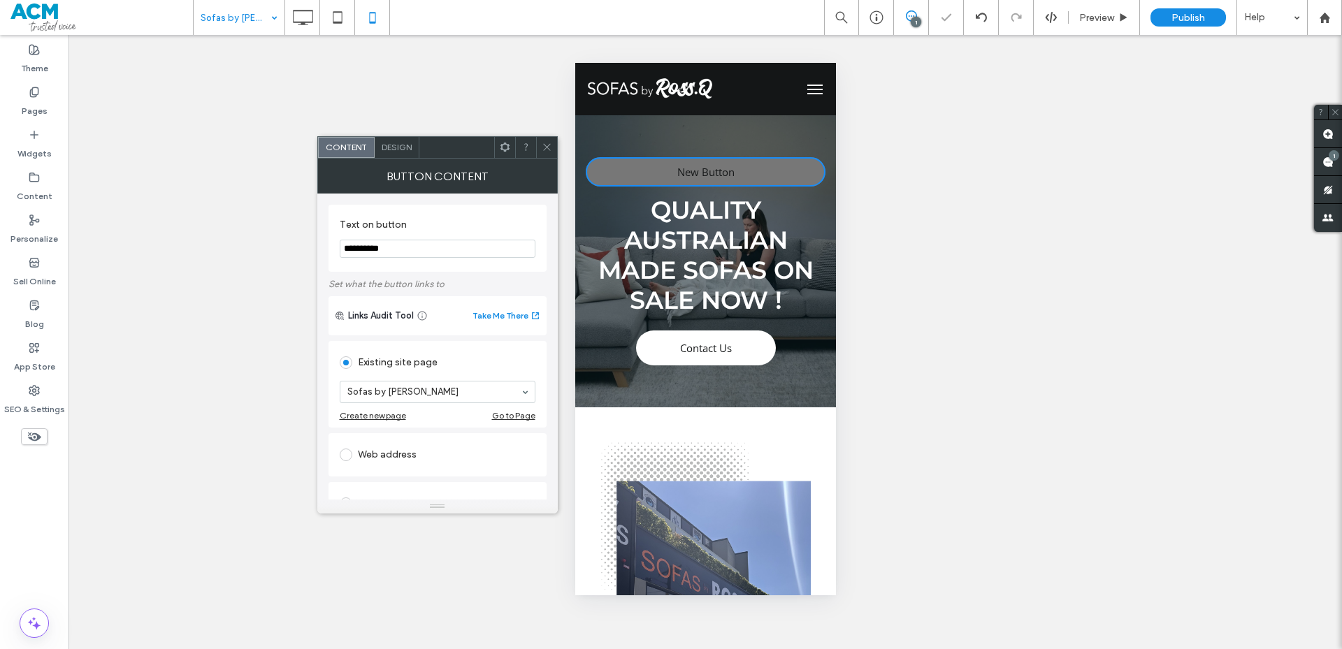
drag, startPoint x: 1284, startPoint y: 143, endPoint x: 695, endPoint y: 143, distance: 589.1
click at [549, 149] on icon at bounding box center [547, 147] width 10 height 10
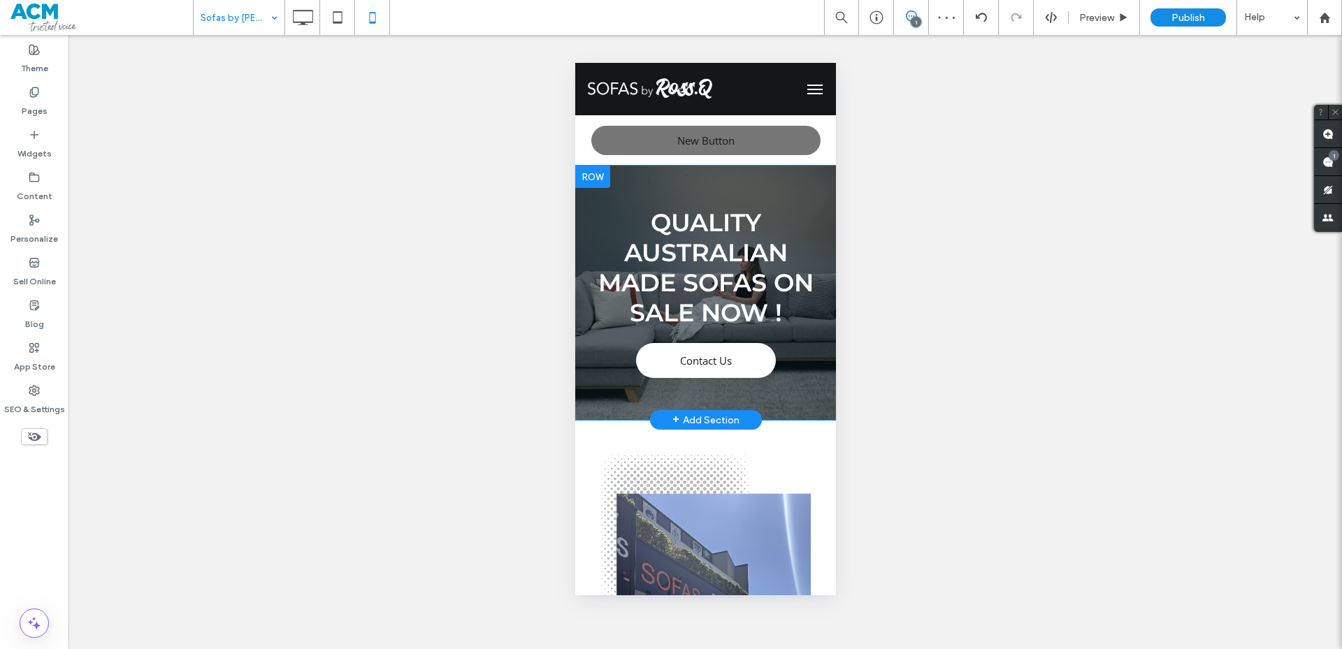
drag, startPoint x: 627, startPoint y: 84, endPoint x: 658, endPoint y: 191, distance: 111.9
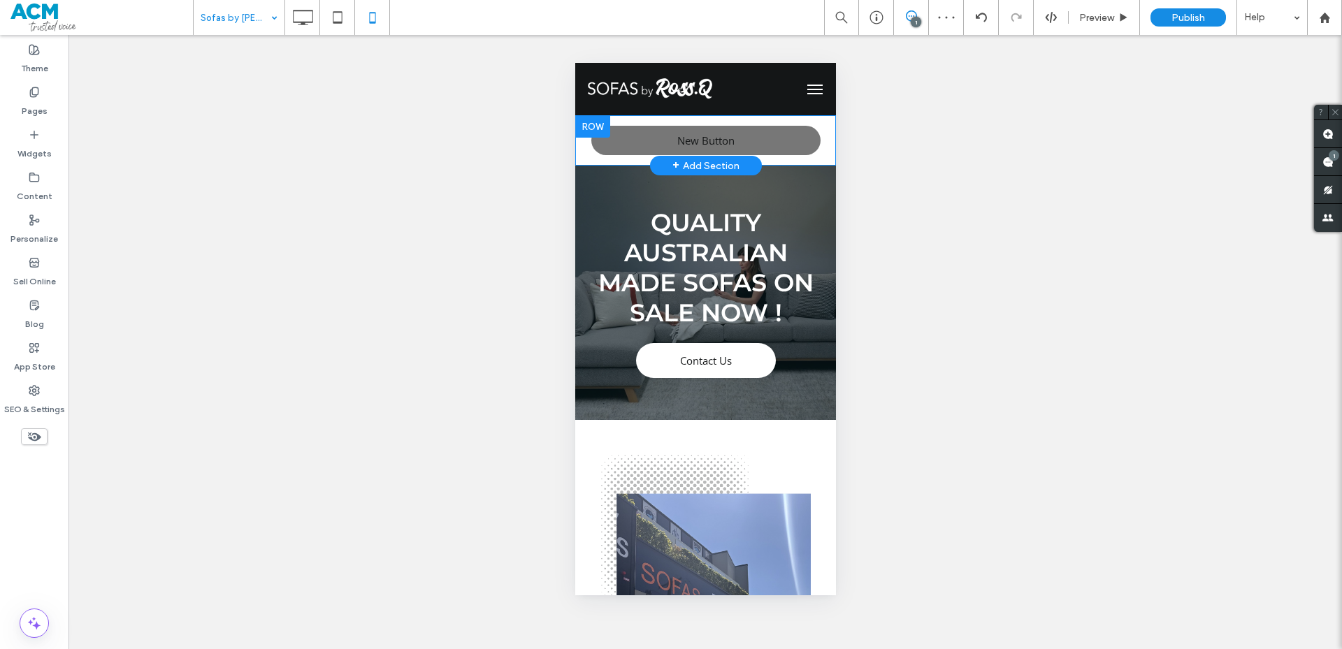
click at [600, 127] on div at bounding box center [591, 126] width 35 height 22
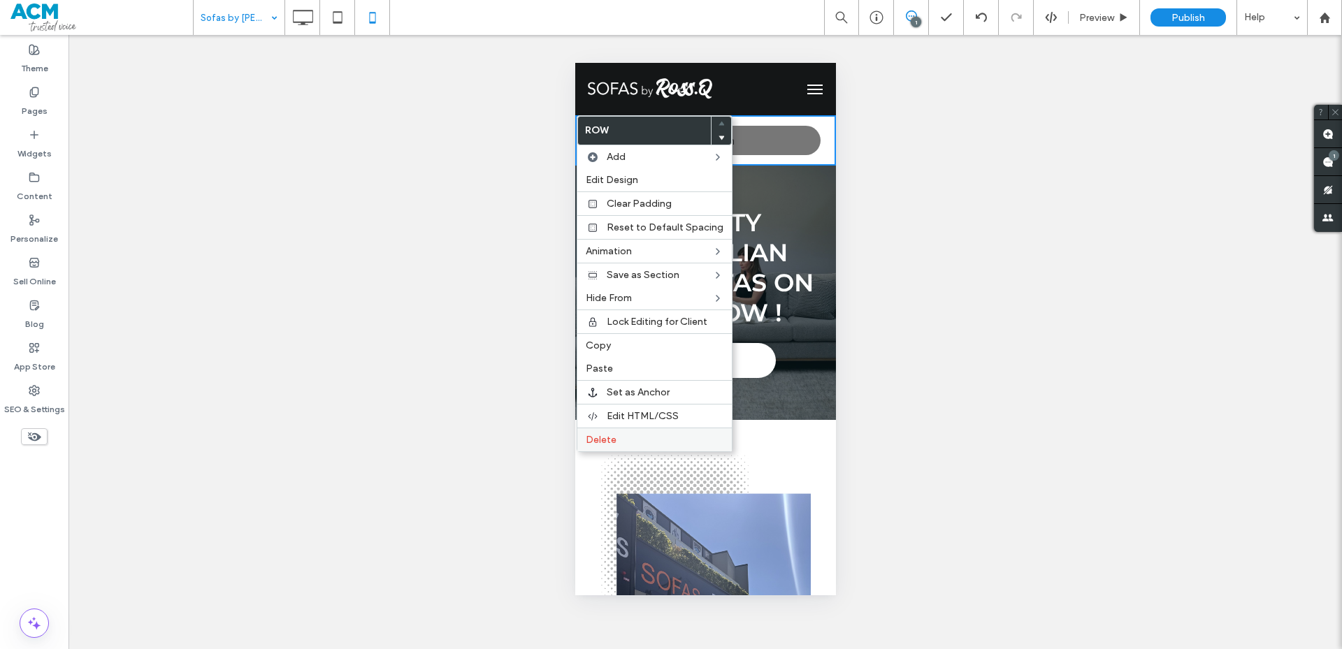
click at [623, 442] on label "Delete" at bounding box center [655, 440] width 138 height 12
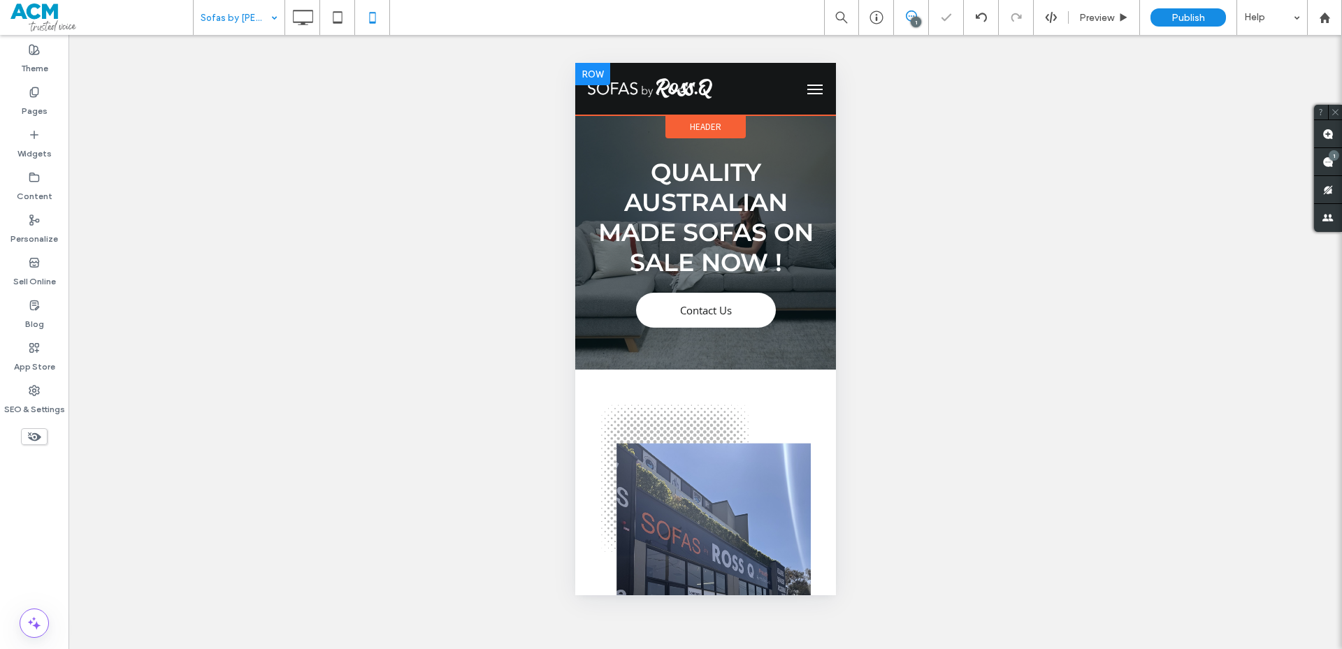
click at [792, 80] on div at bounding box center [813, 89] width 43 height 38
click at [728, 114] on div at bounding box center [704, 111] width 261 height 7
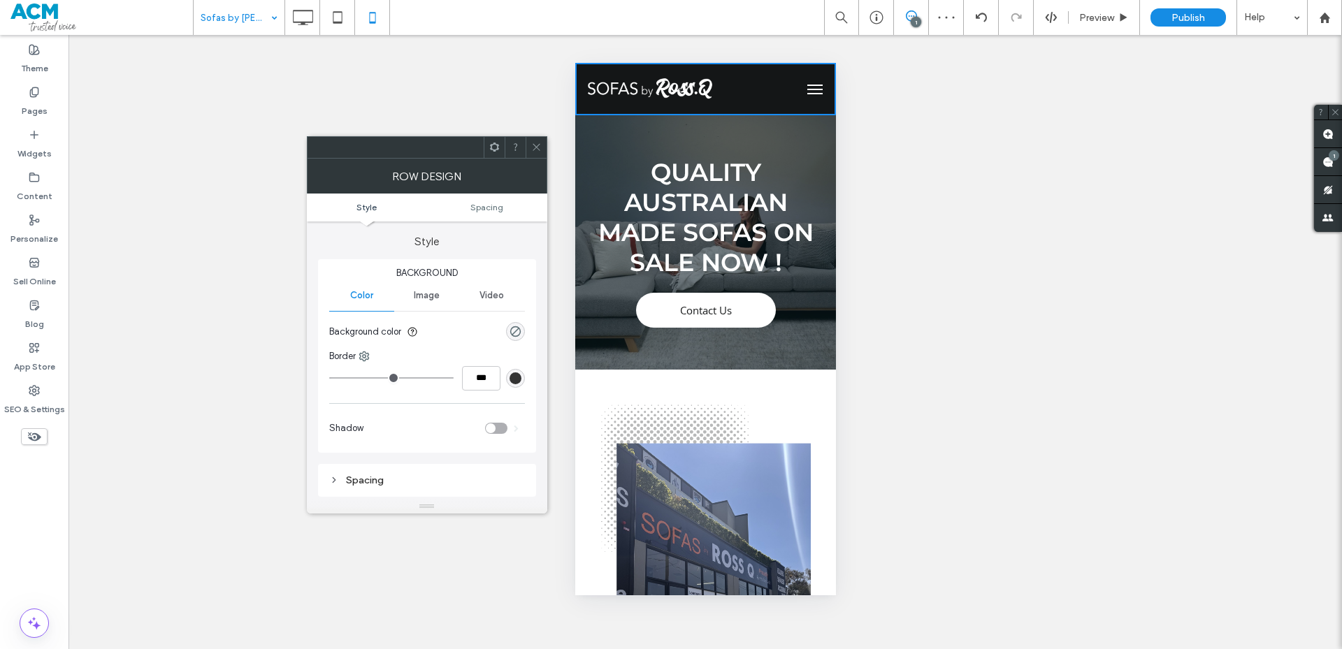
click at [528, 144] on div at bounding box center [536, 147] width 21 height 21
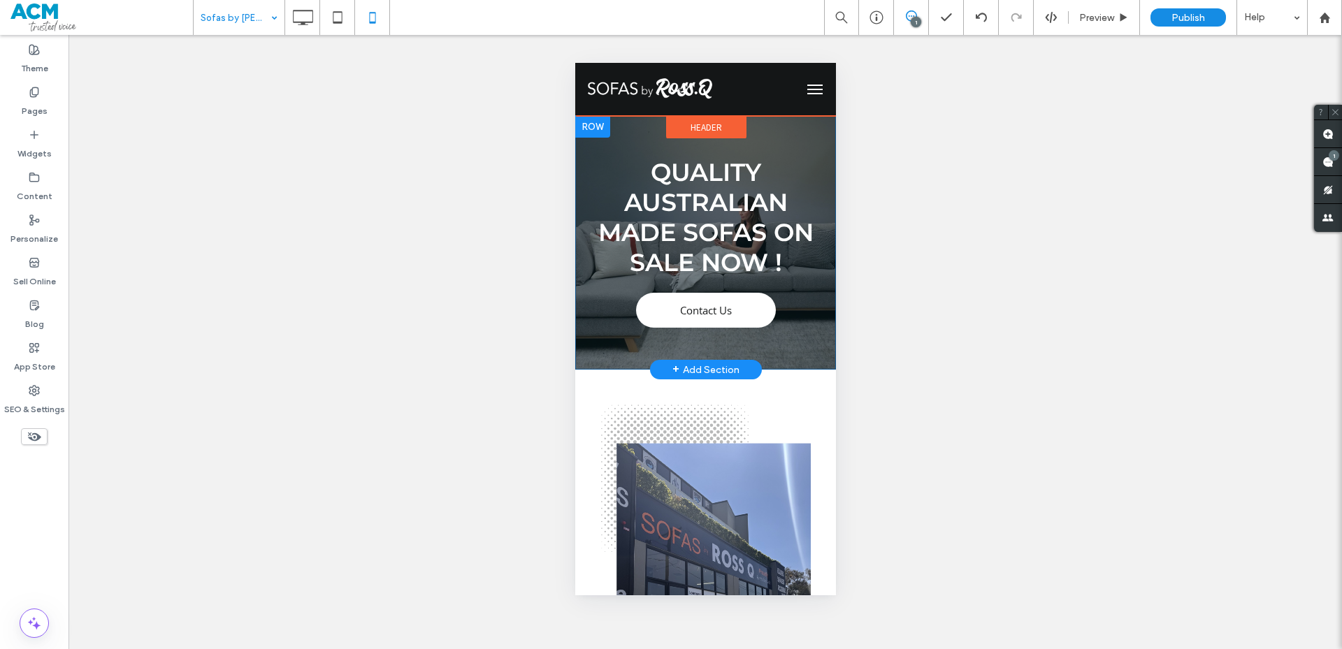
click at [689, 135] on div "Quality Australian Made Sofas on Sale Now ! Contact Us Click To Paste Row + Add…" at bounding box center [704, 242] width 261 height 254
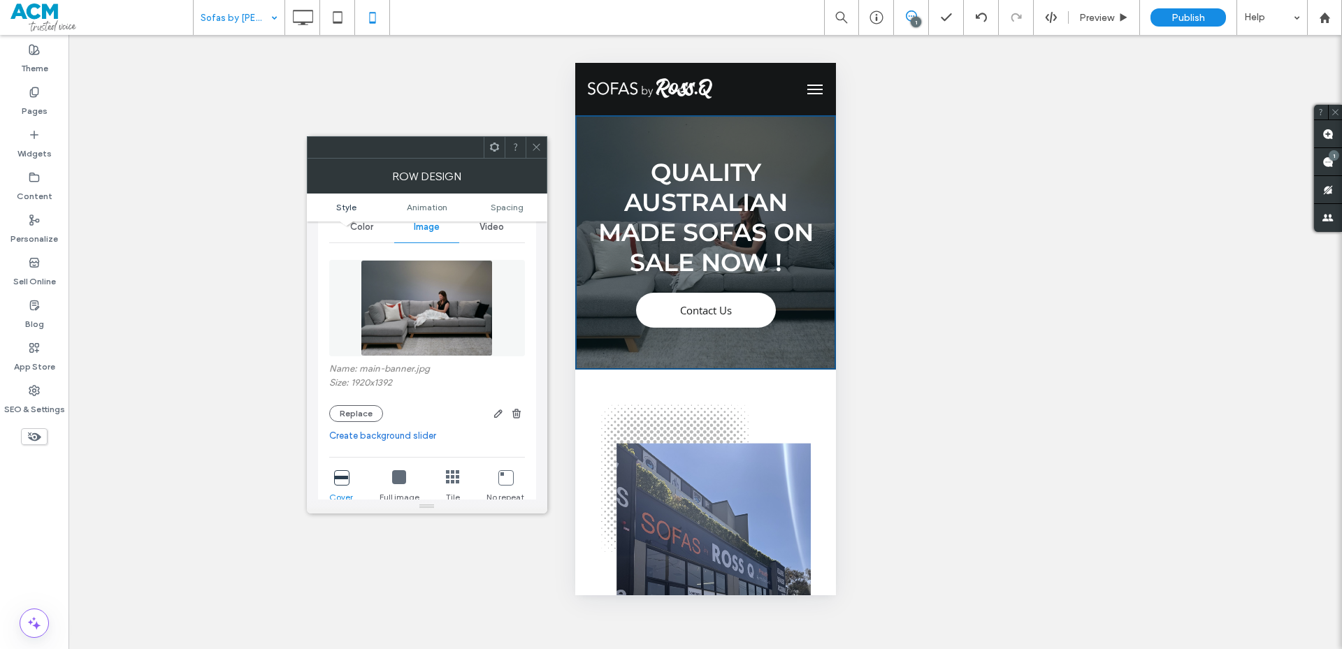
scroll to position [36, 0]
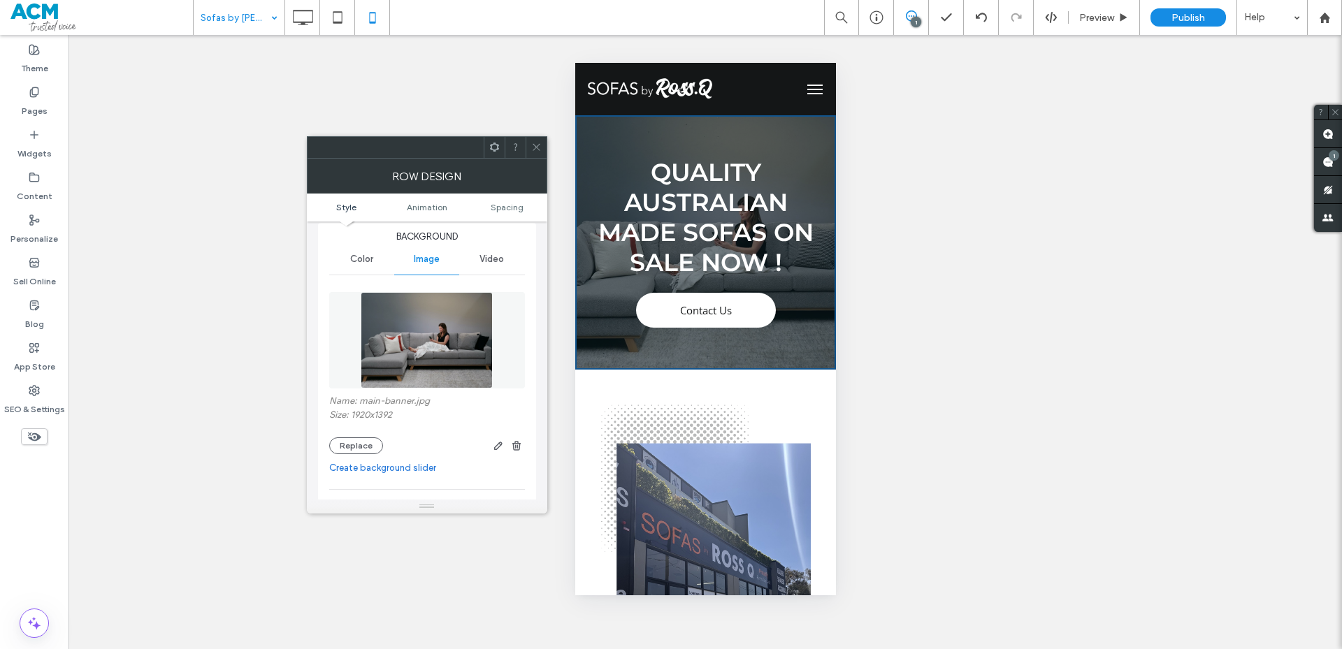
click at [356, 216] on ul "Style Animation Spacing" at bounding box center [427, 208] width 240 height 28
click at [534, 150] on icon at bounding box center [536, 147] width 10 height 10
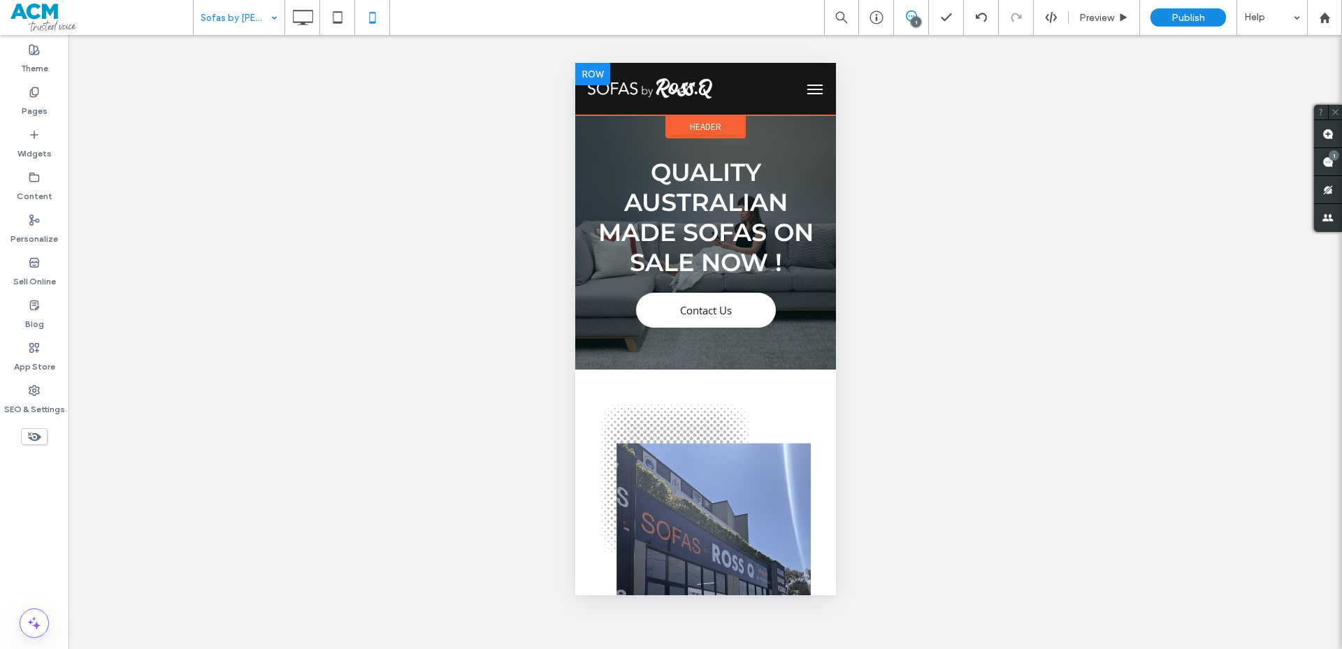
click at [592, 75] on div at bounding box center [591, 74] width 35 height 22
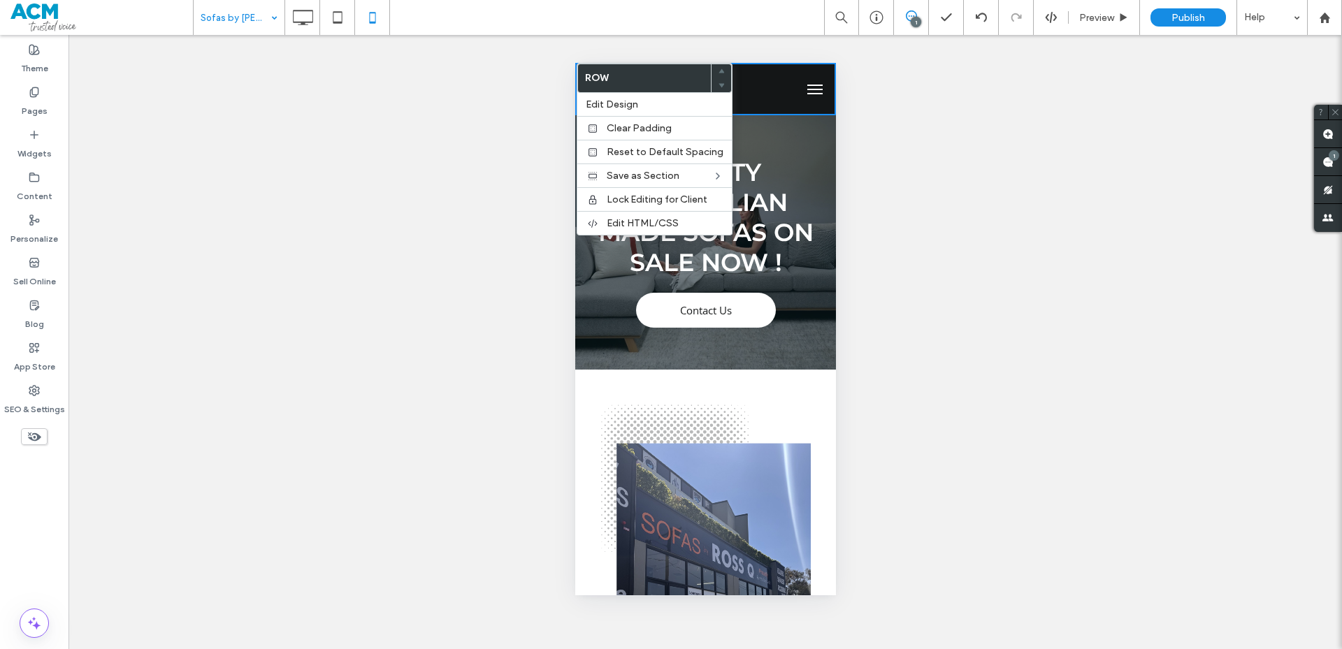
click at [739, 103] on div at bounding box center [682, 89] width 217 height 38
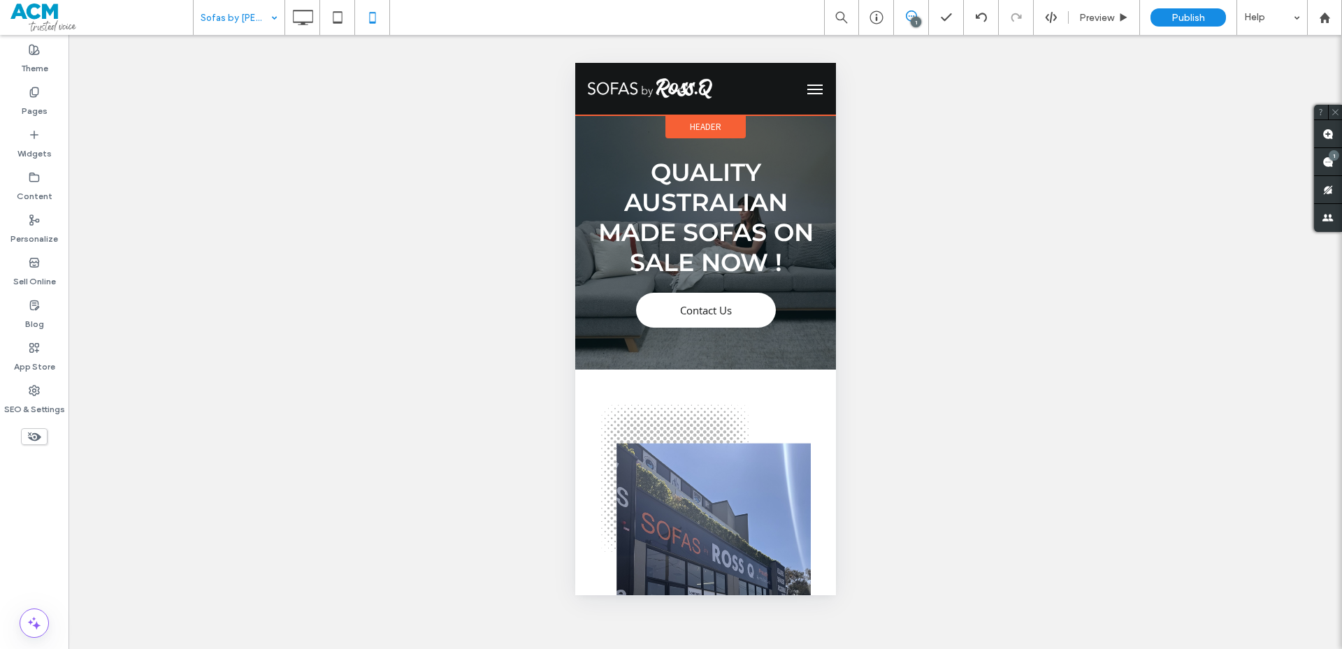
click at [718, 124] on div "Header" at bounding box center [705, 126] width 80 height 23
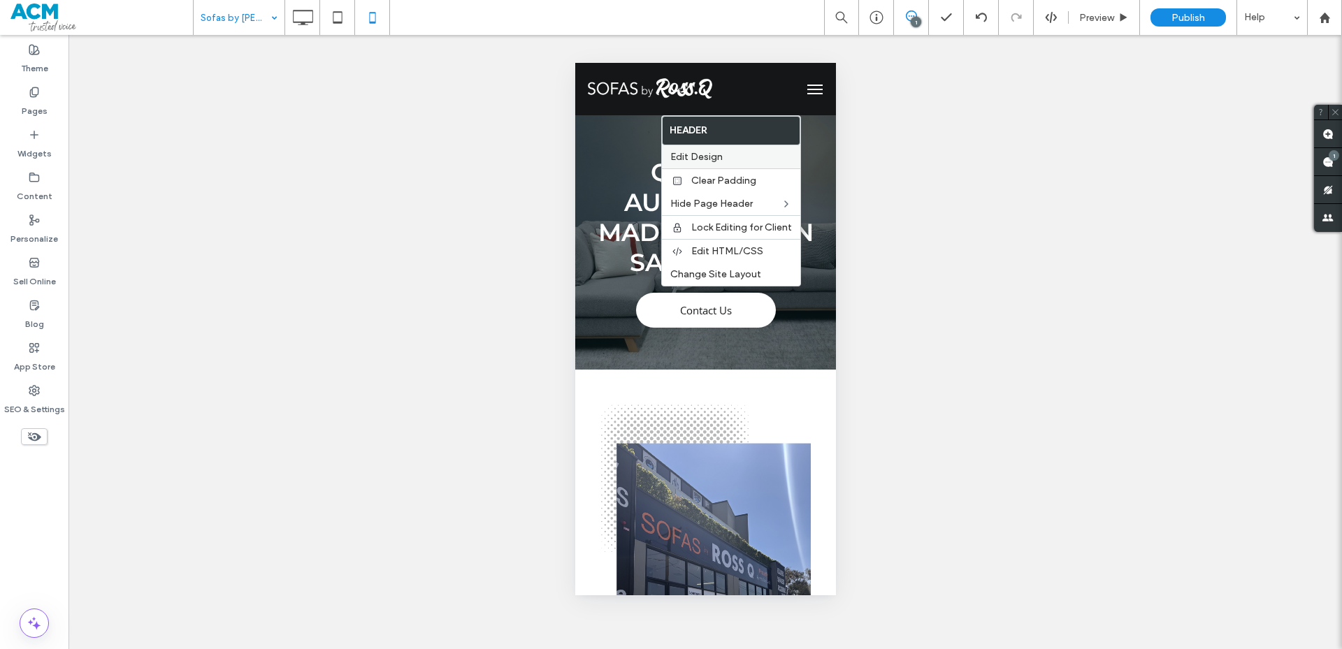
click at [707, 152] on span "Edit Design" at bounding box center [696, 157] width 52 height 12
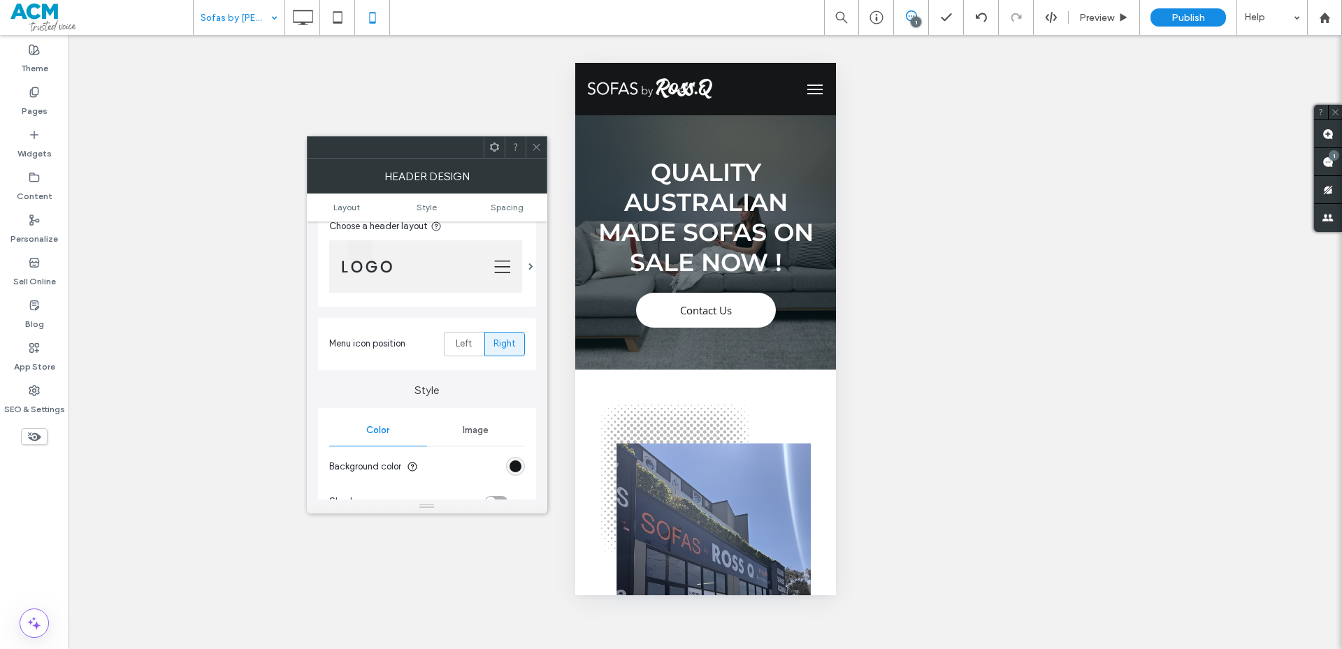
scroll to position [0, 0]
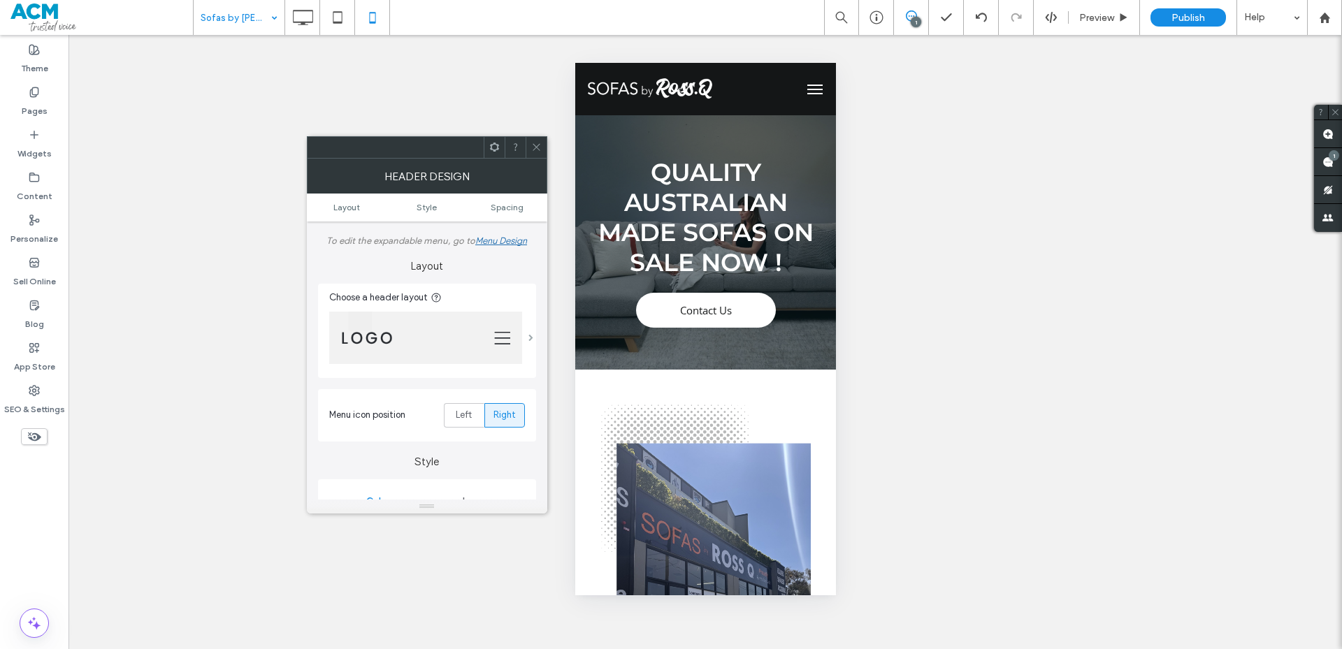
click at [528, 334] on span at bounding box center [530, 337] width 5 height 7
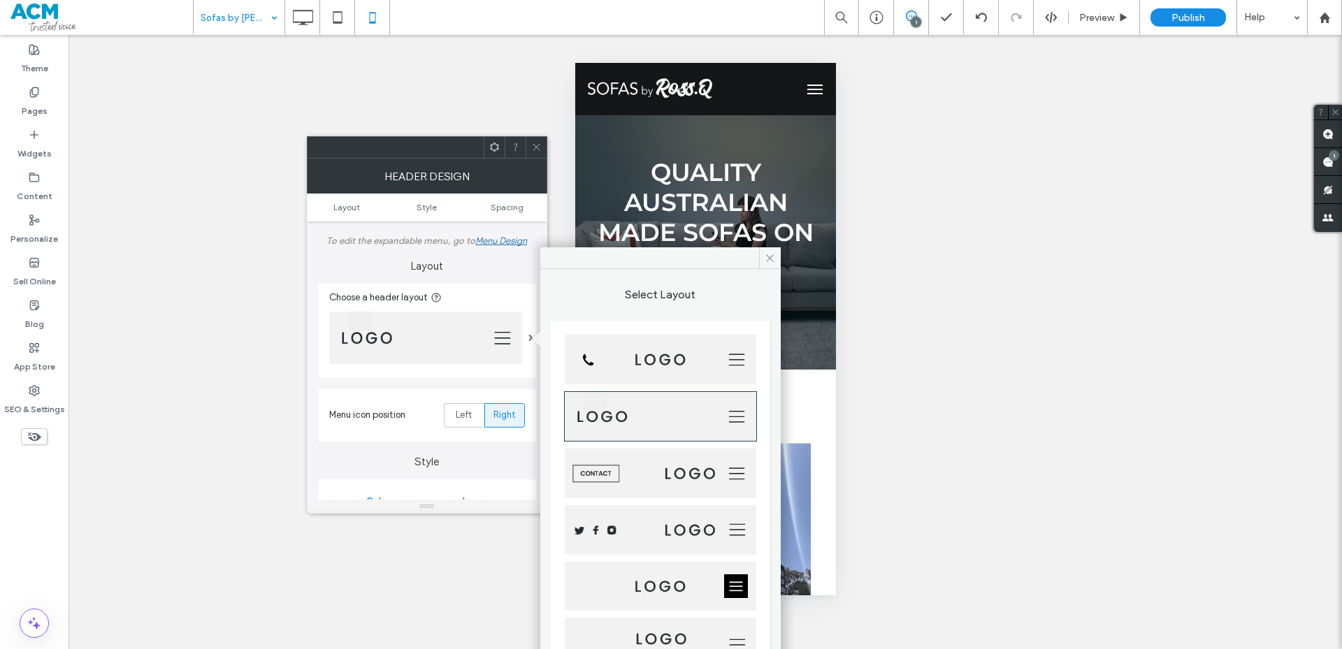
click at [623, 370] on img at bounding box center [660, 360] width 191 height 50
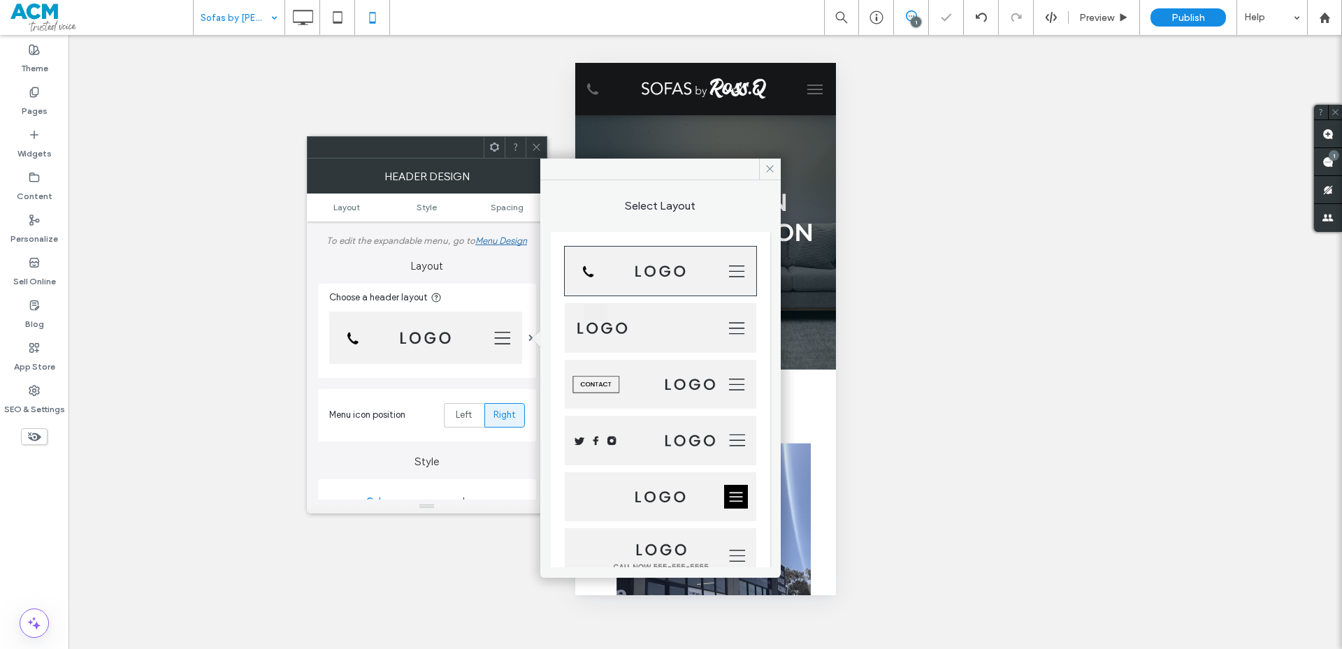
click at [528, 146] on div at bounding box center [536, 147] width 21 height 21
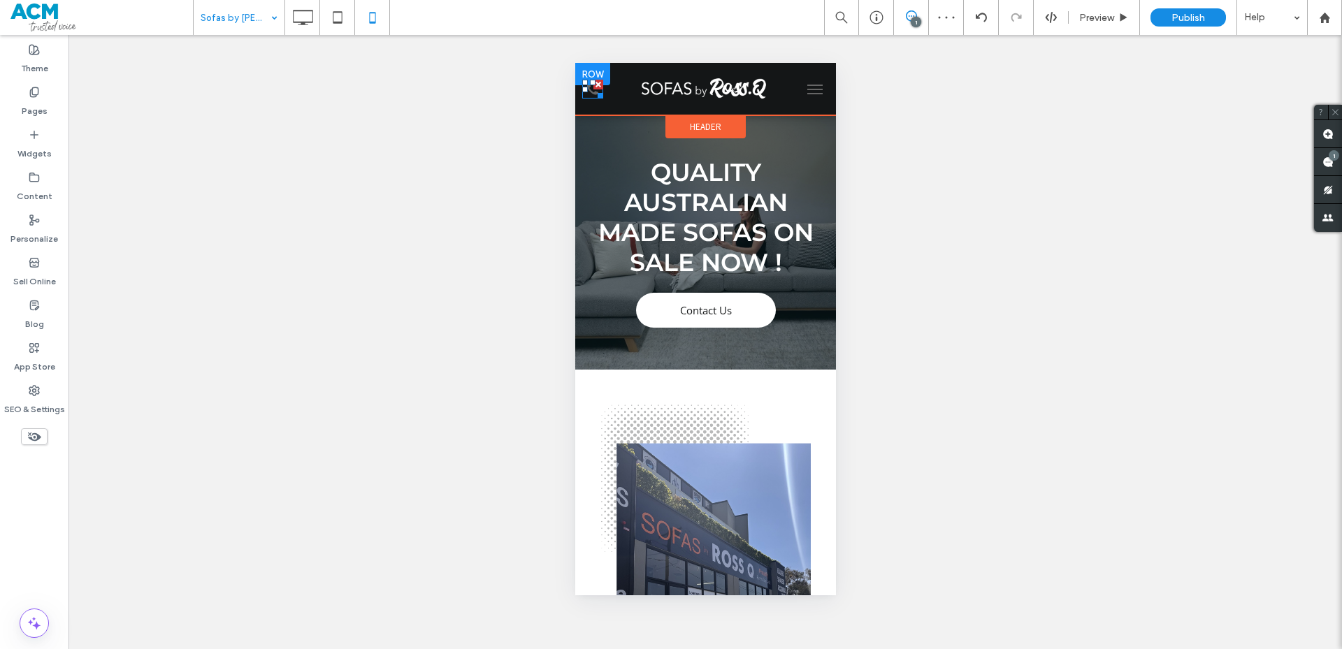
click at [588, 93] on icon at bounding box center [591, 89] width 21 height 19
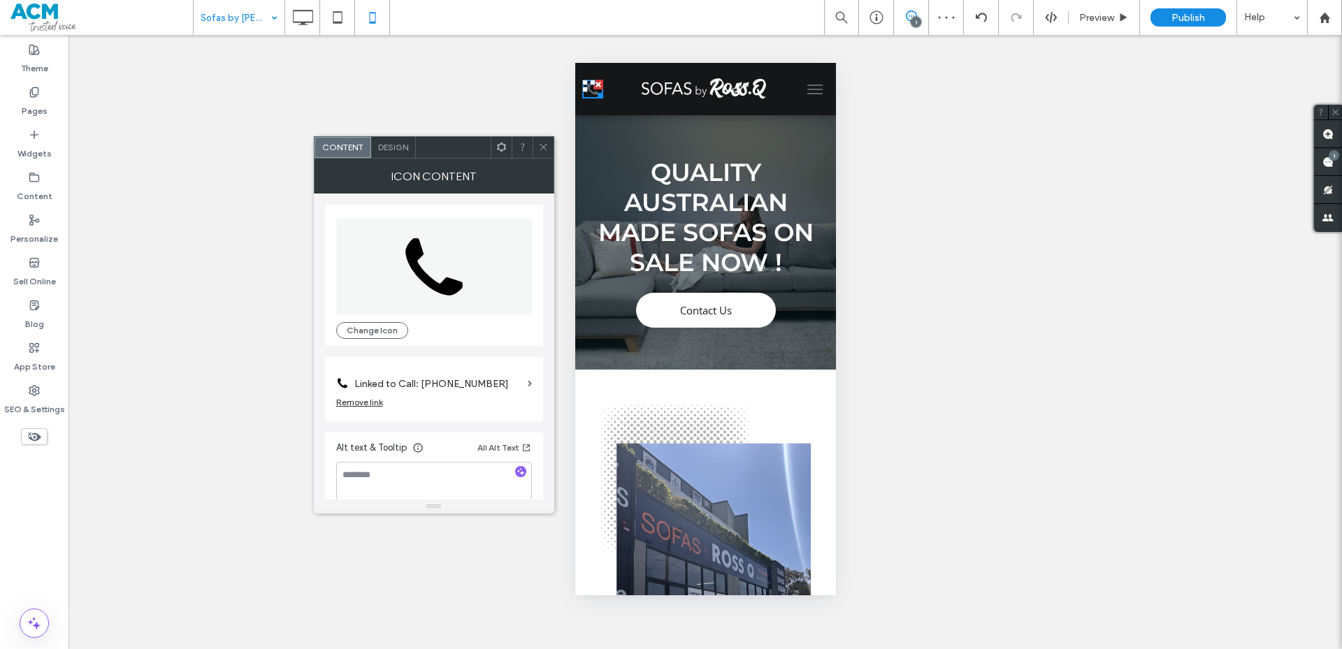
click at [543, 156] on span at bounding box center [543, 147] width 10 height 21
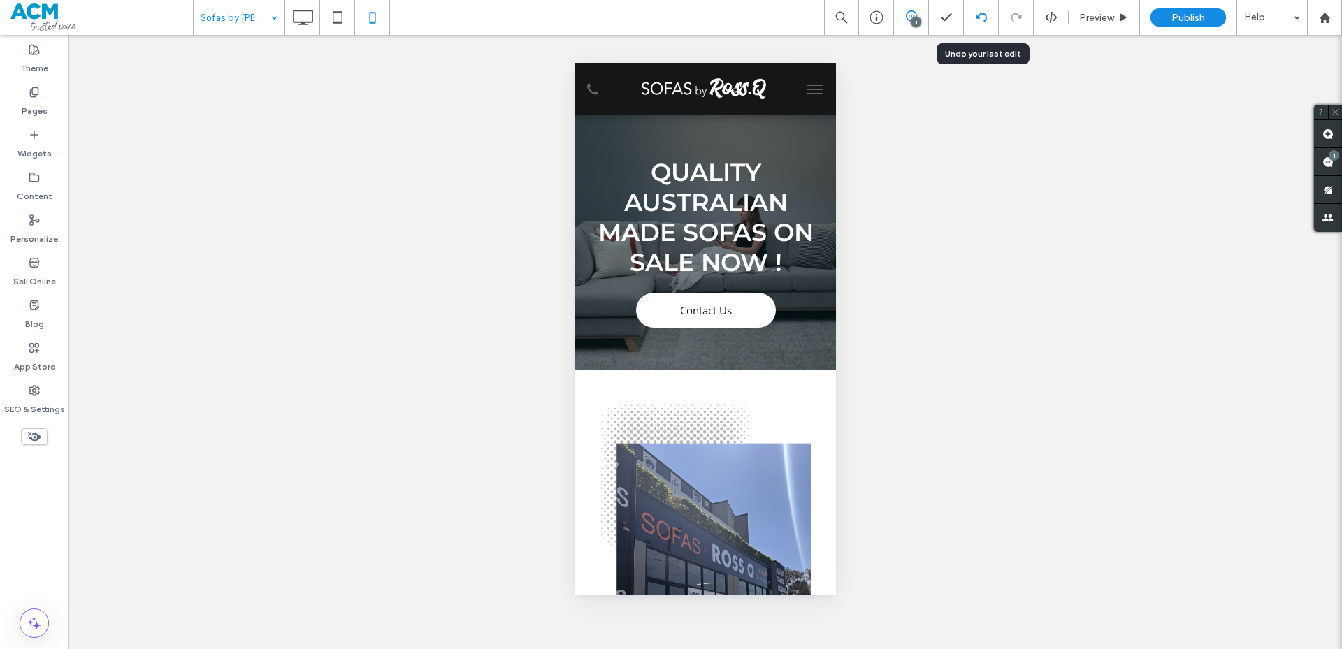
click at [978, 26] on div at bounding box center [981, 17] width 35 height 35
click at [973, 19] on div at bounding box center [981, 17] width 34 height 11
click at [983, 27] on div at bounding box center [981, 17] width 35 height 35
click at [982, 1] on div at bounding box center [981, 17] width 35 height 35
click at [983, 10] on div at bounding box center [981, 17] width 35 height 35
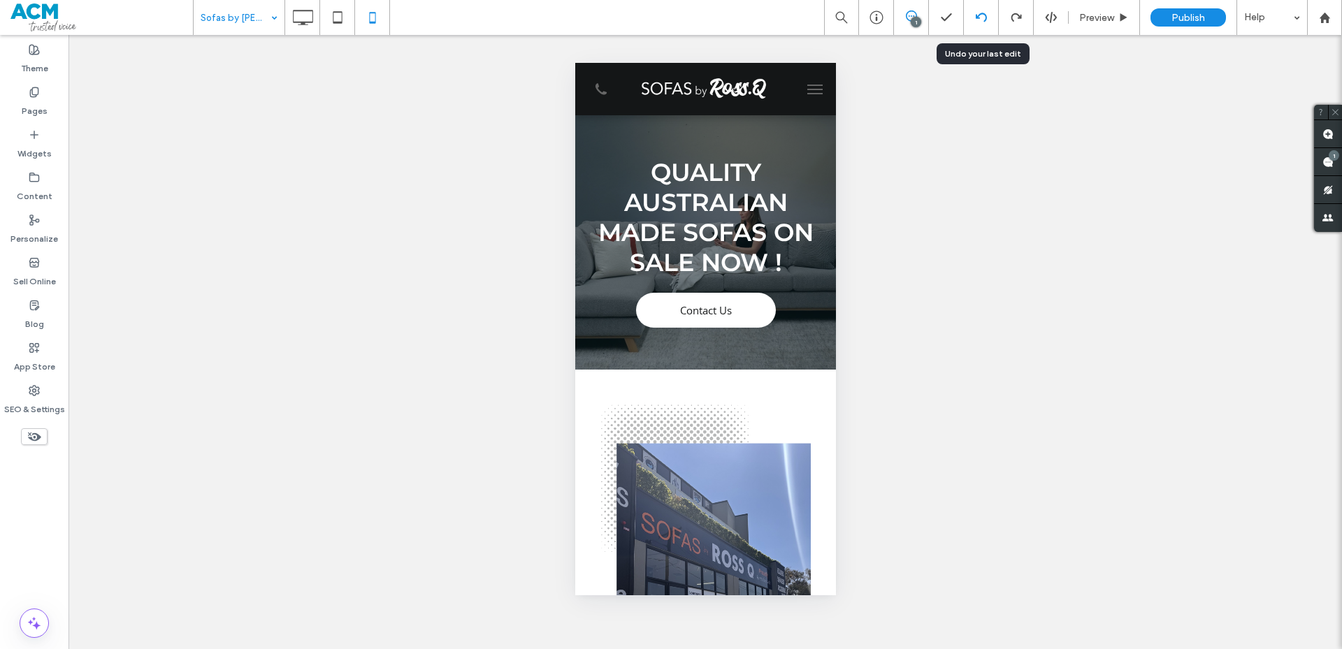
click at [976, 16] on use at bounding box center [980, 17] width 11 height 9
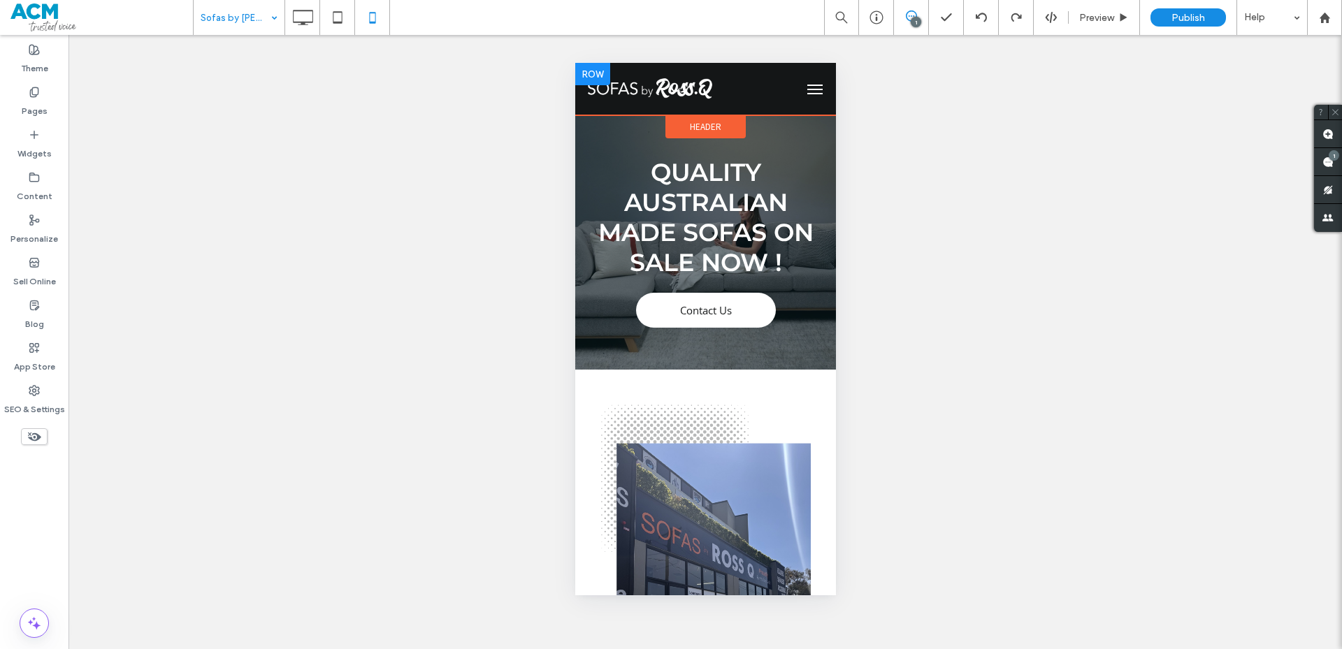
click at [588, 78] on div at bounding box center [591, 74] width 35 height 22
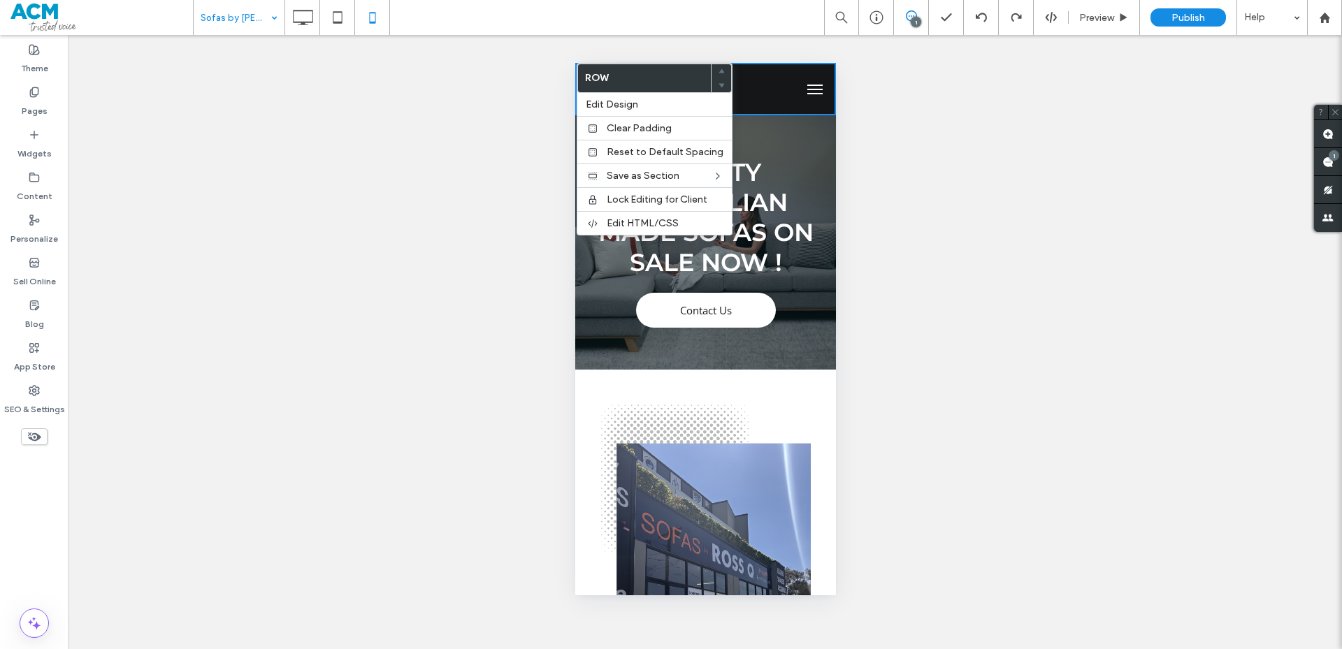
click at [813, 161] on h1 "Quality Australian Made Sofas on Sale Now !" at bounding box center [705, 217] width 240 height 120
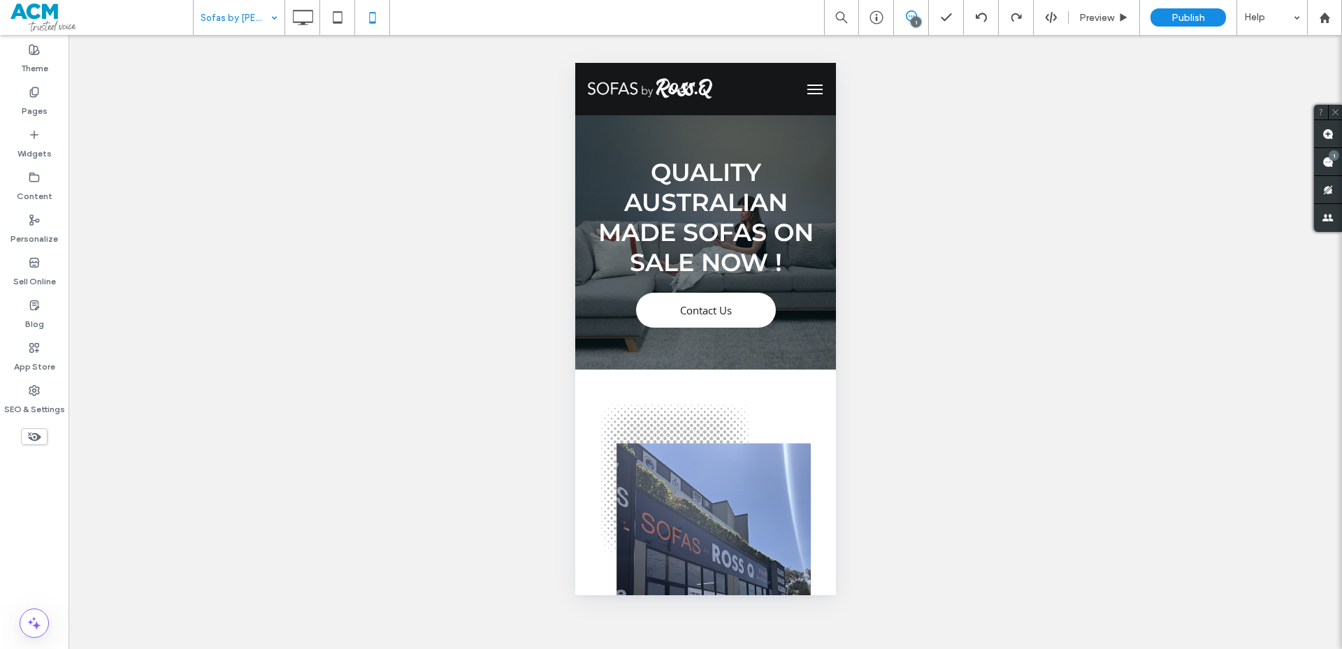
click at [802, 90] on button "menu" at bounding box center [814, 89] width 28 height 28
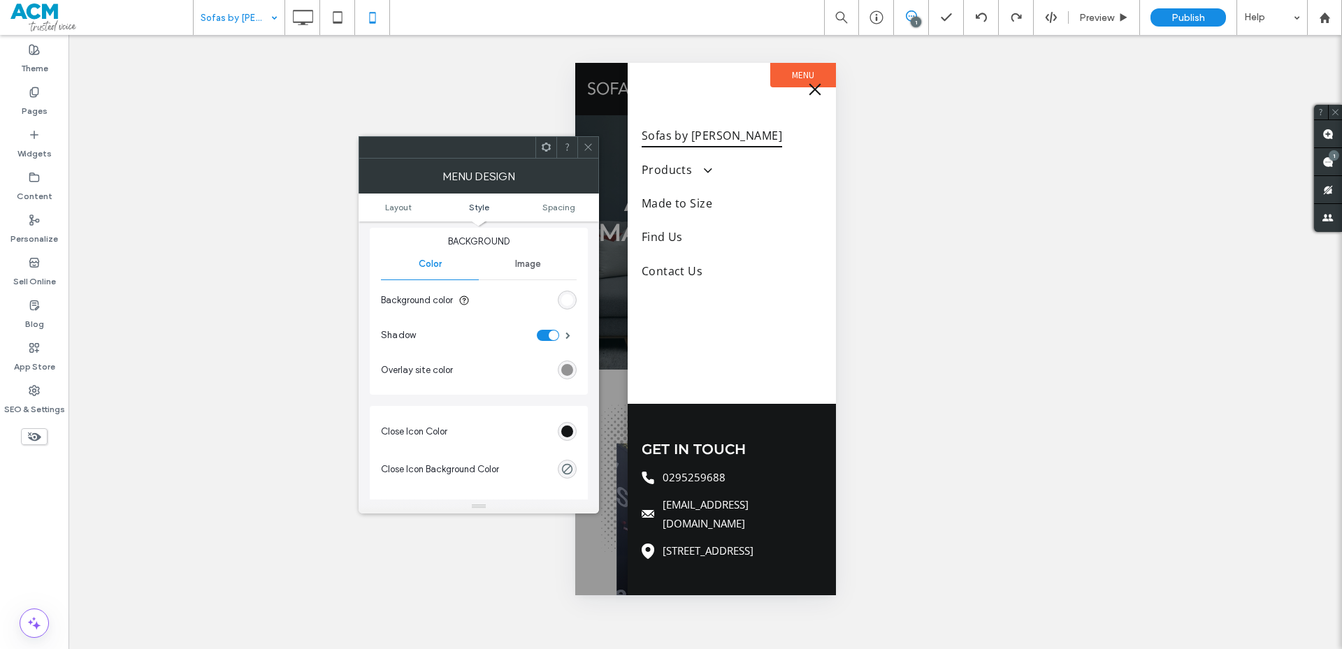
scroll to position [419, 0]
click at [582, 145] on div at bounding box center [587, 147] width 21 height 21
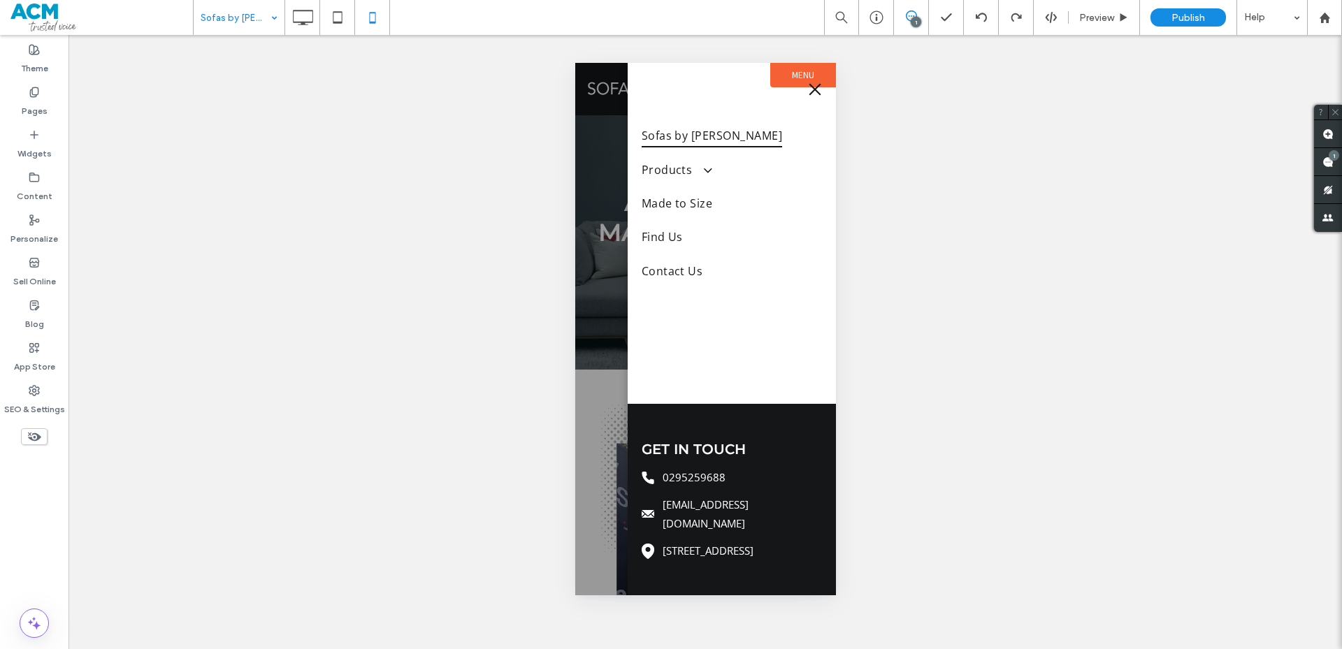
click at [603, 110] on div at bounding box center [704, 329] width 261 height 533
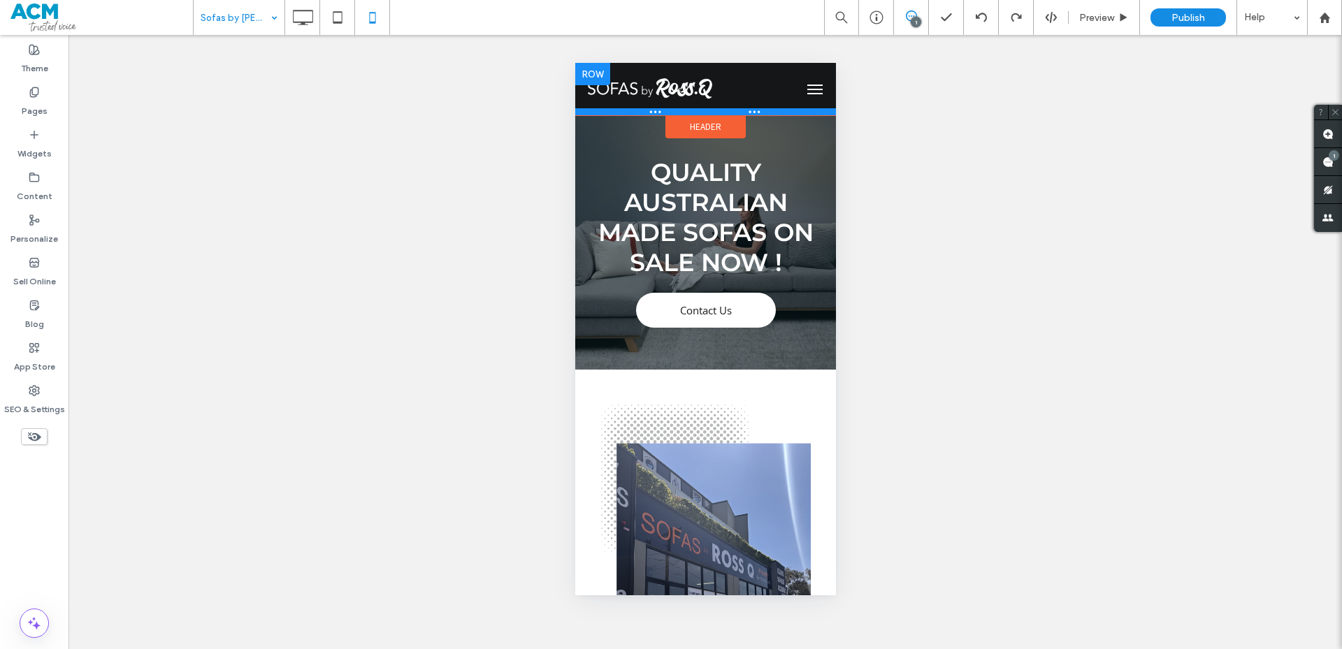
click at [702, 115] on div at bounding box center [704, 111] width 261 height 7
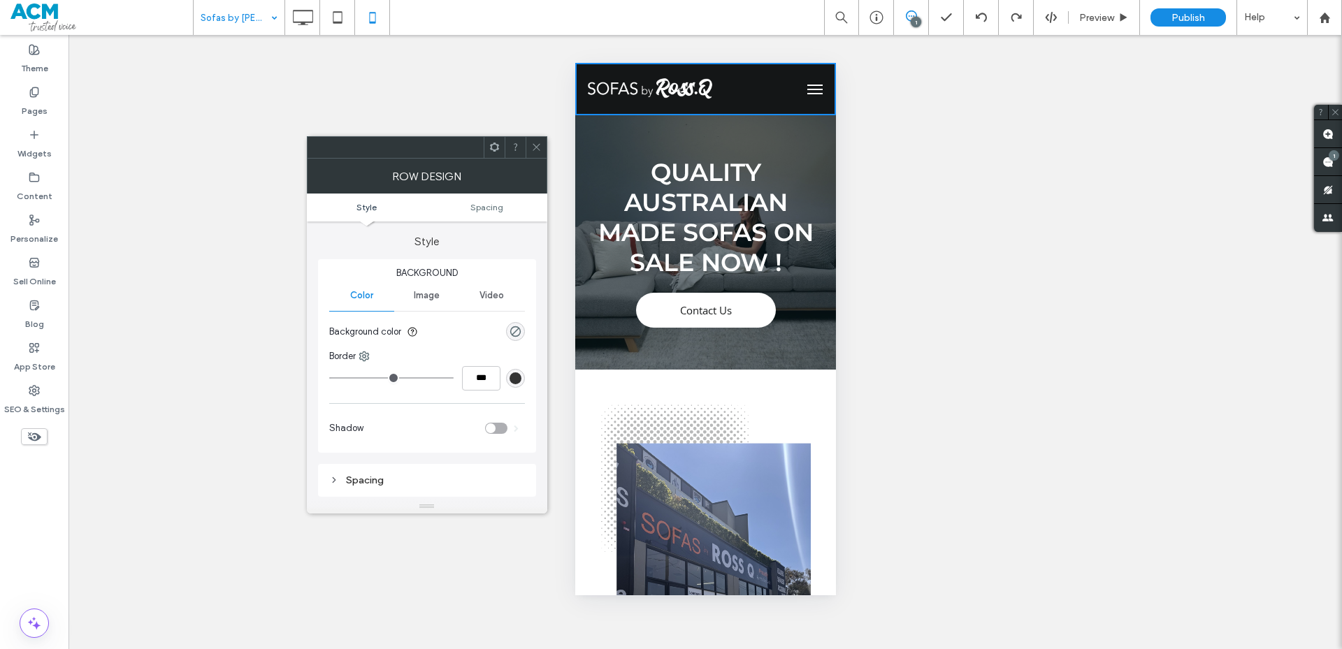
click at [528, 145] on div at bounding box center [536, 147] width 21 height 21
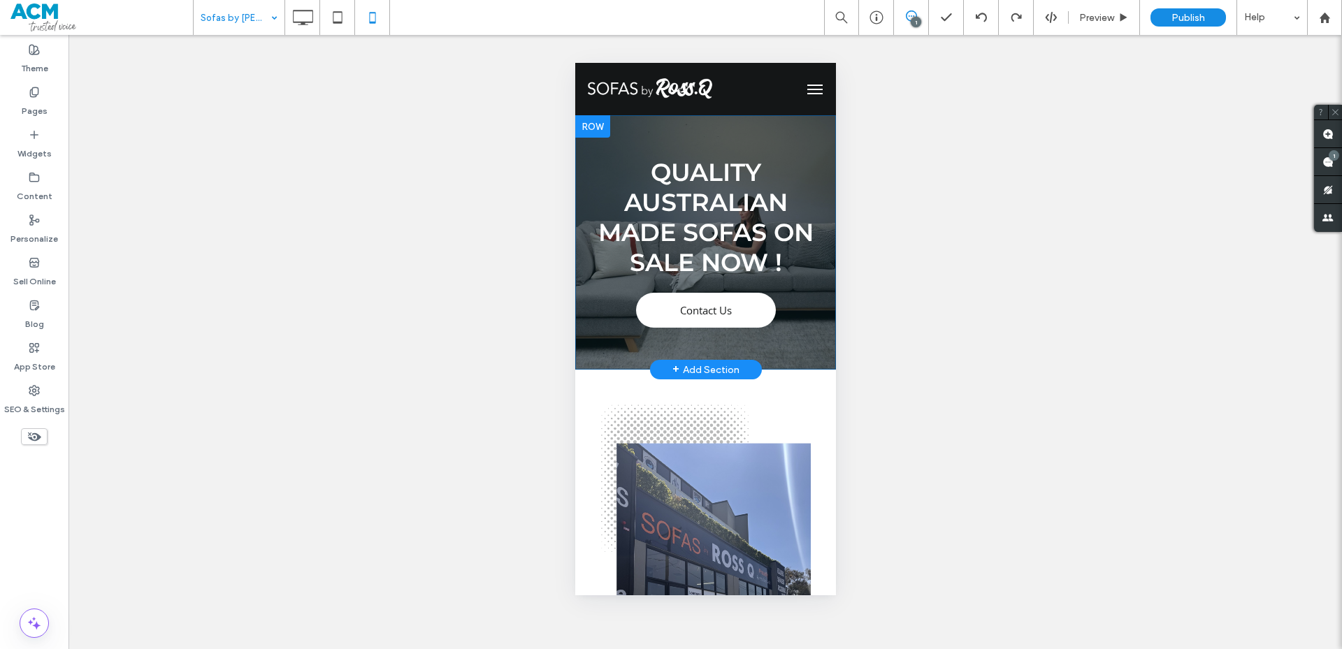
click at [678, 129] on div "Quality Australian Made Sofas on Sale Now ! Contact Us Click To Paste Row + Add…" at bounding box center [704, 242] width 261 height 254
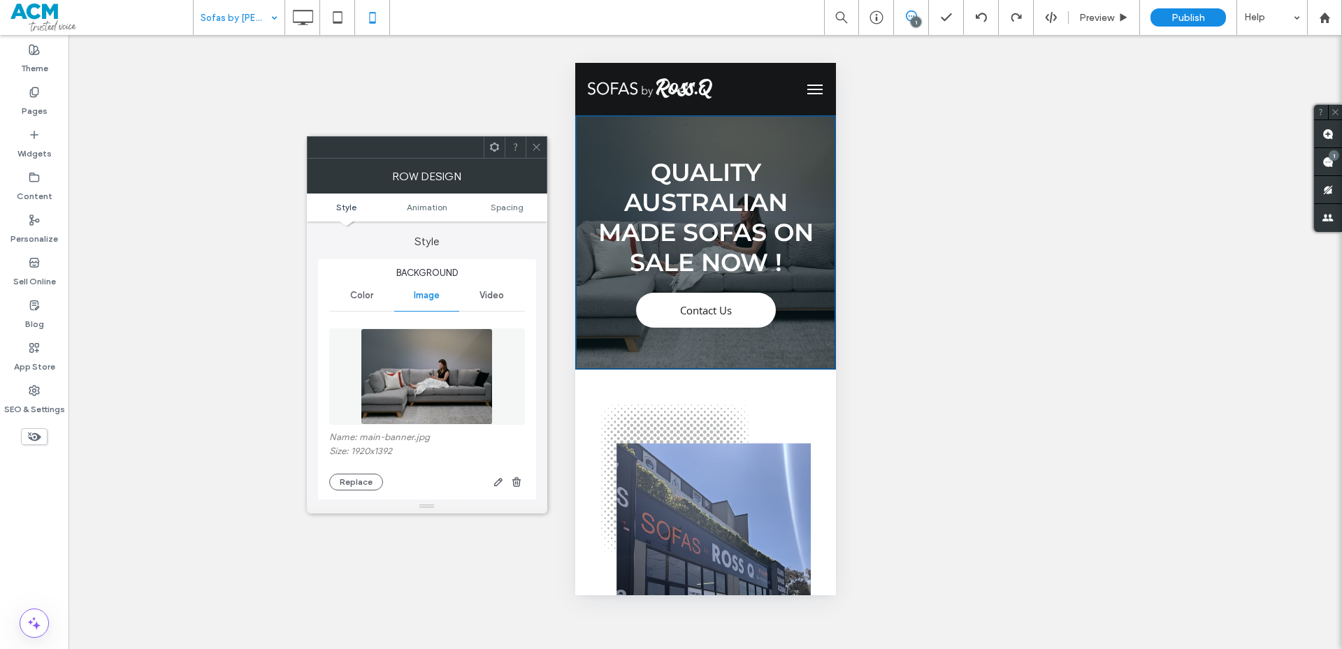
click at [542, 142] on div at bounding box center [536, 147] width 21 height 21
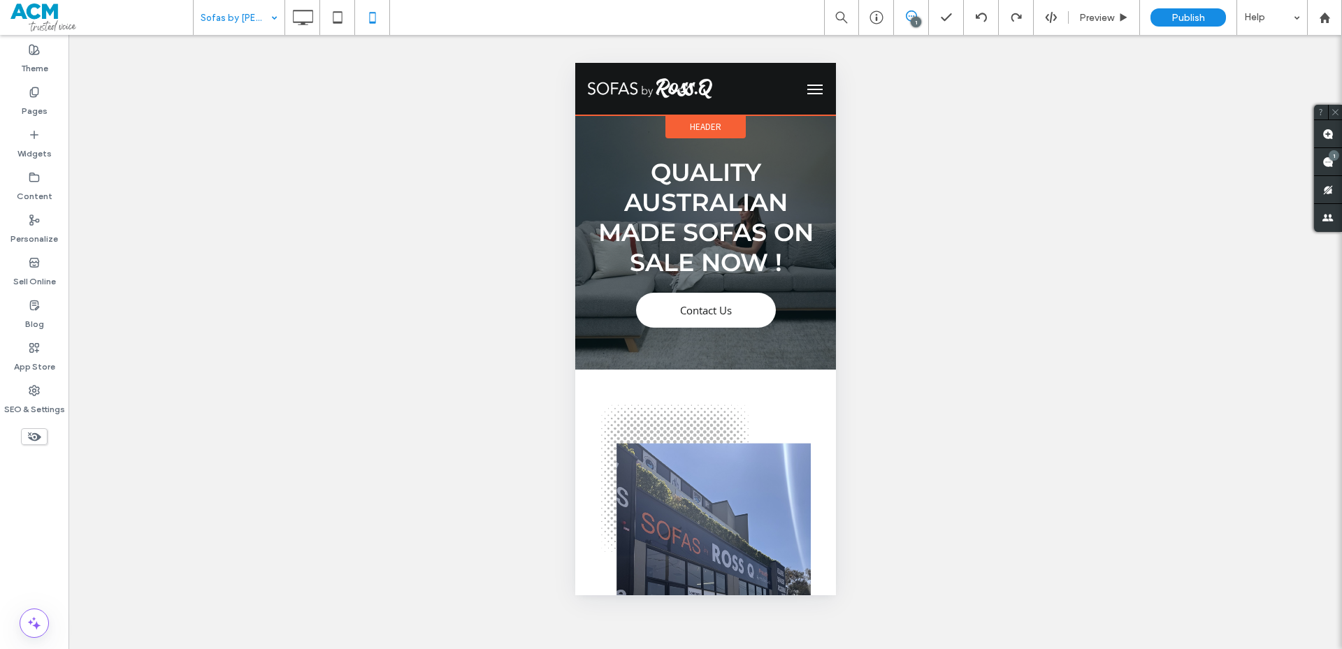
click at [706, 124] on span "Header" at bounding box center [704, 127] width 31 height 12
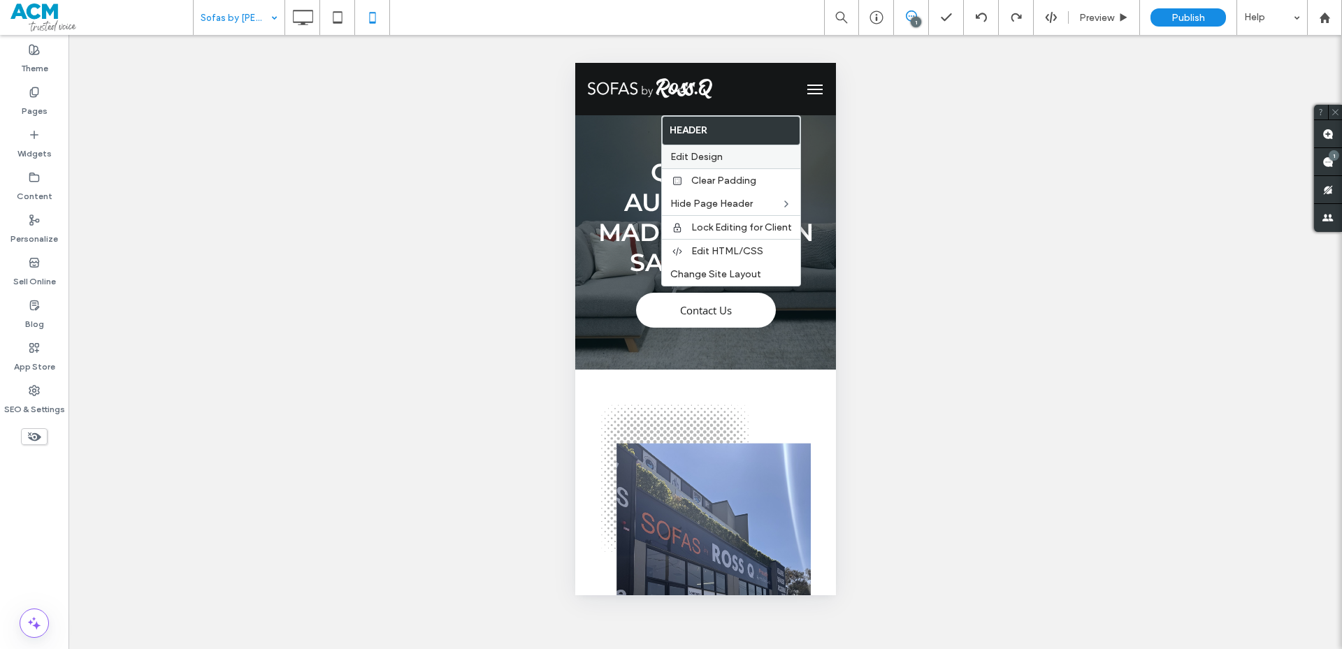
click at [697, 164] on div "Edit Design" at bounding box center [731, 156] width 138 height 23
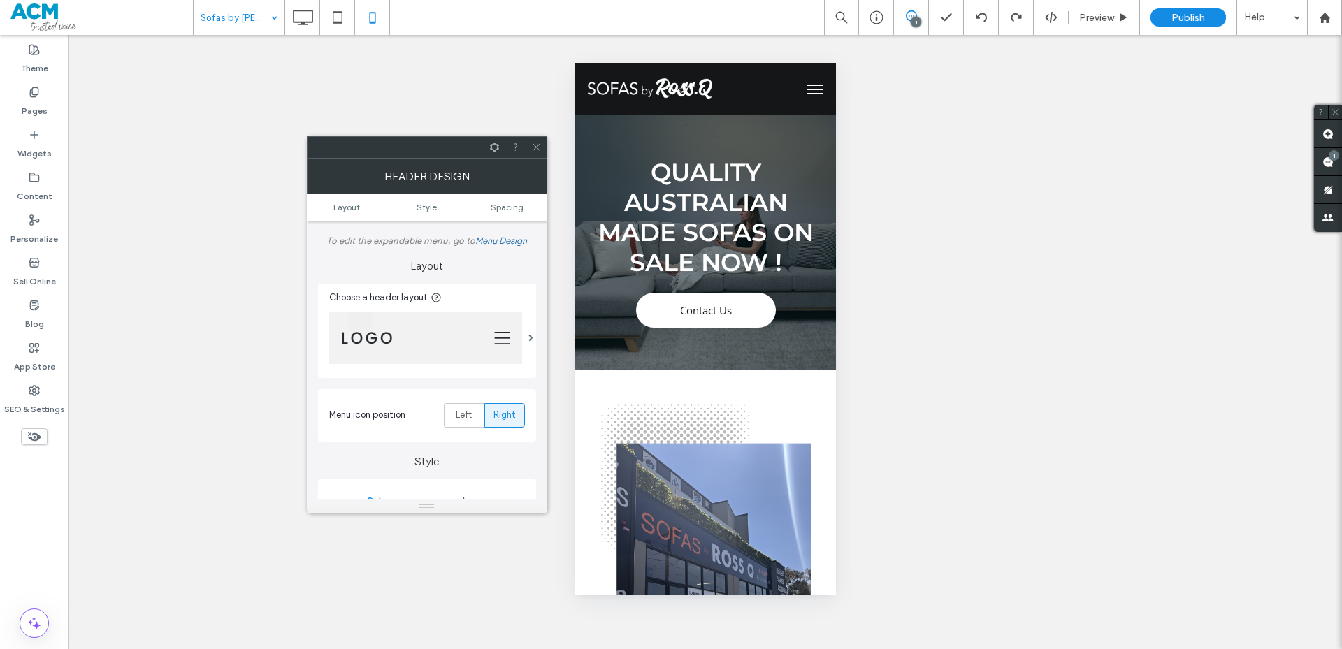
click at [379, 159] on div "Header Design" at bounding box center [427, 176] width 240 height 35
click at [460, 350] on img at bounding box center [425, 338] width 193 height 52
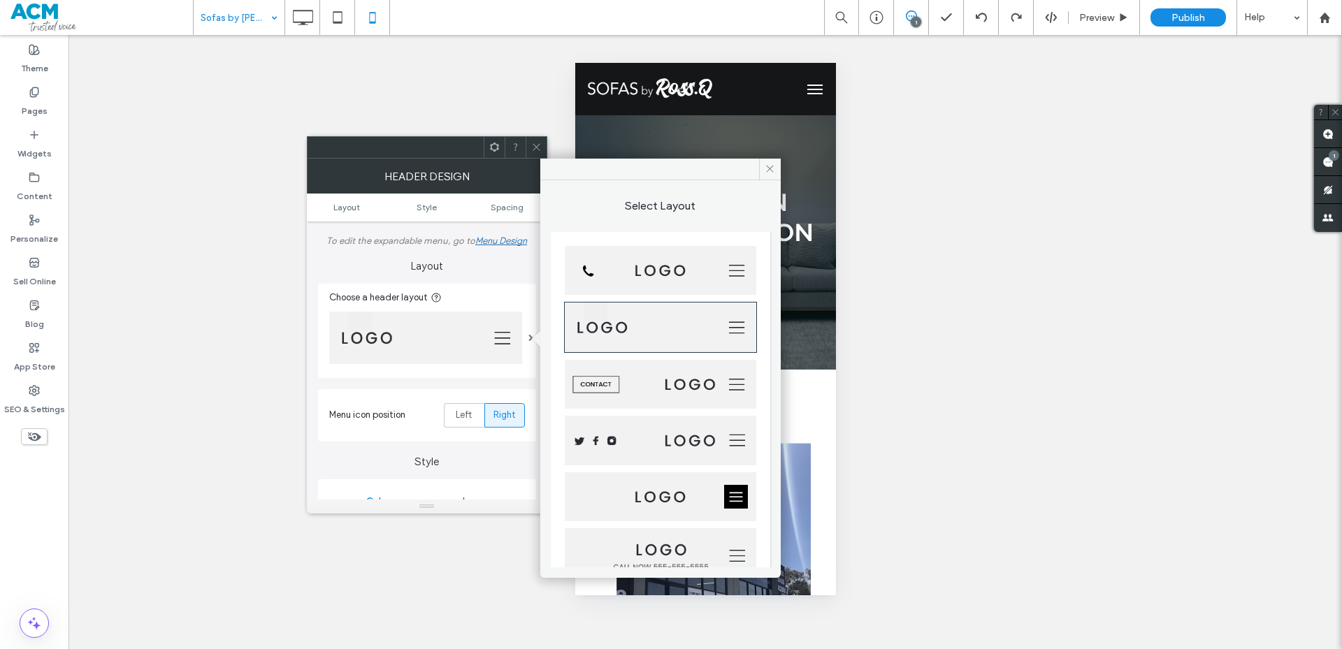
click at [581, 394] on img at bounding box center [660, 385] width 191 height 50
click at [538, 153] on span at bounding box center [536, 147] width 10 height 21
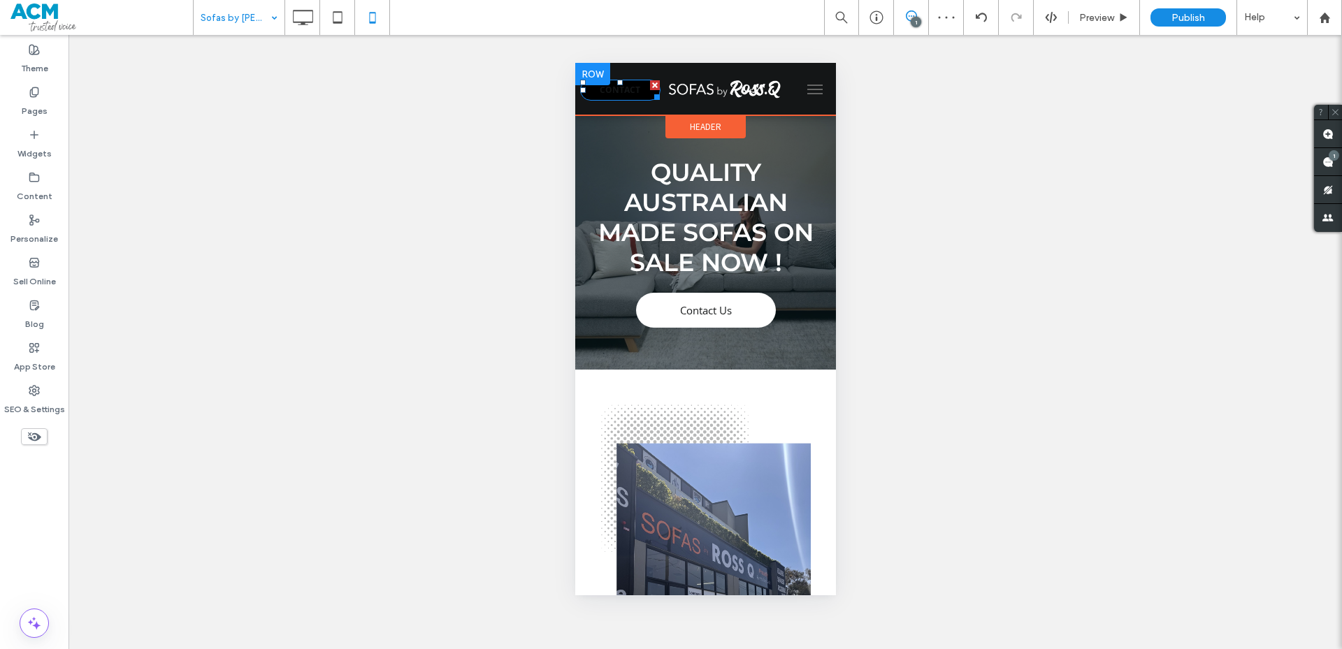
click at [638, 95] on link "CONTACT" at bounding box center [619, 90] width 80 height 21
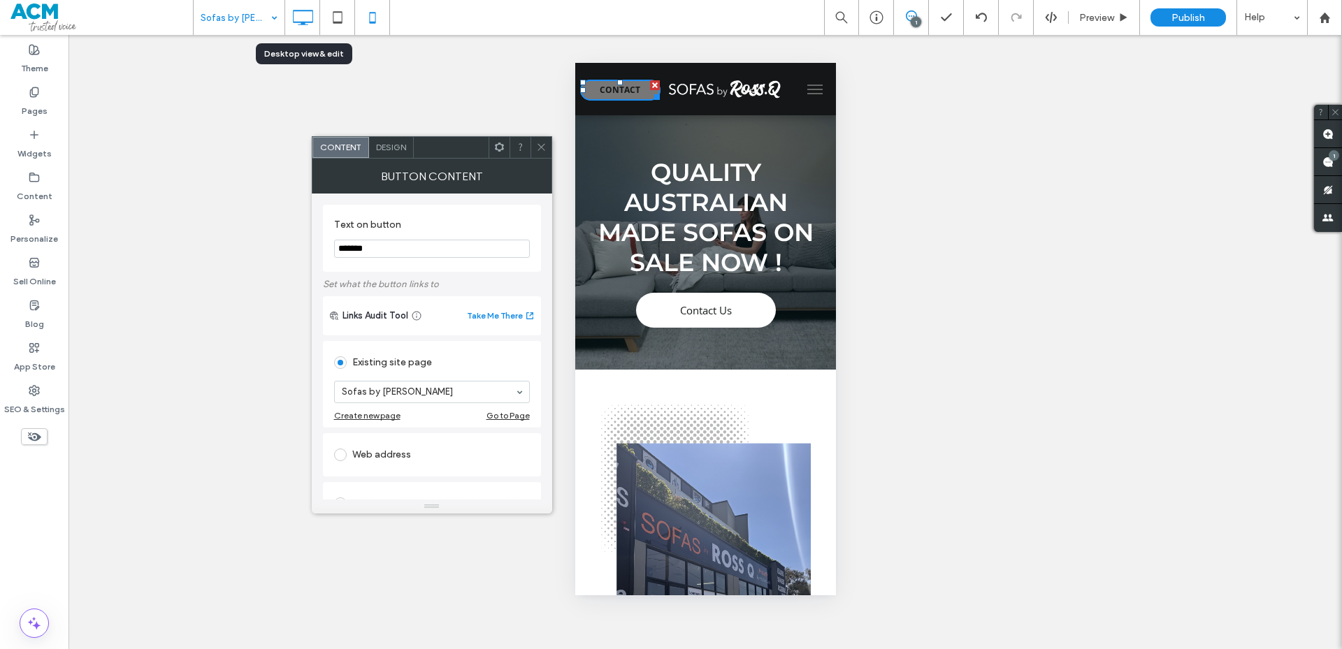
click at [313, 23] on icon at bounding box center [303, 17] width 28 height 28
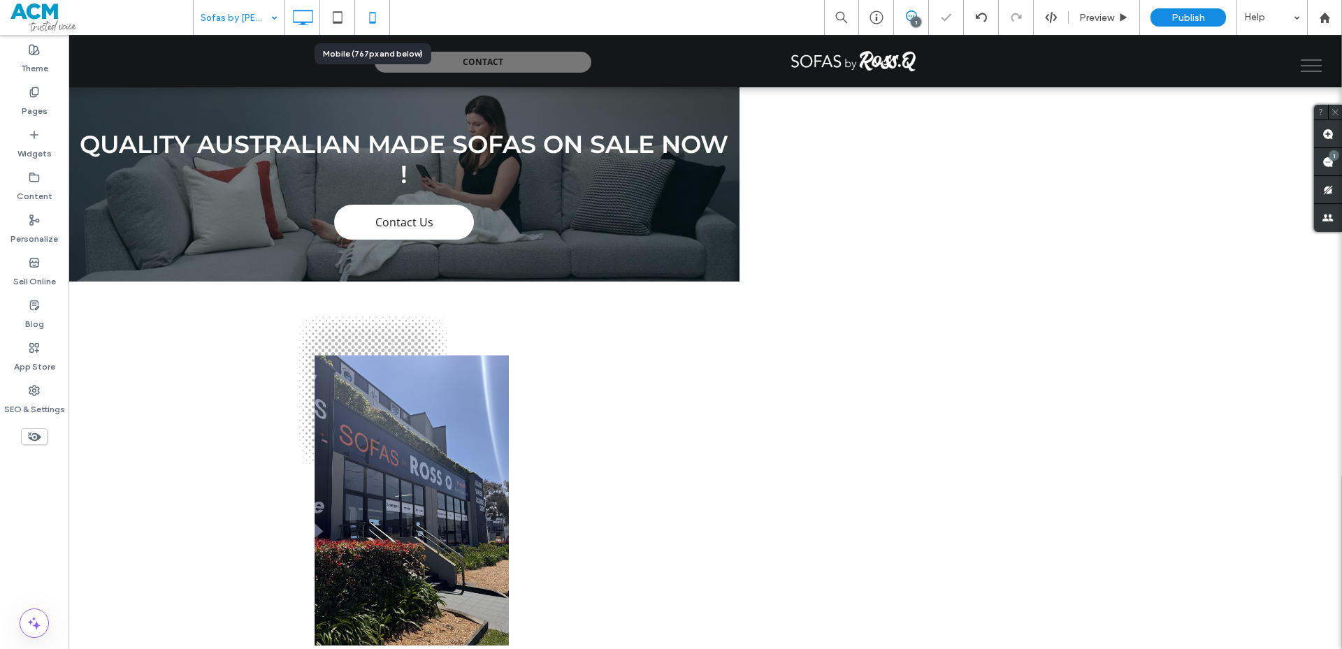
click at [381, 27] on icon at bounding box center [373, 17] width 28 height 28
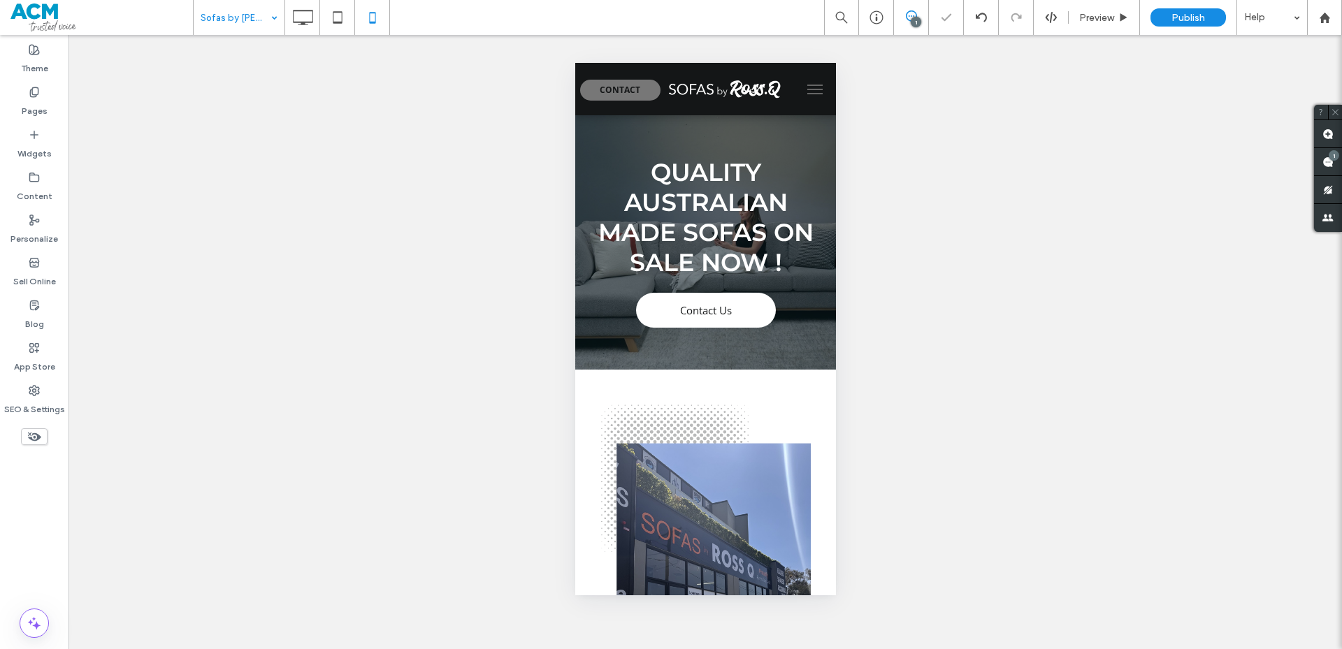
scroll to position [0, 0]
click at [689, 122] on span "Header" at bounding box center [704, 127] width 31 height 12
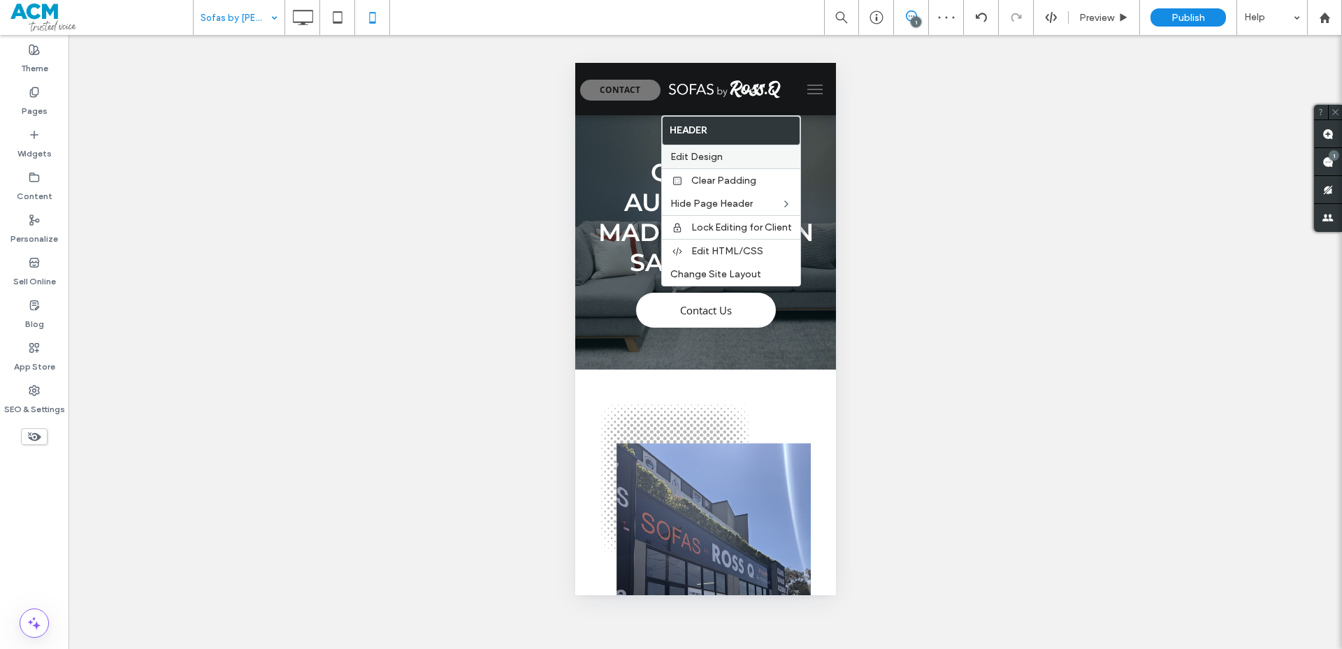
click at [686, 158] on span "Edit Design" at bounding box center [696, 157] width 52 height 12
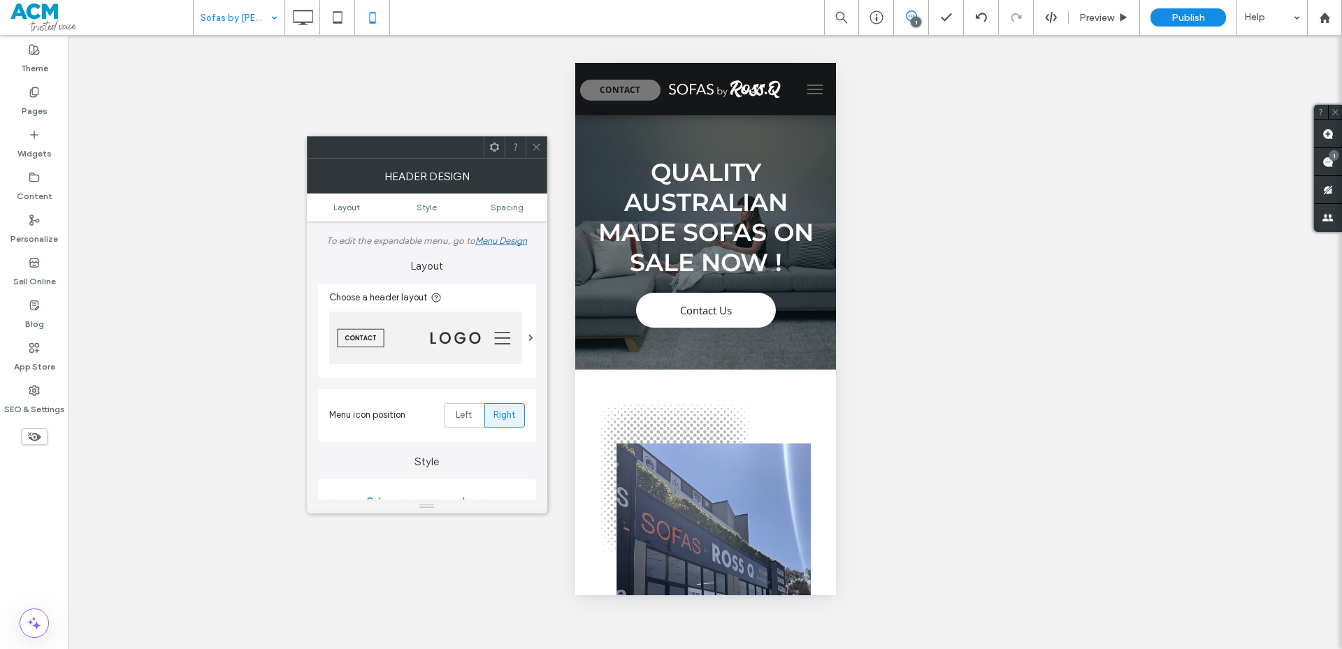
click at [522, 319] on div at bounding box center [434, 338] width 210 height 66
click at [529, 339] on span at bounding box center [530, 337] width 5 height 7
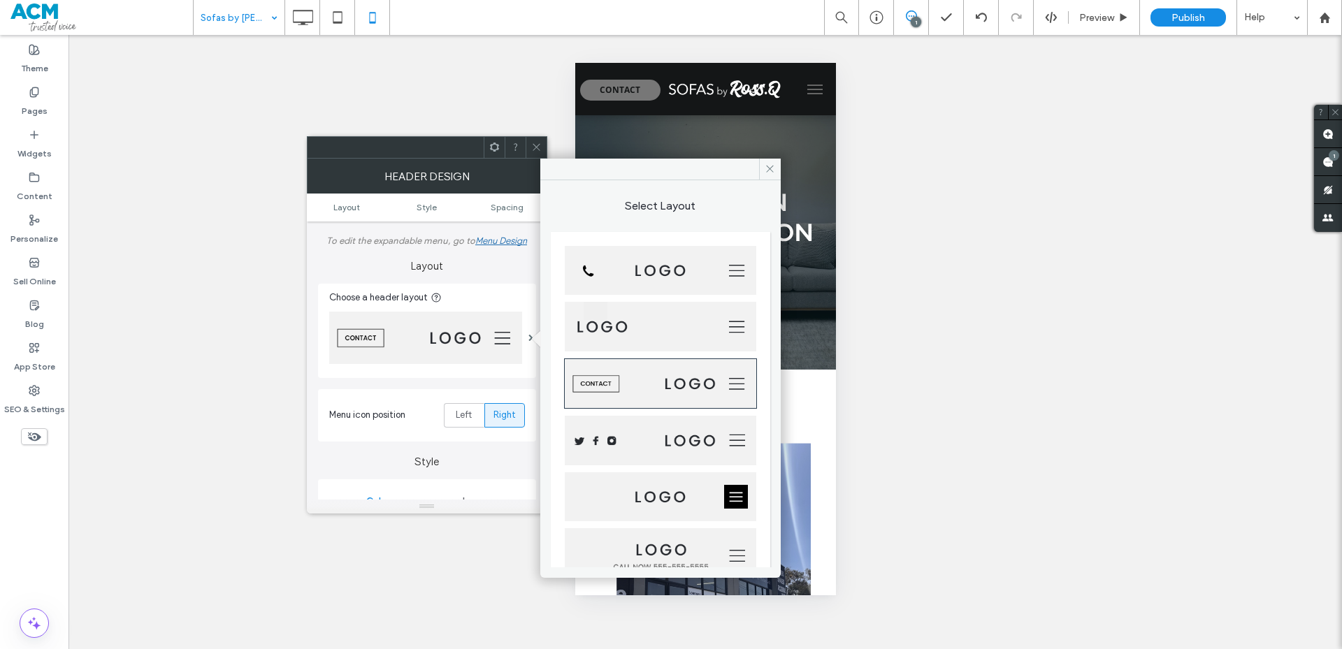
click at [642, 260] on img at bounding box center [660, 271] width 191 height 50
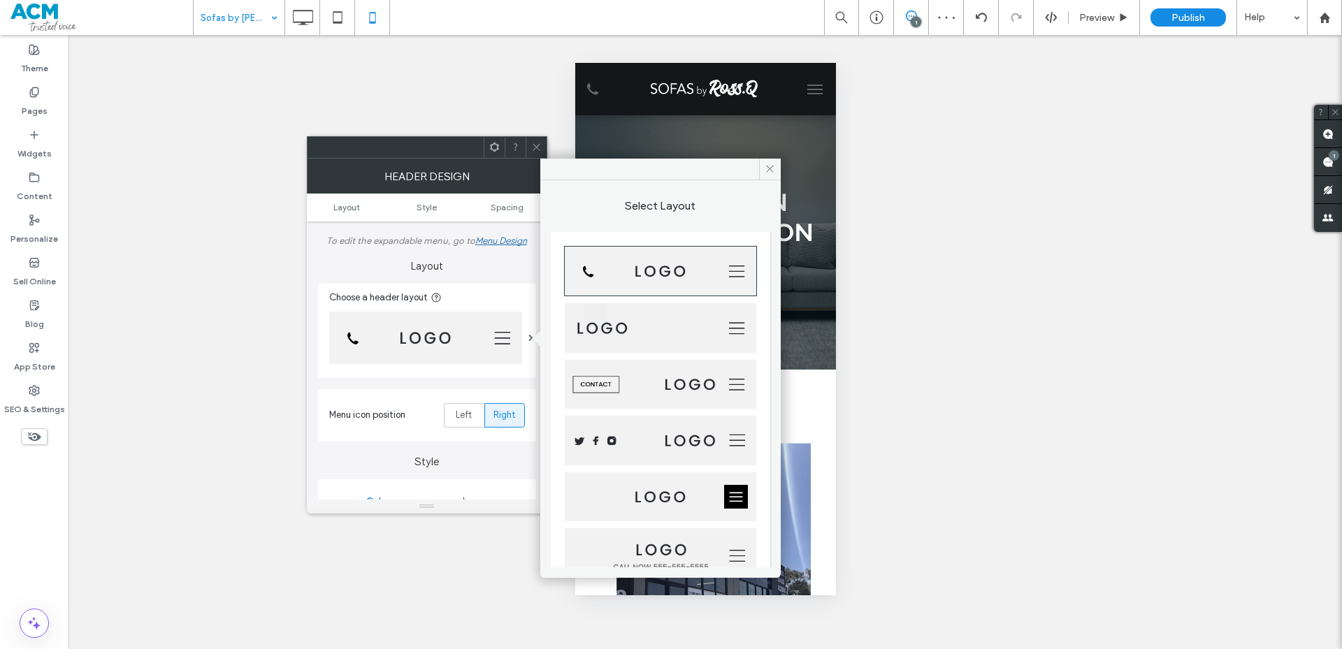
click at [535, 147] on icon at bounding box center [536, 147] width 10 height 10
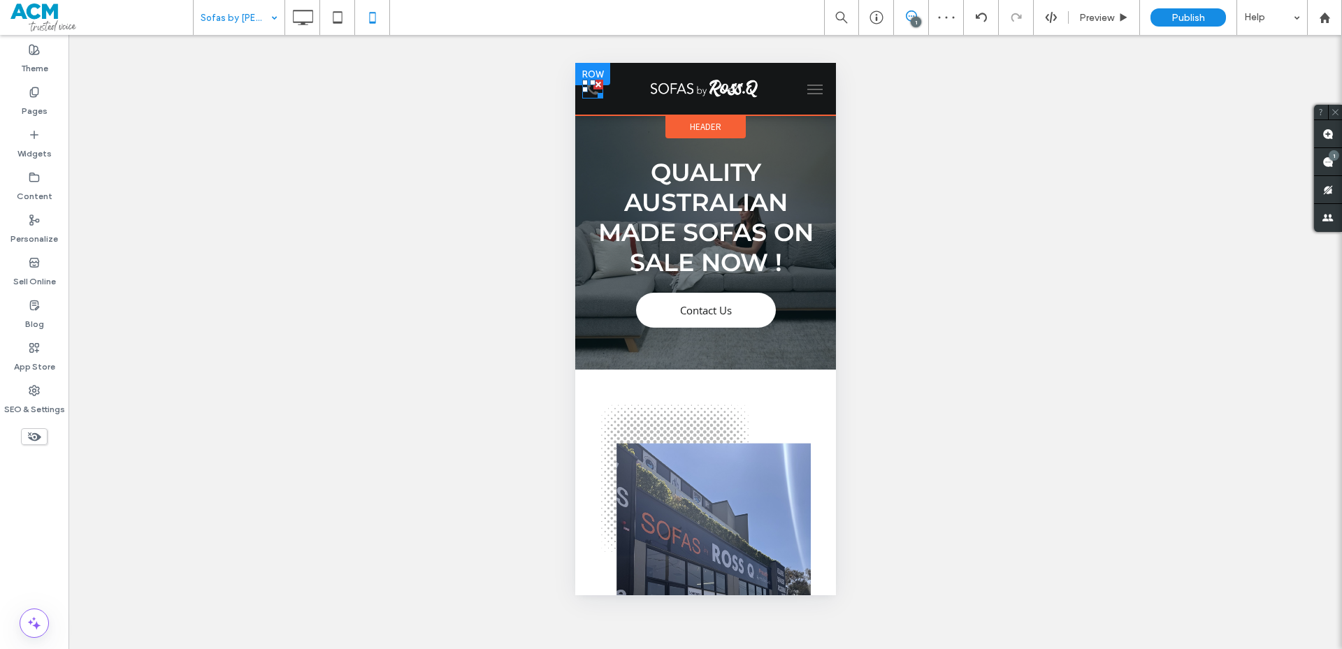
click at [588, 90] on icon at bounding box center [591, 88] width 11 height 11
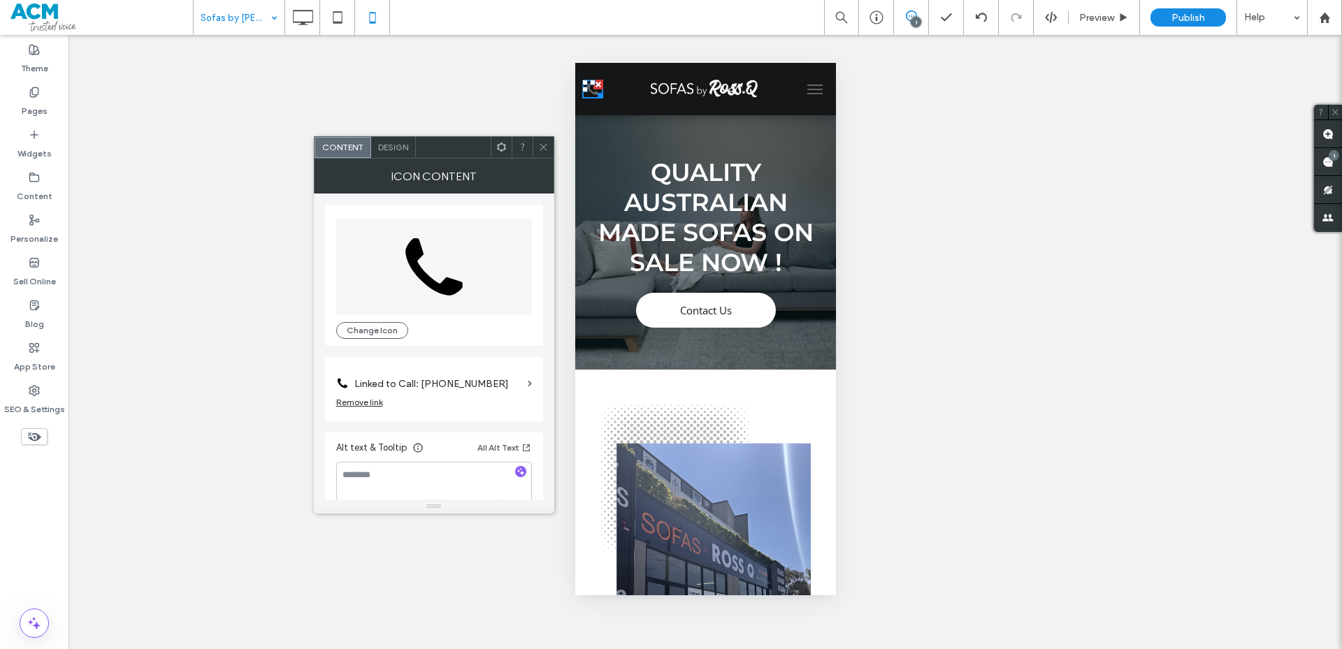
click at [398, 141] on div "Design" at bounding box center [393, 147] width 45 height 21
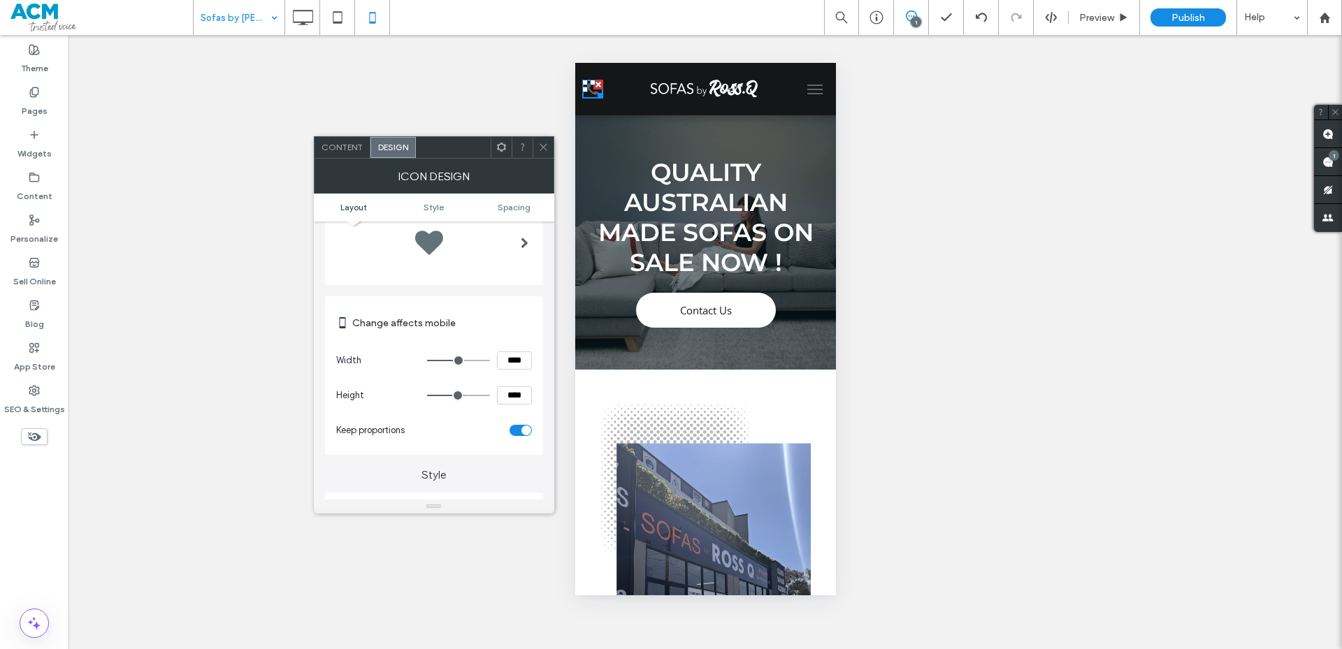
scroll to position [210, 0]
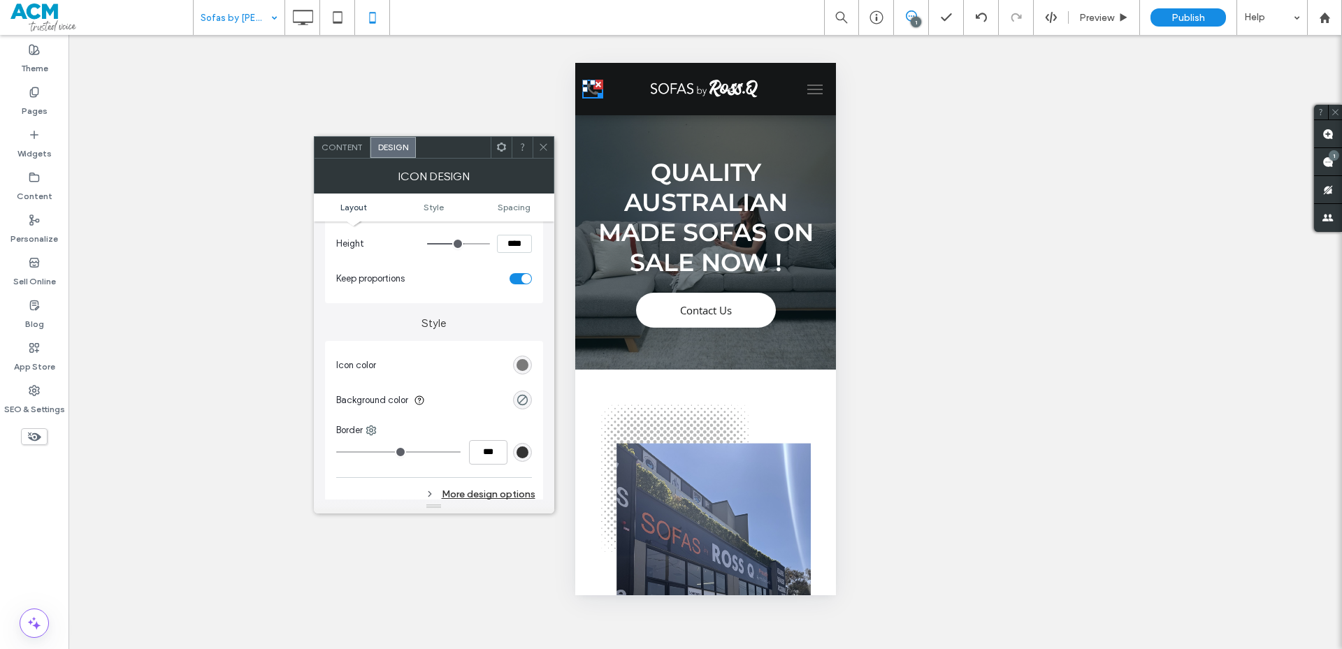
click at [519, 368] on div "rgb(102, 102, 102)" at bounding box center [522, 365] width 12 height 12
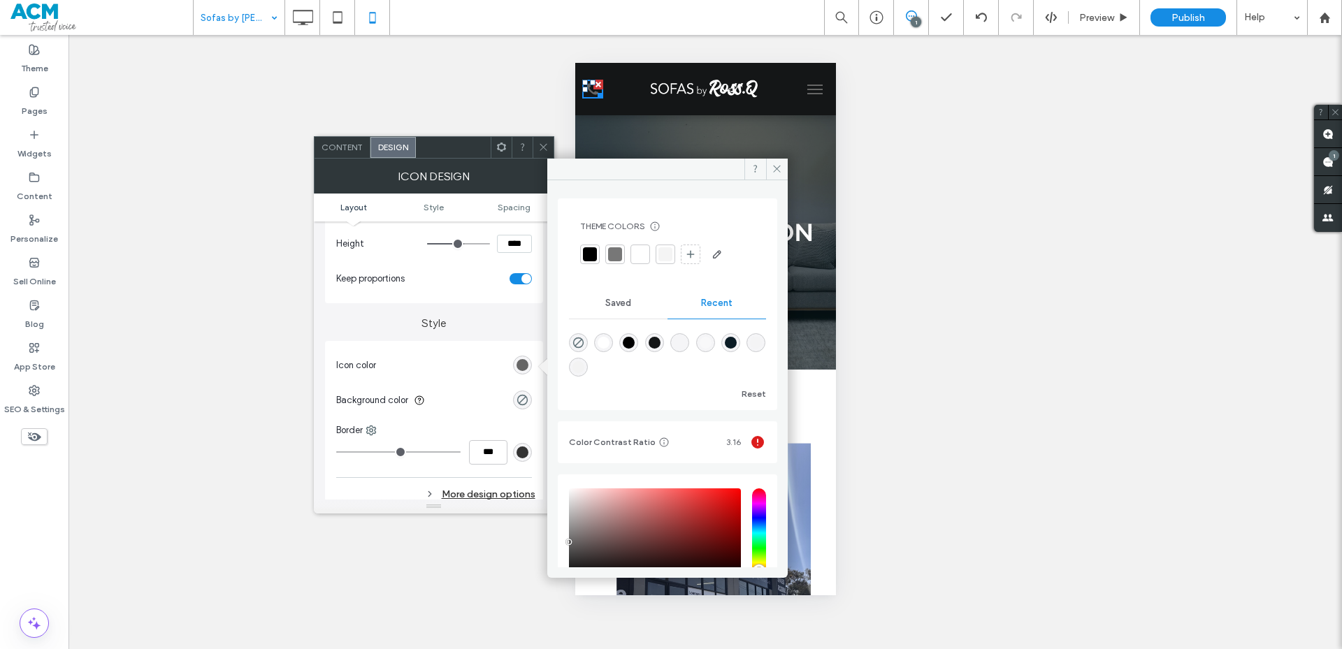
click at [645, 263] on div at bounding box center [640, 255] width 20 height 20
click at [807, 97] on button "menu" at bounding box center [814, 89] width 28 height 28
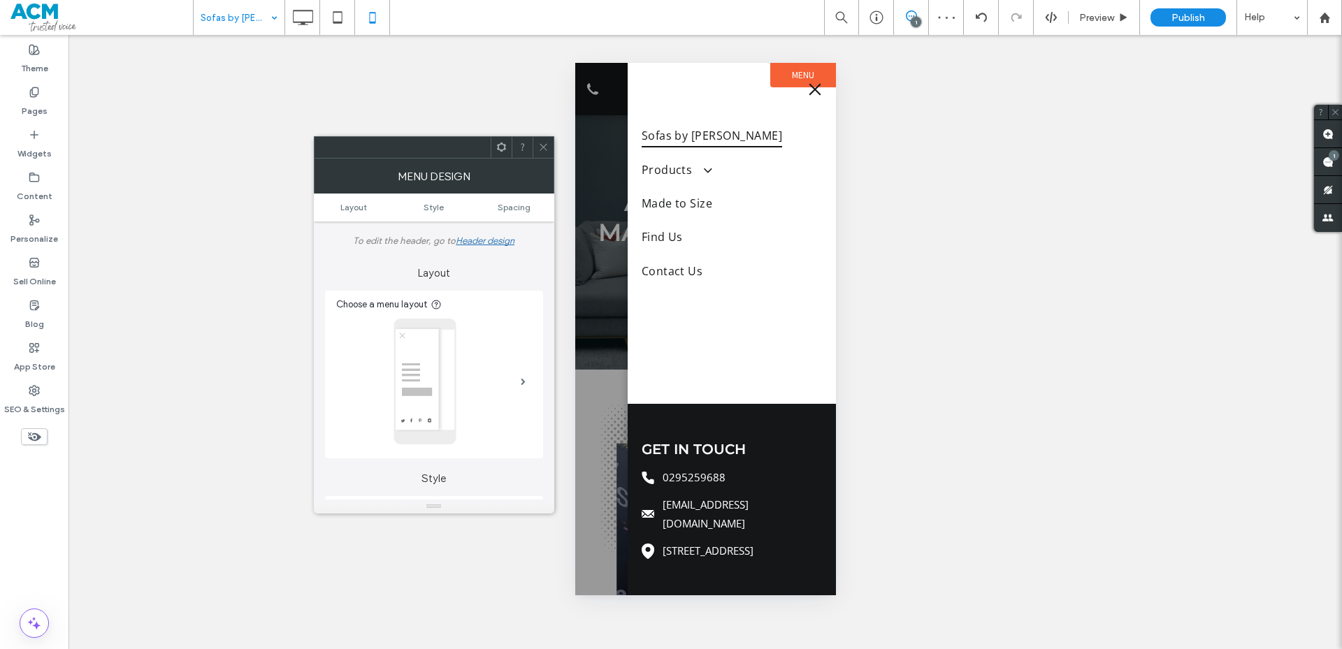
scroll to position [280, 0]
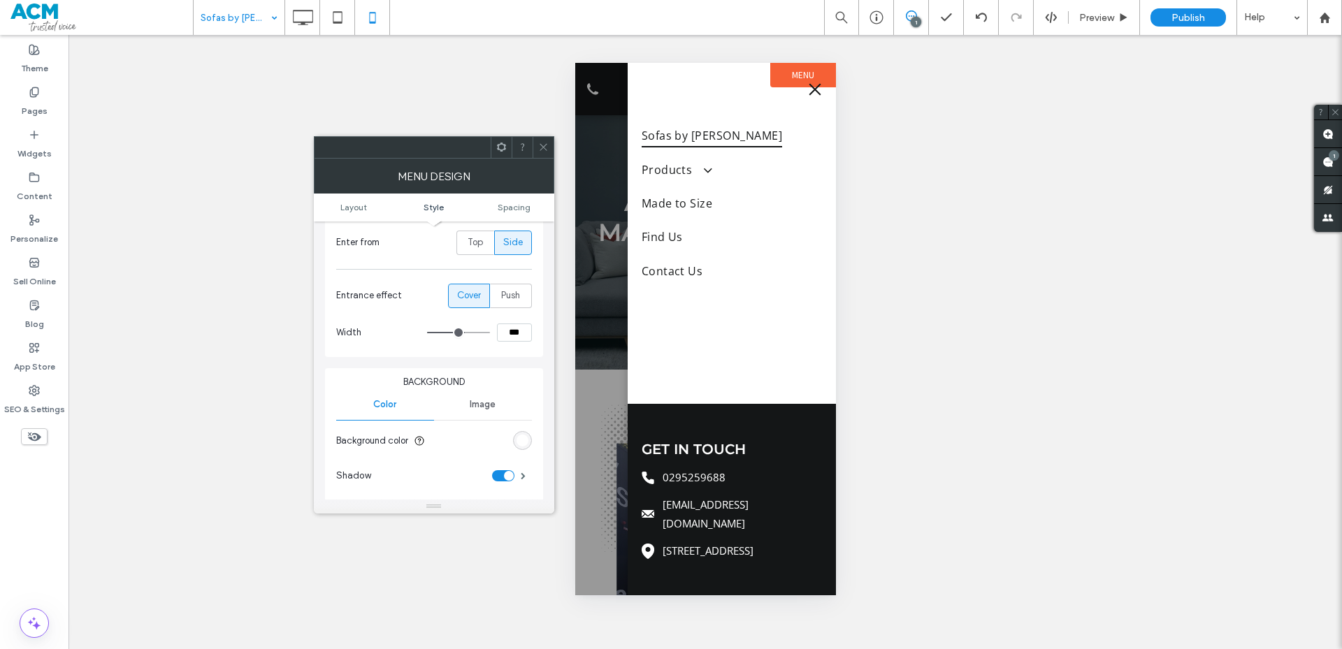
click at [551, 144] on div at bounding box center [543, 147] width 21 height 21
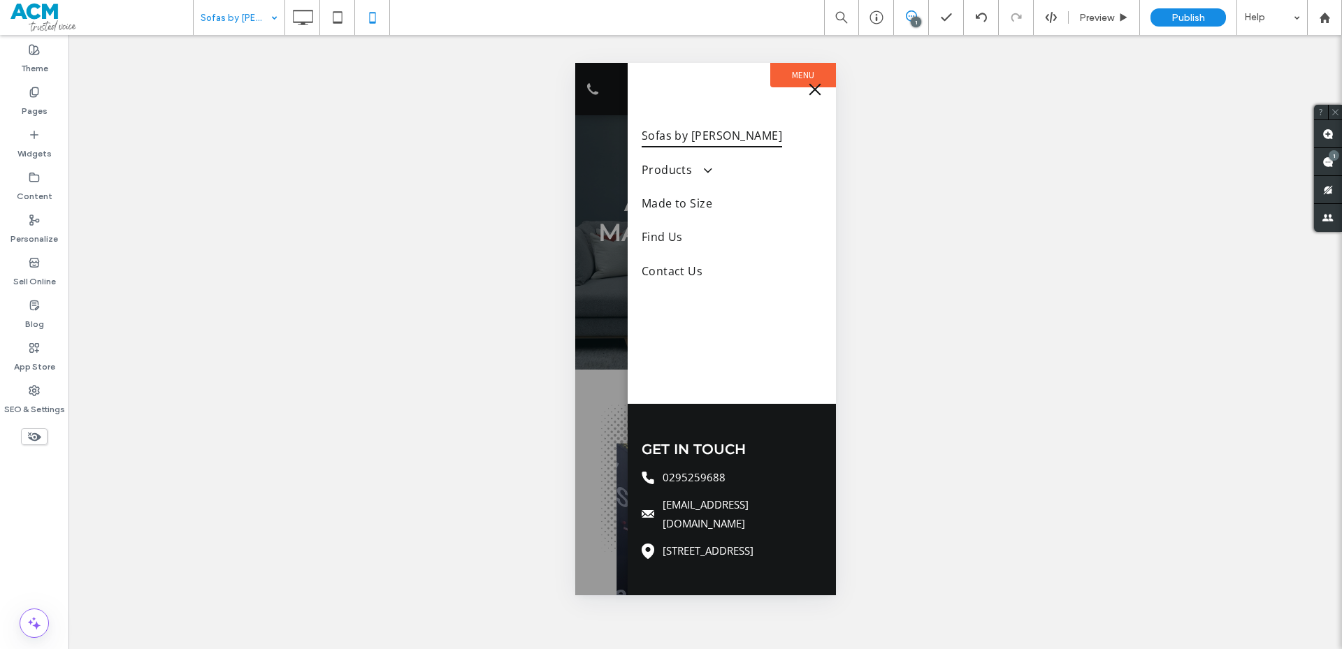
click at [813, 96] on button "menu" at bounding box center [814, 89] width 28 height 28
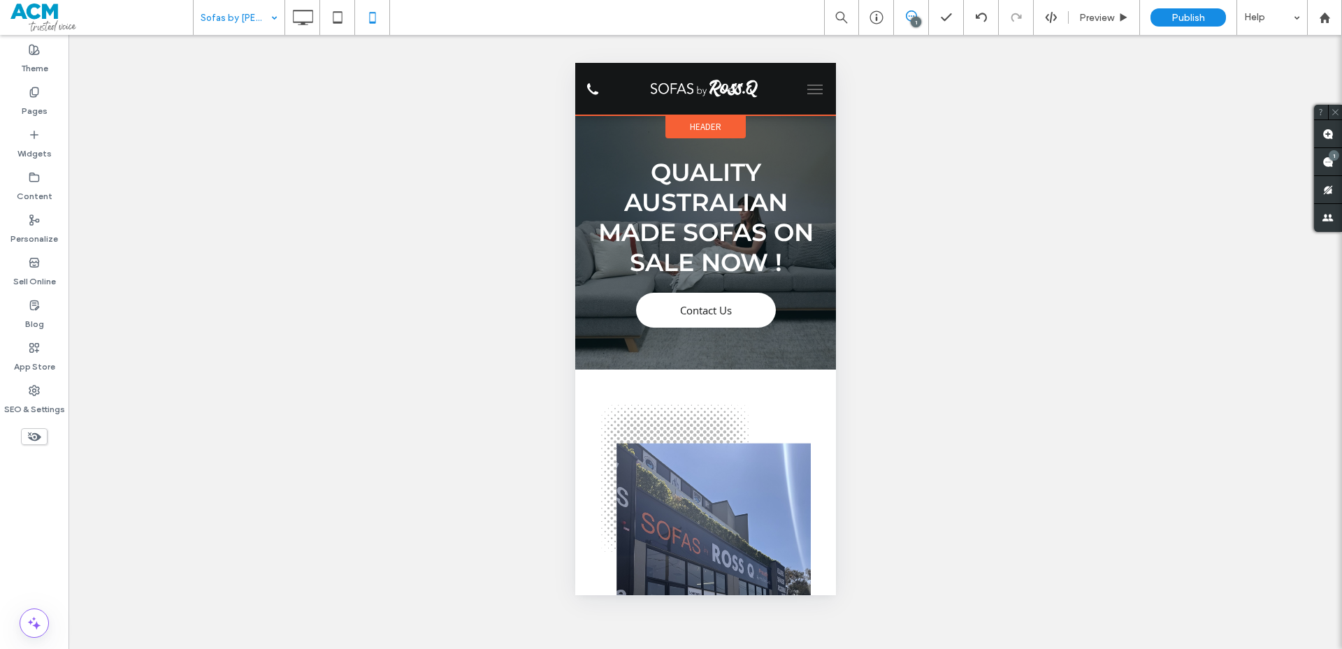
click at [718, 124] on div "Header" at bounding box center [705, 126] width 80 height 23
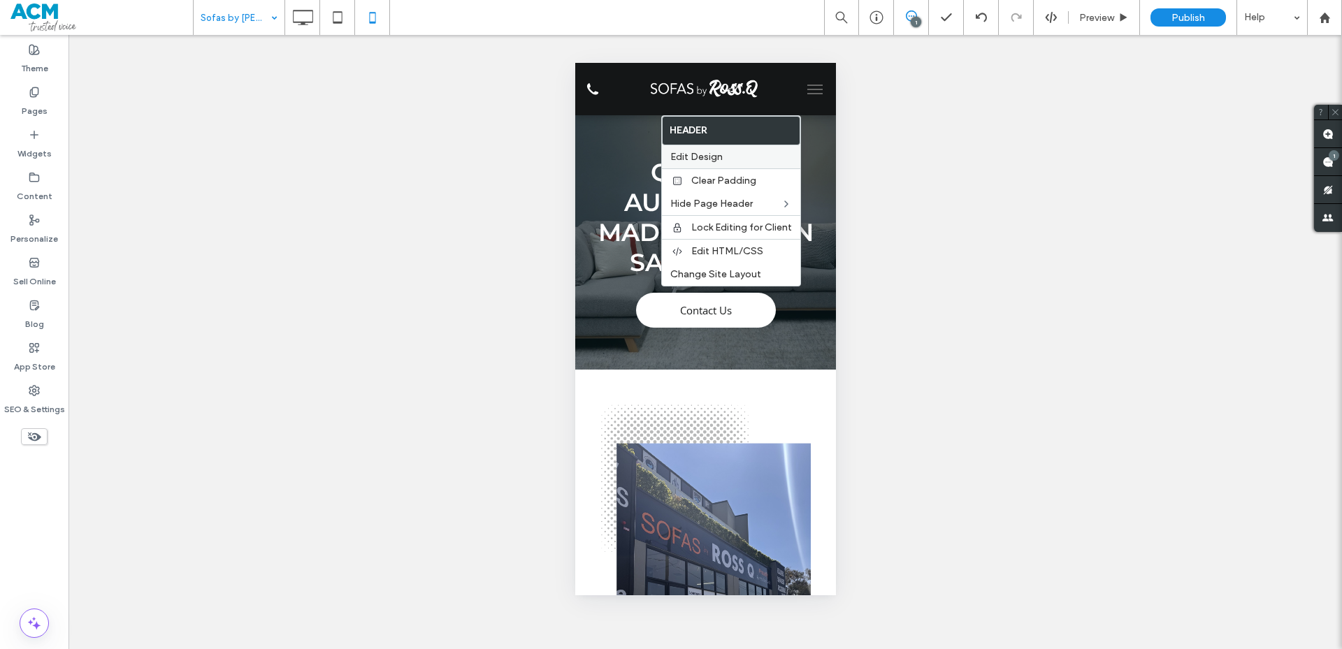
click at [721, 158] on span "Edit Design" at bounding box center [696, 157] width 52 height 12
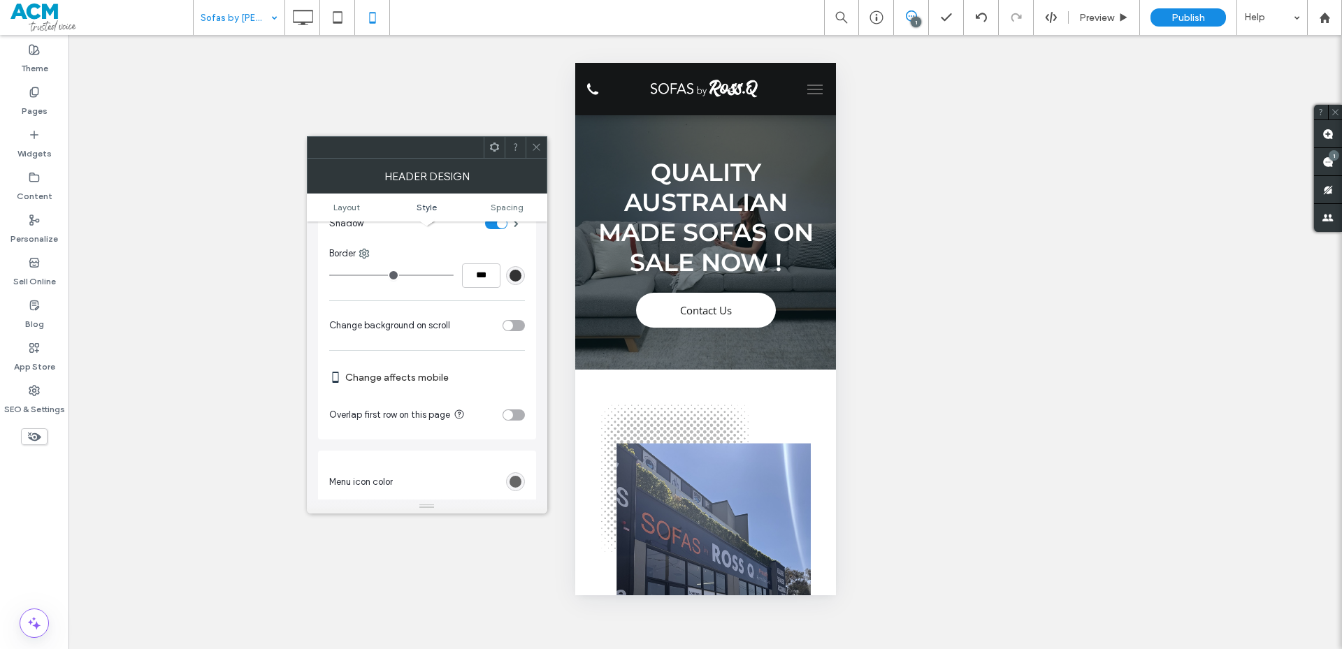
scroll to position [419, 0]
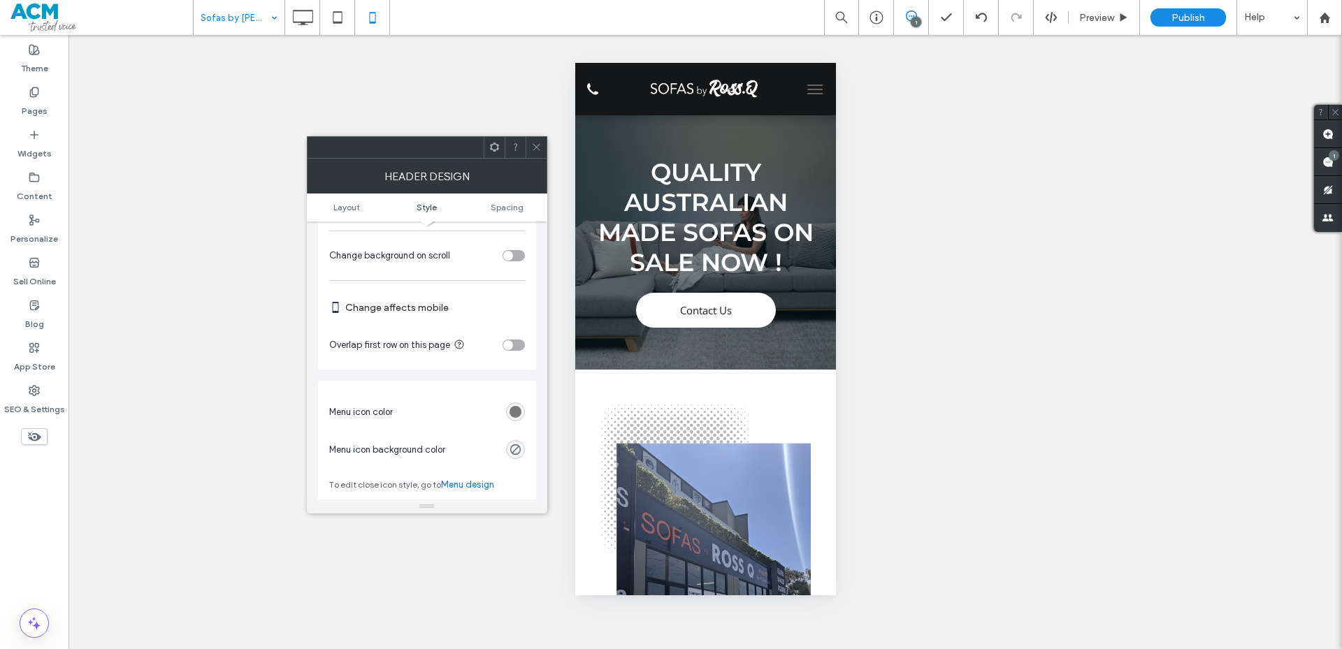
click at [509, 412] on div "rgb(102, 102, 102)" at bounding box center [515, 412] width 12 height 12
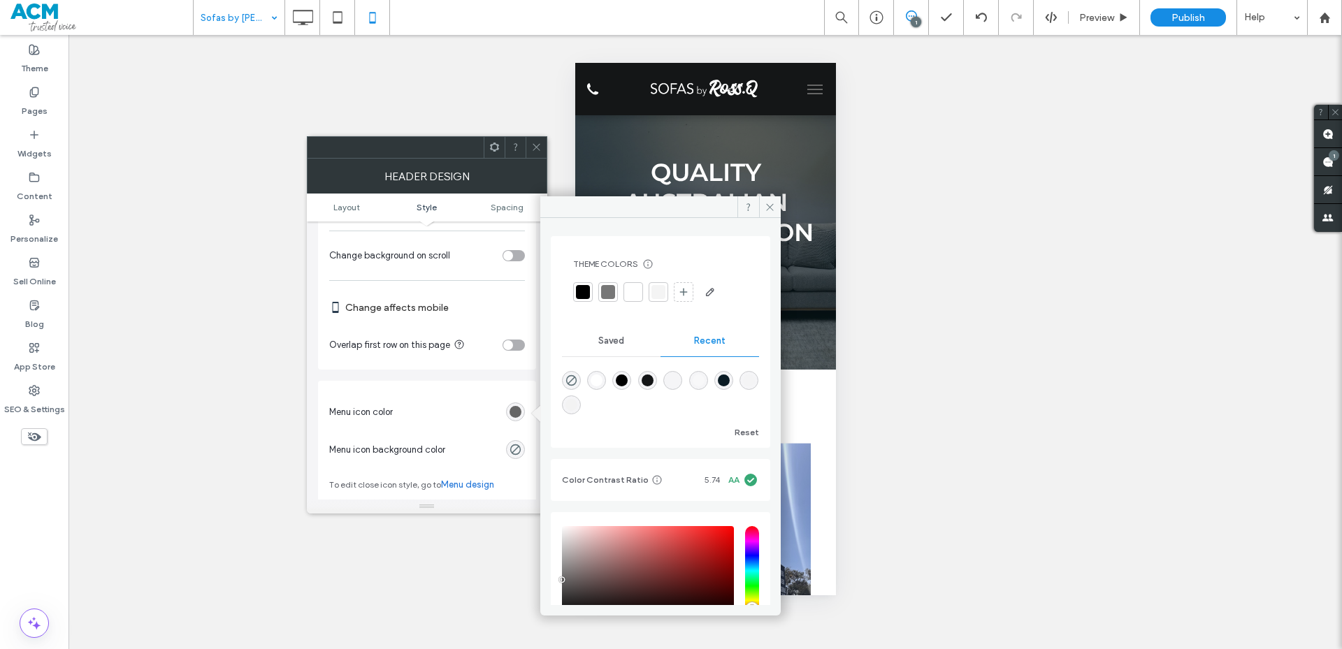
click at [626, 291] on div at bounding box center [633, 292] width 14 height 14
click at [533, 154] on span at bounding box center [536, 147] width 10 height 21
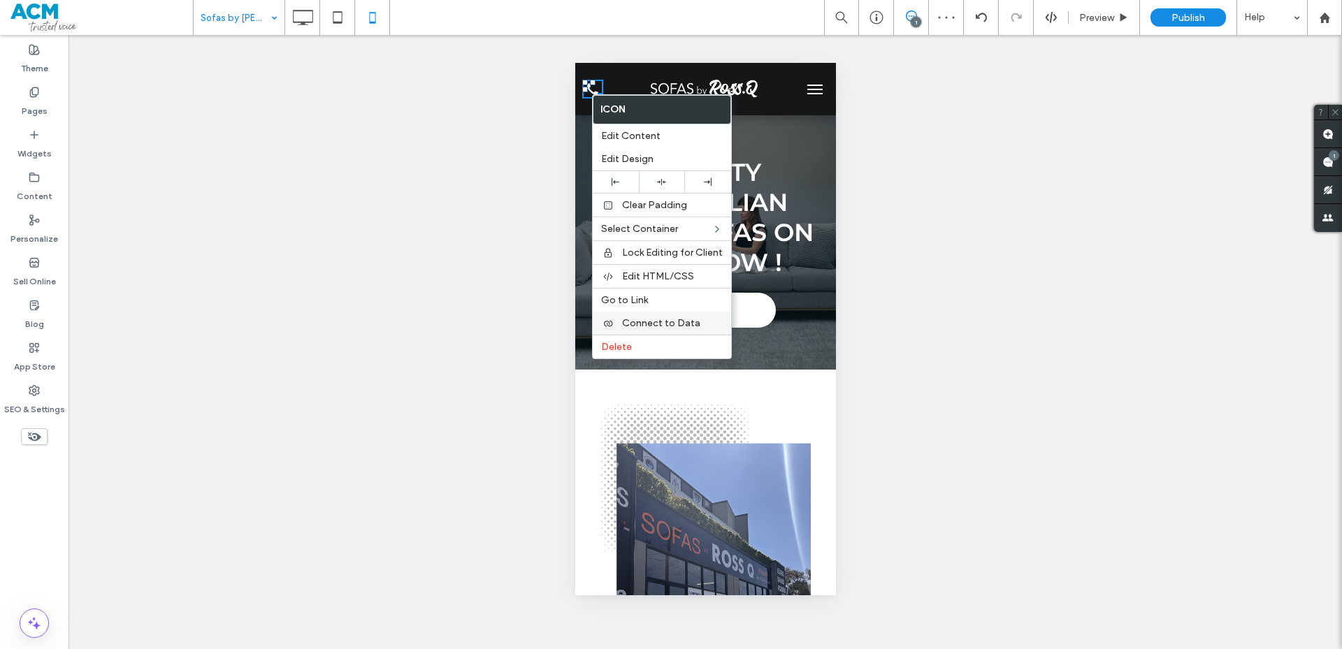
click at [660, 316] on div "Connect to Data" at bounding box center [662, 323] width 138 height 23
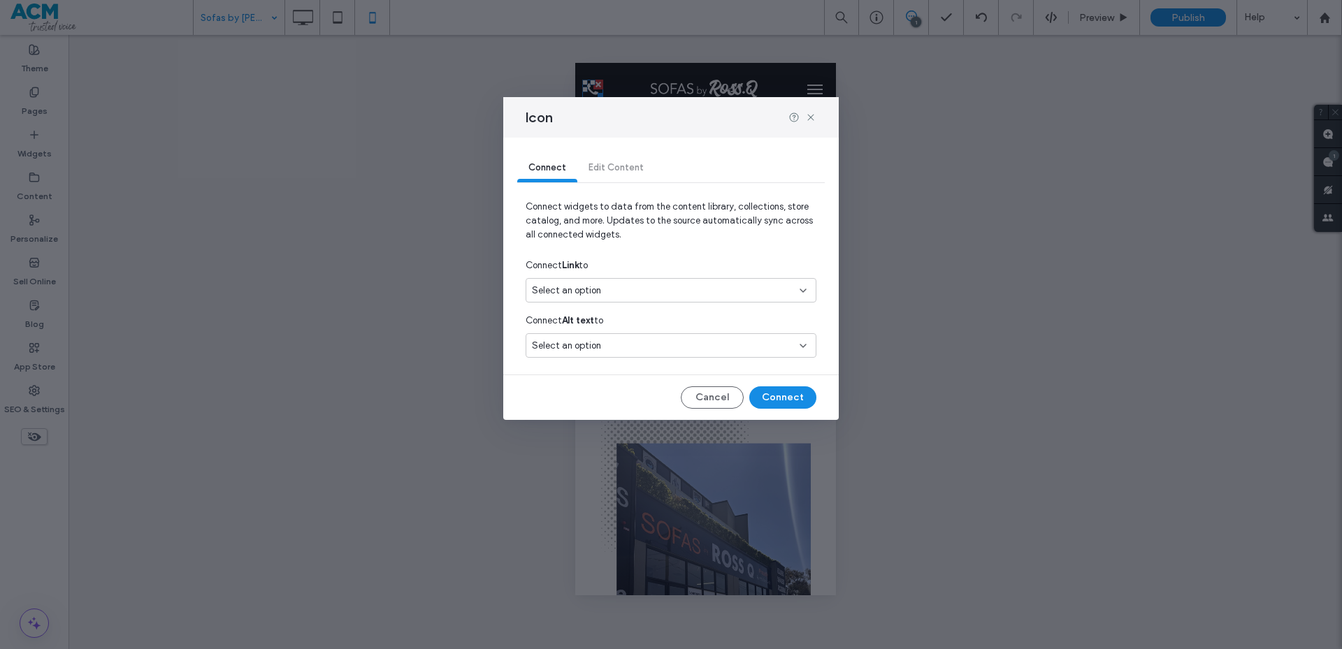
click at [666, 289] on div "Select an option" at bounding box center [662, 291] width 261 height 14
click at [659, 338] on span "0295259688" at bounding box center [717, 340] width 175 height 14
click at [659, 338] on div "Select an option" at bounding box center [671, 345] width 291 height 24
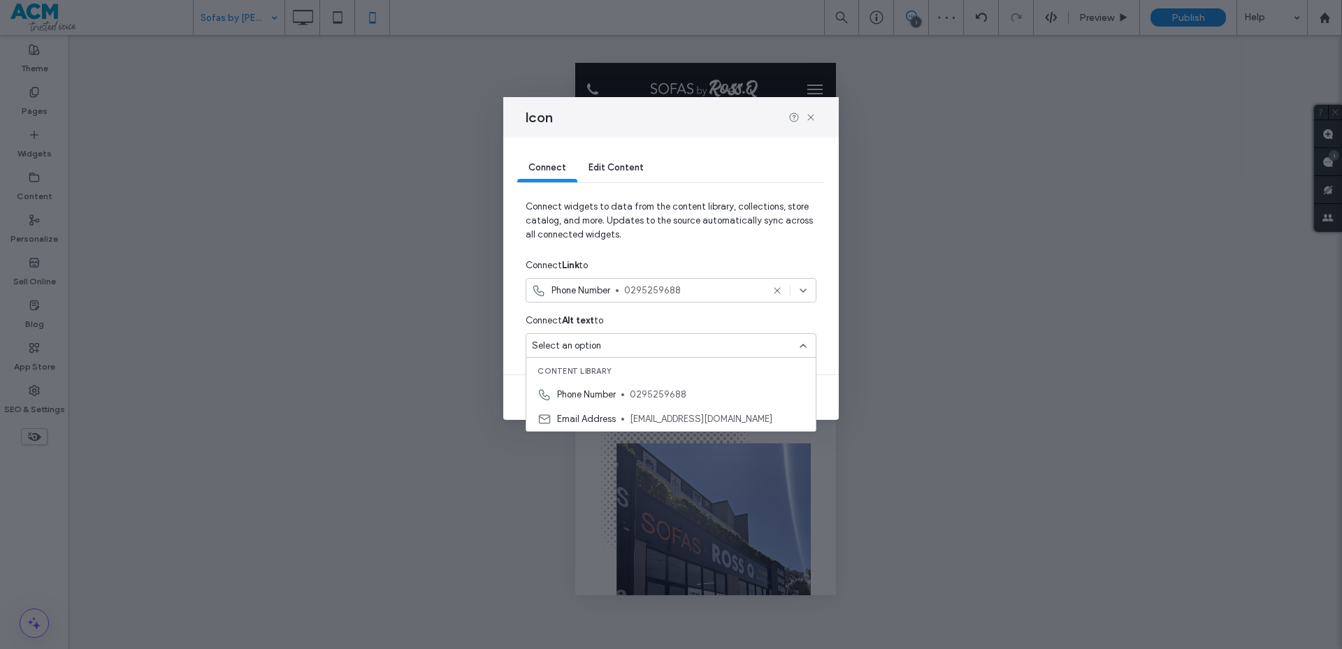
click at [665, 390] on span "0295259688" at bounding box center [717, 395] width 175 height 14
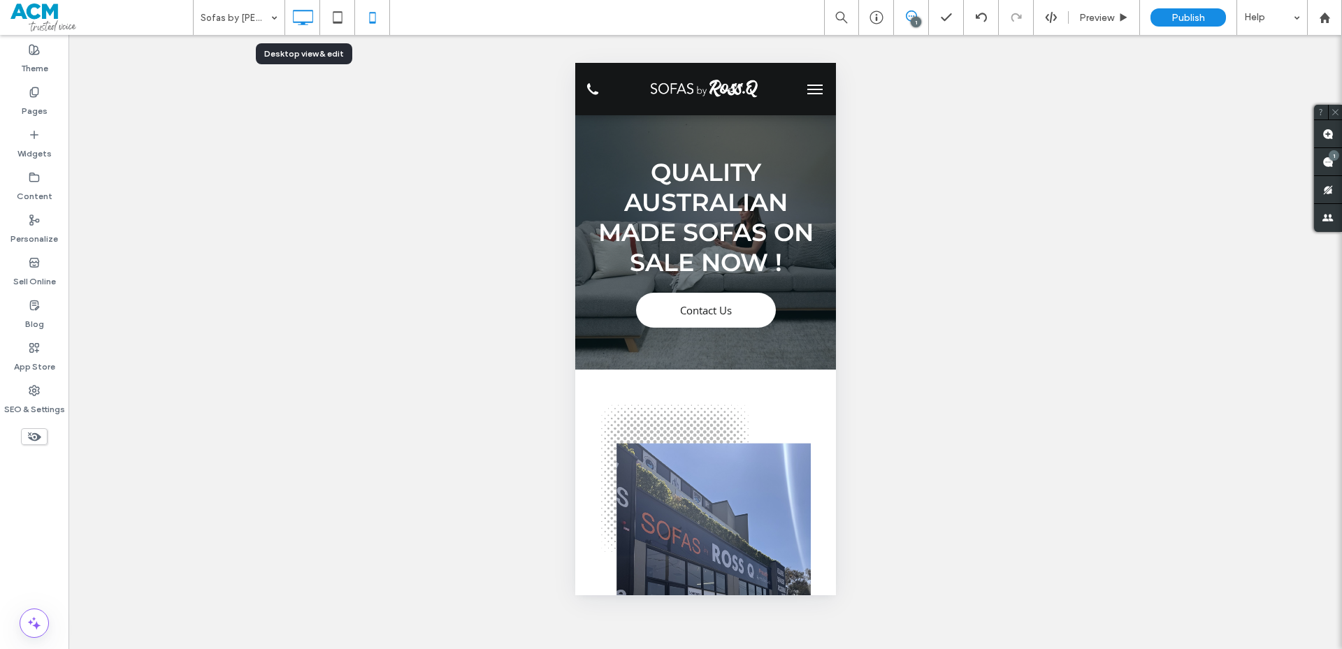
click at [296, 28] on icon at bounding box center [303, 17] width 28 height 28
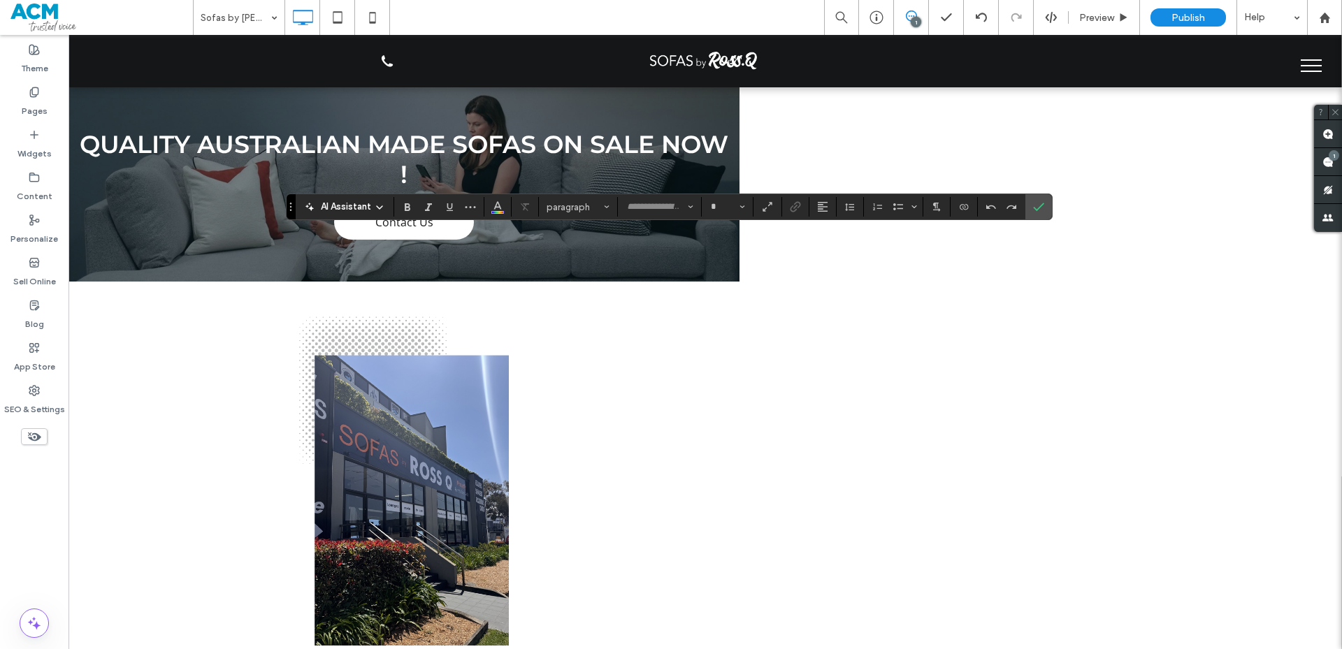
type input "**********"
type input "**"
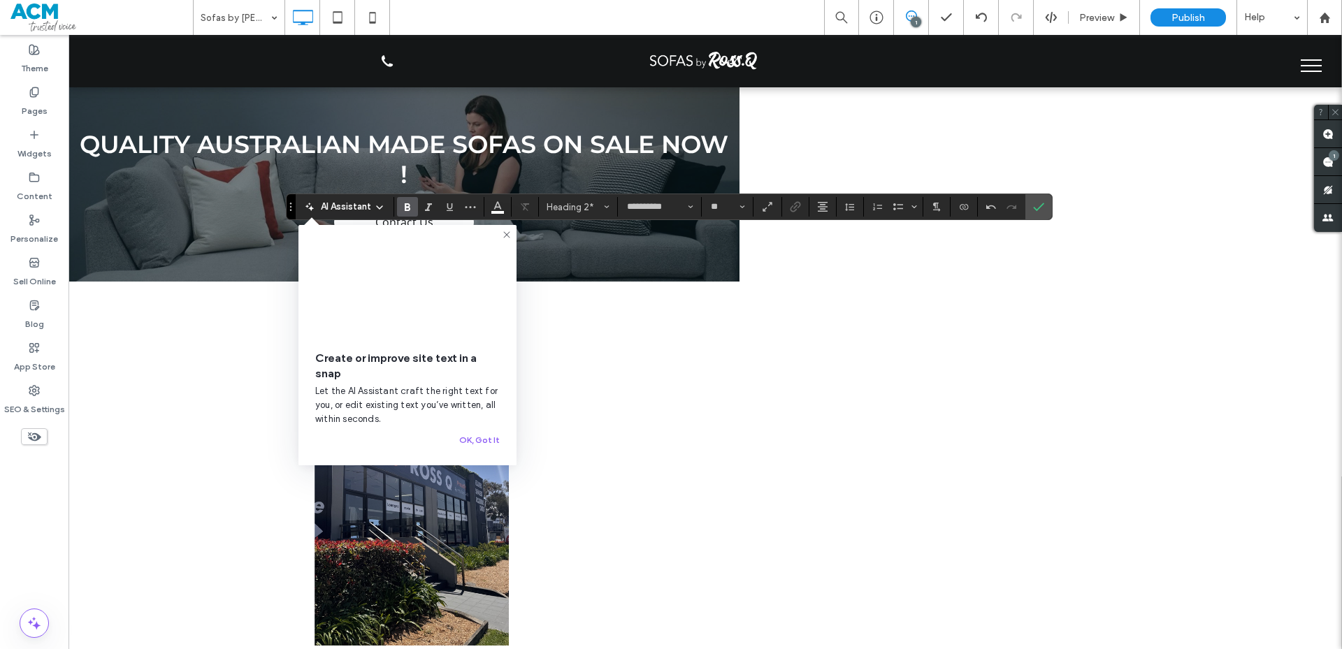
click at [503, 231] on icon at bounding box center [506, 234] width 11 height 11
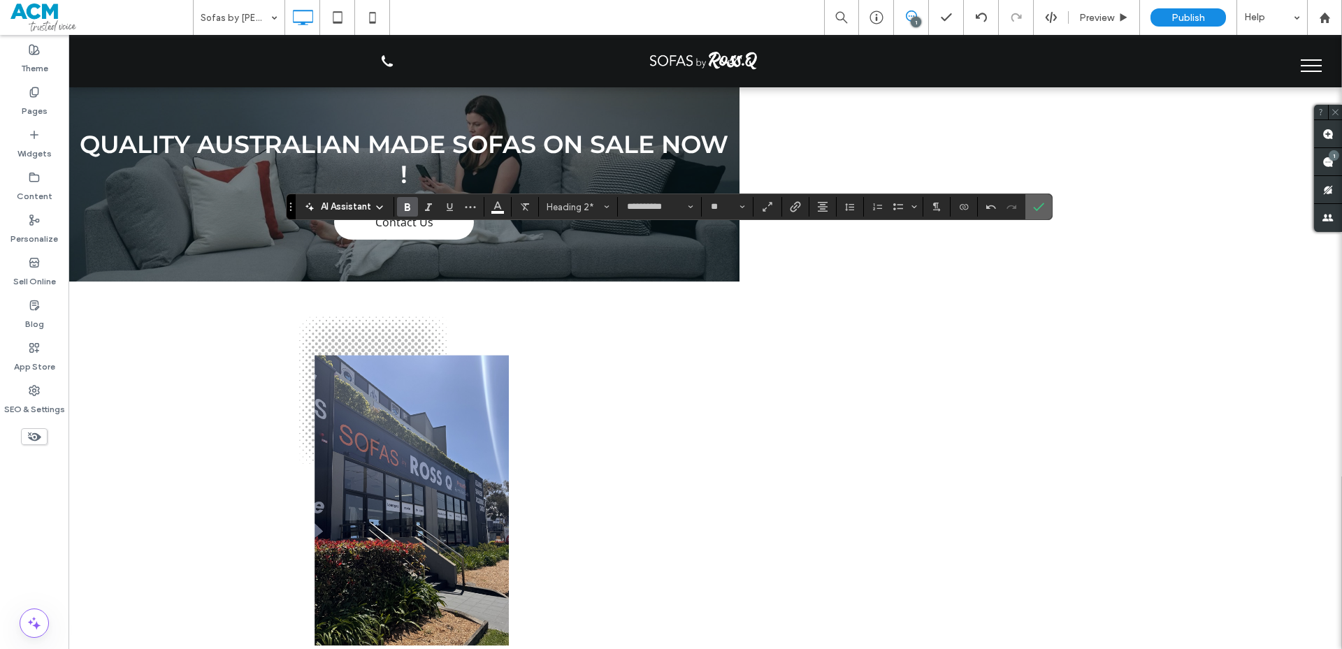
click at [1030, 208] on label "Confirm" at bounding box center [1038, 206] width 21 height 25
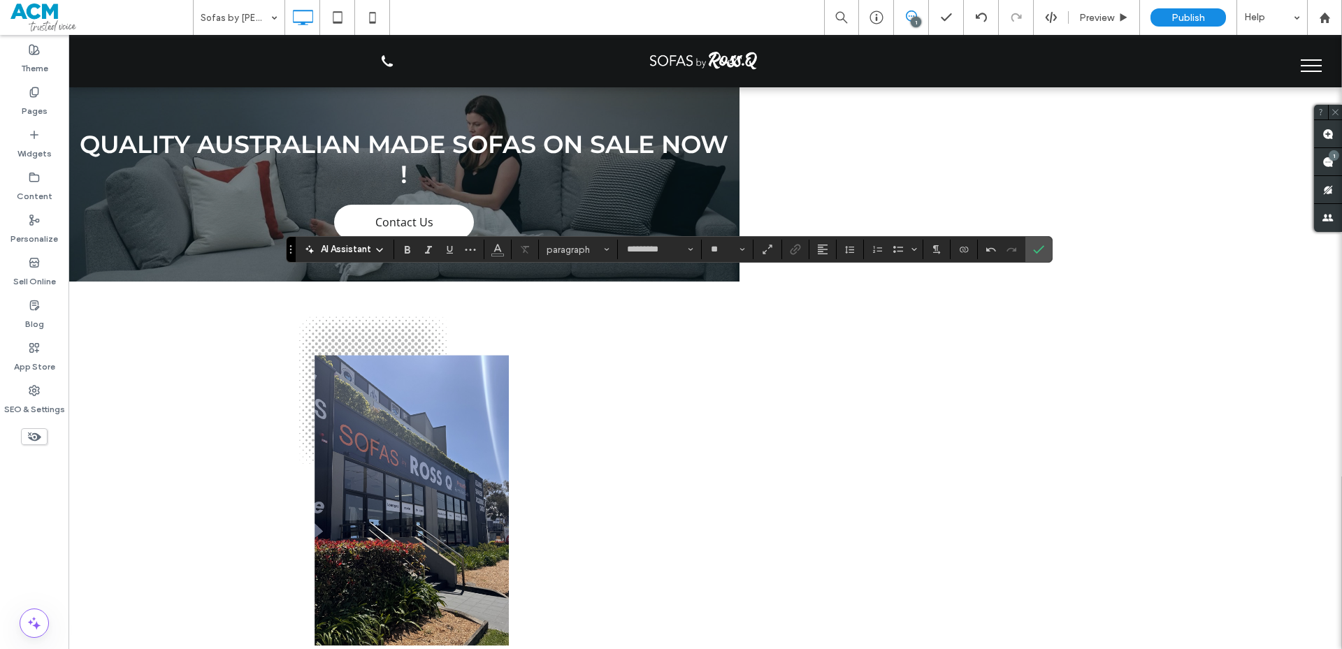
click at [1023, 255] on section at bounding box center [1002, 250] width 48 height 20
click at [1032, 253] on label "Confirm" at bounding box center [1038, 249] width 21 height 25
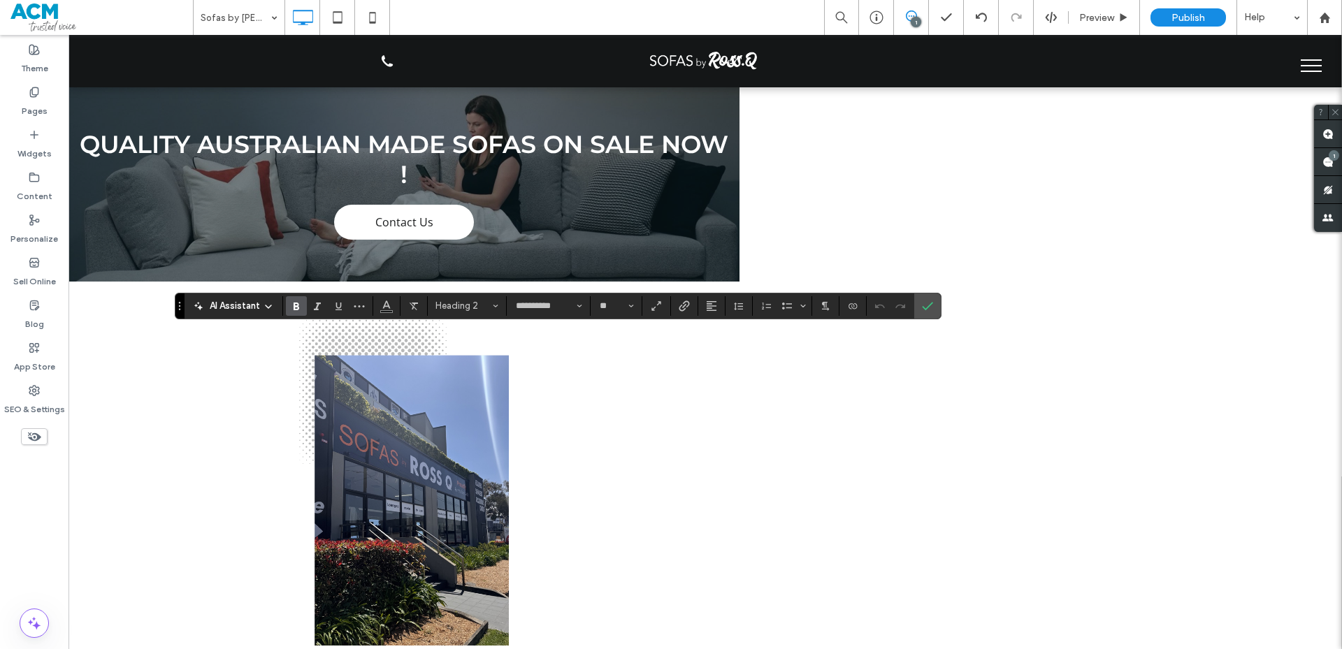
type input "*********"
type input "**"
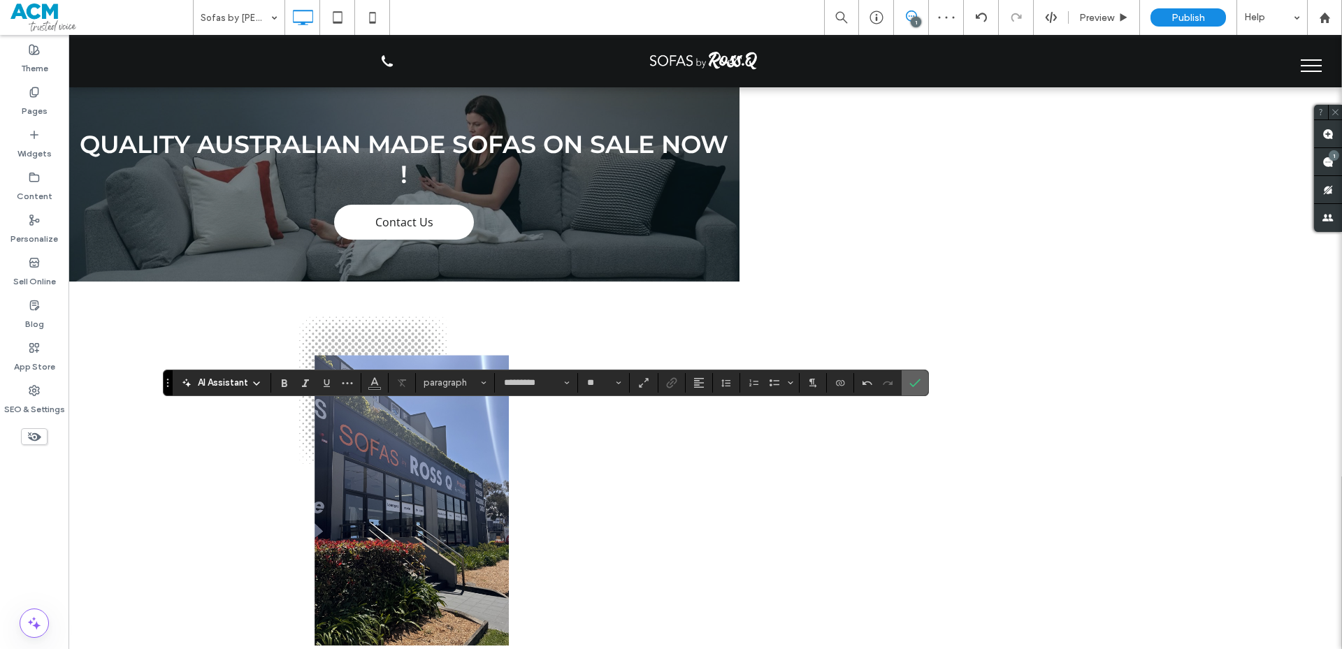
click at [913, 376] on span "Confirm" at bounding box center [912, 382] width 6 height 25
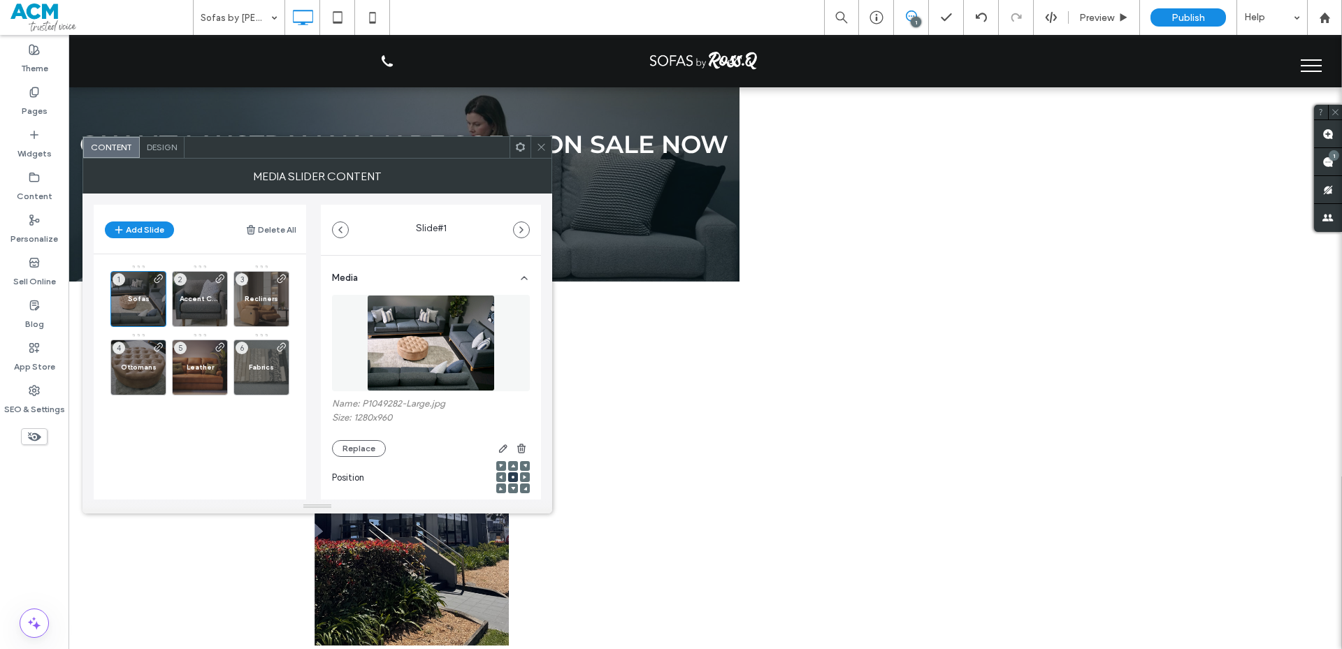
click at [175, 156] on div "Design" at bounding box center [162, 147] width 45 height 21
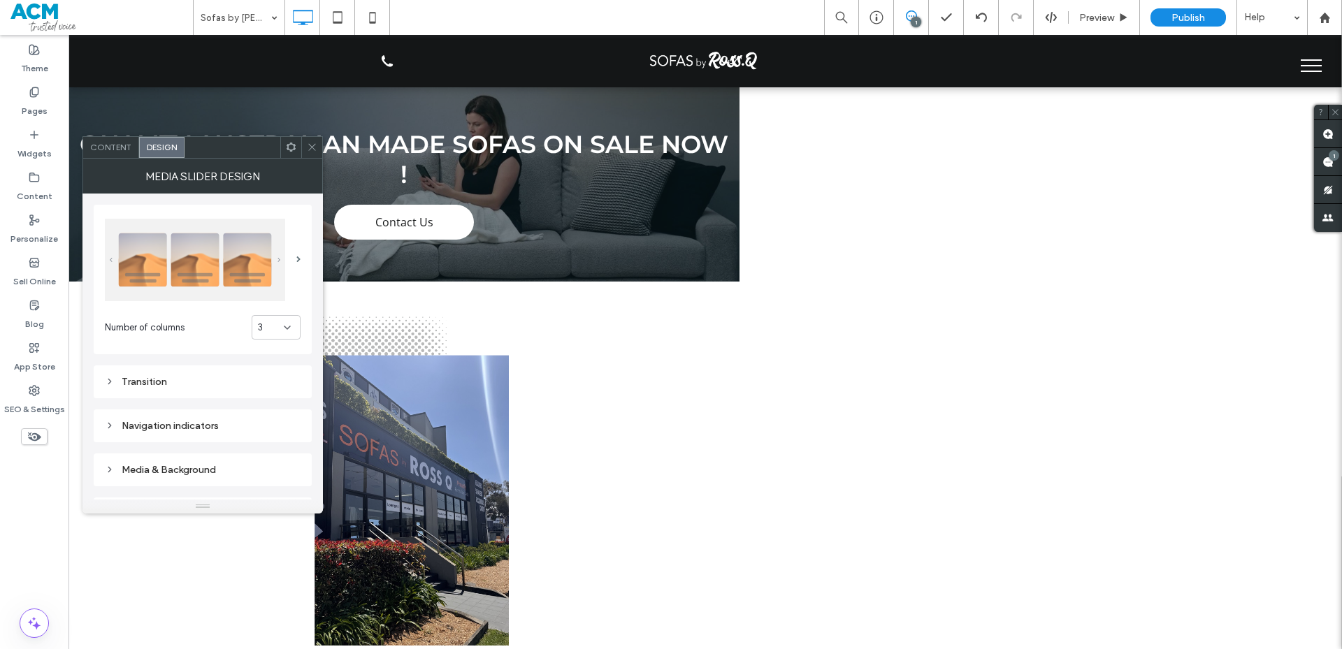
click at [187, 379] on div "Transition" at bounding box center [203, 382] width 196 height 12
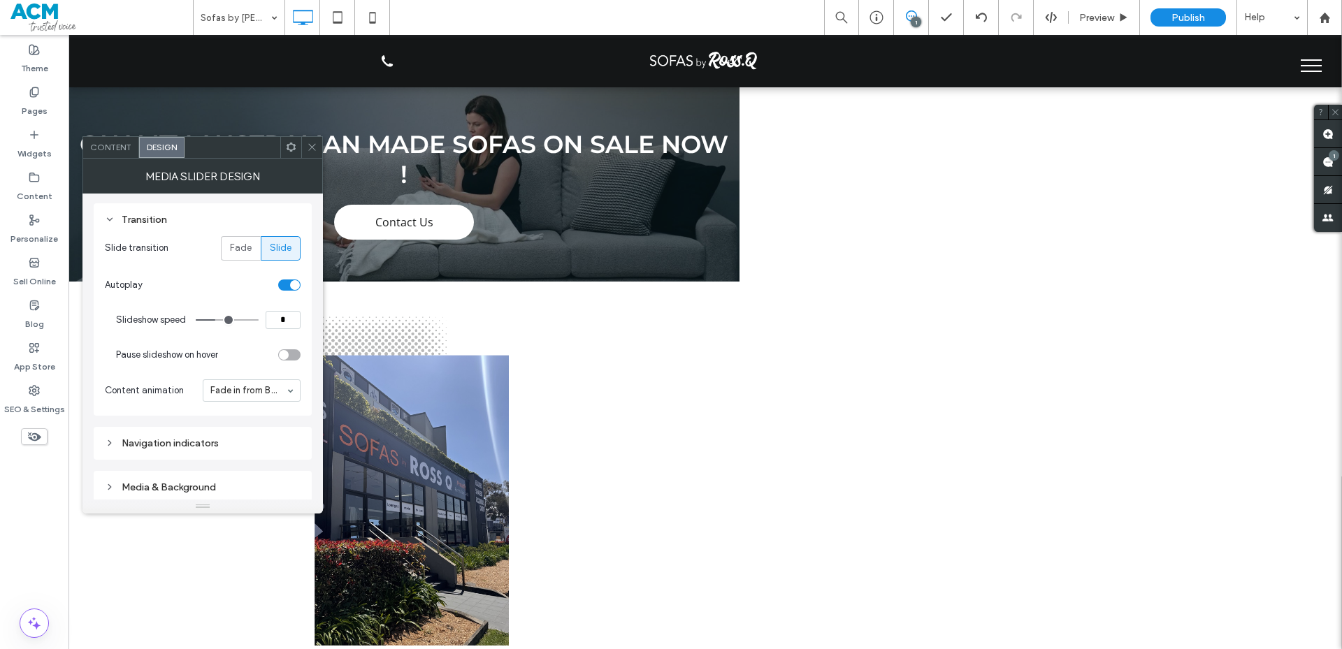
scroll to position [210, 0]
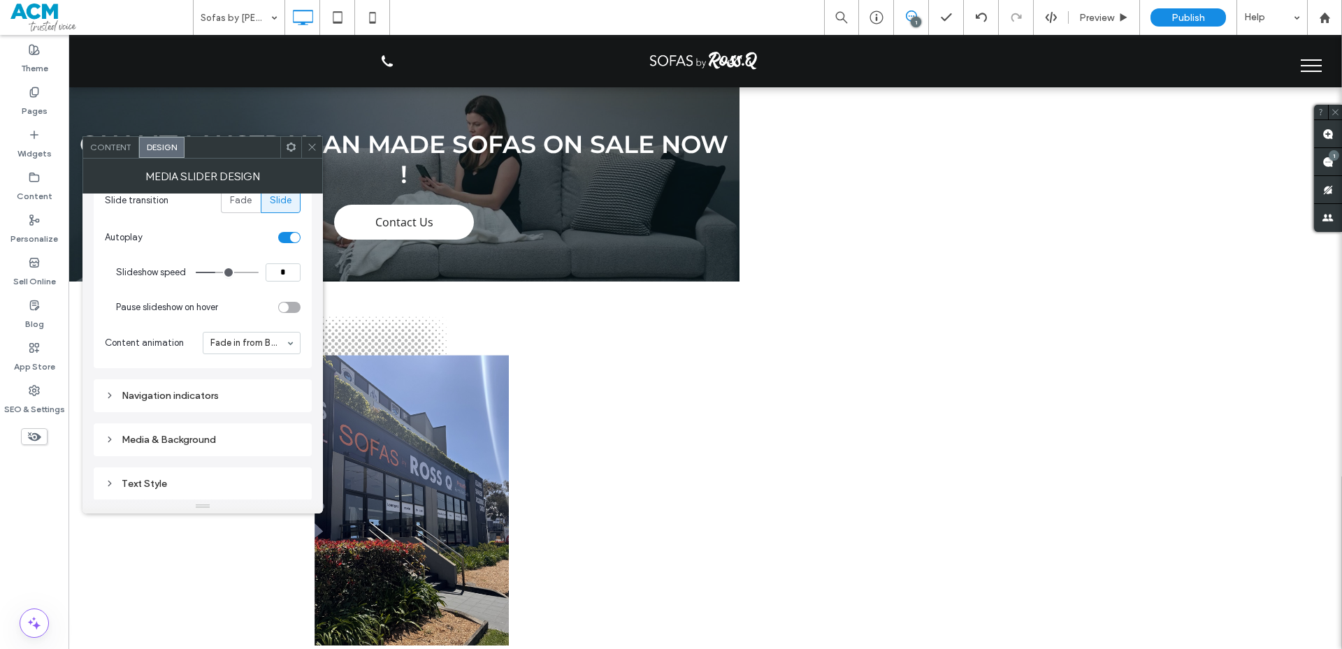
click at [181, 389] on div "Navigation indicators" at bounding box center [203, 395] width 196 height 19
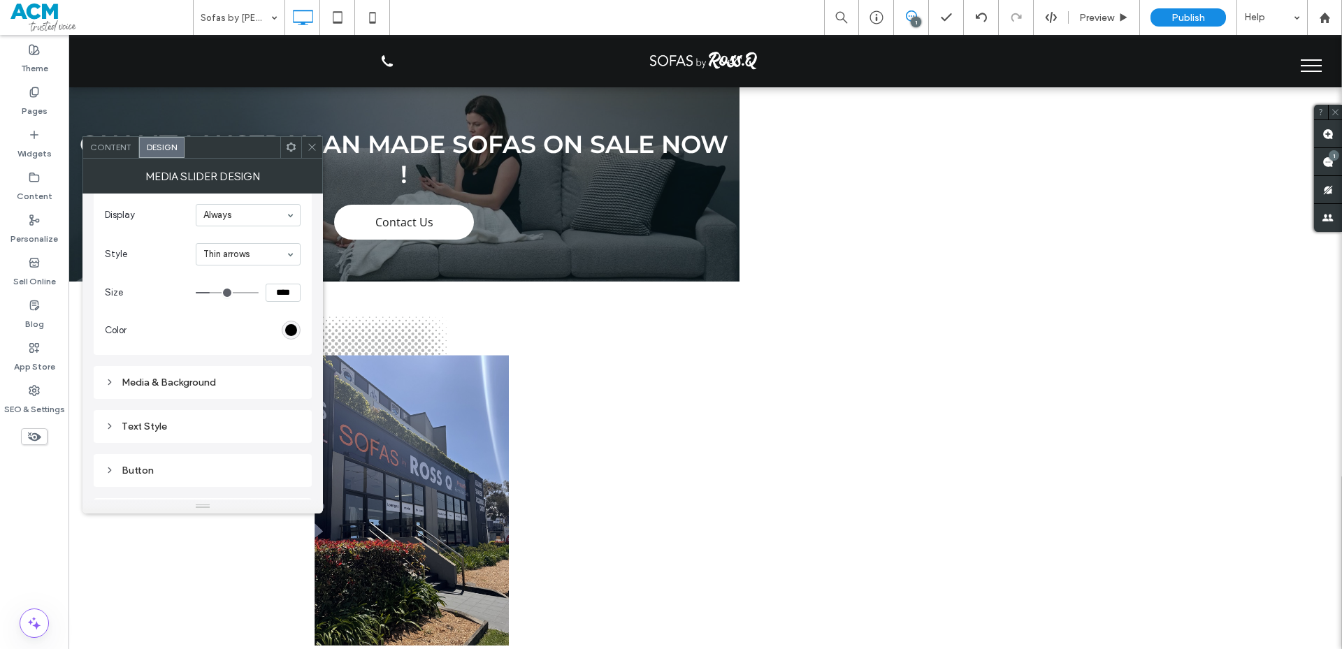
scroll to position [559, 0]
click at [176, 289] on div "Media & Background" at bounding box center [203, 287] width 196 height 12
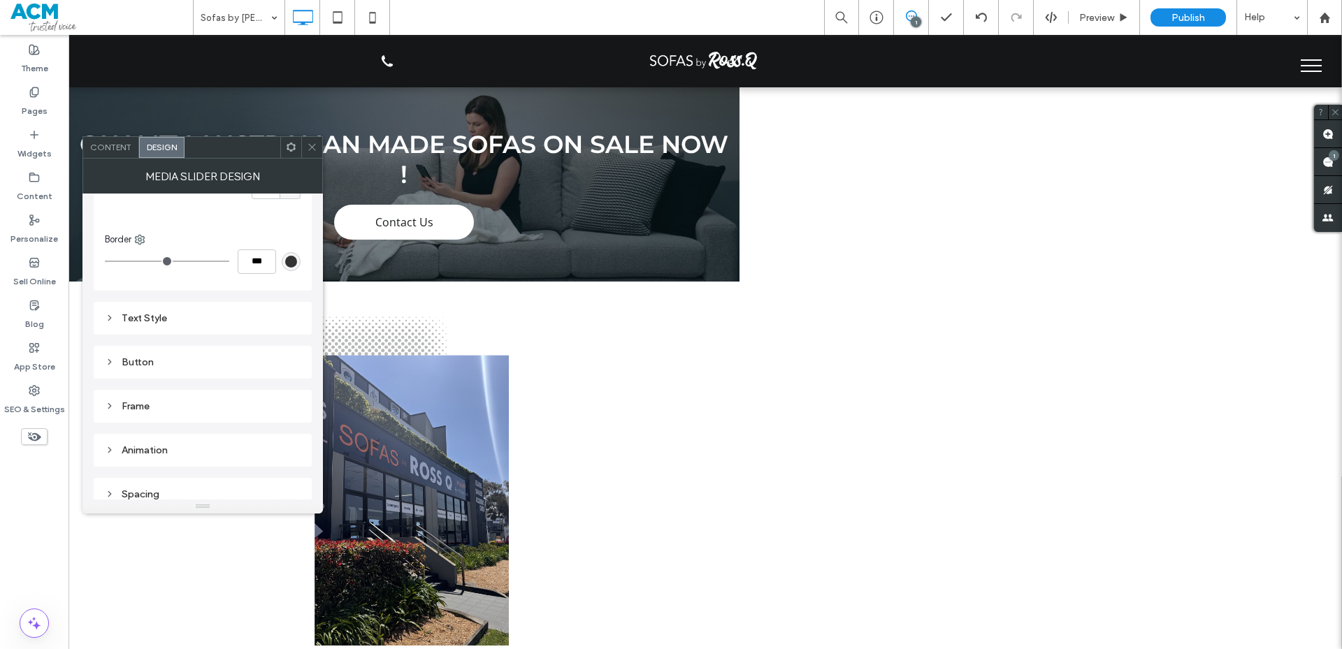
scroll to position [1011, 0]
click at [183, 404] on div "Frame" at bounding box center [203, 395] width 196 height 19
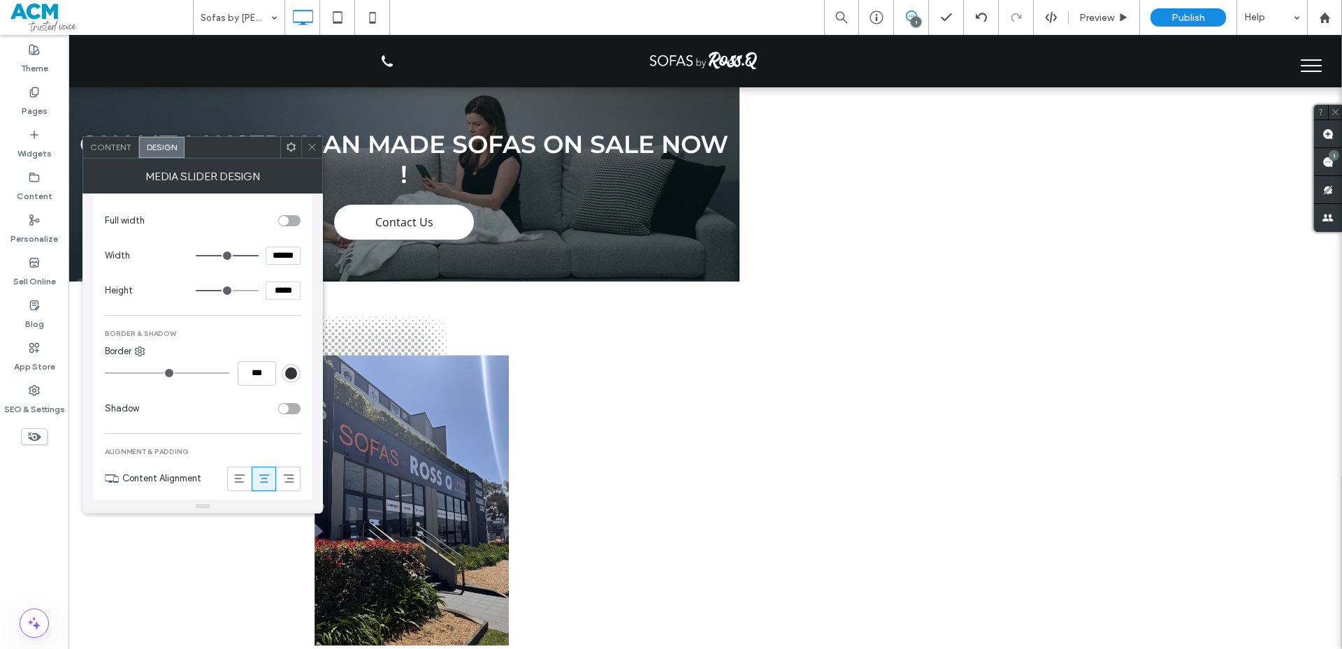
scroll to position [1220, 0]
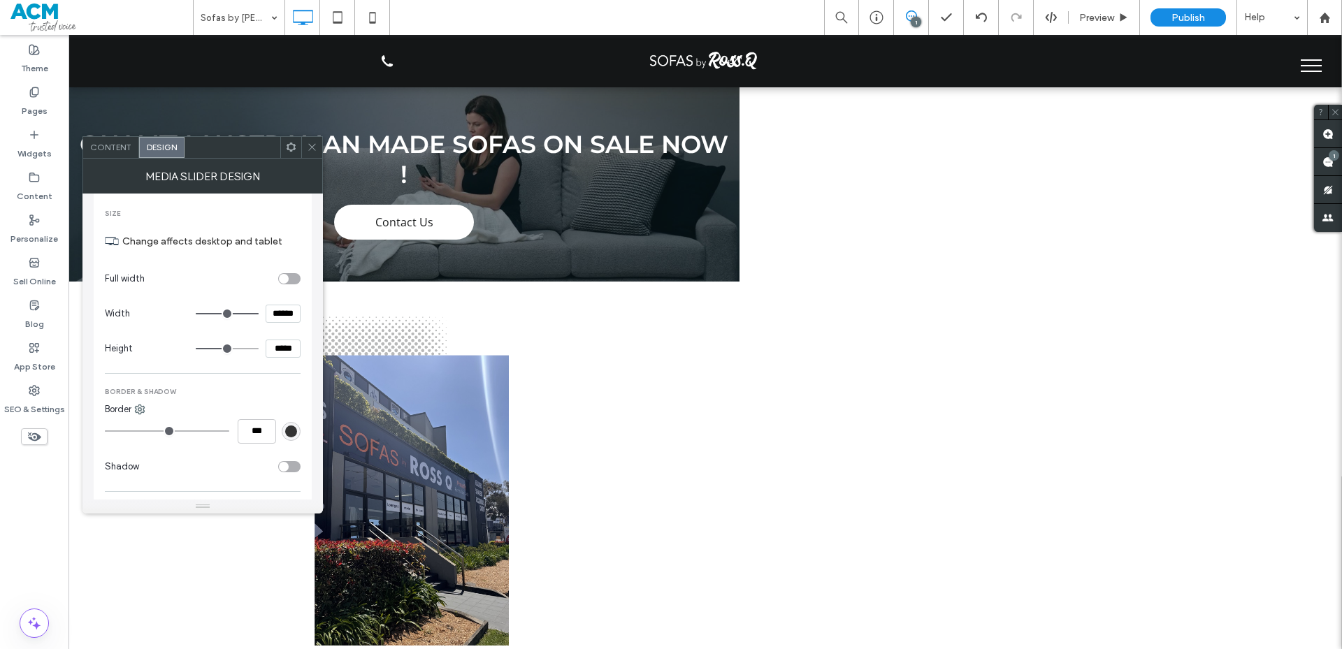
click at [308, 152] on span at bounding box center [312, 147] width 10 height 21
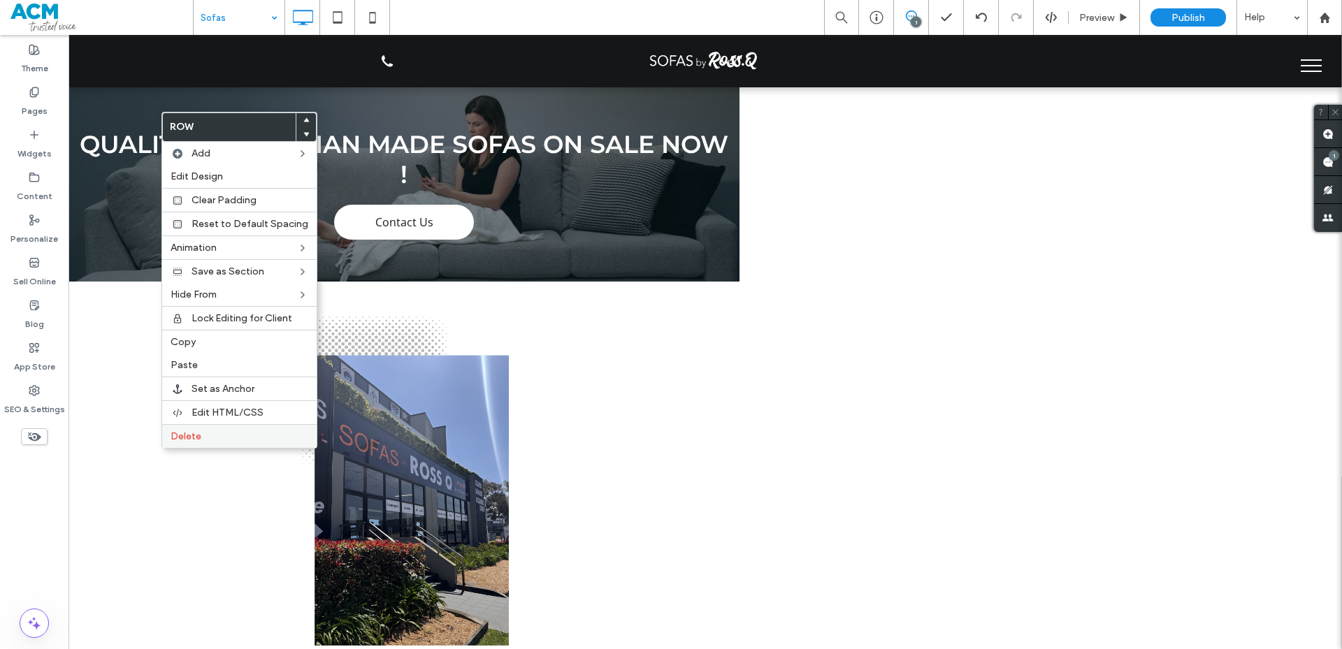
click at [167, 442] on div "Delete" at bounding box center [239, 436] width 154 height 24
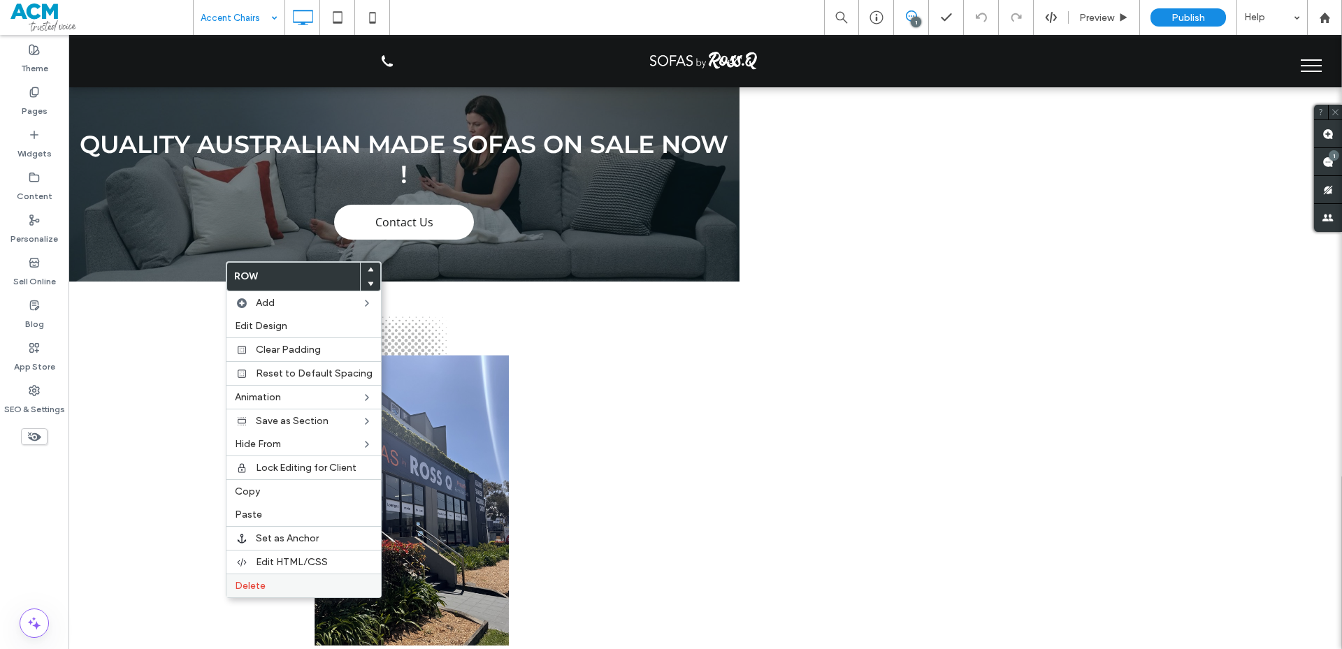
click at [287, 586] on label "Delete" at bounding box center [304, 586] width 138 height 12
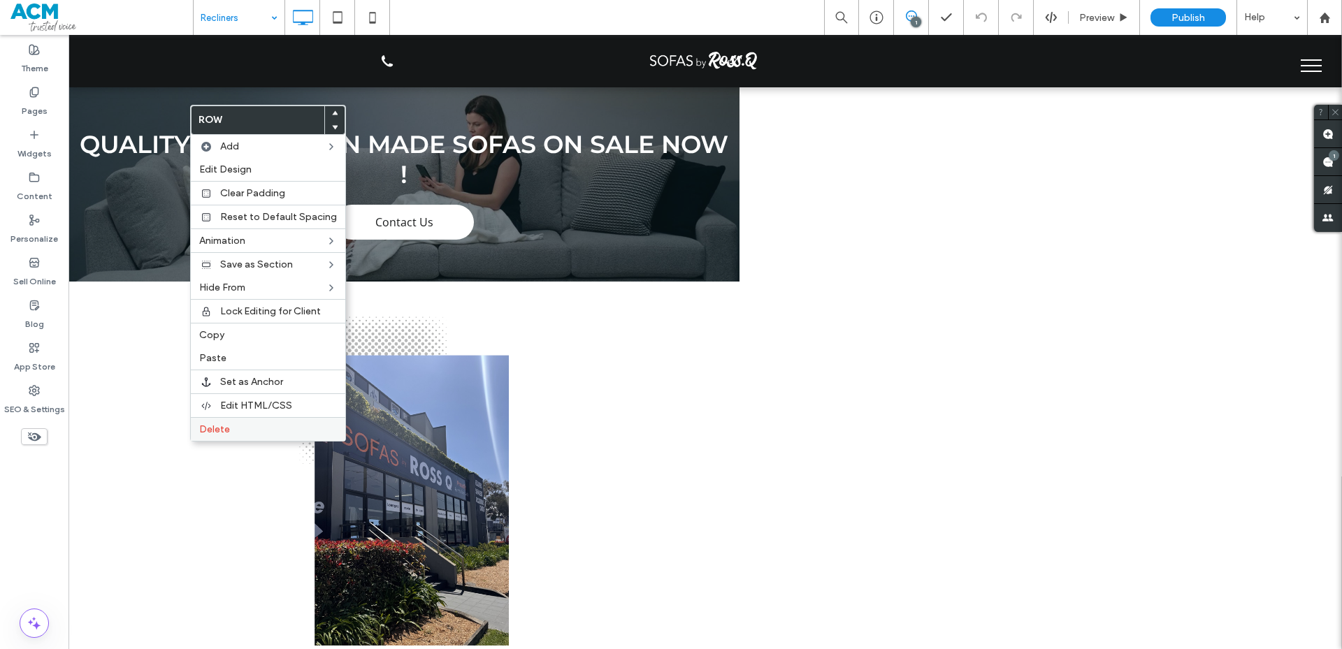
click at [196, 437] on div "Delete" at bounding box center [268, 429] width 154 height 24
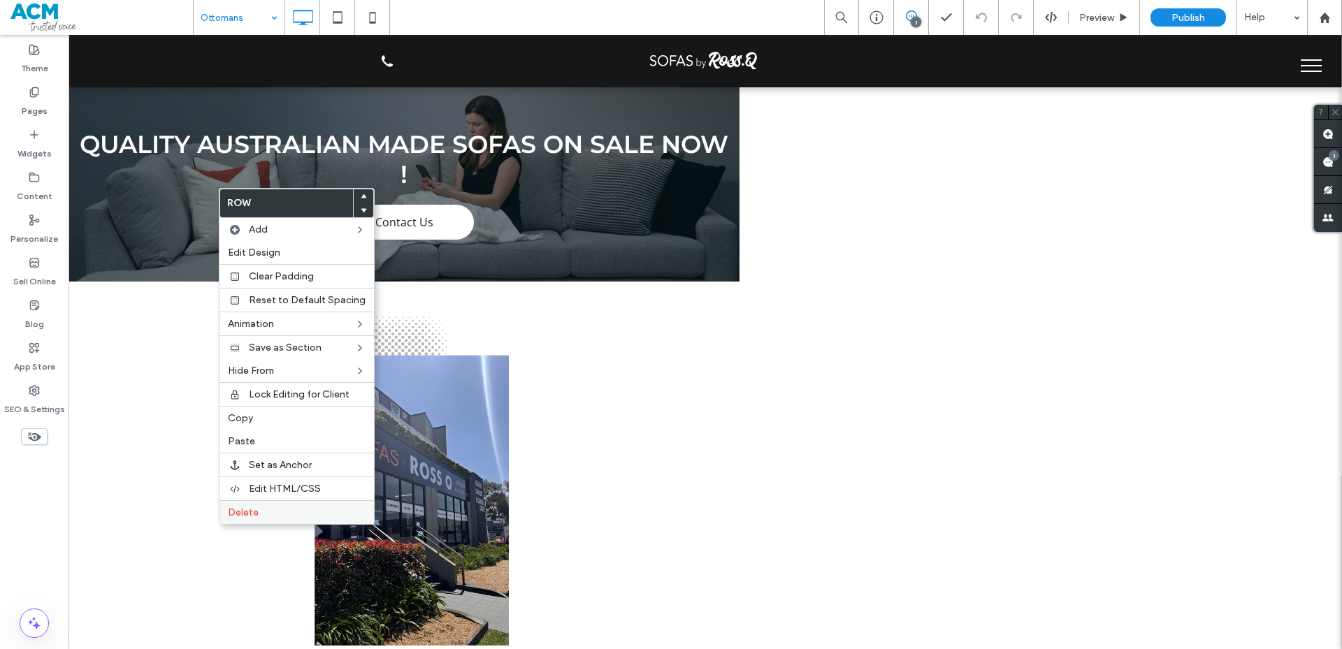
click at [269, 519] on div "Delete" at bounding box center [296, 512] width 154 height 24
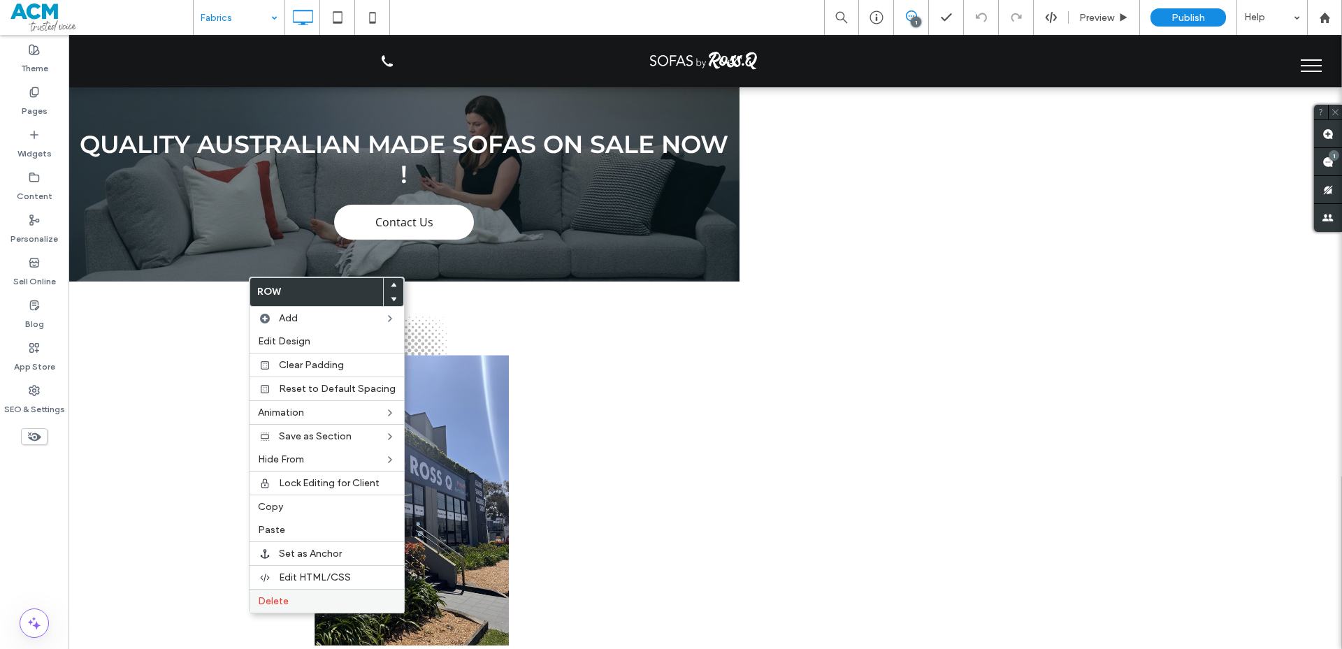
click at [289, 597] on label "Delete" at bounding box center [327, 601] width 138 height 12
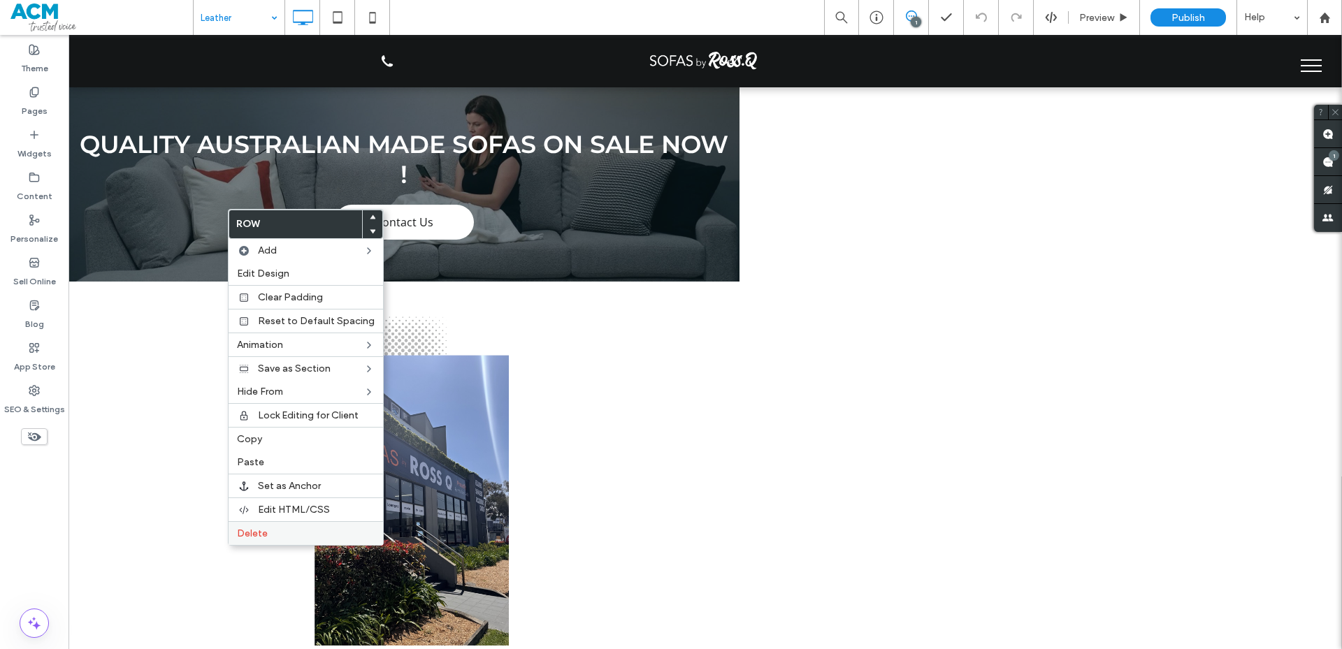
click at [282, 535] on label "Delete" at bounding box center [306, 534] width 138 height 12
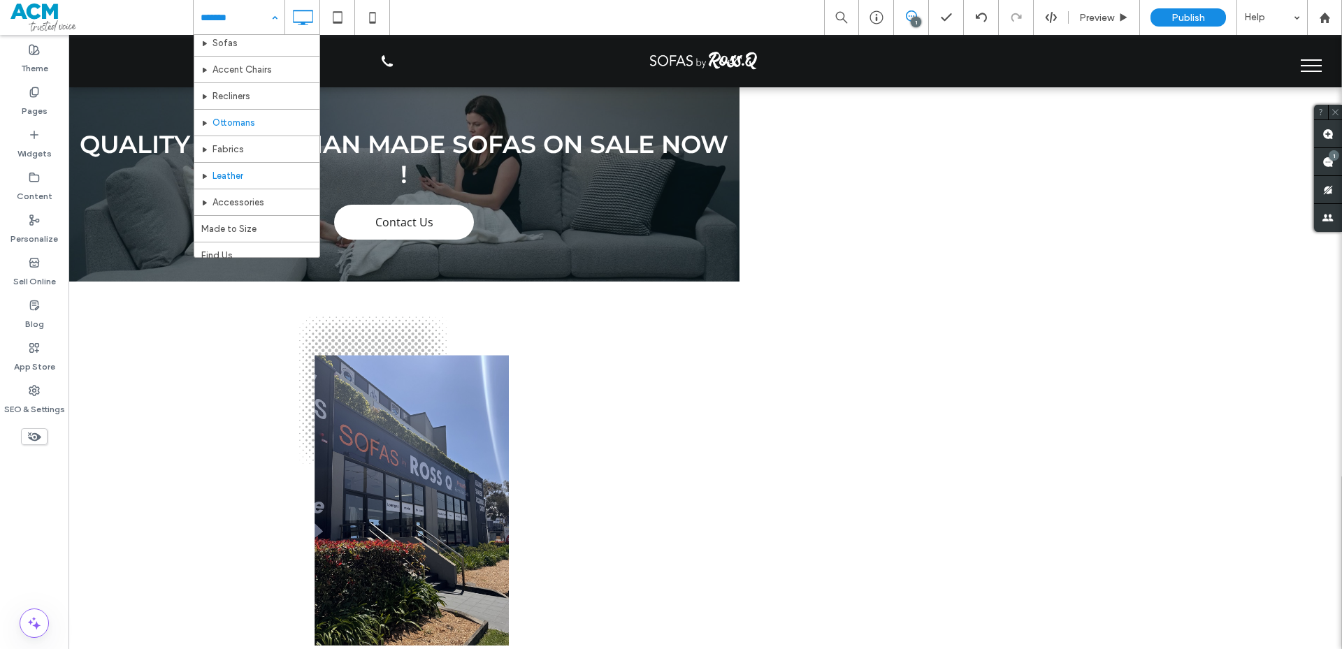
scroll to position [68, 0]
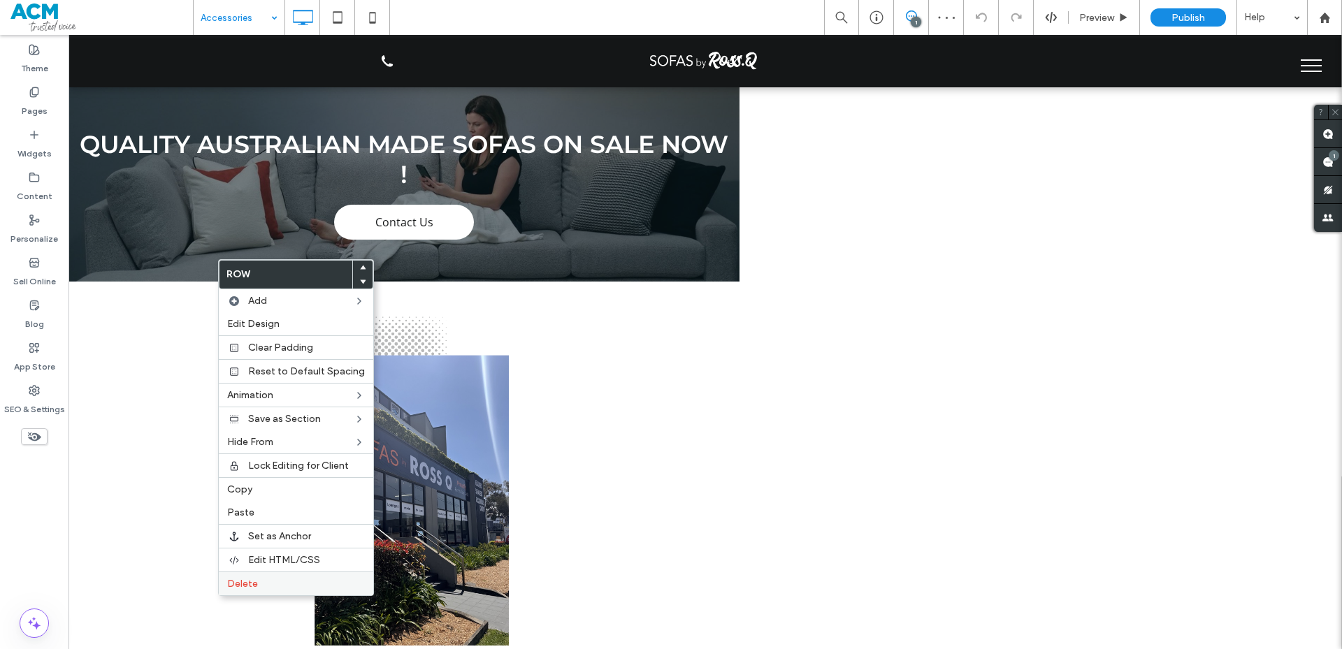
click at [286, 584] on label "Delete" at bounding box center [296, 584] width 138 height 12
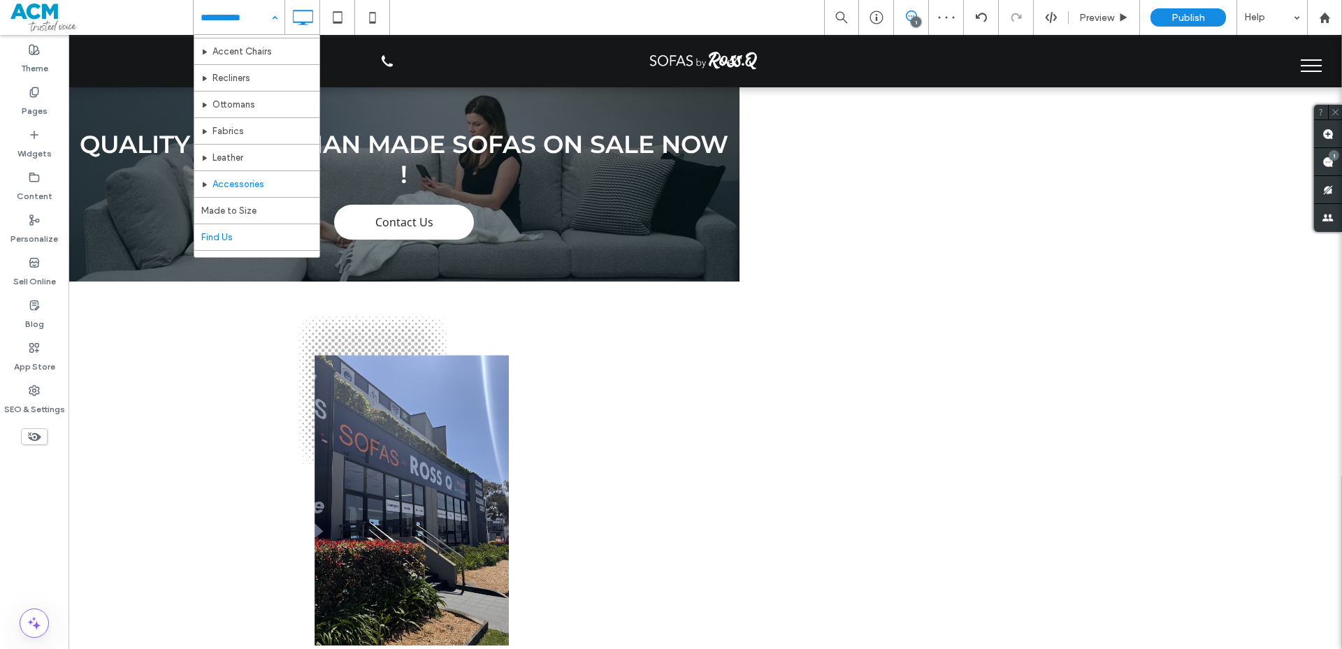
scroll to position [68, 0]
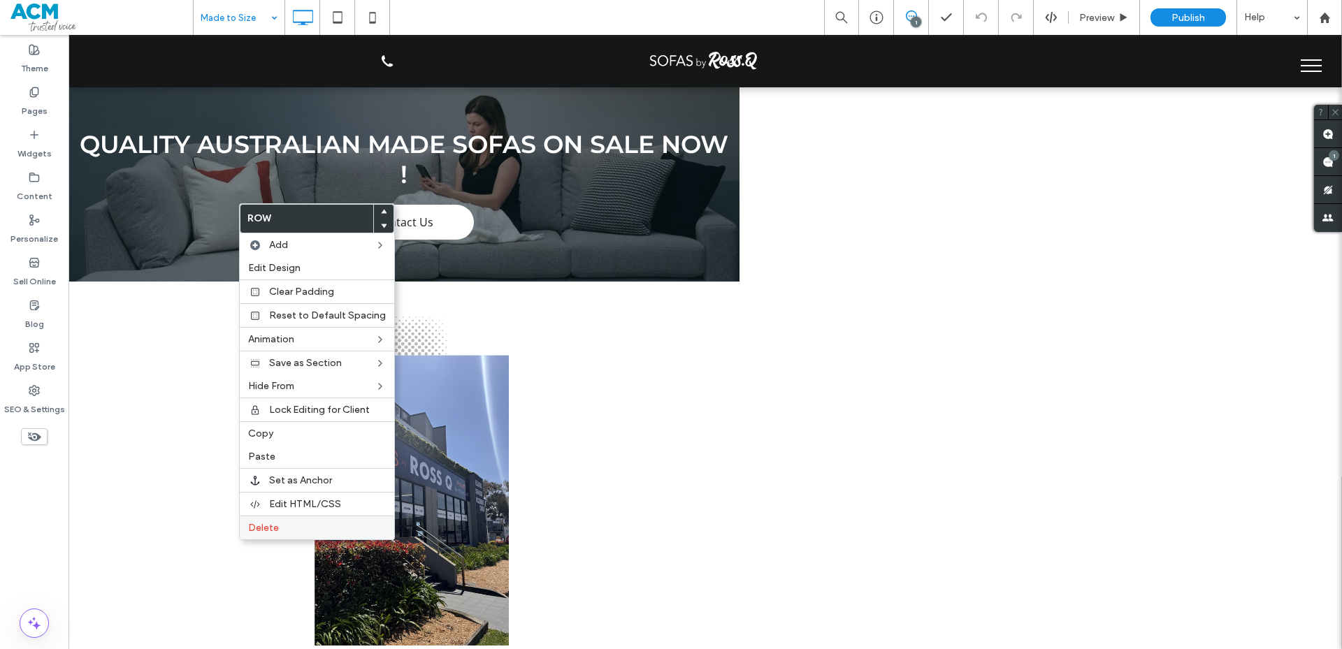
click at [274, 532] on span "Delete" at bounding box center [263, 528] width 31 height 12
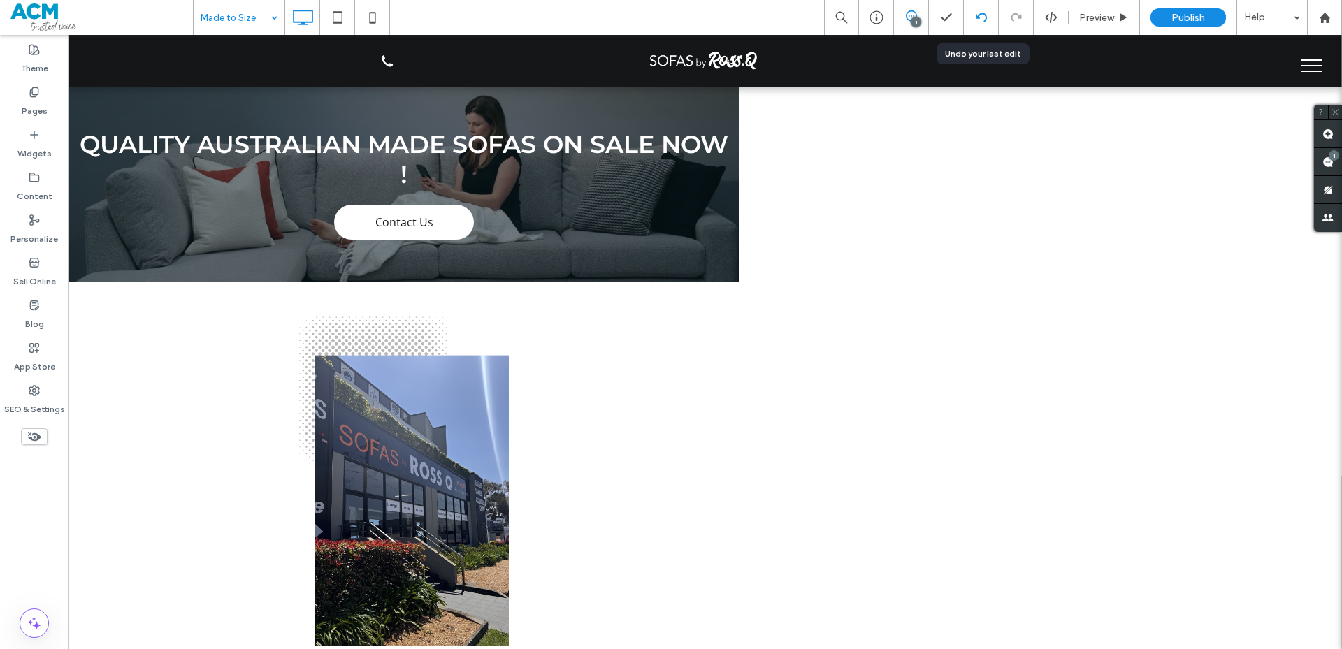
click at [976, 30] on div at bounding box center [981, 17] width 35 height 35
click at [985, 27] on div at bounding box center [981, 17] width 35 height 35
click at [985, 18] on icon at bounding box center [981, 17] width 11 height 11
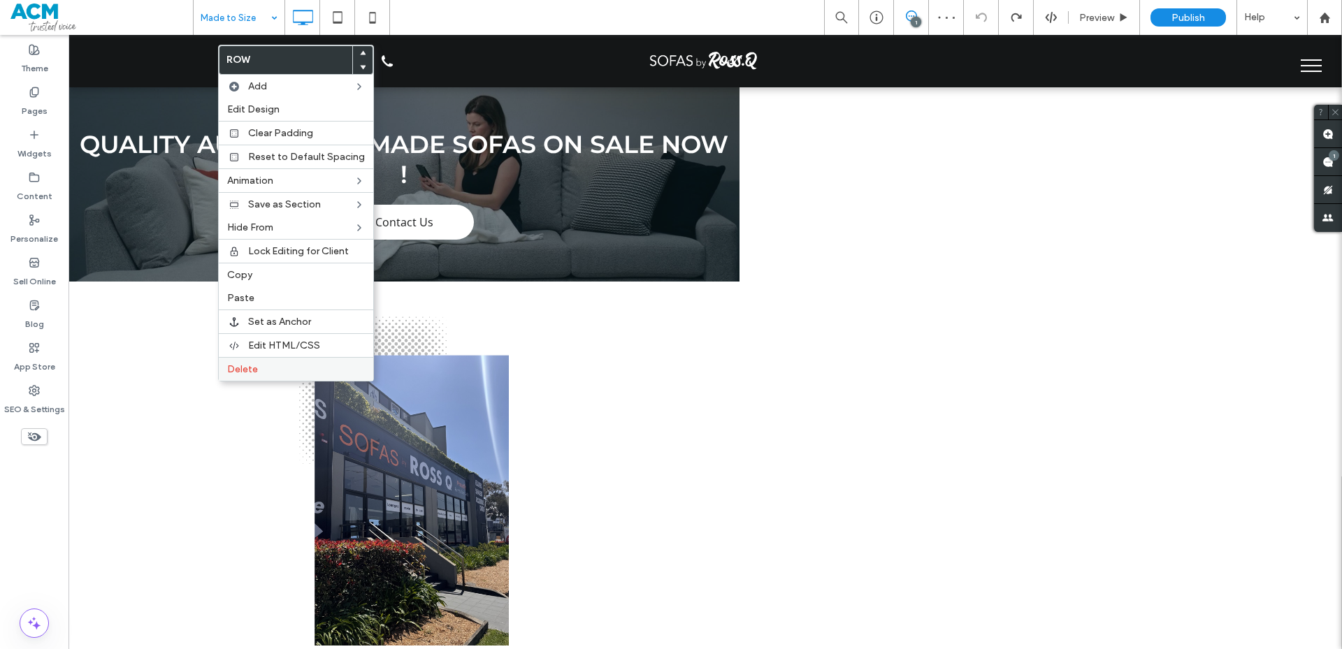
click at [230, 370] on span "Delete" at bounding box center [242, 369] width 31 height 12
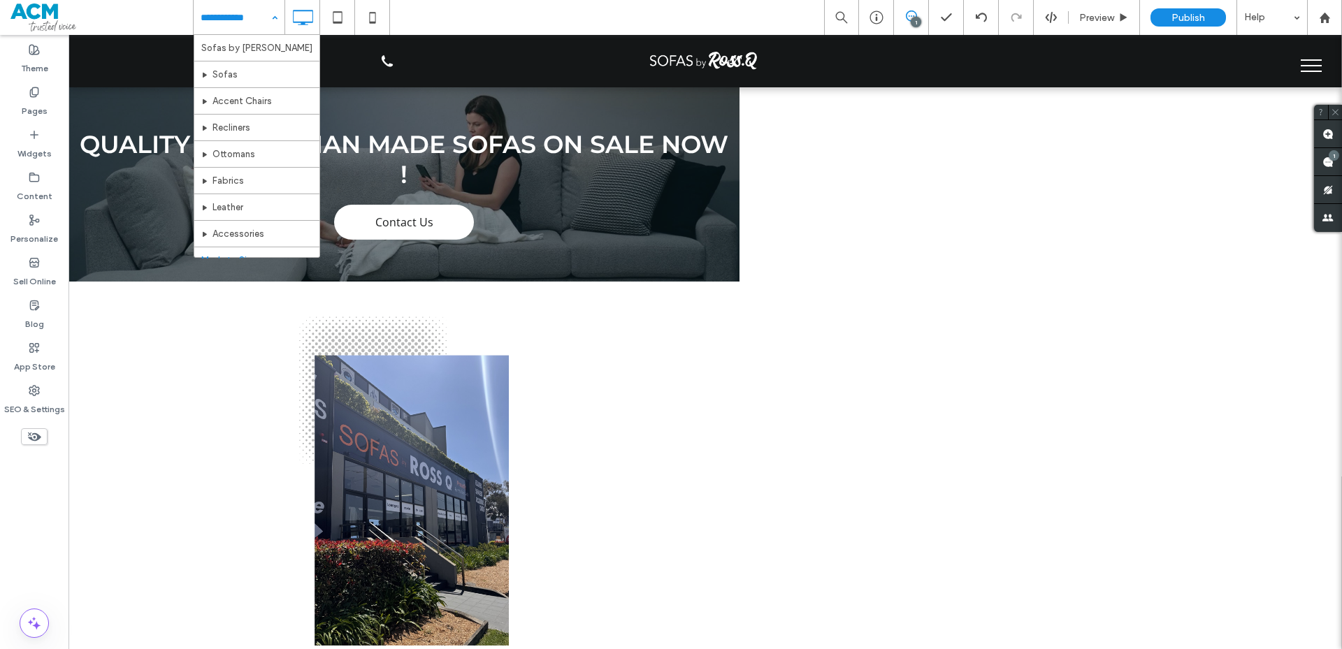
scroll to position [68, 0]
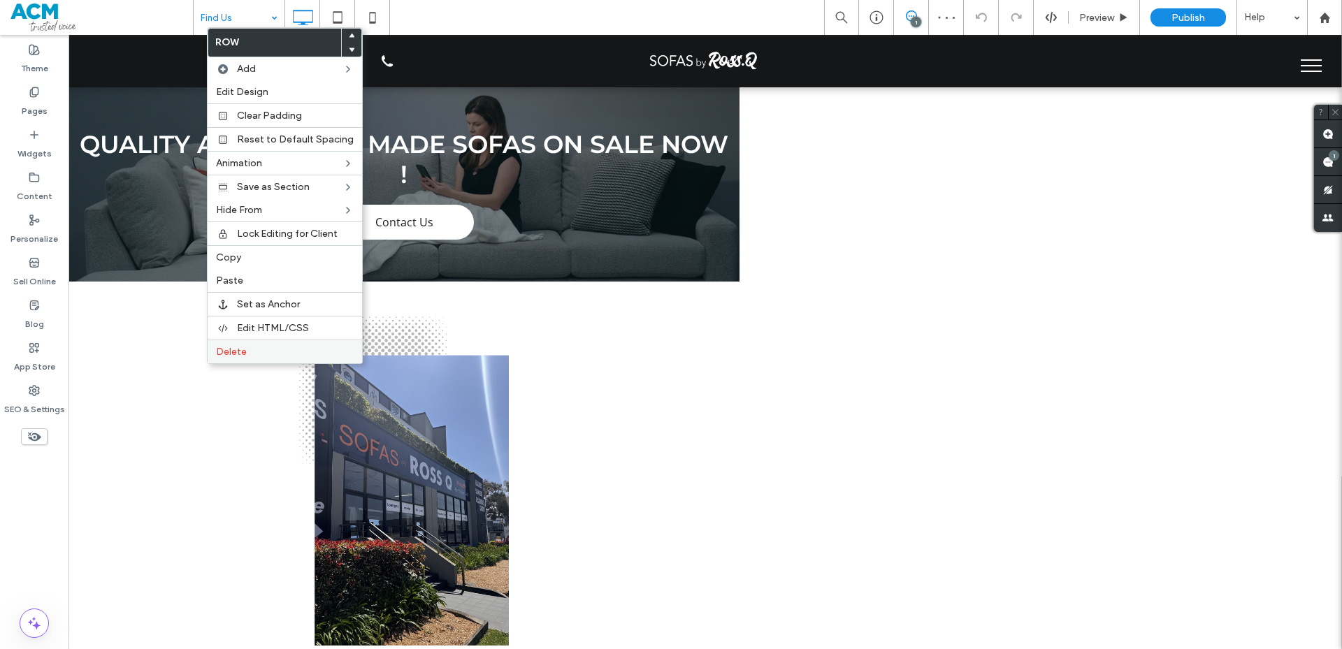
click at [235, 358] on div "Delete" at bounding box center [285, 352] width 154 height 24
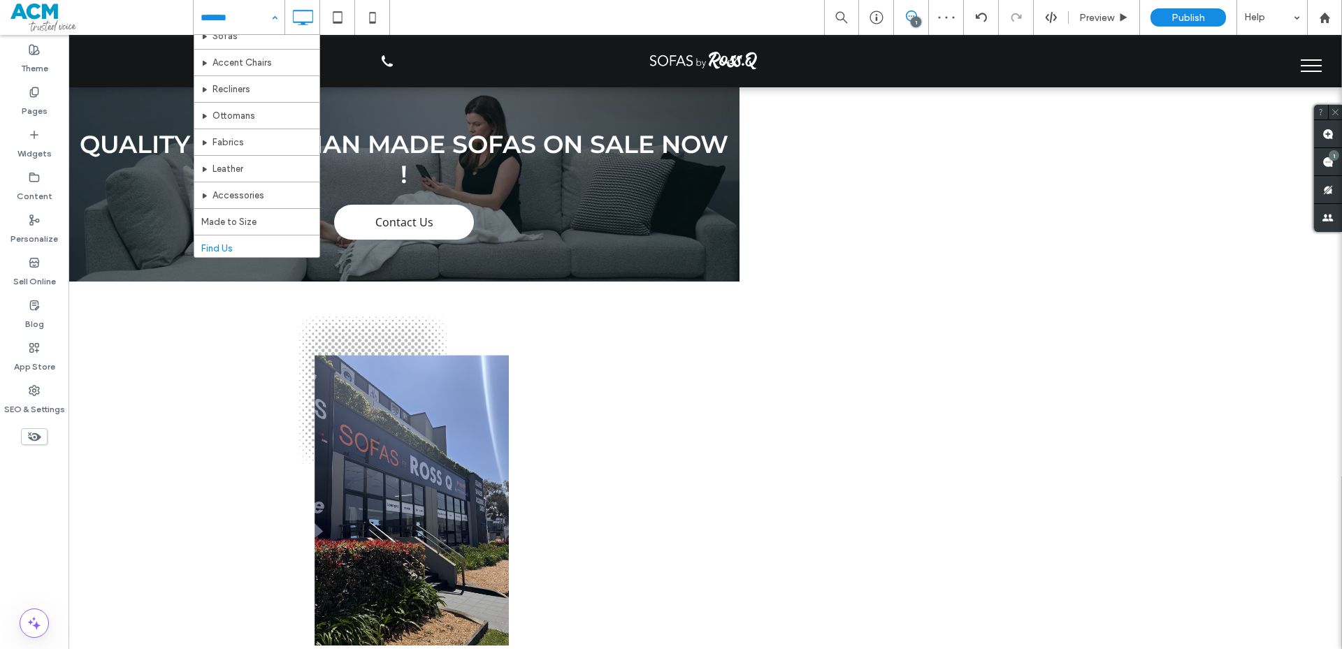
scroll to position [68, 0]
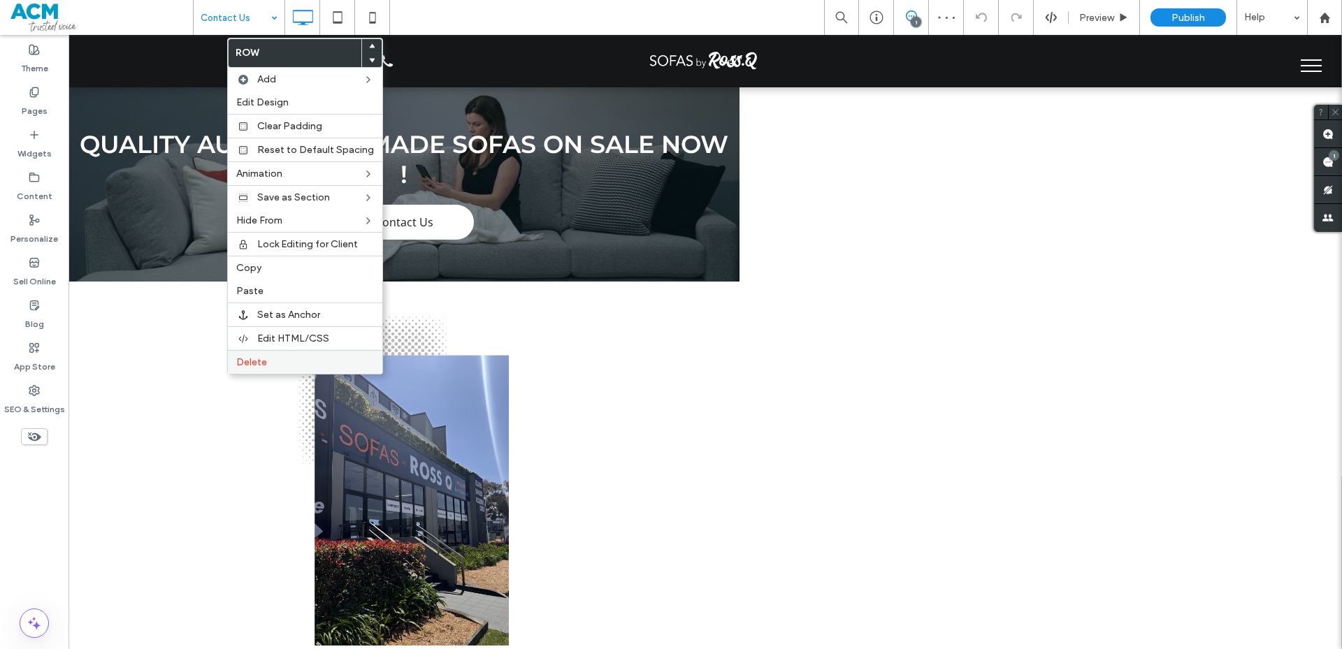
click at [254, 368] on span "Delete" at bounding box center [251, 362] width 31 height 12
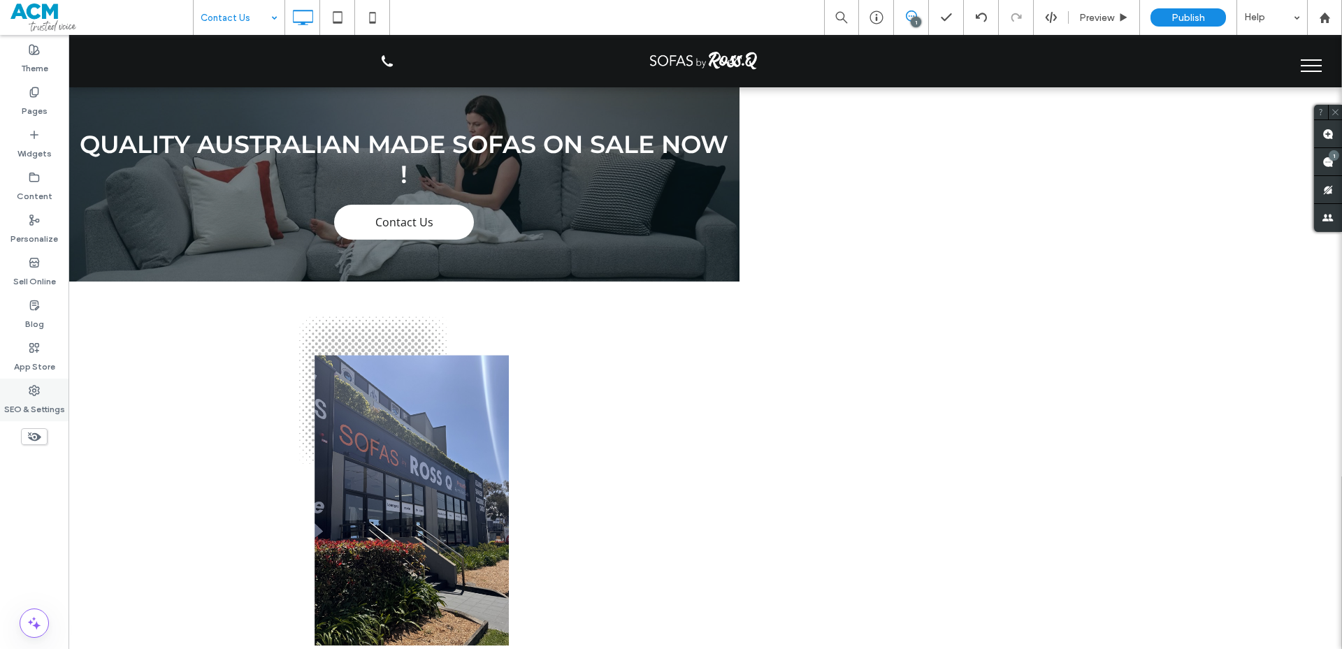
click at [32, 400] on label "SEO & Settings" at bounding box center [34, 406] width 61 height 20
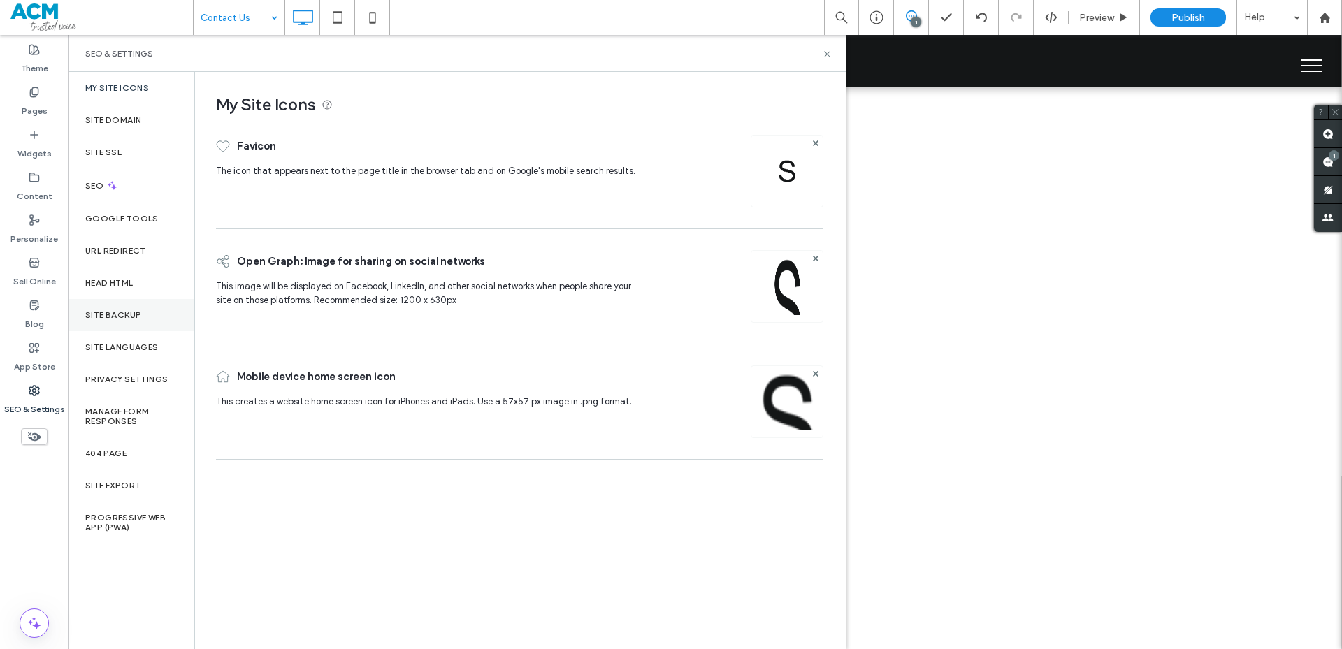
click at [96, 326] on div "Site Backup" at bounding box center [131, 315] width 126 height 32
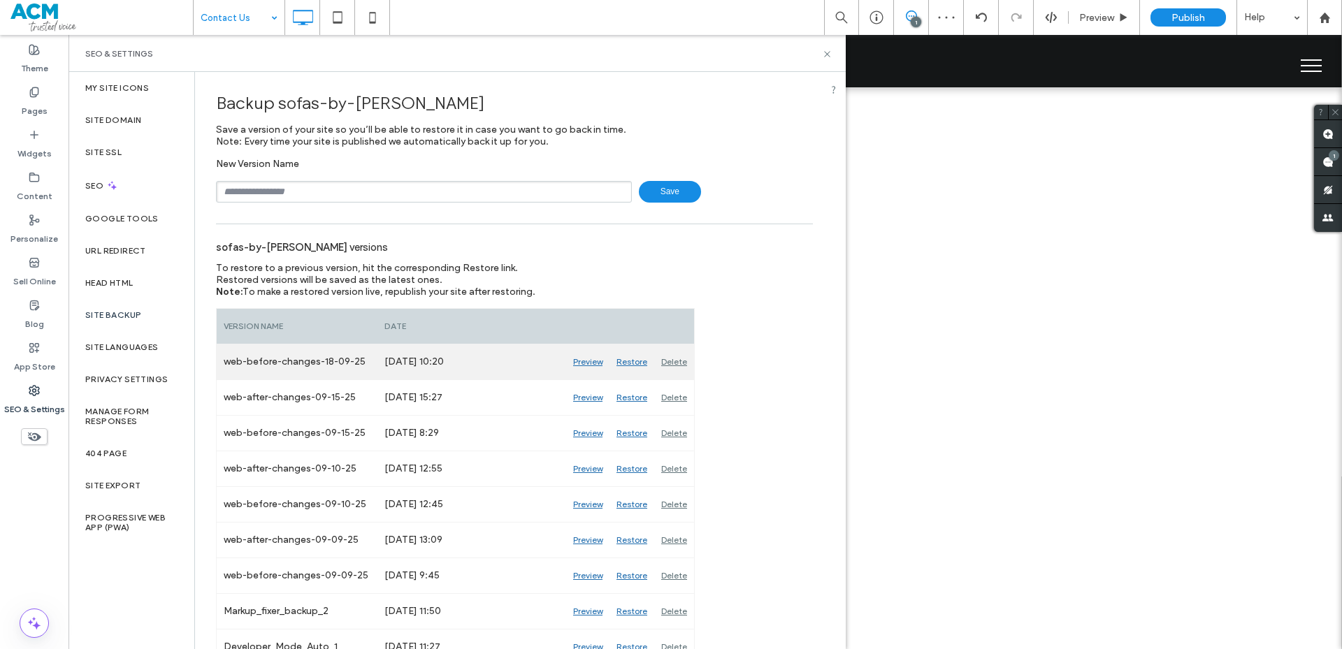
click at [595, 364] on div "Preview" at bounding box center [587, 362] width 43 height 35
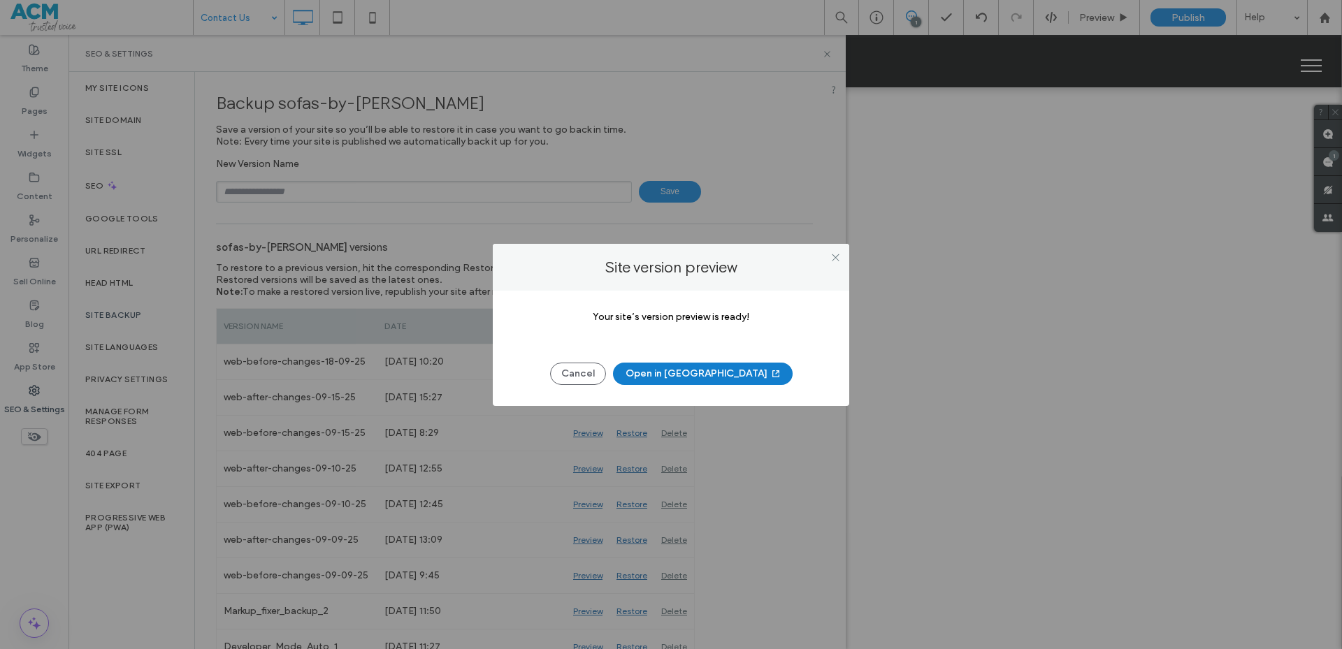
click at [680, 377] on button "Open in [GEOGRAPHIC_DATA]" at bounding box center [703, 374] width 180 height 22
